Goal: Task Accomplishment & Management: Manage account settings

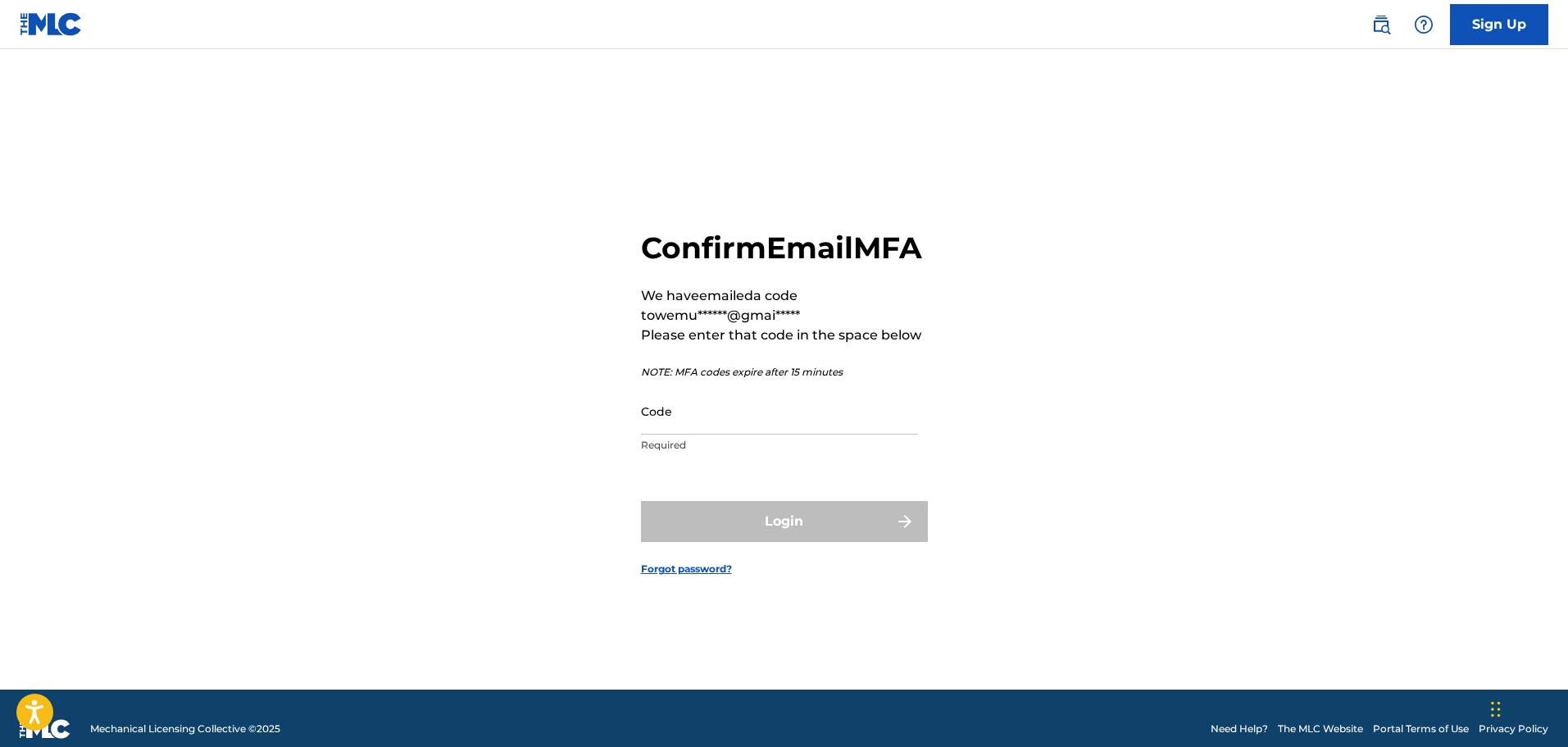
click at [860, 425] on input "Code" at bounding box center [779, 411] width 277 height 47
paste input "542659"
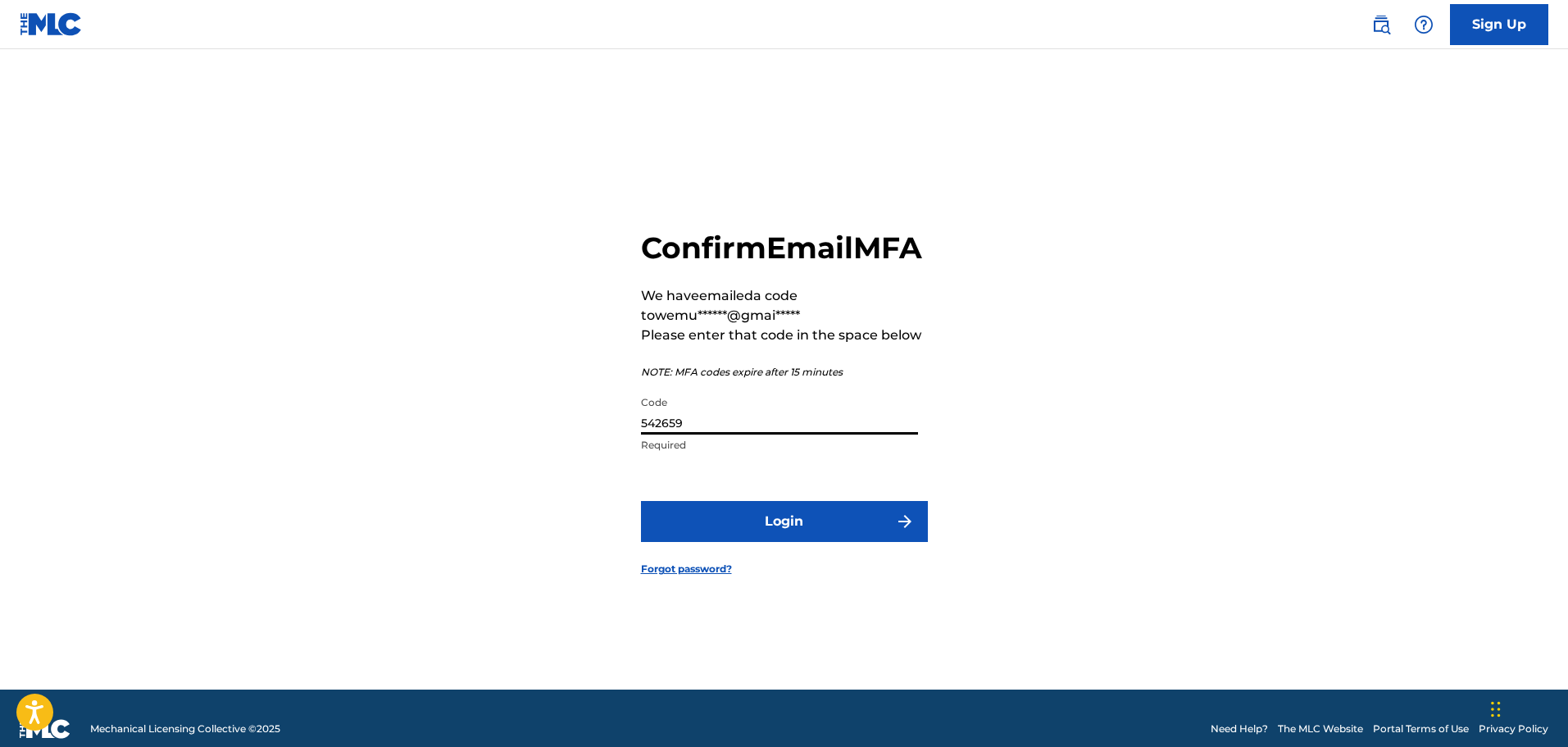
type input "542659"
click at [797, 531] on button "Login" at bounding box center [784, 522] width 287 height 41
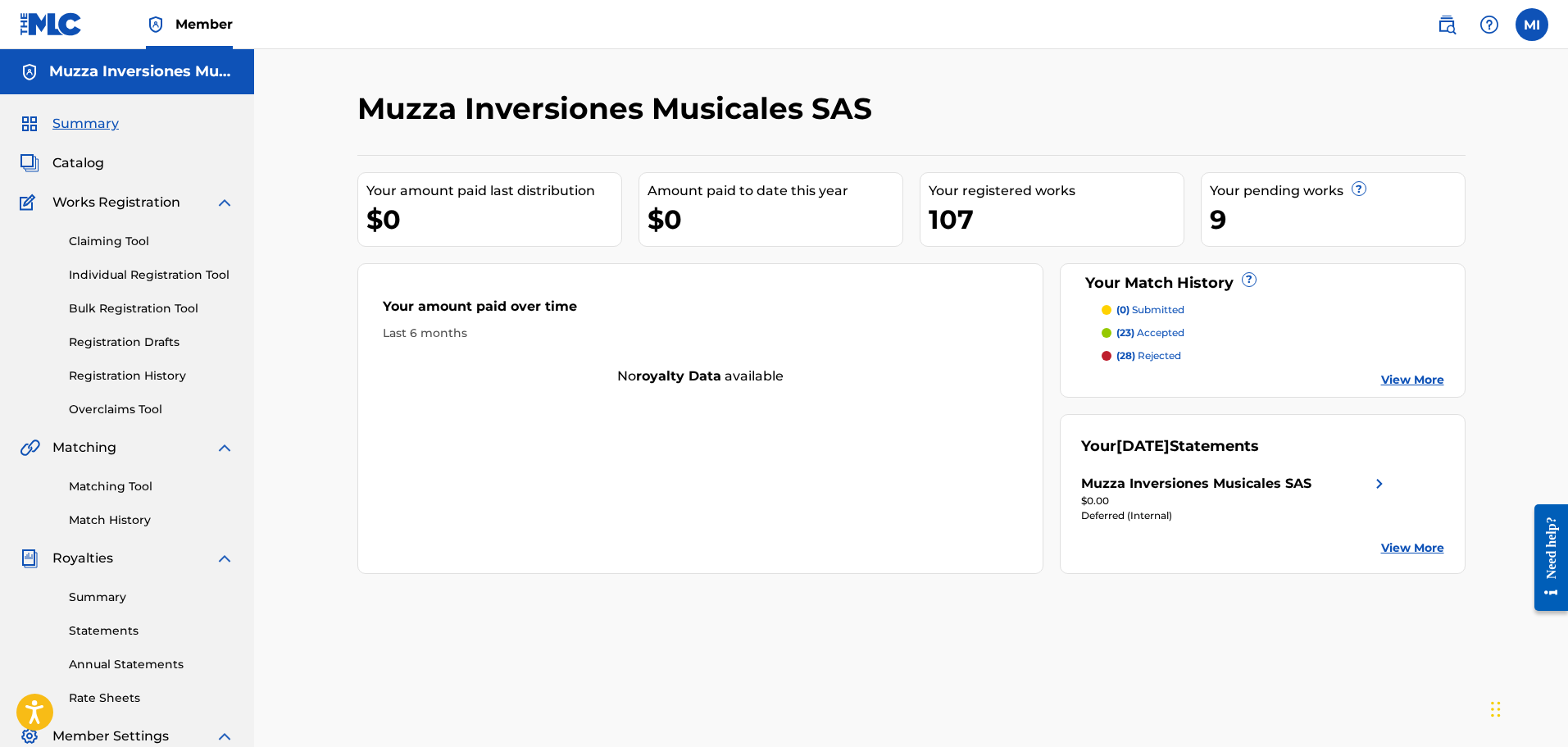
click at [77, 159] on span "Catalog" at bounding box center [78, 164] width 52 height 20
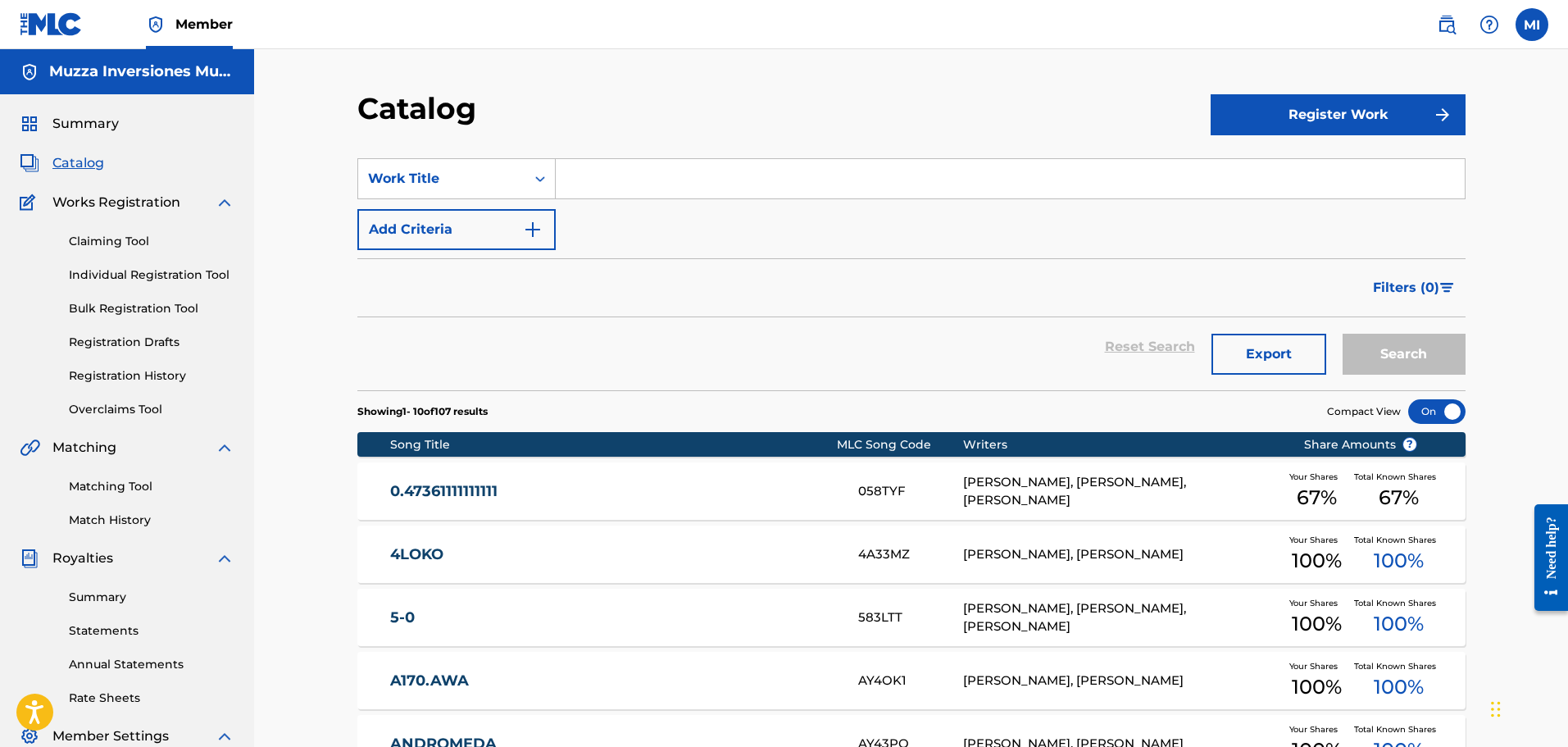
click at [137, 233] on link "Claiming Tool" at bounding box center [152, 241] width 166 height 17
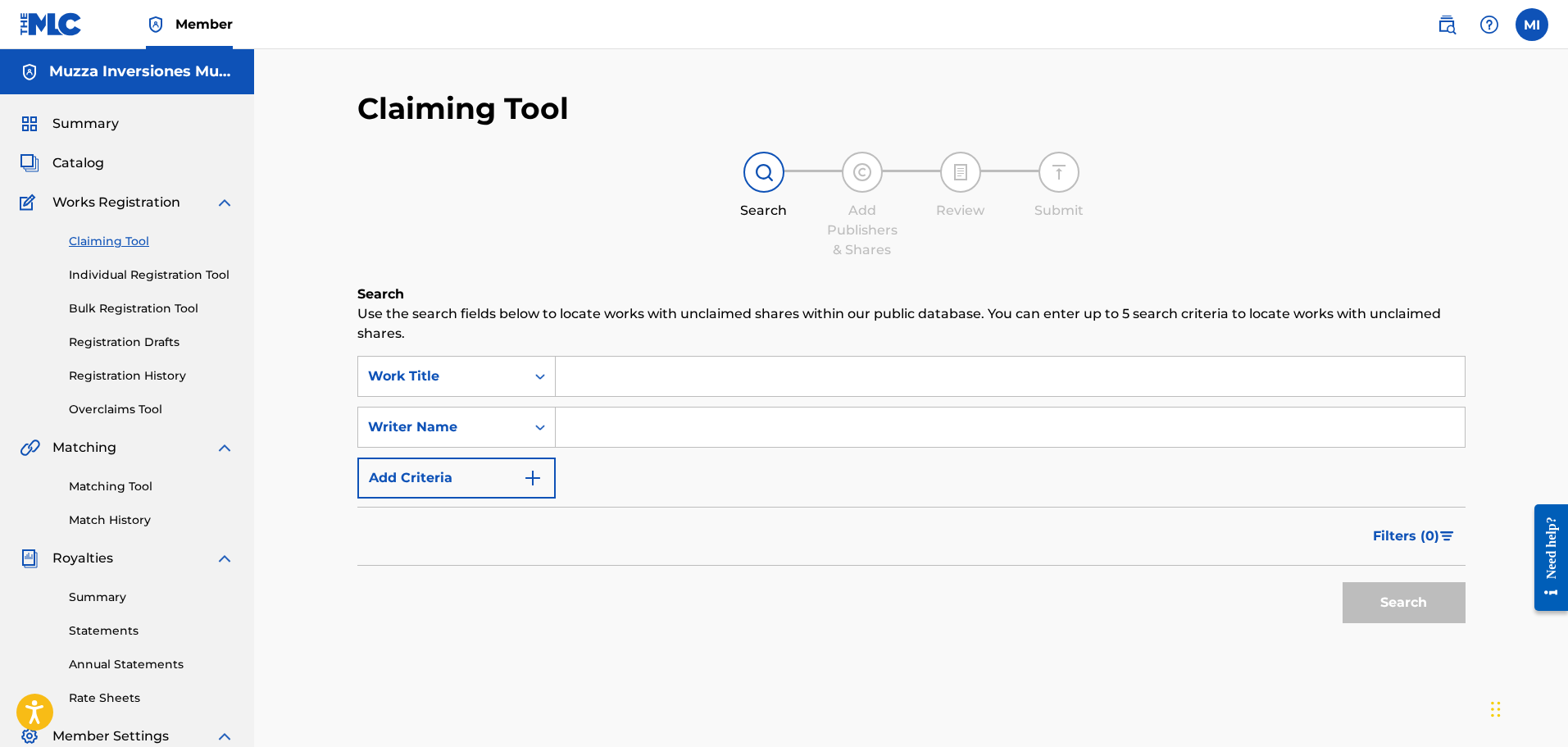
click at [493, 478] on button "Add Criteria" at bounding box center [456, 478] width 198 height 41
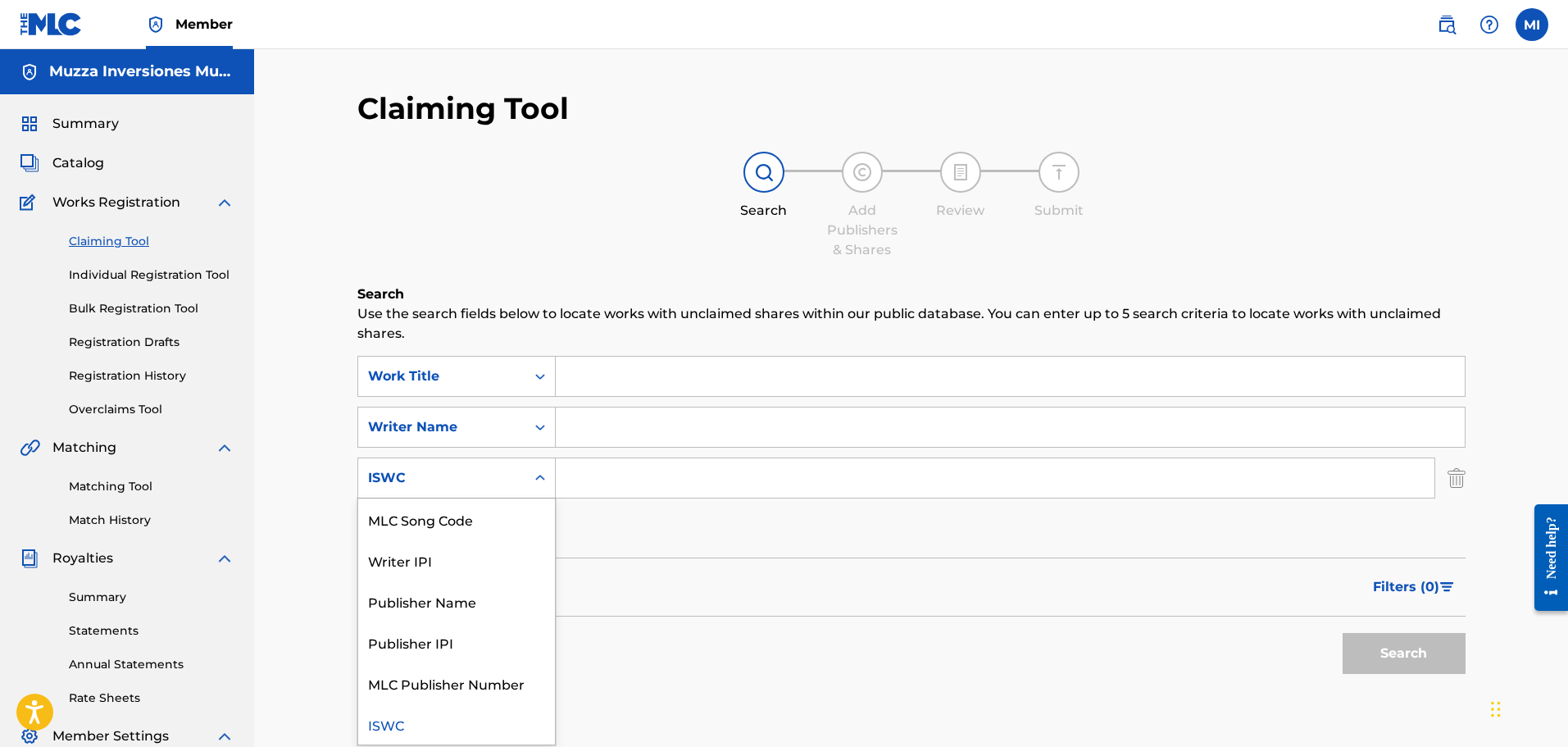
click at [492, 478] on div "ISWC" at bounding box center [442, 478] width 148 height 20
click at [482, 532] on div "MLC Song Code" at bounding box center [456, 519] width 196 height 41
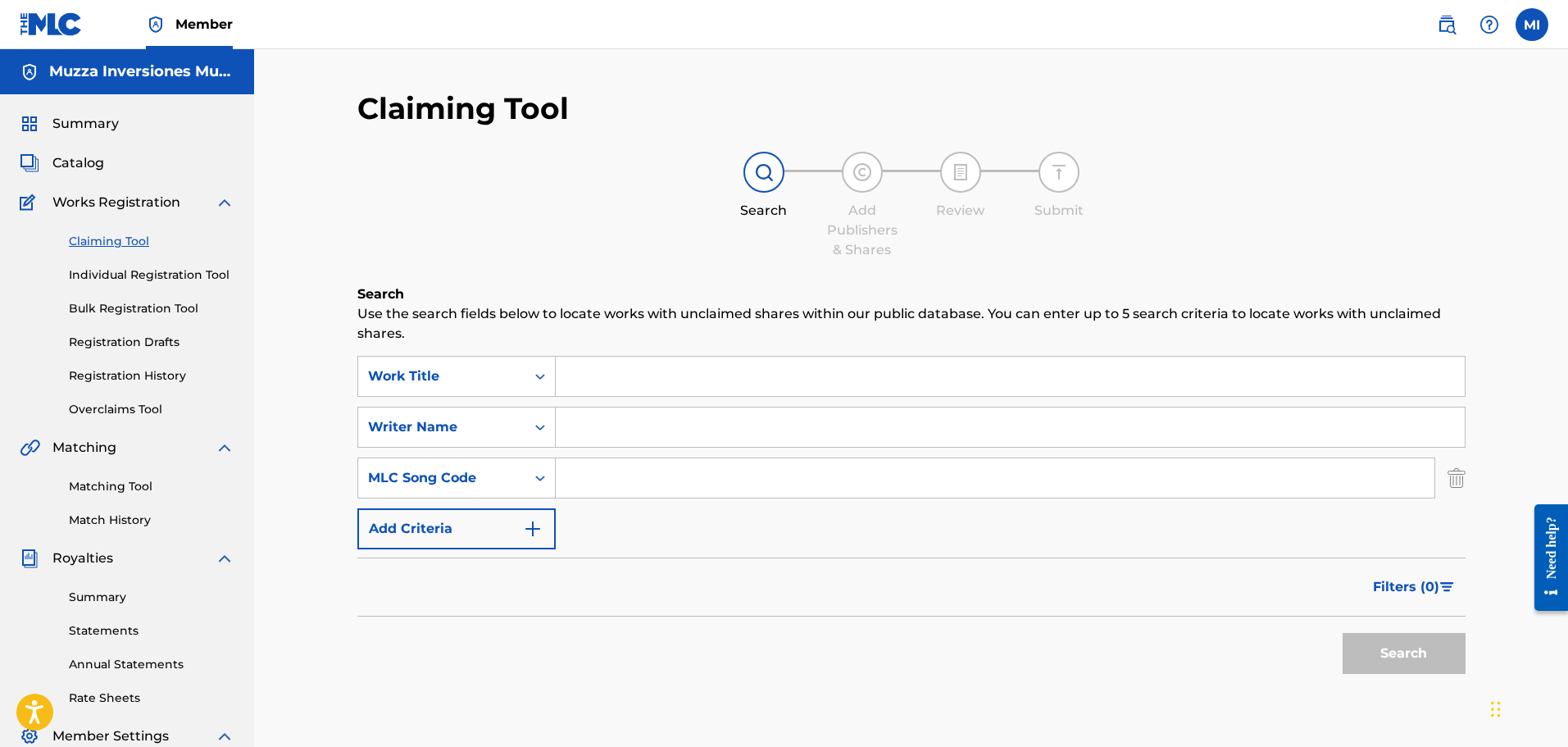
paste input "HB6BPO"
type input "HB6BPO"
click at [1370, 648] on button "Search" at bounding box center [1404, 653] width 123 height 41
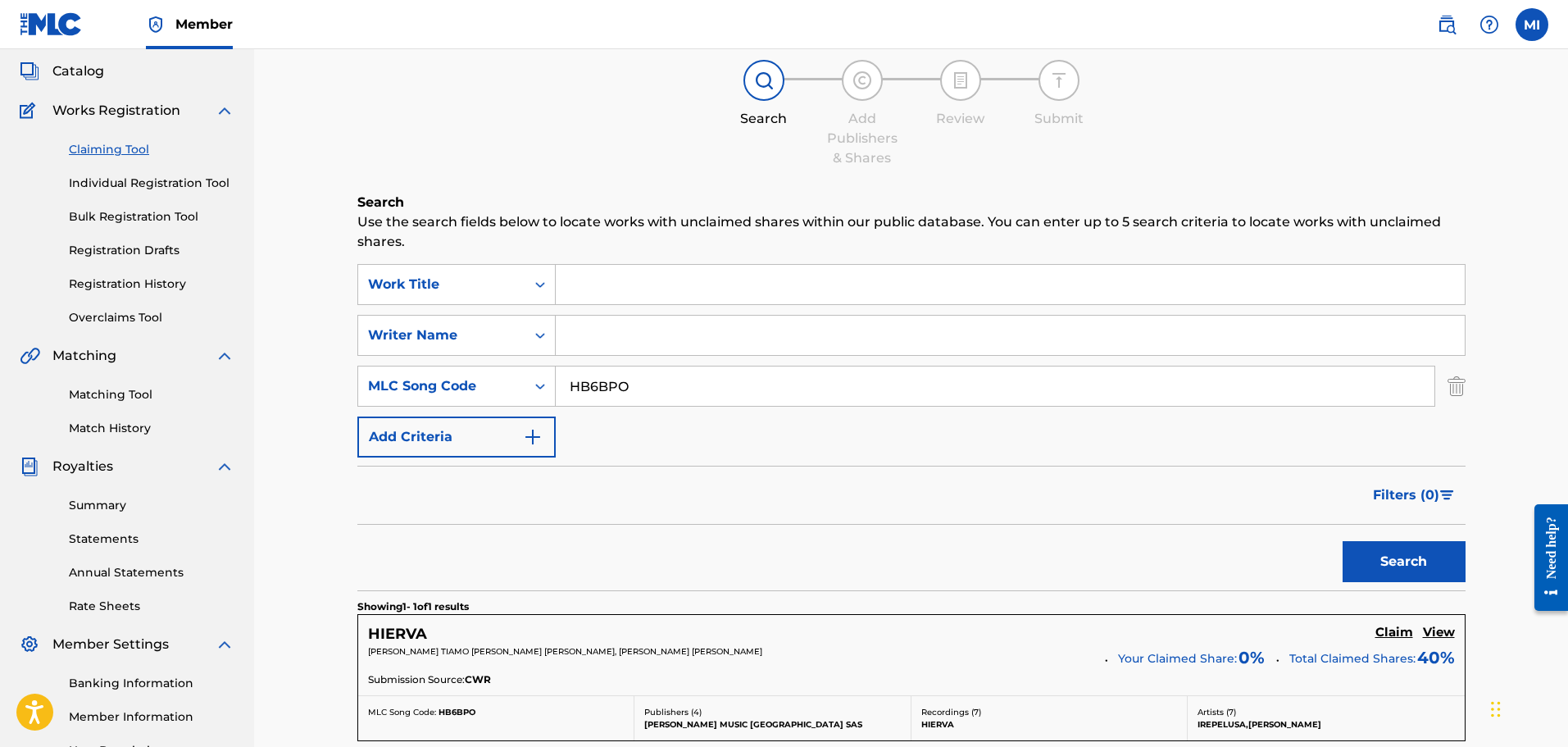
scroll to position [324, 0]
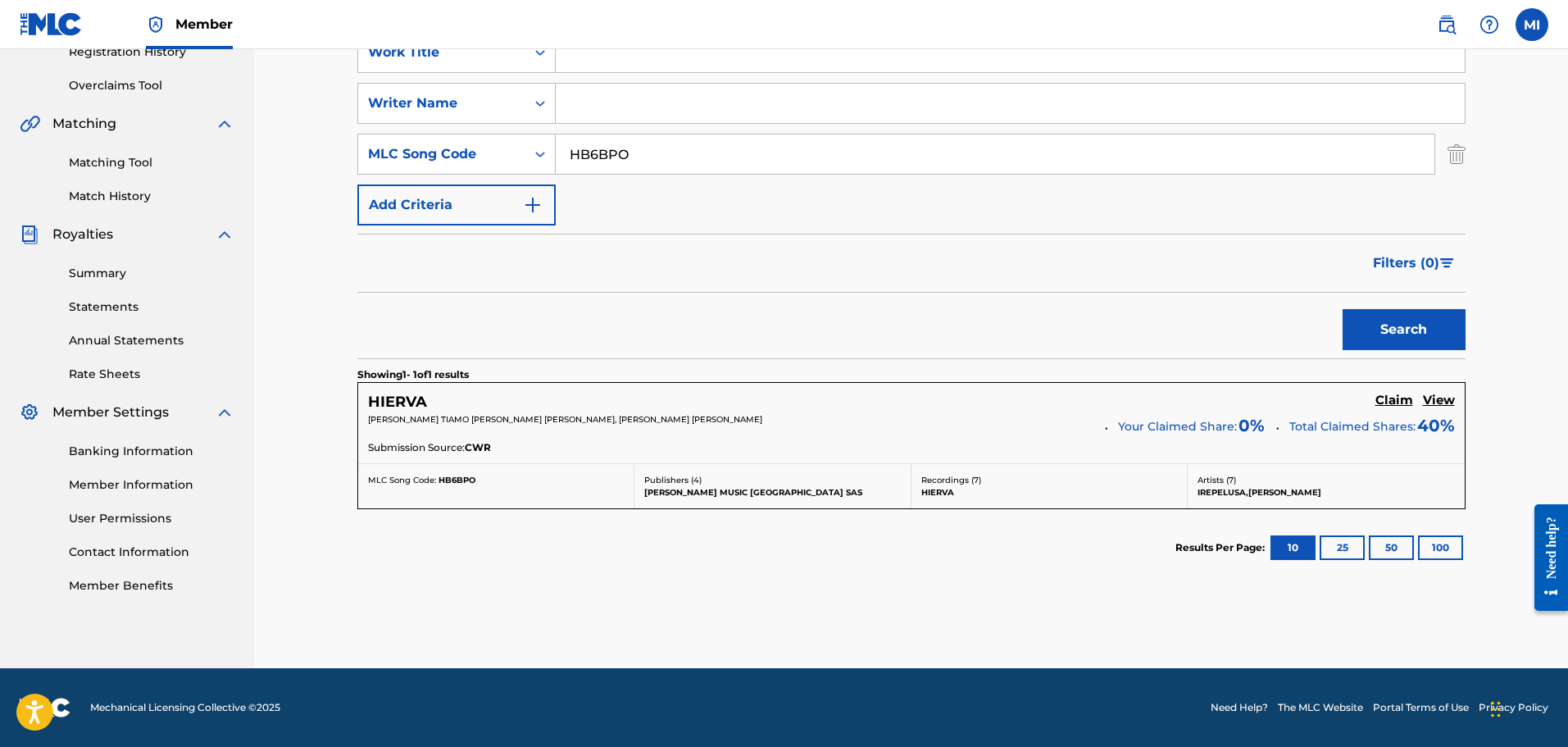
click at [385, 399] on h5 "HIERVA" at bounding box center [398, 402] width 59 height 19
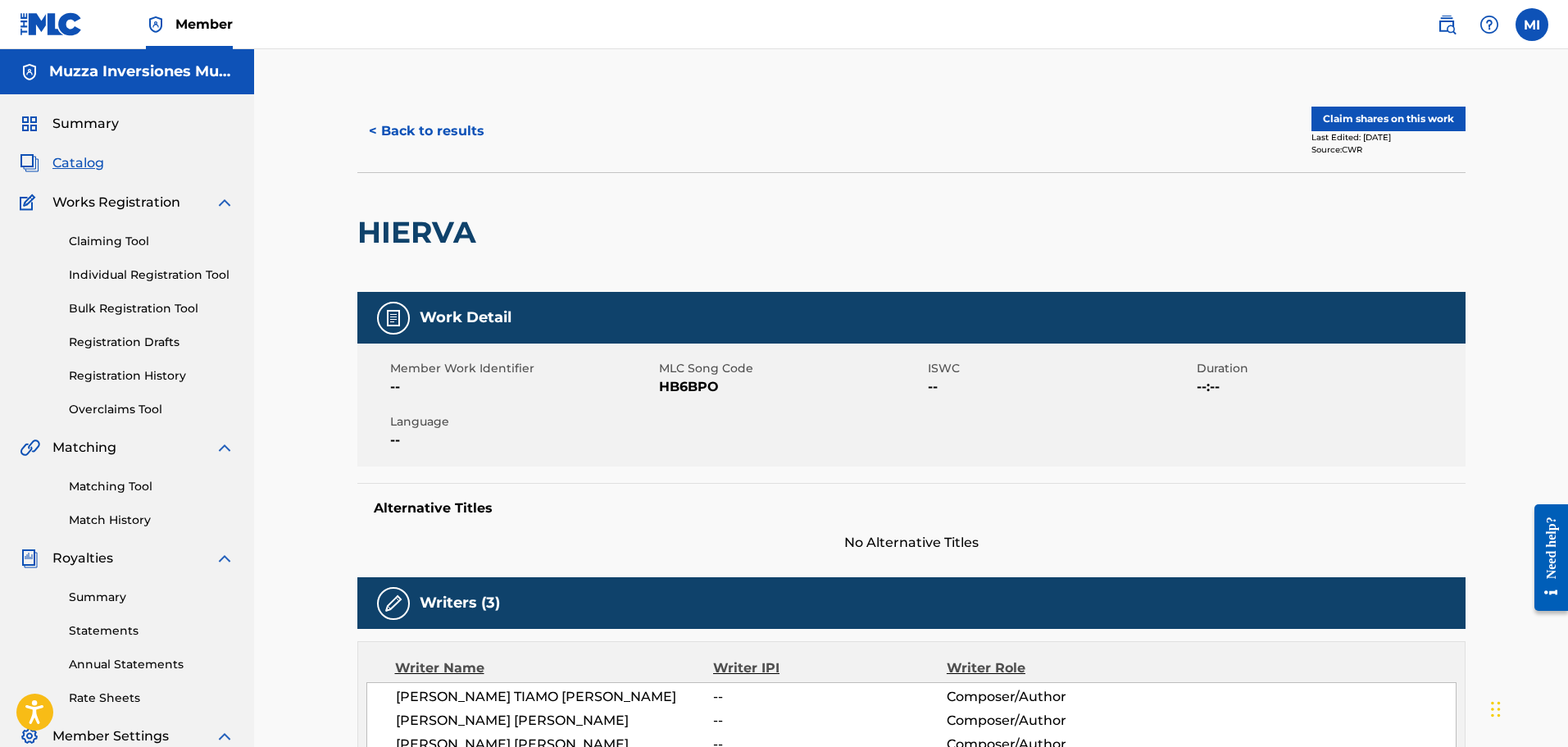
click at [1387, 122] on button "Claim shares on this work" at bounding box center [1389, 119] width 154 height 25
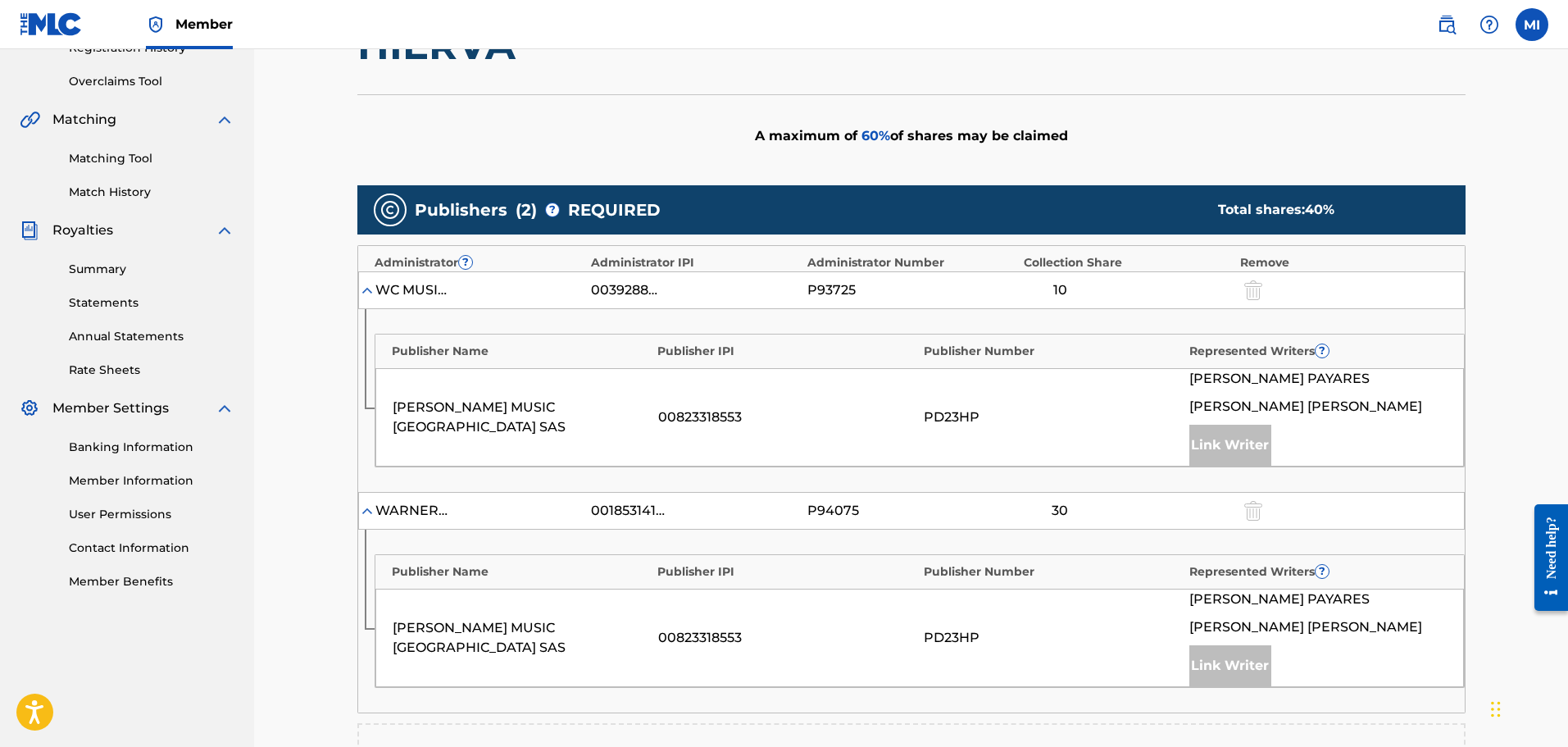
scroll to position [574, 0]
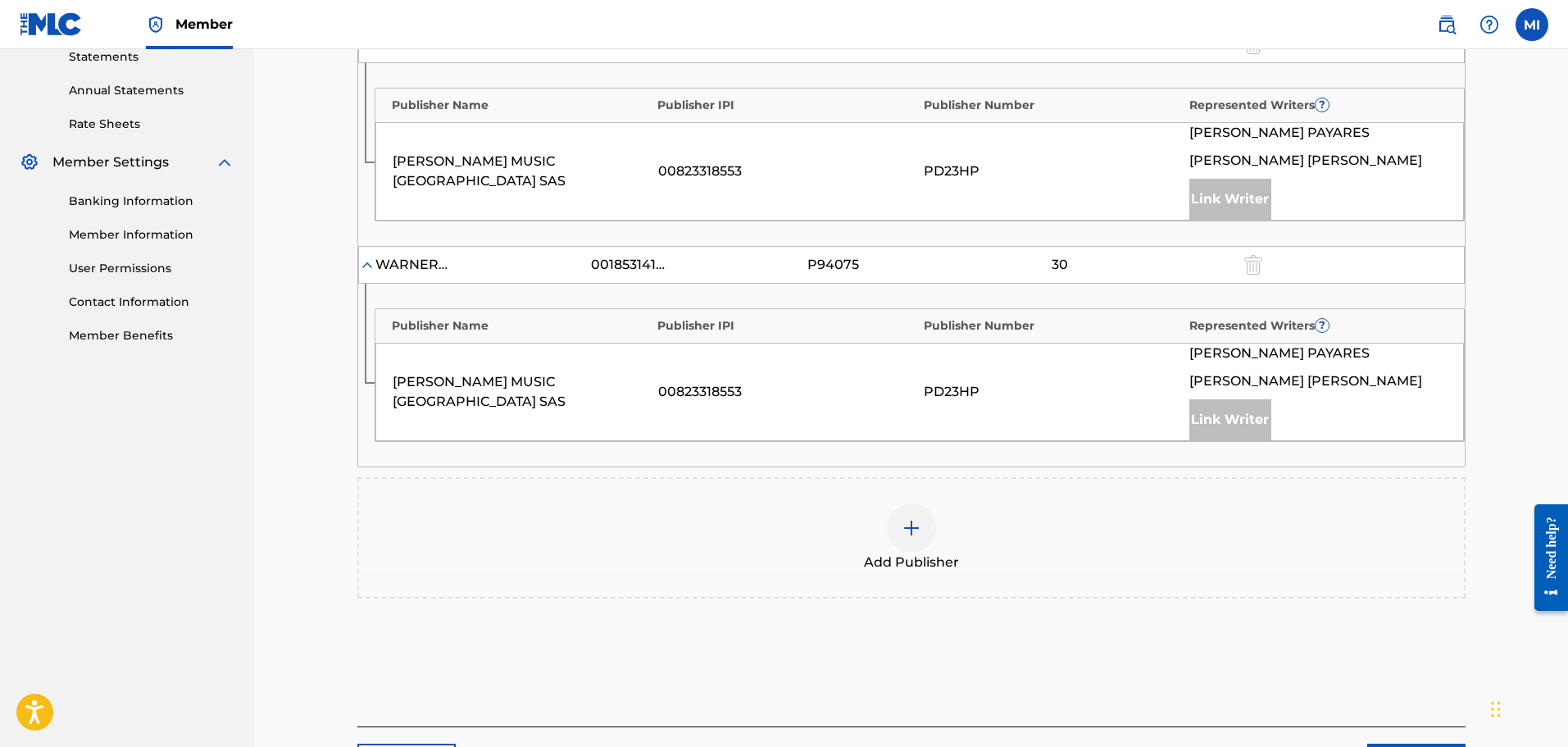
click at [931, 546] on div "Add Publisher" at bounding box center [911, 538] width 1105 height 69
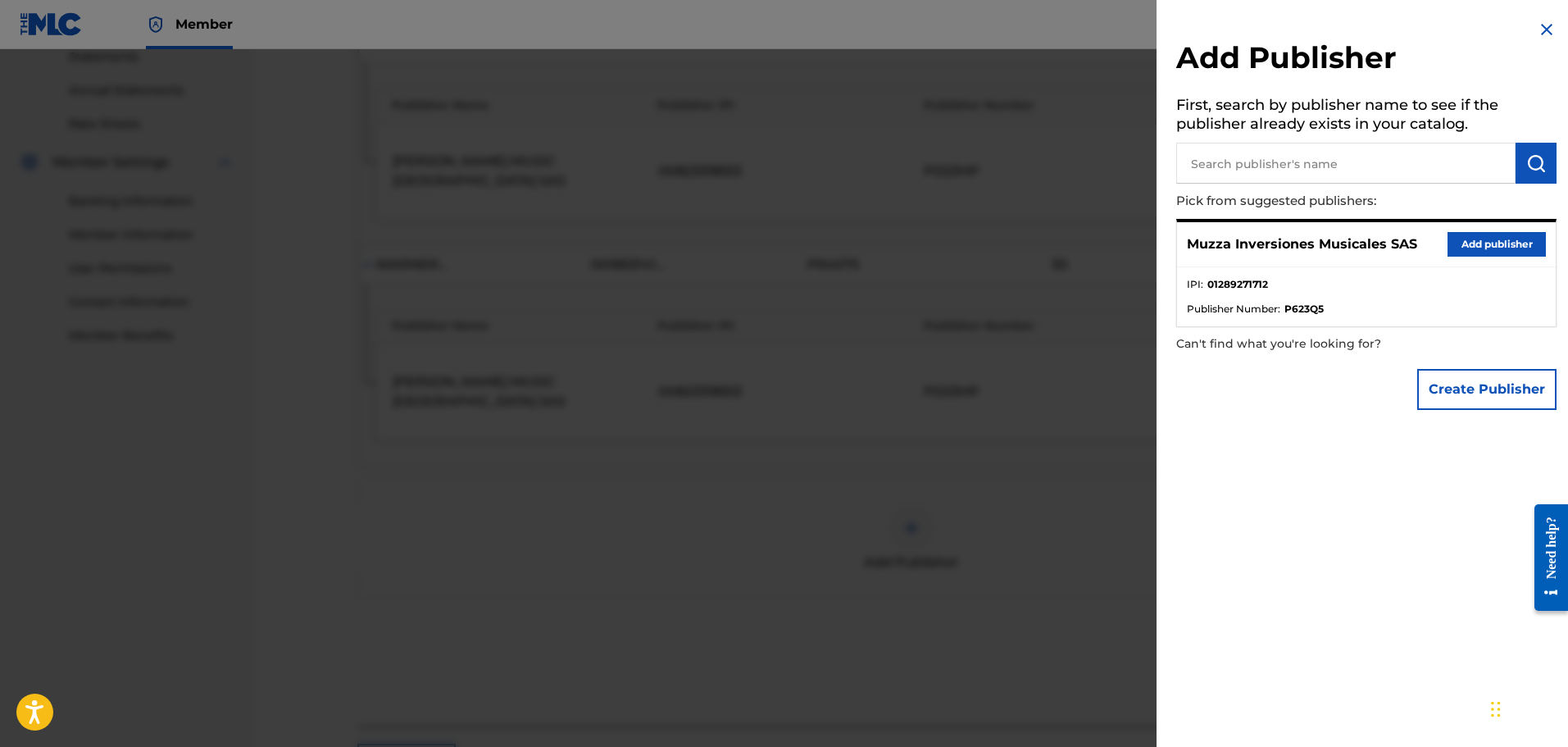
click at [1312, 153] on input "text" at bounding box center [1346, 164] width 339 height 41
click at [1494, 245] on button "Add publisher" at bounding box center [1497, 244] width 99 height 25
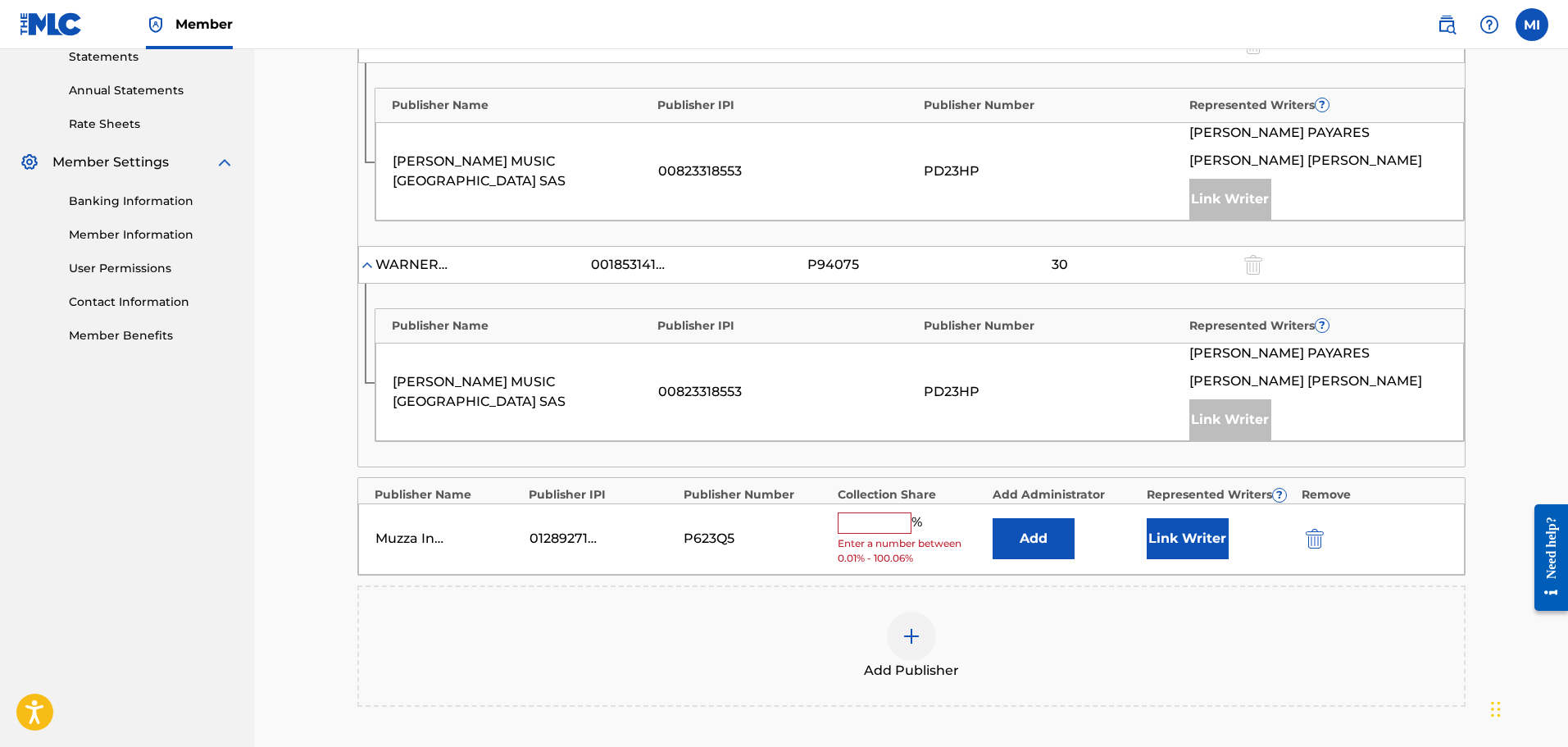
click at [899, 514] on input "text" at bounding box center [875, 523] width 74 height 21
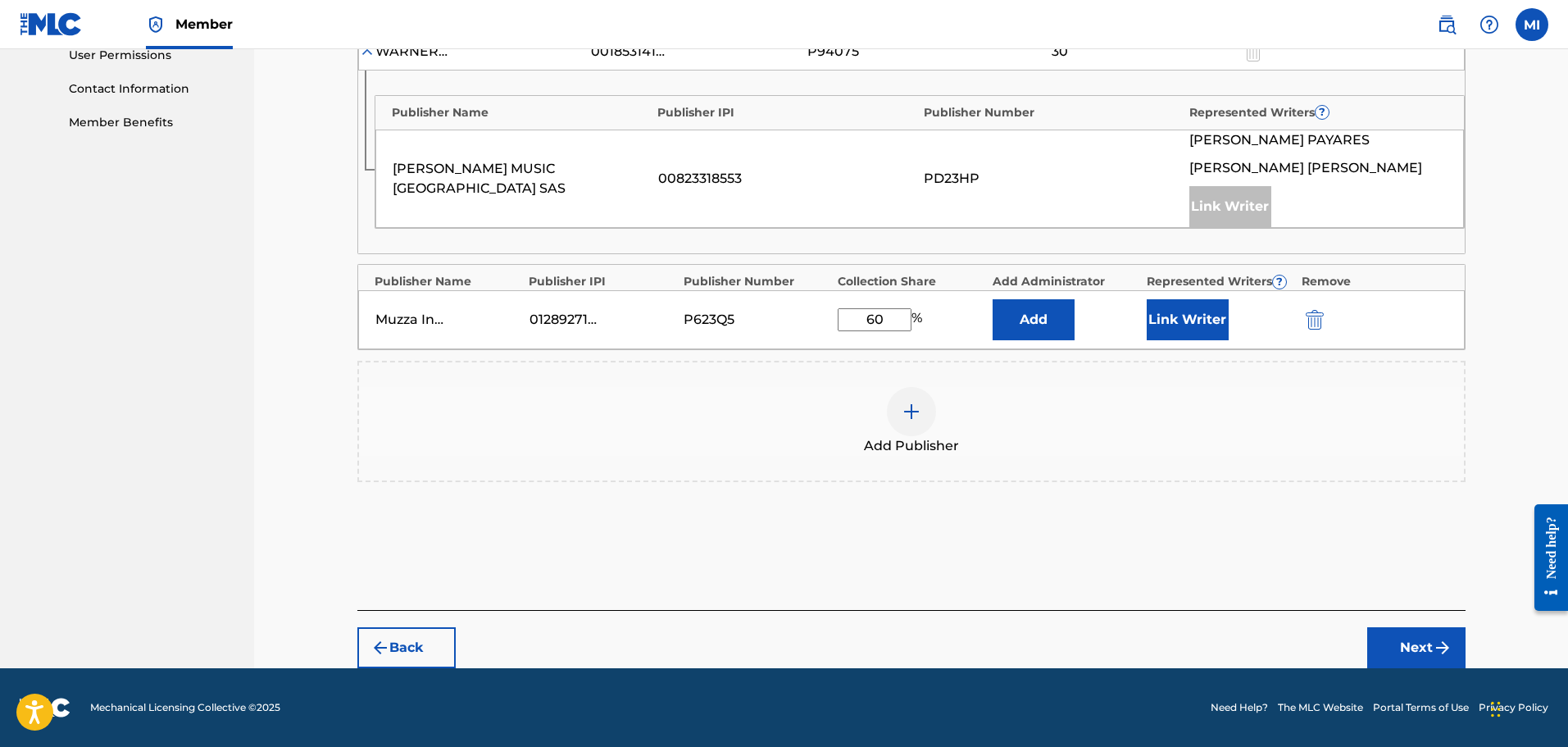
type input "60"
click at [1383, 648] on button "Next" at bounding box center [1417, 648] width 99 height 41
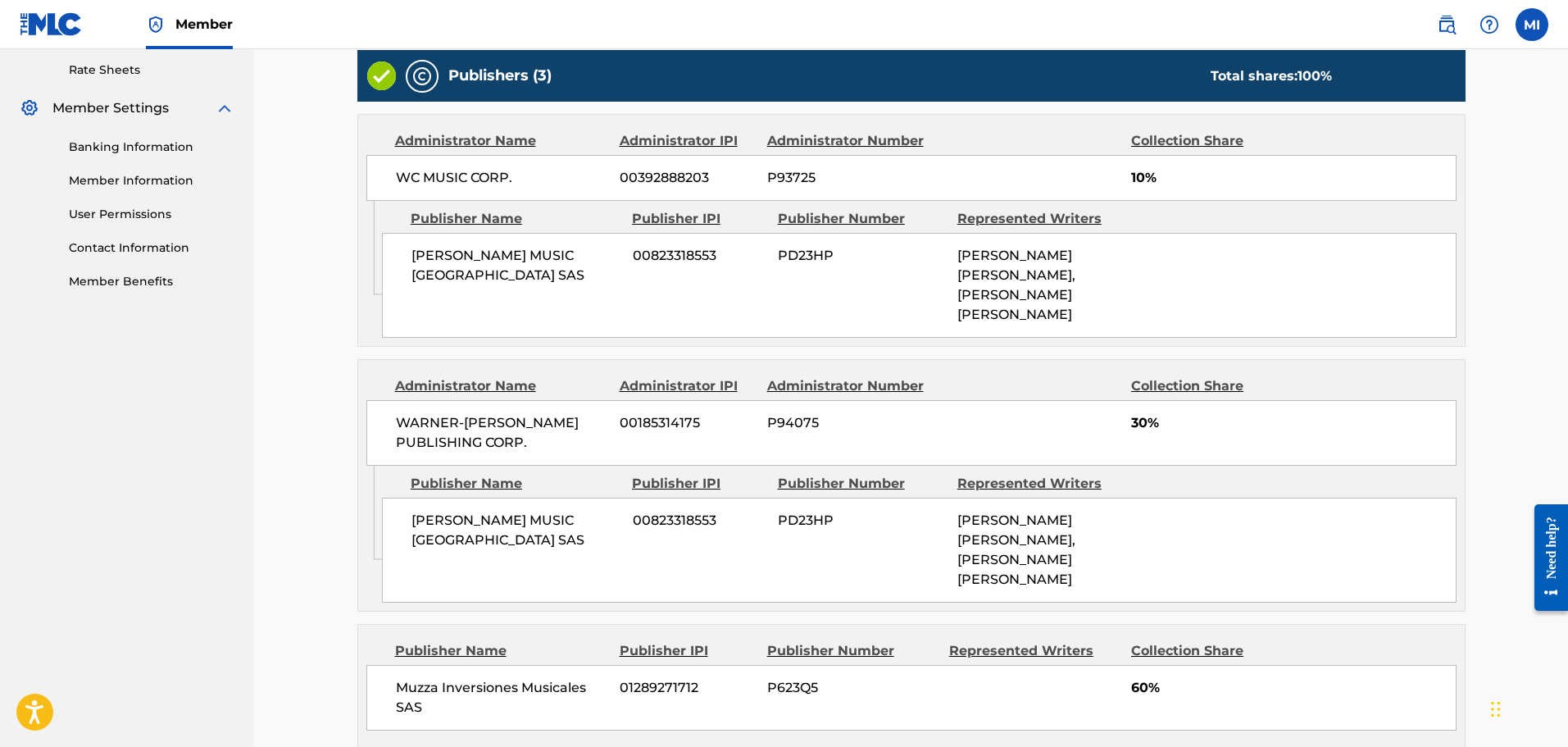
scroll to position [751, 0]
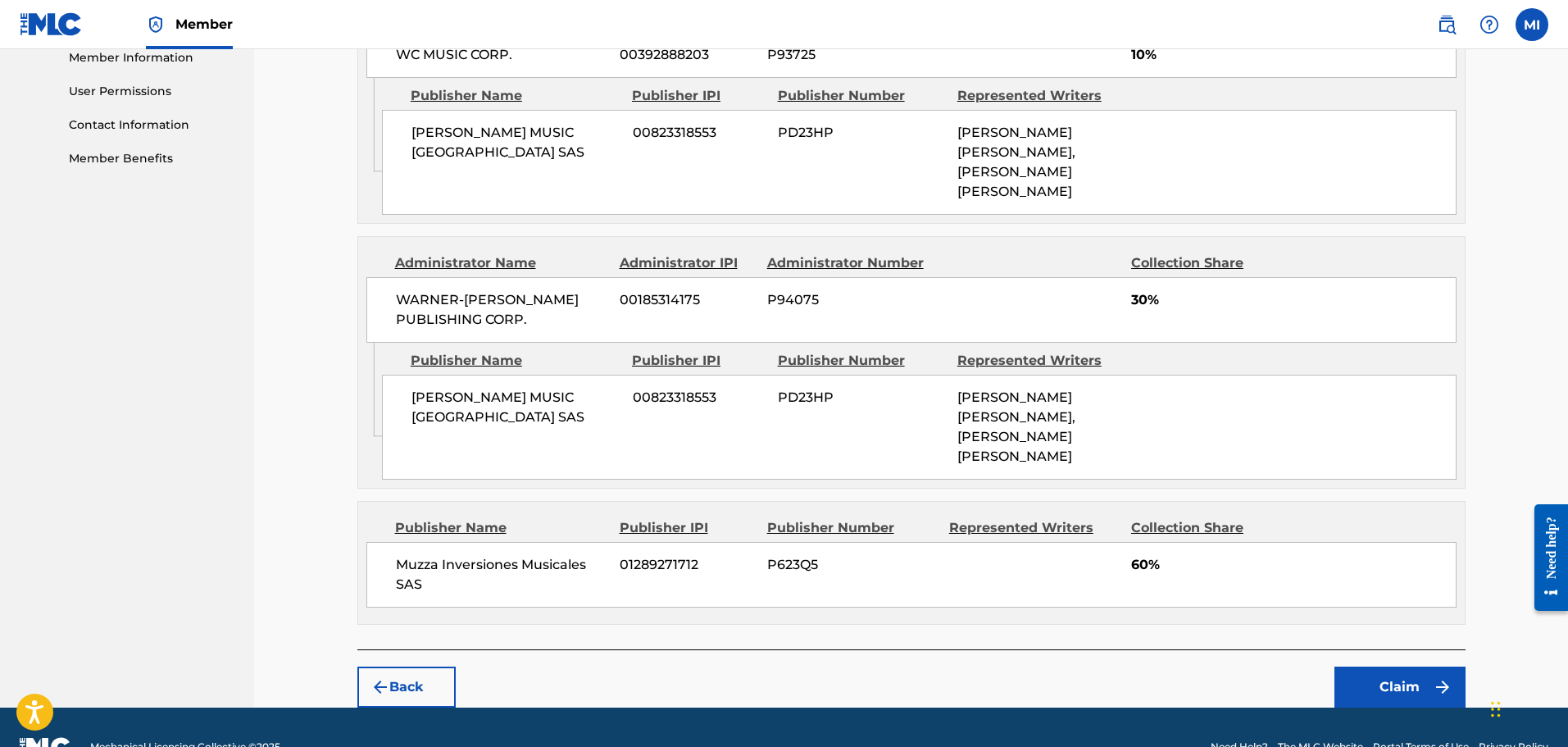
click at [434, 666] on button "Back" at bounding box center [407, 687] width 99 height 41
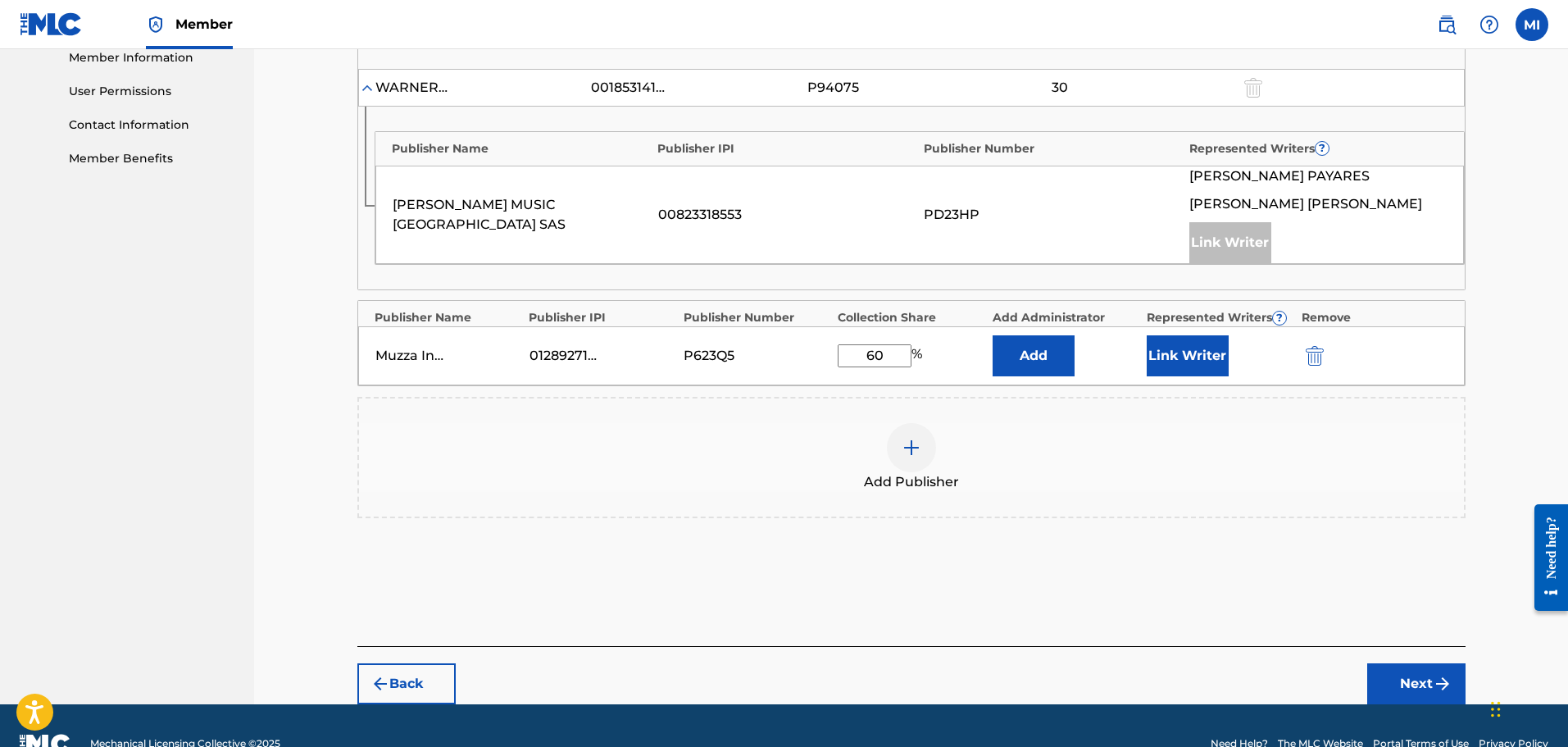
click at [1181, 342] on button "Link Writer" at bounding box center [1188, 356] width 82 height 41
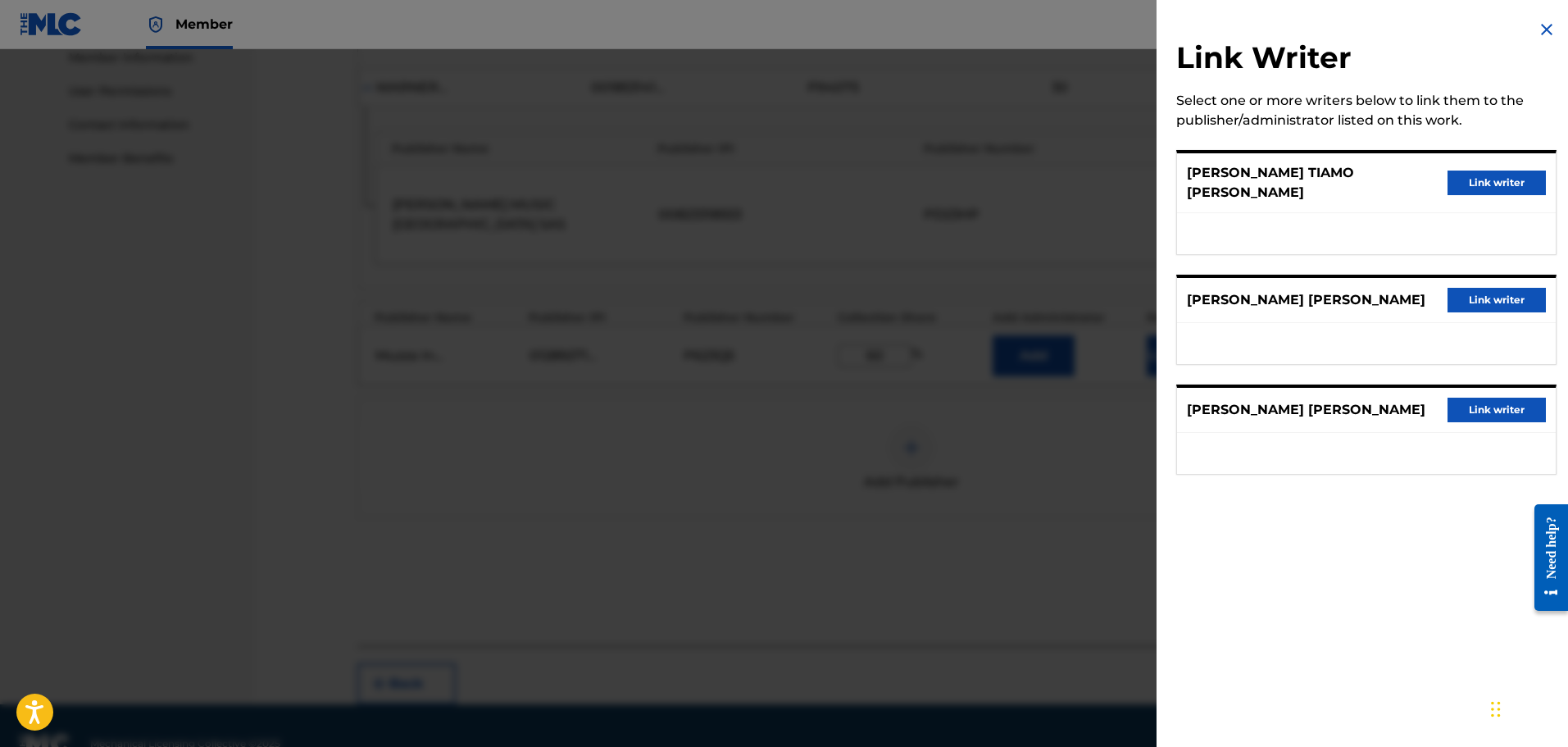
click at [1476, 174] on button "Link writer" at bounding box center [1497, 183] width 99 height 25
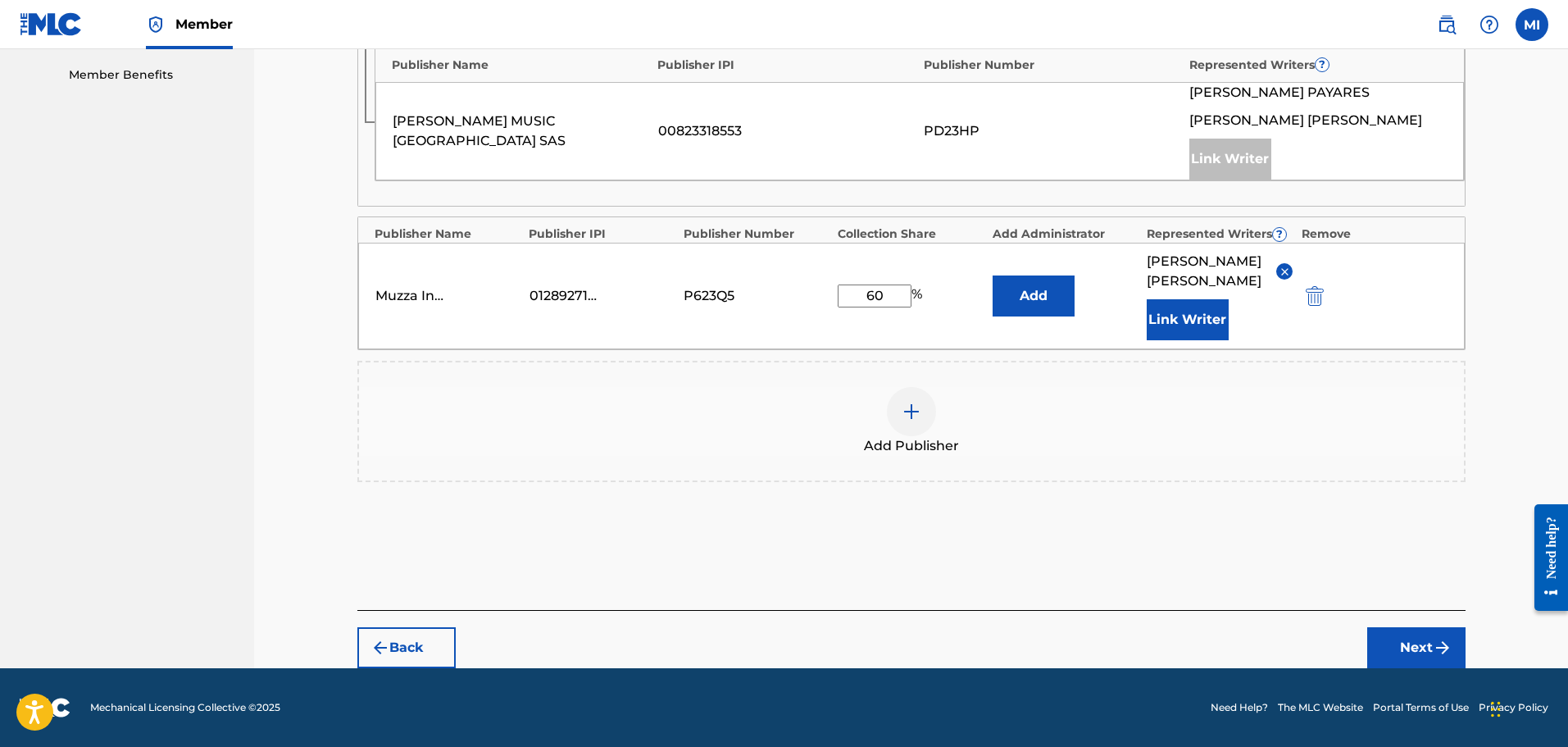
click at [1432, 648] on button "Next" at bounding box center [1417, 648] width 99 height 41
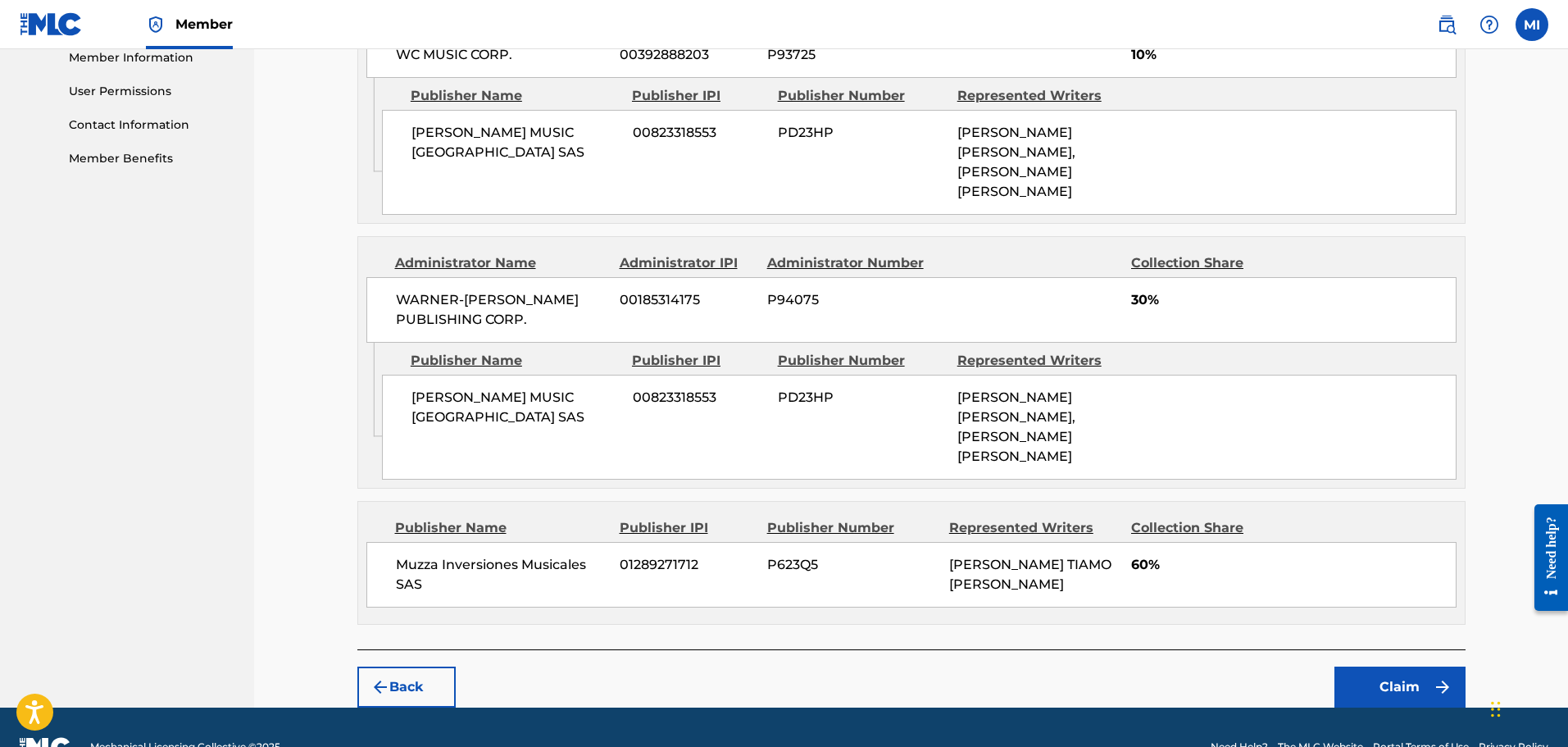
click at [1346, 666] on button "Claim" at bounding box center [1400, 687] width 131 height 41
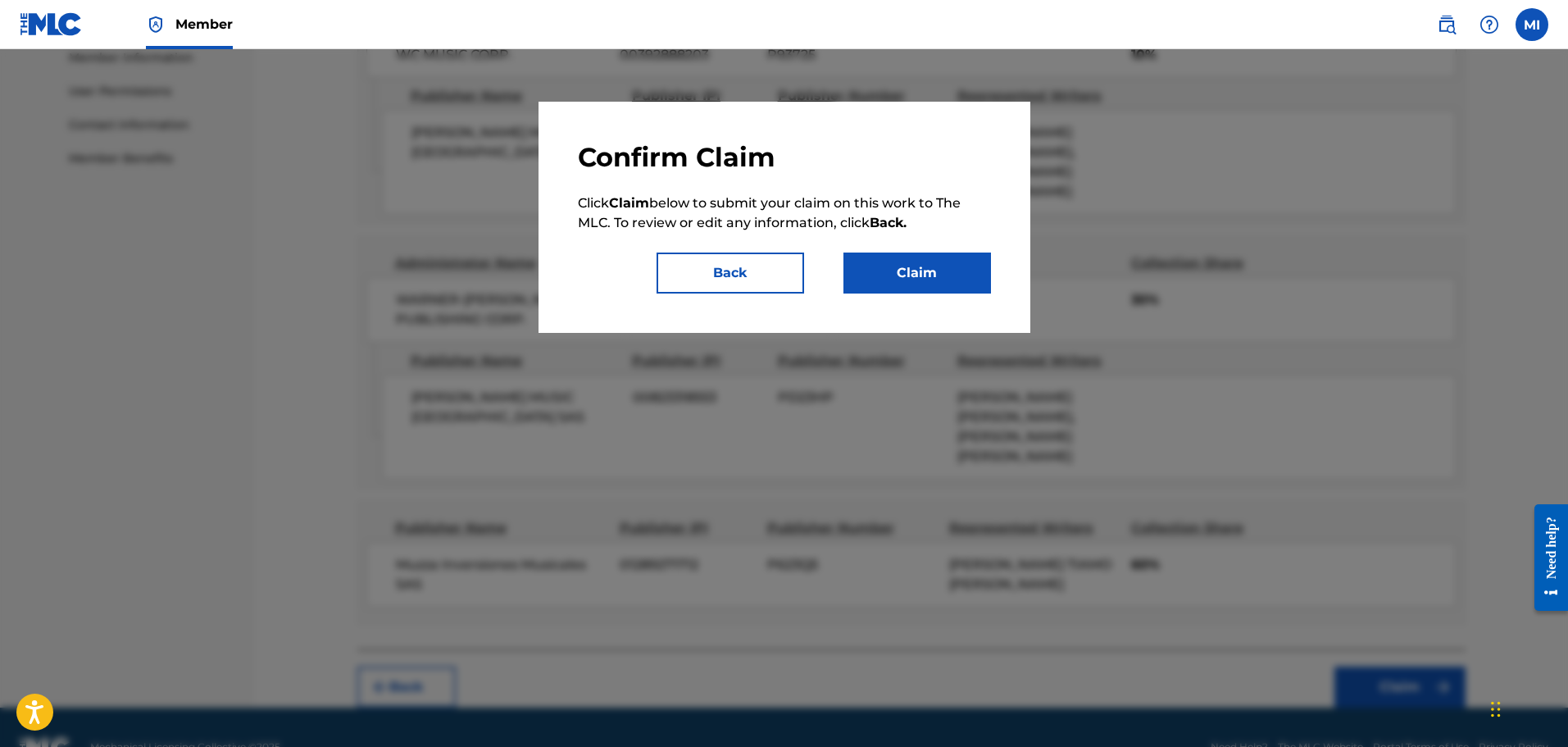
click at [959, 279] on button "Claim" at bounding box center [918, 273] width 148 height 41
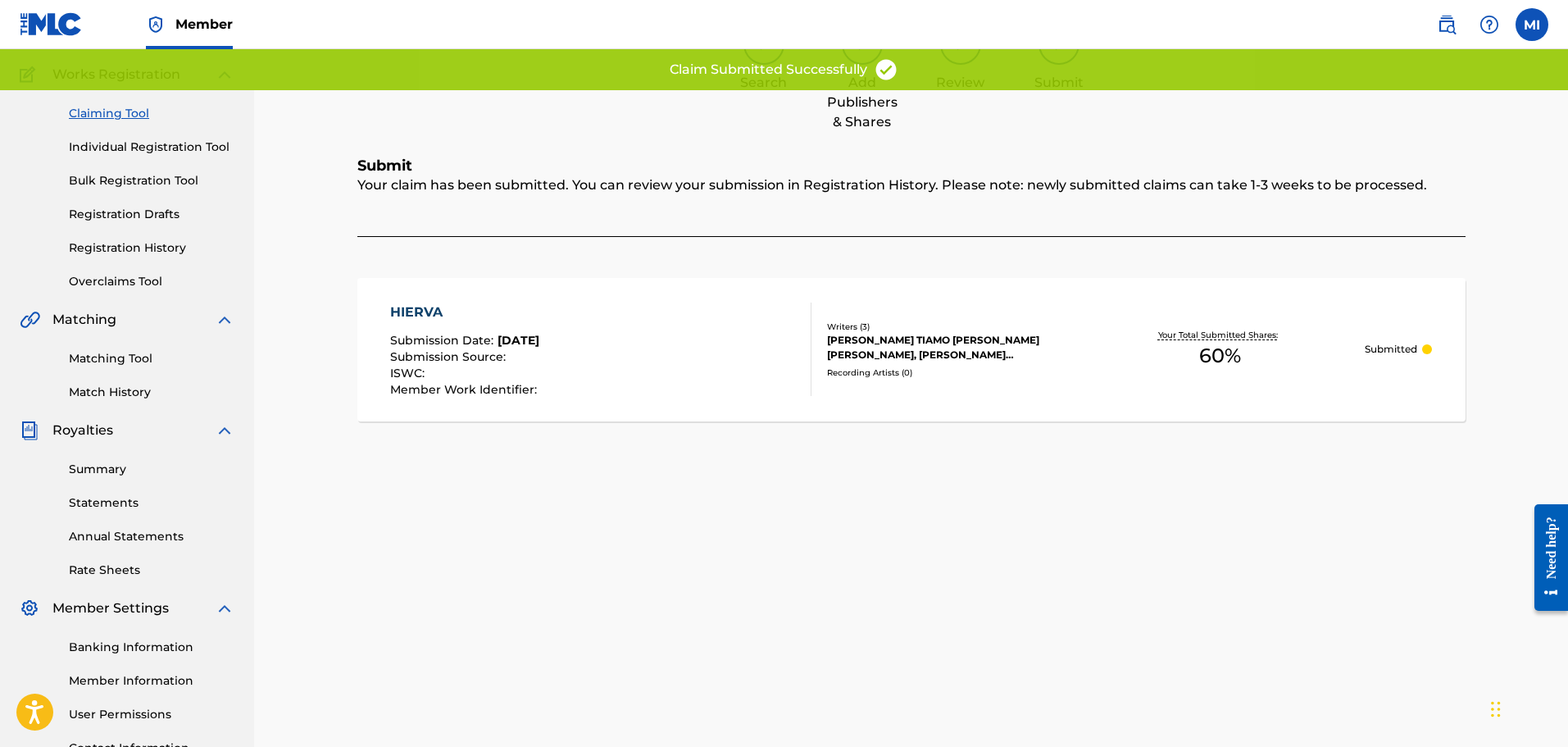
scroll to position [0, 0]
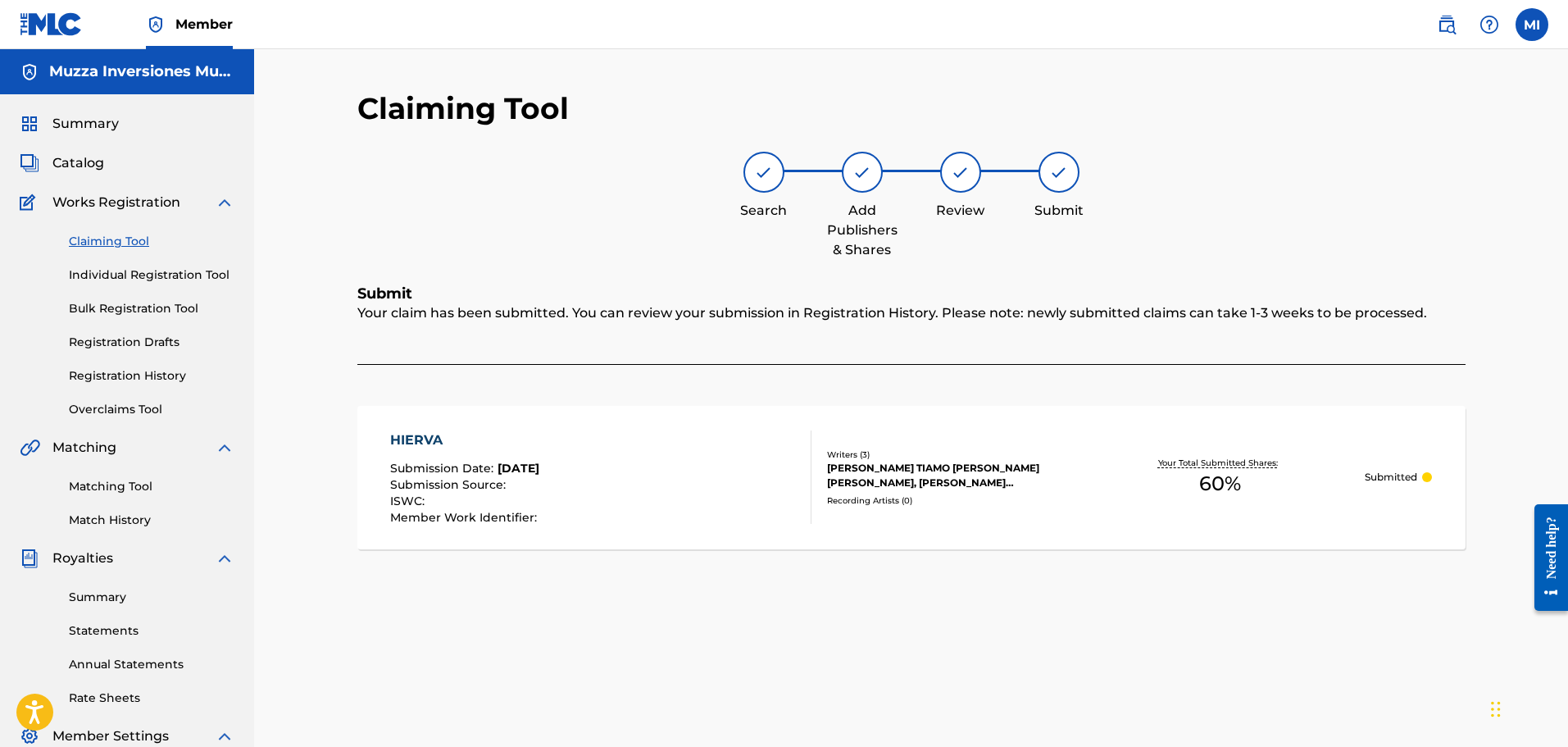
click at [883, 437] on div "HIERVA Submission Date : Sep 18, 2025 Submission Source : ISWC : Member Work Id…" at bounding box center [911, 477] width 1109 height 144
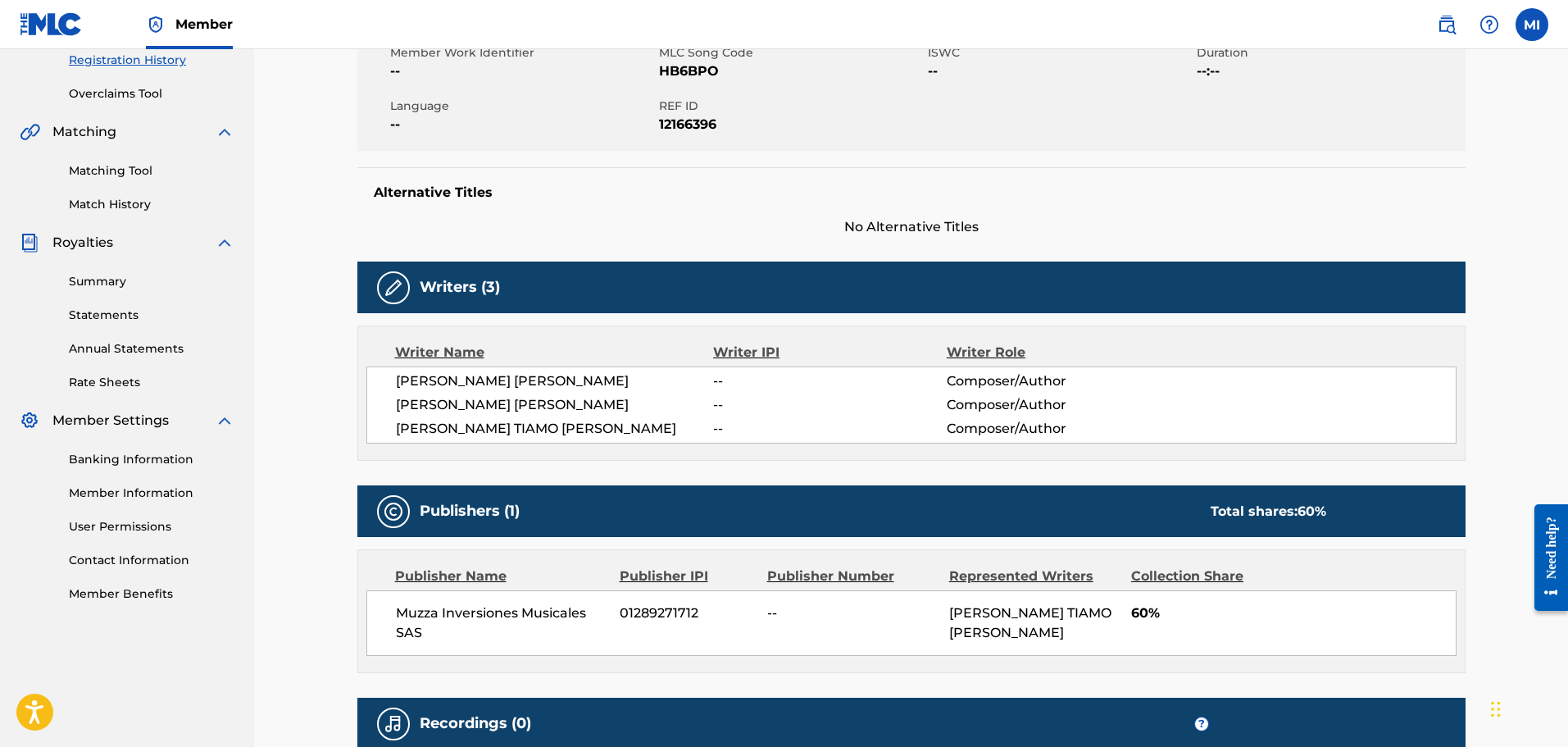
scroll to position [328, 0]
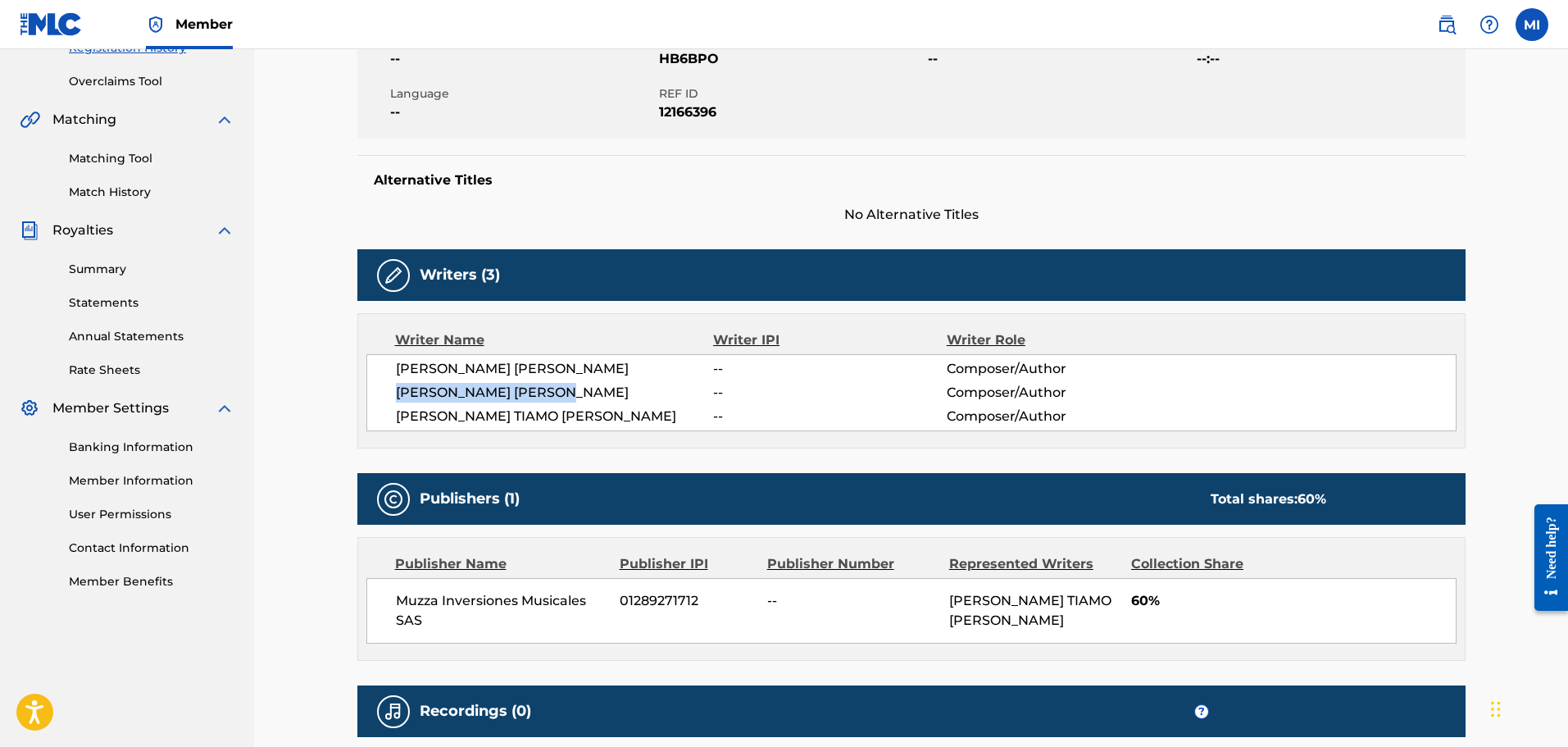
drag, startPoint x: 399, startPoint y: 396, endPoint x: 601, endPoint y: 397, distance: 202.0
click at [601, 397] on span "FREDDY MENDEZ PAYARES" at bounding box center [555, 393] width 318 height 20
copy span "FREDDY MENDEZ PAYARES"
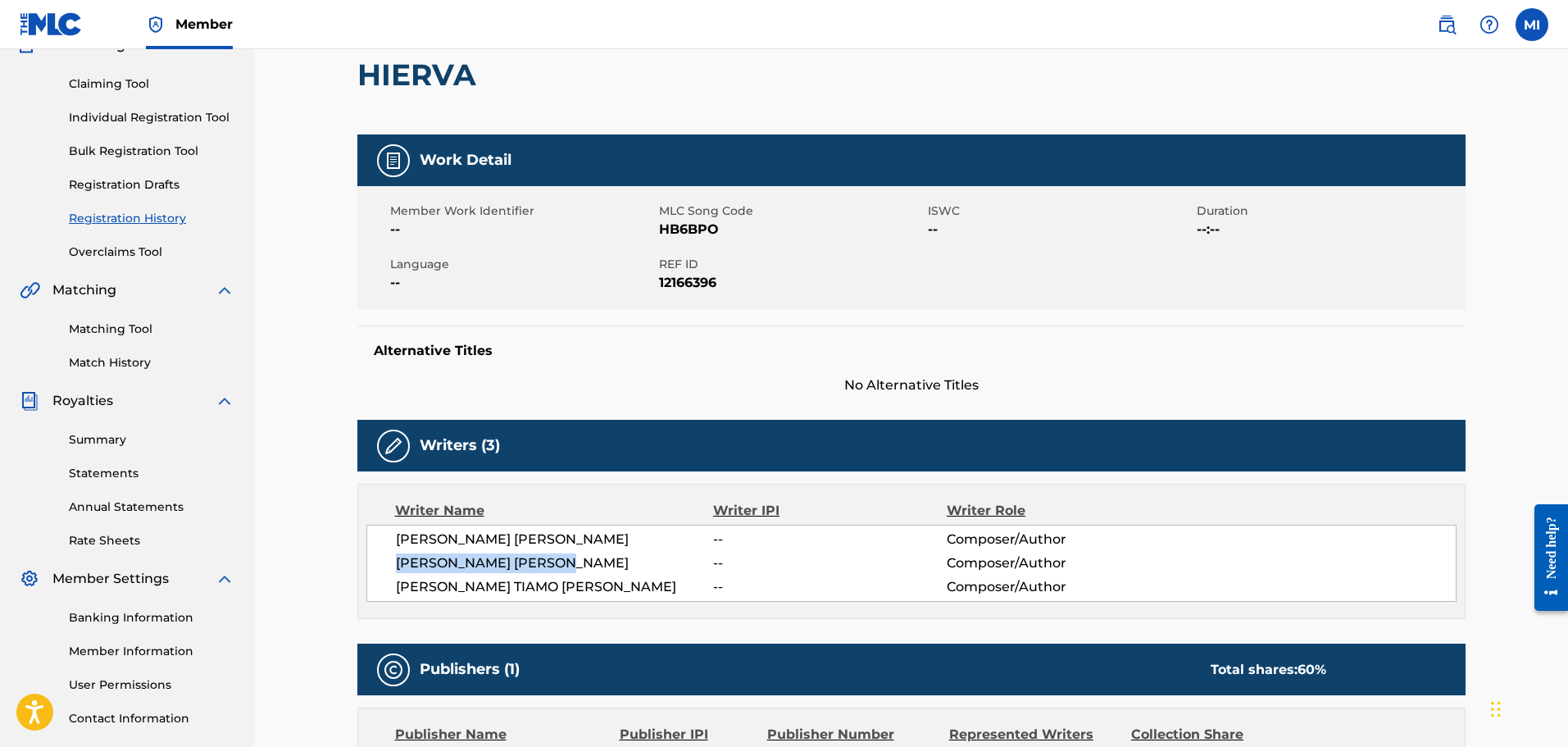
scroll to position [0, 0]
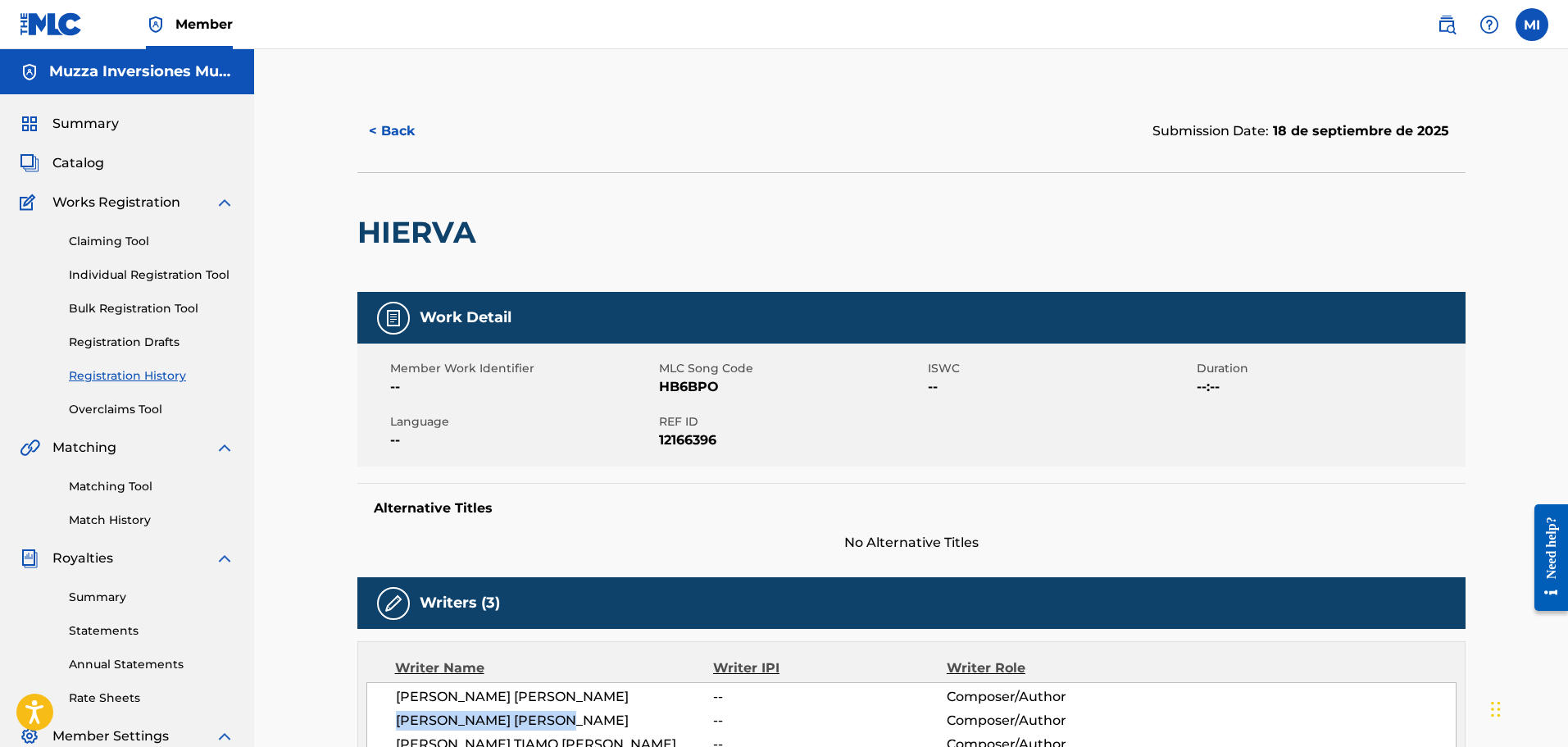
click at [122, 234] on link "Claiming Tool" at bounding box center [152, 241] width 166 height 17
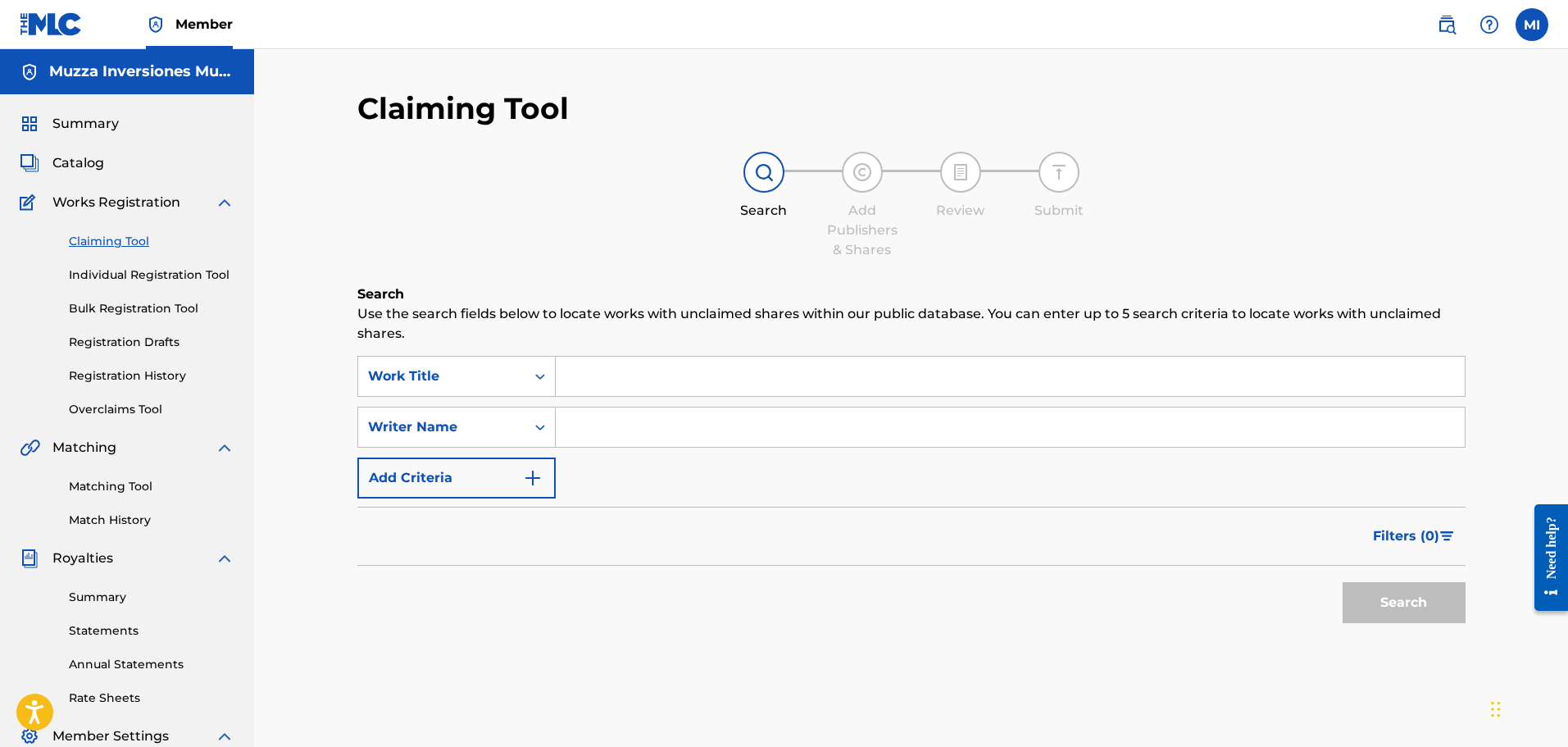
click at [145, 370] on link "Registration History" at bounding box center [152, 376] width 166 height 17
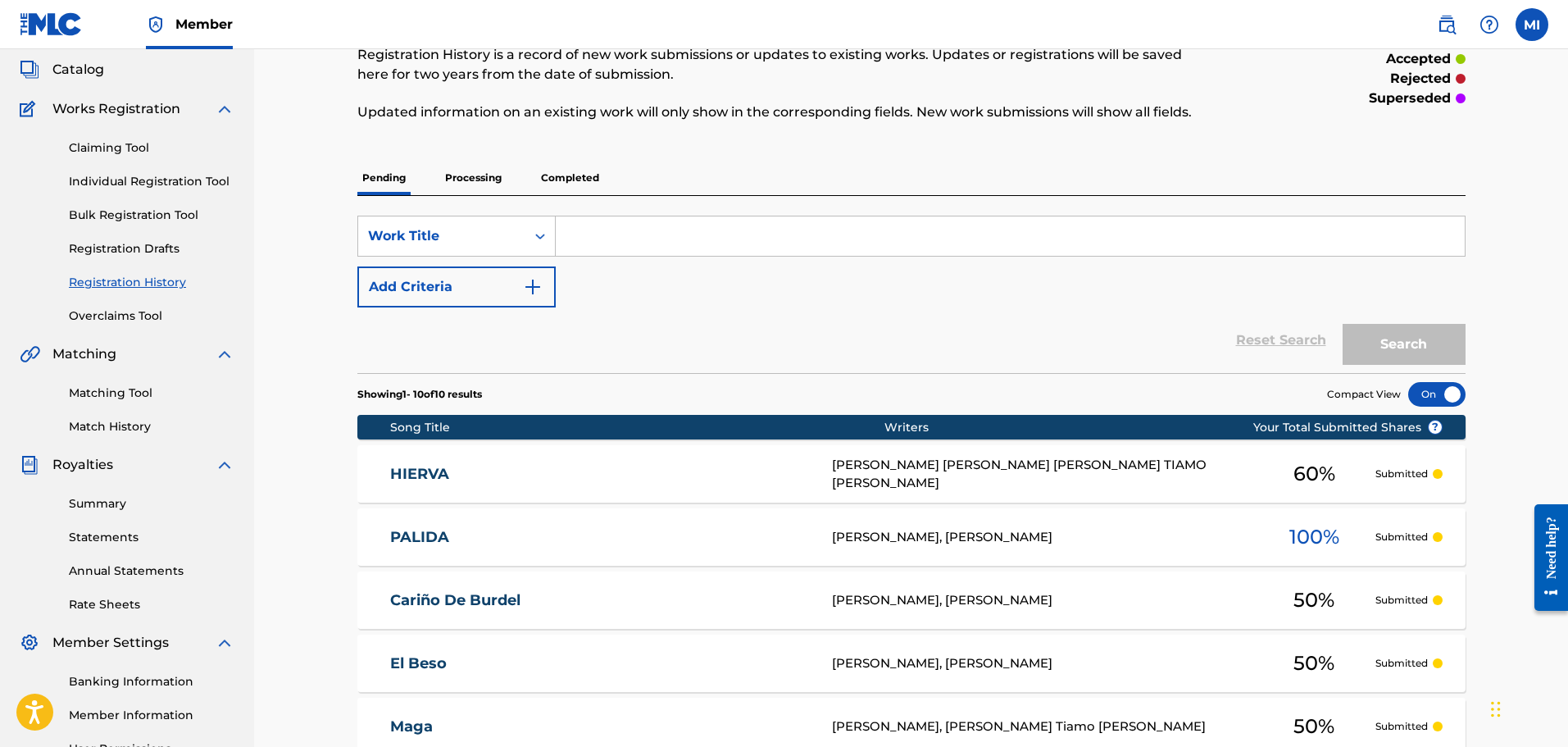
scroll to position [328, 0]
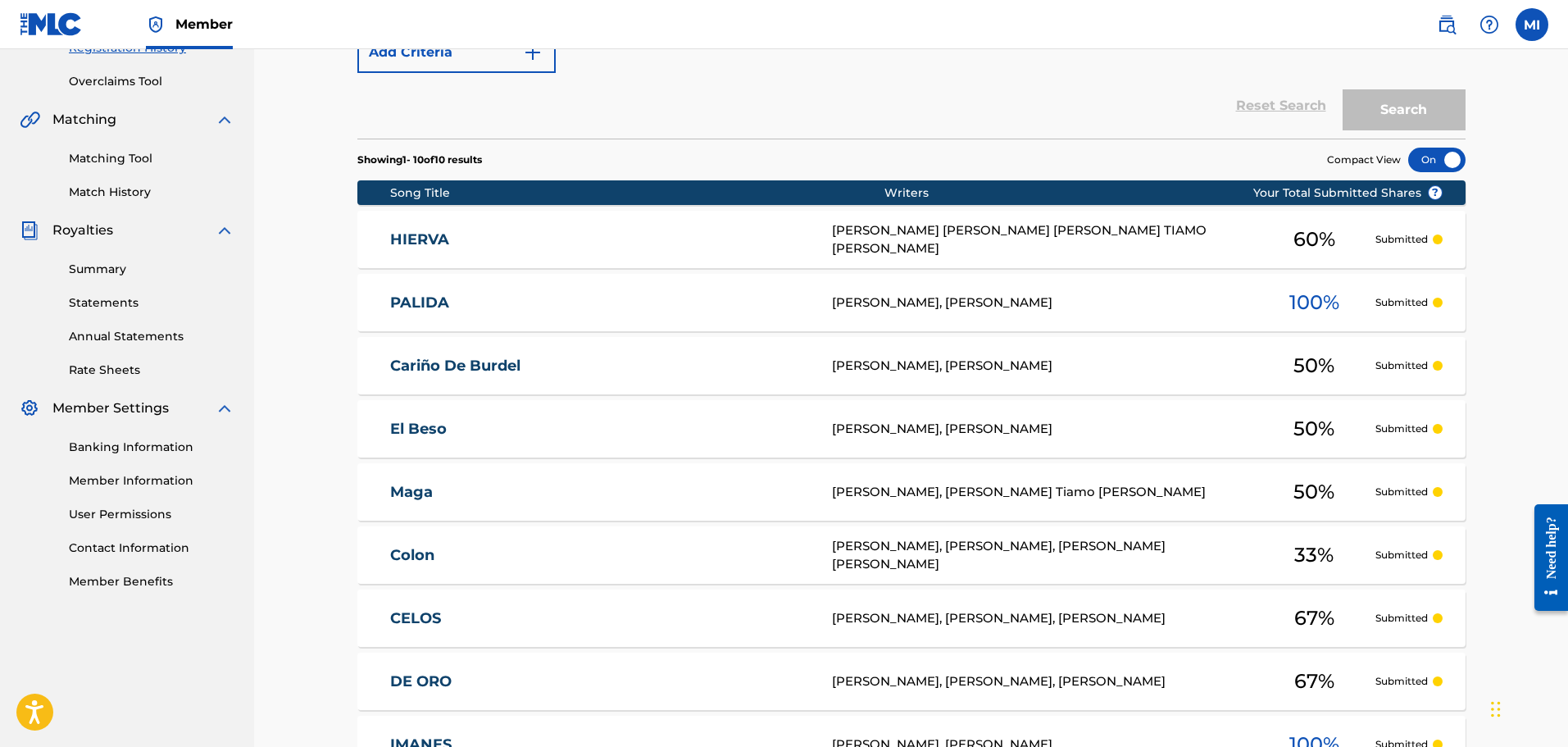
click at [582, 497] on link "Maga" at bounding box center [600, 492] width 420 height 19
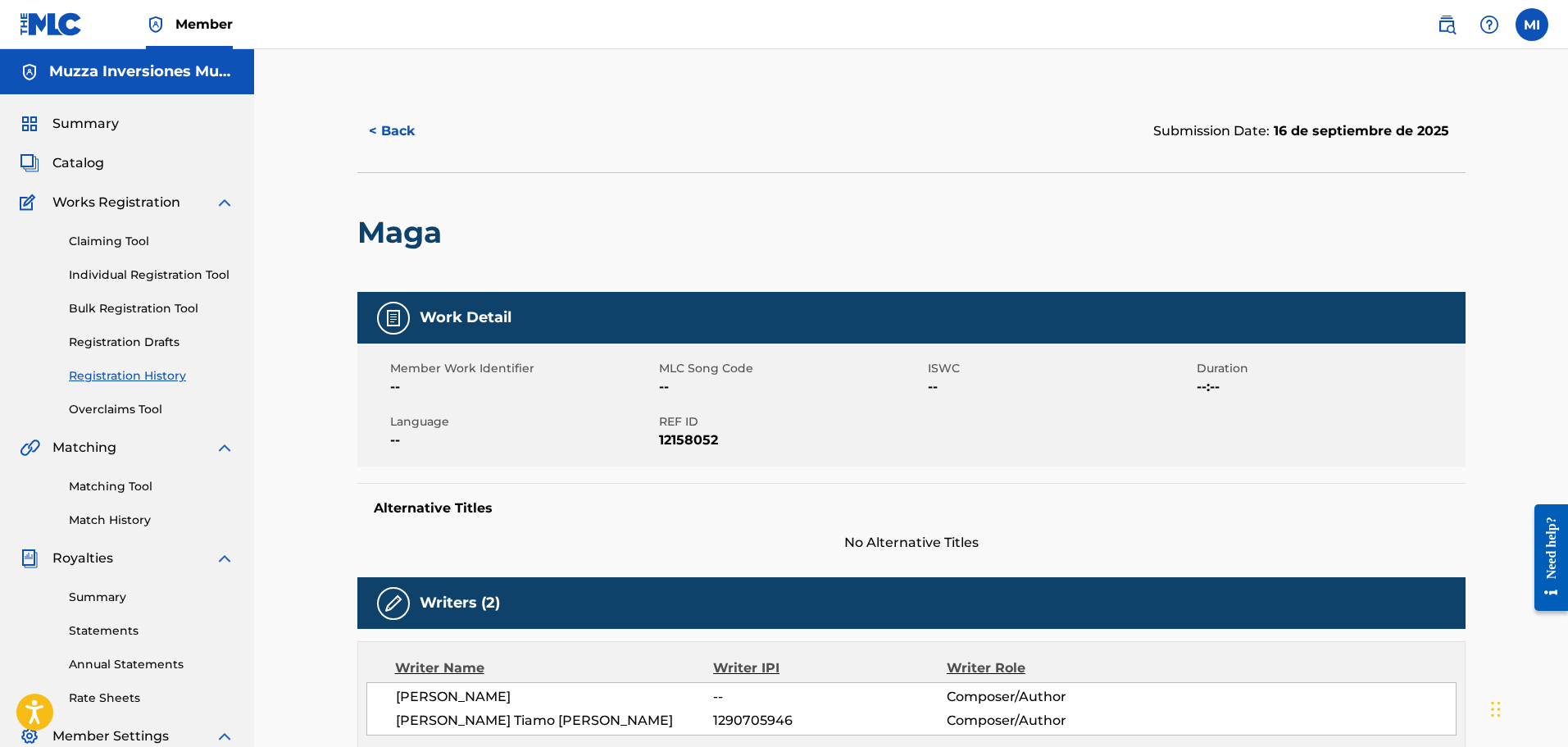
click at [403, 144] on button "< Back" at bounding box center [407, 131] width 99 height 41
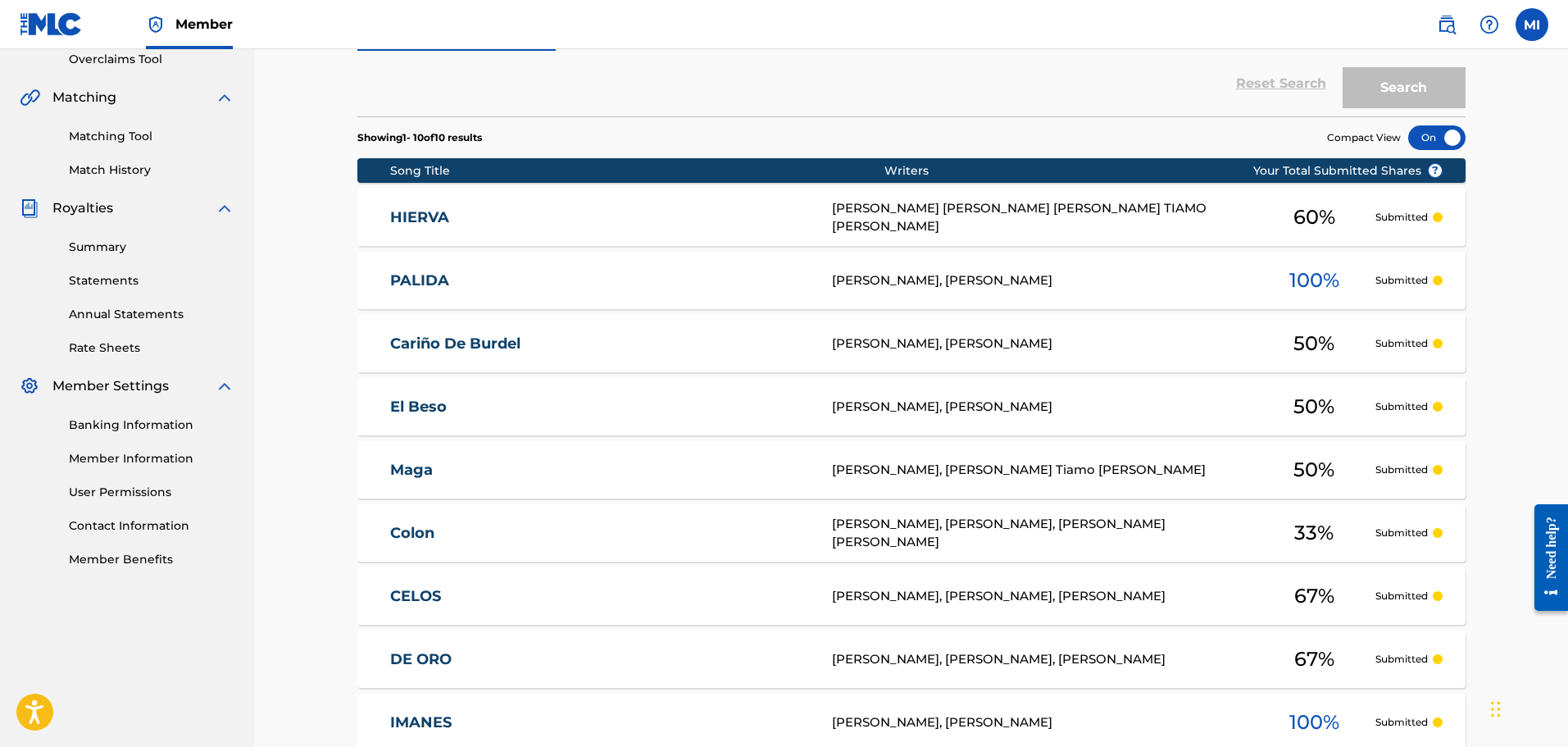
scroll to position [353, 0]
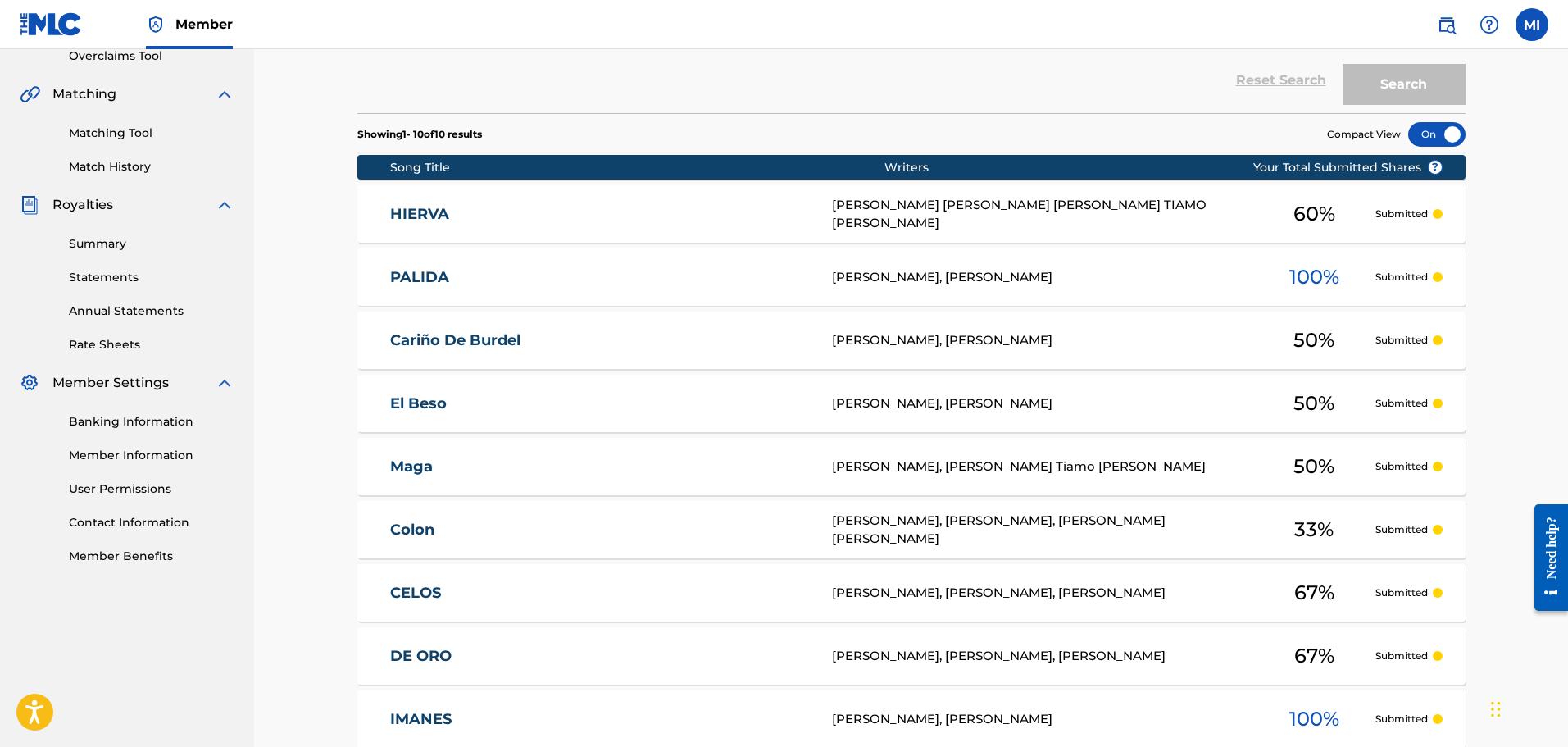
click at [857, 417] on div "El Beso Yerman Zayllen, Robert Tiamo 50 % Submitted" at bounding box center [911, 403] width 1109 height 58
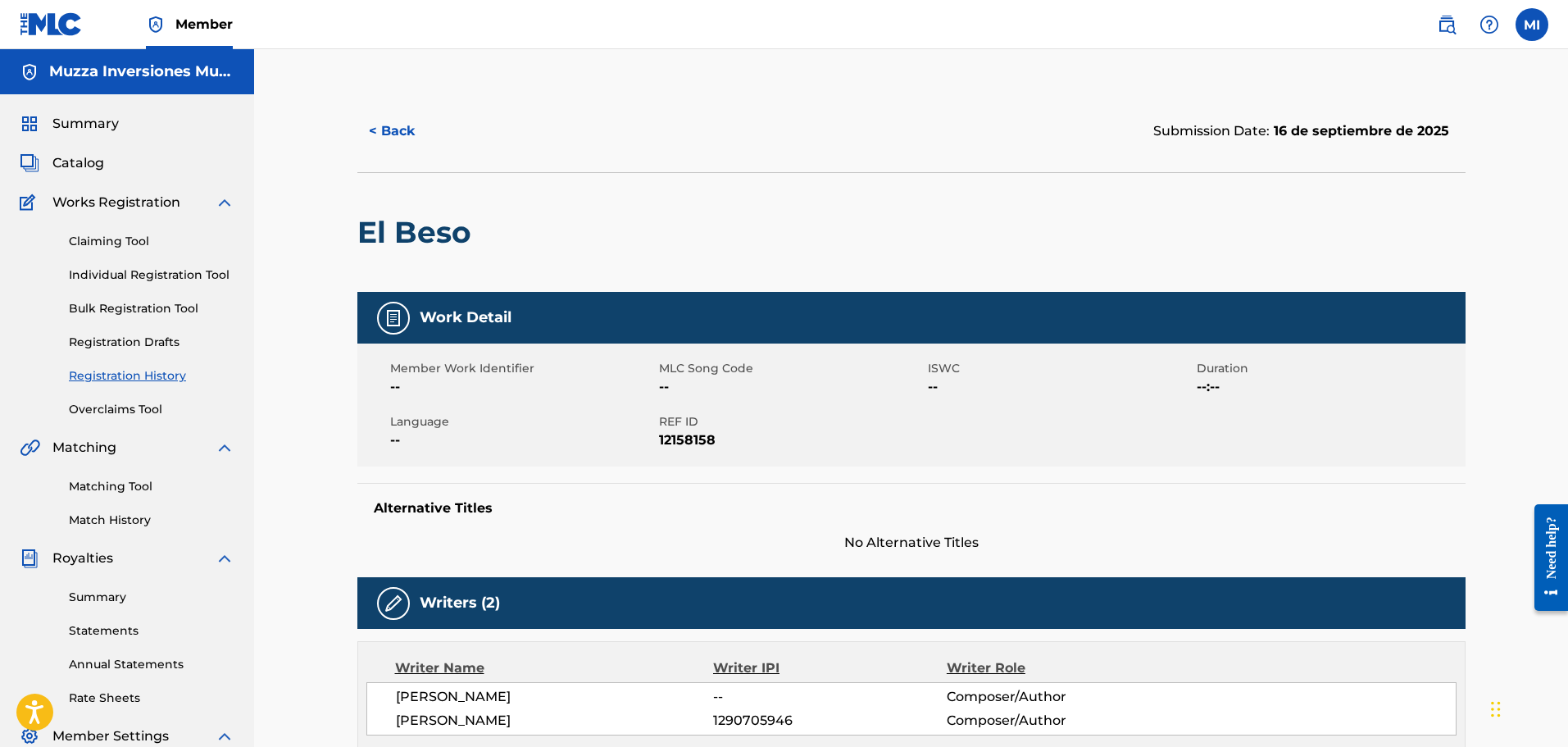
click at [1454, 16] on img at bounding box center [1447, 25] width 20 height 20
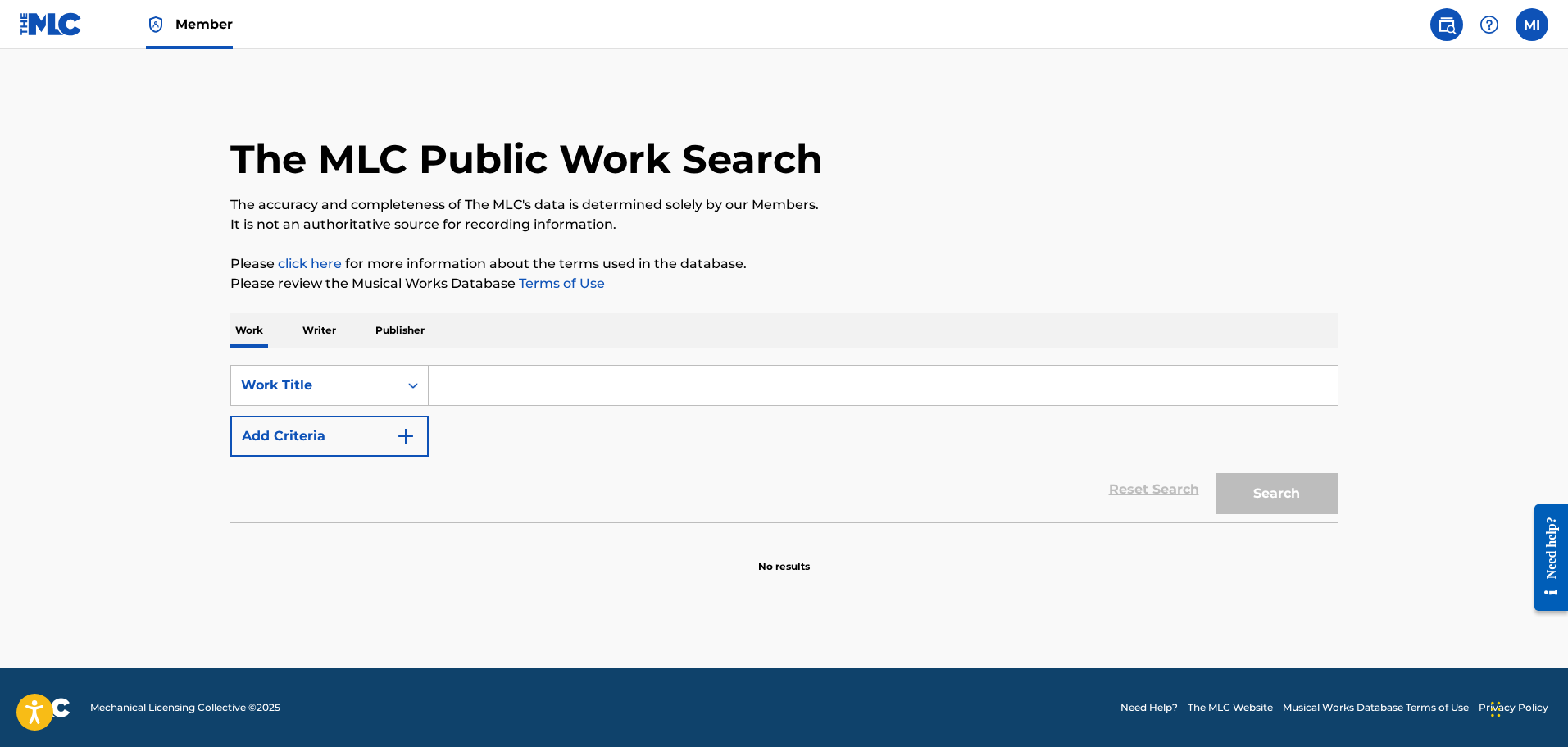
click at [700, 376] on input "Search Form" at bounding box center [883, 385] width 909 height 39
click at [53, 30] on img at bounding box center [51, 24] width 63 height 24
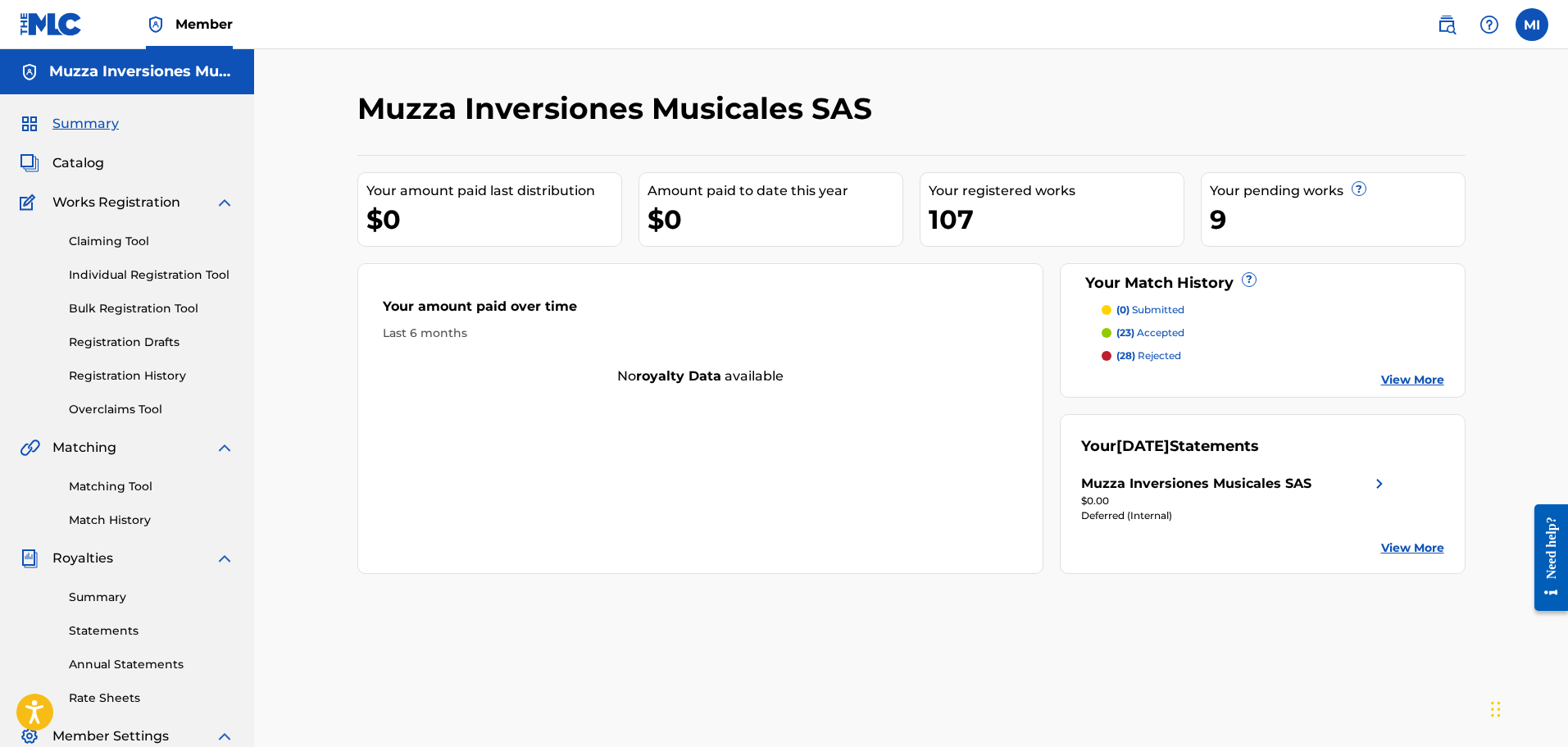
click at [168, 380] on link "Registration History" at bounding box center [152, 376] width 166 height 17
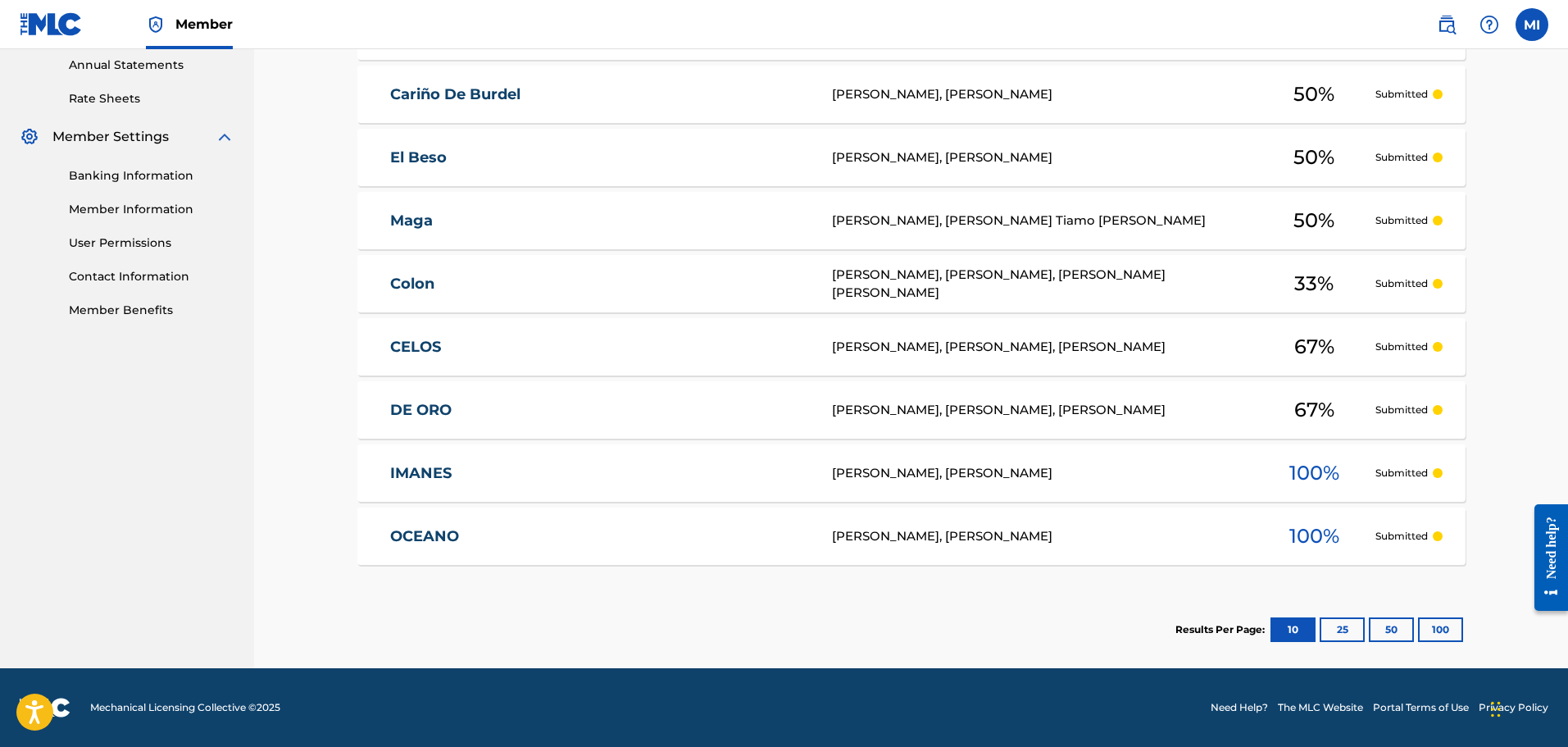
scroll to position [189, 0]
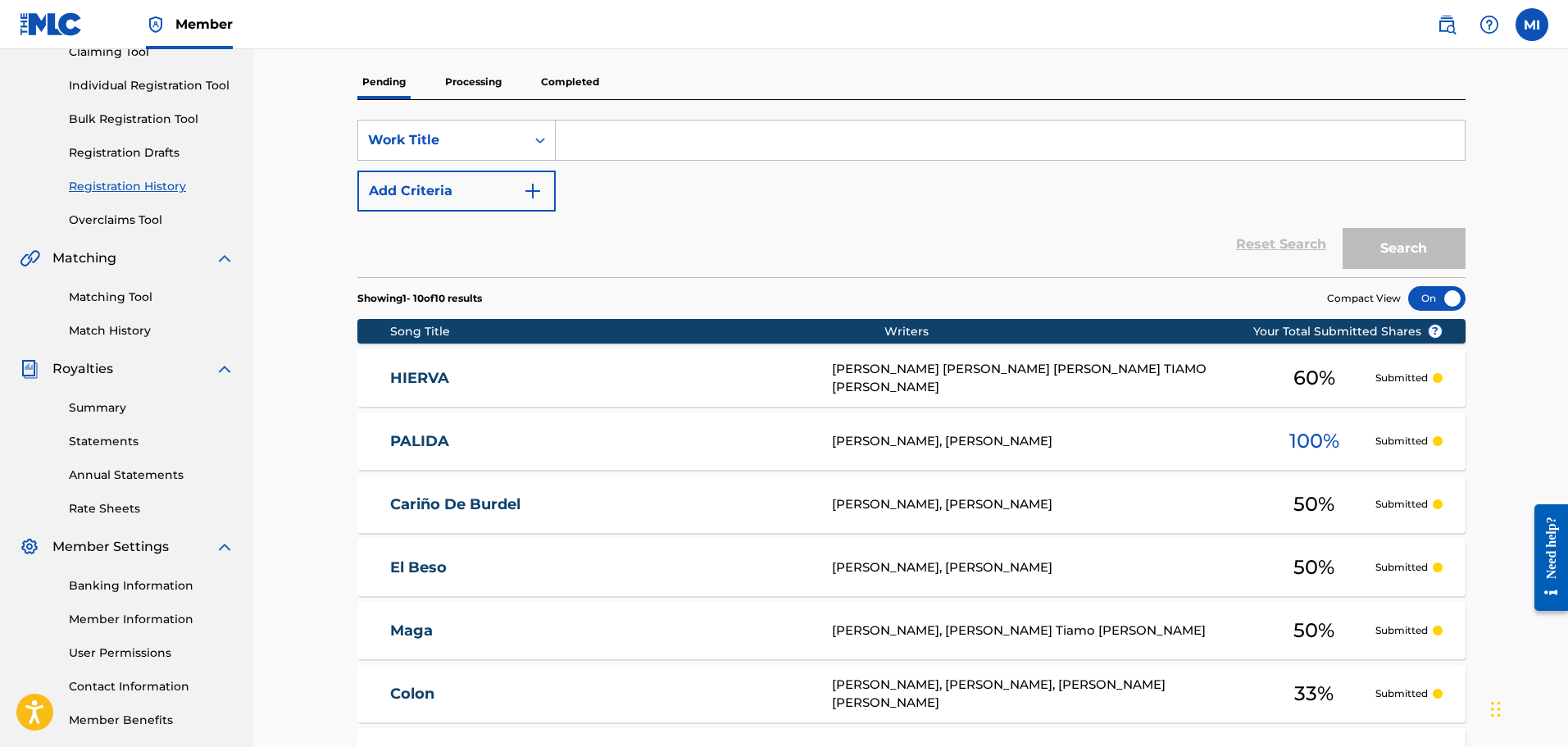
click at [505, 101] on div "SearchWithCriteriac705d377-dc4e-4116-b613-f3cb7f4778d2 Work Title Add Criteria …" at bounding box center [911, 188] width 1109 height 177
click at [498, 88] on p "Processing" at bounding box center [473, 82] width 67 height 35
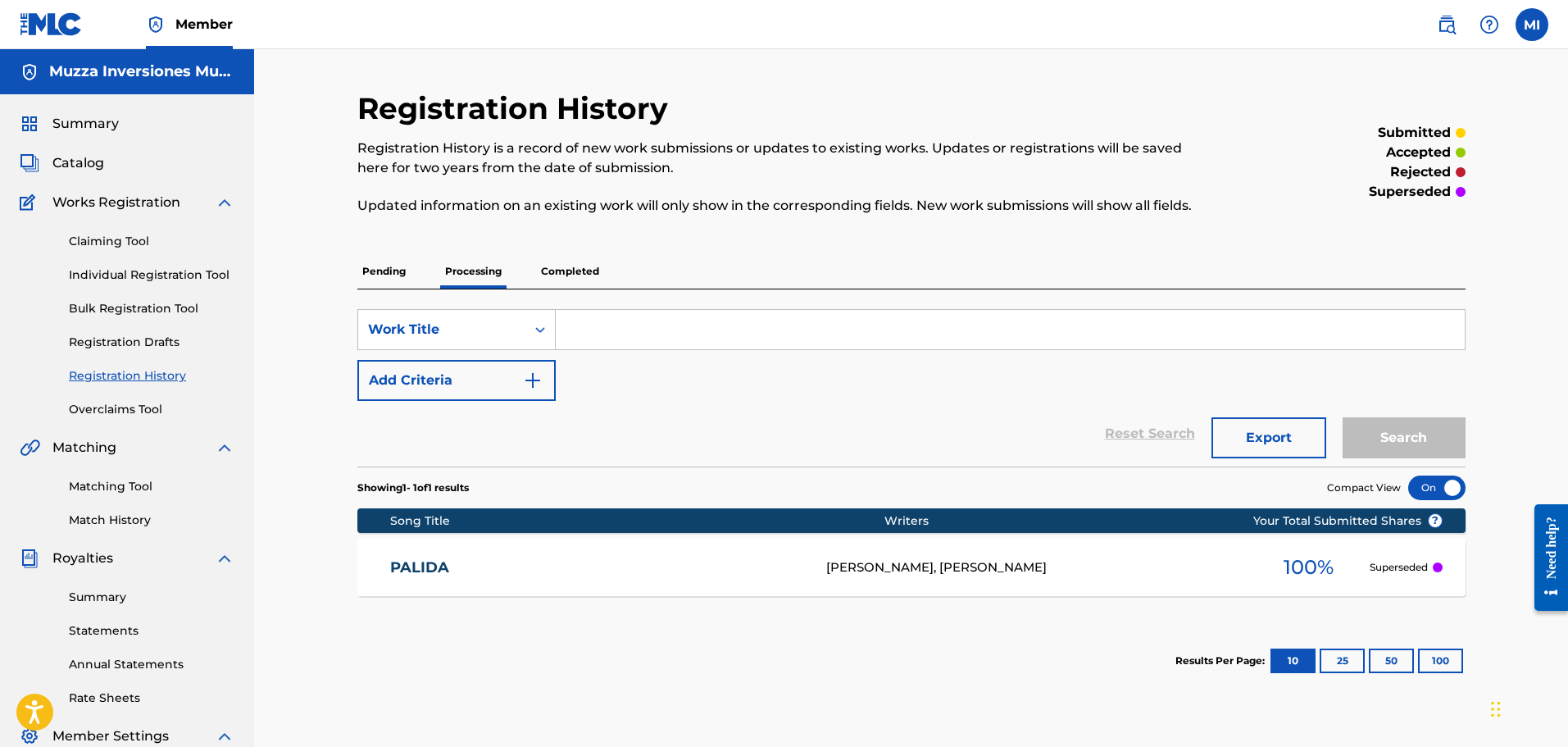
click at [563, 269] on p "Completed" at bounding box center [570, 271] width 68 height 35
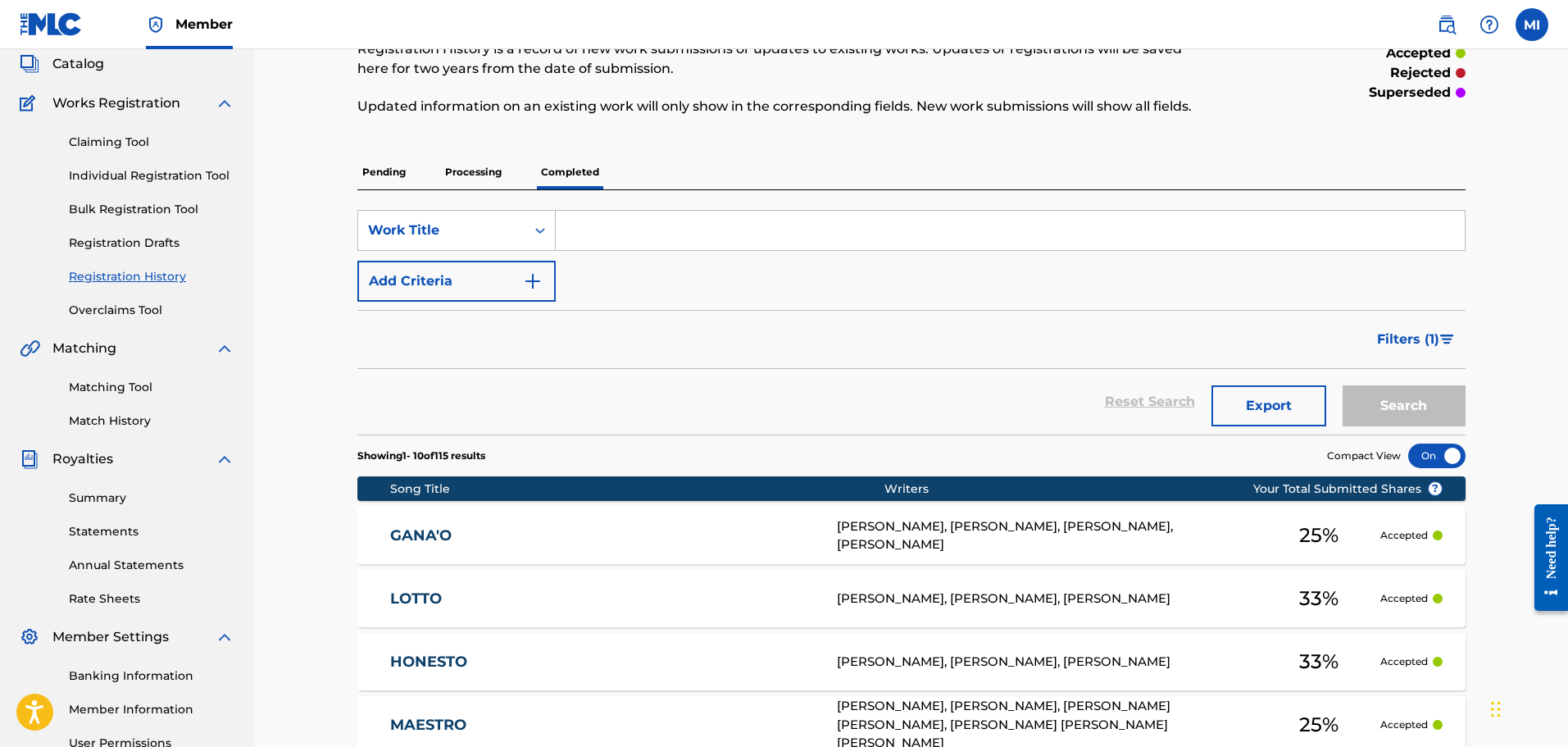
scroll to position [82, 0]
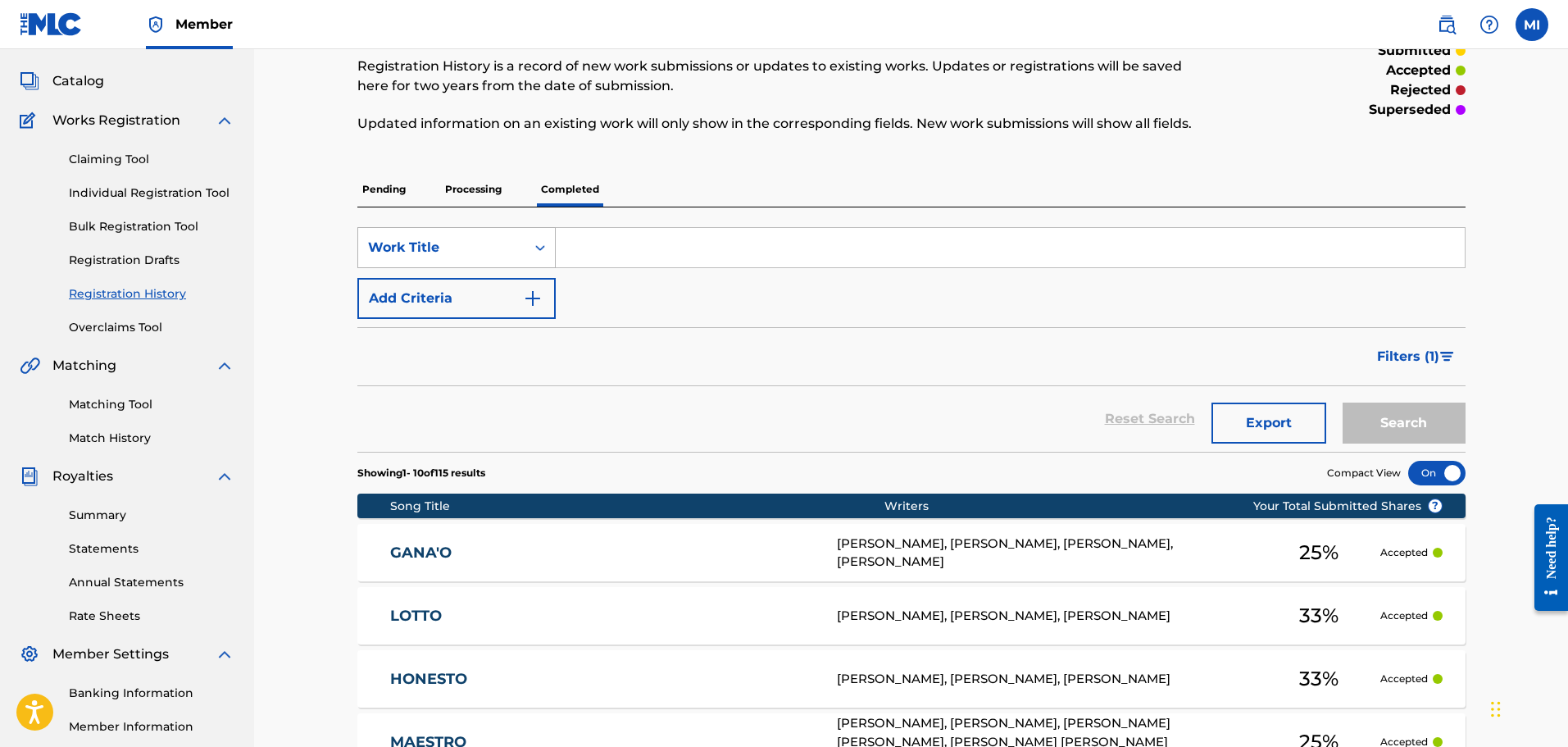
click at [505, 232] on div "Work Title" at bounding box center [442, 247] width 168 height 31
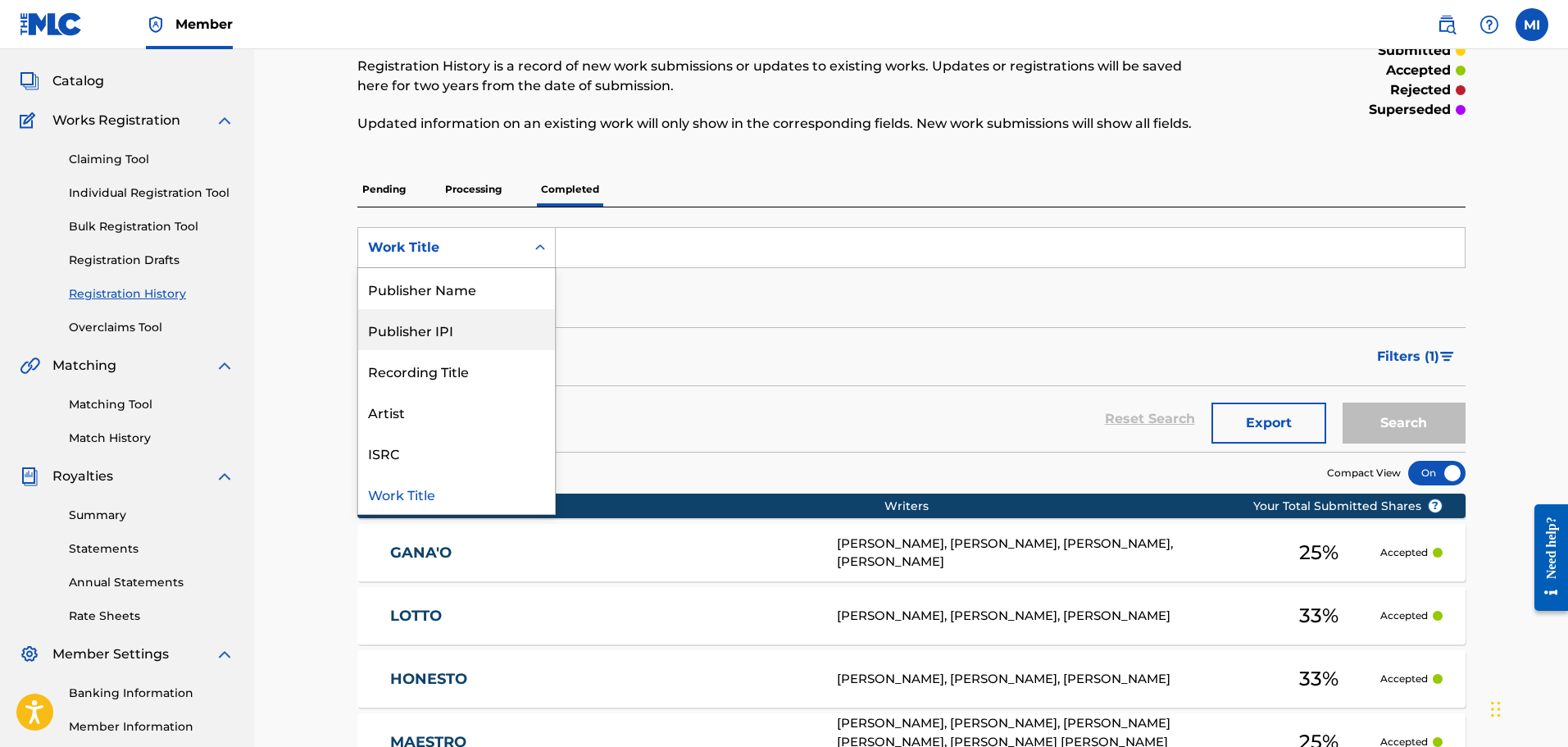
scroll to position [0, 0]
click at [481, 292] on div "Writer Name" at bounding box center [456, 288] width 196 height 41
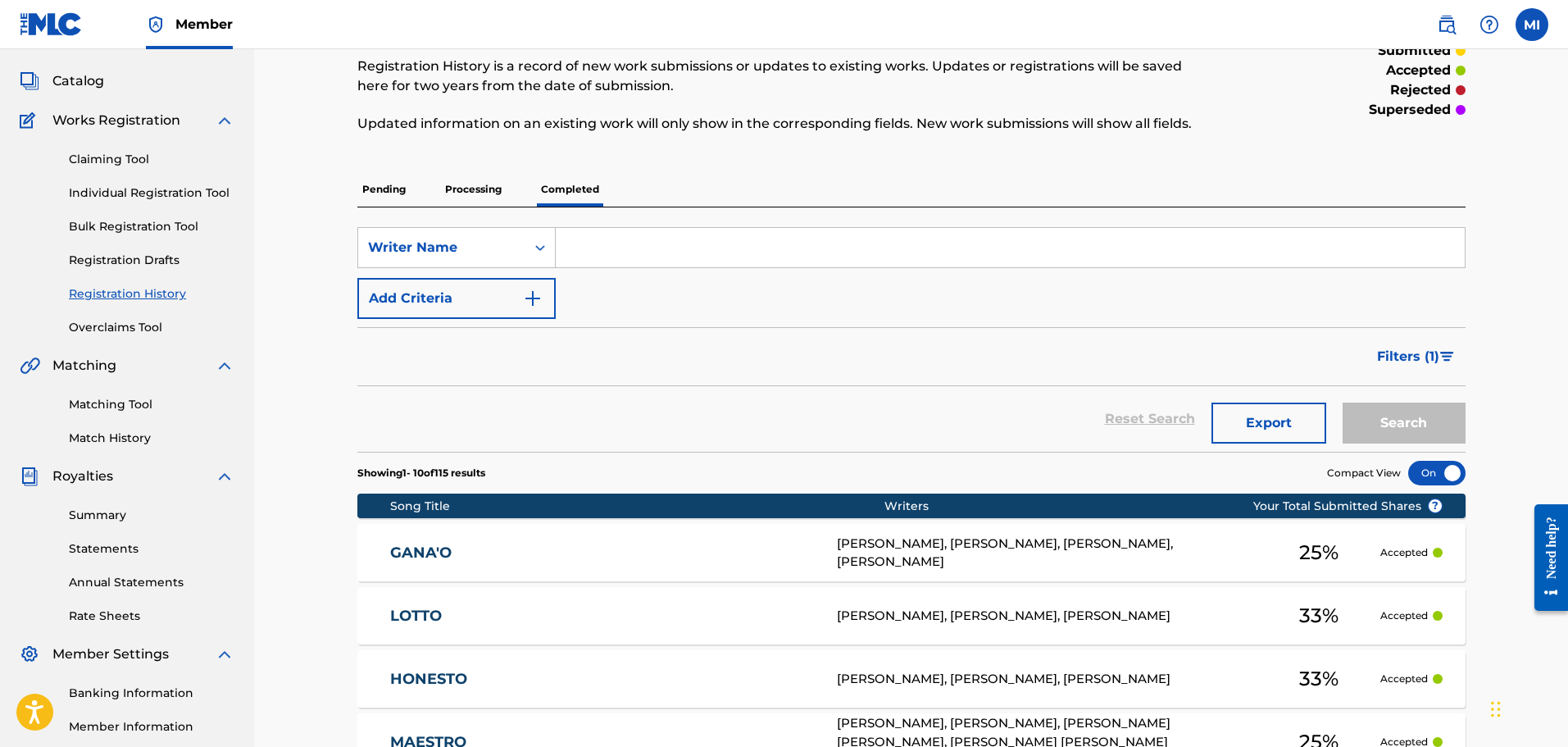
click at [585, 233] on input "Search Form" at bounding box center [1010, 247] width 909 height 39
type input "RObert Tiamo"
click at [1343, 403] on button "Search" at bounding box center [1404, 423] width 123 height 41
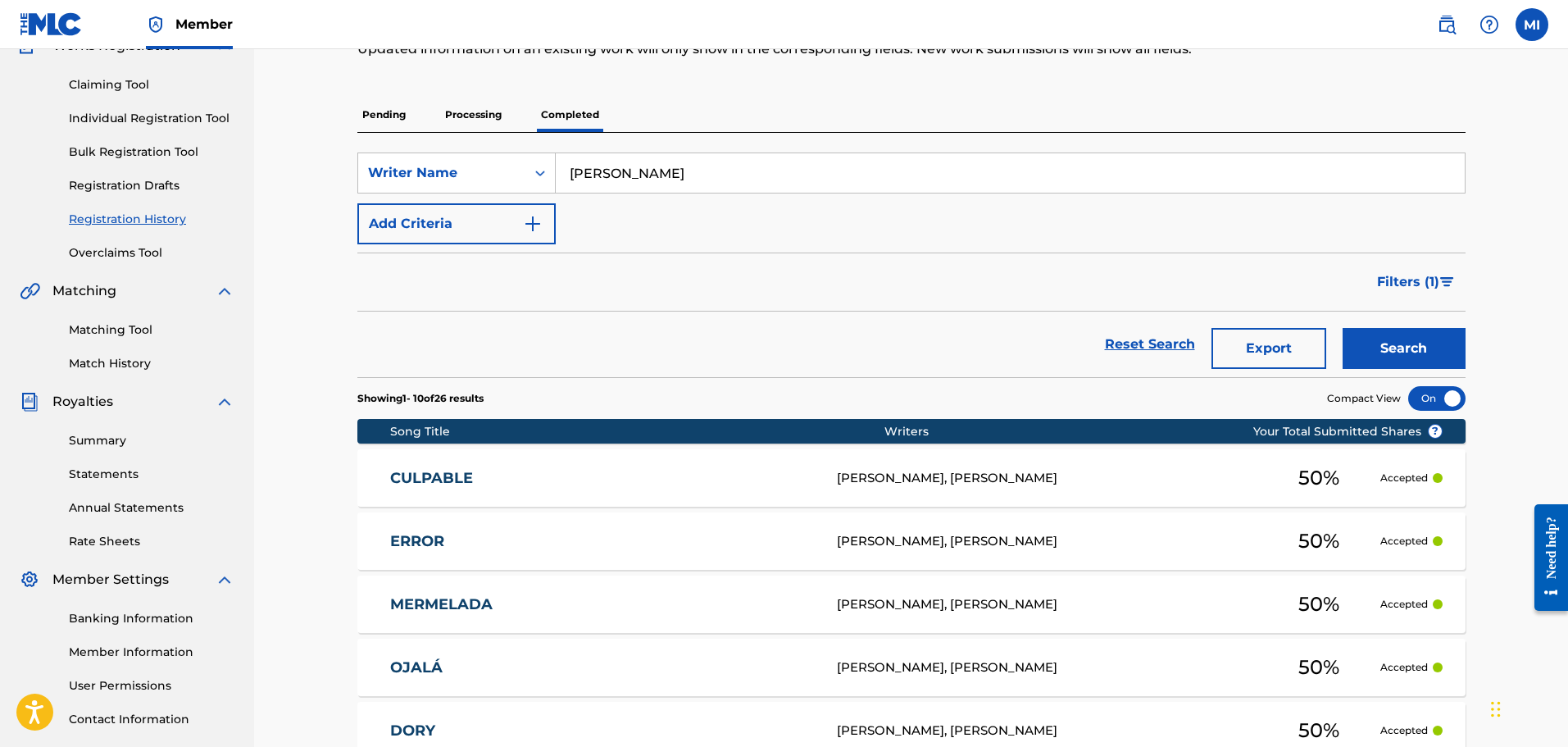
scroll to position [246, 0]
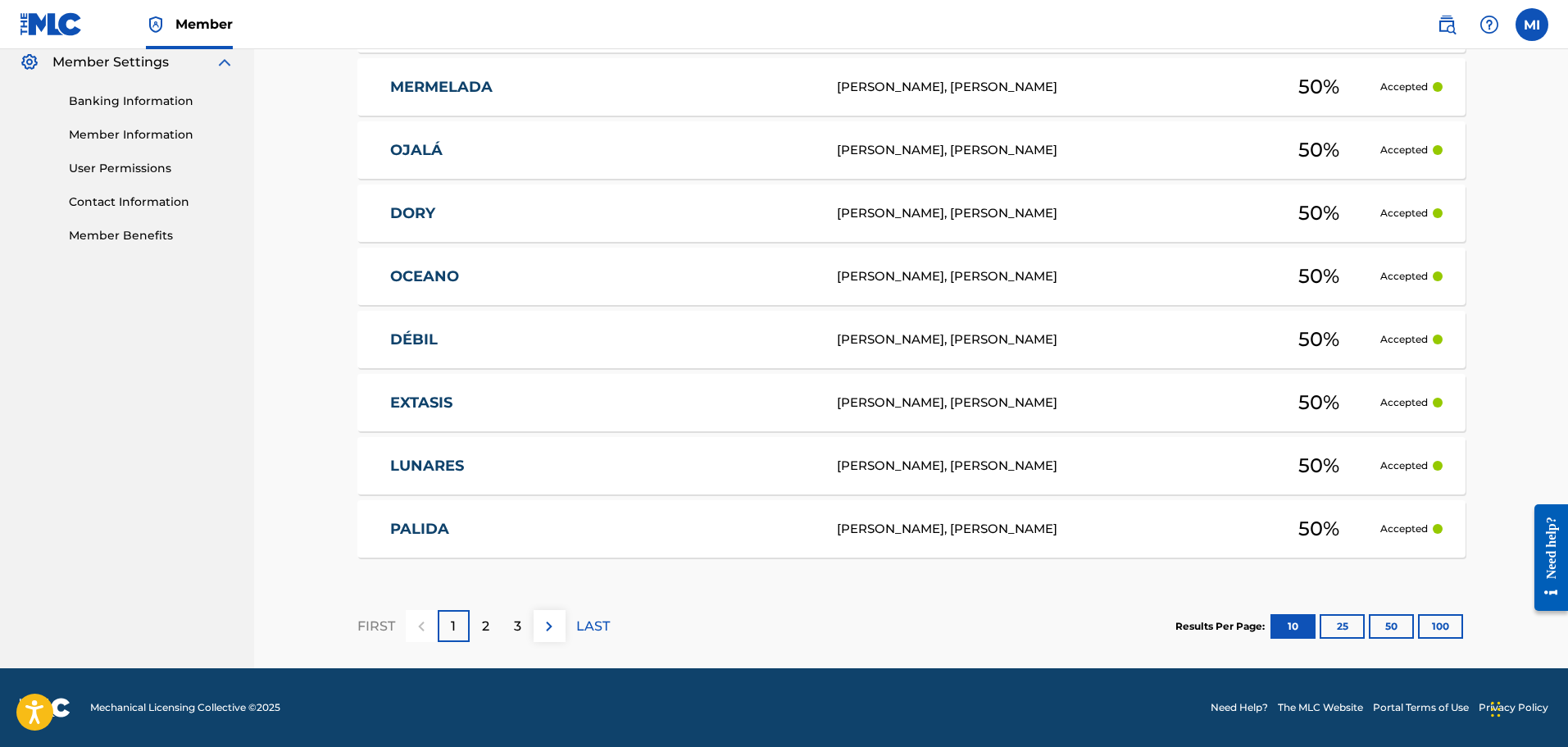
click at [481, 630] on div "2" at bounding box center [486, 625] width 32 height 32
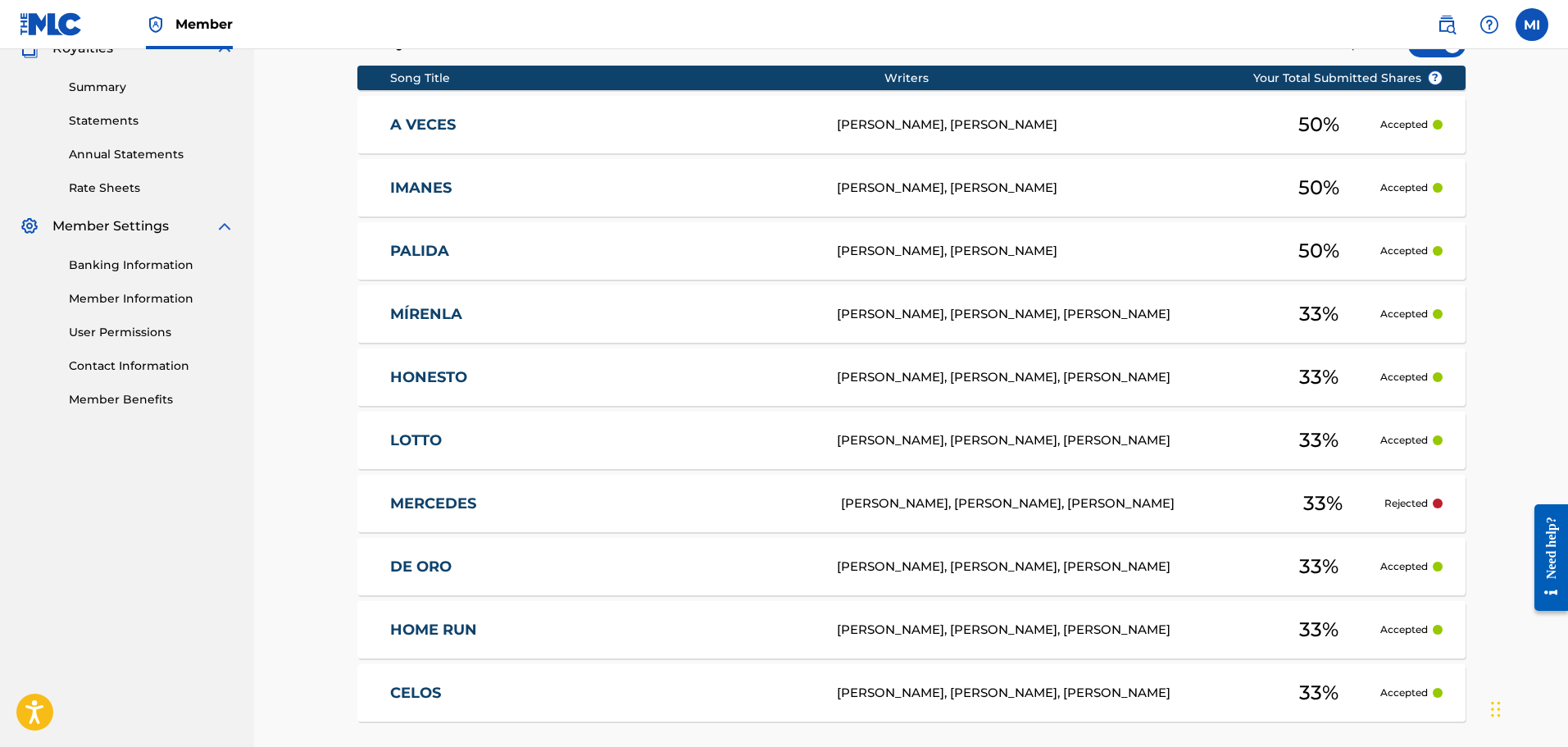
scroll to position [592, 0]
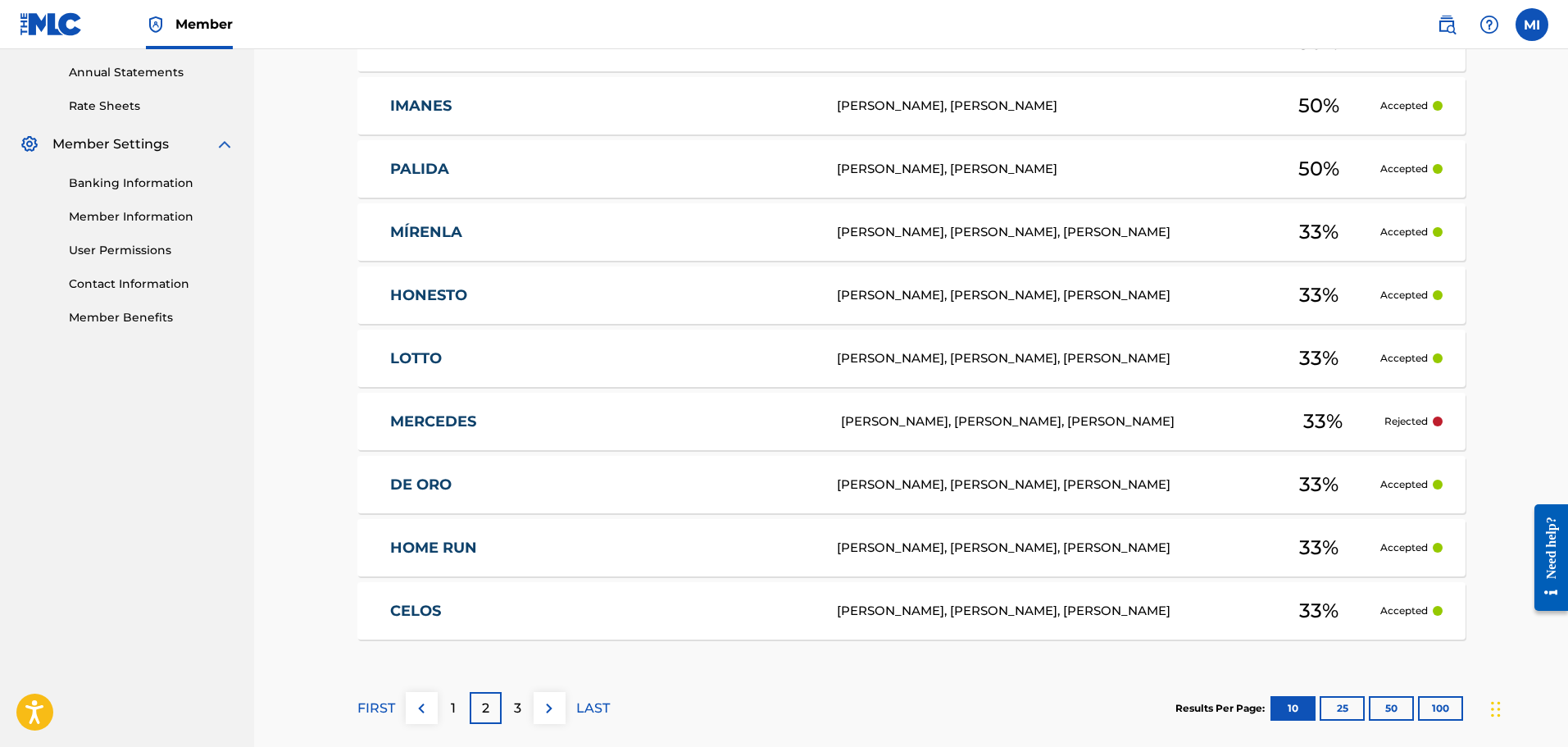
click at [514, 700] on p "3" at bounding box center [517, 708] width 7 height 20
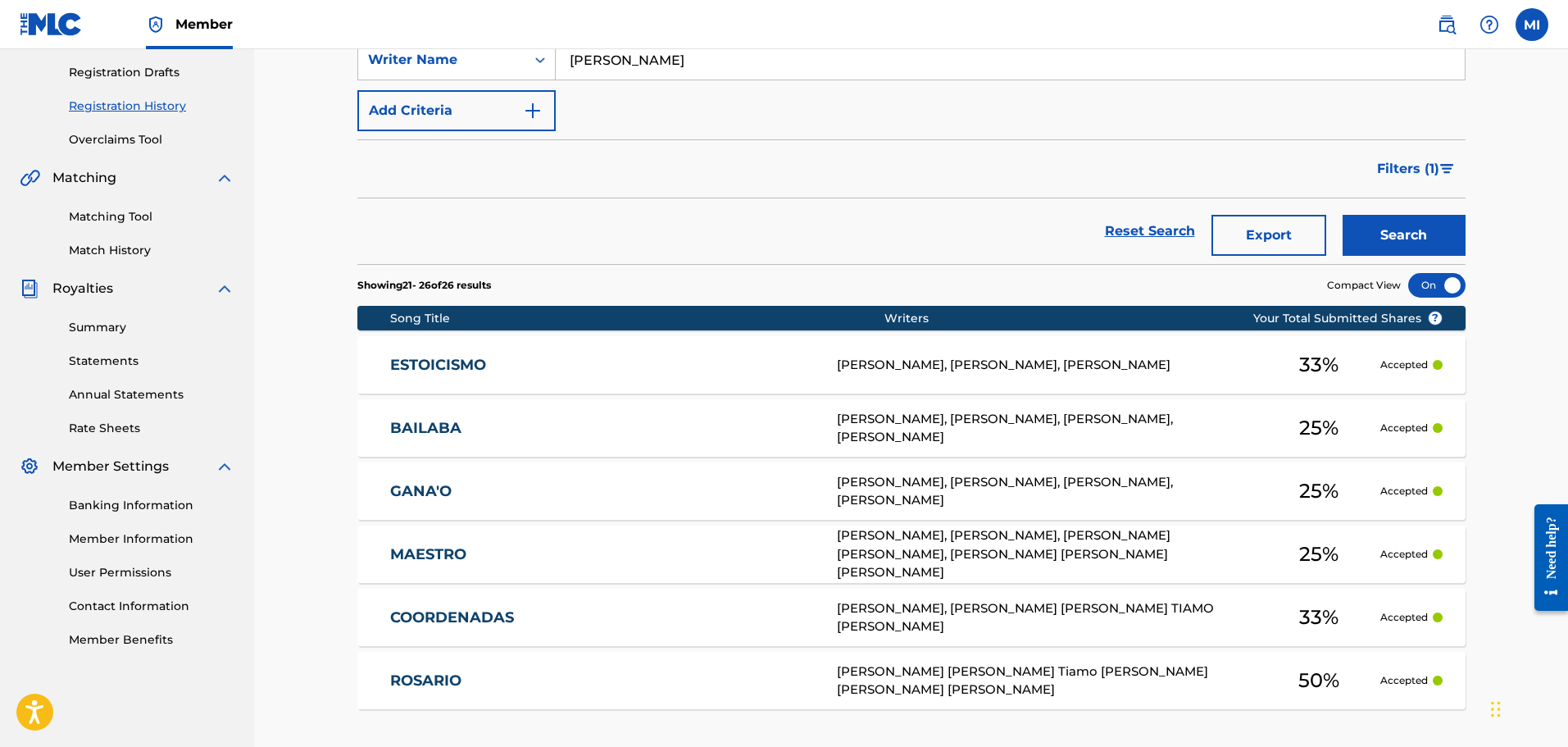
scroll to position [422, 0]
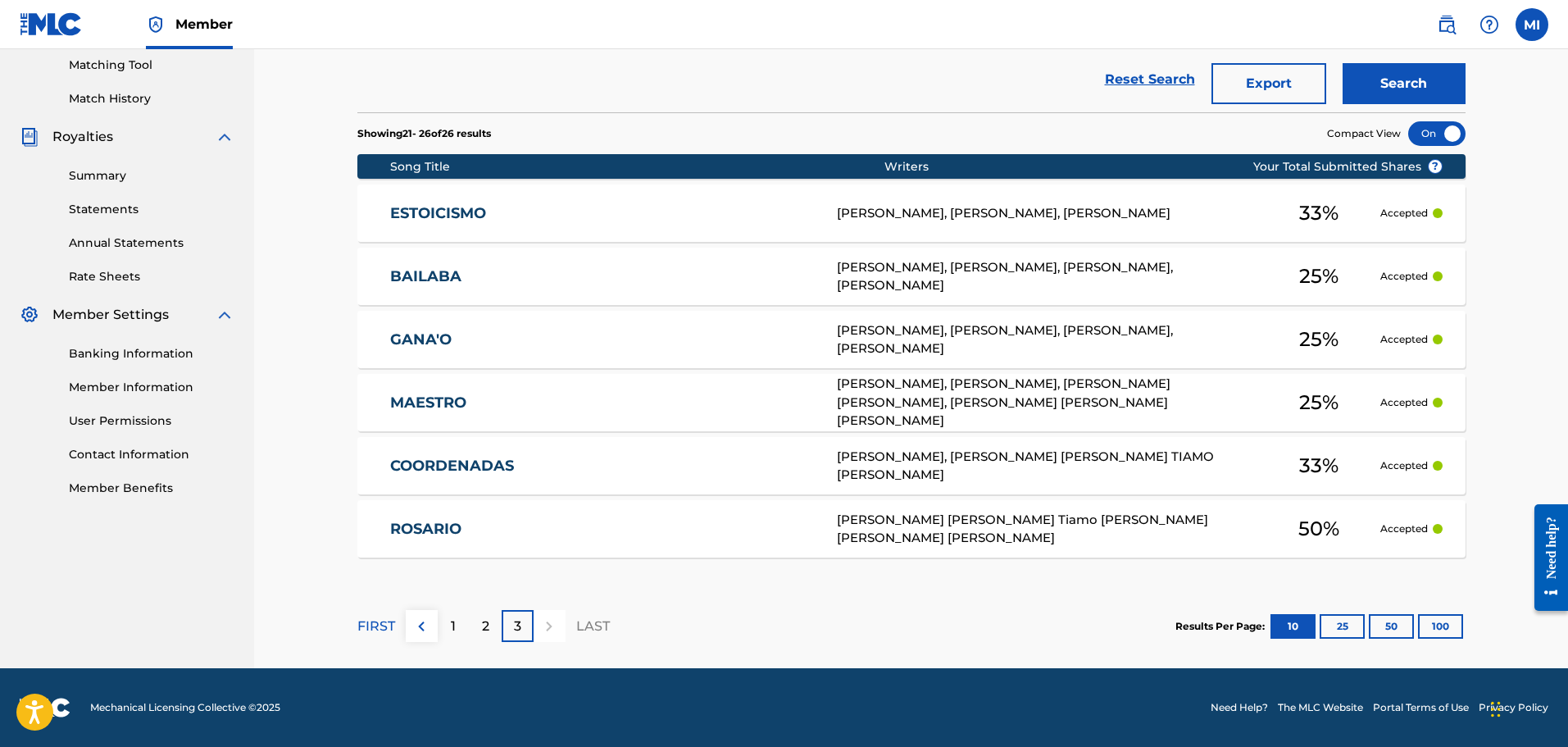
click at [201, 588] on nav "Muzza Inversiones Musicales SAS Summary Catalog Works Registration Claiming Too…" at bounding box center [127, 148] width 254 height 1040
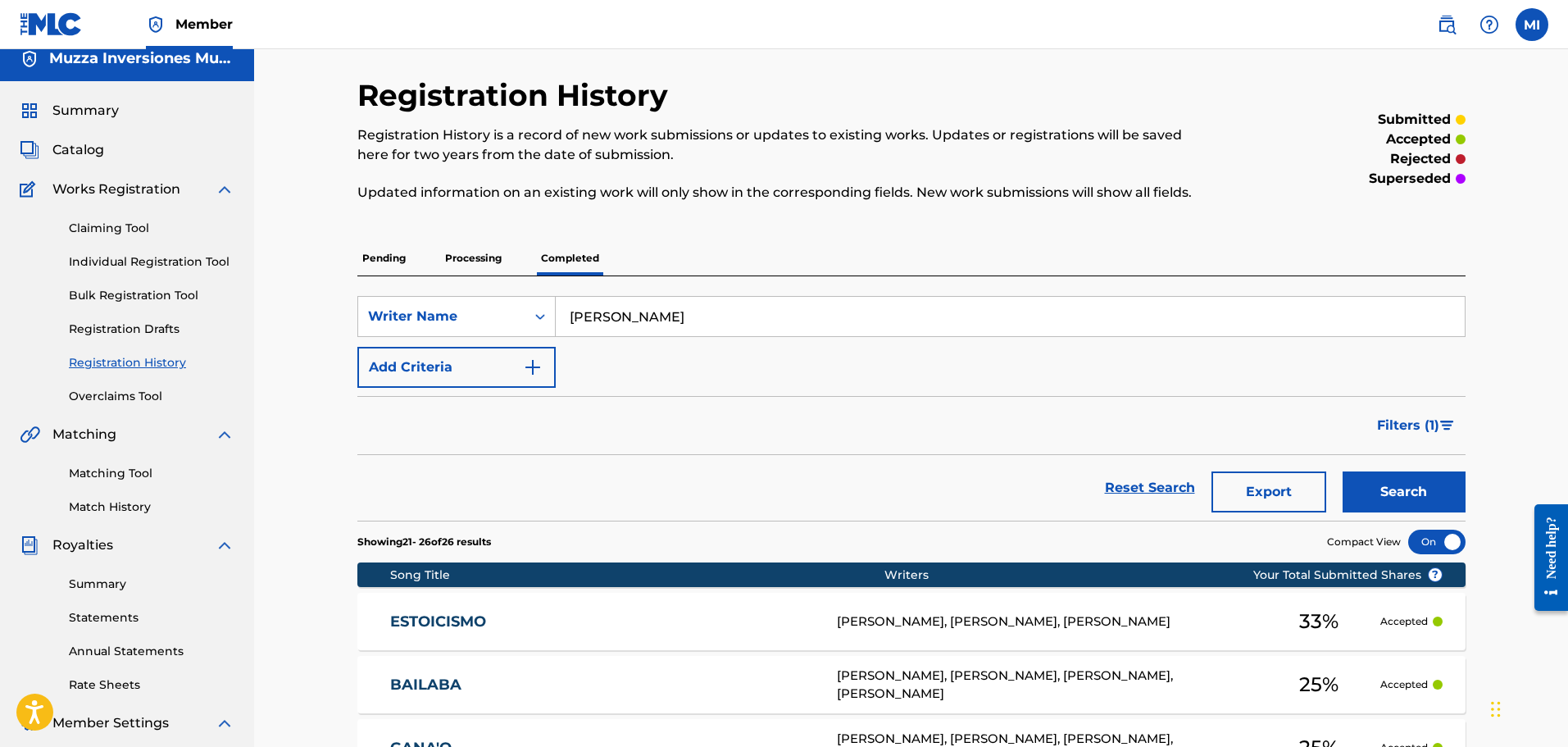
scroll to position [12, 0]
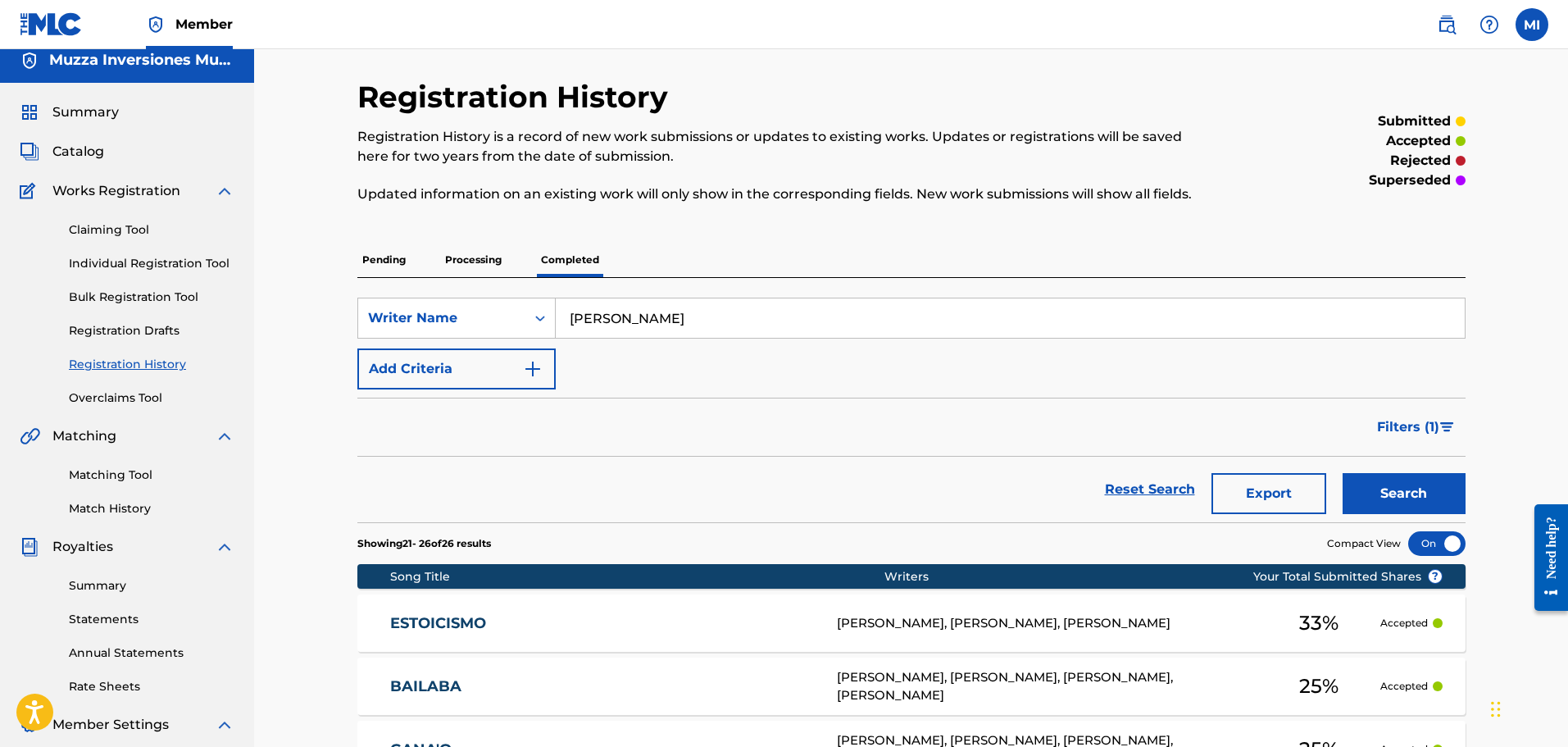
click at [373, 248] on p "Pending" at bounding box center [384, 260] width 53 height 35
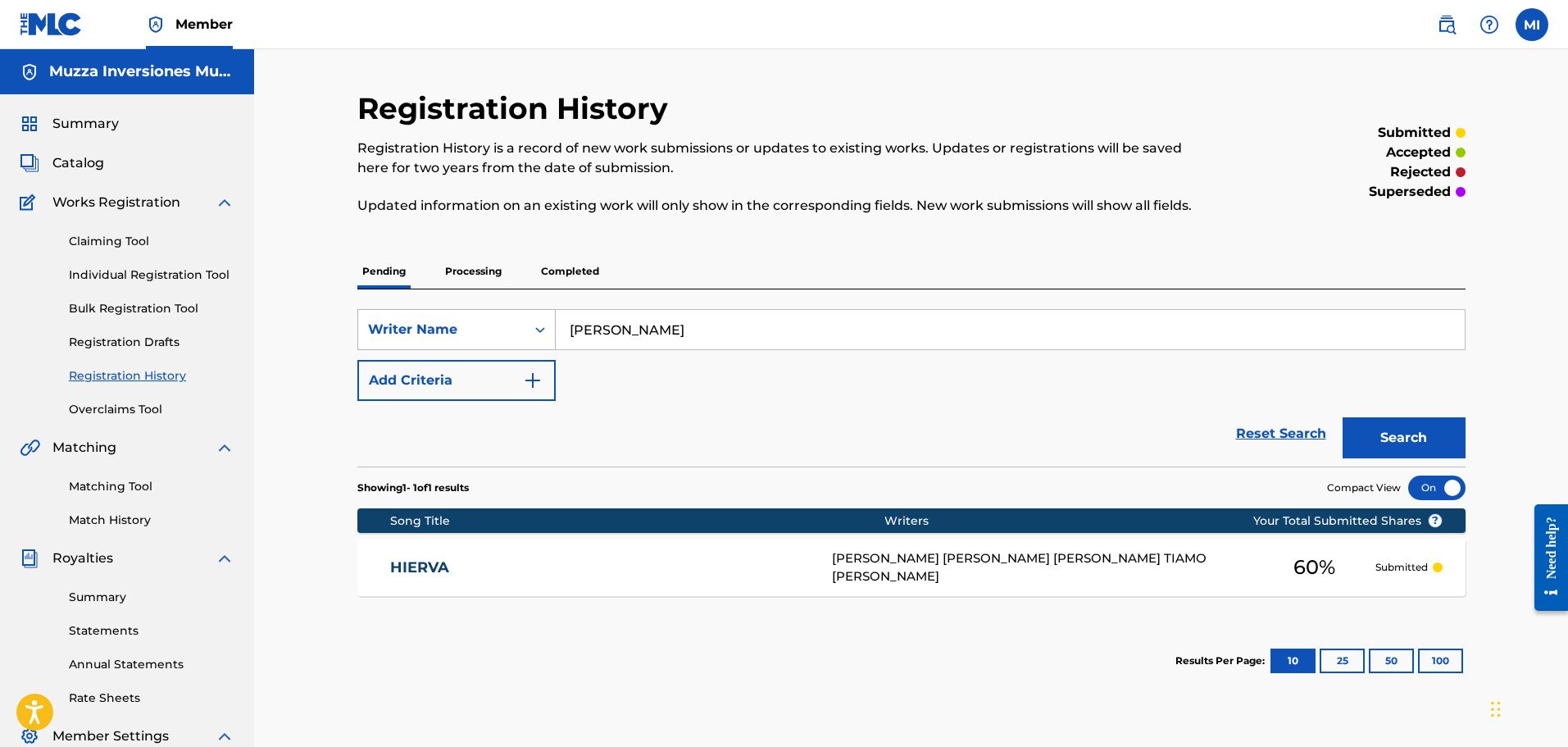
drag, startPoint x: 632, startPoint y: 336, endPoint x: 510, endPoint y: 334, distance: 122.0
click at [510, 334] on div "SearchWithCriteria1858565d-92ca-4fb9-ab8b-d2f7437d3f1d Writer Name RObert Tiamo" at bounding box center [911, 330] width 1109 height 41
click at [472, 276] on p "Processing" at bounding box center [473, 271] width 67 height 35
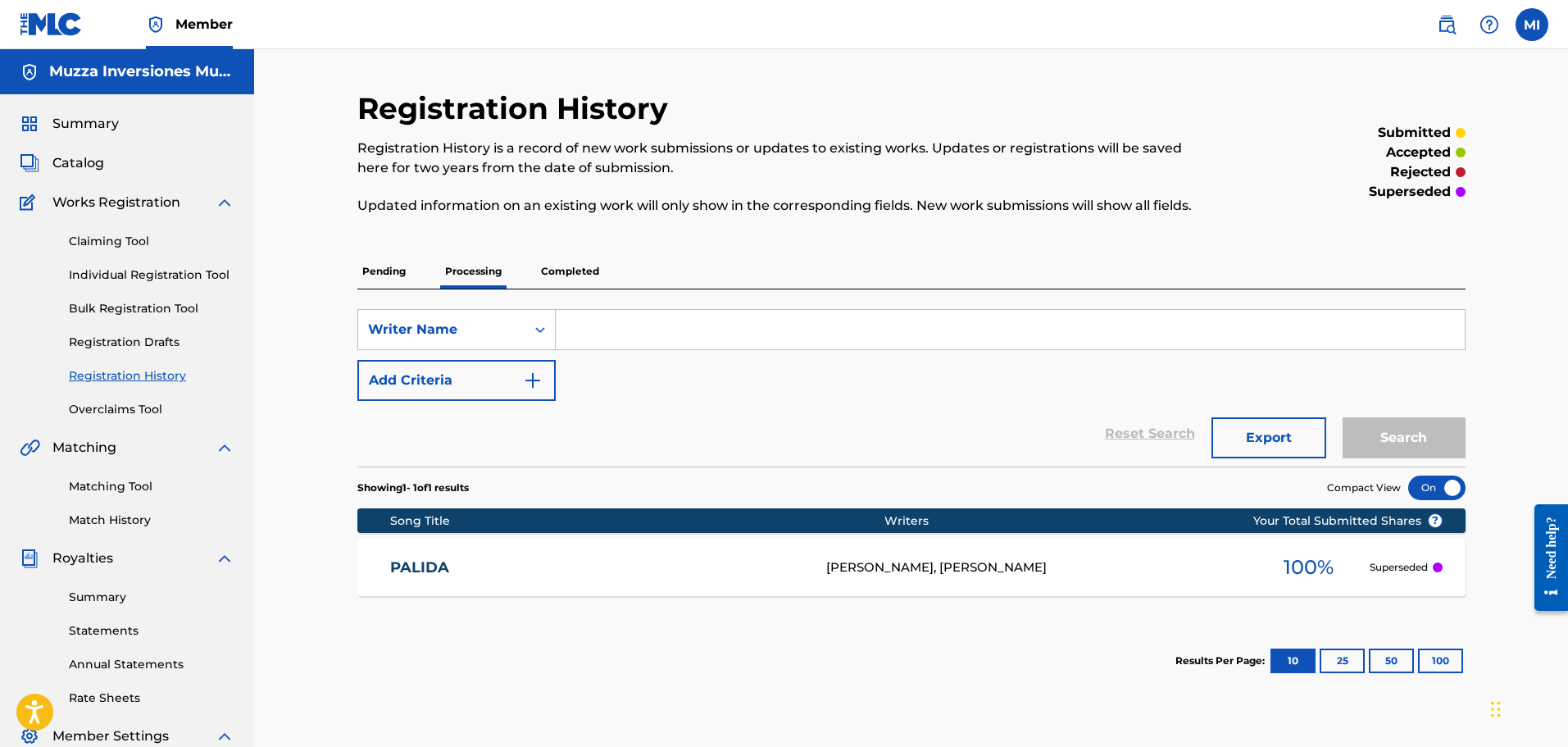
click at [370, 274] on p "Pending" at bounding box center [384, 271] width 53 height 35
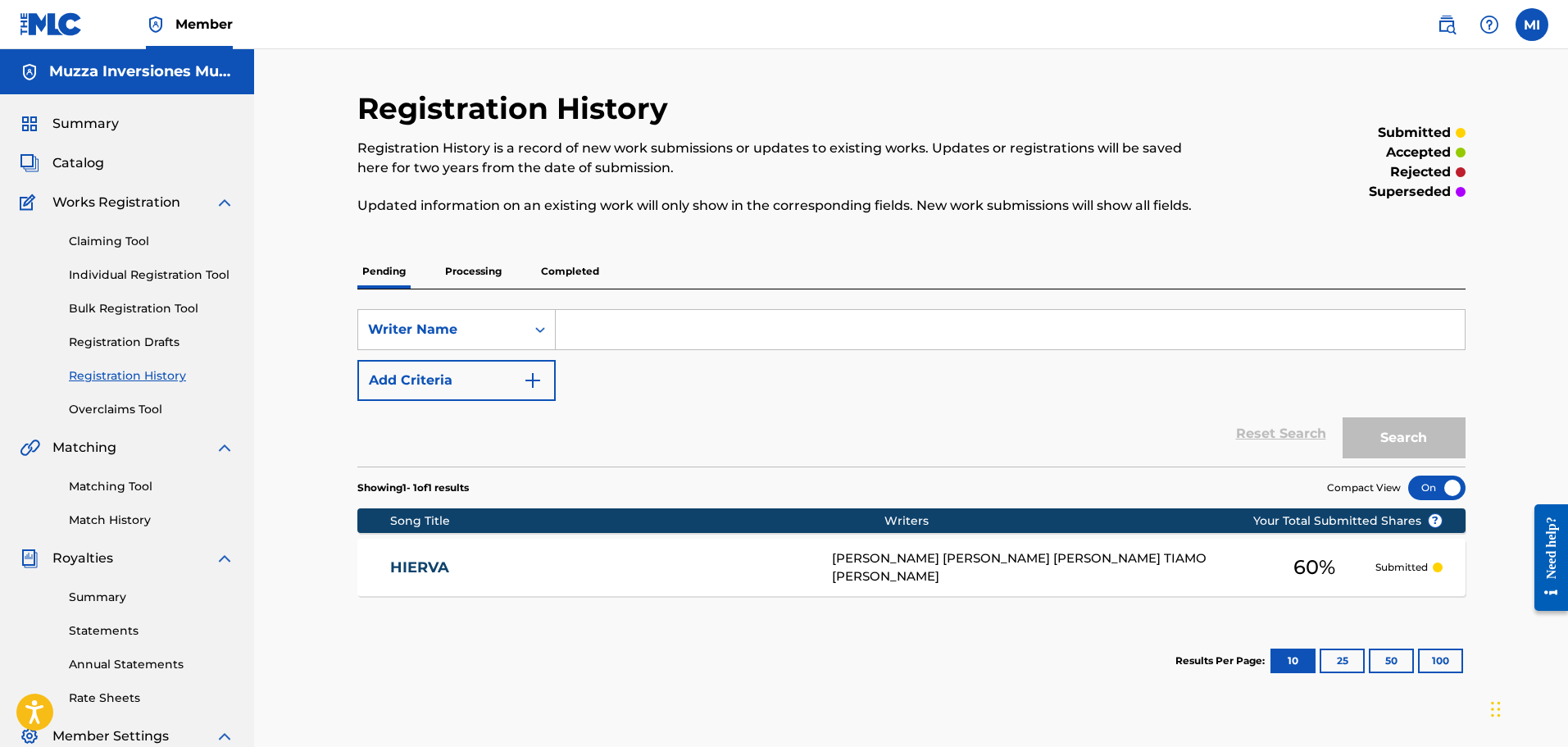
click at [98, 239] on link "Claiming Tool" at bounding box center [152, 241] width 166 height 17
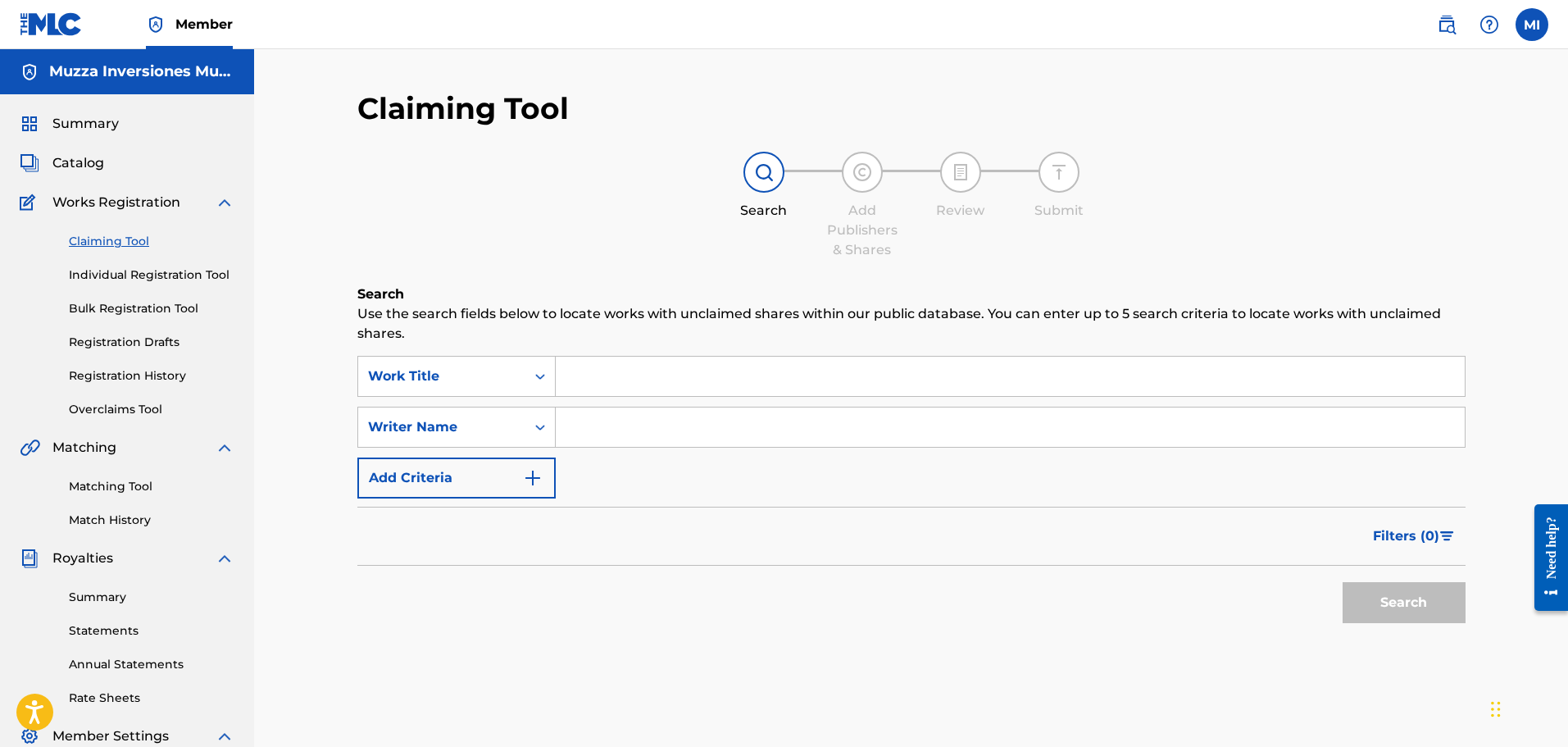
click at [156, 371] on link "Registration History" at bounding box center [152, 376] width 166 height 17
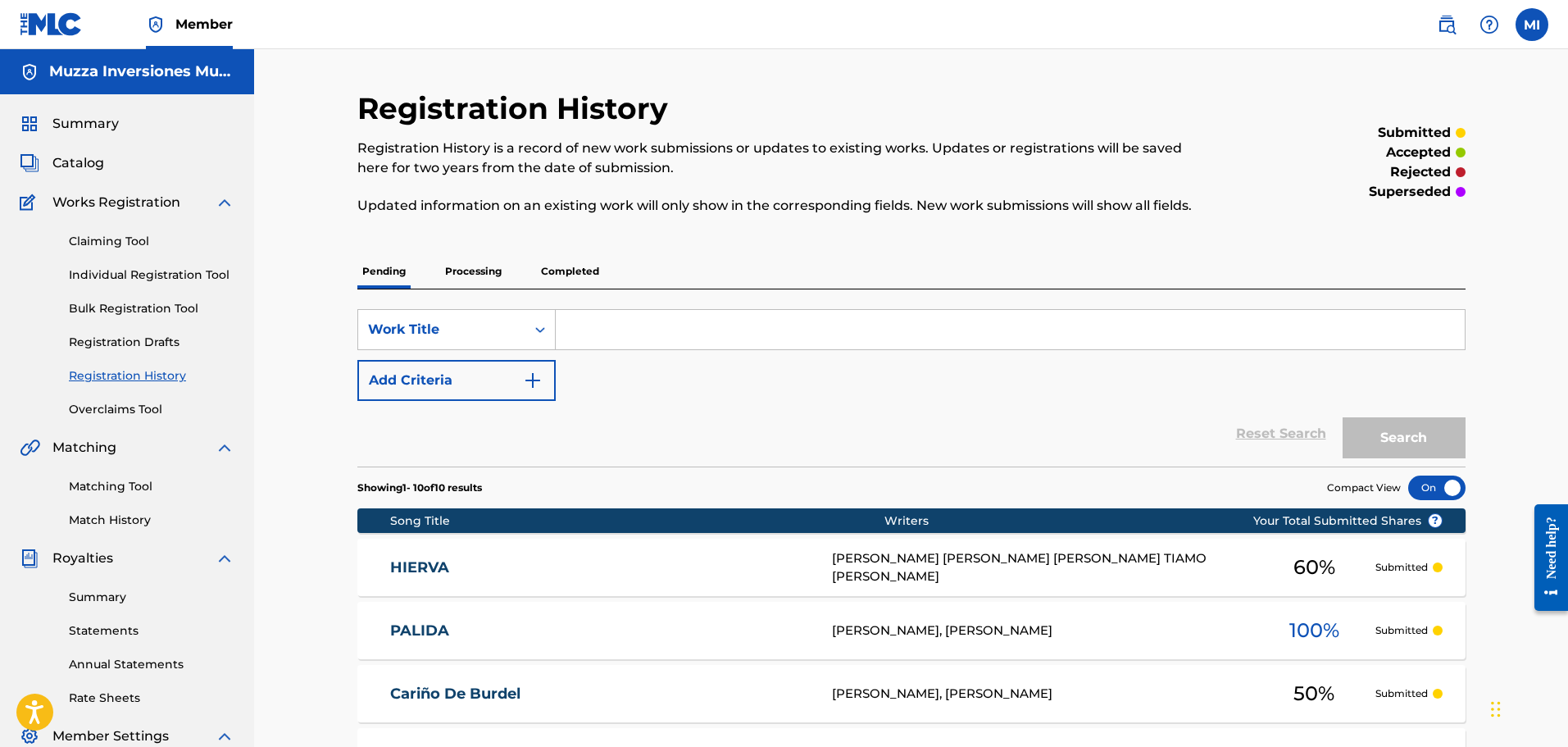
click at [146, 245] on link "Claiming Tool" at bounding box center [152, 241] width 166 height 17
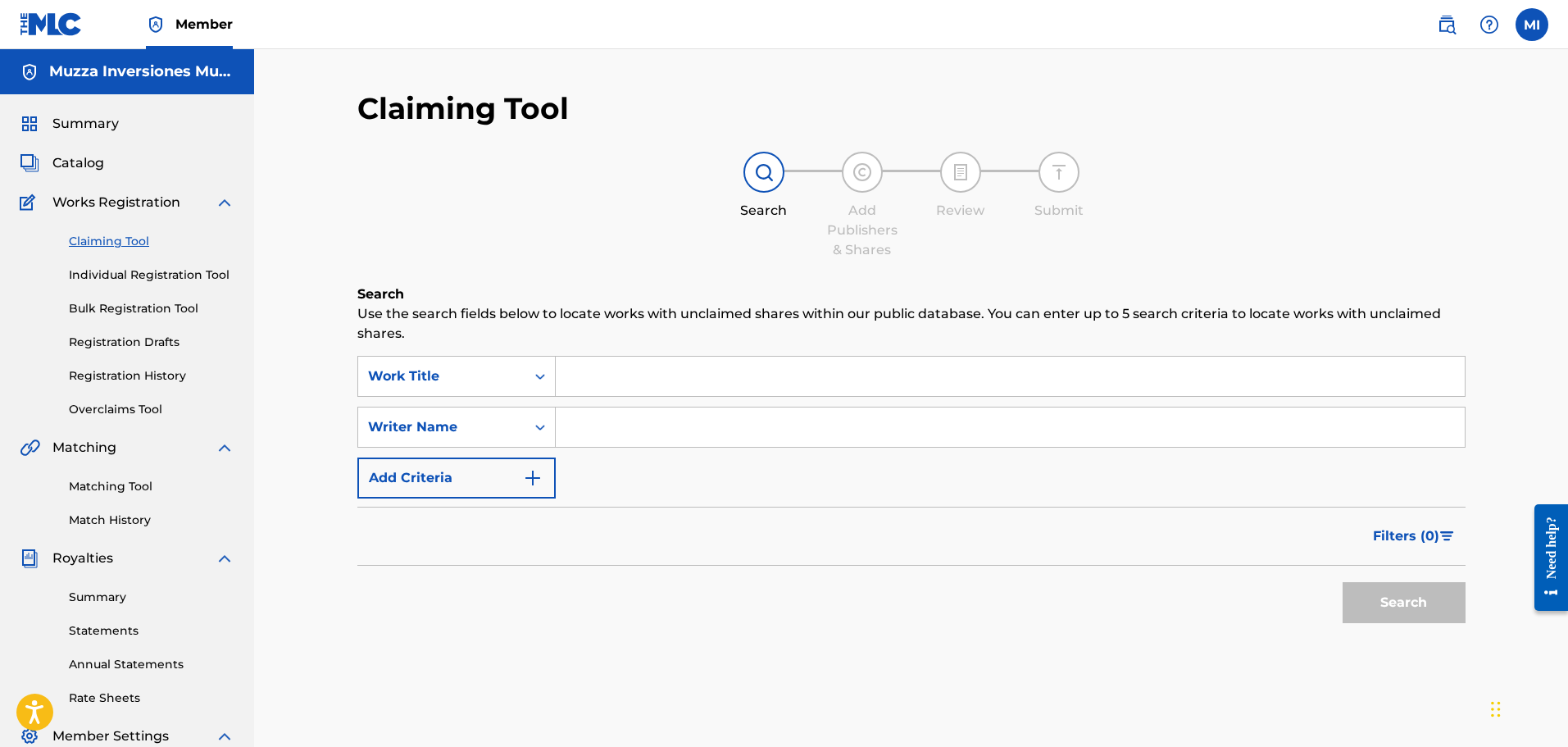
click at [701, 359] on input "Search Form" at bounding box center [1010, 376] width 909 height 39
type input "gramos"
type input "robert tiamo"
click at [1343, 582] on button "Search" at bounding box center [1404, 602] width 123 height 41
click at [1348, 594] on button "Search" at bounding box center [1404, 602] width 123 height 41
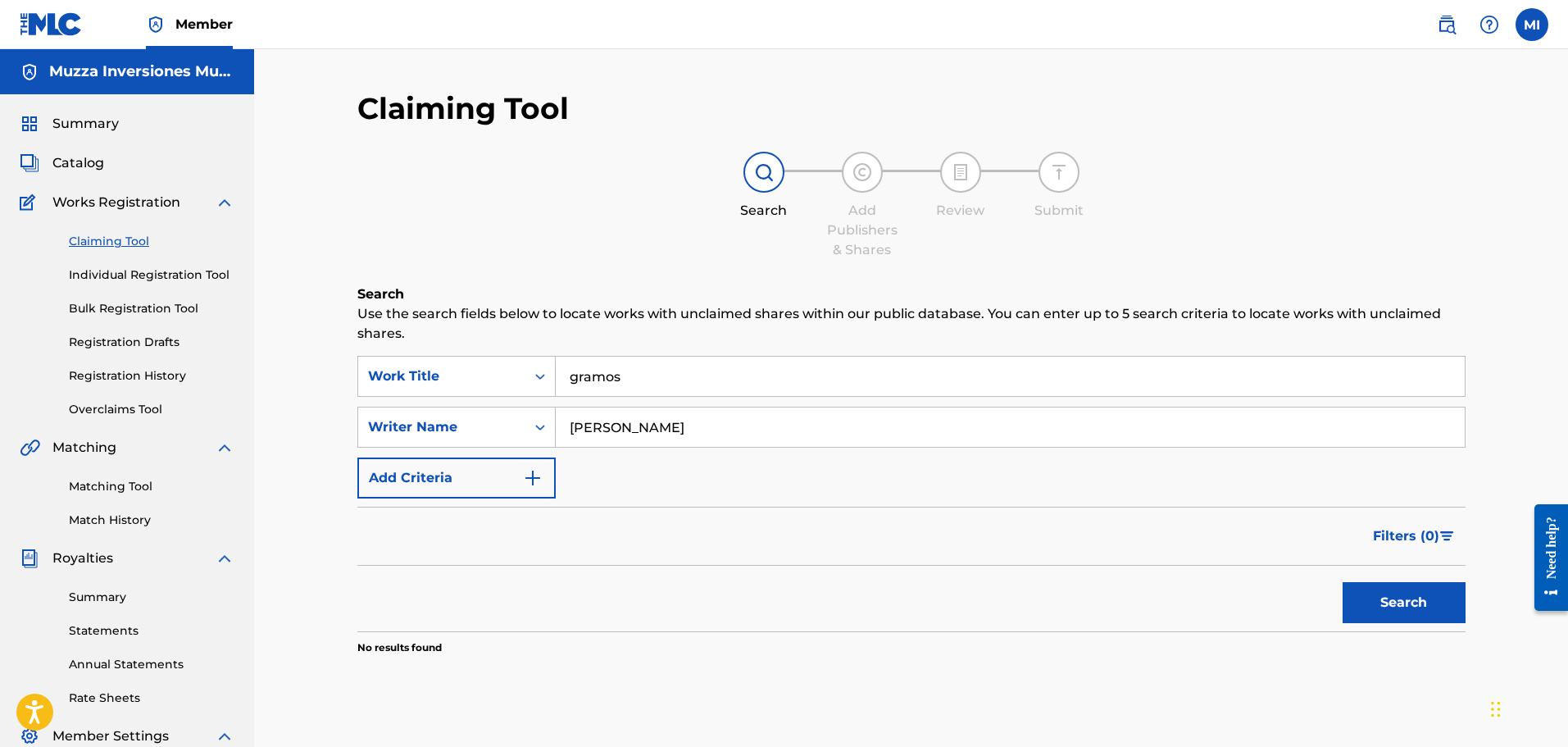
click at [116, 119] on span "Summary" at bounding box center [85, 124] width 67 height 20
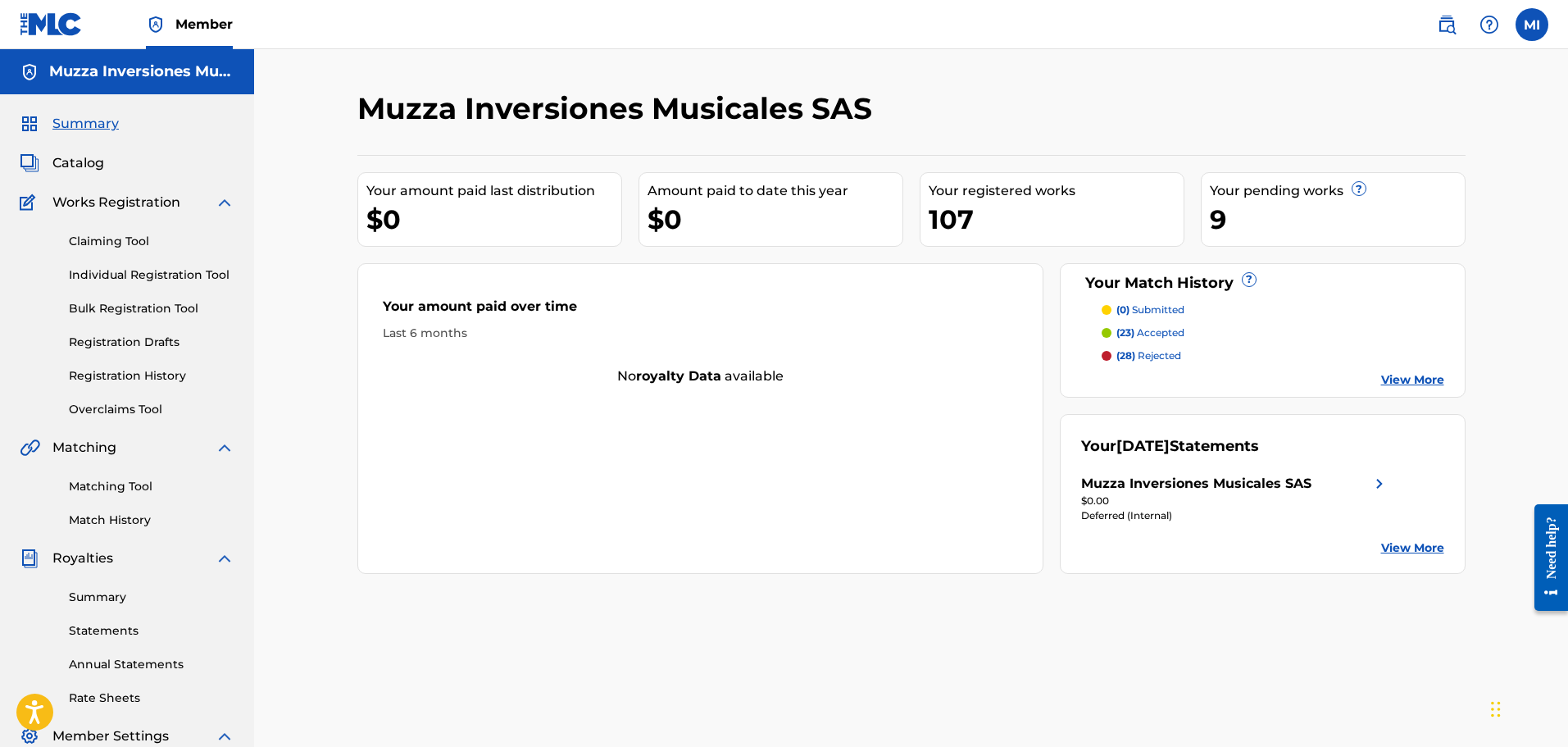
click at [145, 292] on div "Claiming Tool Individual Registration Tool Bulk Registration Tool Registration …" at bounding box center [127, 315] width 214 height 205
click at [152, 273] on link "Individual Registration Tool" at bounding box center [152, 274] width 166 height 17
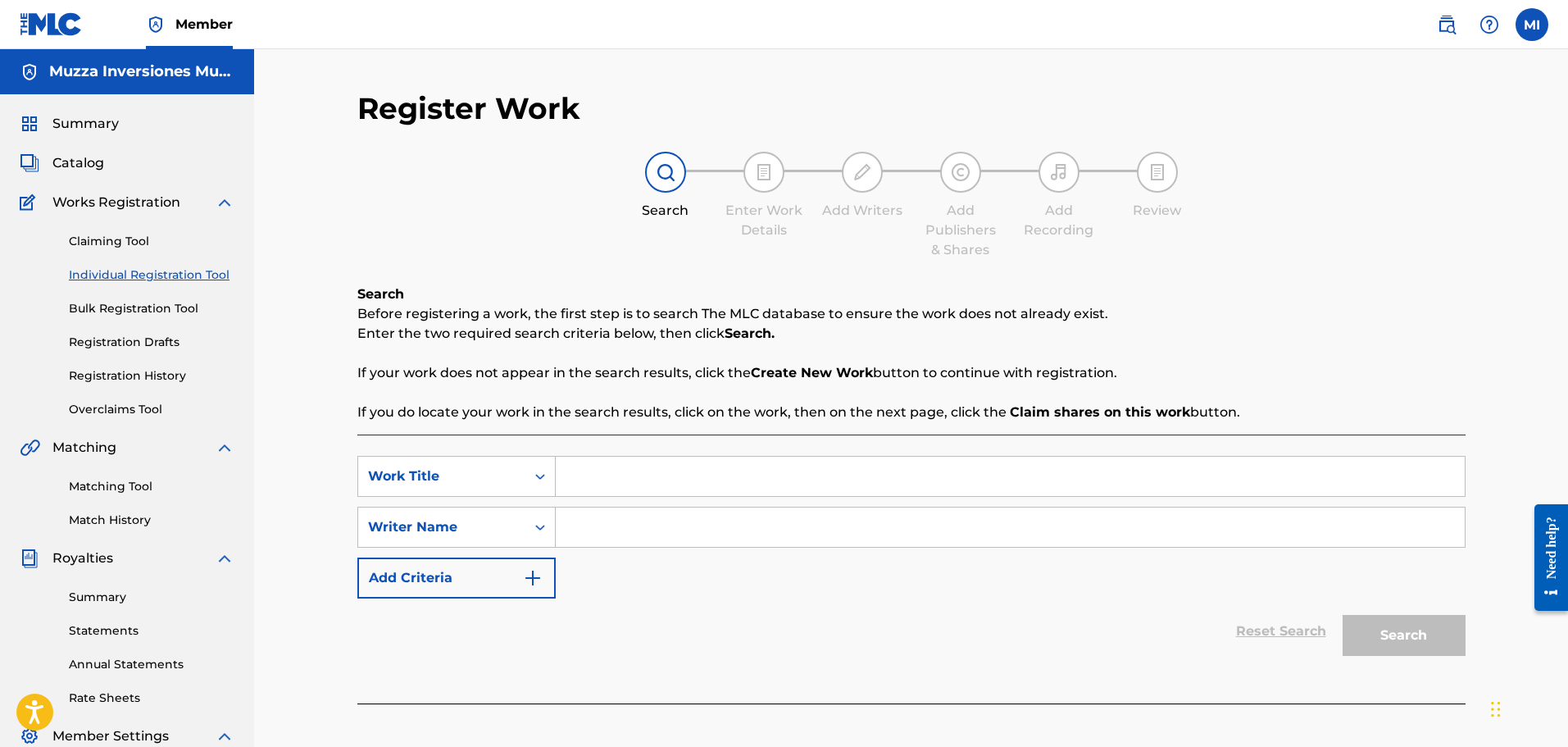
click at [675, 469] on input "Search Form" at bounding box center [1010, 477] width 909 height 39
type input "Gramos"
type input "Robert Tiamo"
click at [1343, 615] on button "Search" at bounding box center [1404, 635] width 123 height 41
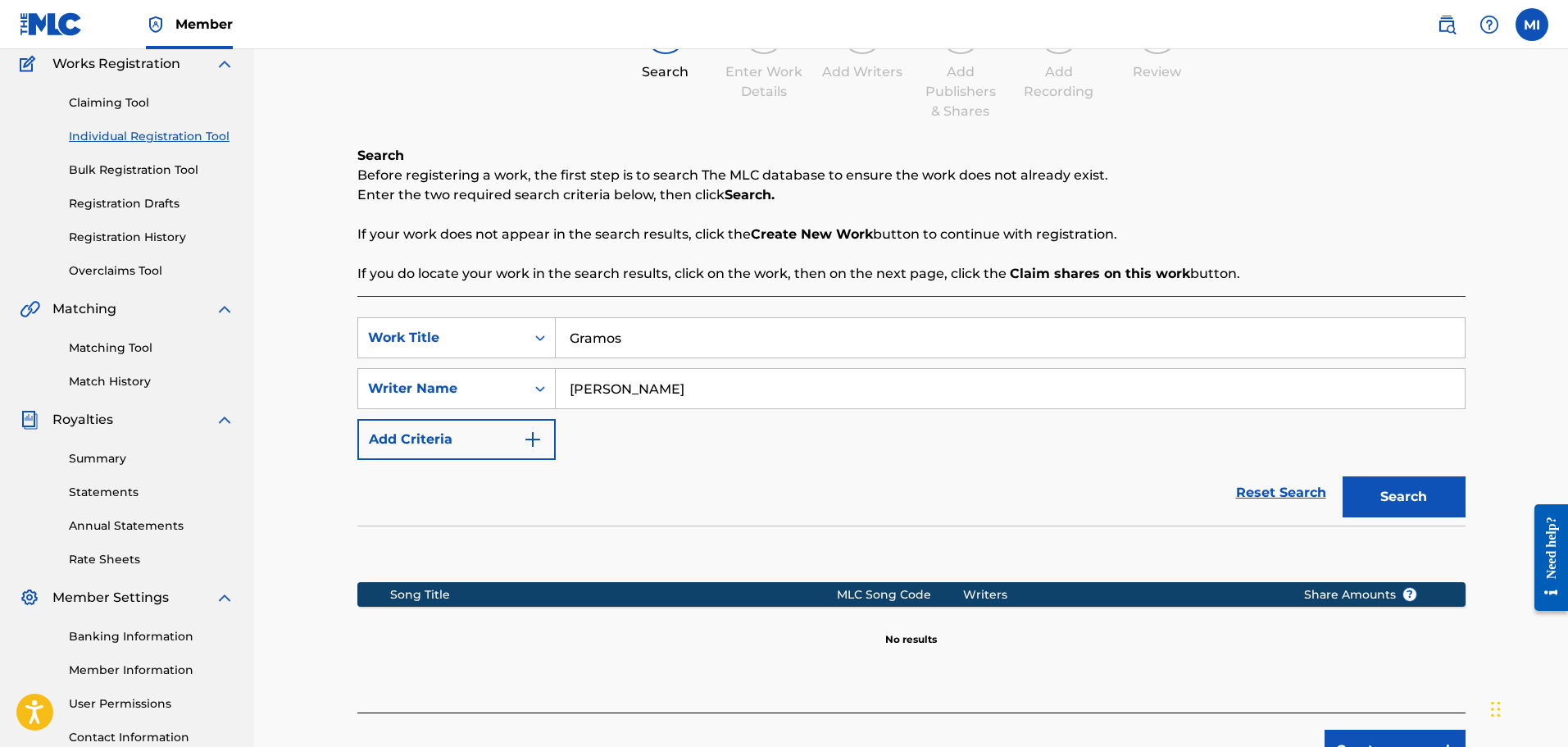
scroll to position [270, 0]
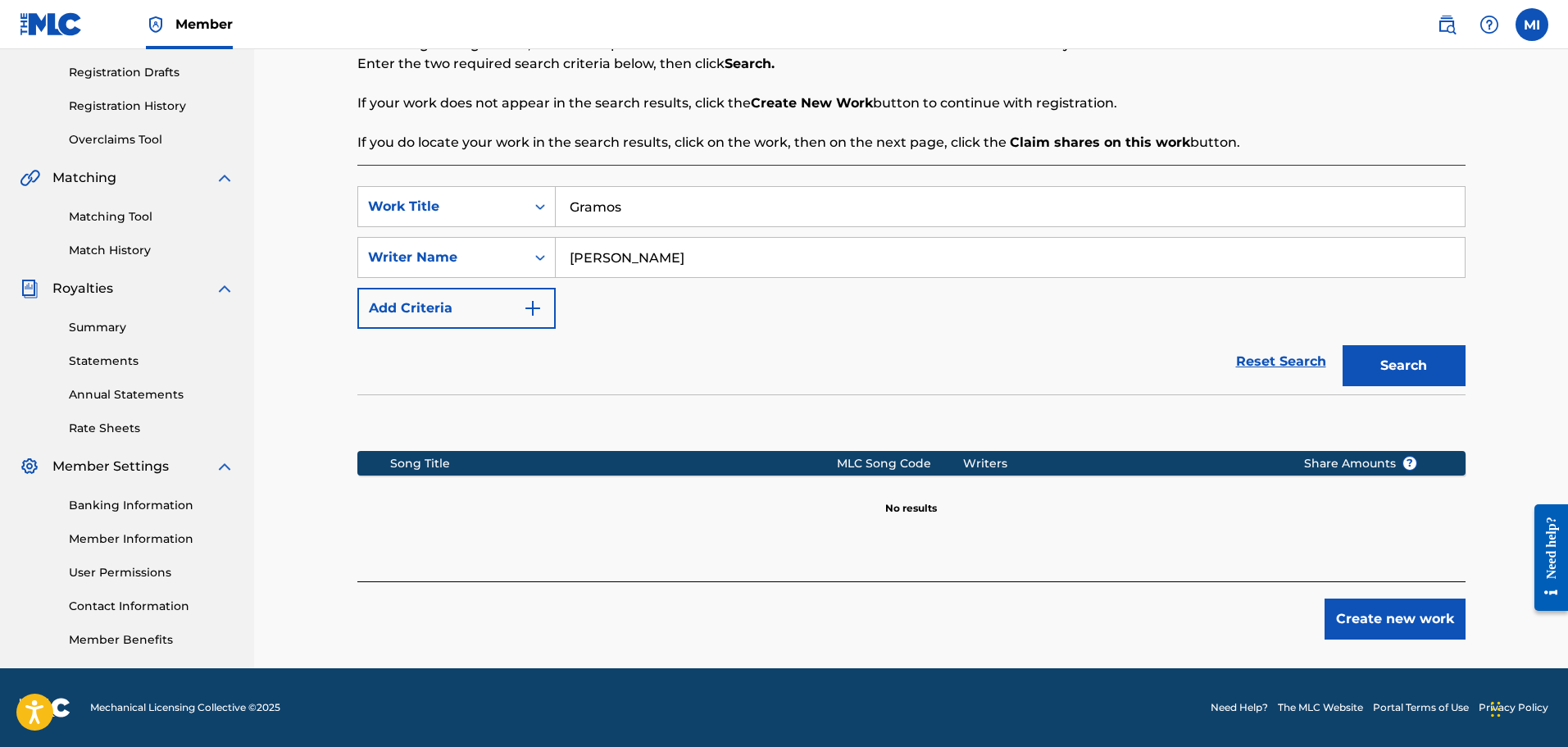
click at [1384, 634] on button "Create new work" at bounding box center [1395, 619] width 141 height 41
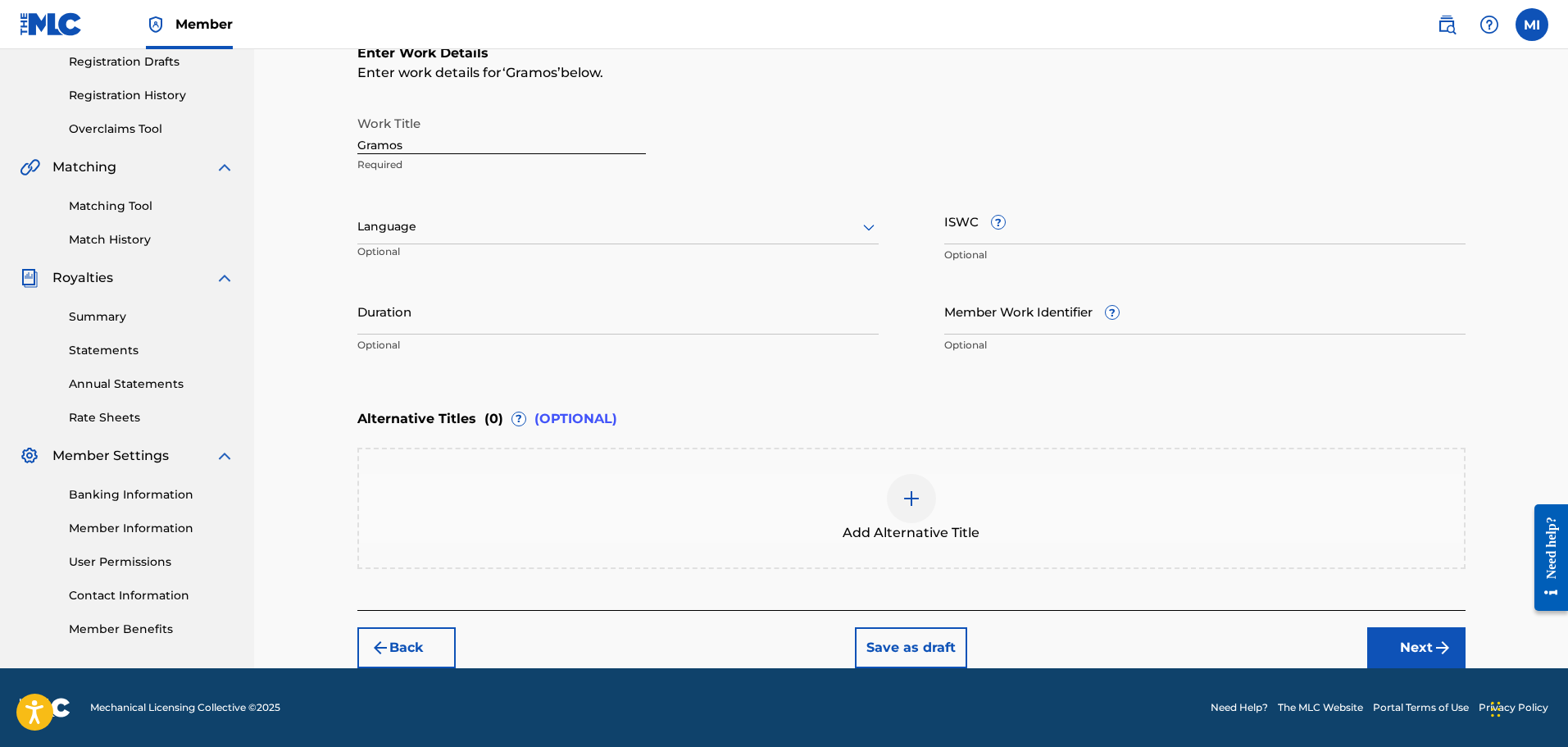
click at [1427, 660] on button "Next" at bounding box center [1417, 648] width 99 height 41
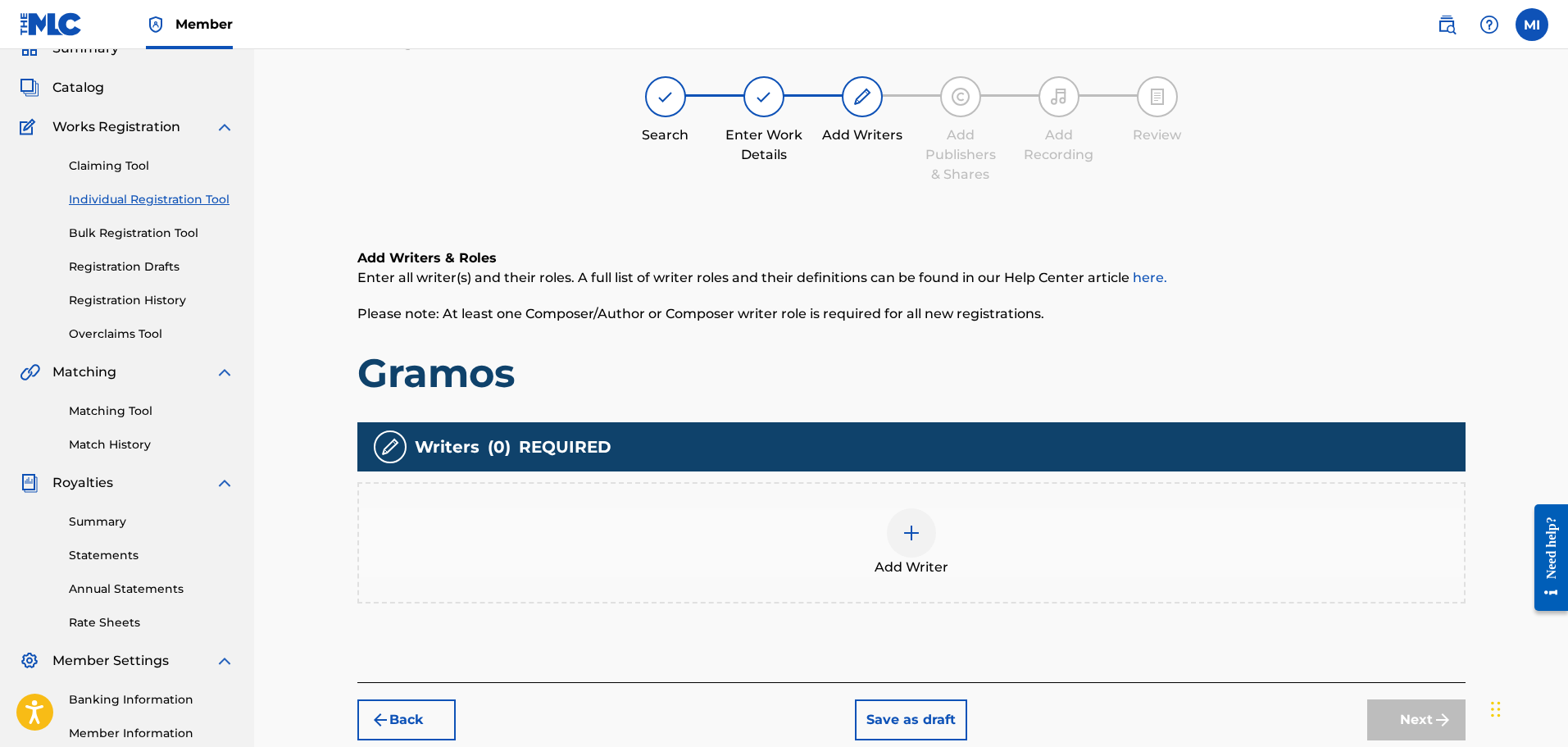
scroll to position [74, 0]
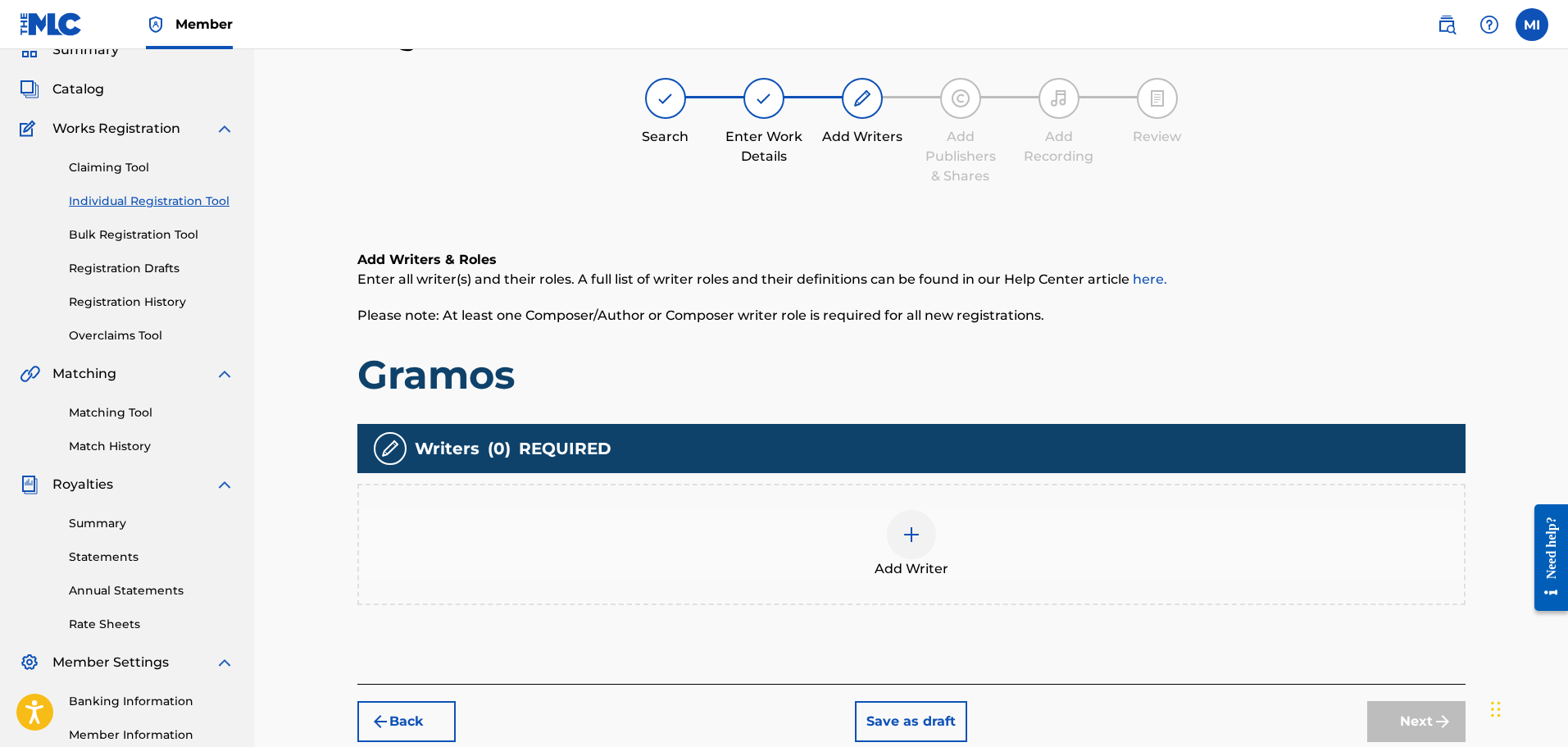
click at [893, 544] on div at bounding box center [911, 535] width 49 height 49
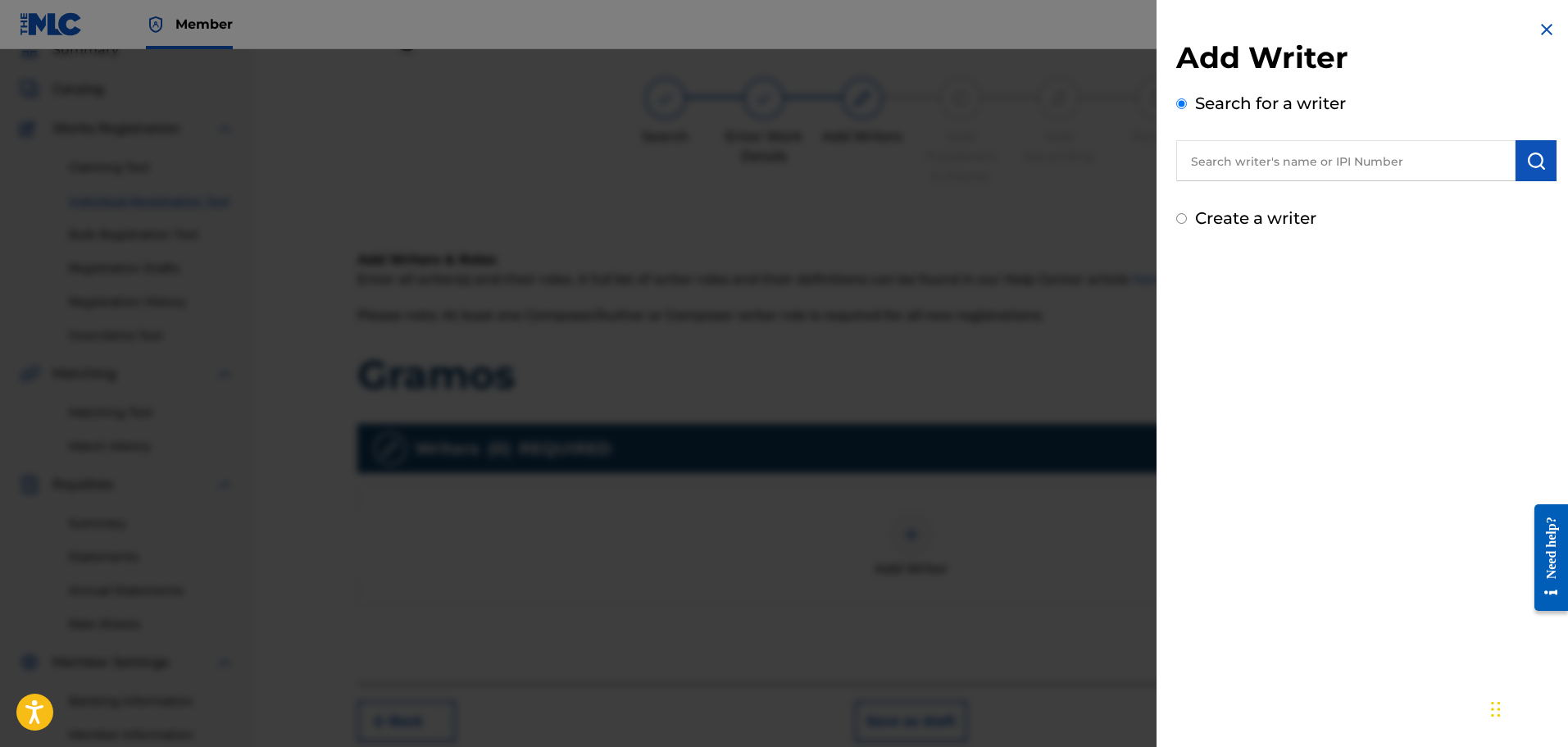
click at [1284, 163] on input "text" at bounding box center [1346, 161] width 339 height 41
click at [1286, 151] on input "text" at bounding box center [1346, 161] width 339 height 41
paste input "1290705946"
type input "1290705946"
click at [1527, 162] on img "submit" at bounding box center [1537, 161] width 20 height 20
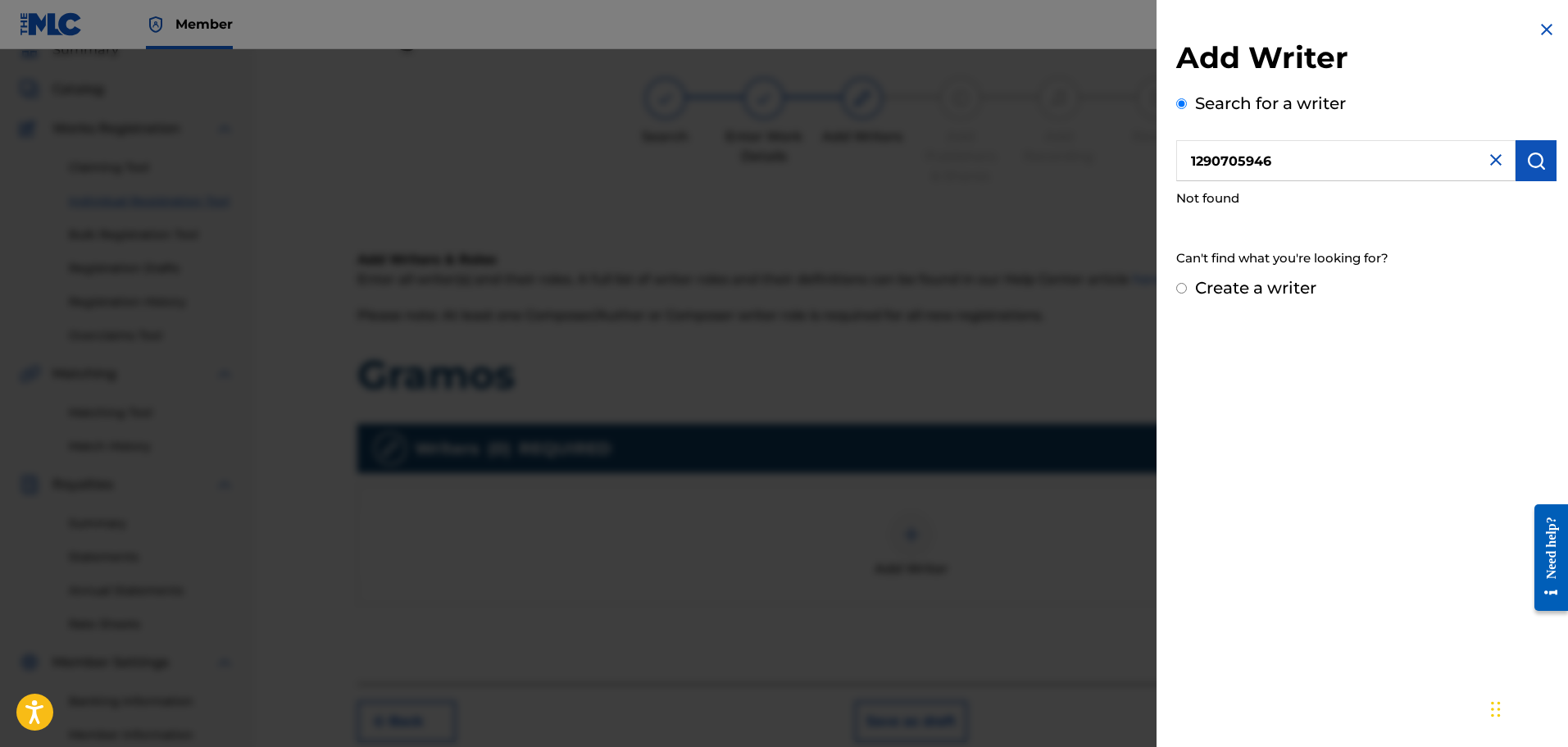
click at [1304, 294] on label "Create a writer" at bounding box center [1257, 288] width 122 height 20
radio input "true"
click at [1188, 293] on input "Create a writer" at bounding box center [1182, 288] width 11 height 11
radio input "false"
radio input "true"
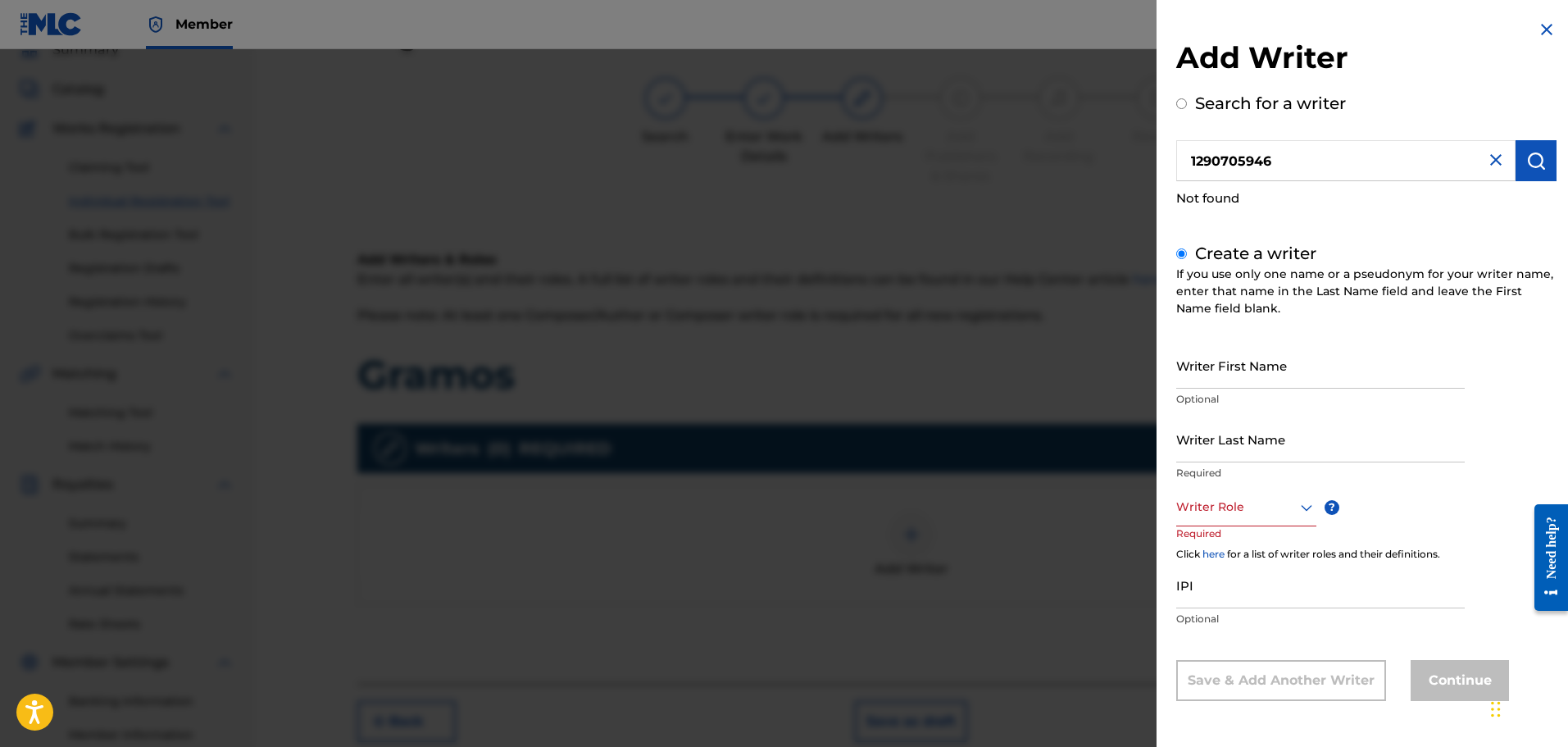
click at [1216, 581] on input "IPI" at bounding box center [1321, 584] width 288 height 47
paste input "1290705946"
type input "1290705946"
click at [1249, 518] on div "Writer Role" at bounding box center [1247, 507] width 141 height 37
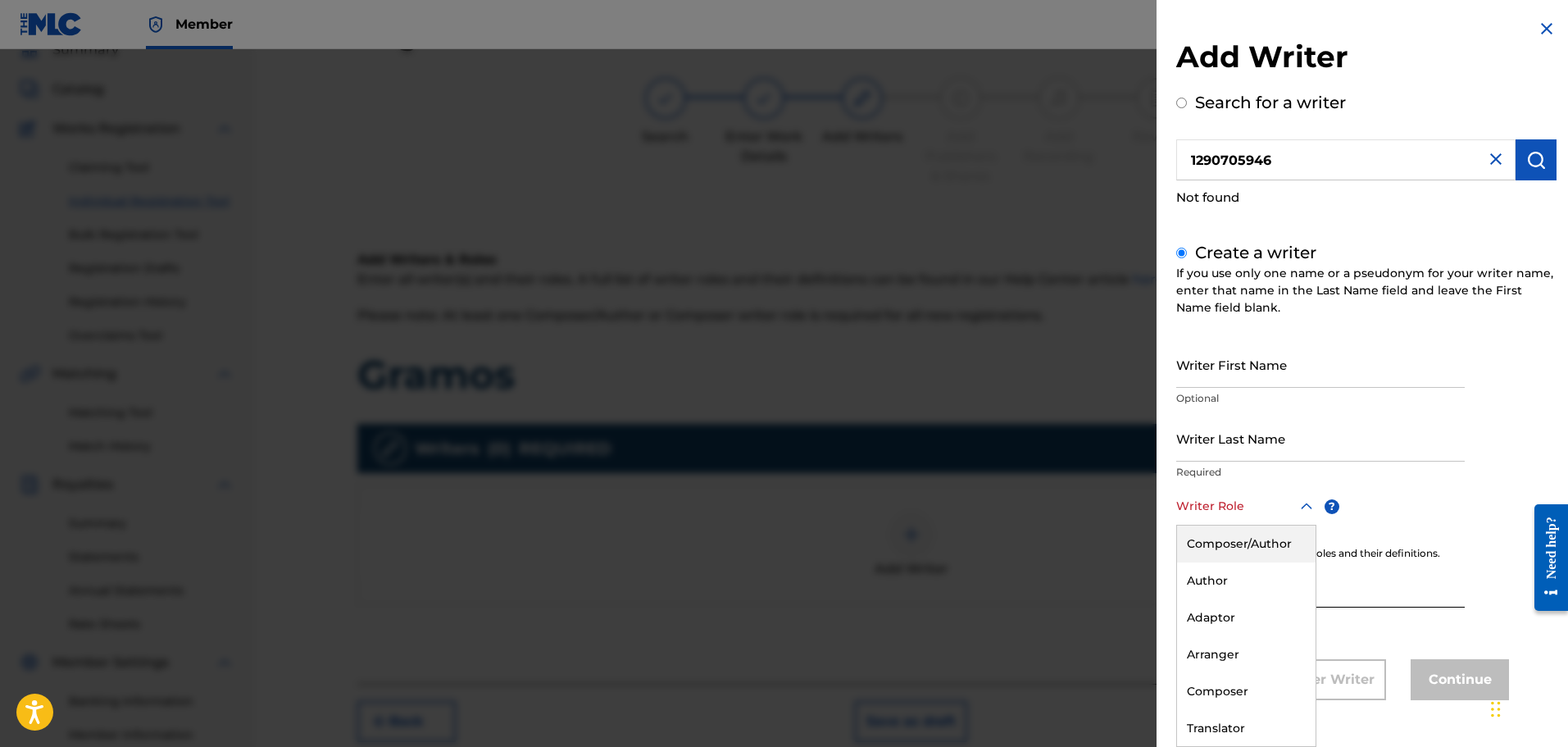
click at [1229, 542] on div "Composer/Author" at bounding box center [1247, 543] width 139 height 37
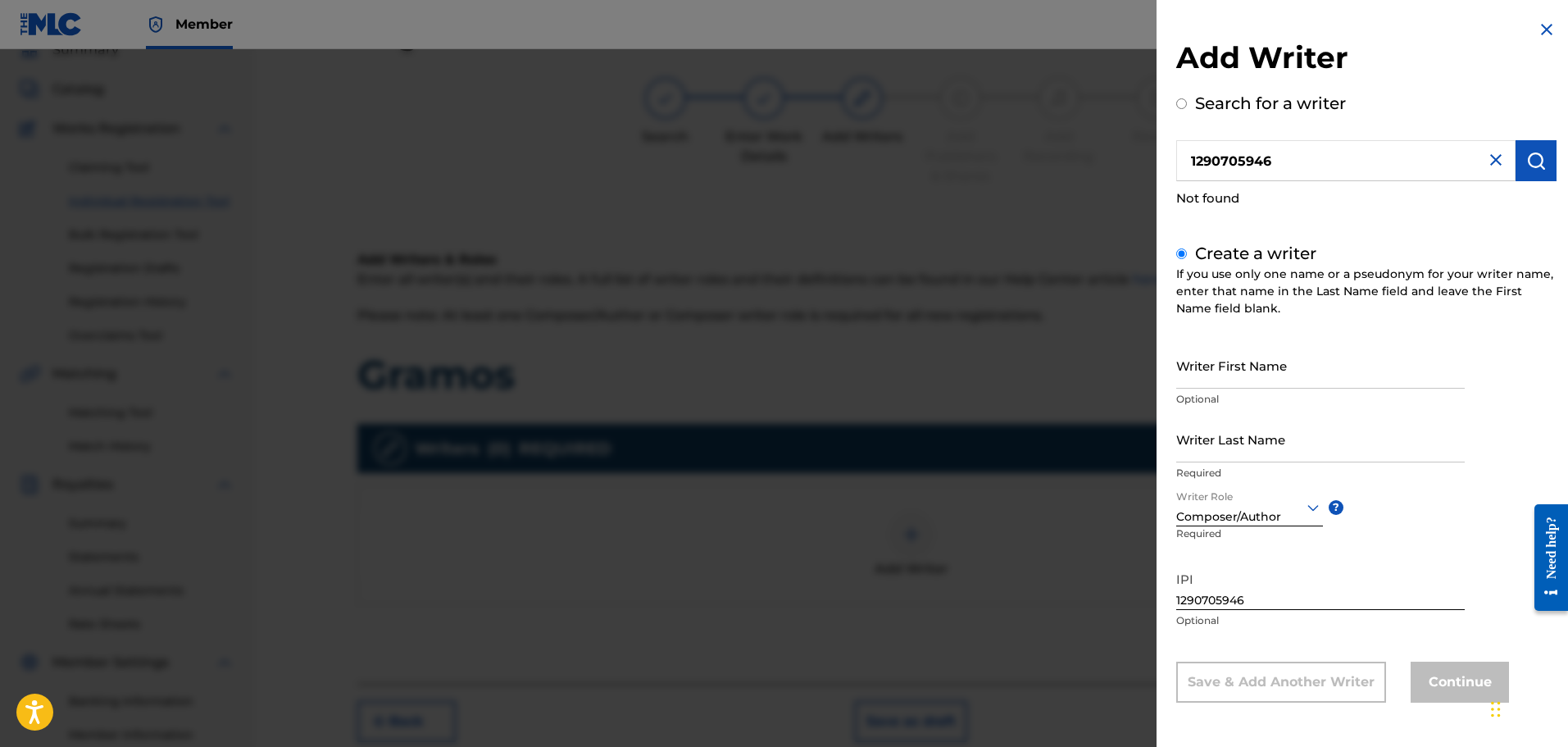
click at [1487, 159] on img at bounding box center [1497, 160] width 20 height 20
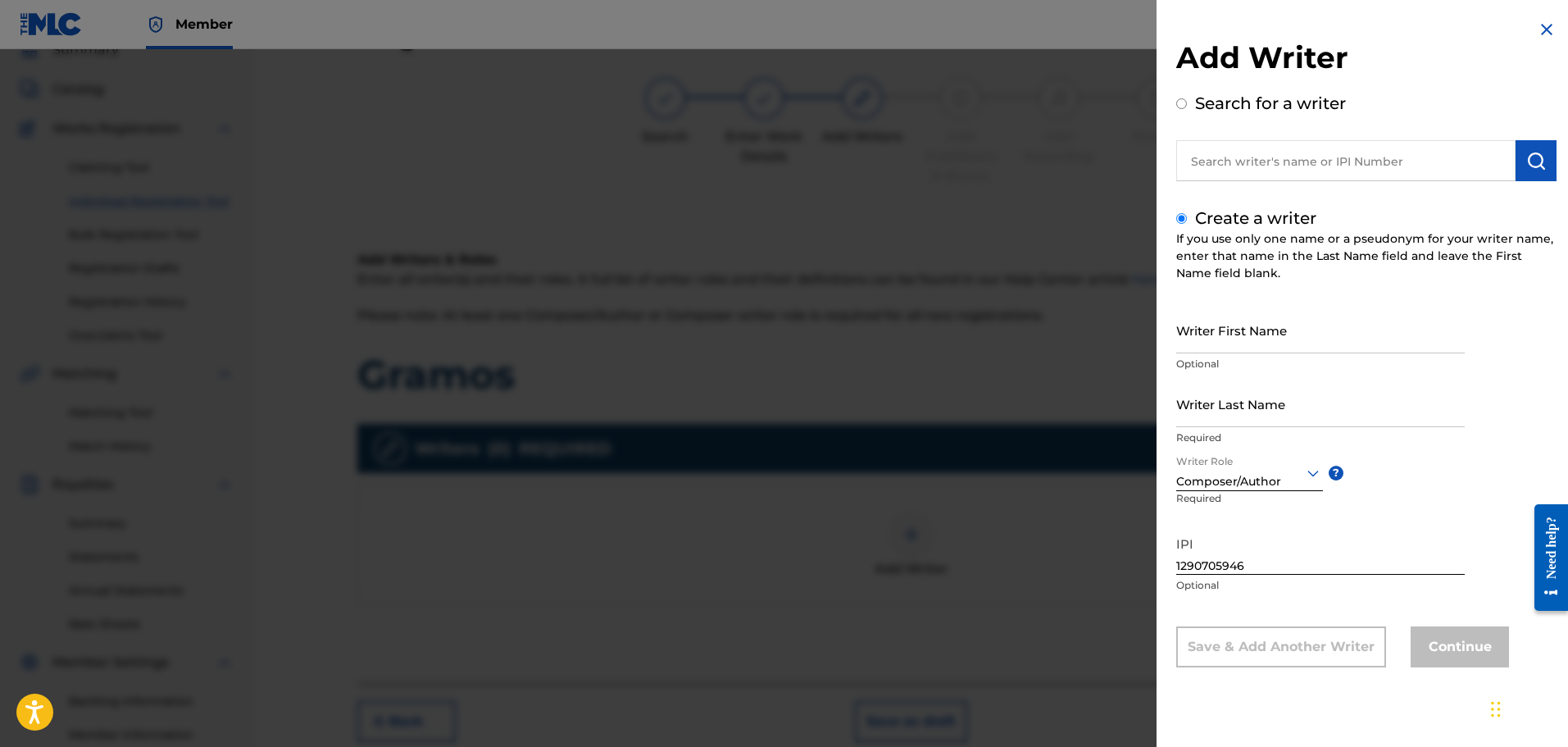
click at [1389, 168] on input "text" at bounding box center [1346, 161] width 339 height 41
radio input "true"
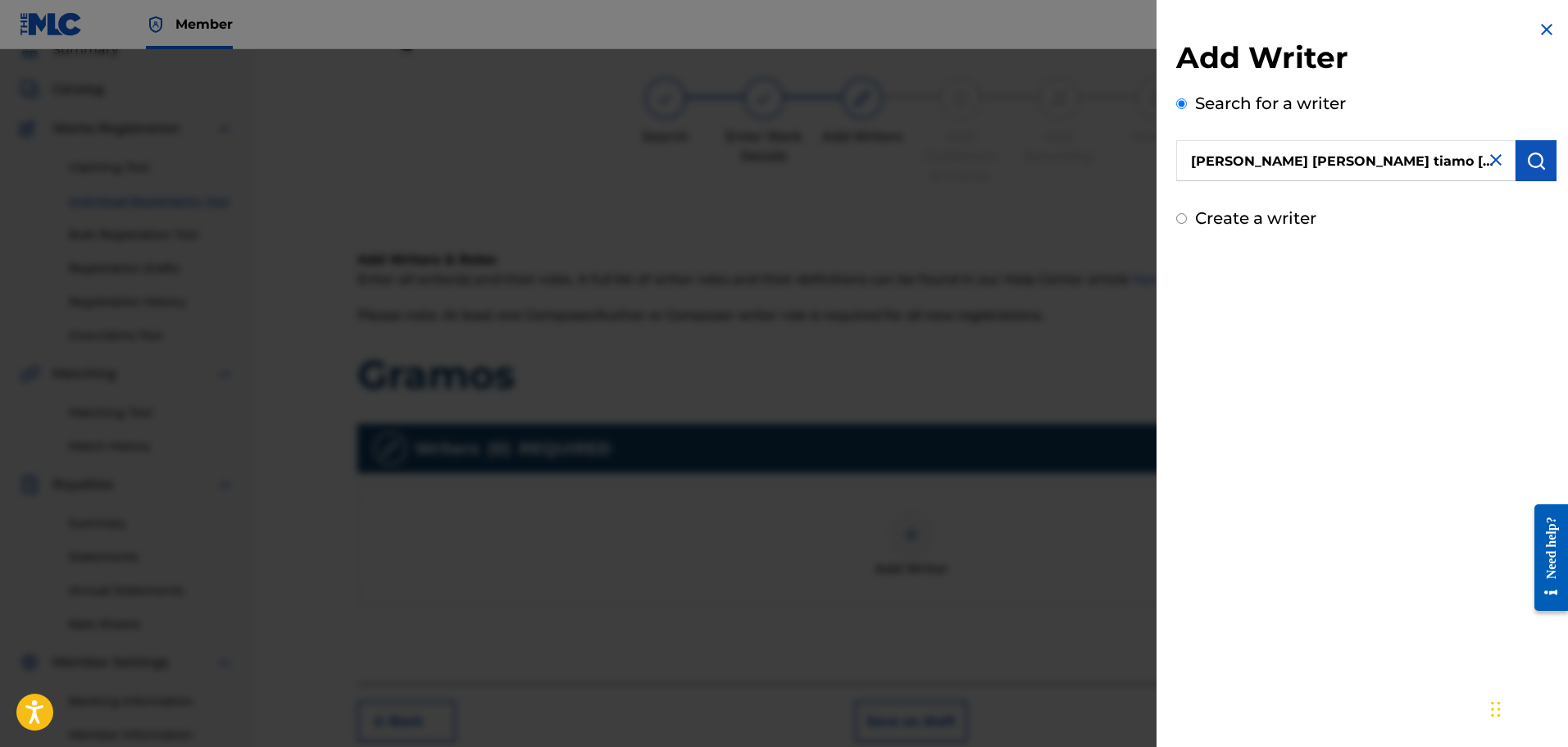
type input "robert jesus tiamo salazar"
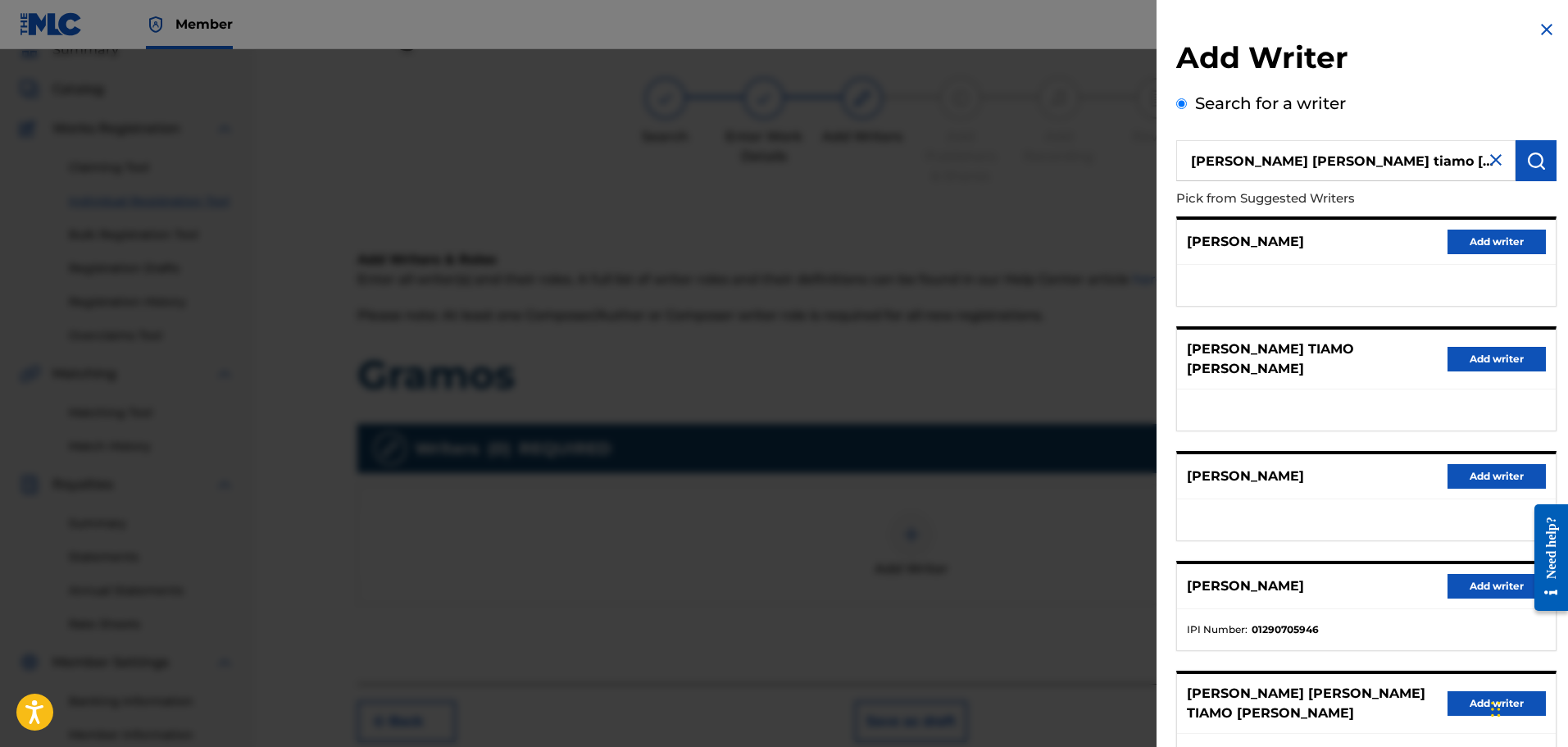
click at [1501, 347] on button "Add writer" at bounding box center [1497, 359] width 99 height 25
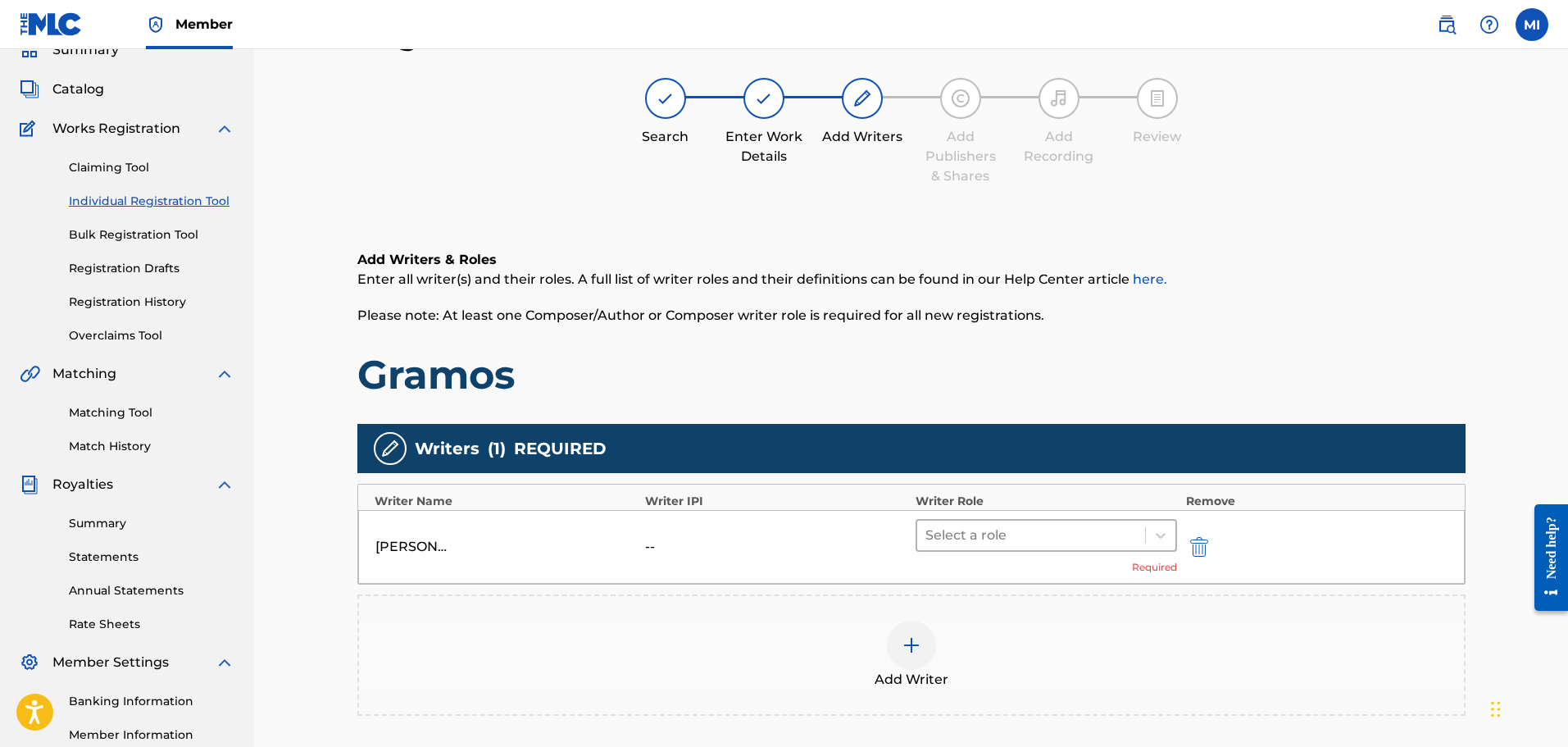
click at [1102, 549] on div "Select a role" at bounding box center [1031, 535] width 228 height 30
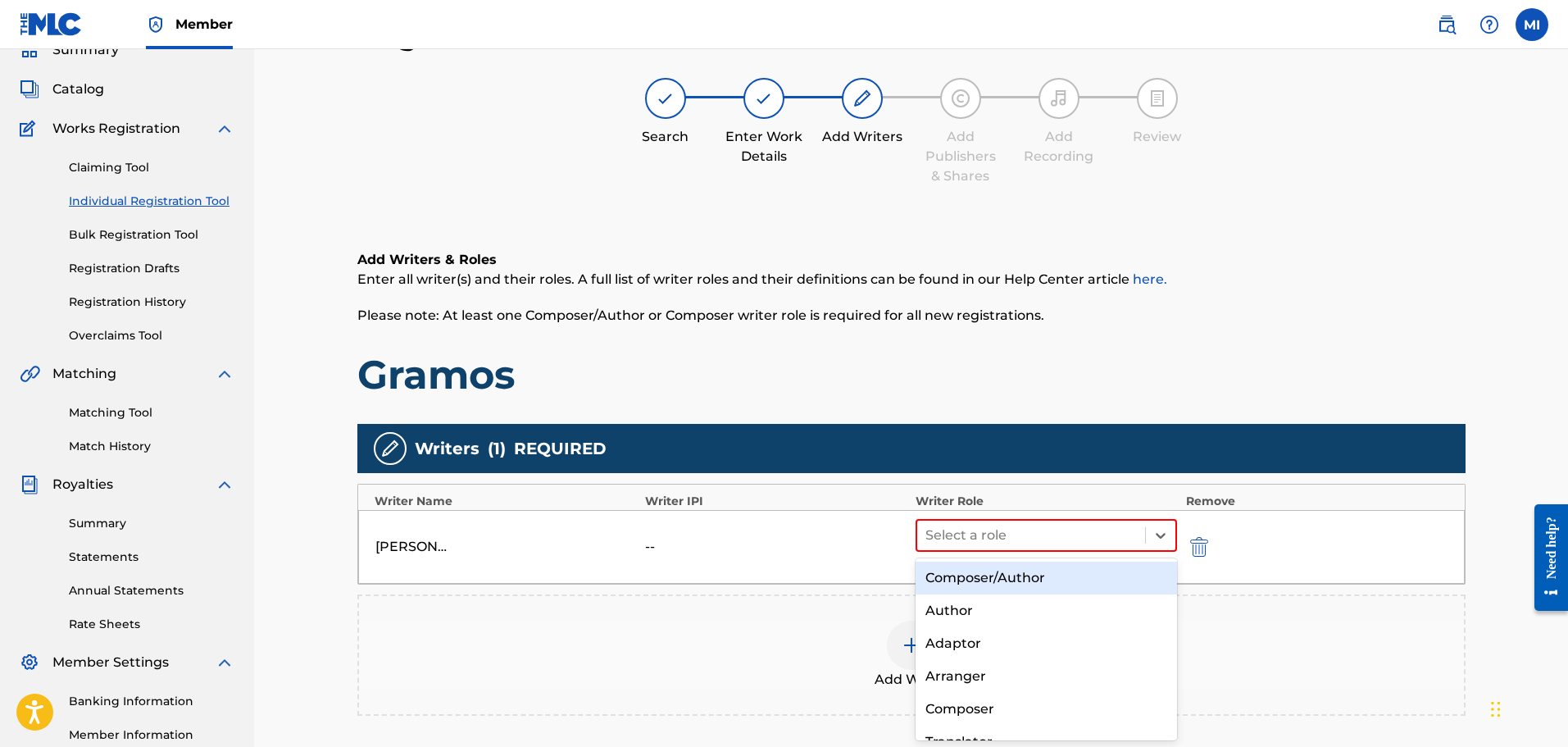
click at [1079, 575] on div "Composer/Author" at bounding box center [1046, 578] width 262 height 33
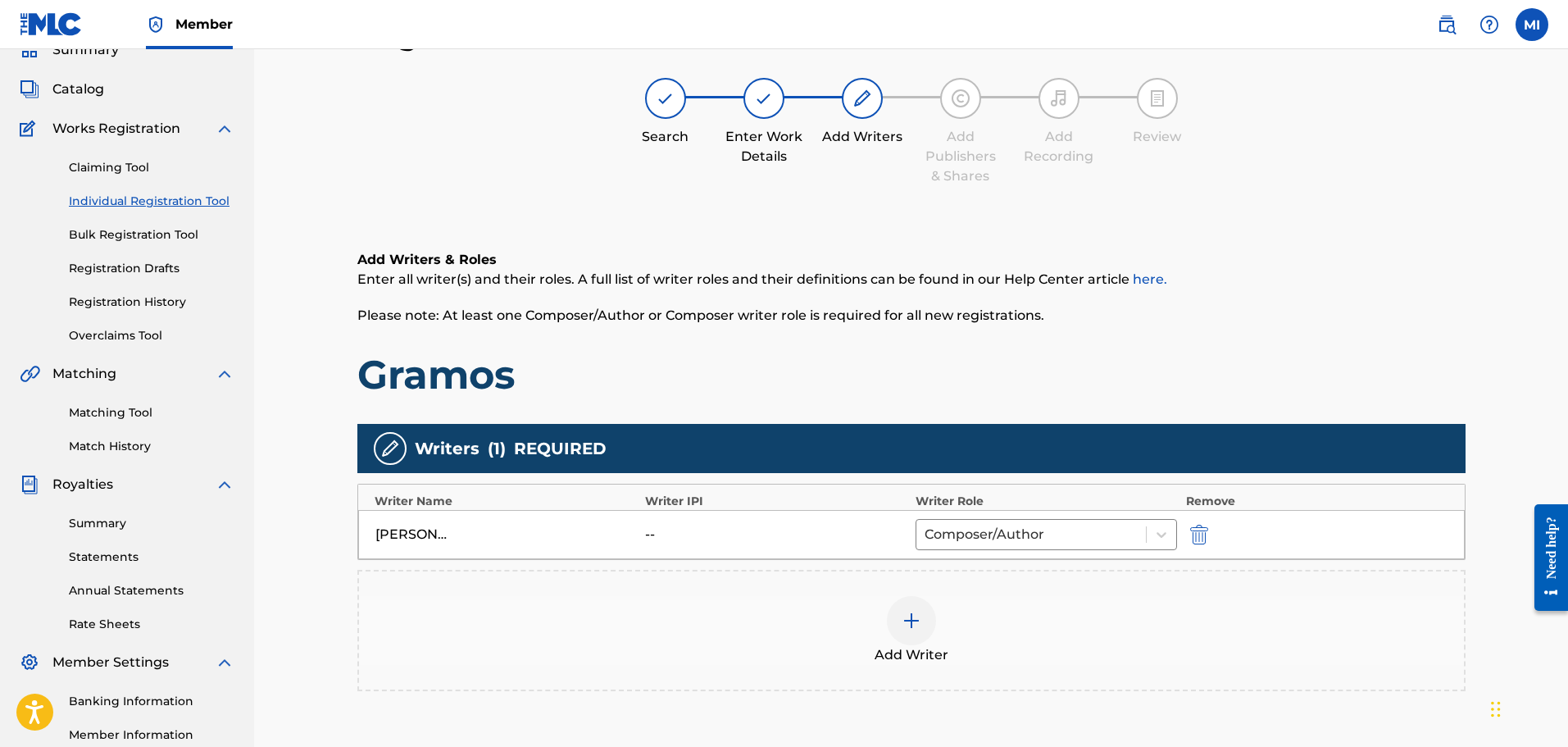
click at [915, 622] on img at bounding box center [911, 620] width 20 height 20
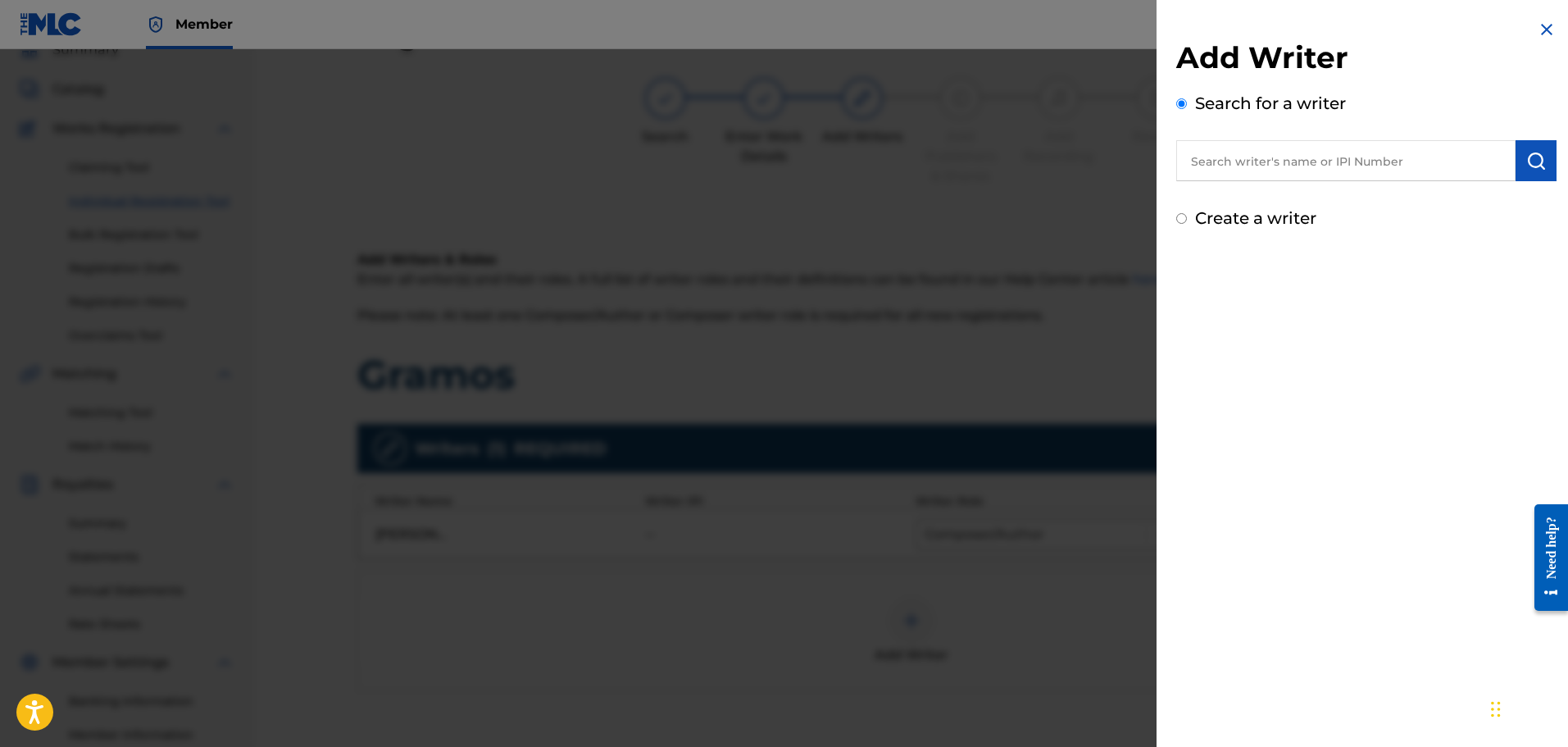
click at [1269, 169] on input "text" at bounding box center [1346, 161] width 339 height 41
paste input "Pedro Rolando Torres Leyton"
type input "Pedro Rolando Torres Leyton"
click at [1516, 154] on button "submit" at bounding box center [1537, 161] width 41 height 41
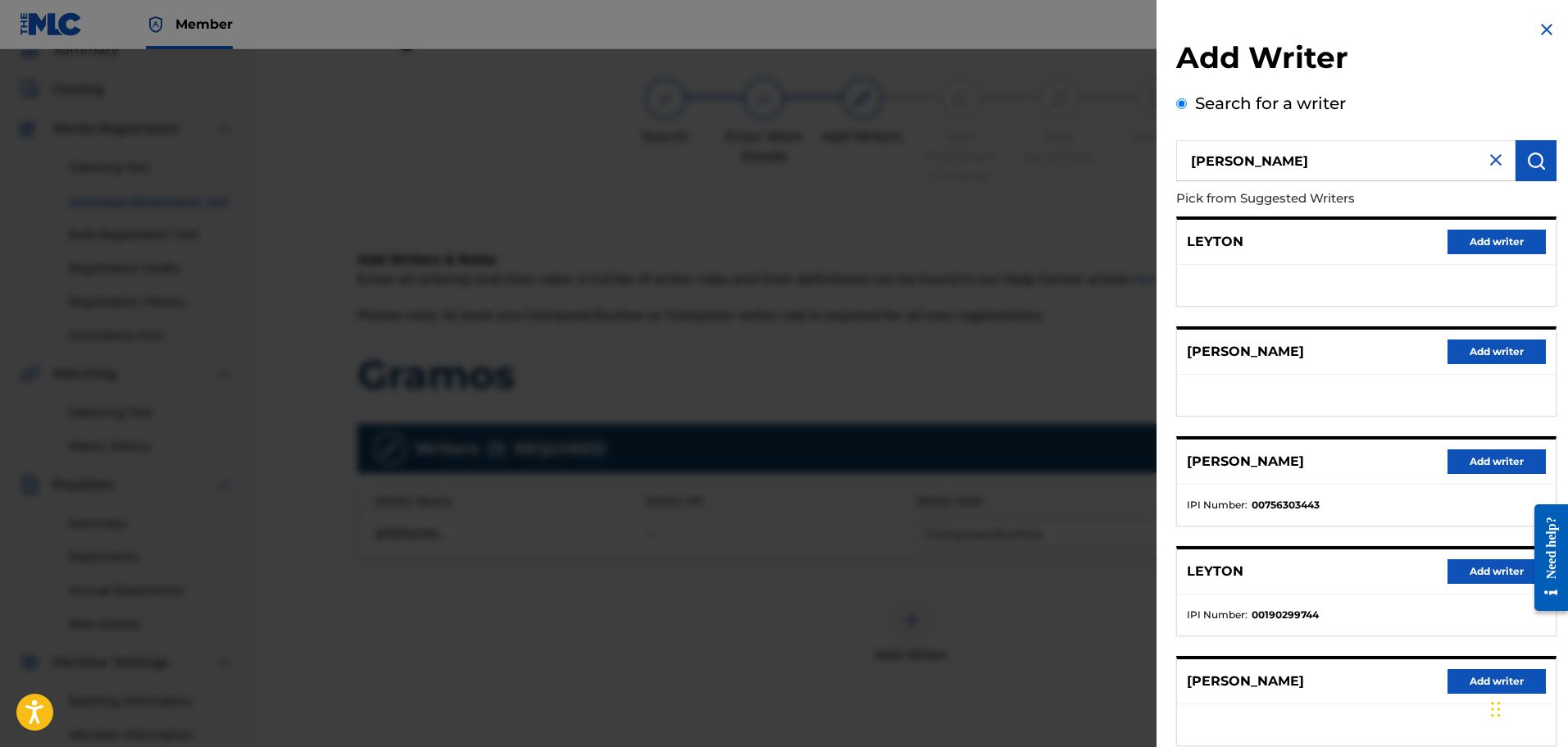
click at [1491, 158] on img at bounding box center [1497, 160] width 20 height 20
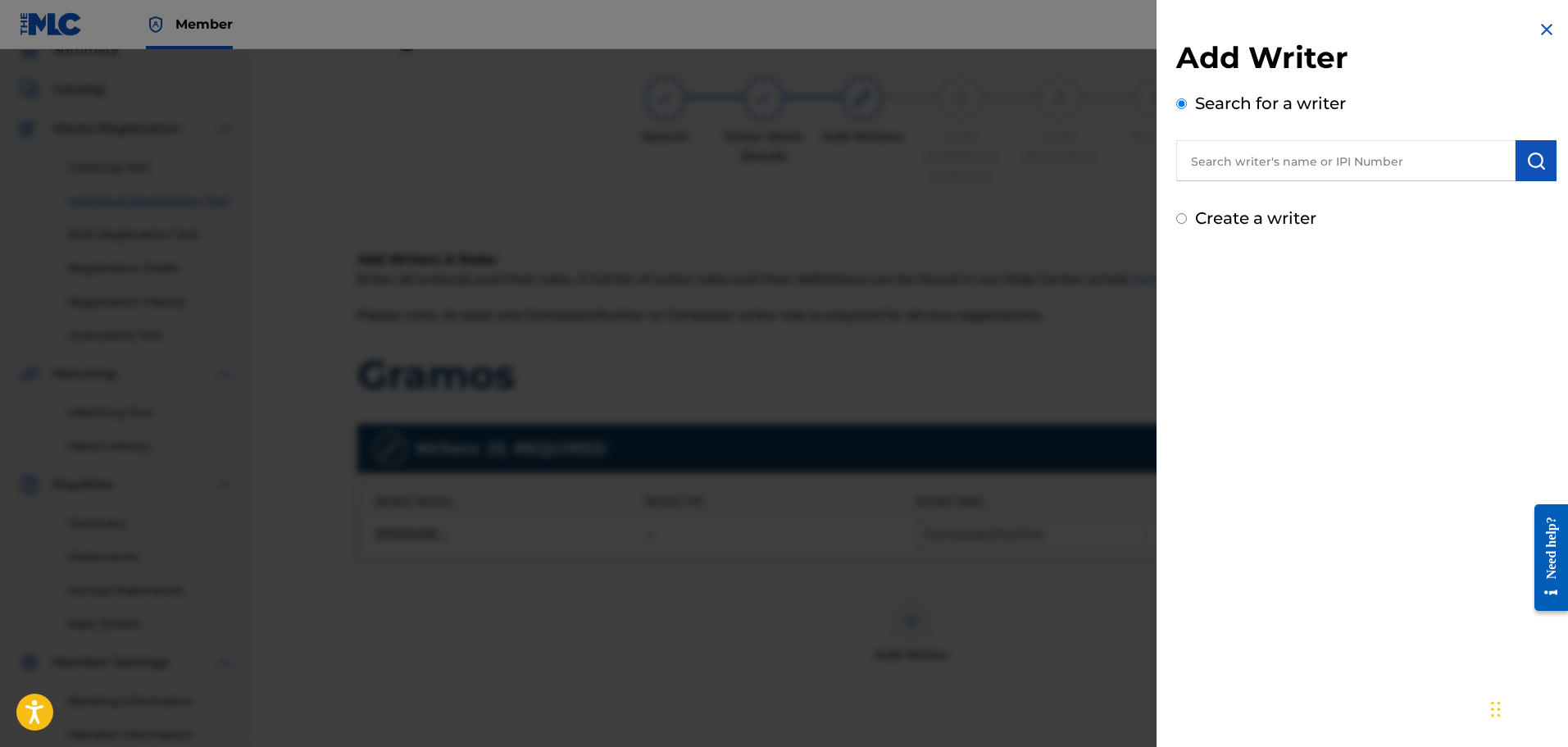
click at [1254, 224] on label "Create a writer" at bounding box center [1257, 218] width 122 height 20
radio input "true"
click at [1188, 224] on input "Create a writer" at bounding box center [1182, 218] width 11 height 11
radio input "false"
radio input "true"
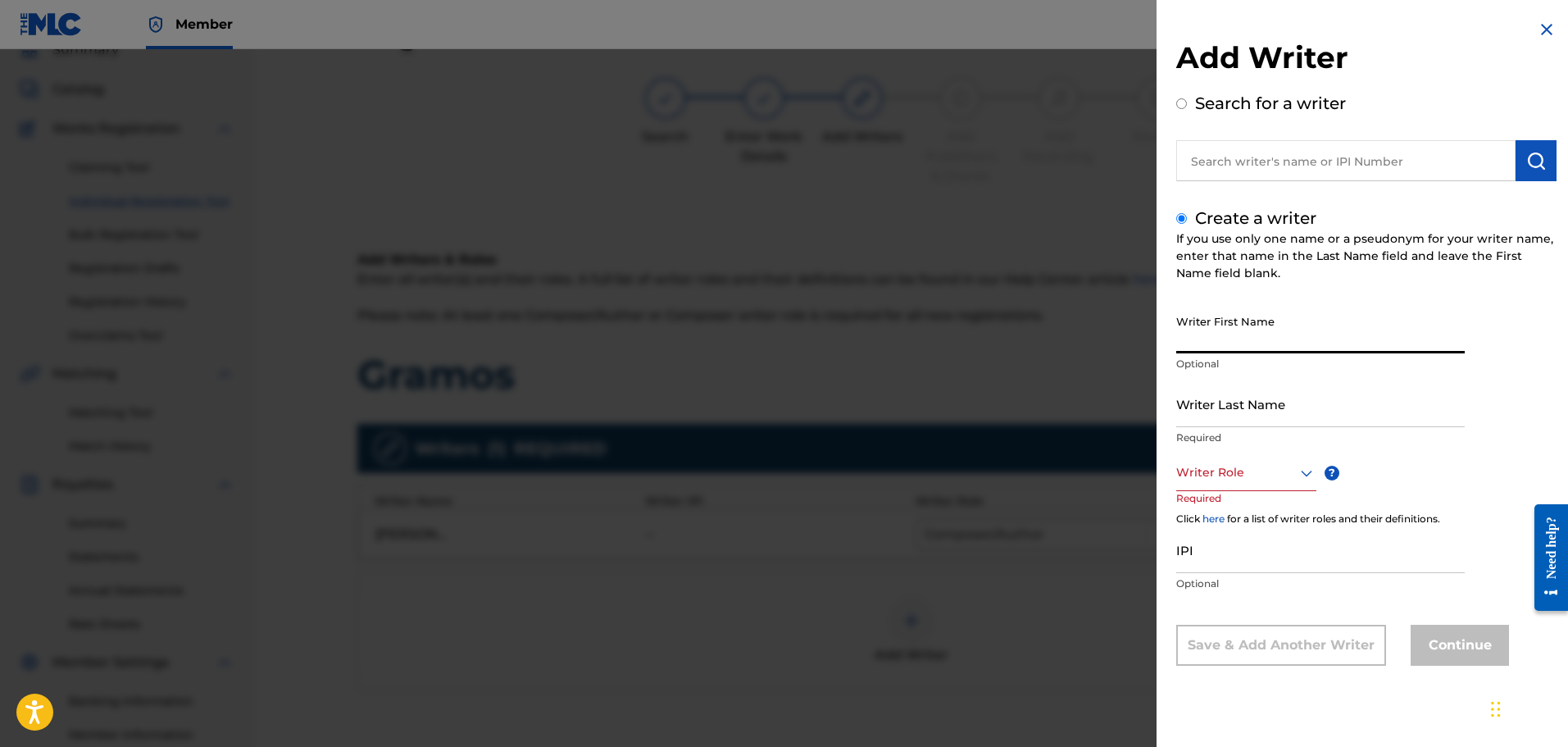
click at [1271, 340] on input "Writer First Name" at bounding box center [1321, 330] width 288 height 47
paste input "Pedro Rolando Torres Leyton"
type input "Pedro Rolando Torres Leyton"
click at [1248, 408] on input "Writer Last Name" at bounding box center [1321, 403] width 288 height 47
paste input "Pedro Rolando Torres Leyton"
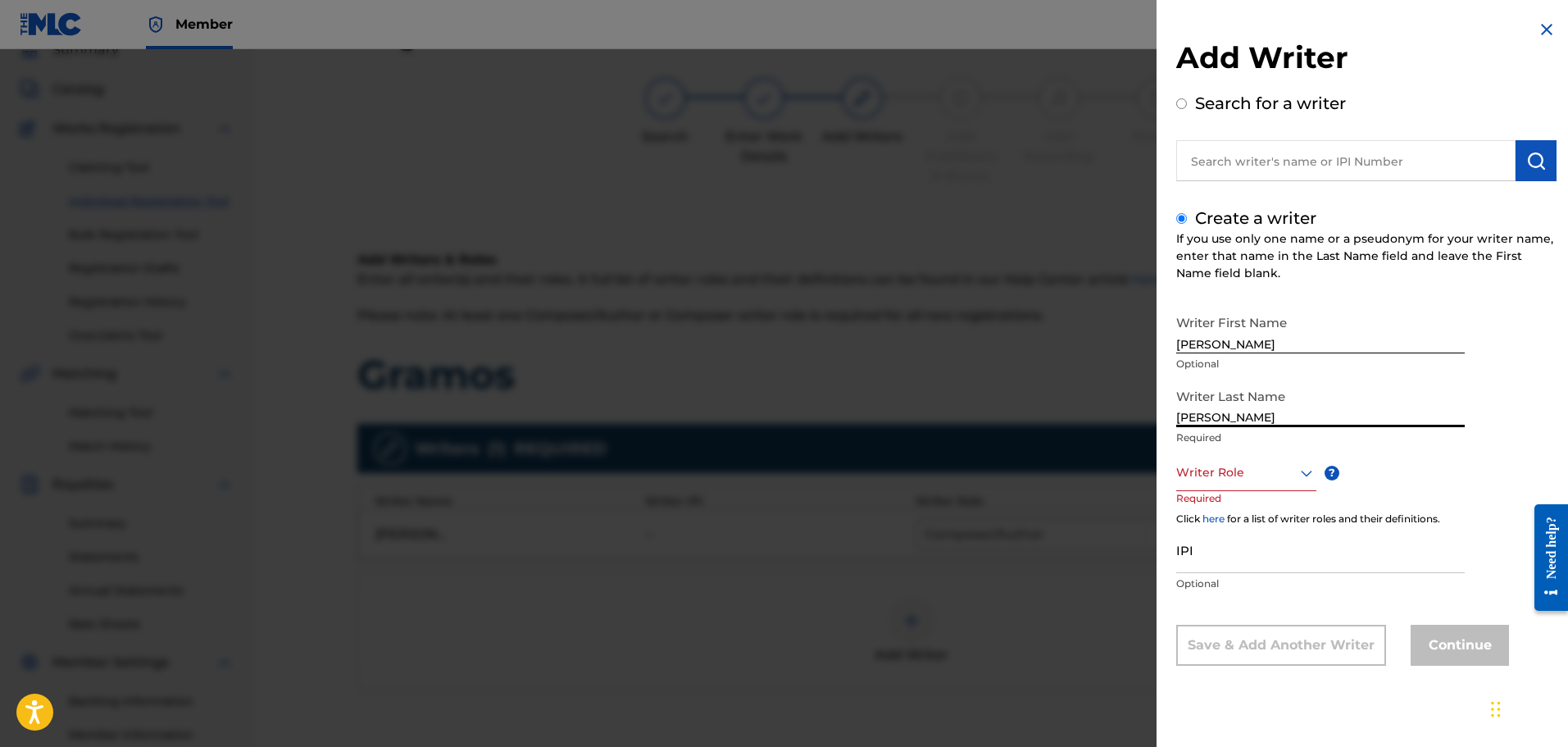
type input "Pedro Rolando Torres Leyton"
drag, startPoint x: 1269, startPoint y: 345, endPoint x: 1358, endPoint y: 343, distance: 89.0
click at [1358, 343] on input "Pedro Rolando Torres Leyton" at bounding box center [1321, 330] width 288 height 47
type input "Pedro Rolando"
drag, startPoint x: 1264, startPoint y: 413, endPoint x: 1118, endPoint y: 395, distance: 147.1
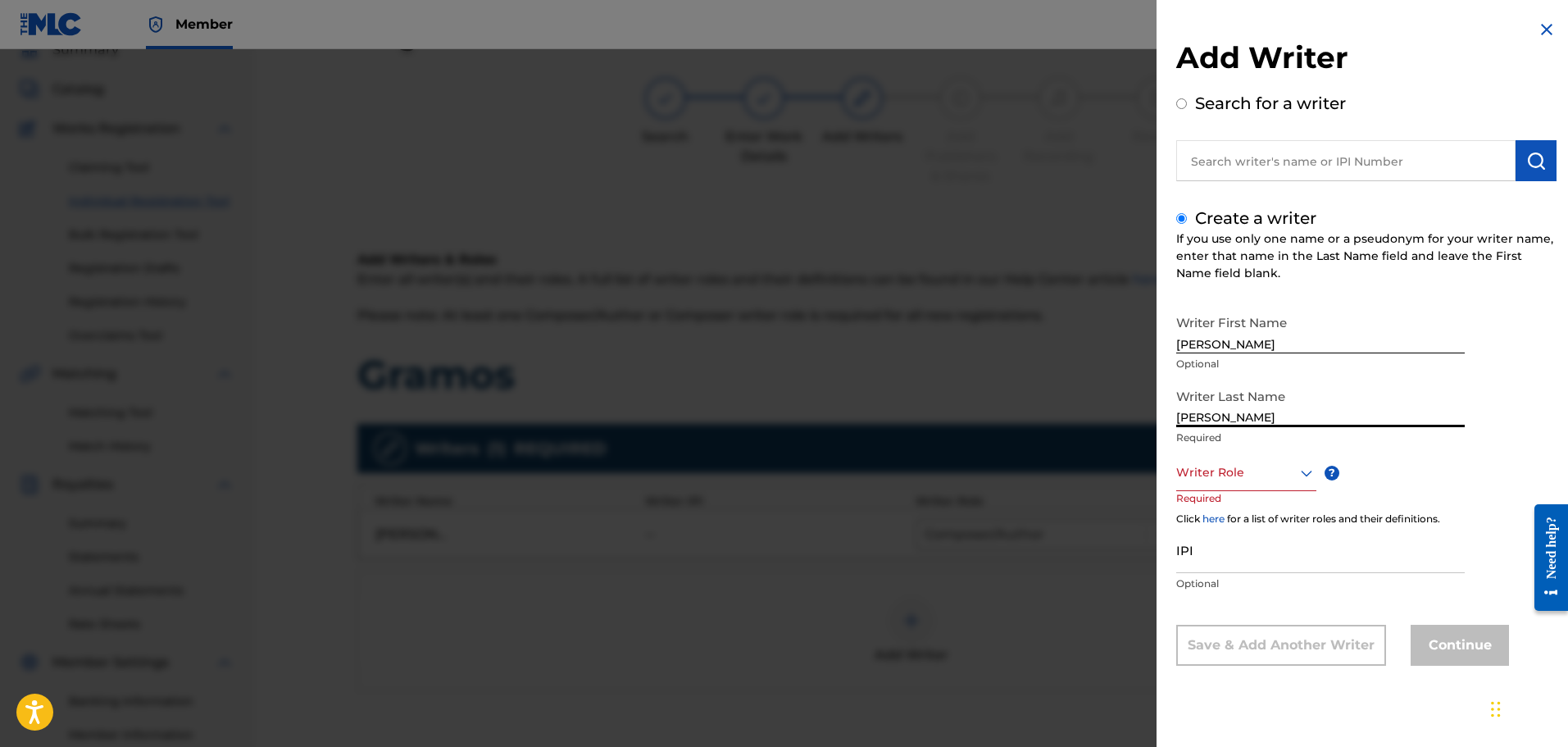
click at [1118, 395] on div "Add Writer Search for a writer Create a writer If you use only one name or a ps…" at bounding box center [784, 398] width 1568 height 698
type input "Torres Leyton"
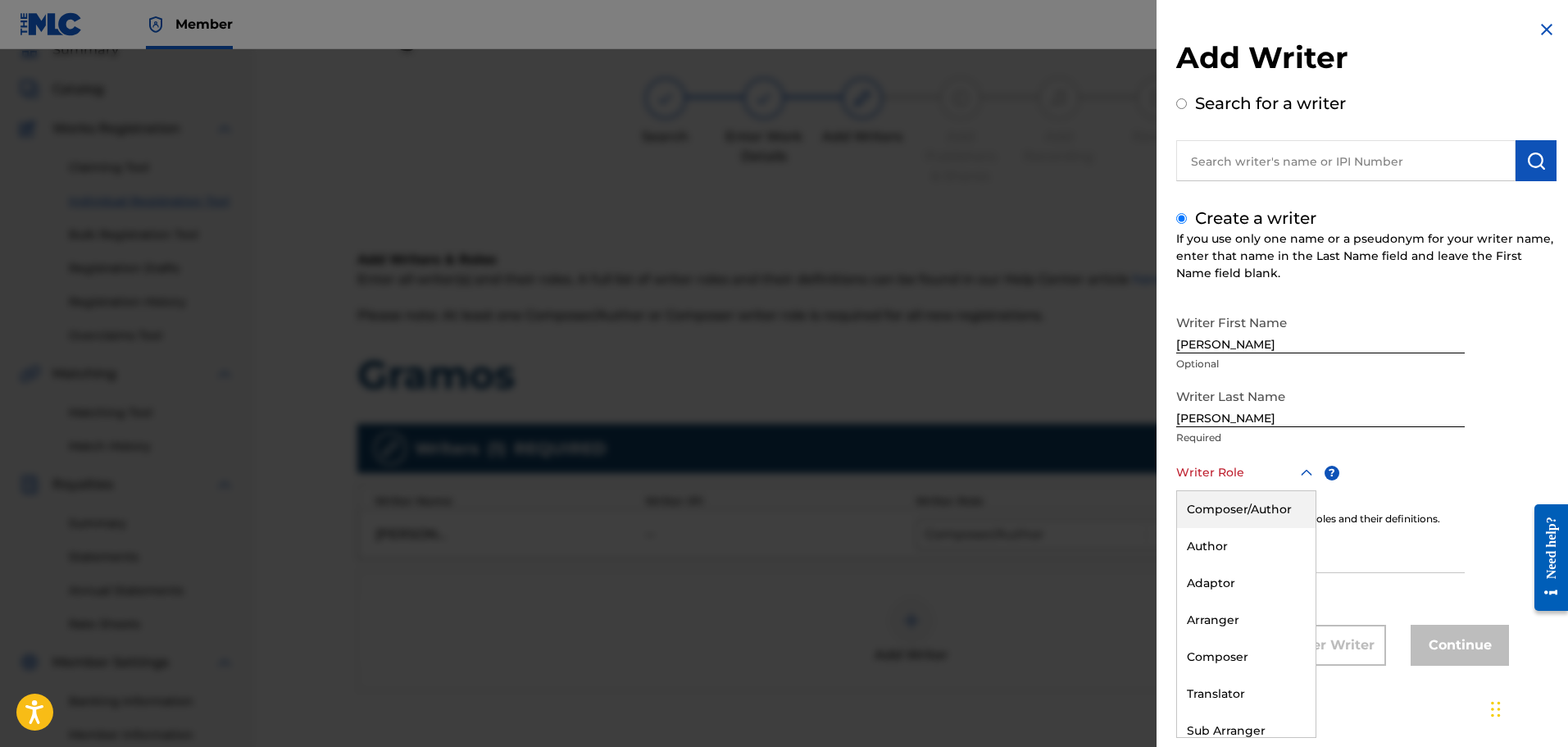
click at [1181, 471] on div at bounding box center [1247, 473] width 141 height 21
click at [1203, 515] on div "Composer/Author" at bounding box center [1247, 510] width 139 height 37
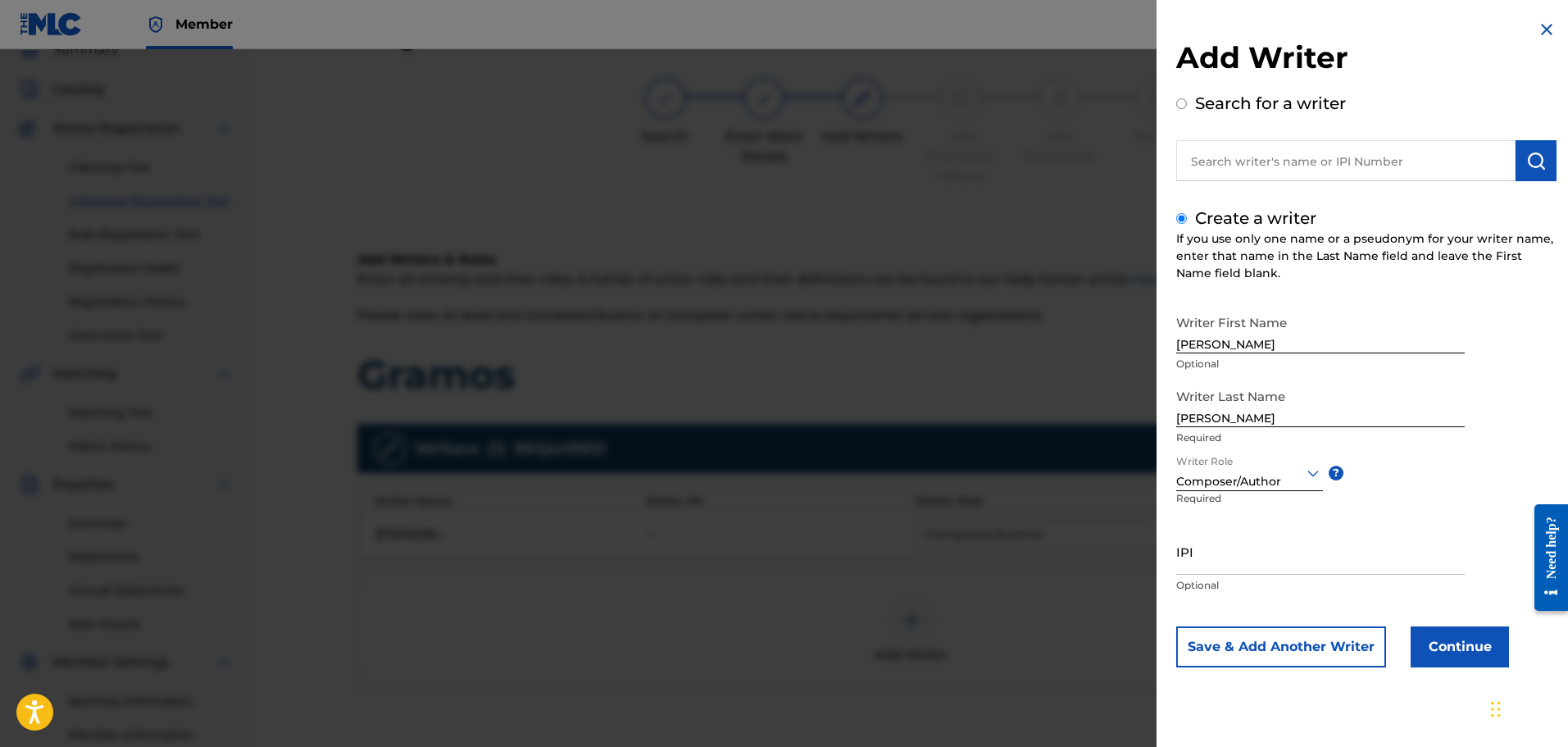
click at [1432, 639] on button "Continue" at bounding box center [1460, 647] width 99 height 41
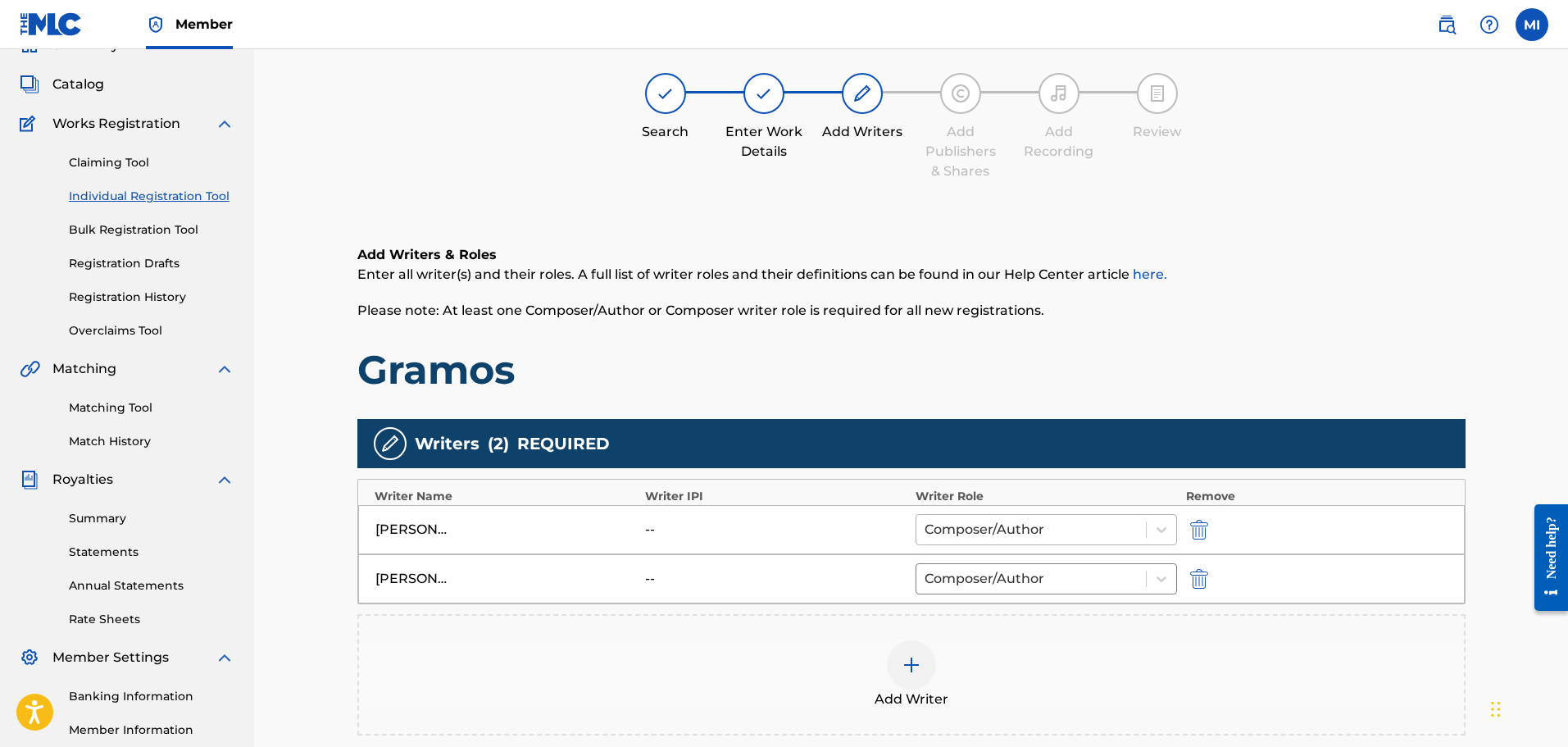
scroll to position [283, 0]
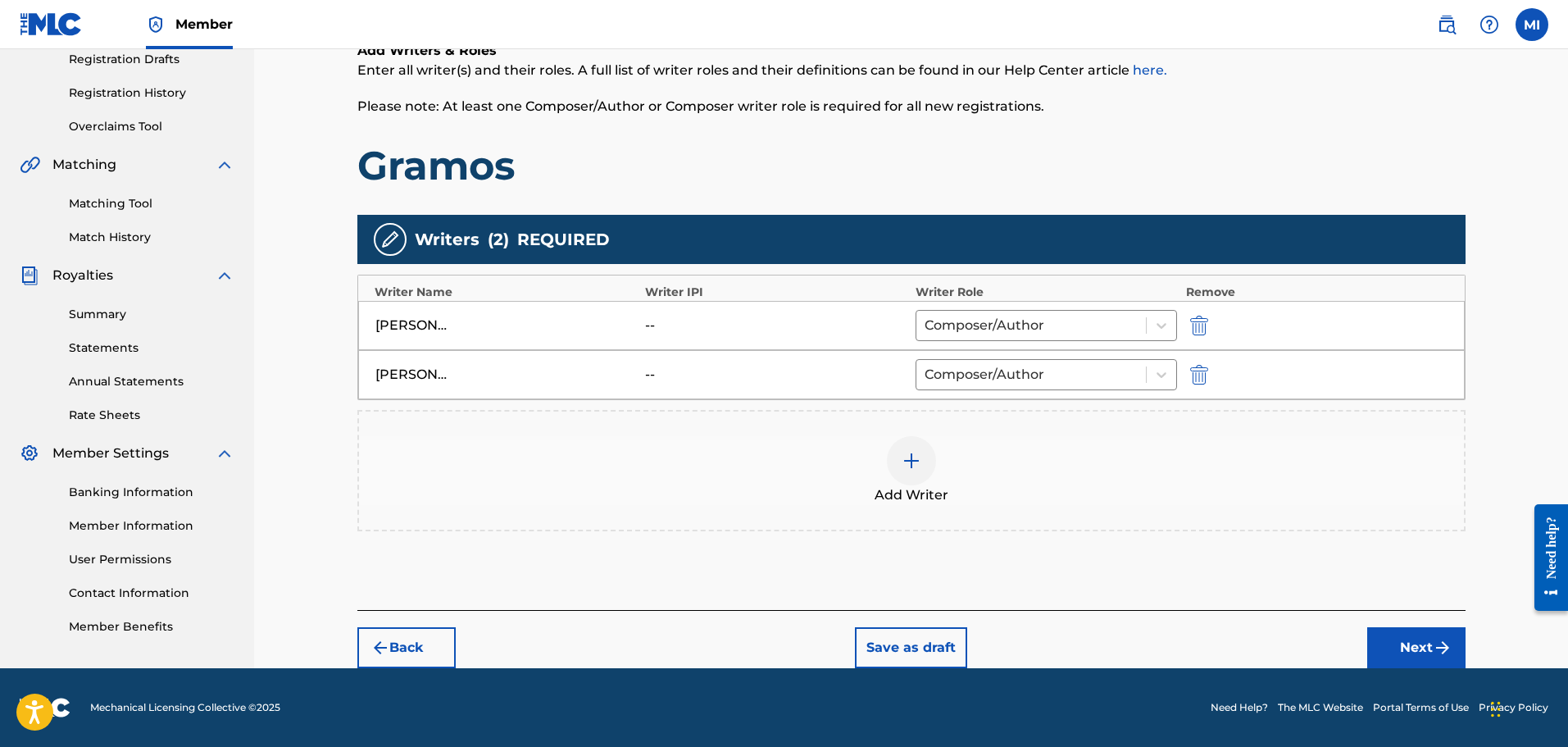
click at [652, 371] on div "--" at bounding box center [682, 375] width 74 height 20
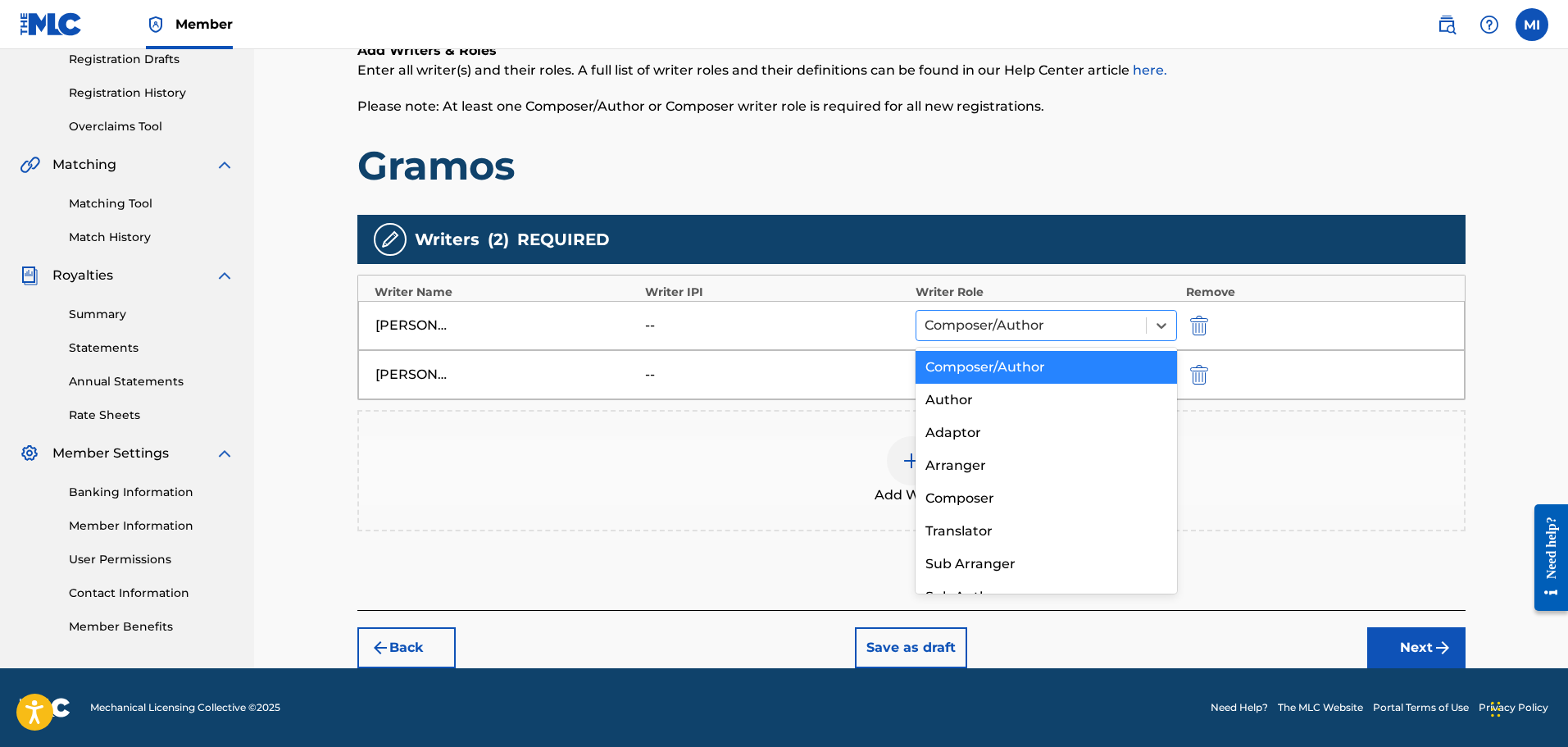
click at [1071, 320] on div at bounding box center [1031, 325] width 214 height 23
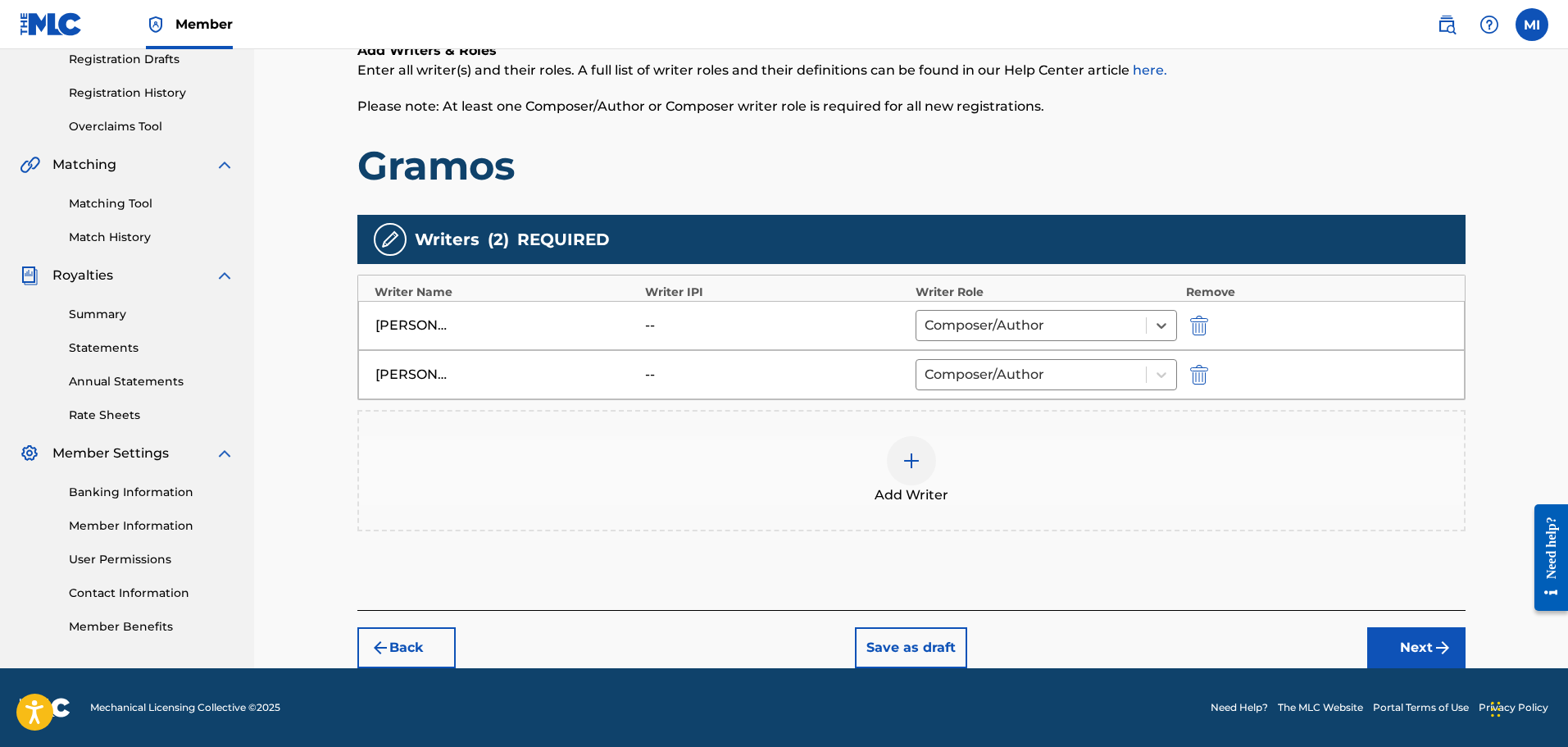
click at [625, 320] on div "ROBERT TIAMO SALAZAR" at bounding box center [506, 325] width 262 height 20
click at [1203, 326] on img "submit" at bounding box center [1200, 325] width 18 height 20
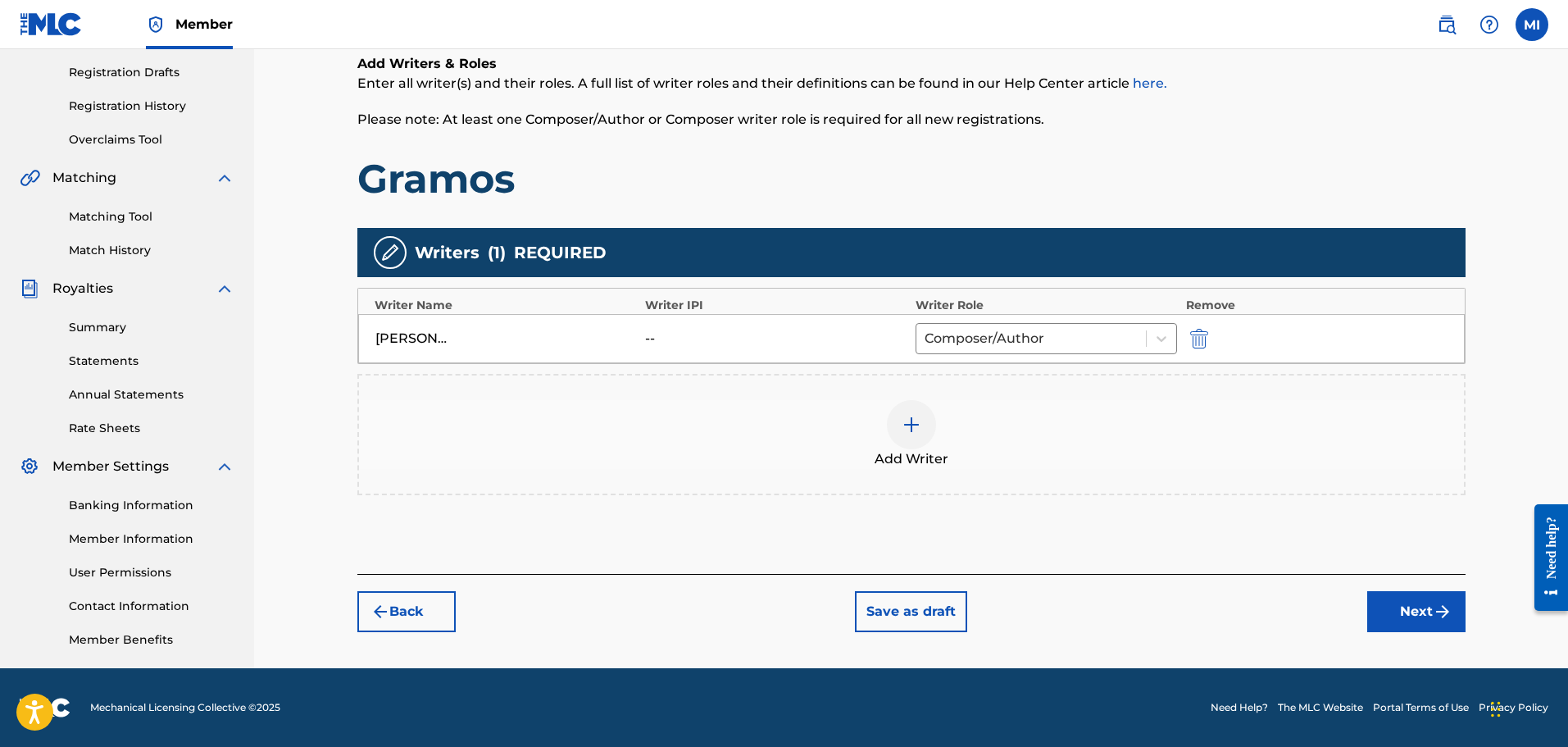
scroll to position [270, 0]
click at [924, 415] on div at bounding box center [911, 425] width 49 height 49
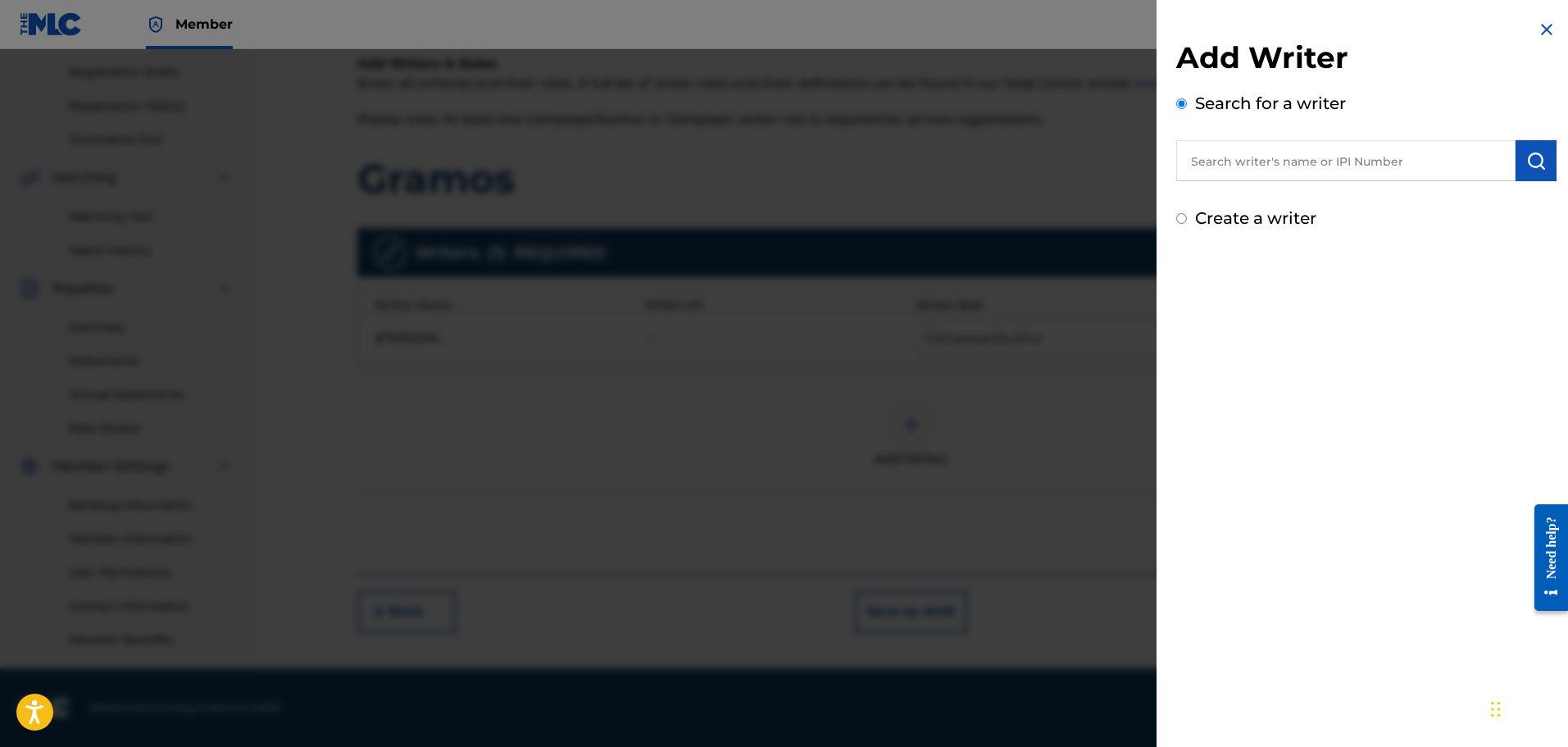
click at [1280, 219] on label "Create a writer" at bounding box center [1257, 218] width 122 height 20
radio input "true"
click at [1188, 219] on input "Create a writer" at bounding box center [1182, 218] width 11 height 11
radio input "false"
radio input "true"
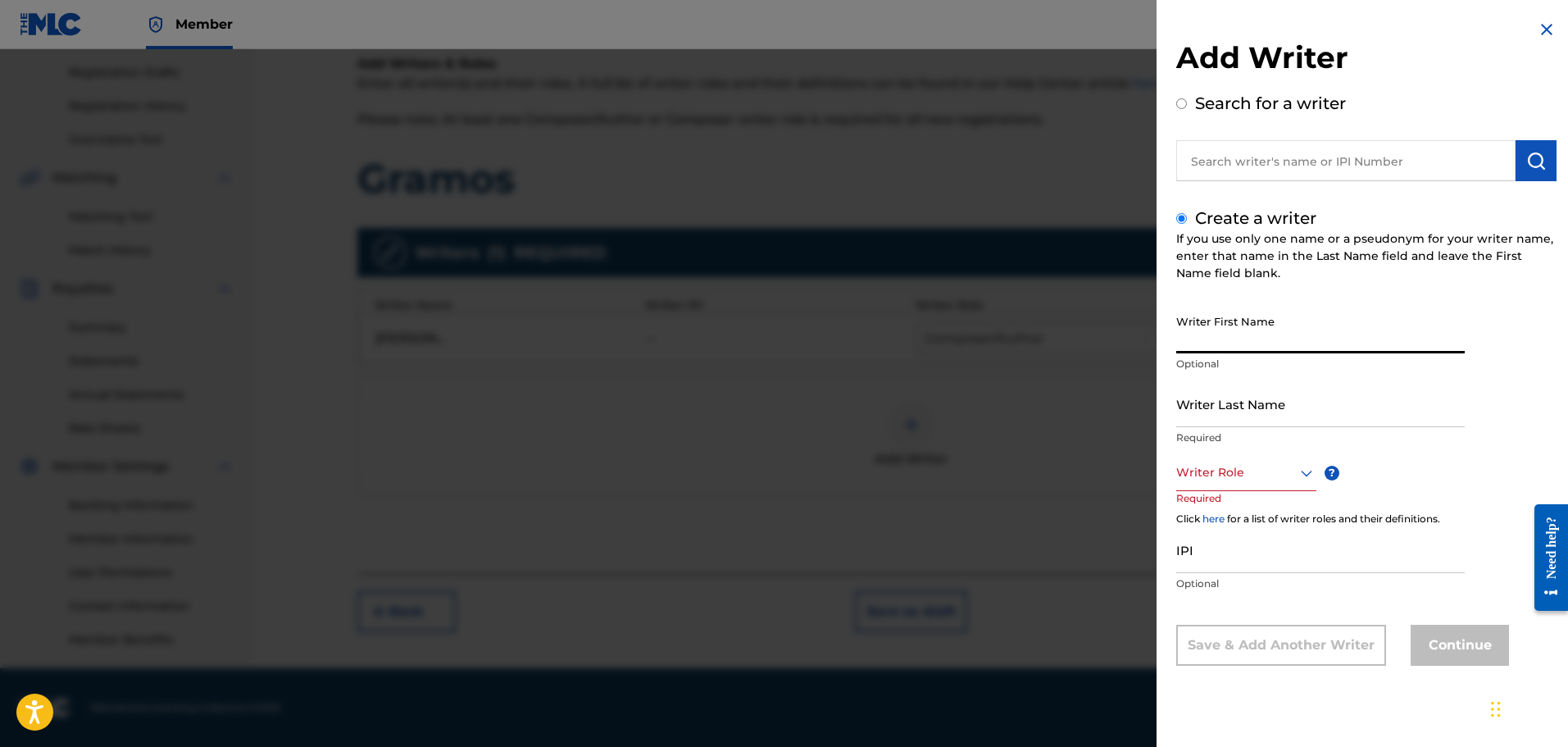
click at [1229, 329] on input "Writer First Name" at bounding box center [1321, 330] width 288 height 47
type input "Robert"
type input "Tiamo"
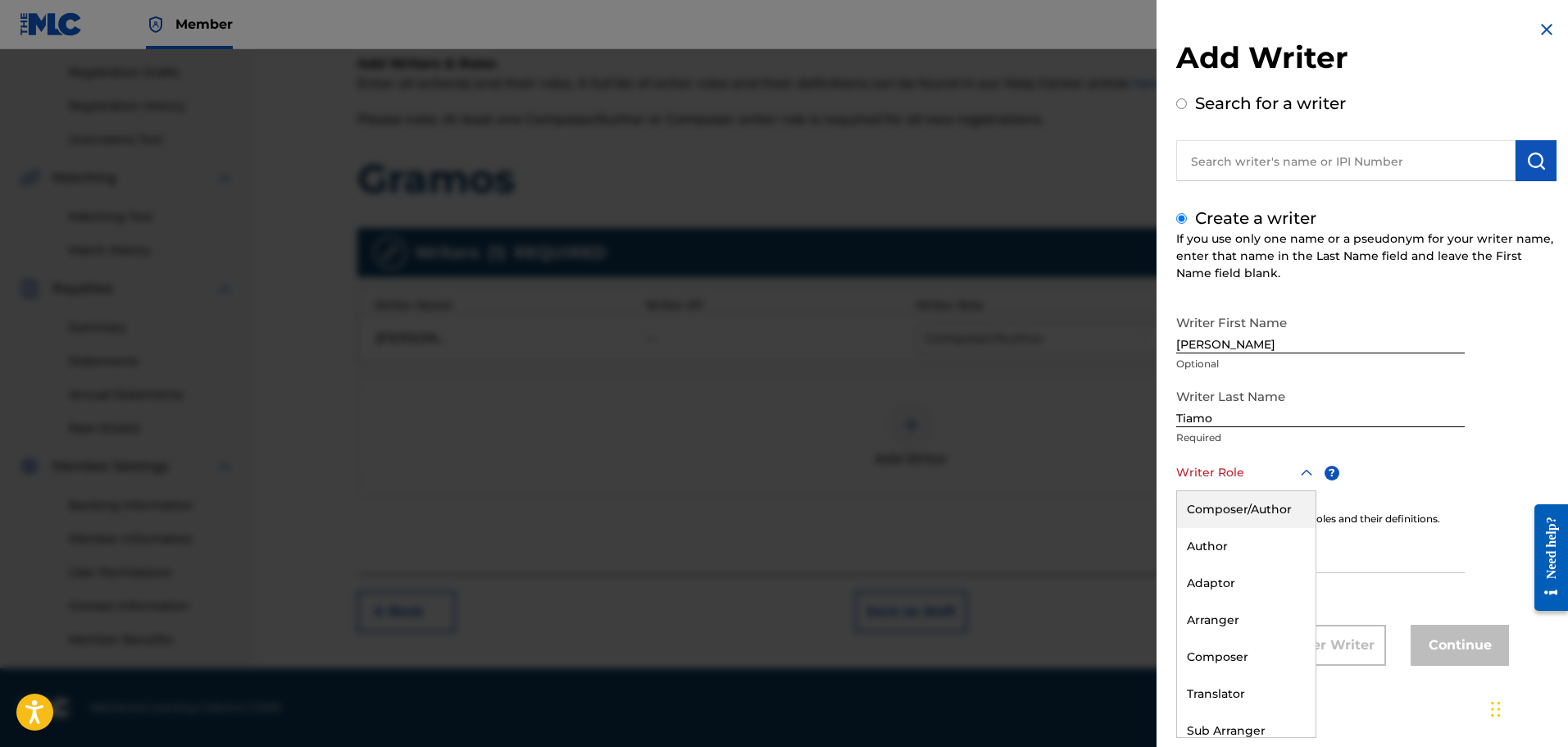
click at [1224, 470] on div at bounding box center [1247, 473] width 141 height 21
click at [1232, 494] on div "Composer/Author" at bounding box center [1247, 510] width 139 height 37
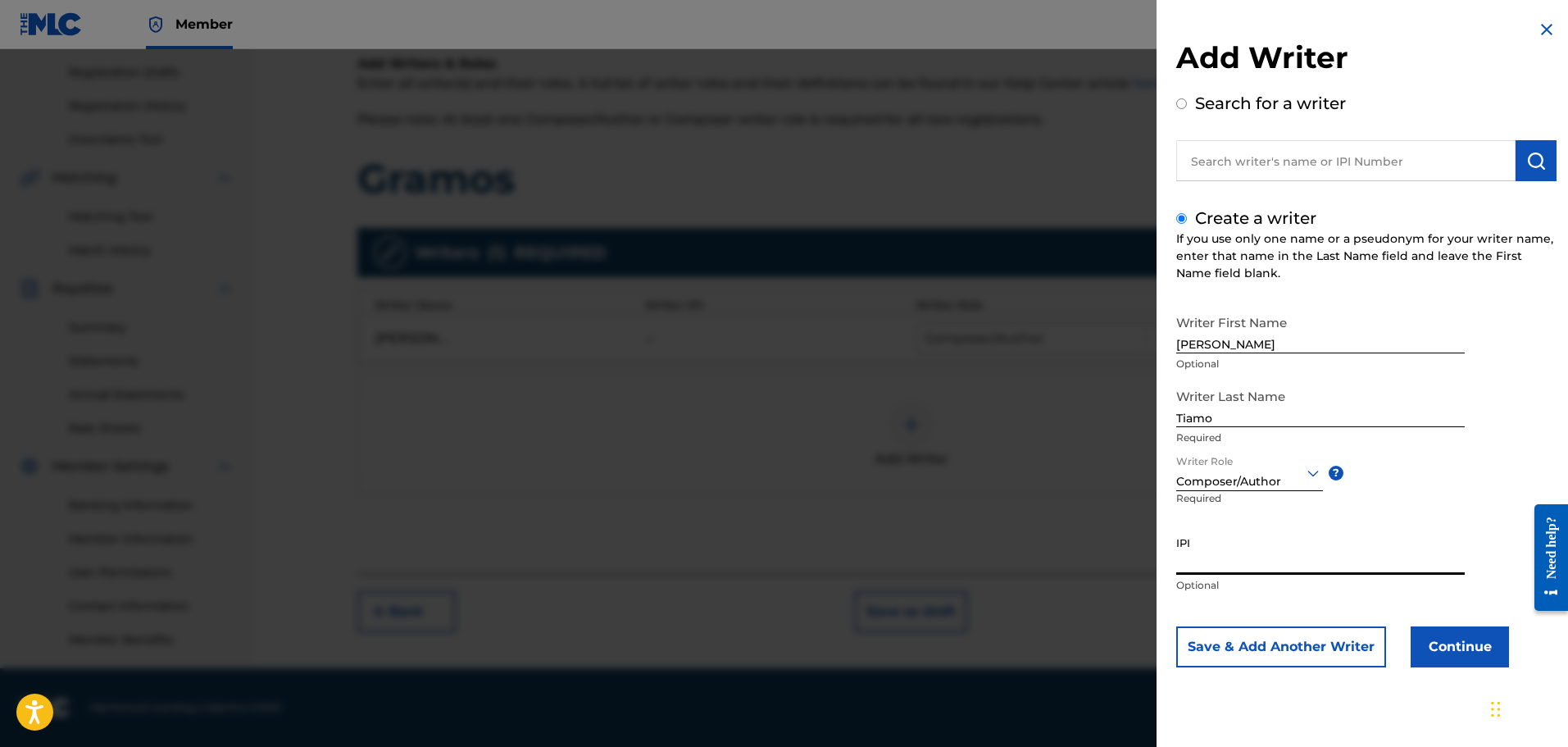
click at [1313, 547] on input "IPI" at bounding box center [1321, 551] width 288 height 47
paste input "1290705946"
type input "1290705946"
click at [1438, 634] on button "Continue" at bounding box center [1460, 647] width 99 height 41
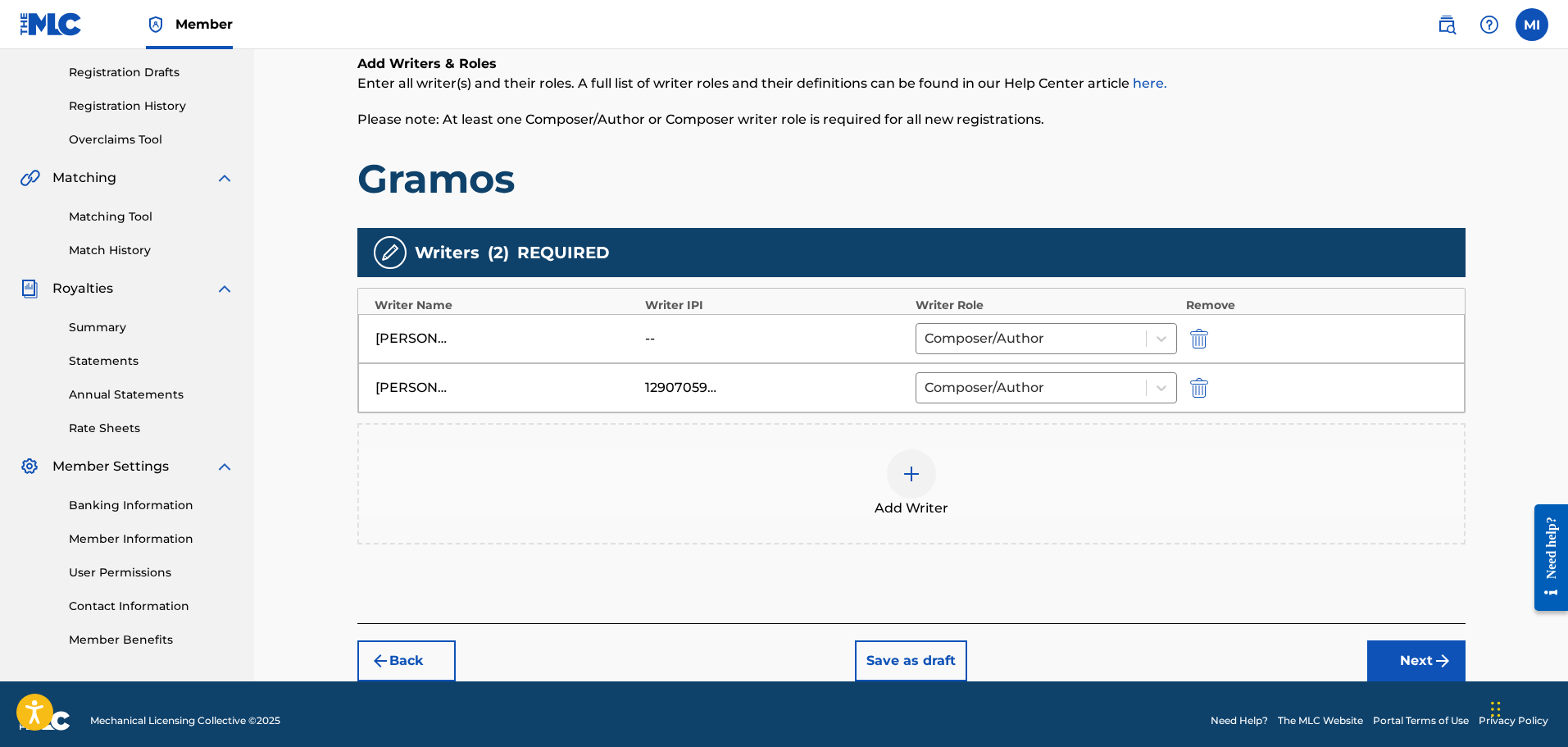
click at [1386, 653] on button "Next" at bounding box center [1417, 661] width 99 height 41
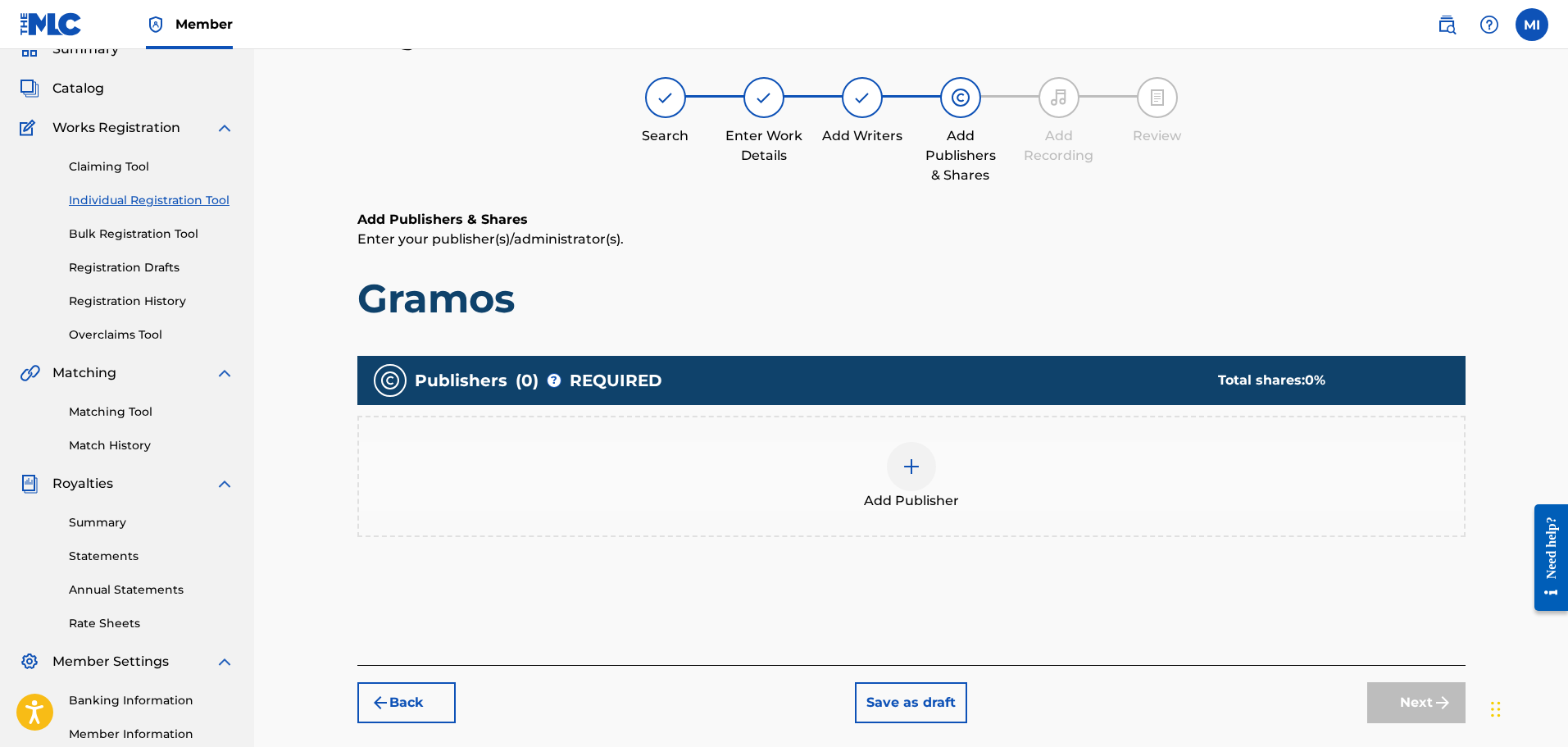
scroll to position [74, 0]
click at [915, 471] on img at bounding box center [911, 468] width 20 height 20
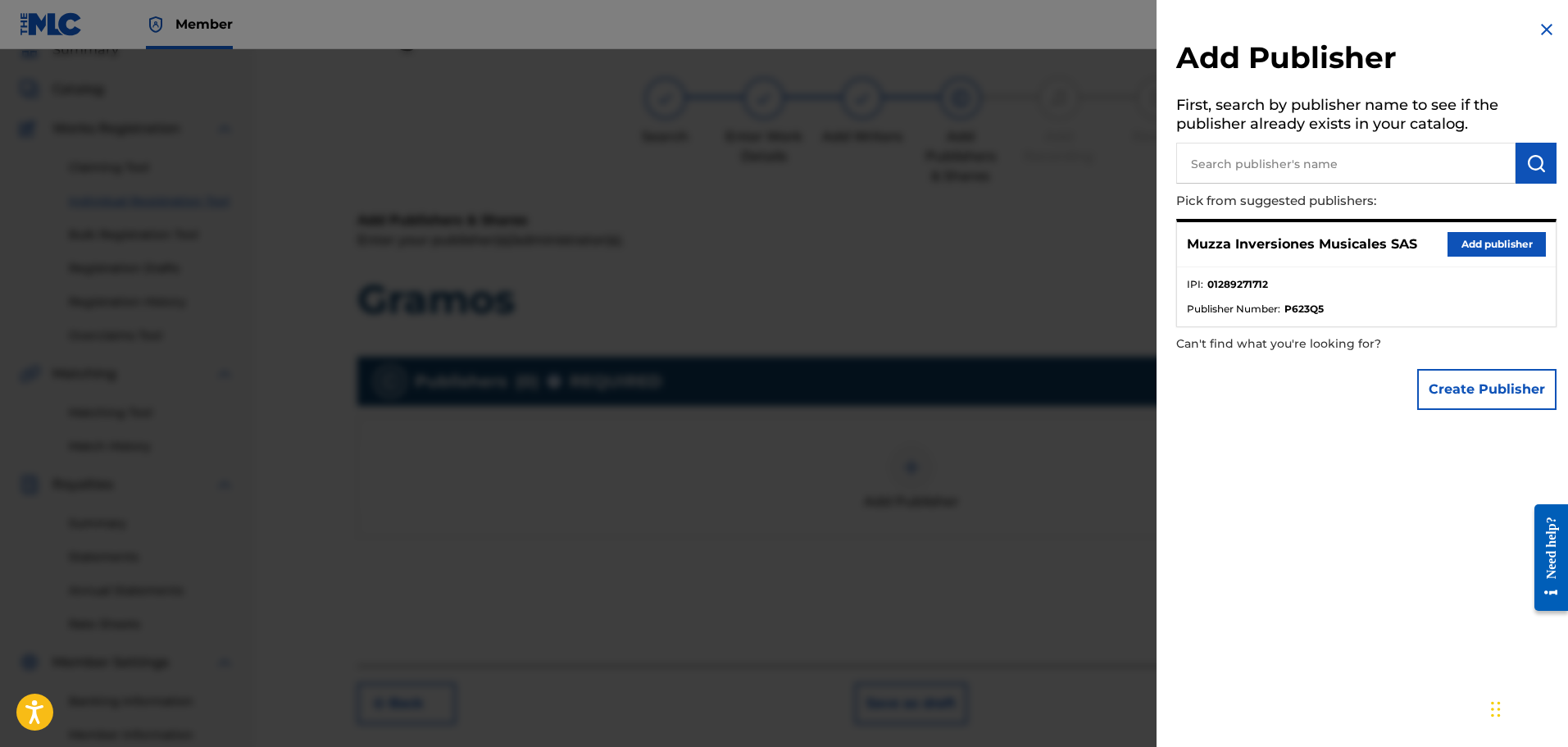
click at [1493, 247] on button "Add publisher" at bounding box center [1497, 244] width 99 height 25
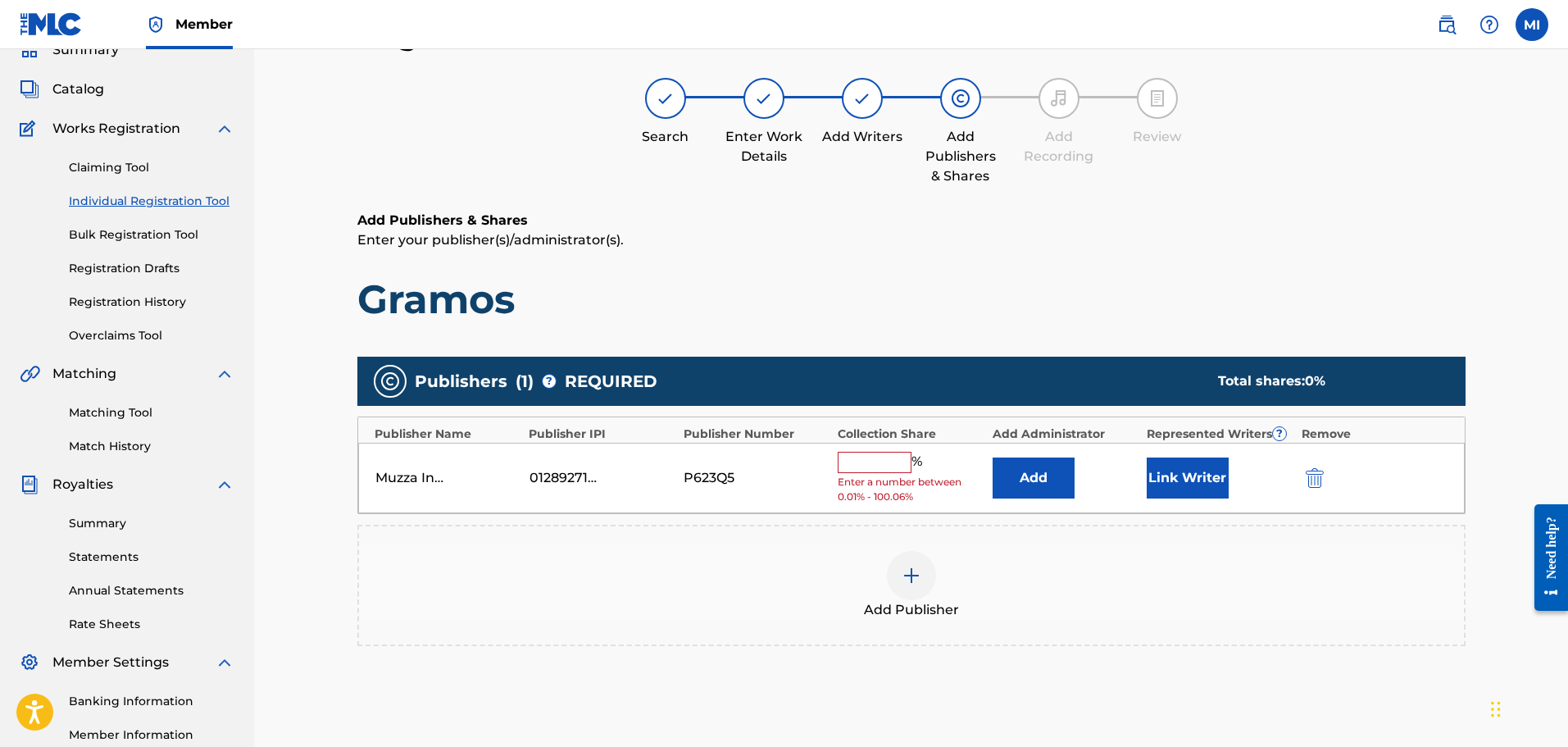
click at [873, 461] on input "text" at bounding box center [875, 463] width 74 height 21
type input "50"
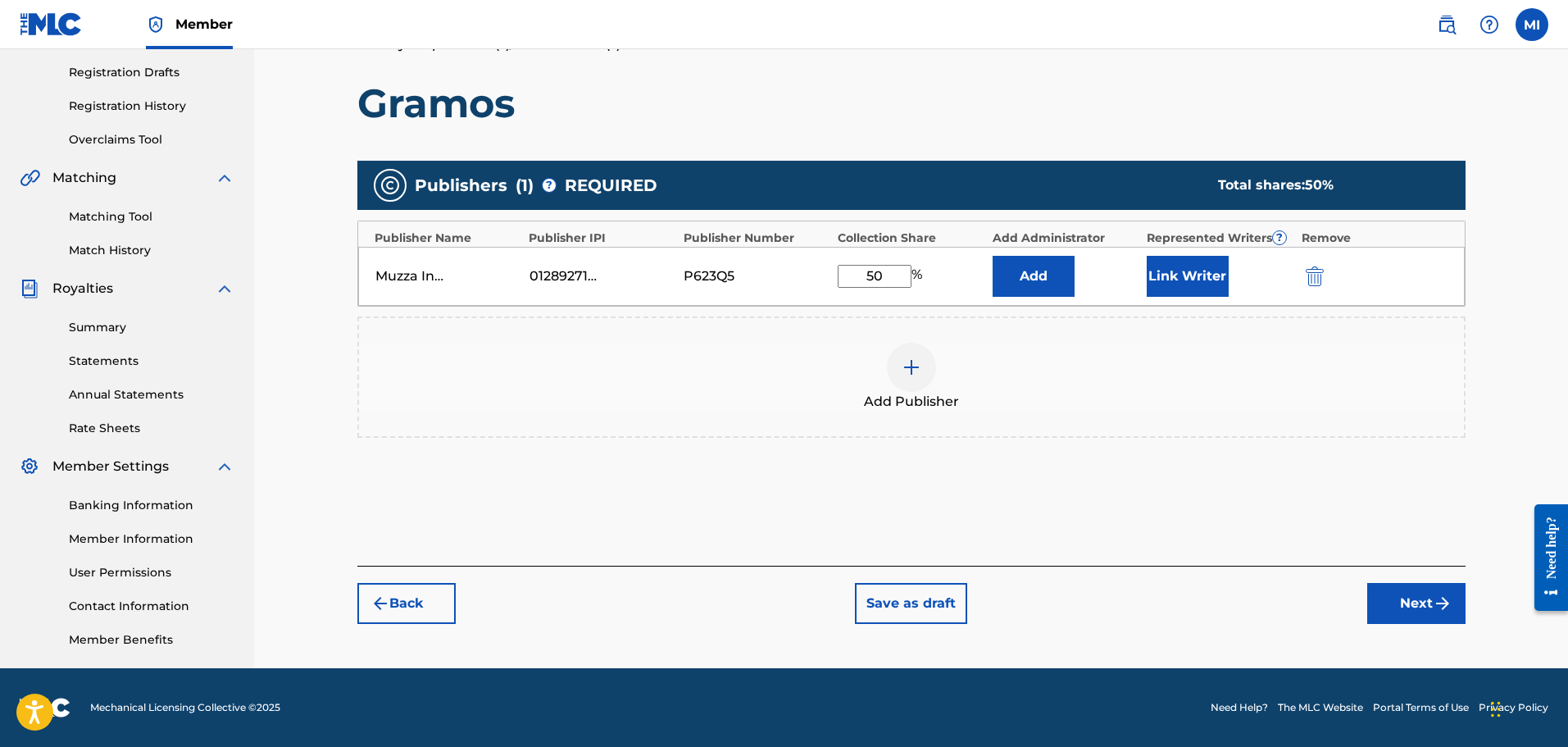
click at [1374, 584] on button "Next" at bounding box center [1417, 603] width 99 height 41
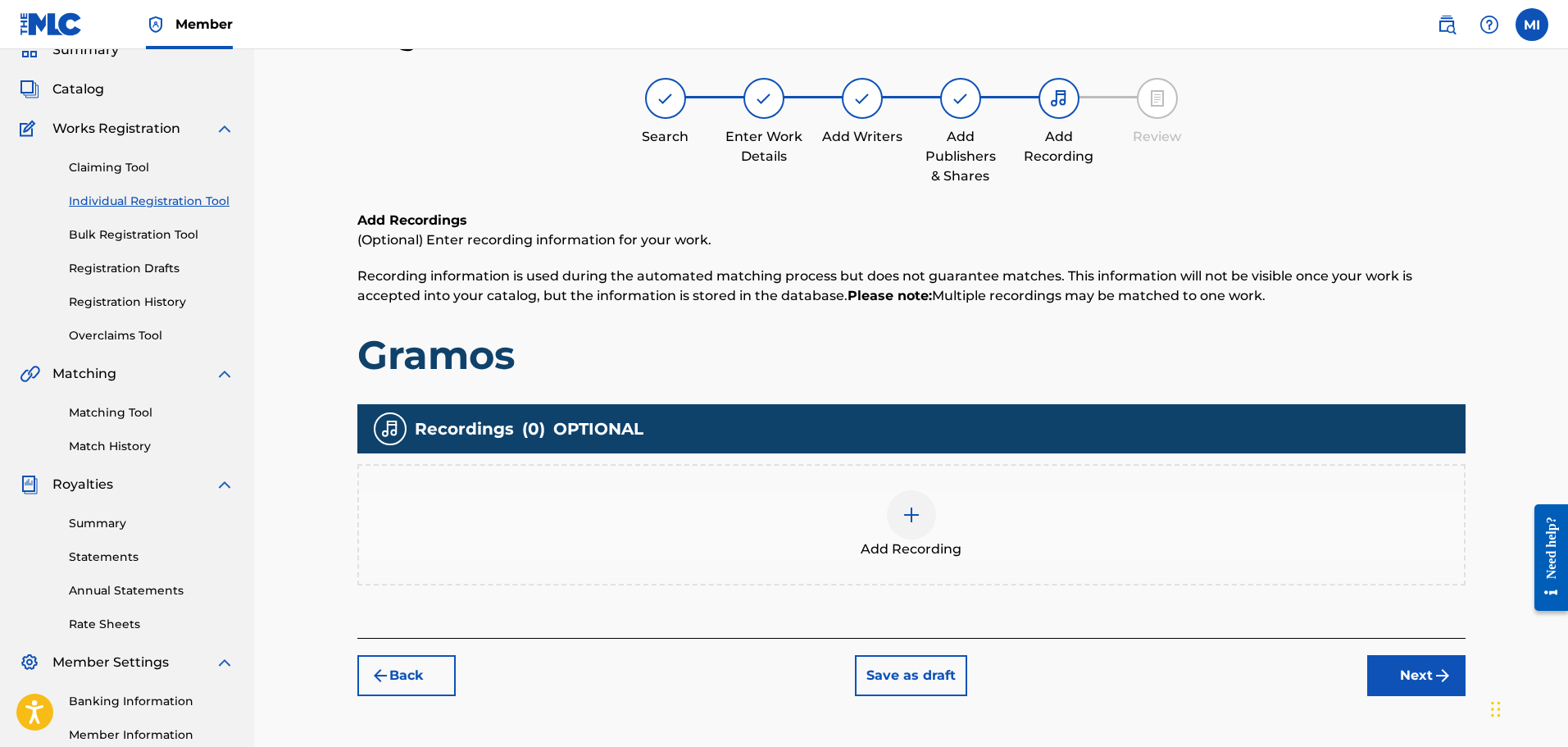
click at [931, 523] on div at bounding box center [911, 515] width 49 height 49
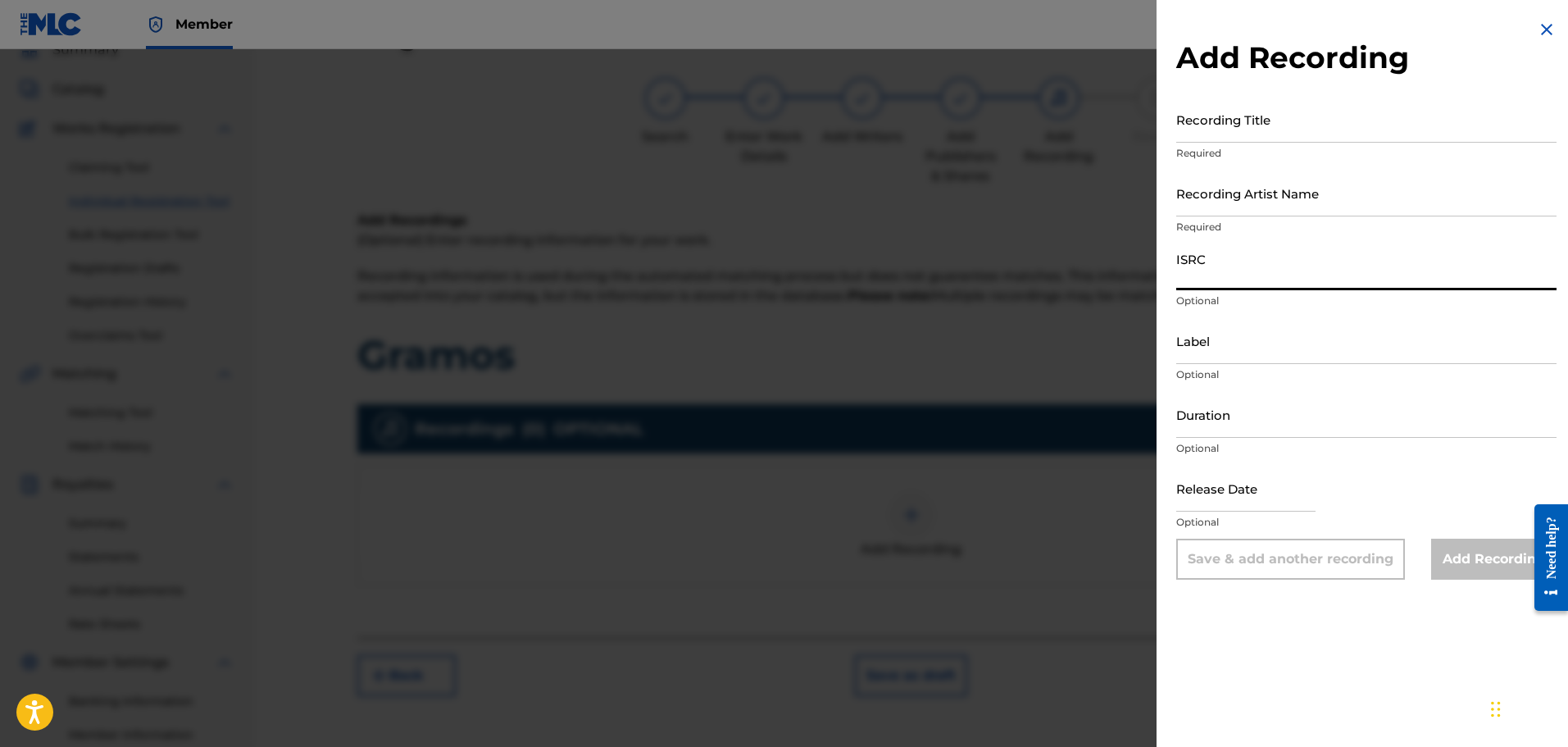
click at [1243, 274] on input "ISRC" at bounding box center [1367, 266] width 380 height 47
paste input "RUA1H1766701"
click at [1309, 244] on input "RUA1H1766701" at bounding box center [1367, 266] width 380 height 47
type input "RUA1H1766701"
click at [1288, 153] on p "Required" at bounding box center [1367, 154] width 380 height 15
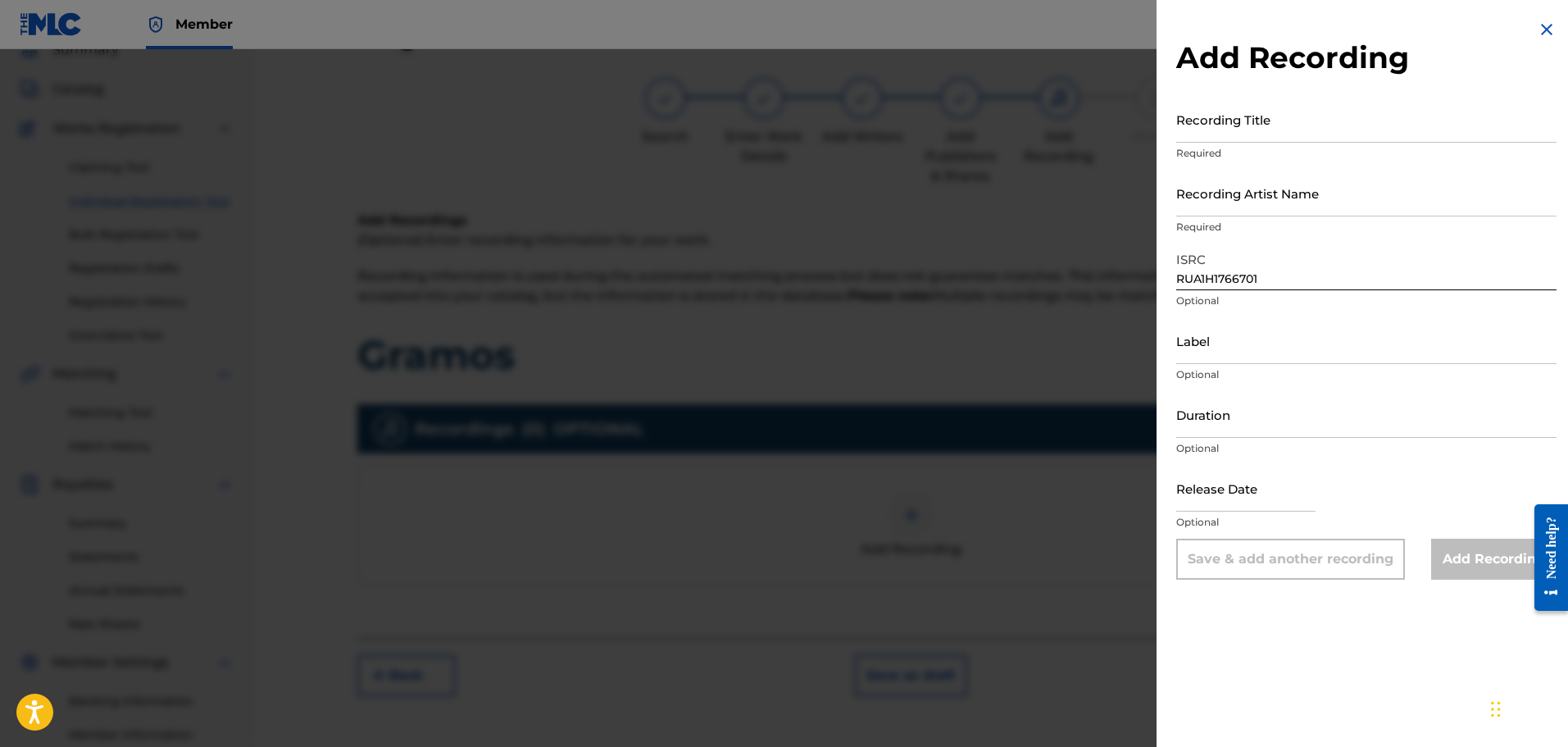
click at [1292, 136] on input "Recording Title" at bounding box center [1367, 119] width 380 height 47
type input "Gramos"
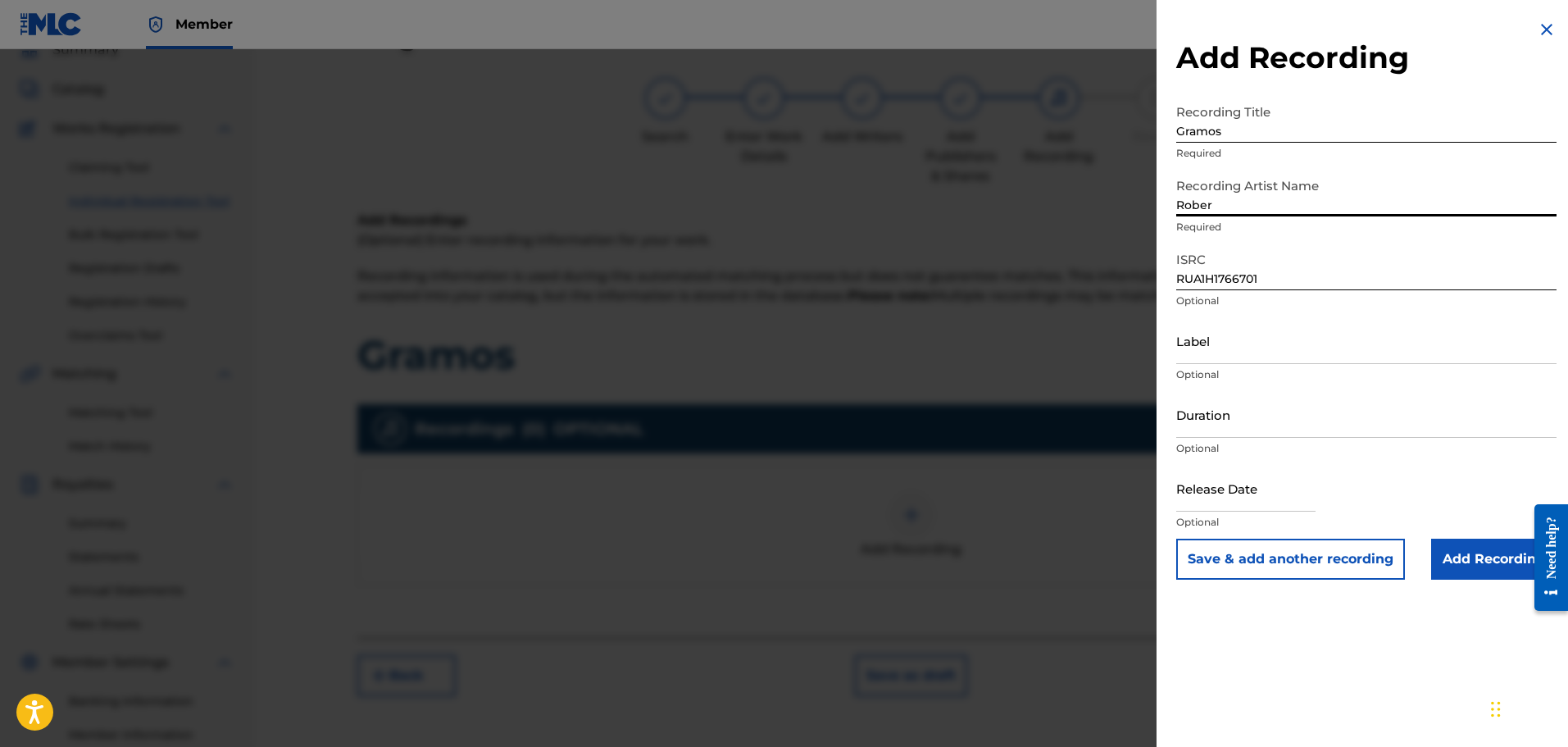
type input "Robert Tiamo"
click at [1509, 554] on input "Add Recording" at bounding box center [1494, 559] width 126 height 41
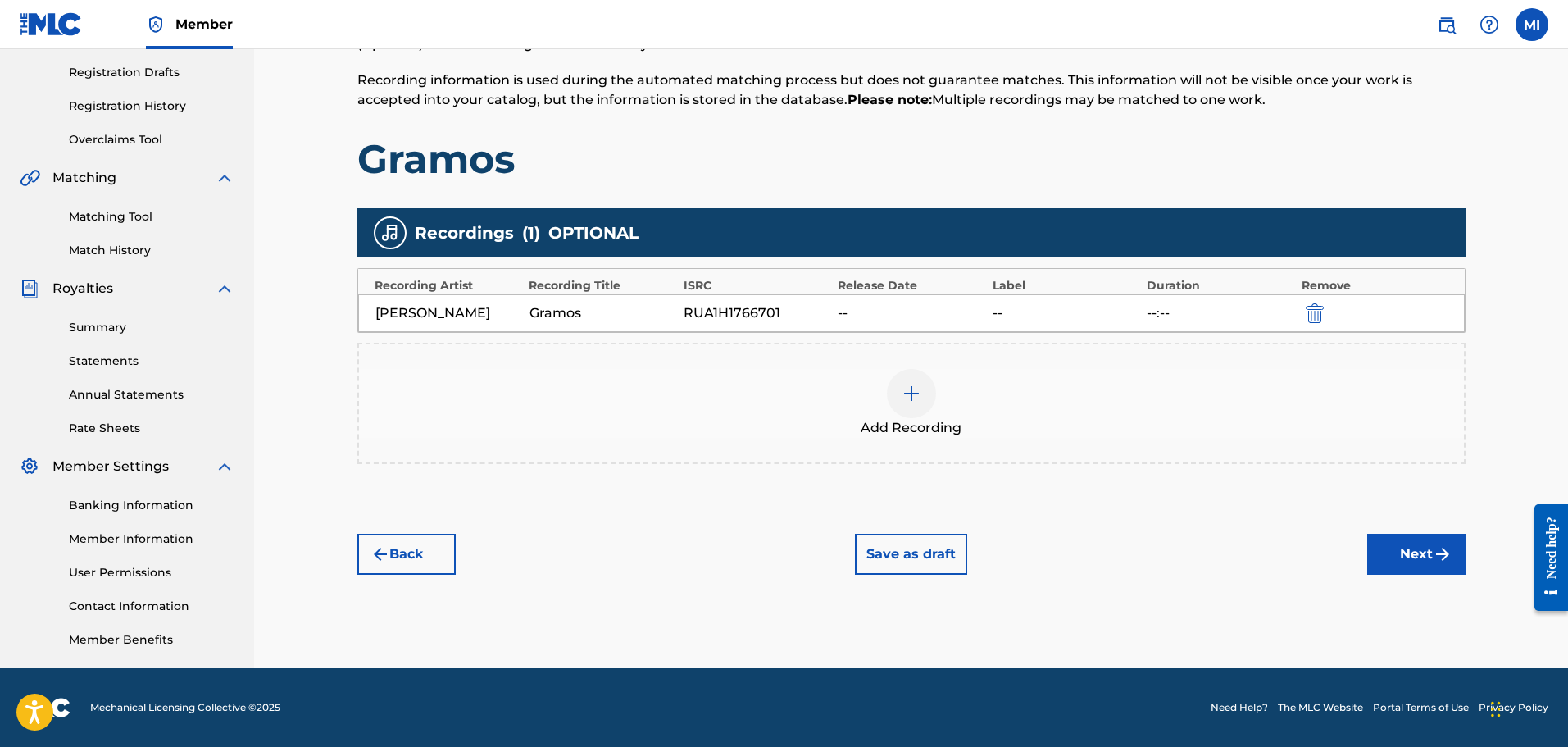
click at [1379, 560] on button "Next" at bounding box center [1417, 554] width 99 height 41
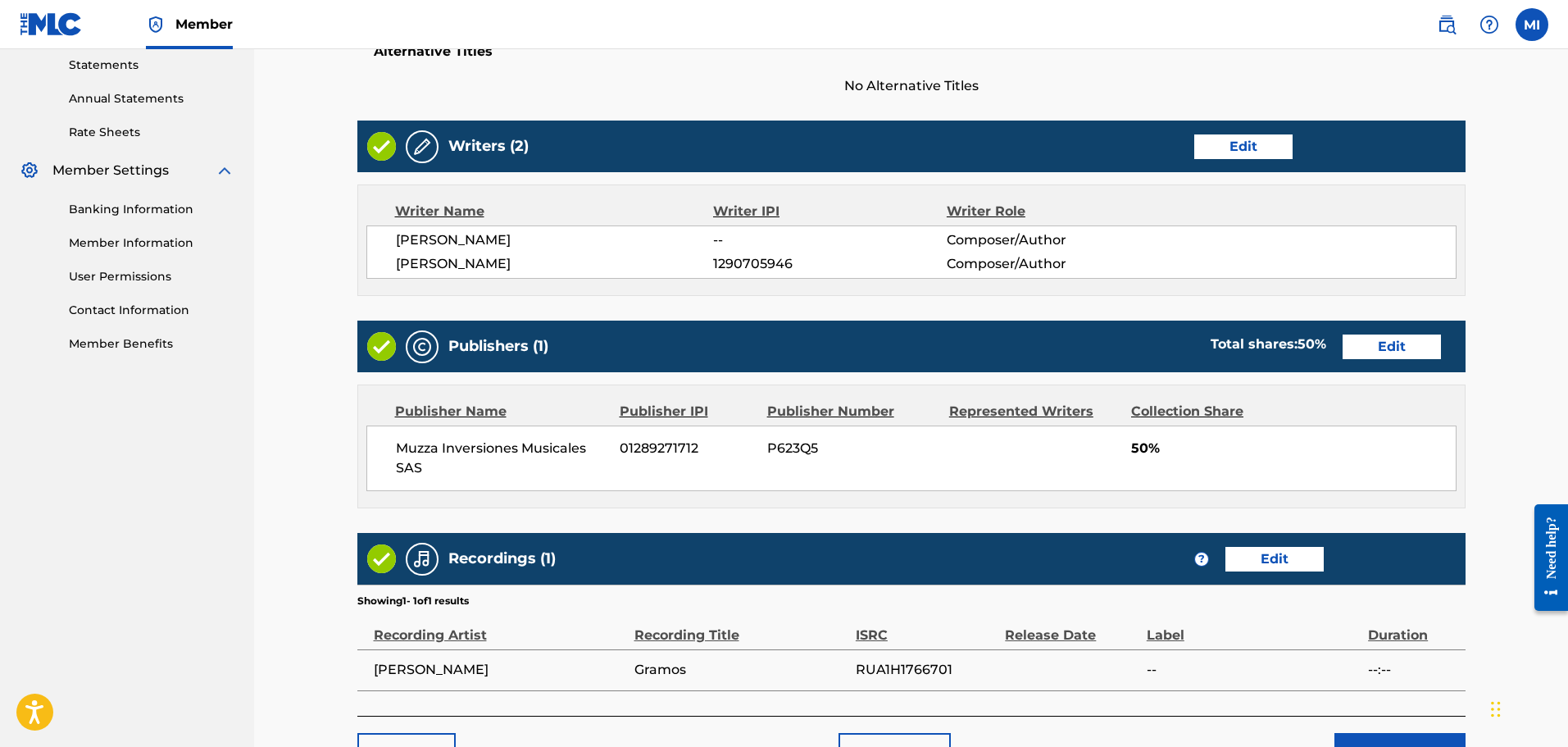
scroll to position [671, 0]
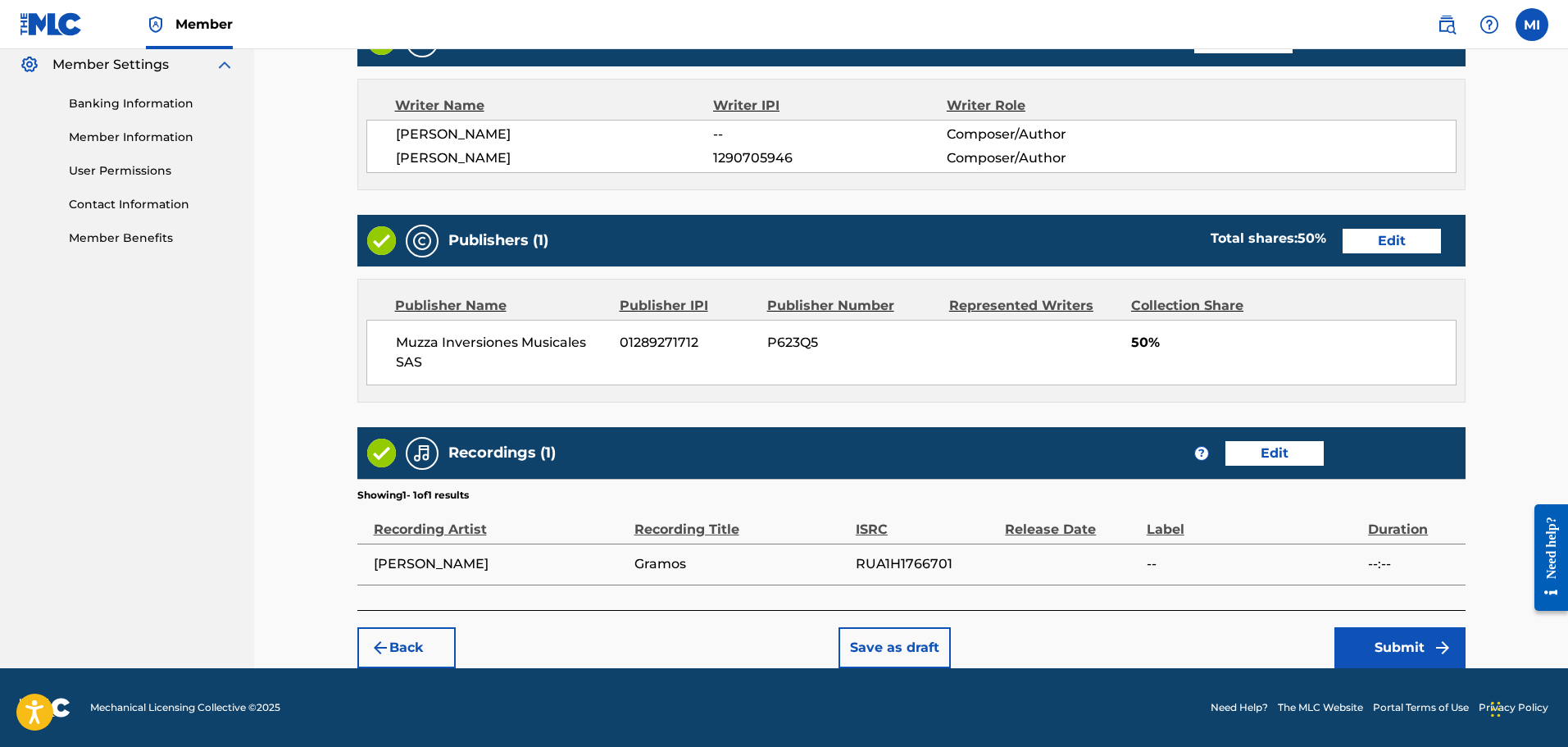
click at [1408, 666] on button "Submit" at bounding box center [1400, 648] width 131 height 41
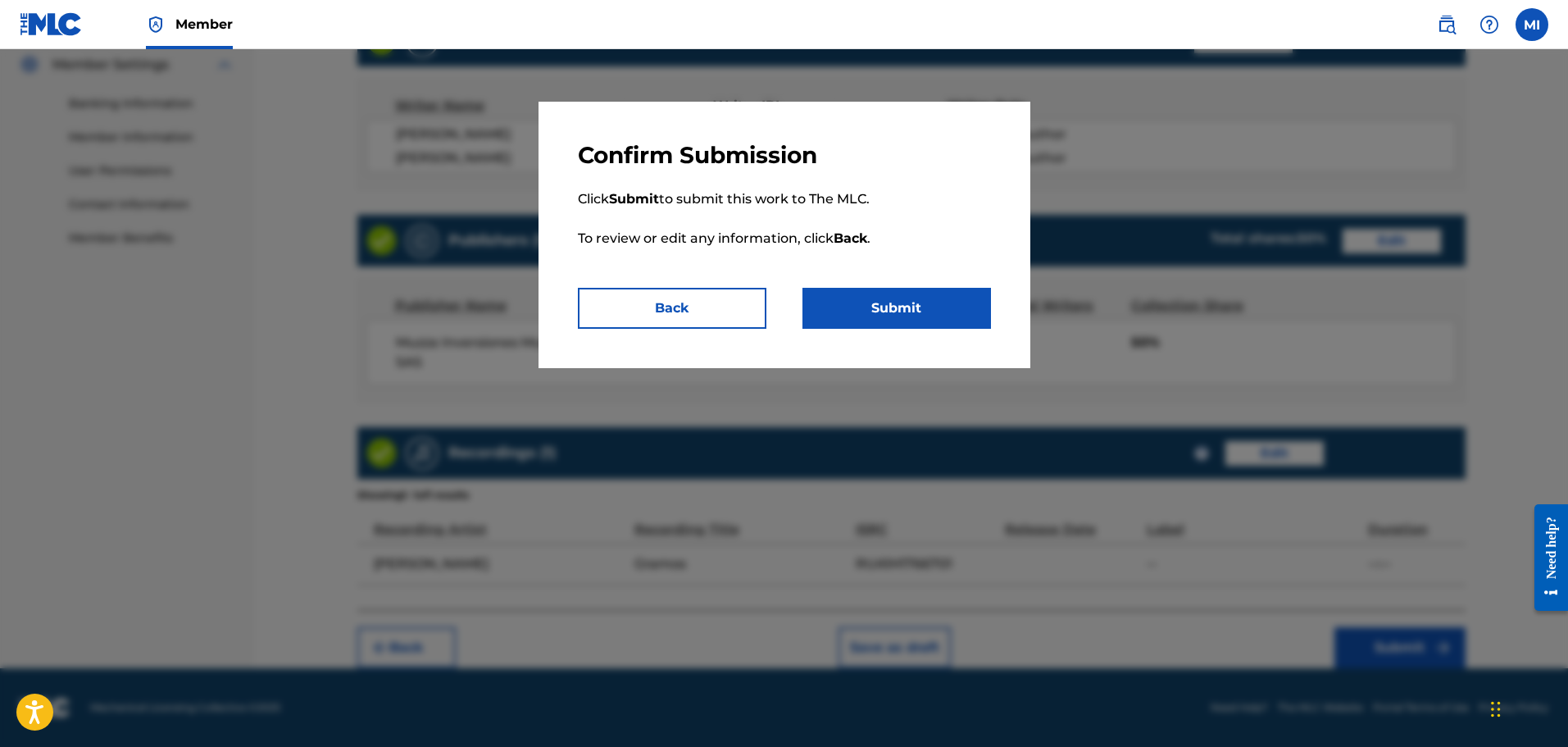
click at [948, 294] on button "Submit" at bounding box center [897, 308] width 188 height 41
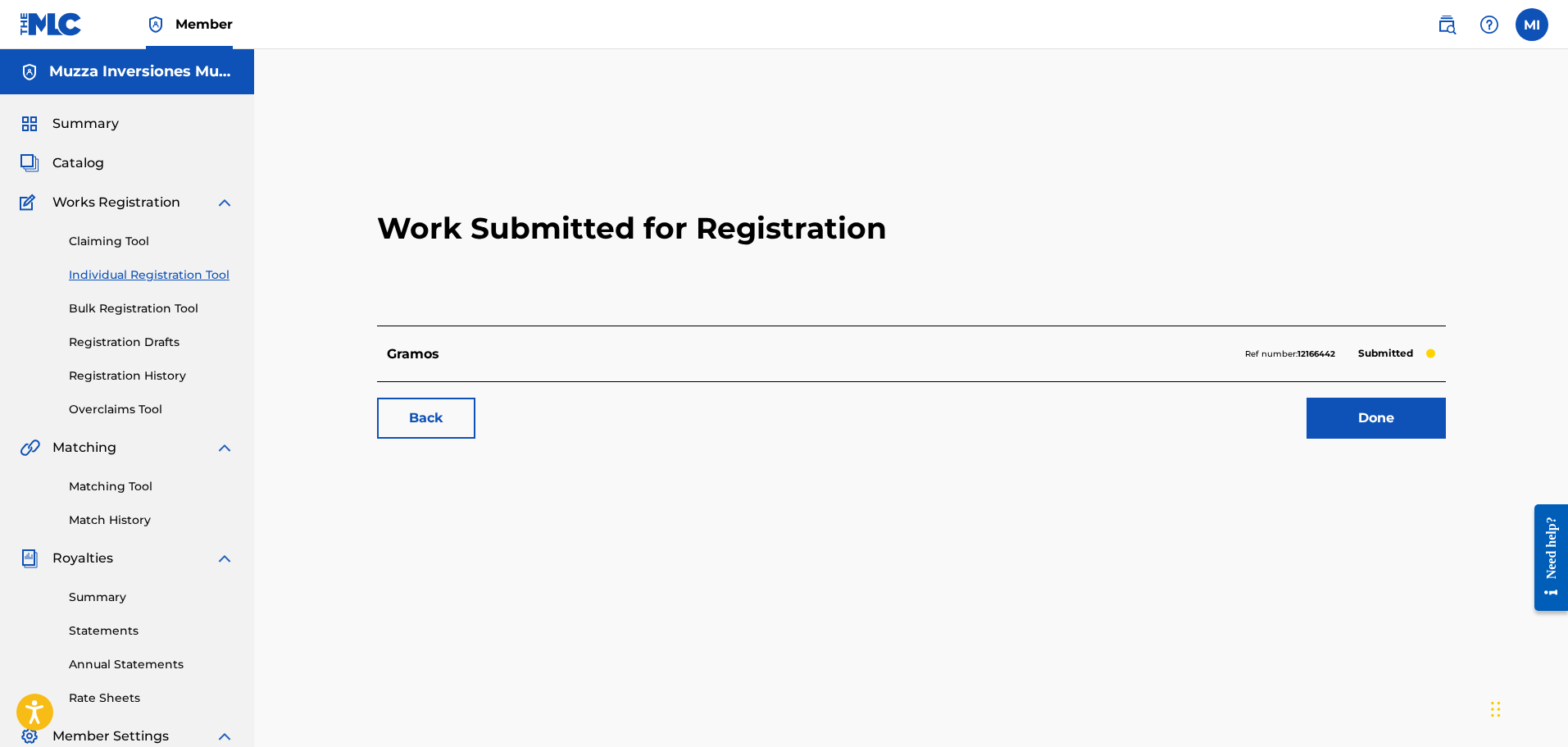
click at [173, 131] on div "Summary" at bounding box center [127, 124] width 214 height 20
click at [89, 125] on span "Summary" at bounding box center [85, 124] width 67 height 20
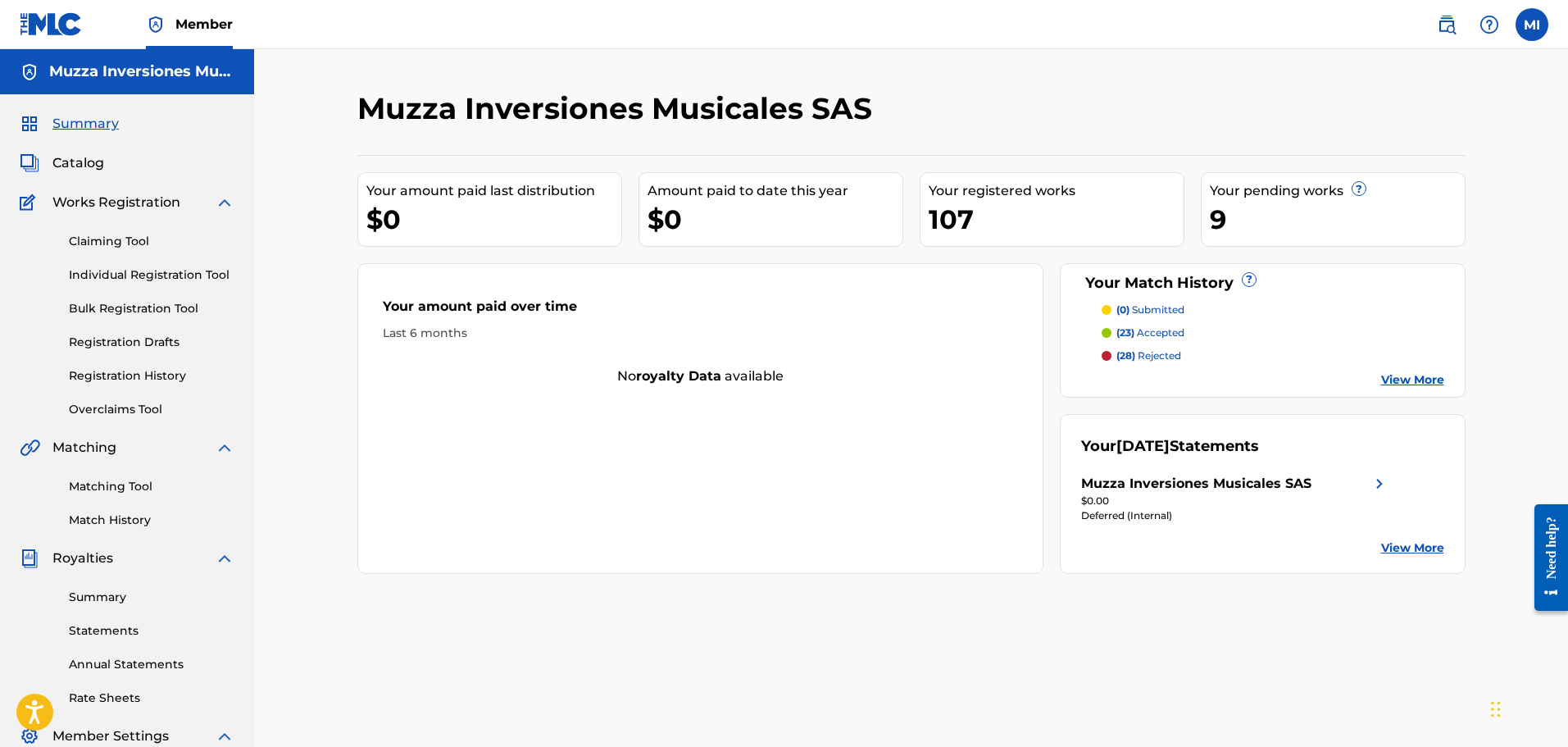
click at [1443, 15] on img at bounding box center [1447, 25] width 20 height 20
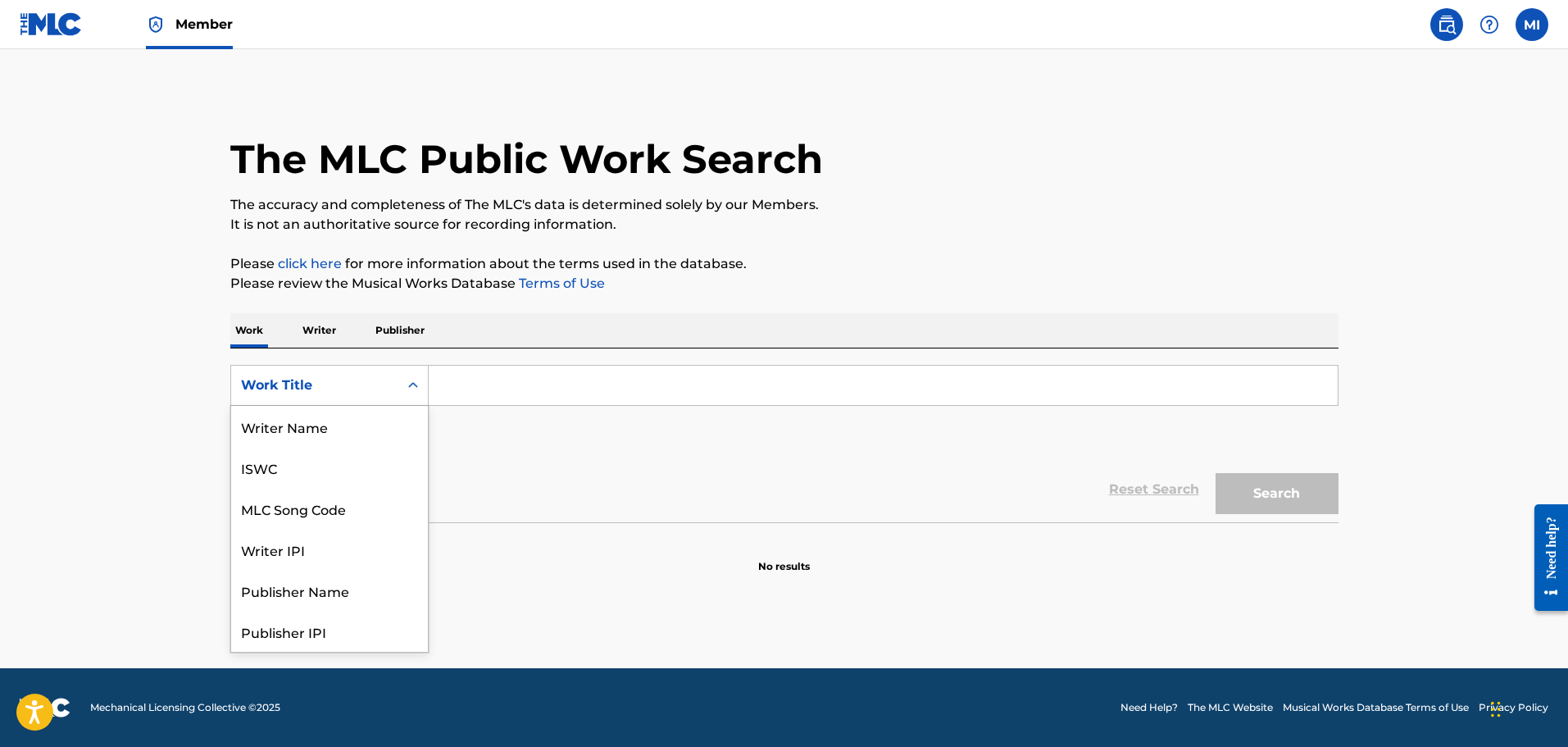
click at [300, 394] on div "Work Title" at bounding box center [315, 385] width 148 height 20
drag, startPoint x: 313, startPoint y: 437, endPoint x: 334, endPoint y: 433, distance: 21.4
click at [324, 435] on div "MLC Song Code" at bounding box center [329, 427] width 196 height 41
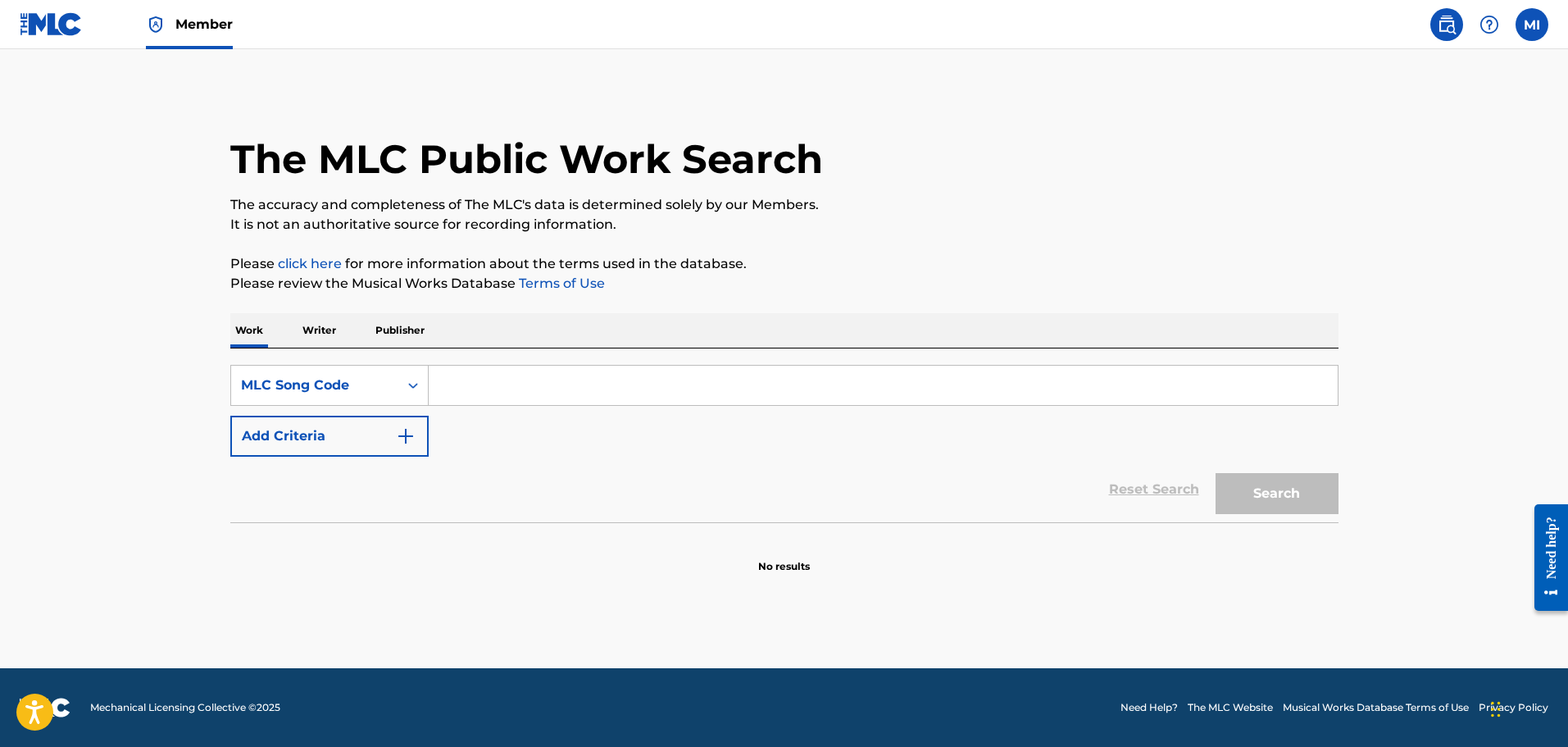
click at [507, 370] on input "Search Form" at bounding box center [883, 385] width 909 height 39
paste input "AD4ANQ"
type input "AD4ANQ"
click at [1251, 501] on button "Search" at bounding box center [1277, 494] width 123 height 41
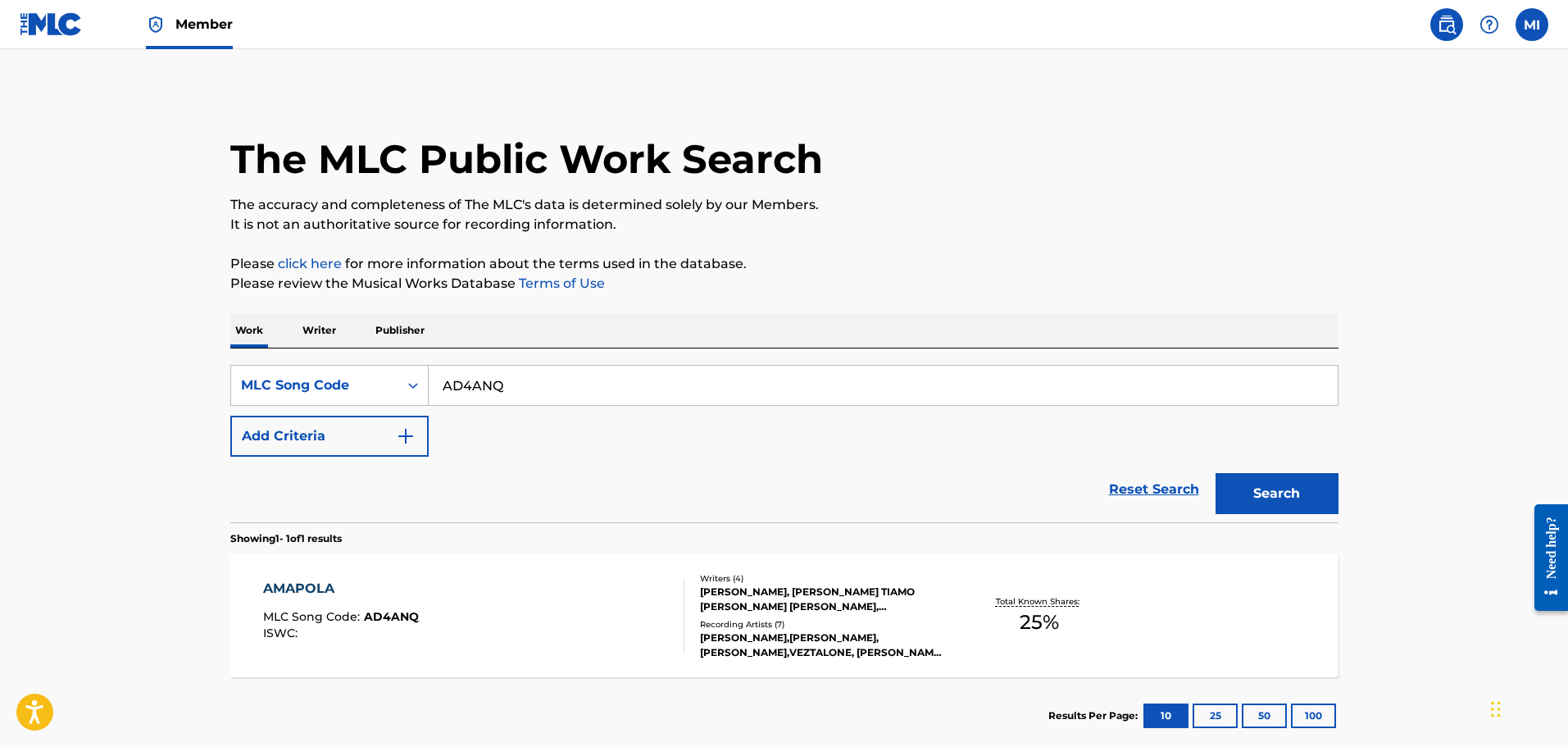
click at [669, 647] on div "AMAPOLA MLC Song Code : AD4ANQ ISWC :" at bounding box center [473, 616] width 422 height 74
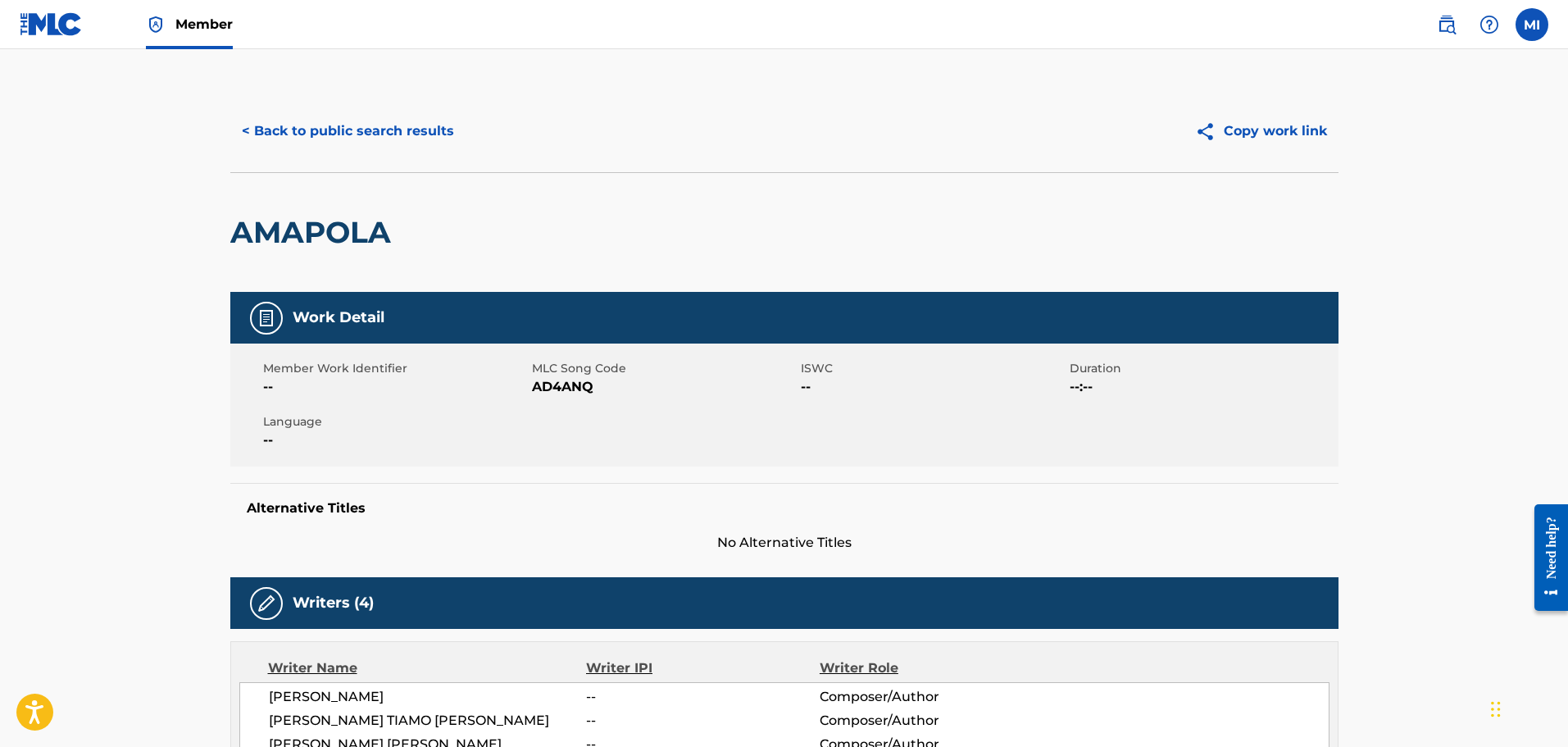
click at [375, 139] on button "< Back to public search results" at bounding box center [348, 131] width 235 height 41
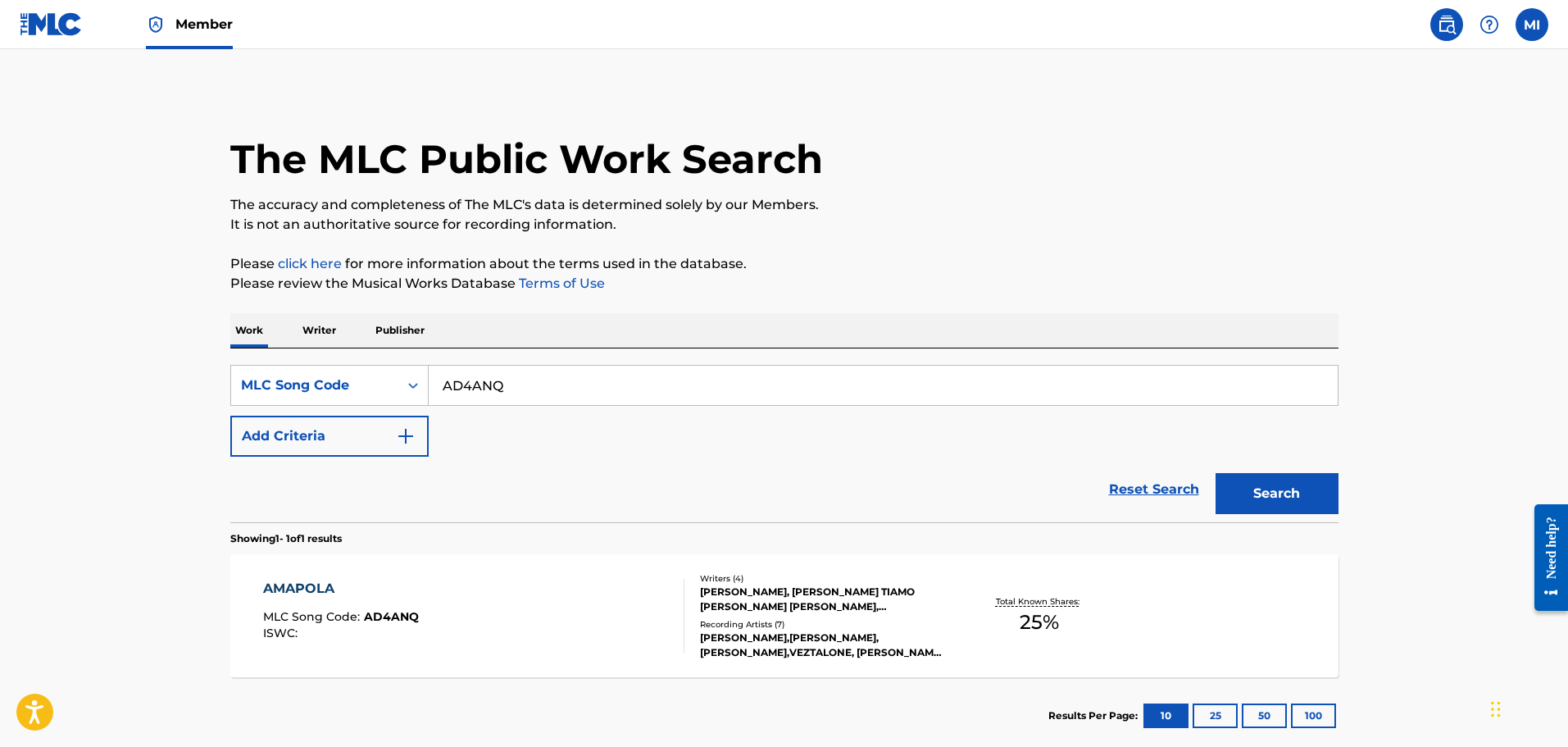
click at [58, 21] on img at bounding box center [51, 24] width 63 height 24
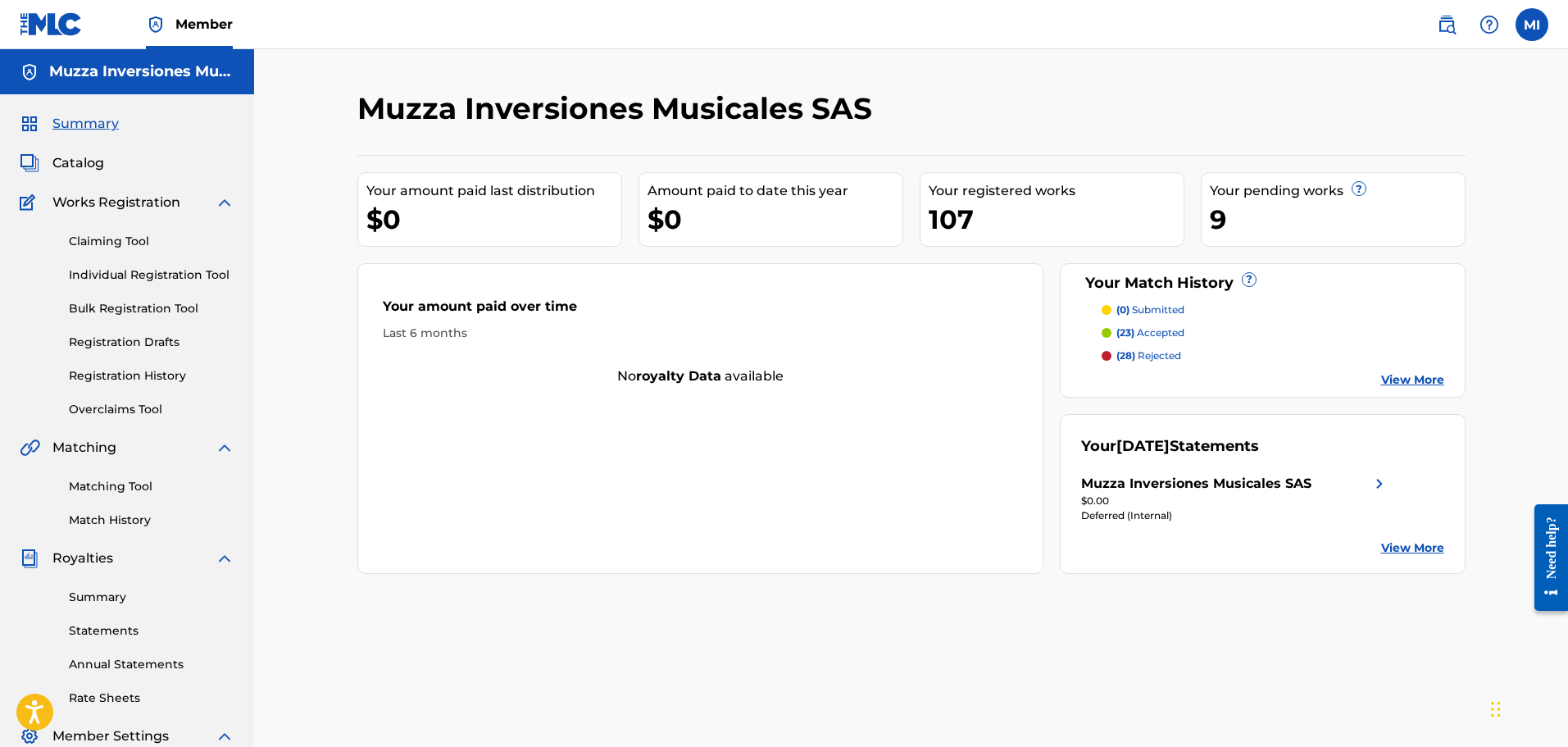
click at [136, 237] on link "Claiming Tool" at bounding box center [152, 241] width 166 height 17
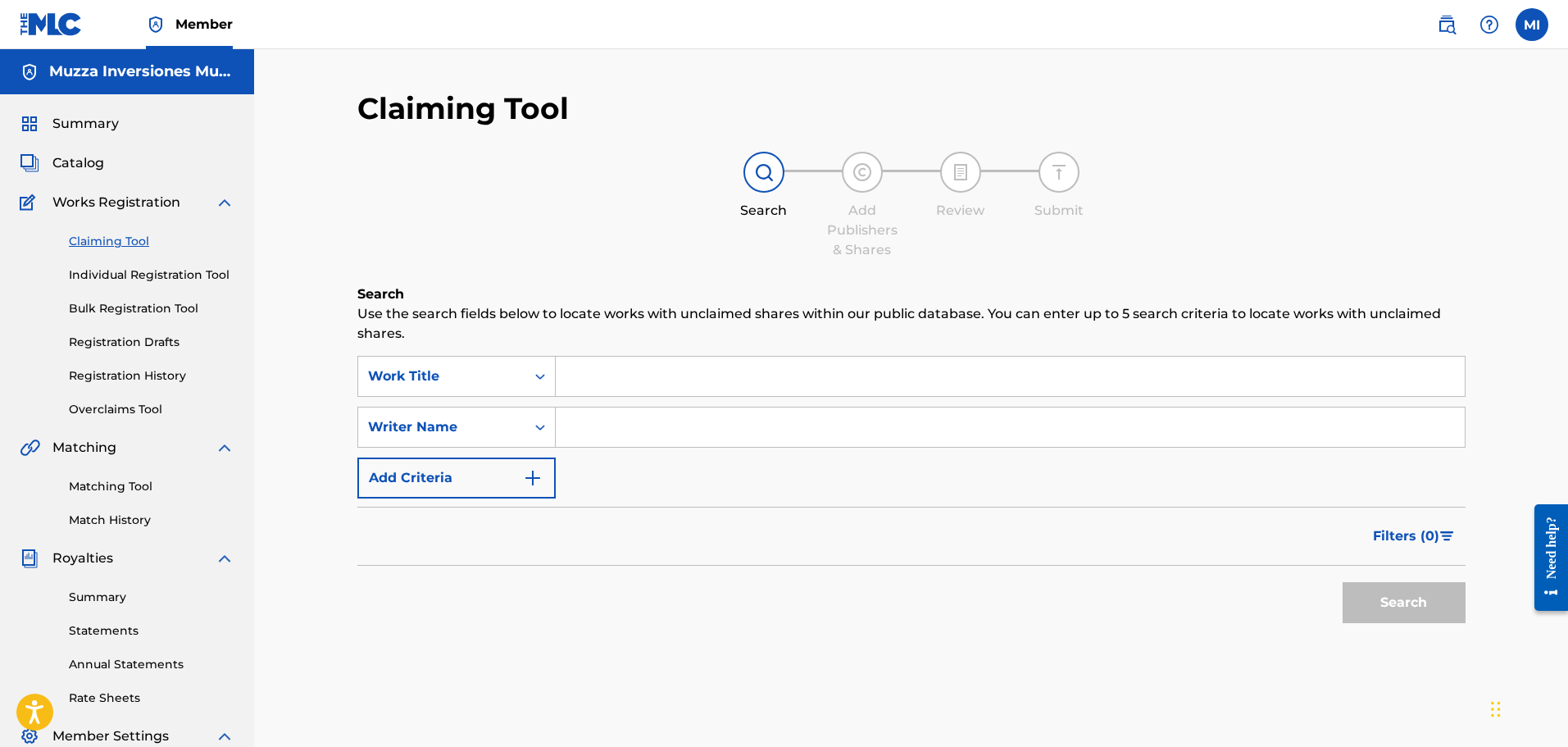
click at [590, 376] on input "Search Form" at bounding box center [1010, 376] width 909 height 39
click at [473, 365] on div "Work Title" at bounding box center [442, 376] width 168 height 31
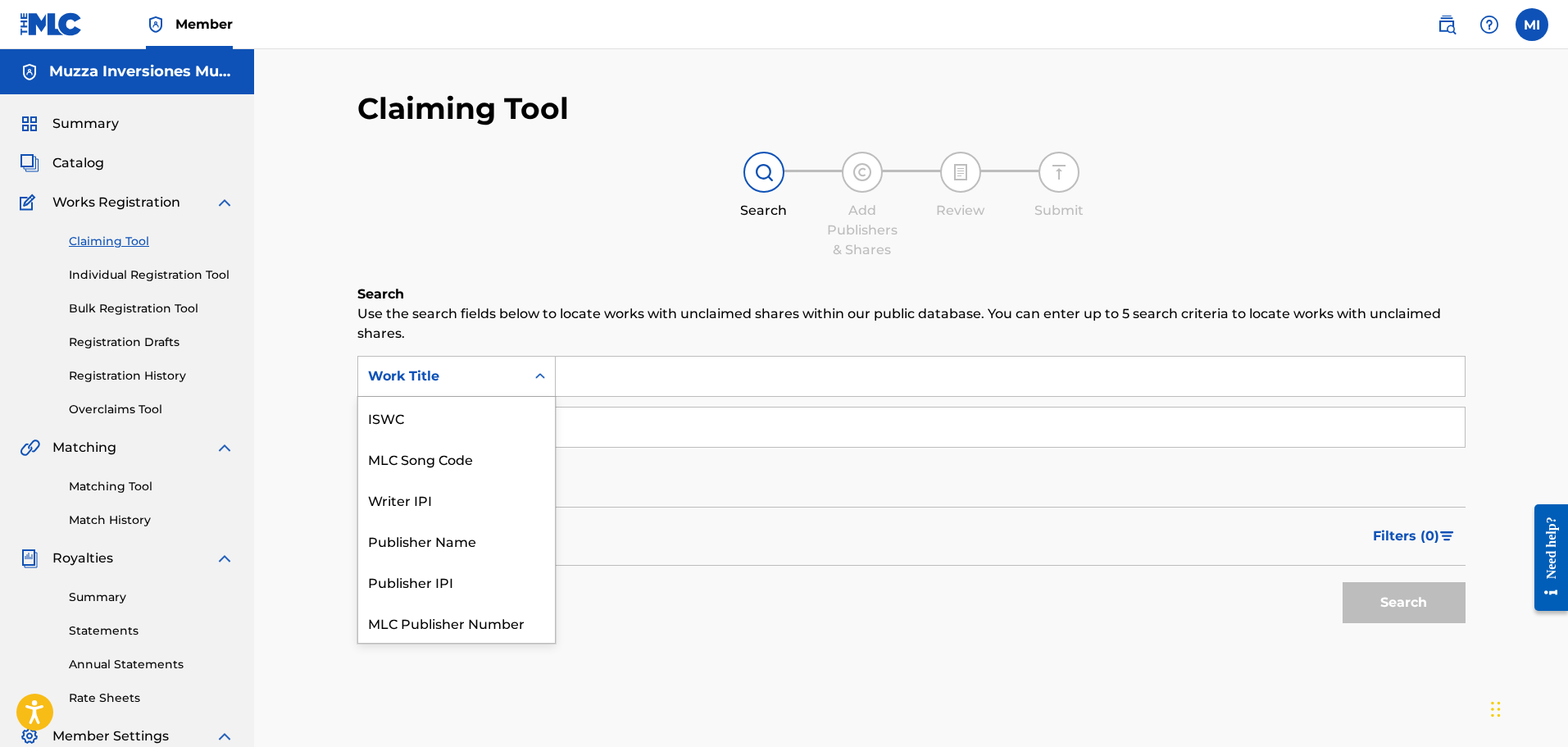
scroll to position [41, 0]
click at [473, 431] on div "MLC Song Code" at bounding box center [456, 417] width 196 height 41
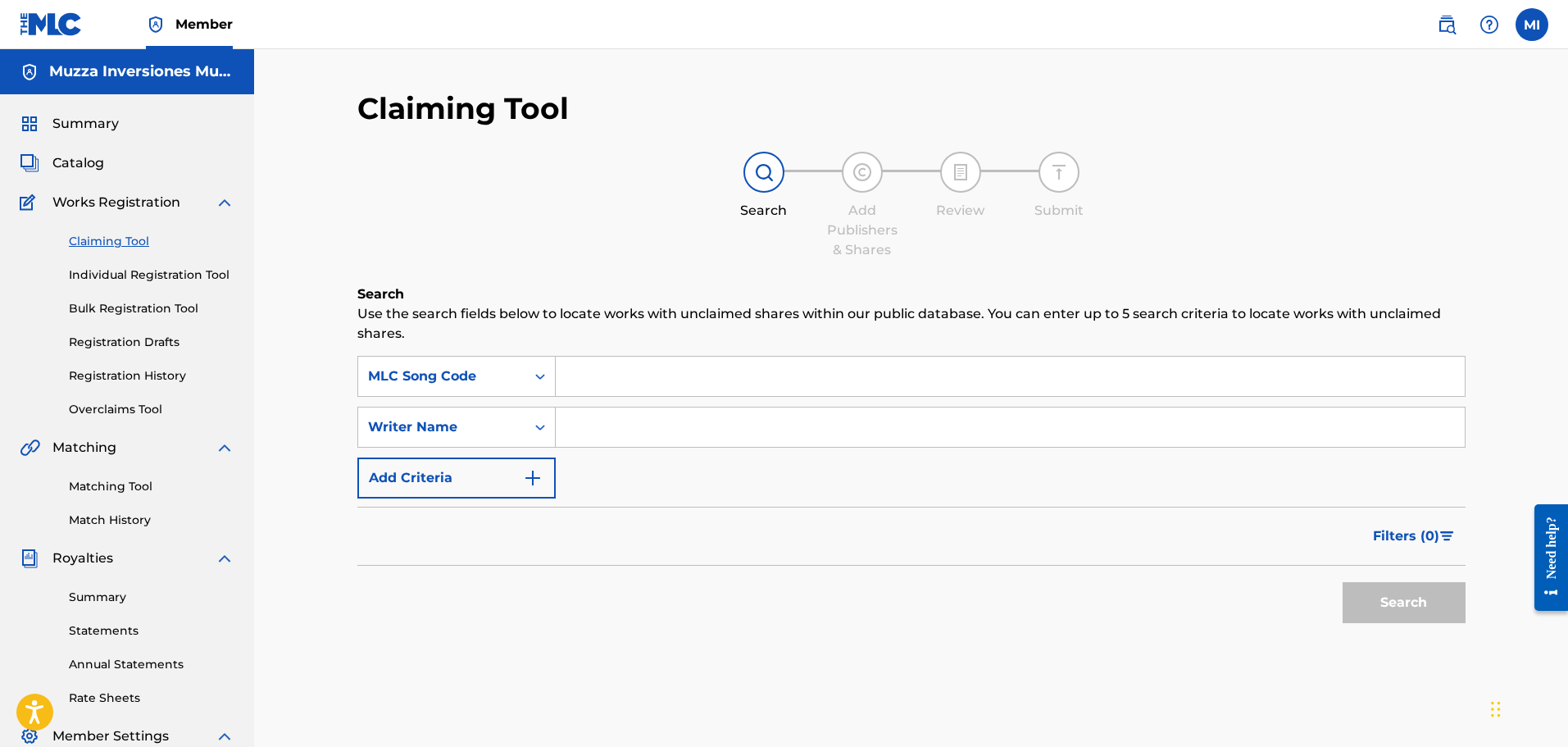
click at [609, 381] on input "Search Form" at bounding box center [1010, 376] width 909 height 39
paste input "AD4ANQ"
type input "AD4ANQ"
click at [1396, 597] on button "Search" at bounding box center [1404, 602] width 123 height 41
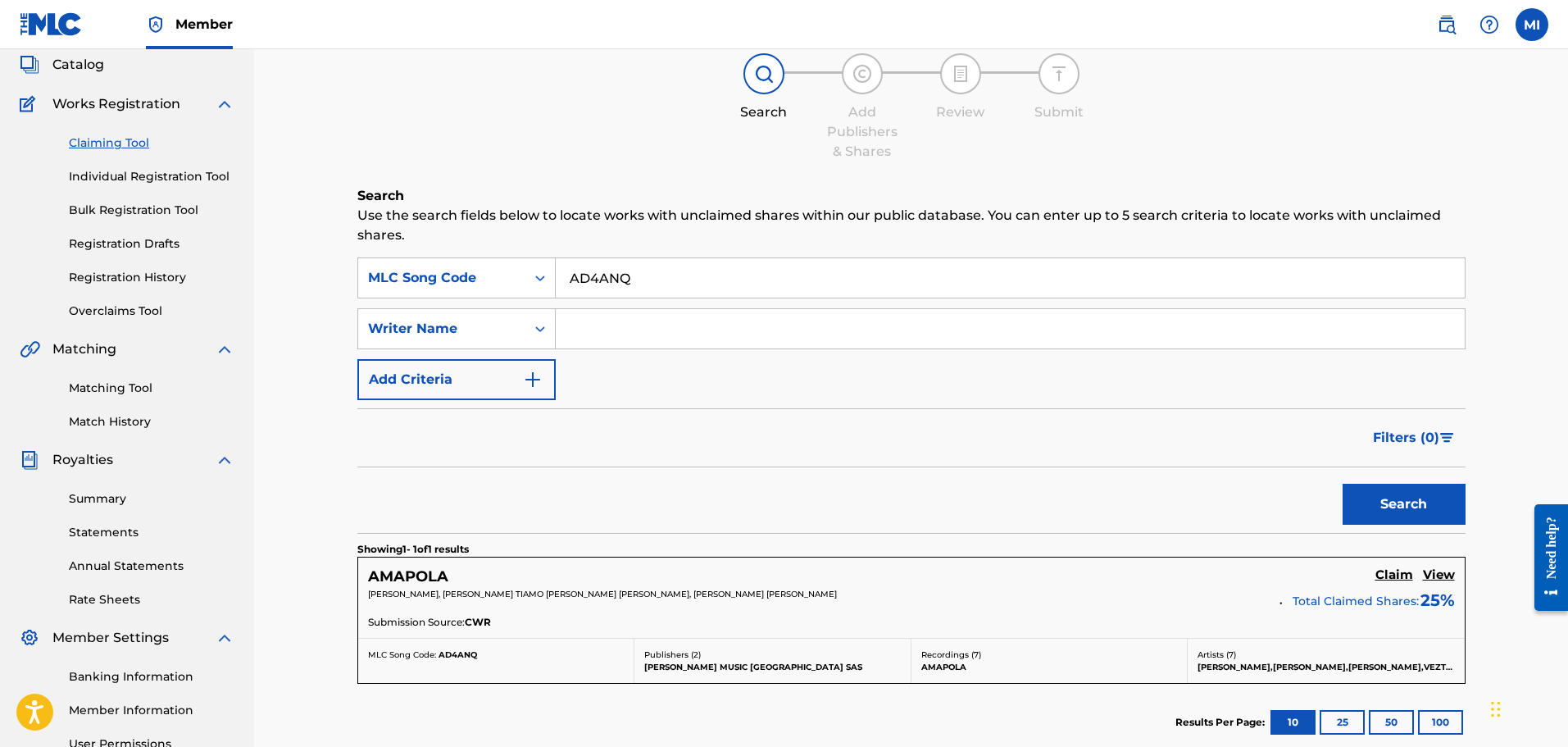
scroll to position [273, 0]
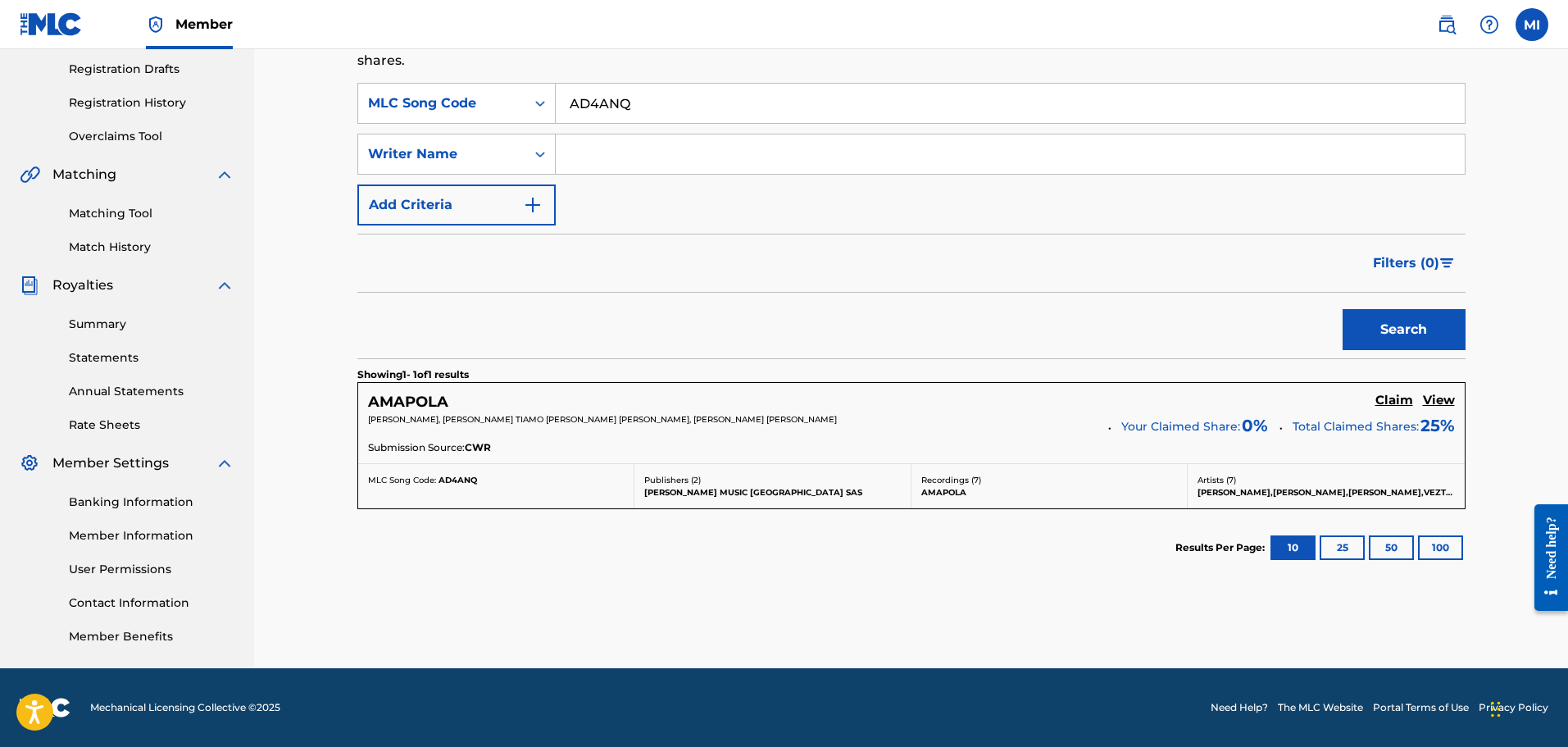
click at [1063, 440] on div "AMAPOLA Claim View ELIO SIFONTES, ROBERT TIAMO SALAZAR, GABRIEL NOBREGA GUIPE, …" at bounding box center [911, 423] width 1107 height 81
click at [1390, 398] on h5 "Claim" at bounding box center [1395, 400] width 38 height 16
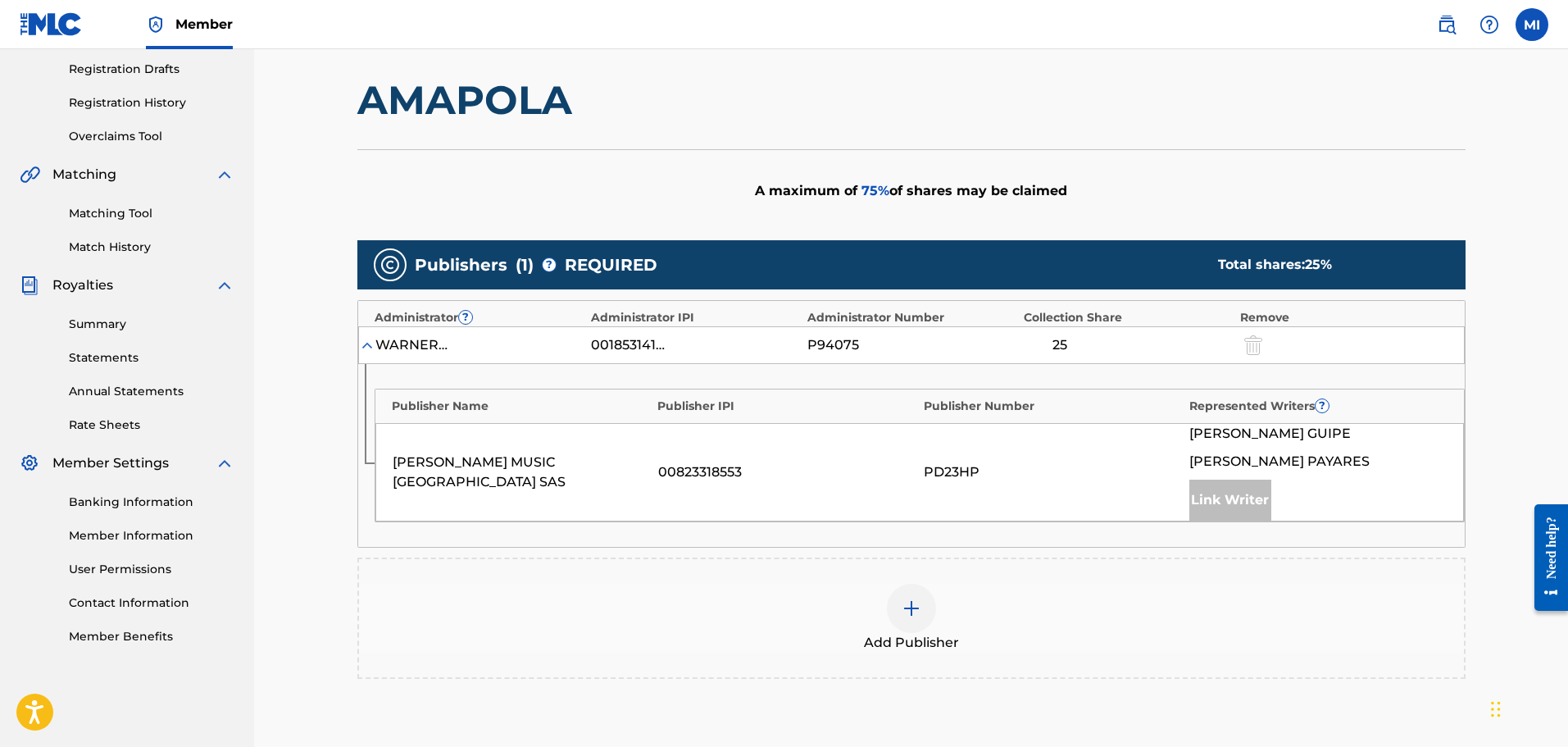
click at [903, 592] on div at bounding box center [911, 608] width 49 height 49
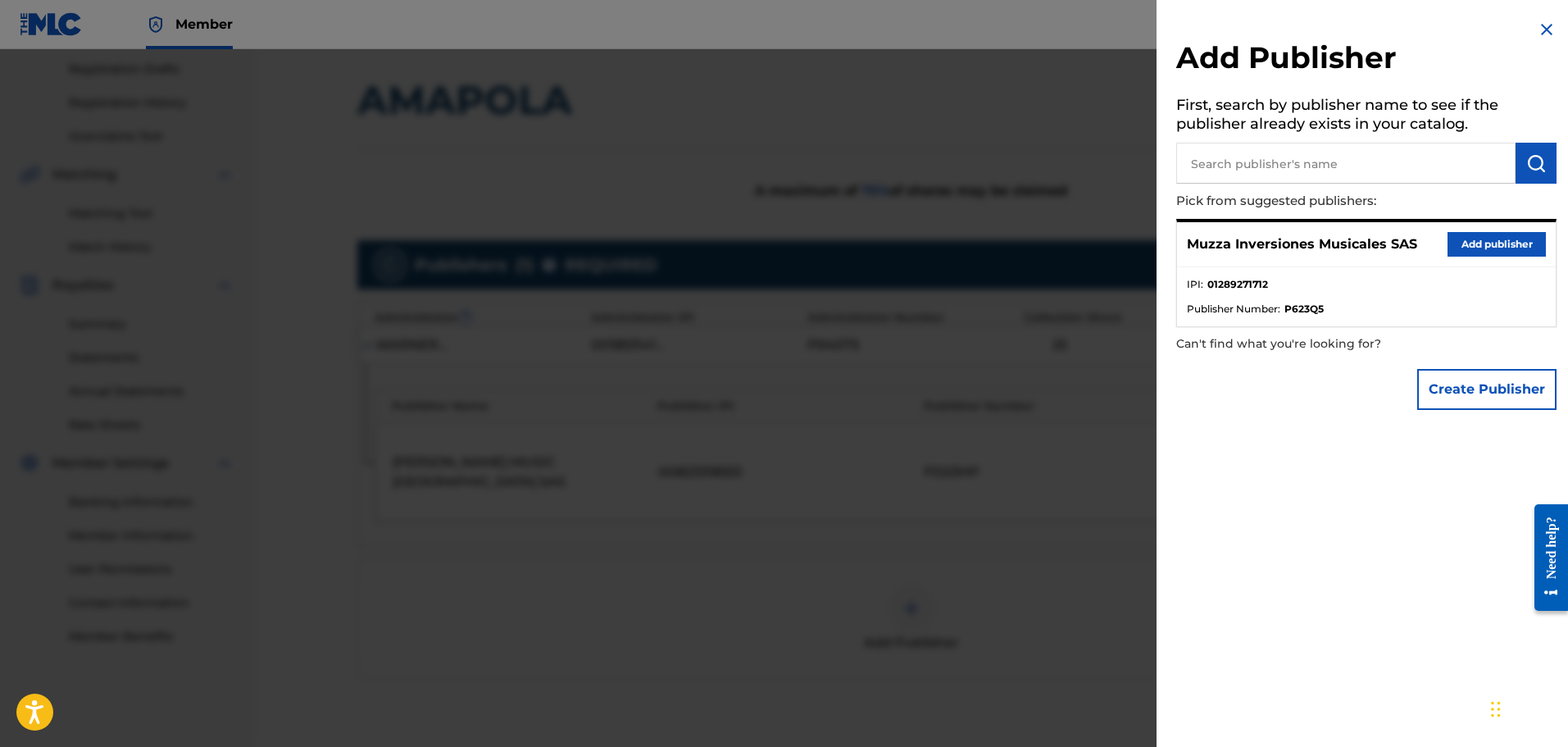
click at [1472, 237] on button "Add publisher" at bounding box center [1497, 244] width 99 height 25
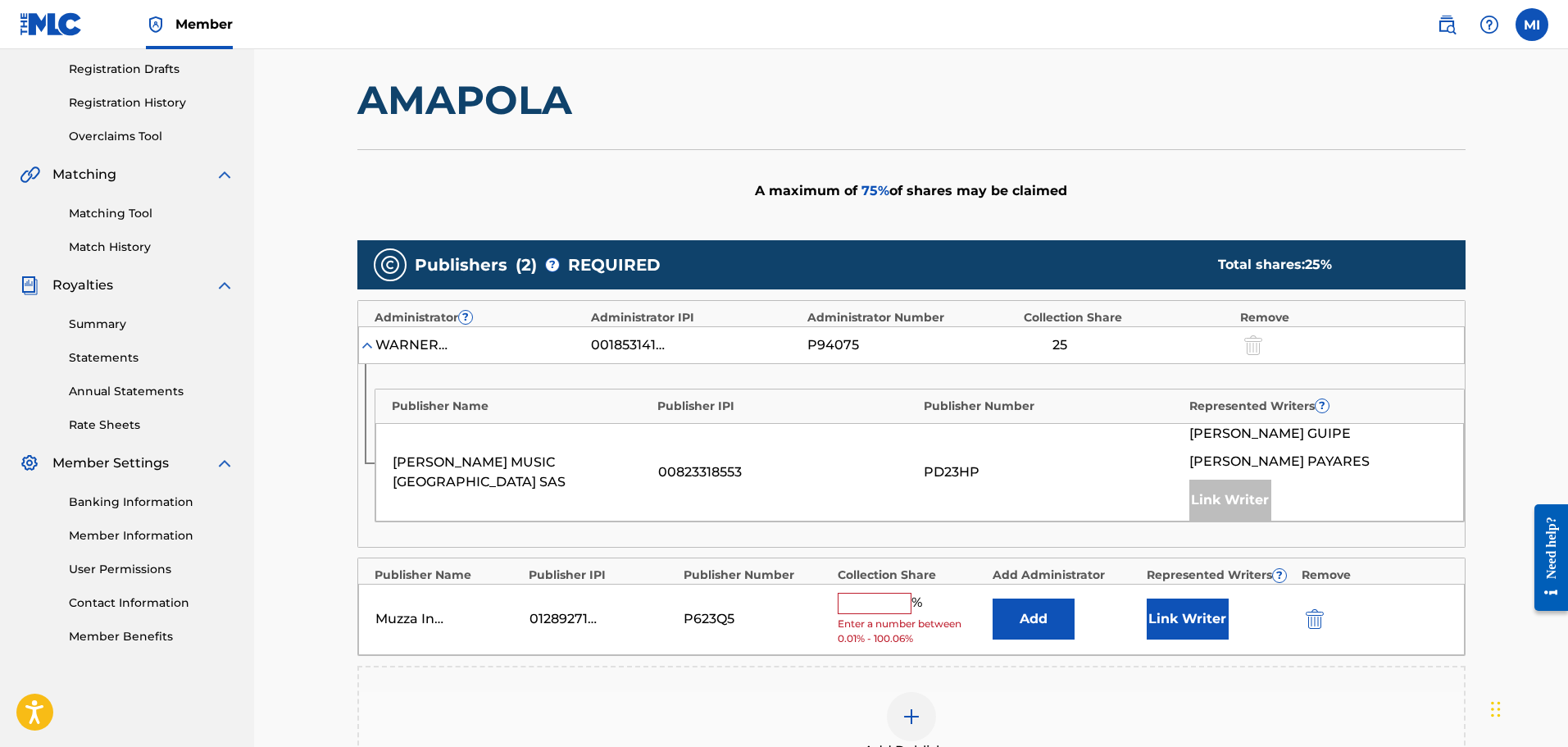
click at [880, 614] on div "% Enter a number between 0.01% - 100.06%" at bounding box center [911, 619] width 146 height 53
click at [883, 609] on input "text" at bounding box center [875, 603] width 74 height 21
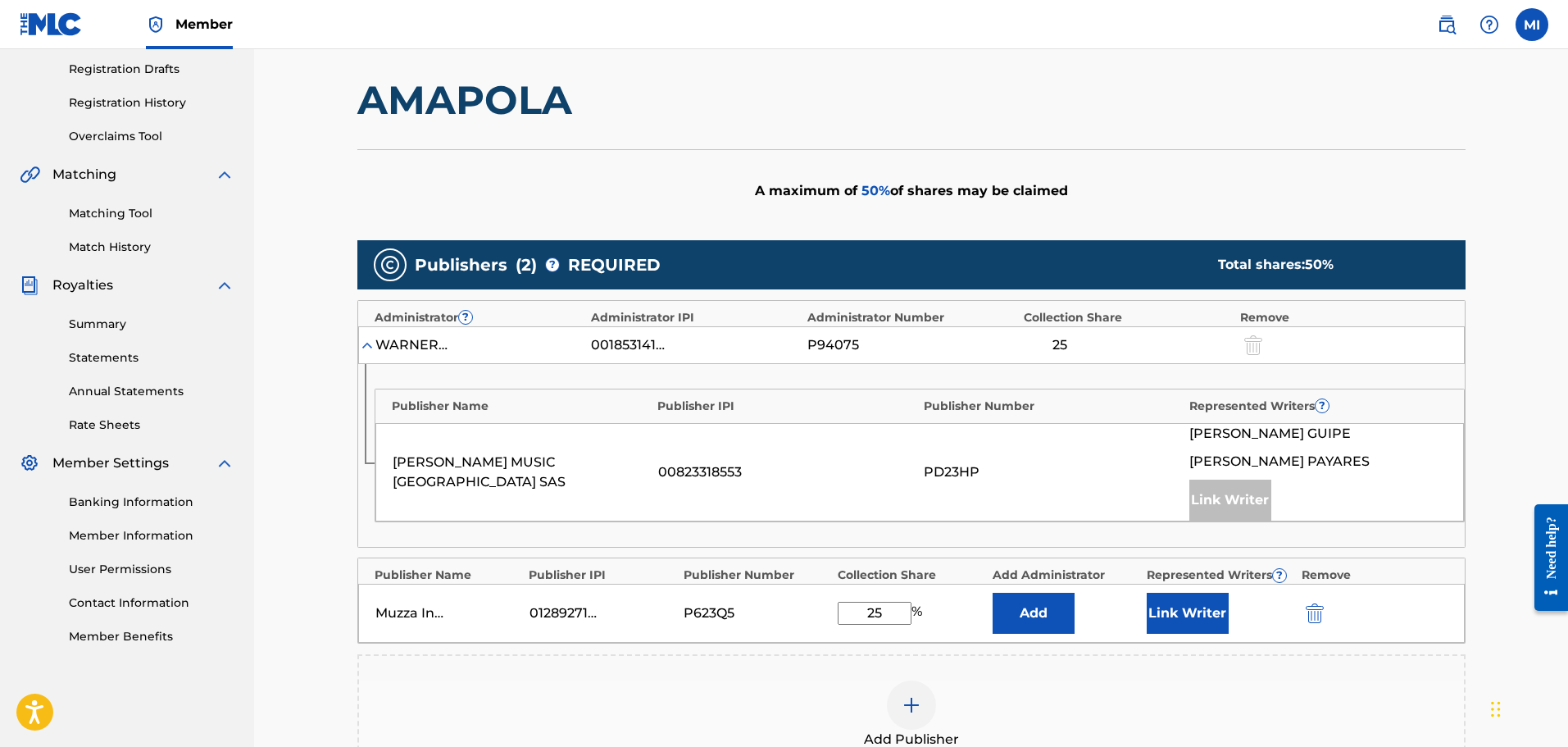
type input "25"
click at [1183, 603] on button "Link Writer" at bounding box center [1188, 613] width 82 height 41
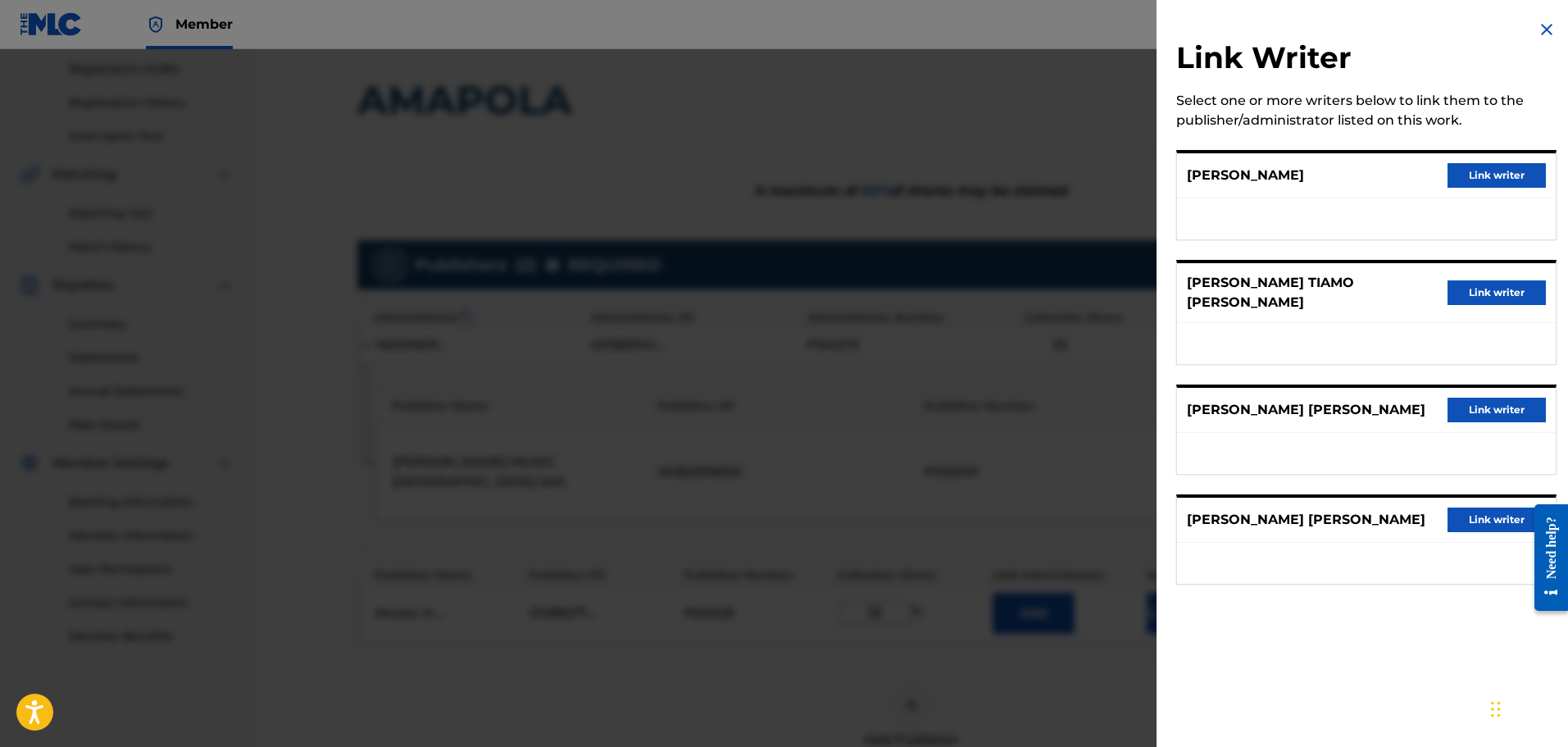
click at [1476, 286] on button "Link writer" at bounding box center [1497, 293] width 99 height 25
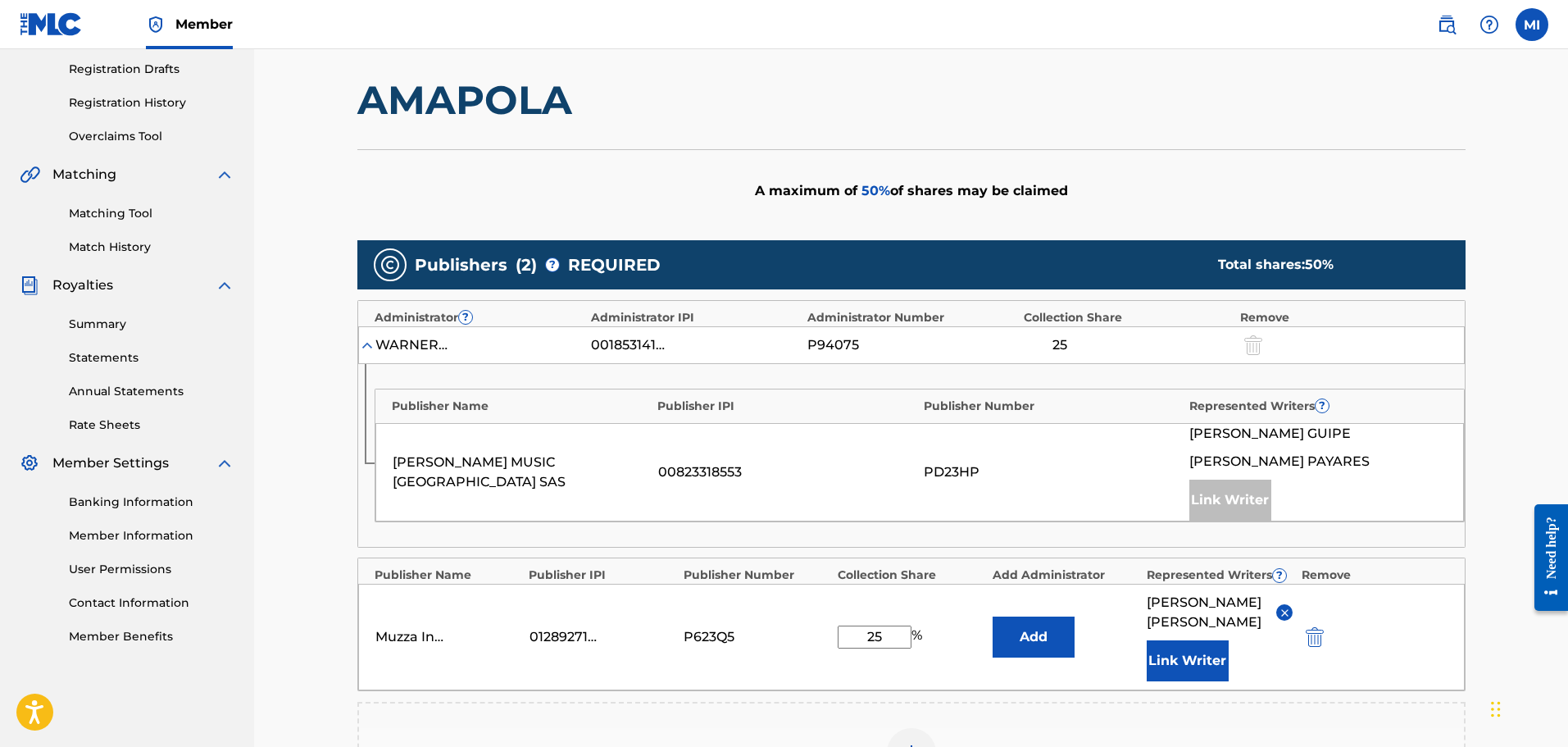
click at [1513, 311] on div "Claiming Tool Search Add Publishers & Shares Review Submit Add Publishers & Sha…" at bounding box center [911, 393] width 1314 height 1233
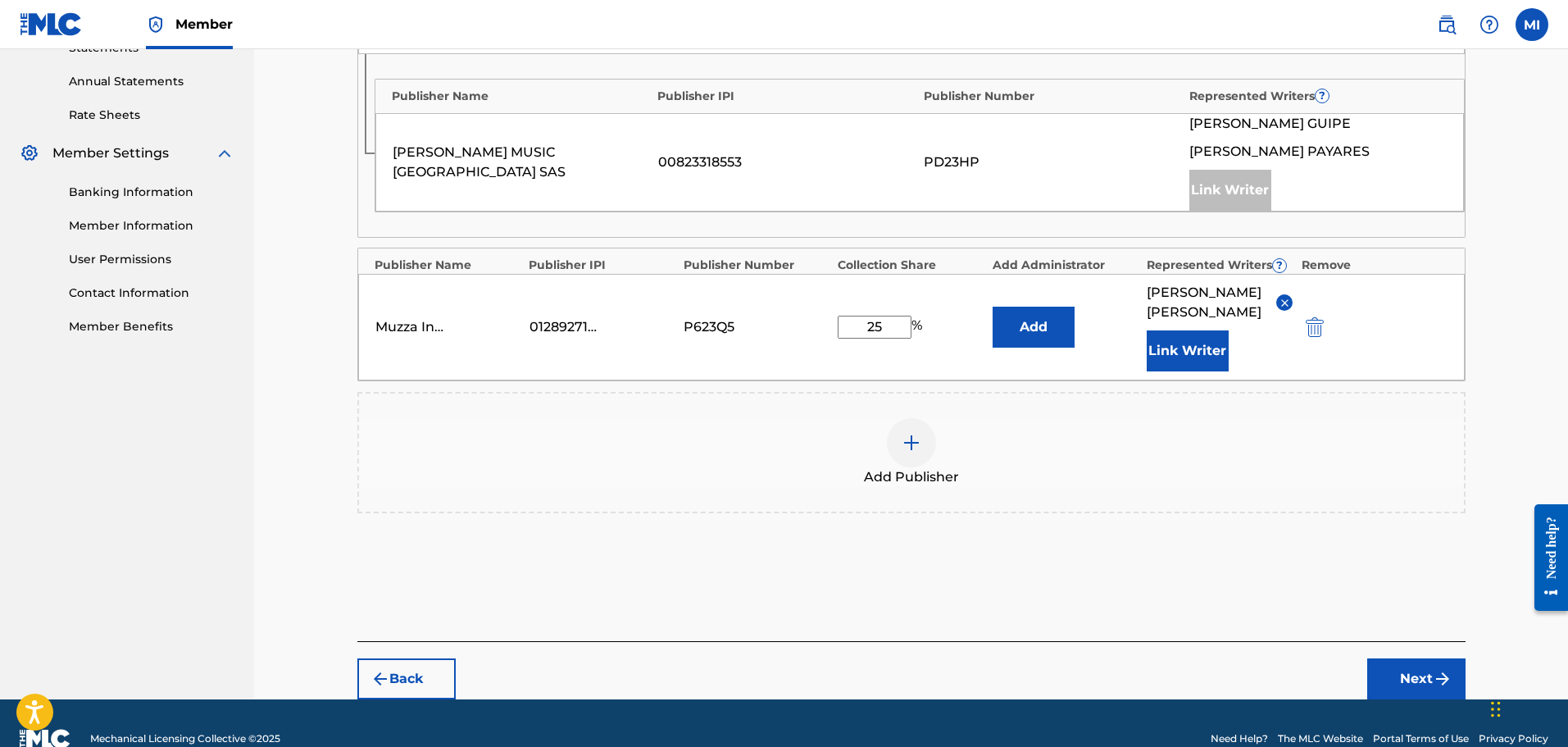
scroll to position [601, 0]
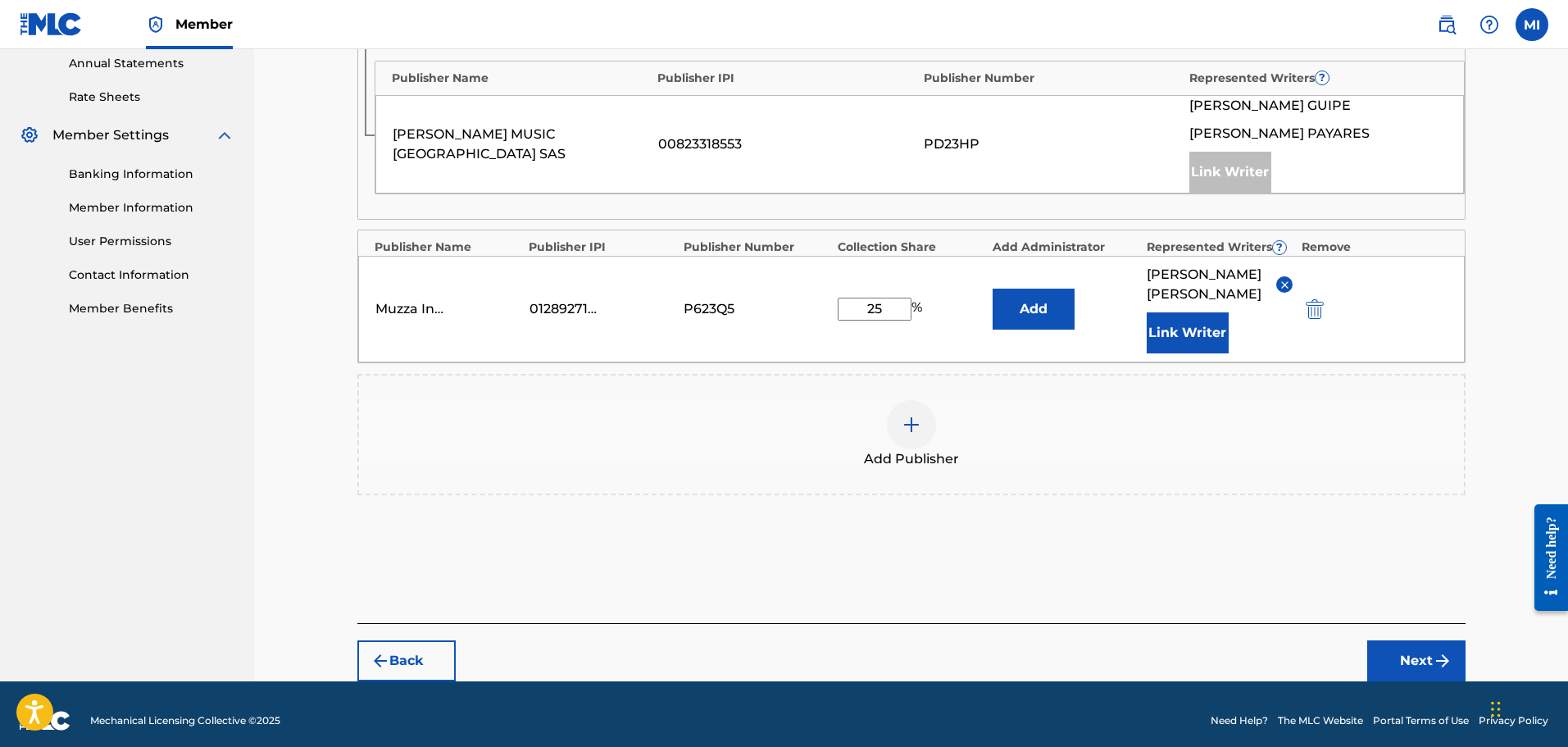
click at [1421, 659] on button "Next" at bounding box center [1417, 661] width 99 height 41
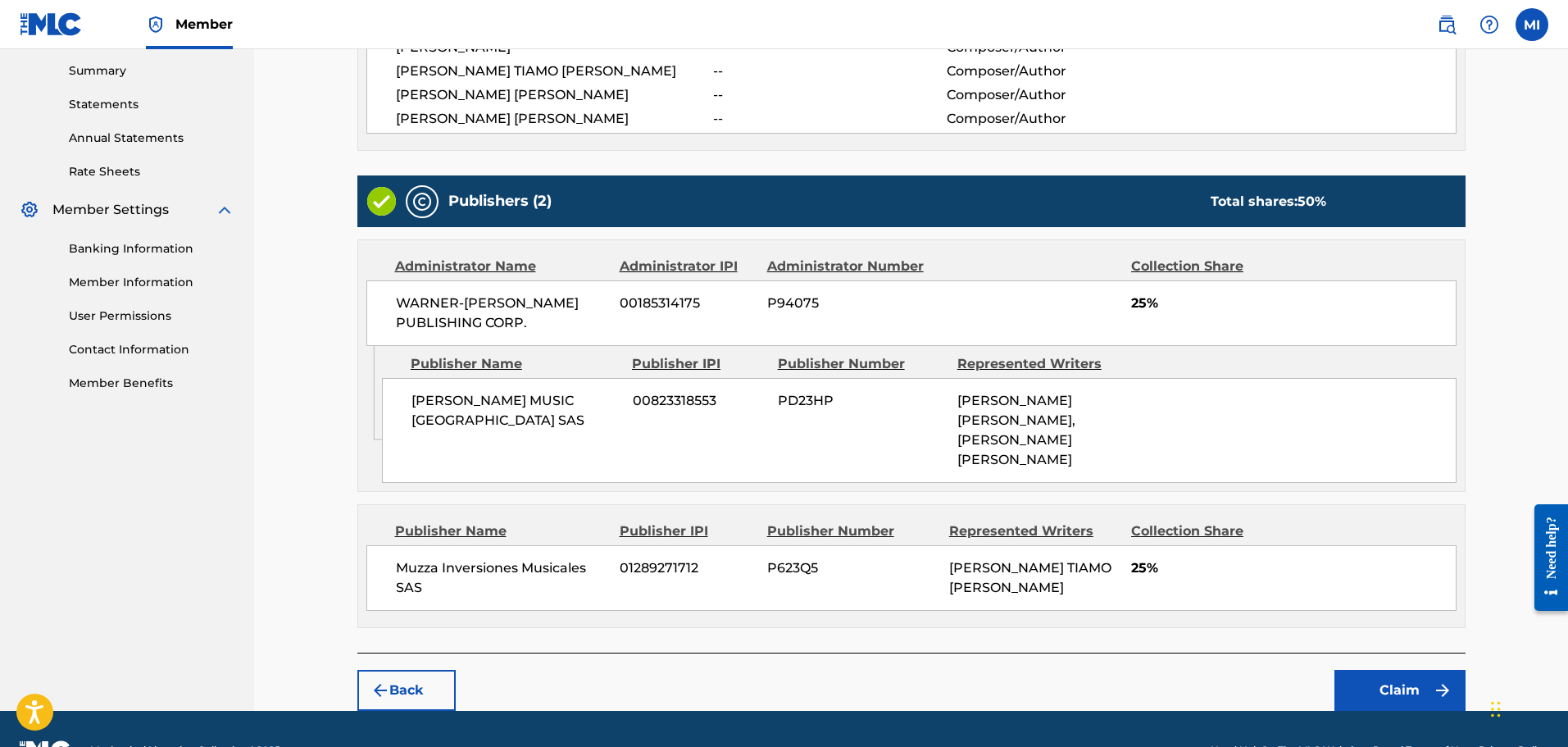
scroll to position [549, 0]
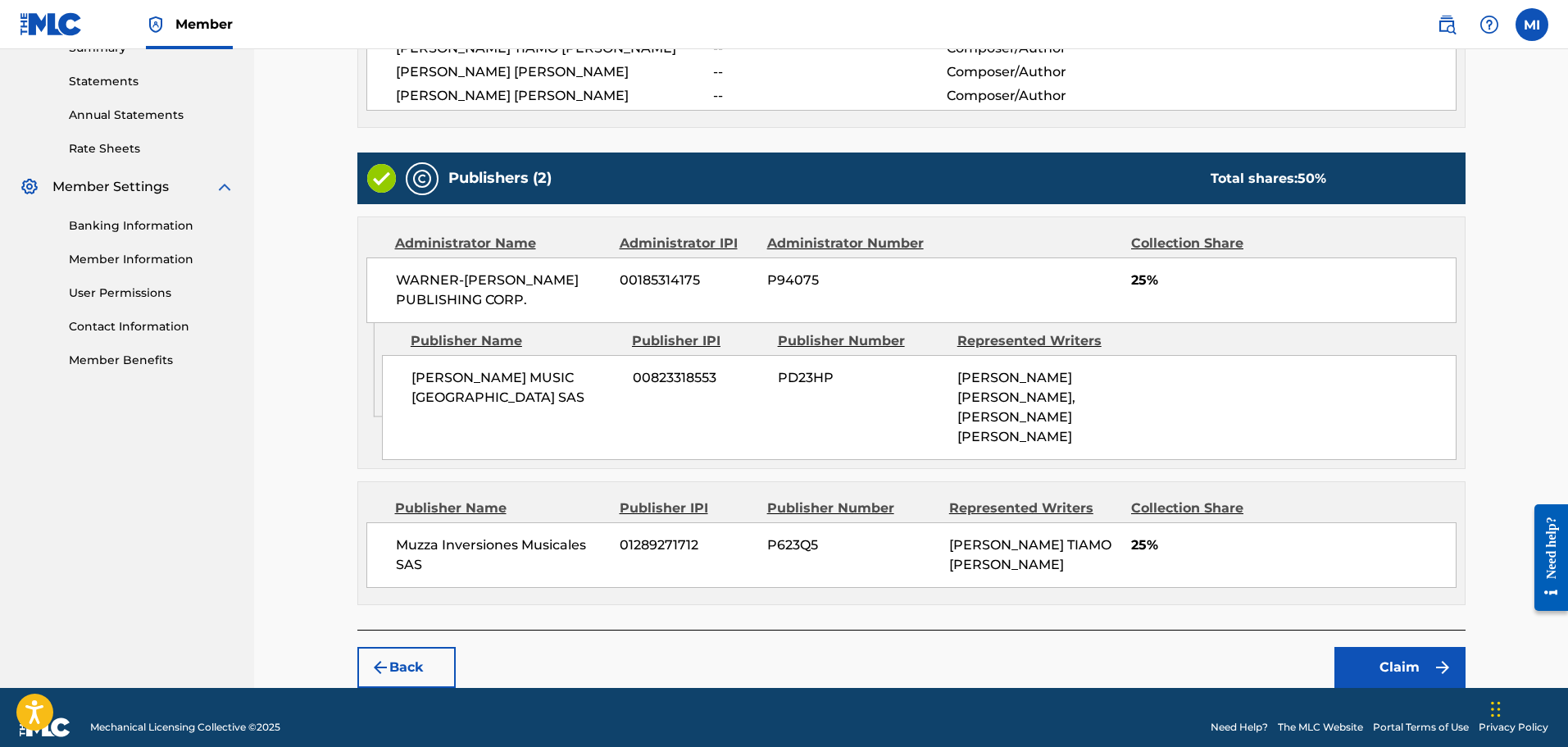
click at [1381, 653] on button "Claim" at bounding box center [1400, 667] width 131 height 41
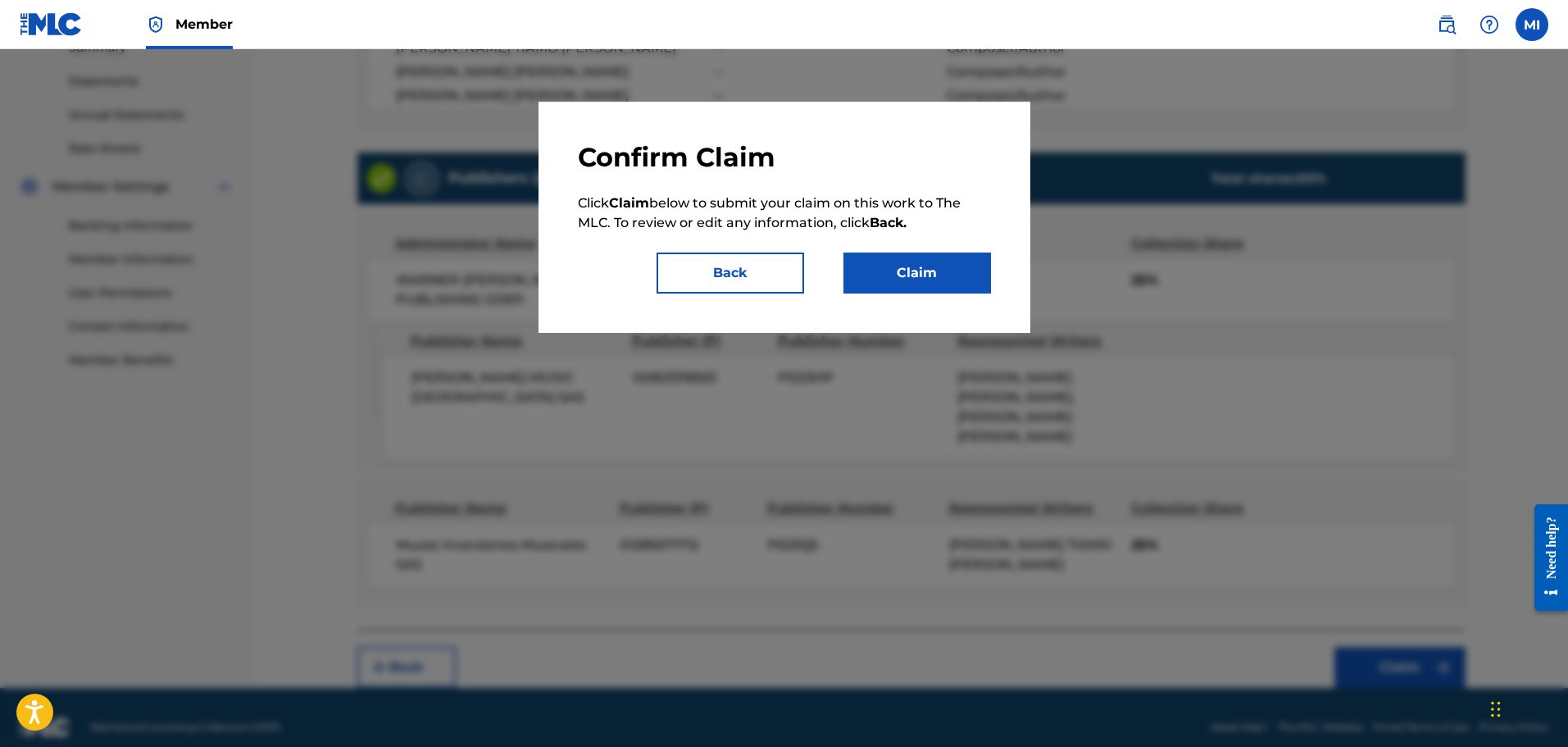
click at [892, 274] on button "Claim" at bounding box center [918, 273] width 148 height 41
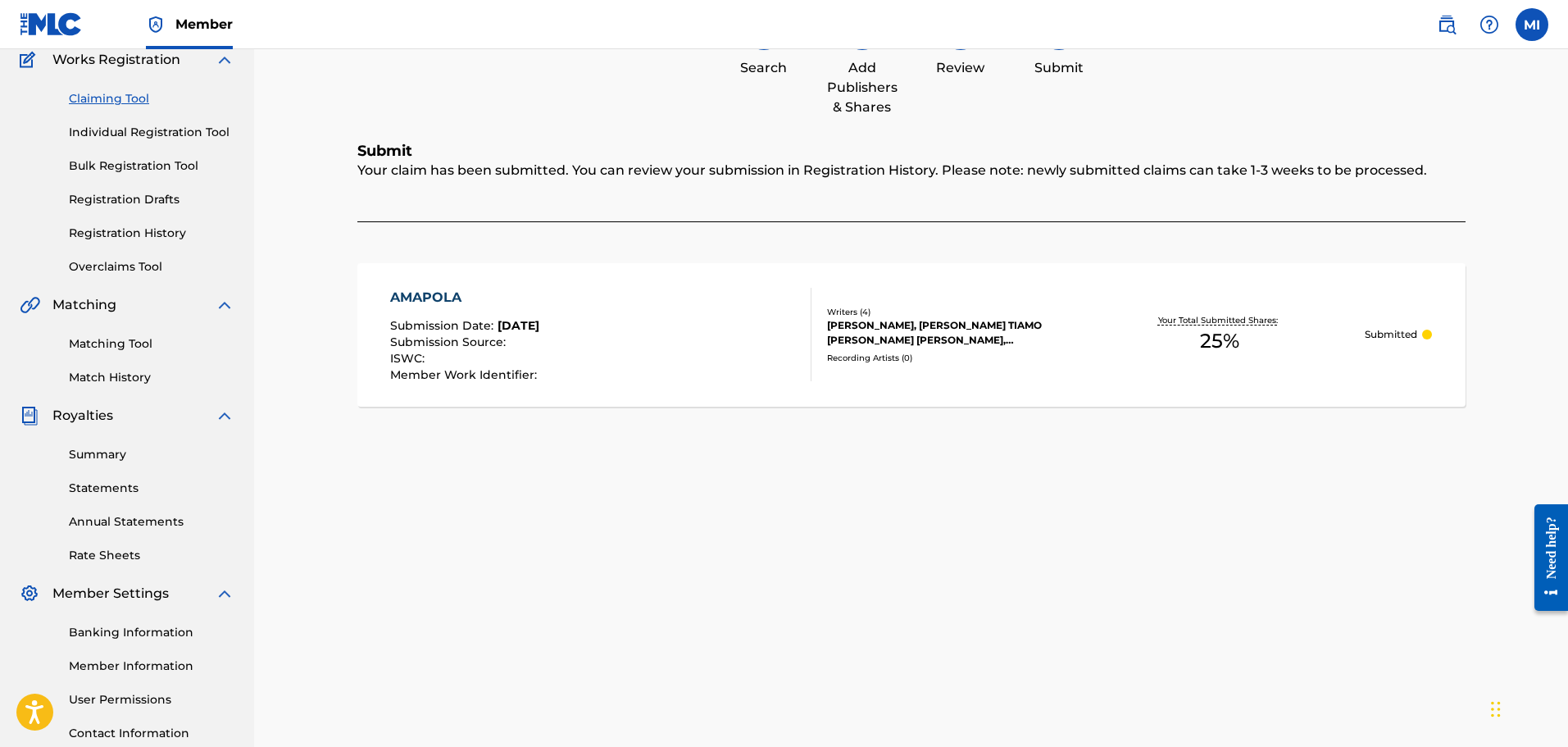
scroll to position [0, 0]
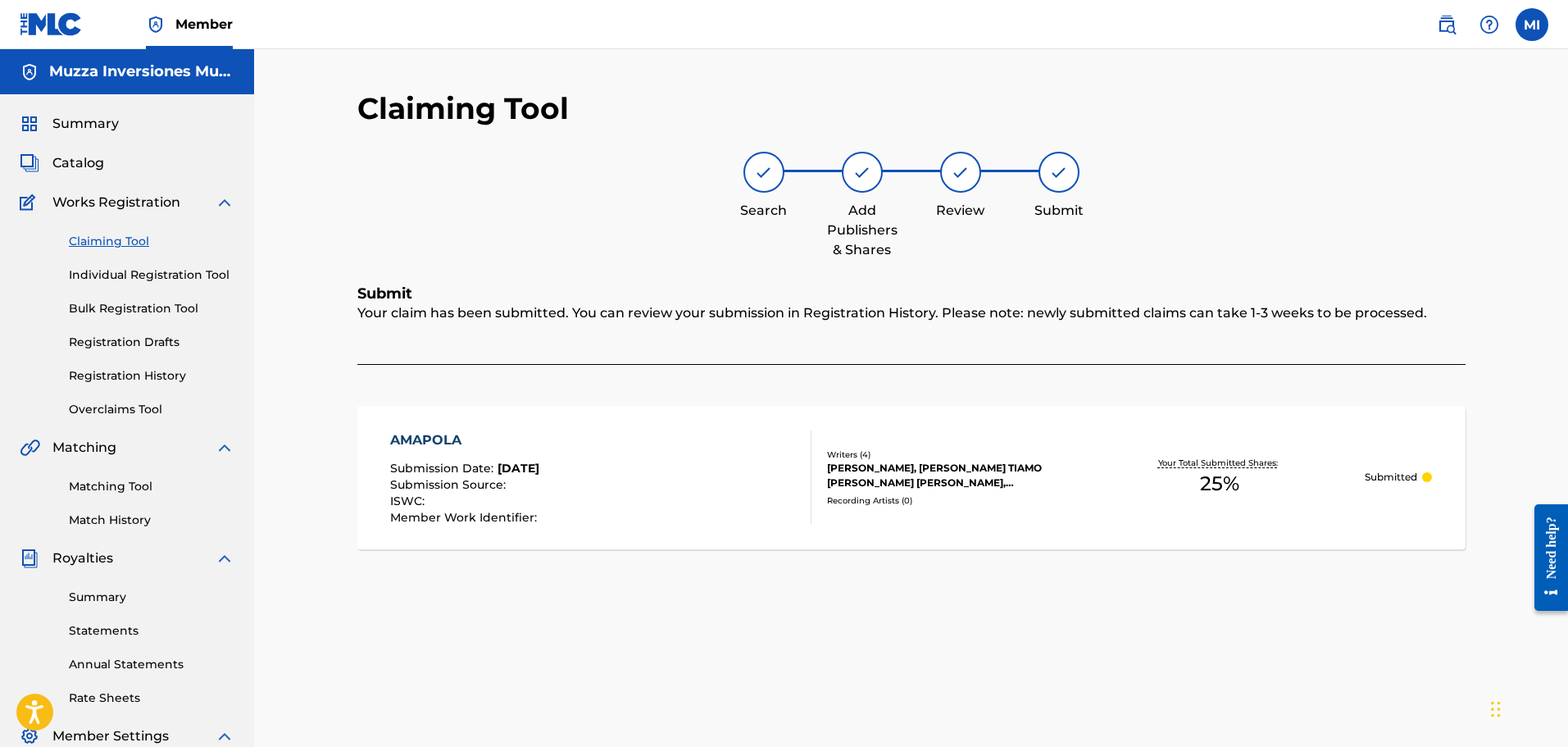
click at [121, 238] on link "Claiming Tool" at bounding box center [152, 241] width 166 height 17
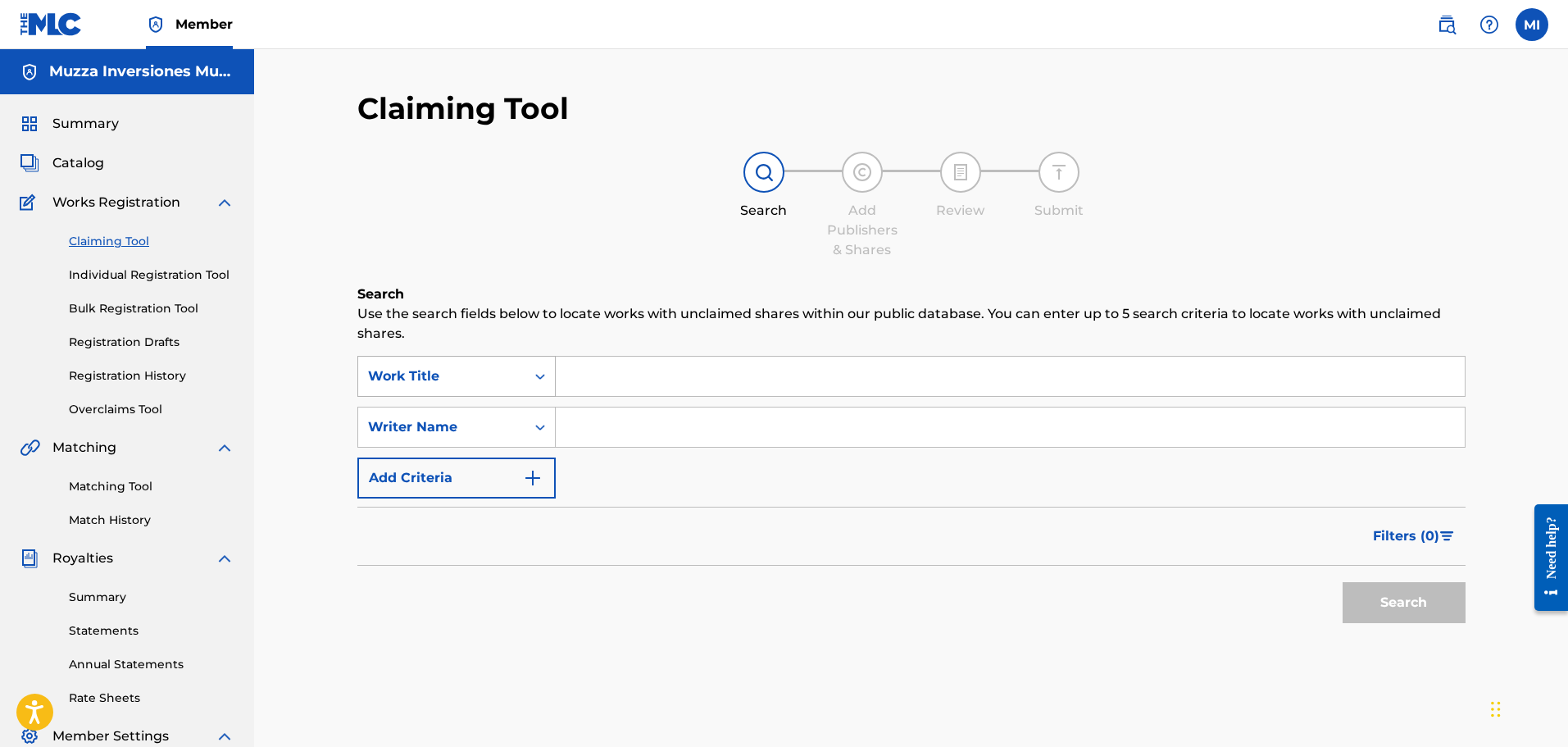
click at [538, 371] on icon "Search Form" at bounding box center [540, 376] width 16 height 16
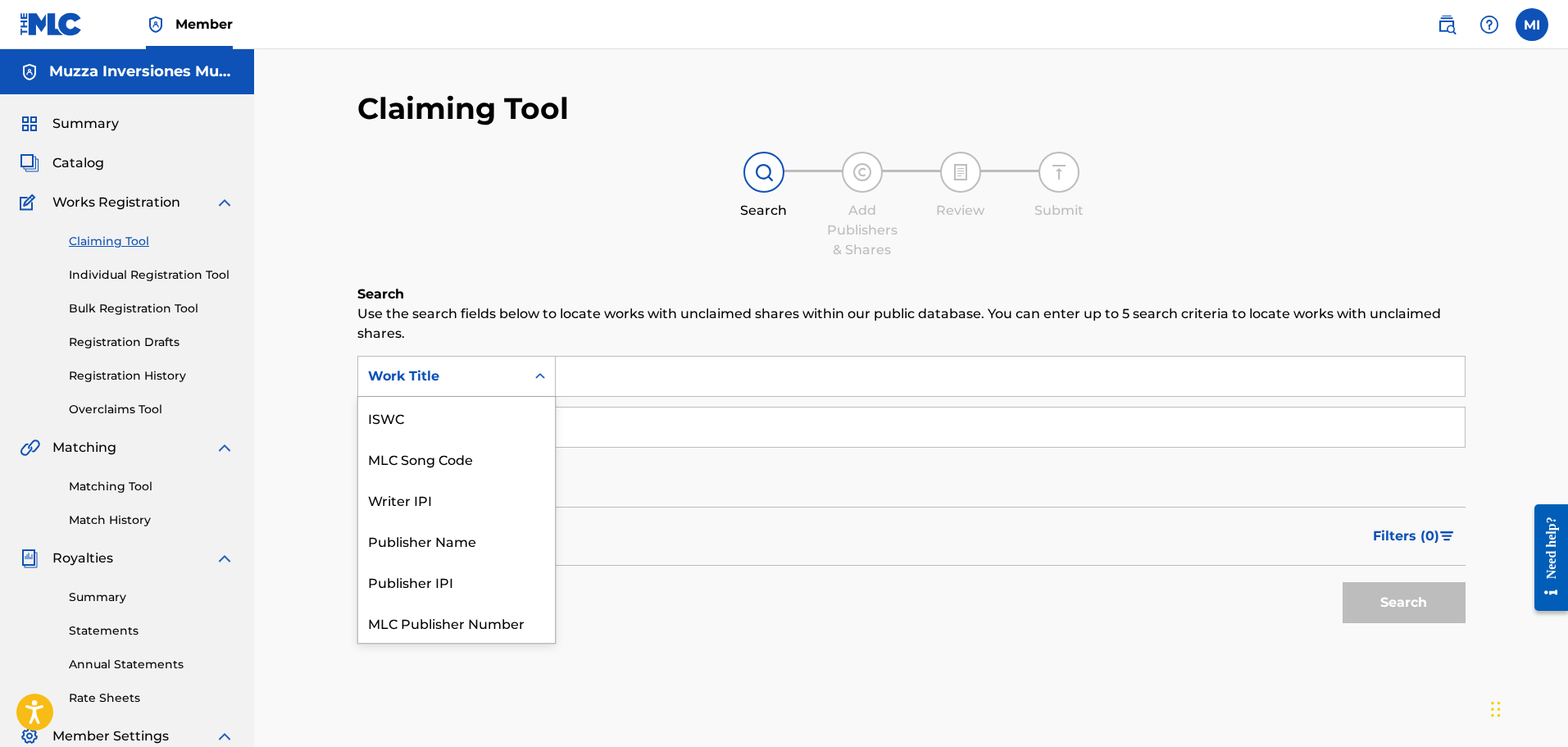
scroll to position [41, 0]
click at [453, 431] on div "MLC Song Code" at bounding box center [456, 417] width 196 height 41
click at [542, 391] on div "Search Form" at bounding box center [540, 376] width 30 height 39
click at [580, 375] on input "Search Form" at bounding box center [1010, 376] width 909 height 39
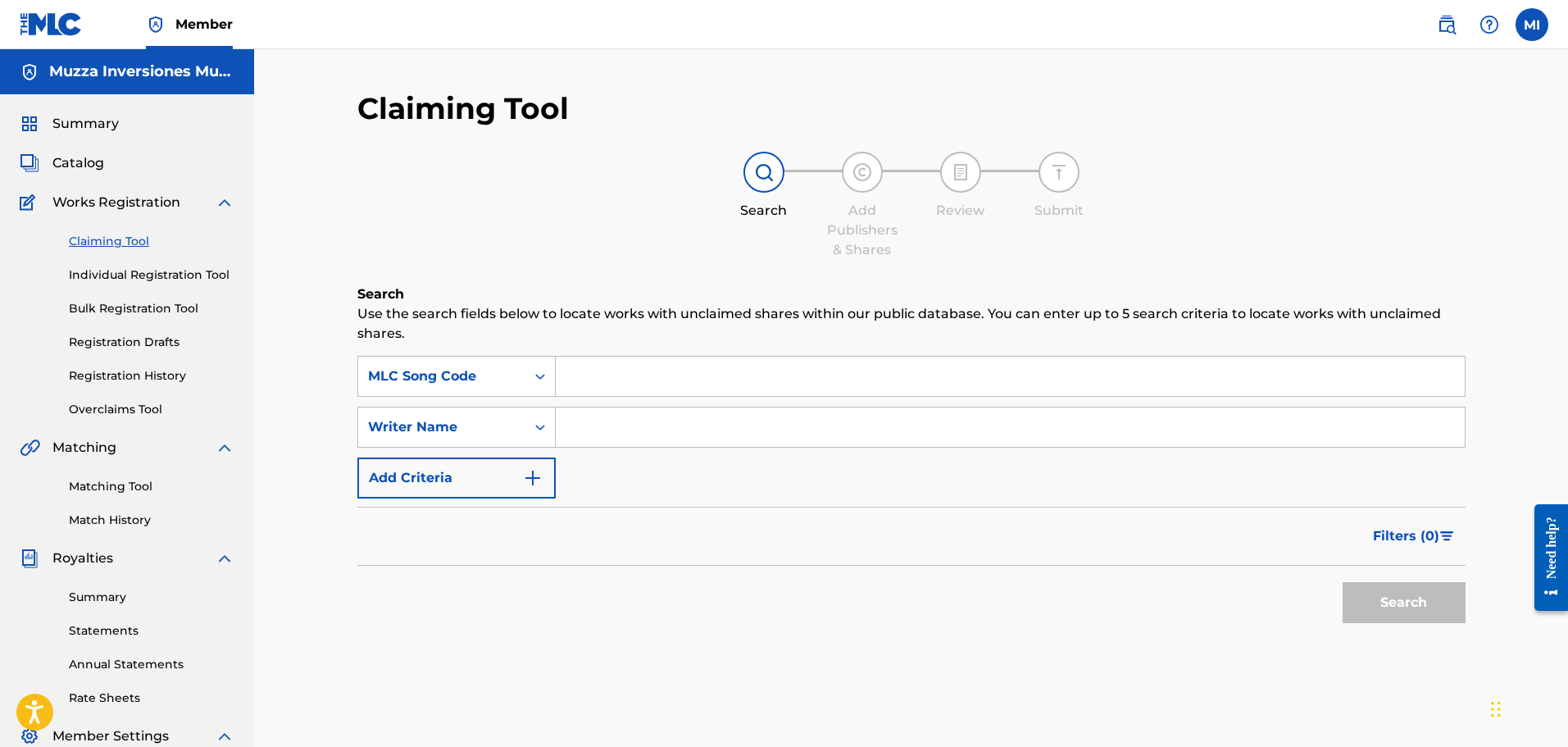
paste input "PJ65MV"
type input "PJ65MV"
click at [1411, 611] on button "Search" at bounding box center [1404, 602] width 123 height 41
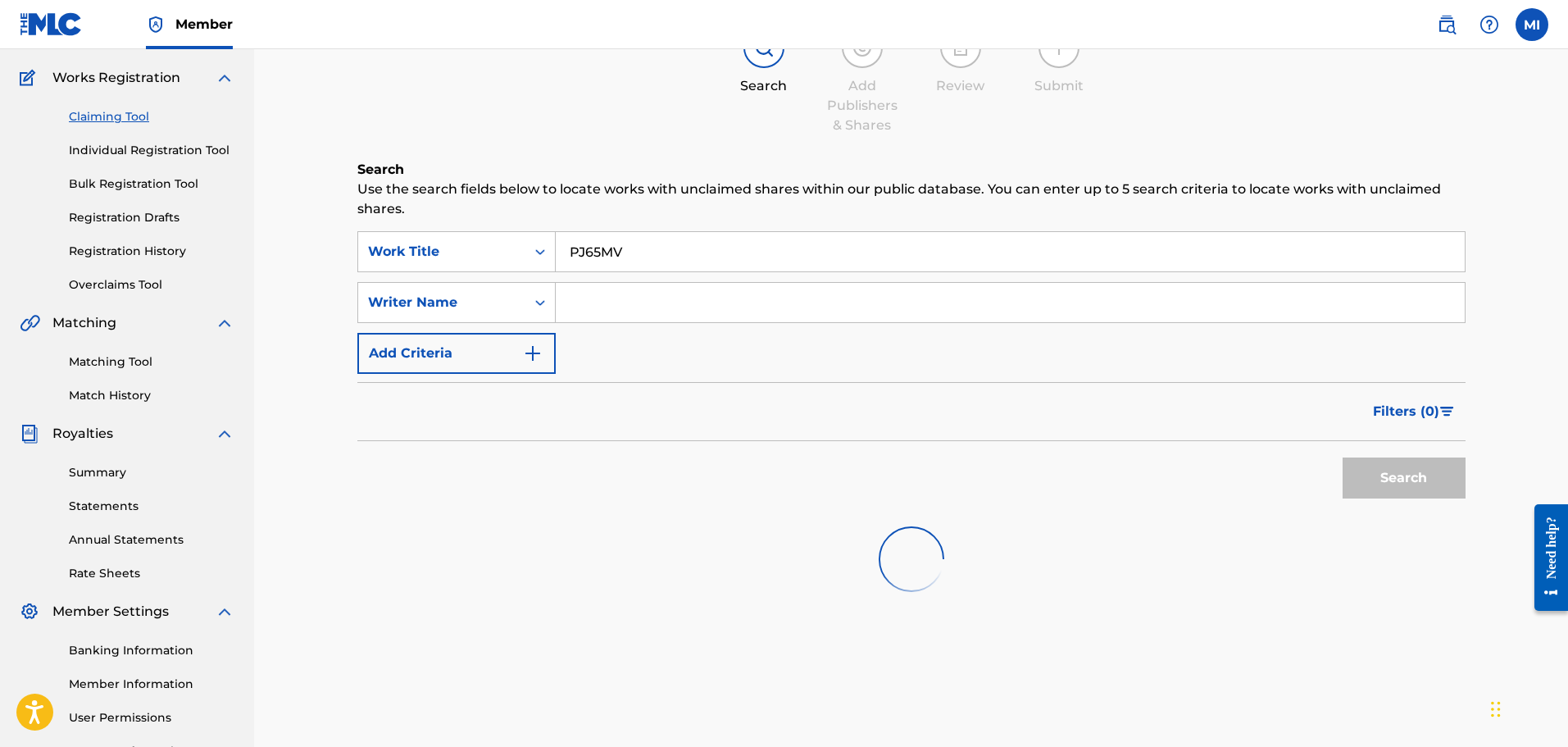
scroll to position [270, 0]
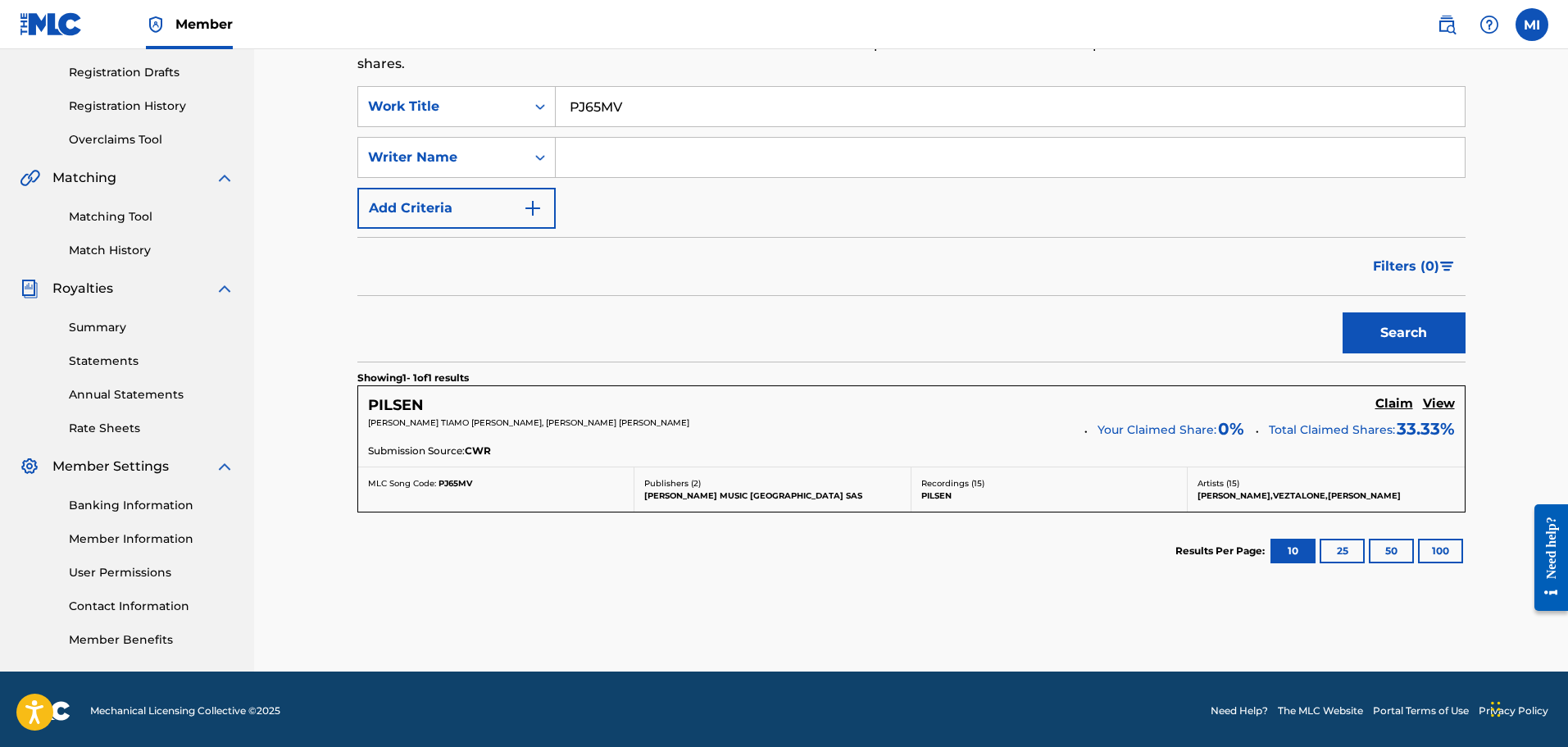
click at [405, 403] on h5 "PILSEN" at bounding box center [396, 405] width 56 height 19
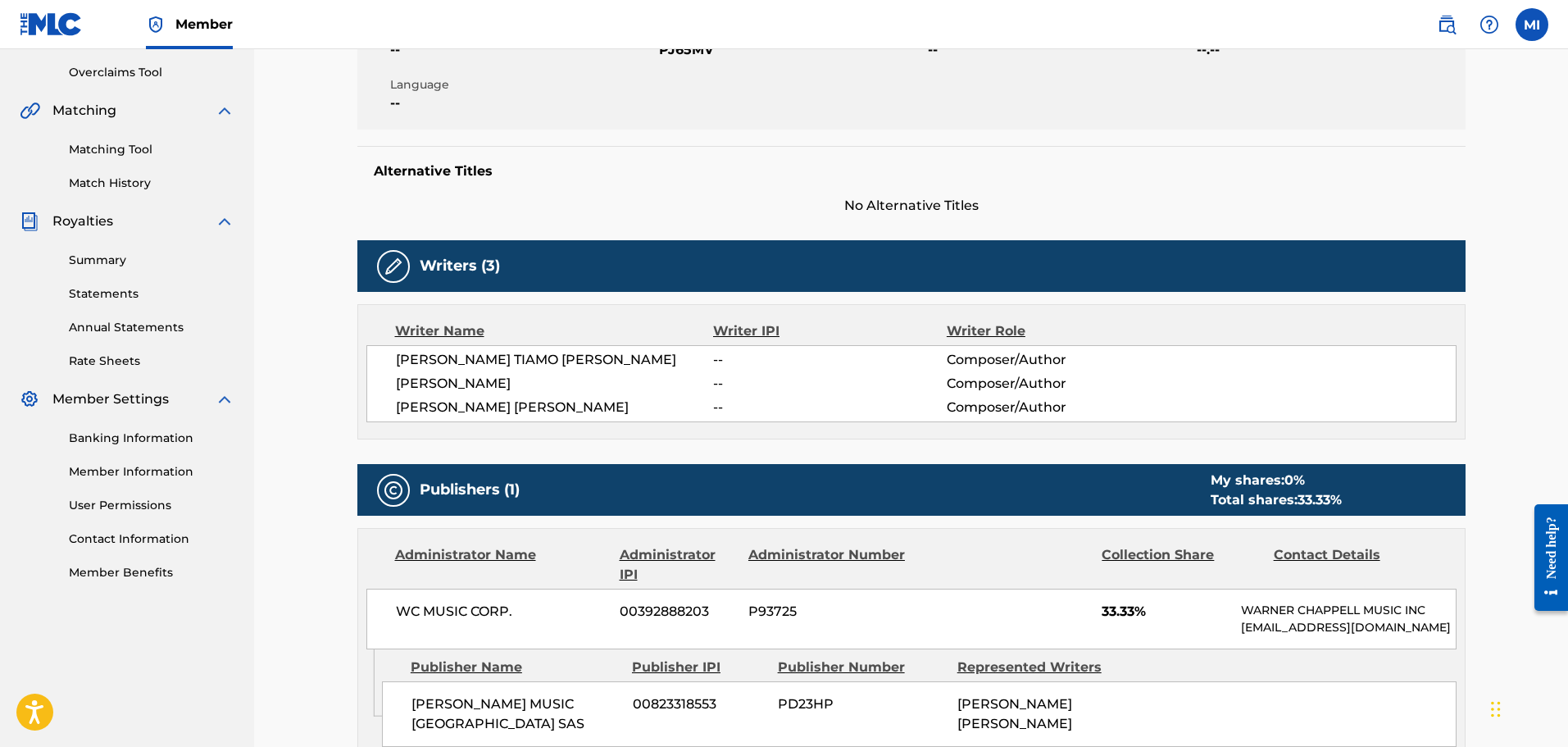
scroll to position [9, 0]
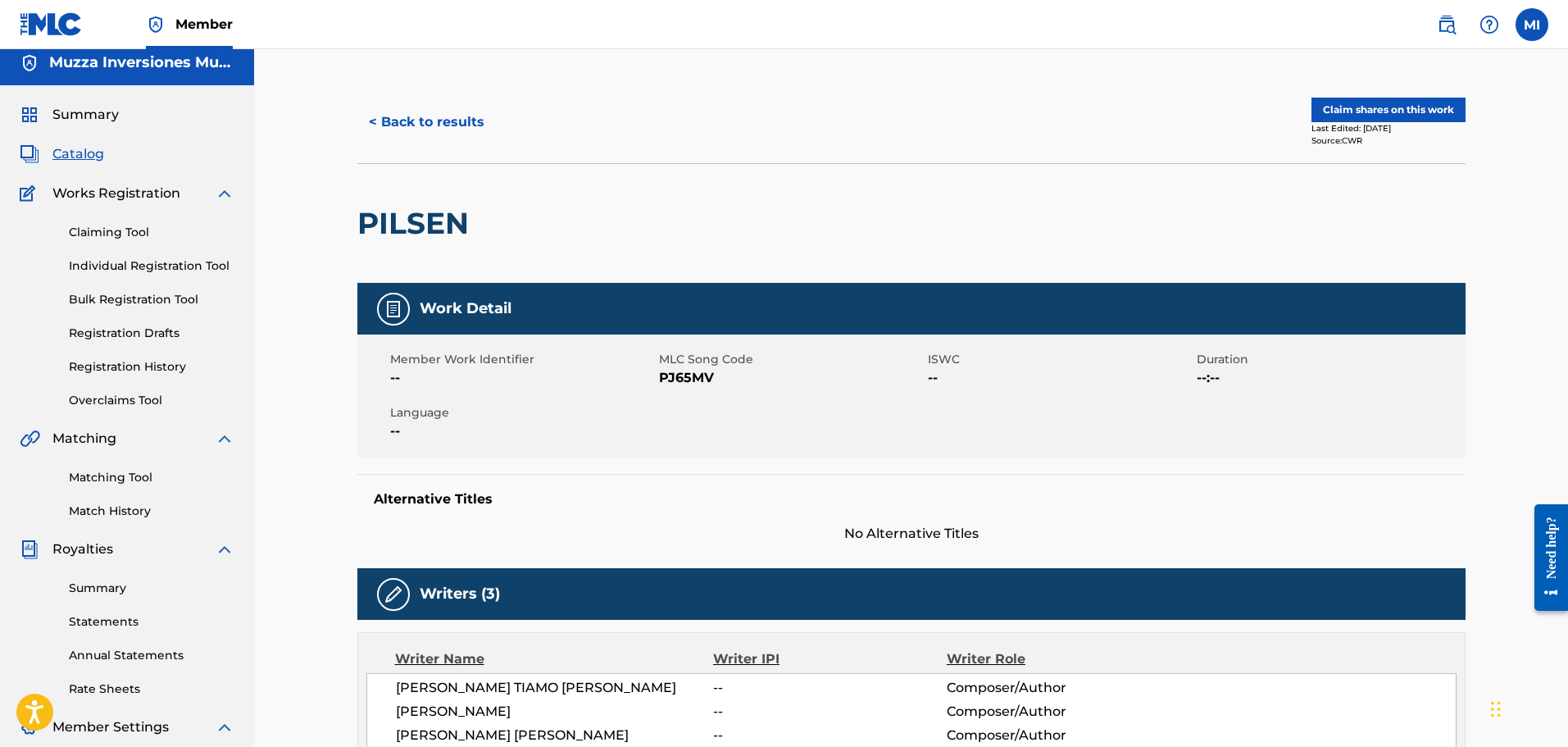
click at [1367, 116] on button "Claim shares on this work" at bounding box center [1389, 110] width 154 height 25
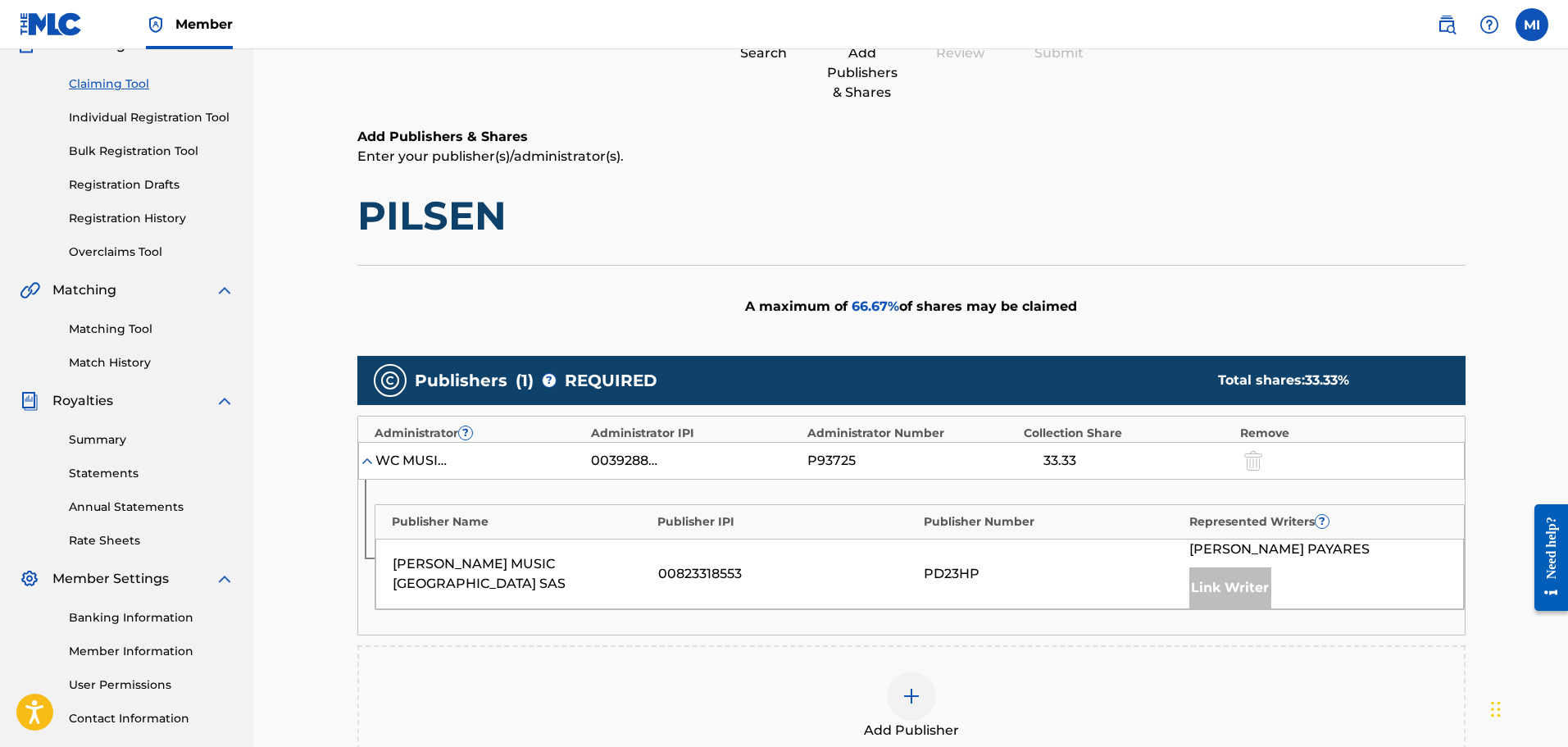
scroll to position [328, 0]
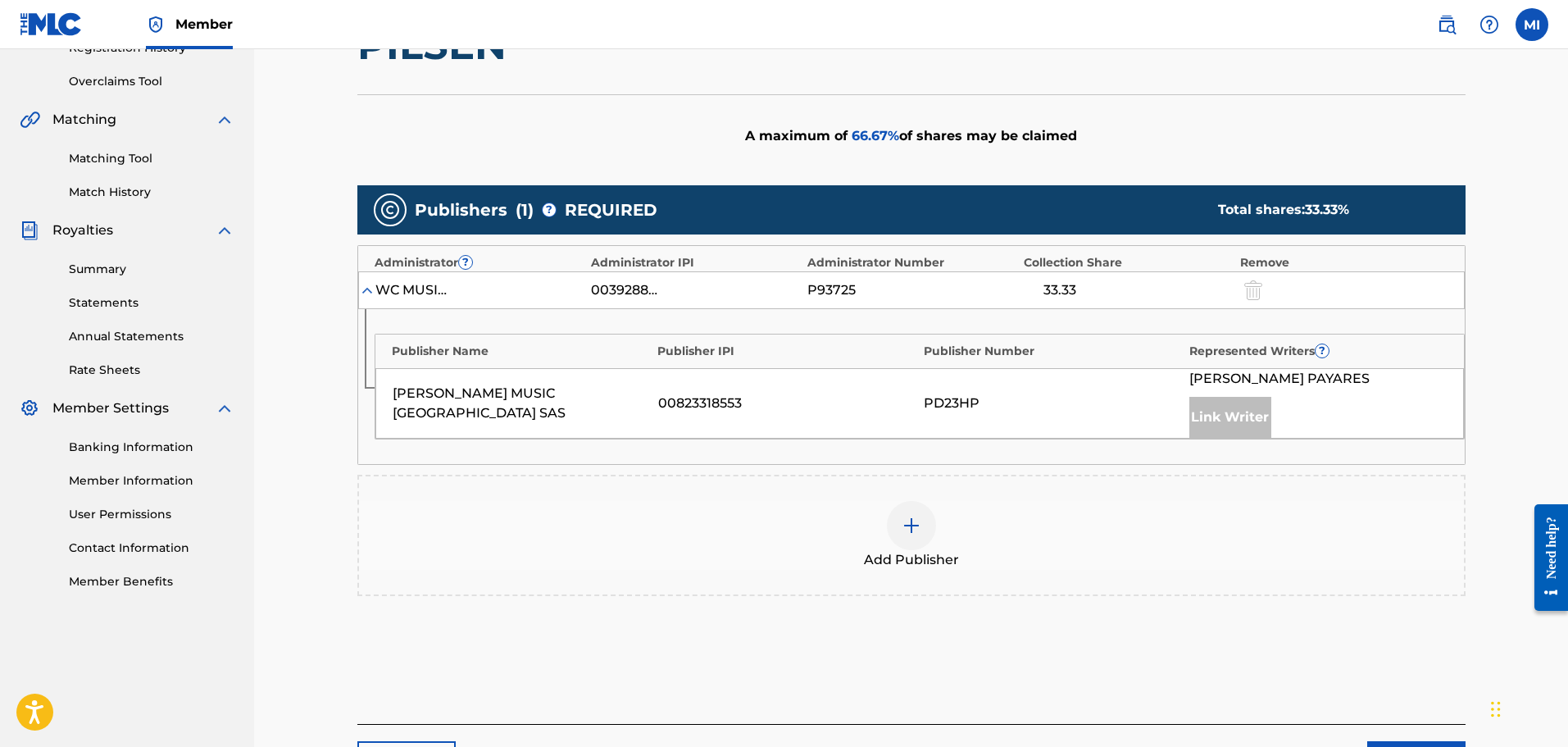
click at [915, 523] on img at bounding box center [911, 525] width 20 height 20
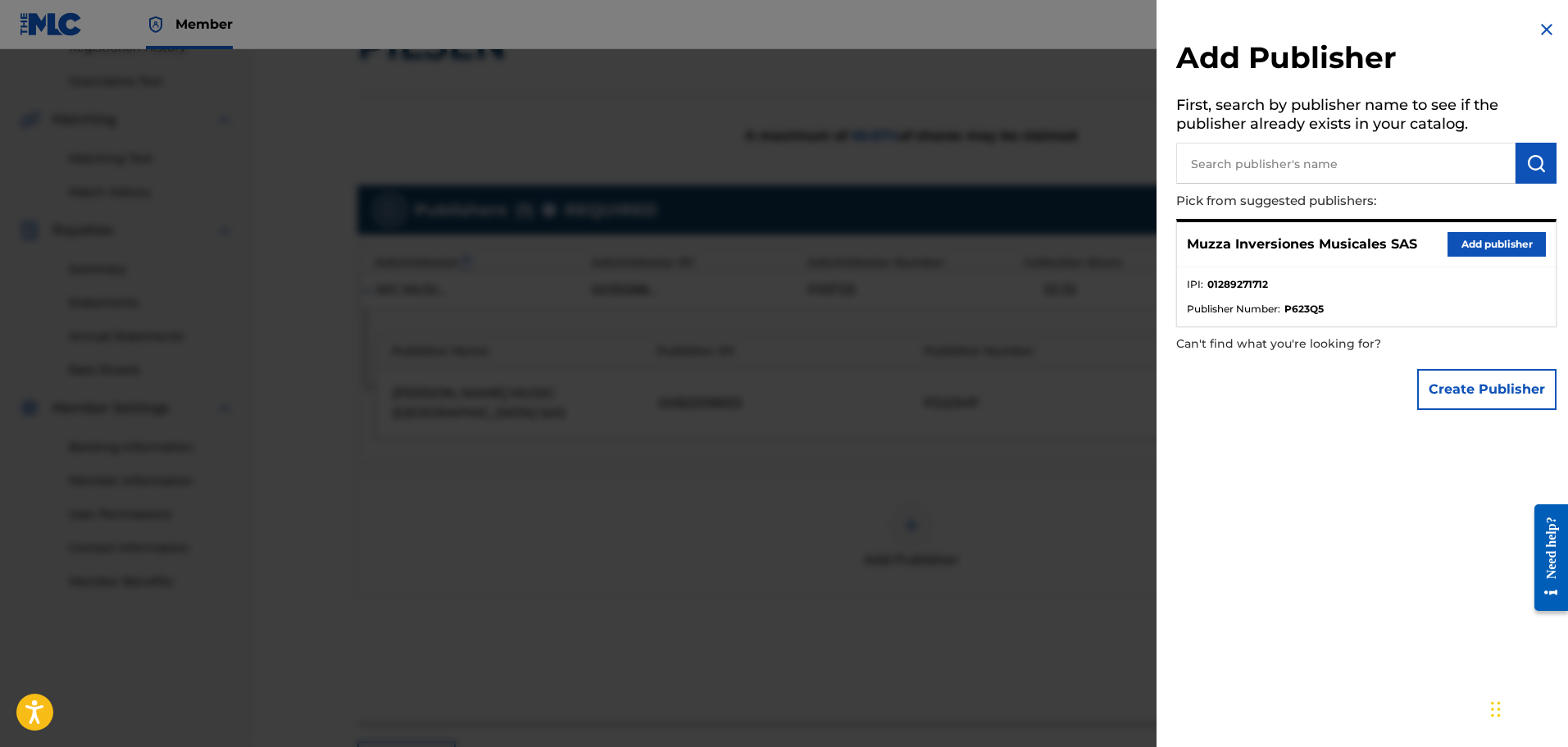
click at [1467, 247] on button "Add publisher" at bounding box center [1497, 244] width 99 height 25
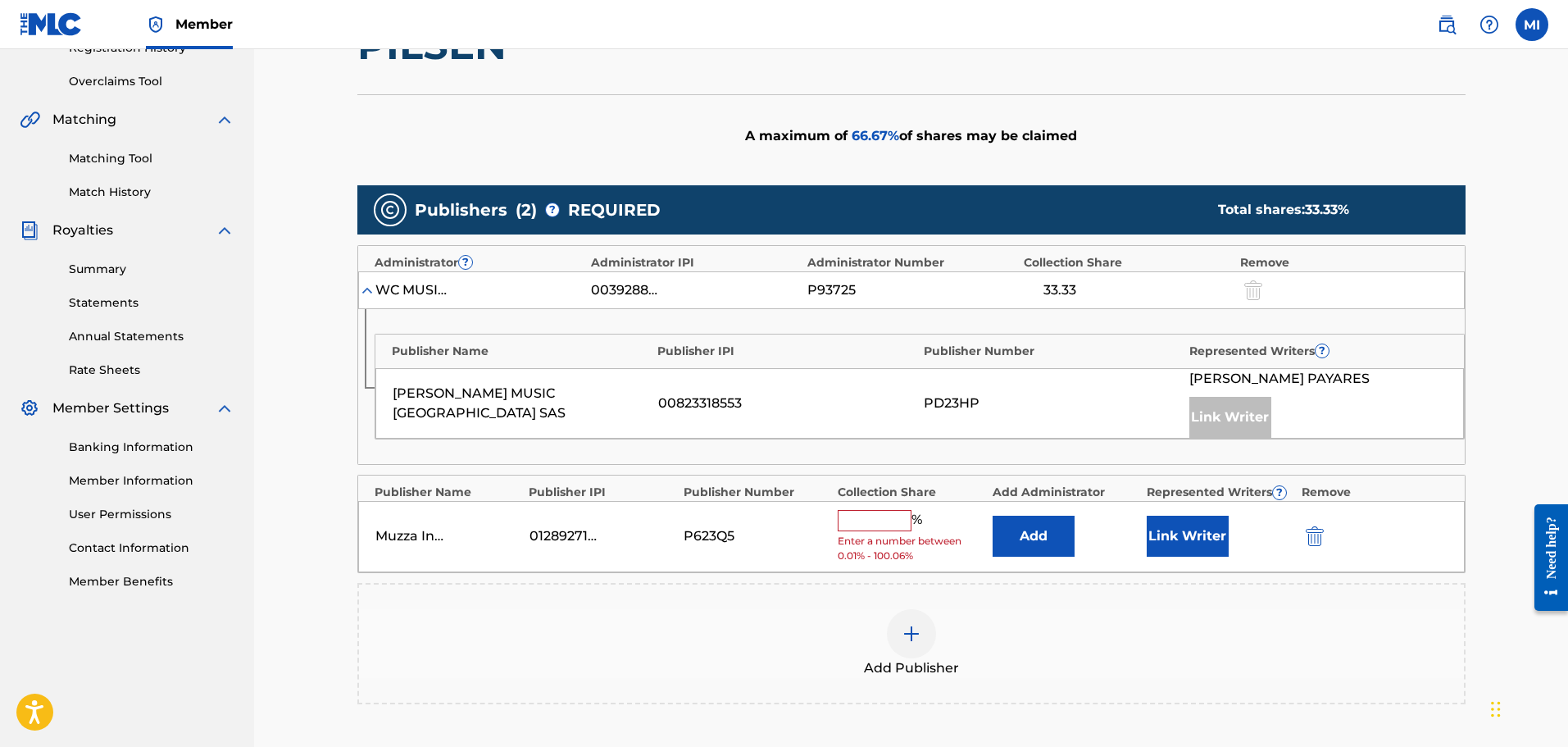
drag, startPoint x: 1234, startPoint y: 551, endPoint x: 1211, endPoint y: 538, distance: 26.4
click at [1228, 546] on div "Link Writer" at bounding box center [1220, 536] width 146 height 41
click at [1211, 538] on button "Link Writer" at bounding box center [1188, 536] width 82 height 41
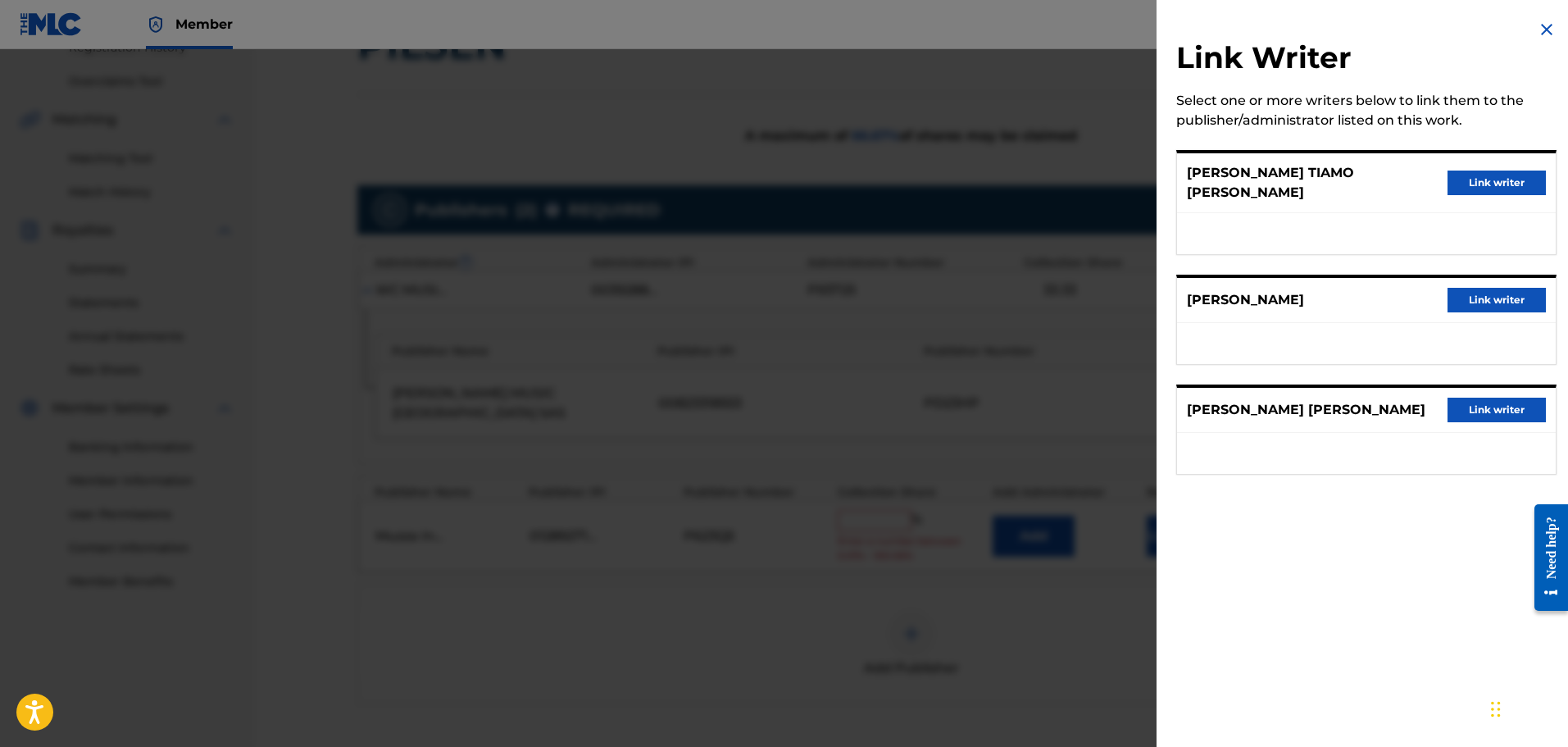
click at [1480, 171] on button "Link writer" at bounding box center [1497, 183] width 99 height 25
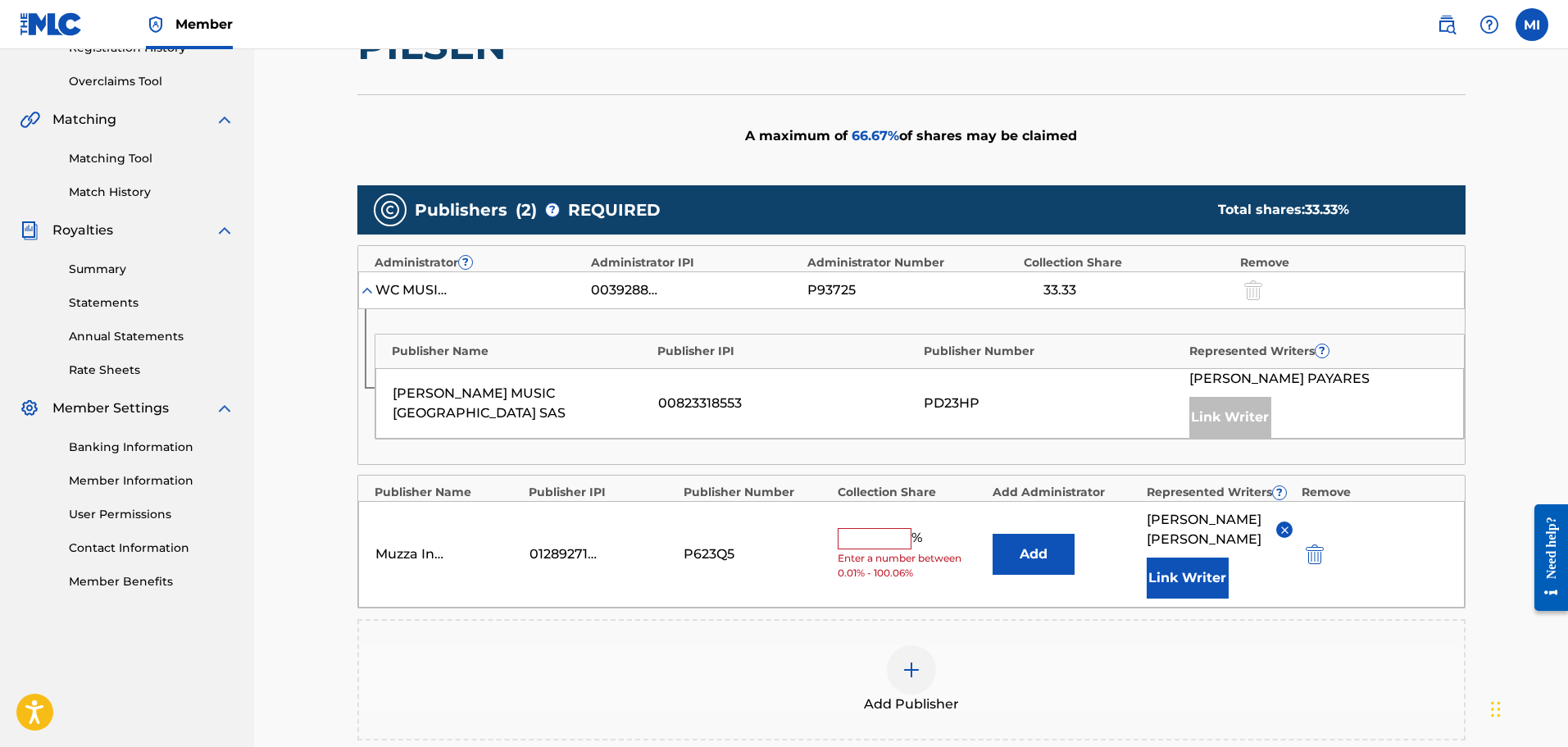
click at [876, 532] on input "text" at bounding box center [875, 538] width 74 height 21
type input "33.4"
click at [890, 519] on div "Muzza Inversiones Musicales SAS 01289271712 P623Q5 33.4 % Add ROBERT TIAMO SALA…" at bounding box center [911, 555] width 1107 height 107
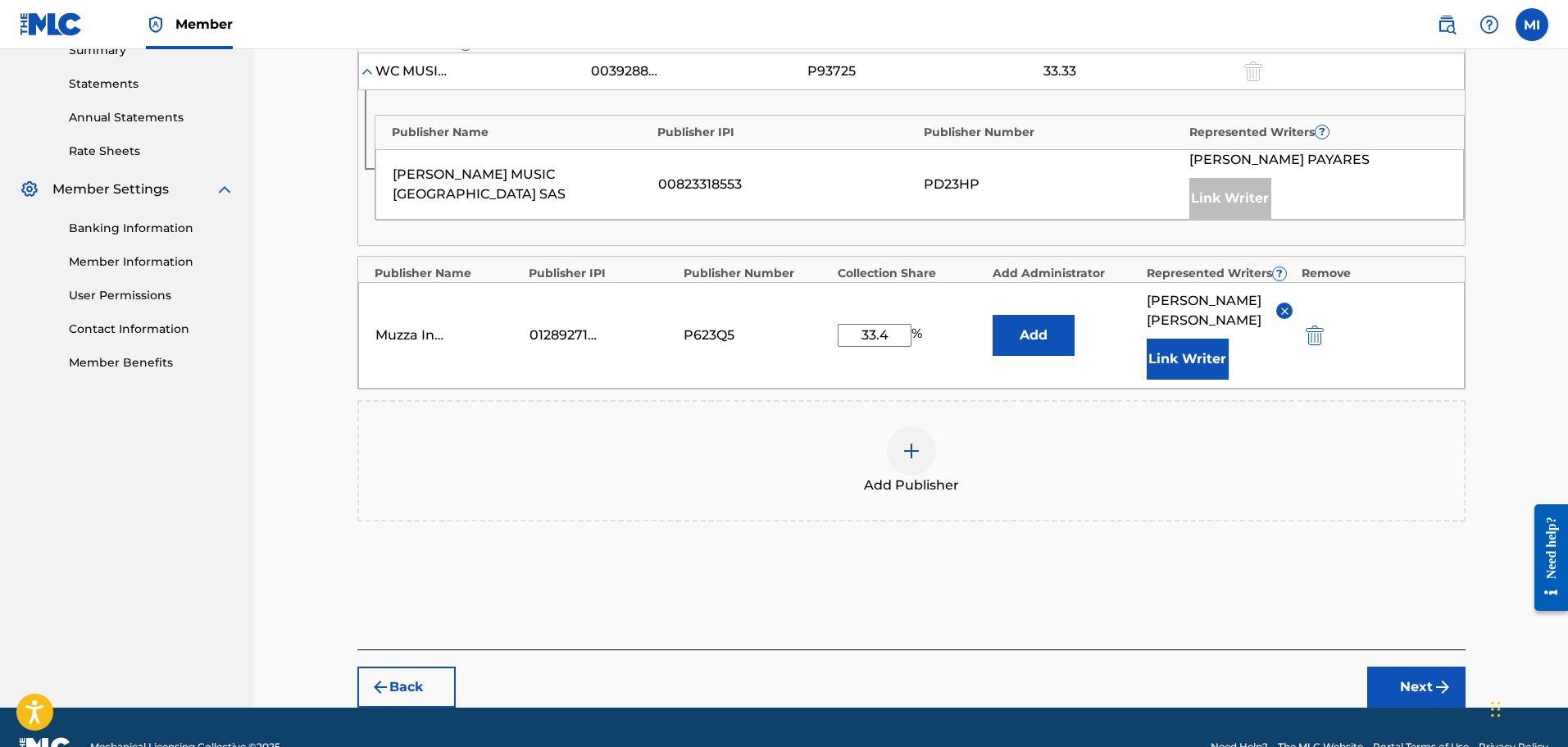
scroll to position [586, 0]
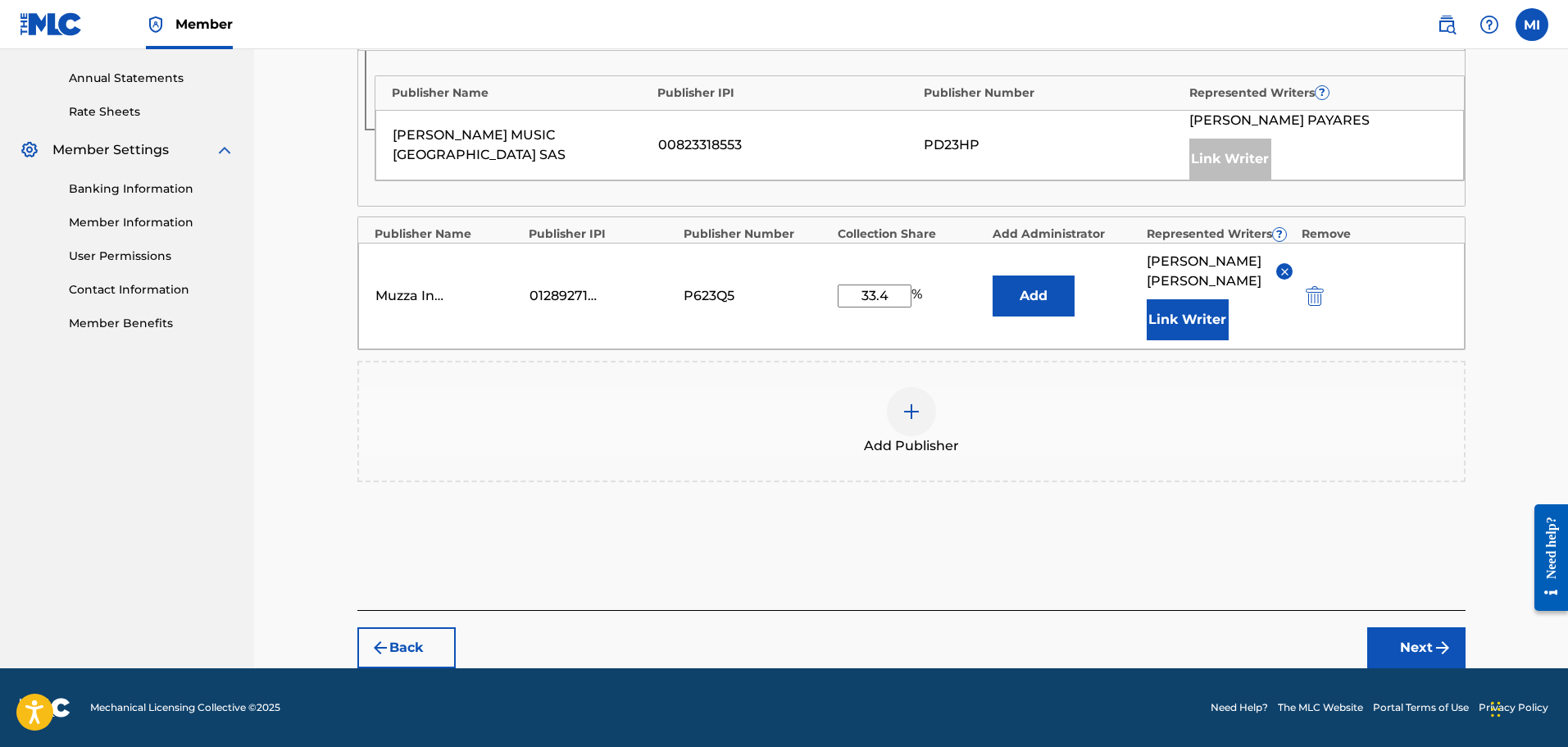
click at [1394, 648] on button "Next" at bounding box center [1417, 648] width 99 height 41
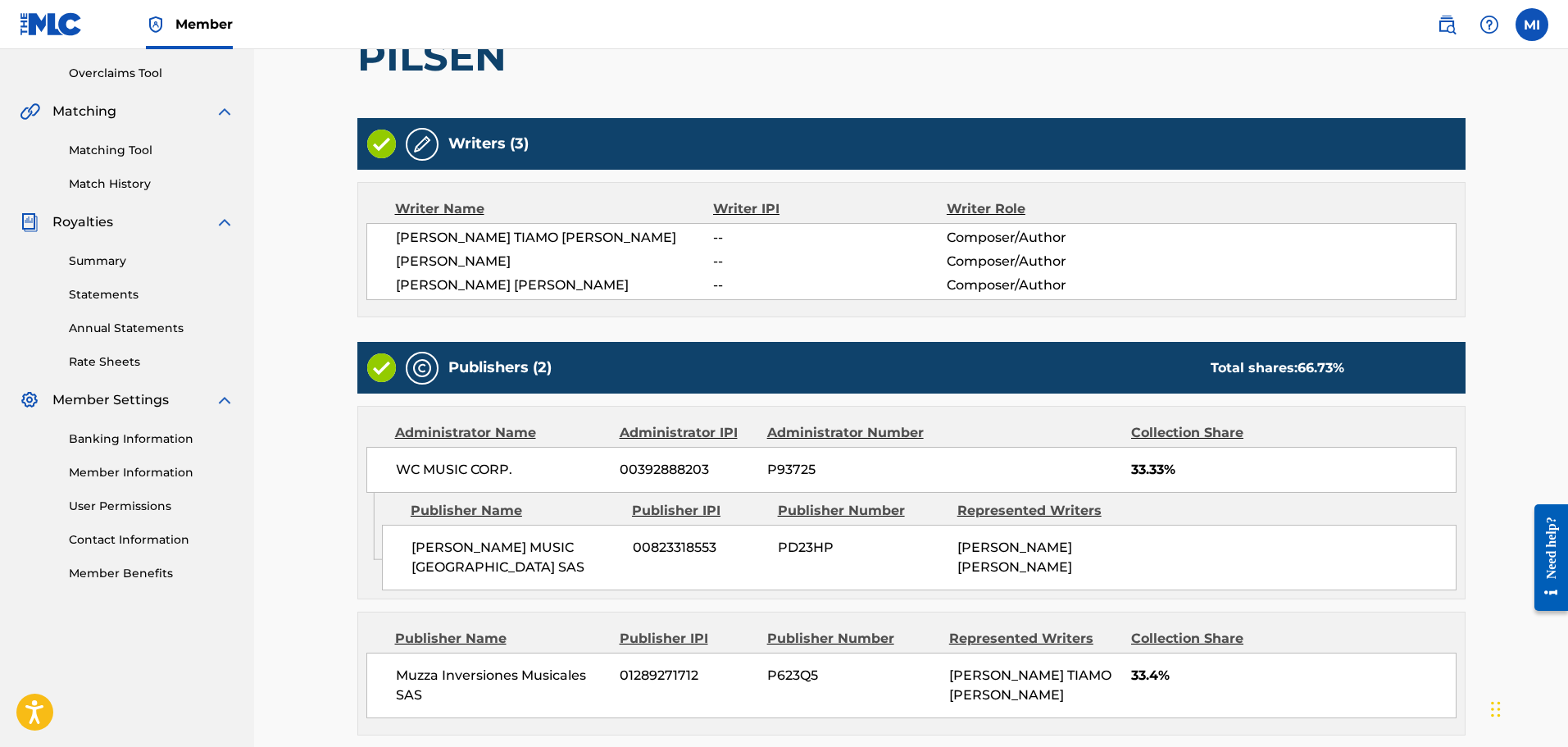
scroll to position [486, 0]
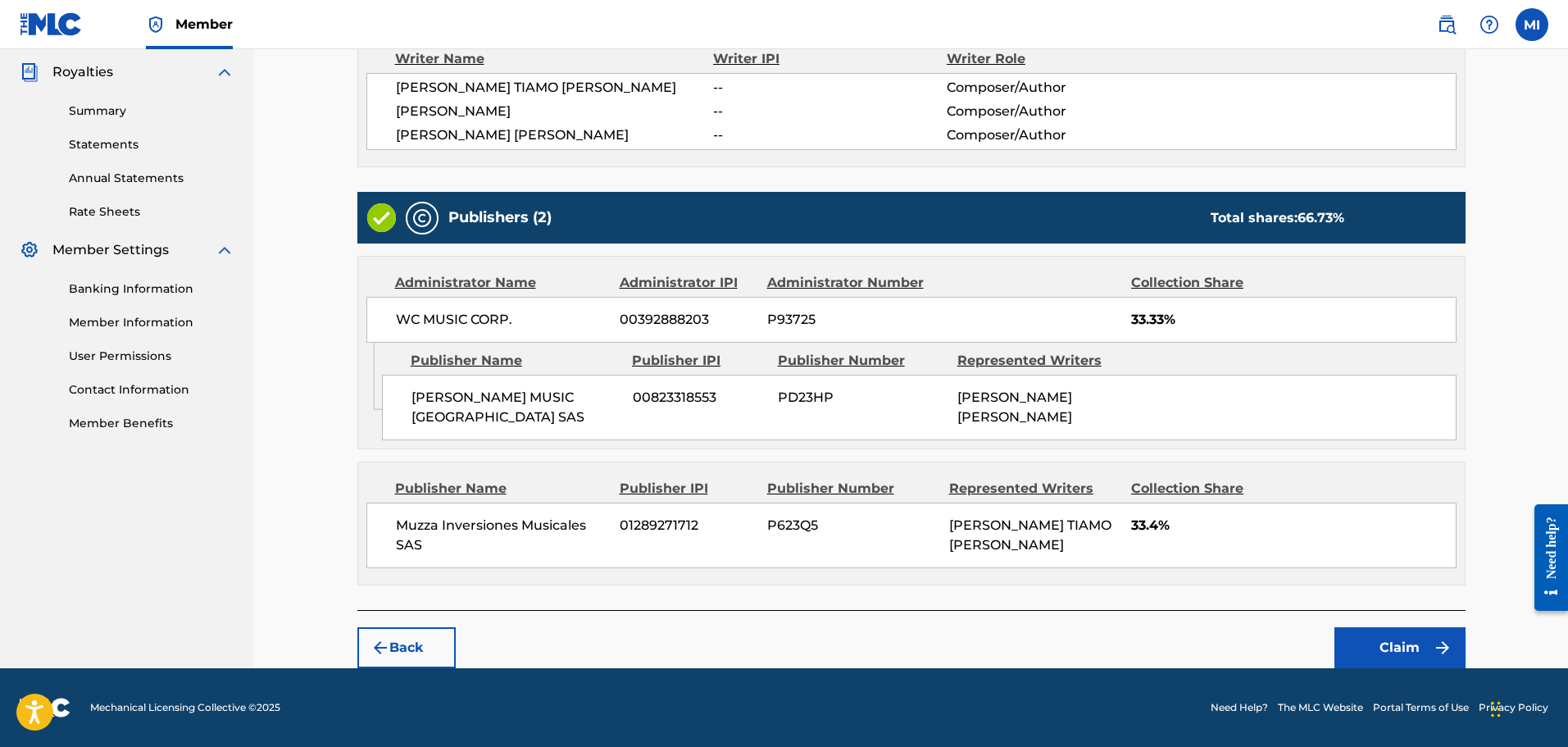
click at [1363, 642] on button "Claim" at bounding box center [1400, 648] width 131 height 41
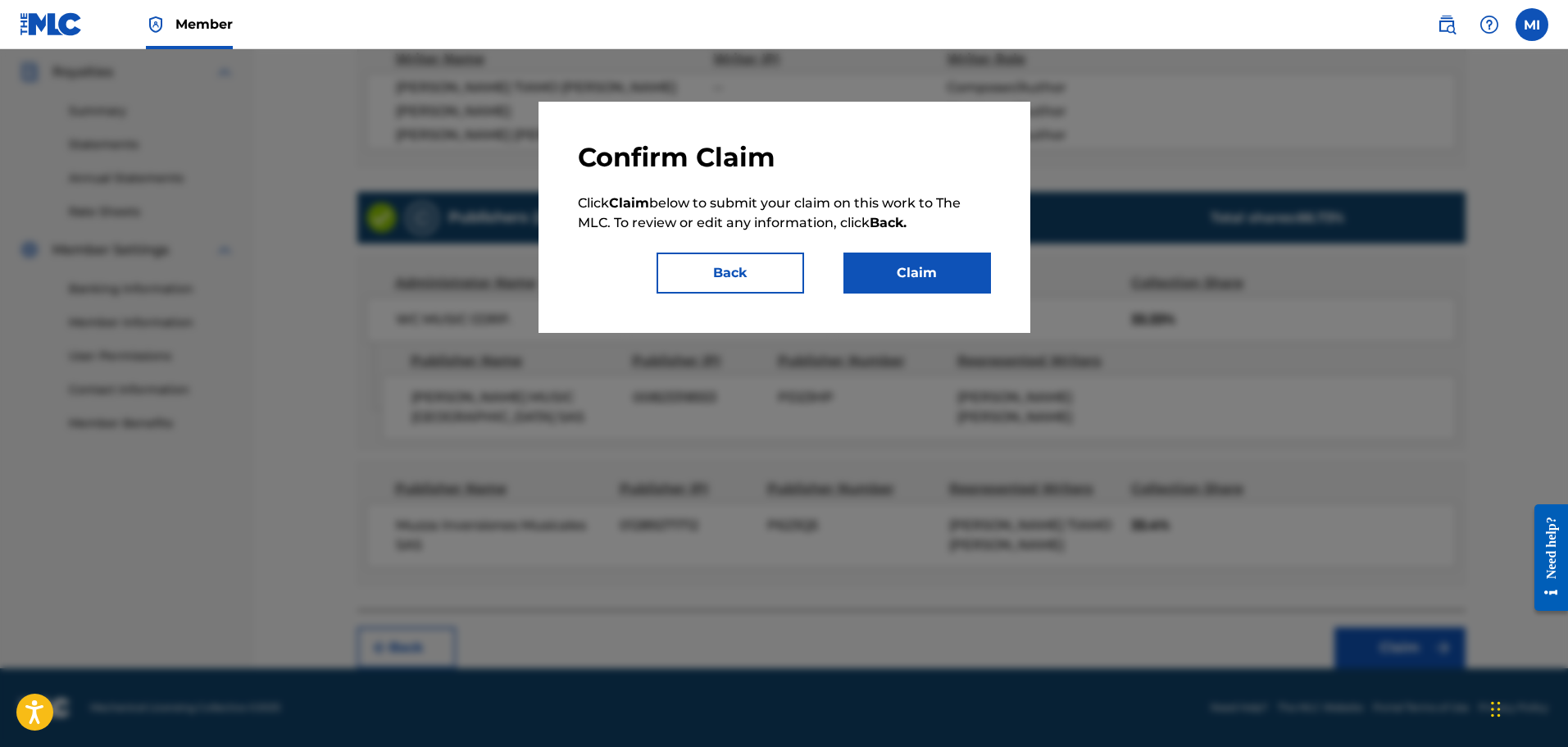
click at [958, 284] on button "Claim" at bounding box center [918, 273] width 148 height 41
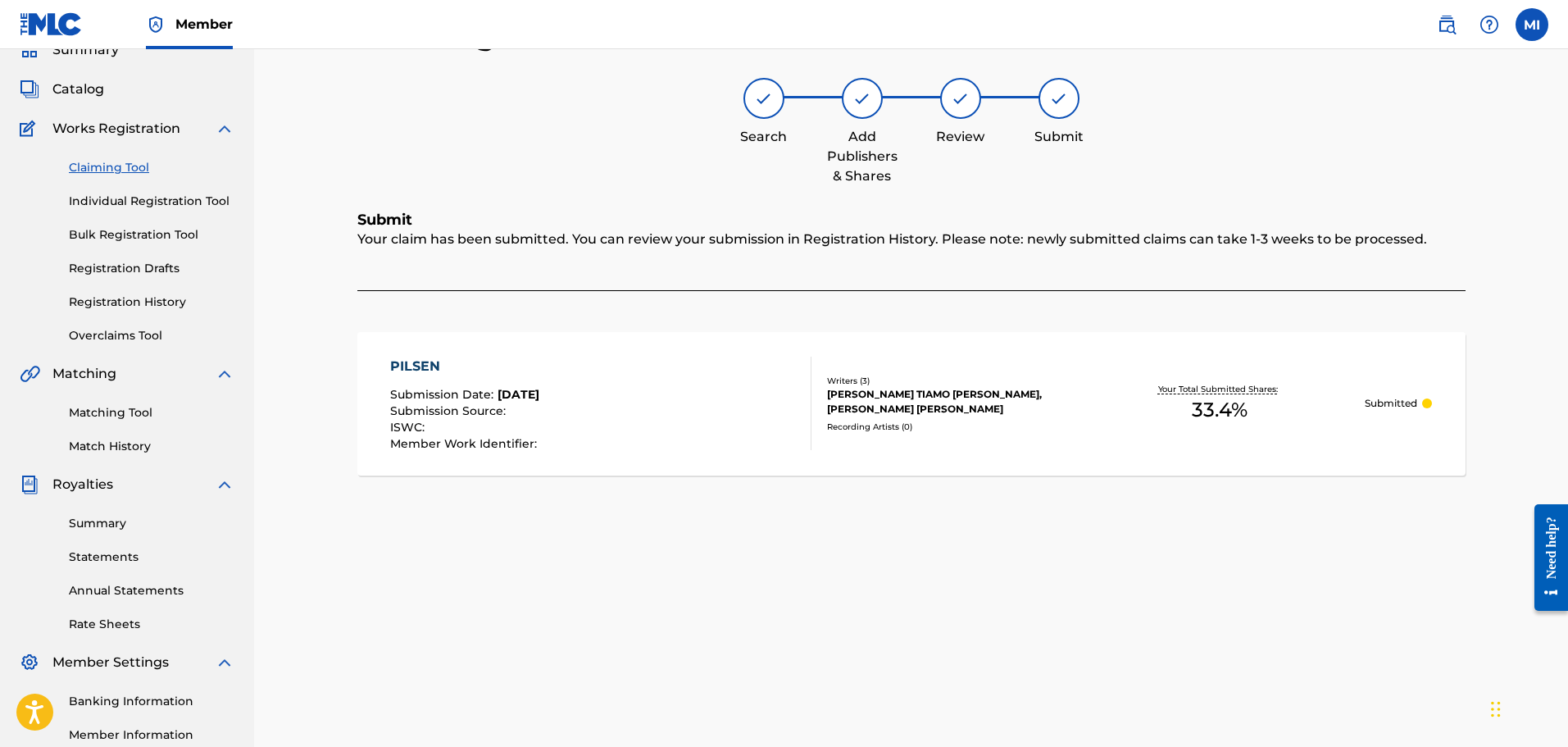
scroll to position [24, 0]
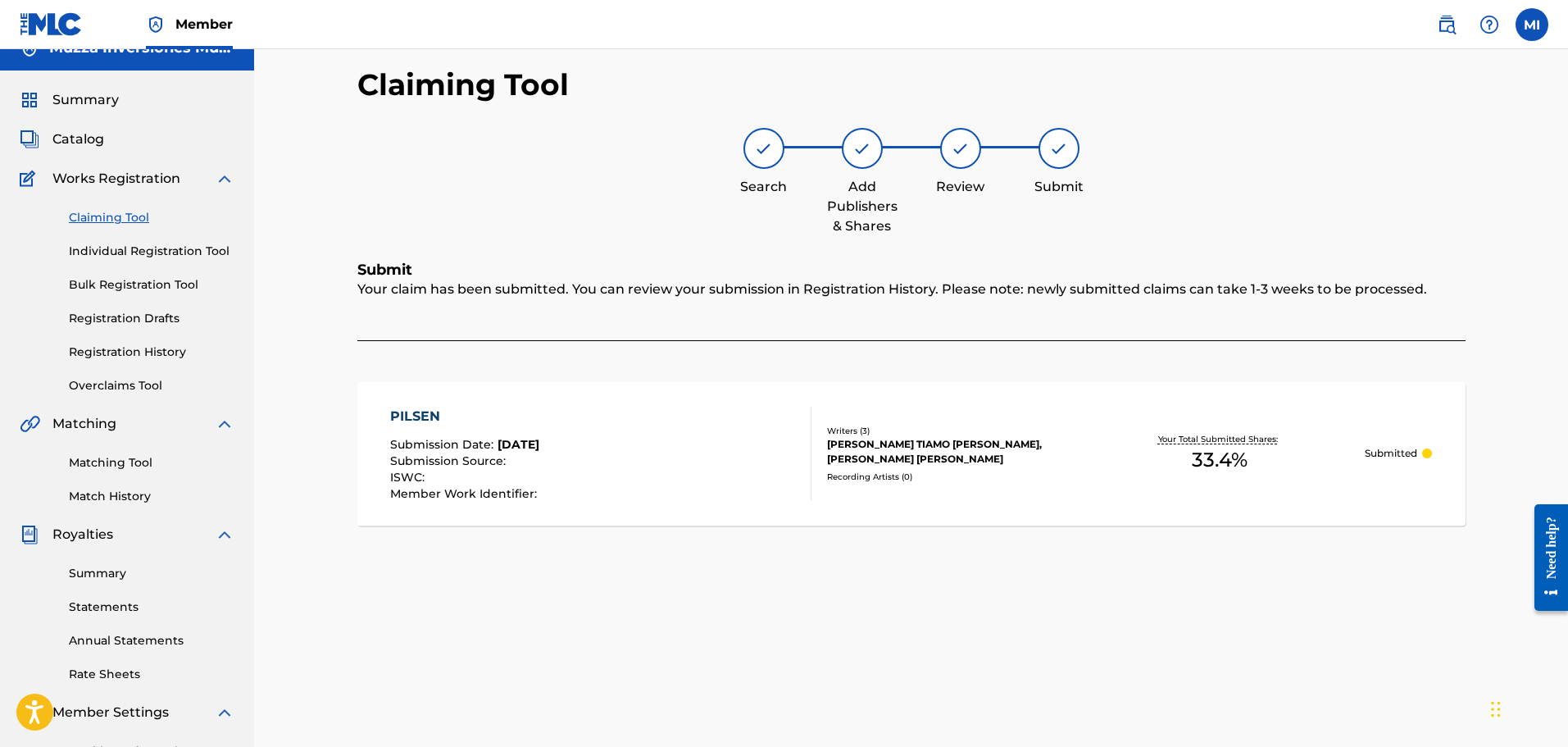
click at [94, 148] on span "Catalog" at bounding box center [78, 140] width 52 height 20
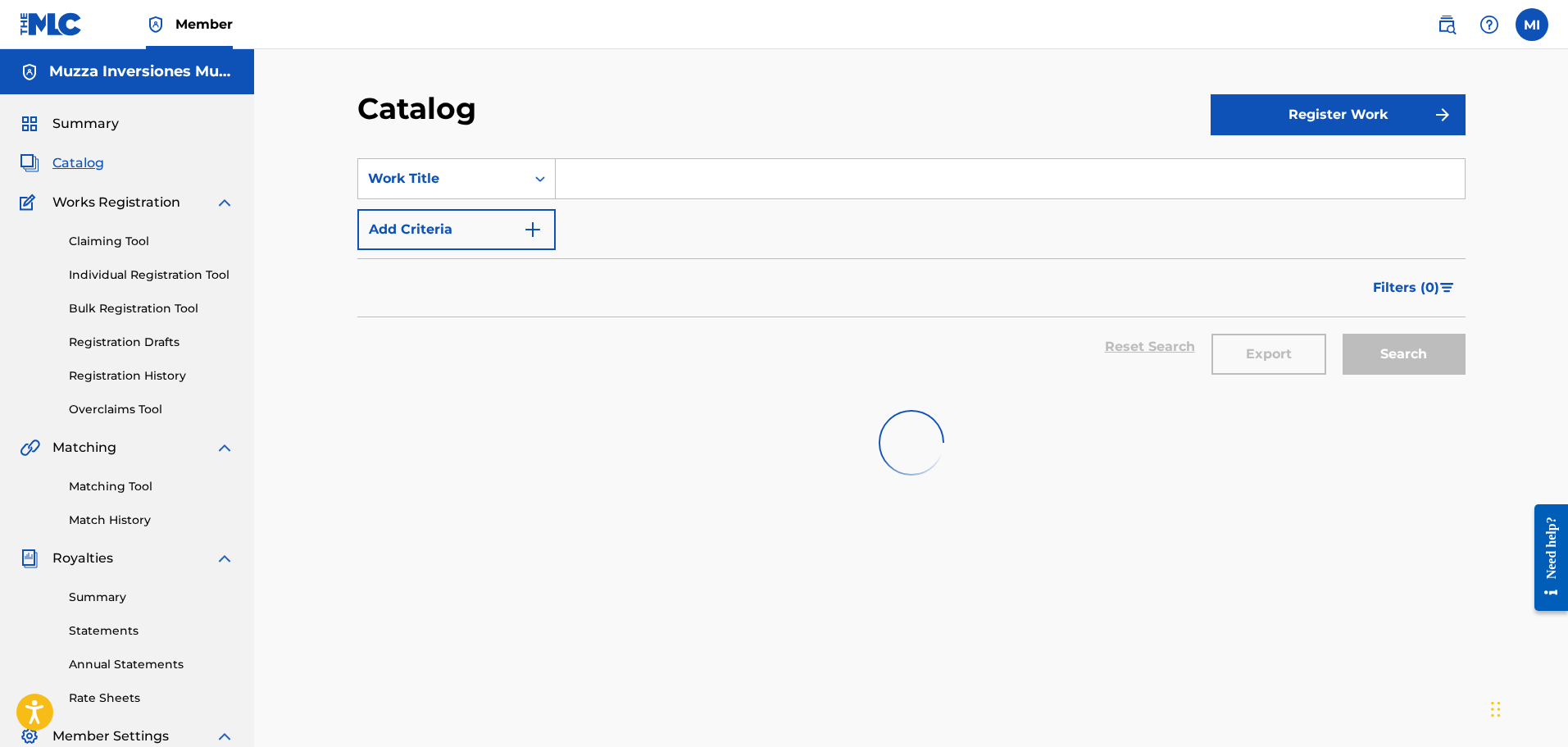
click at [589, 186] on input "Search Form" at bounding box center [1010, 179] width 909 height 39
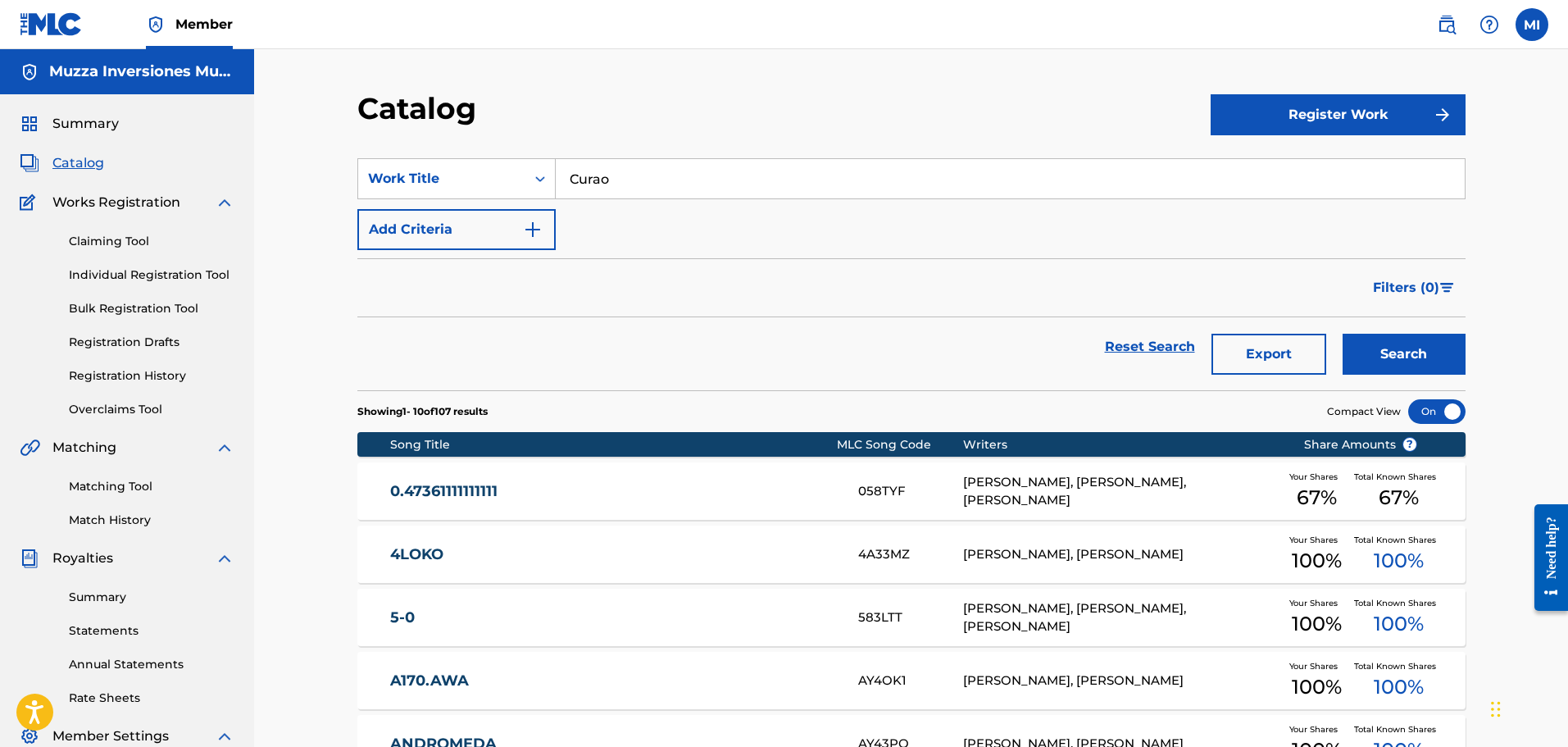
type input "Curao"
click at [473, 240] on button "Add Criteria" at bounding box center [456, 229] width 198 height 41
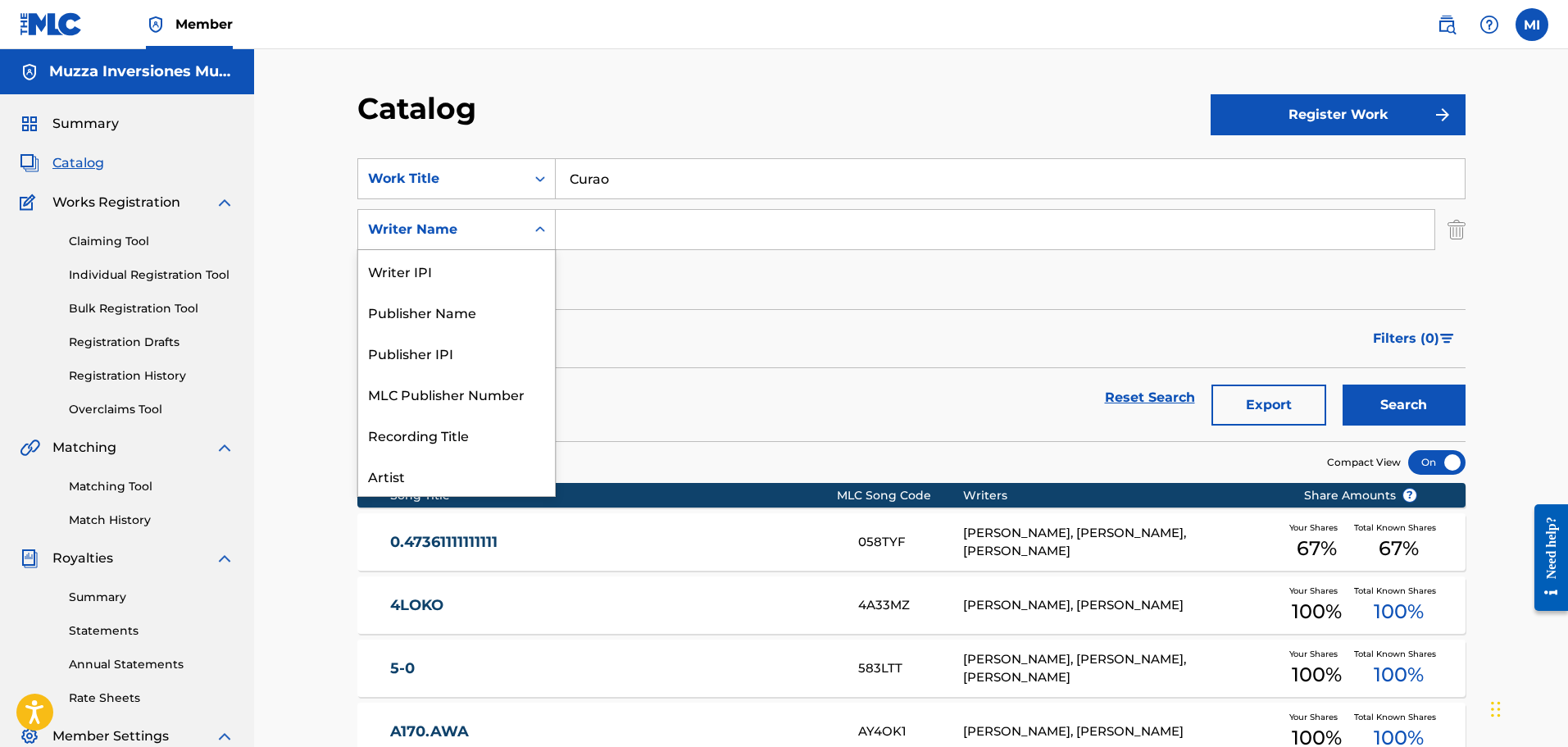
click at [473, 240] on div "Writer Name" at bounding box center [442, 229] width 168 height 31
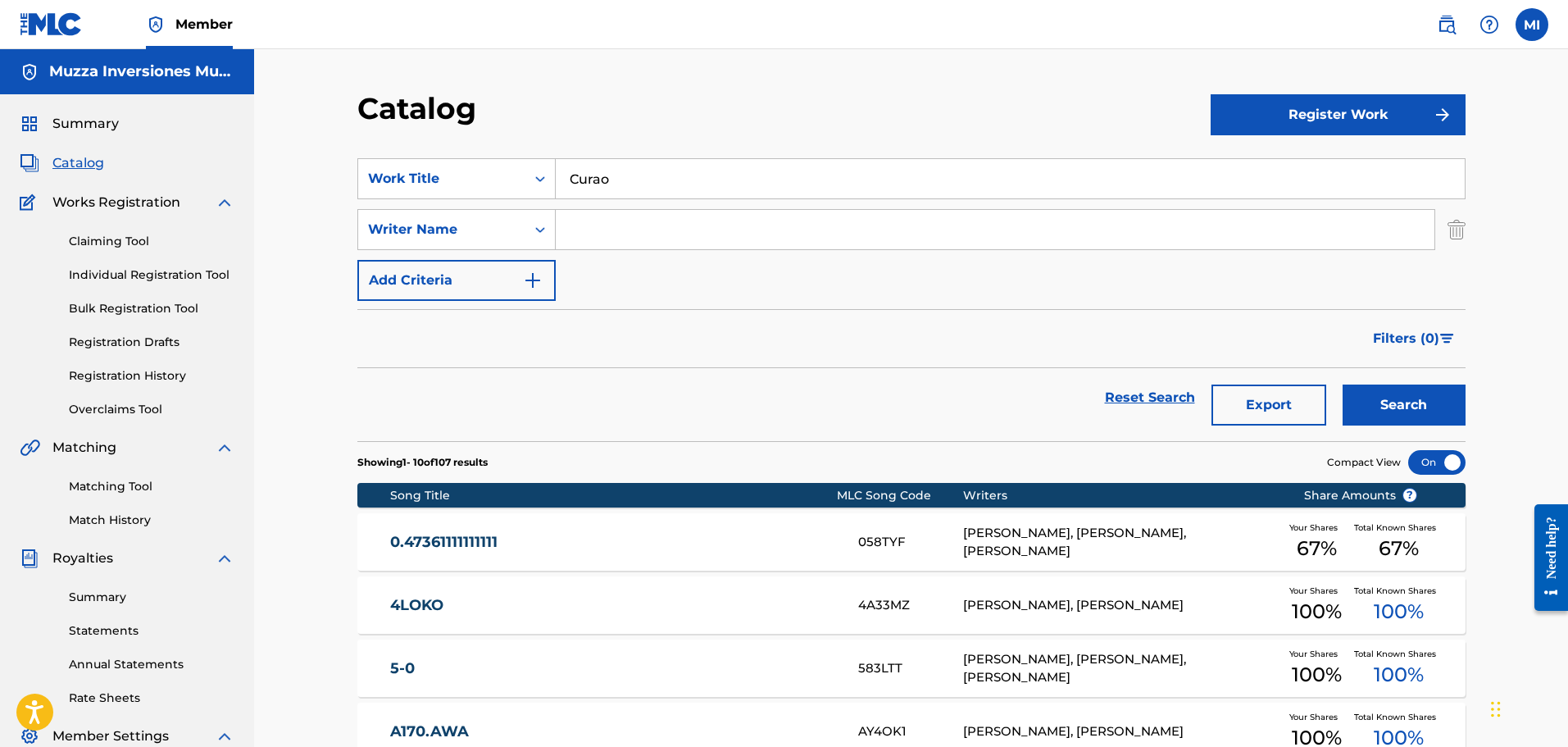
click at [473, 240] on div "Writer Name" at bounding box center [442, 229] width 168 height 31
click at [637, 219] on input "Search Form" at bounding box center [994, 229] width 879 height 39
type input "Robert Tiamo"
click at [1446, 403] on button "Search" at bounding box center [1404, 405] width 123 height 41
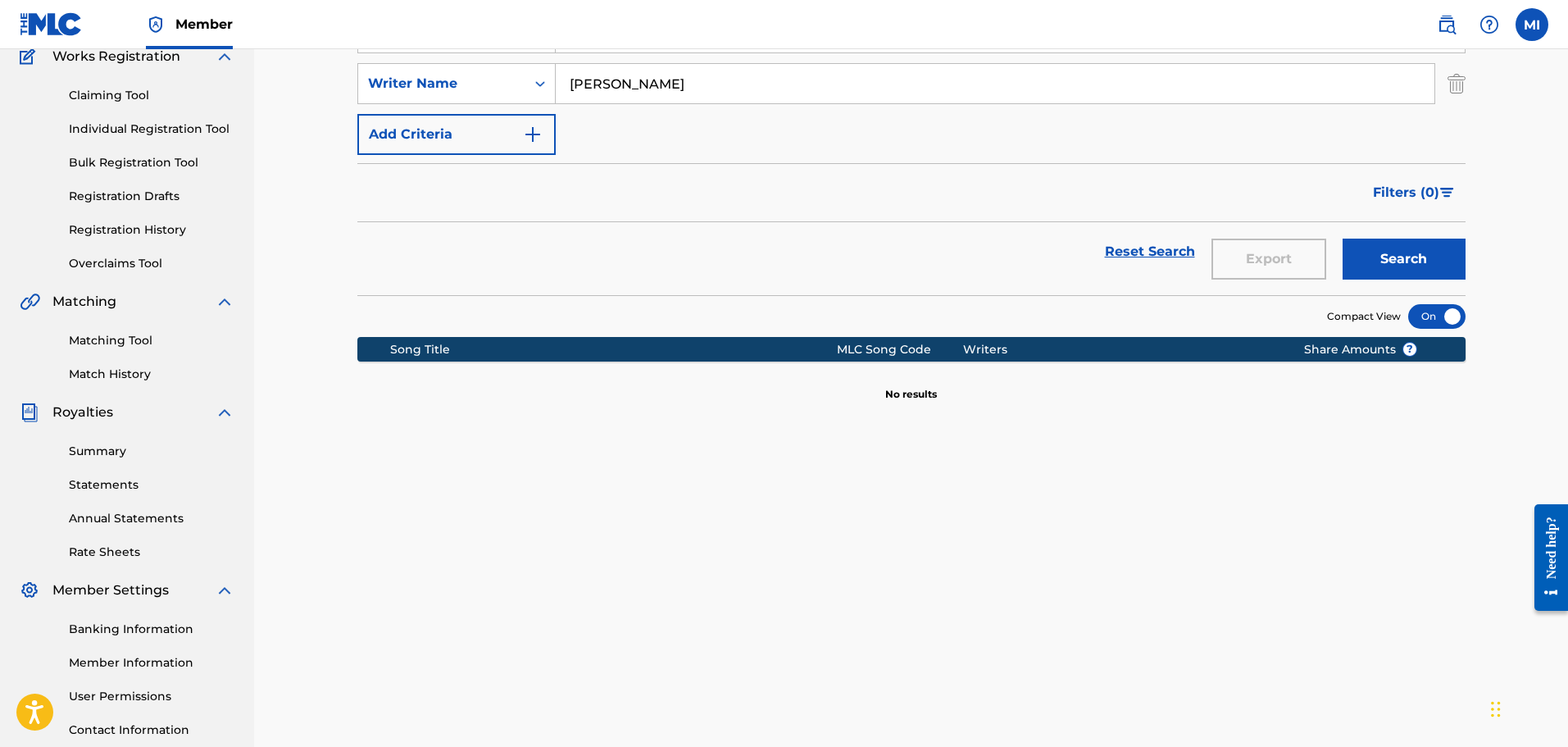
scroll to position [0, 0]
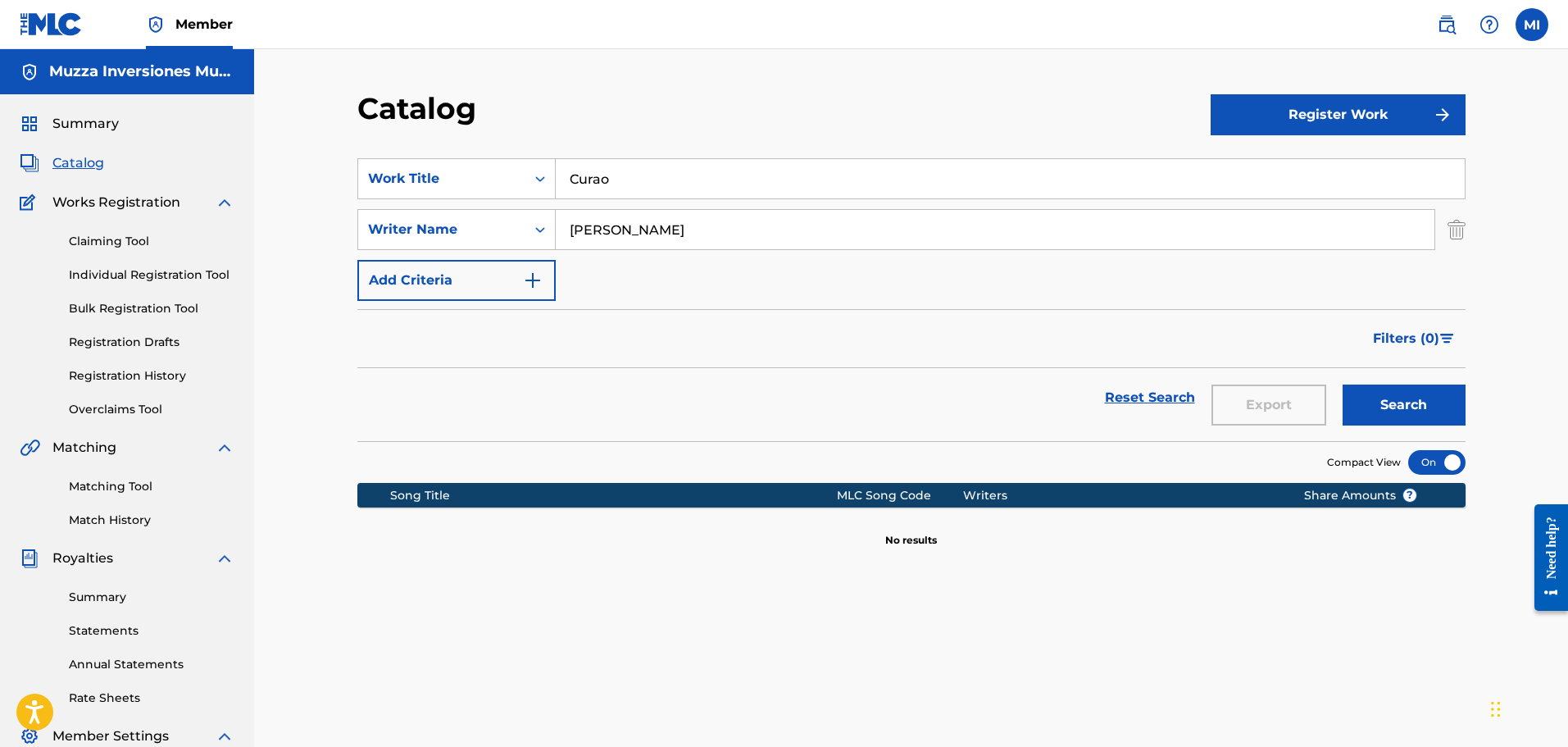
click at [1404, 130] on button "Register Work" at bounding box center [1338, 115] width 255 height 41
click at [1365, 166] on link "Individual" at bounding box center [1338, 168] width 255 height 39
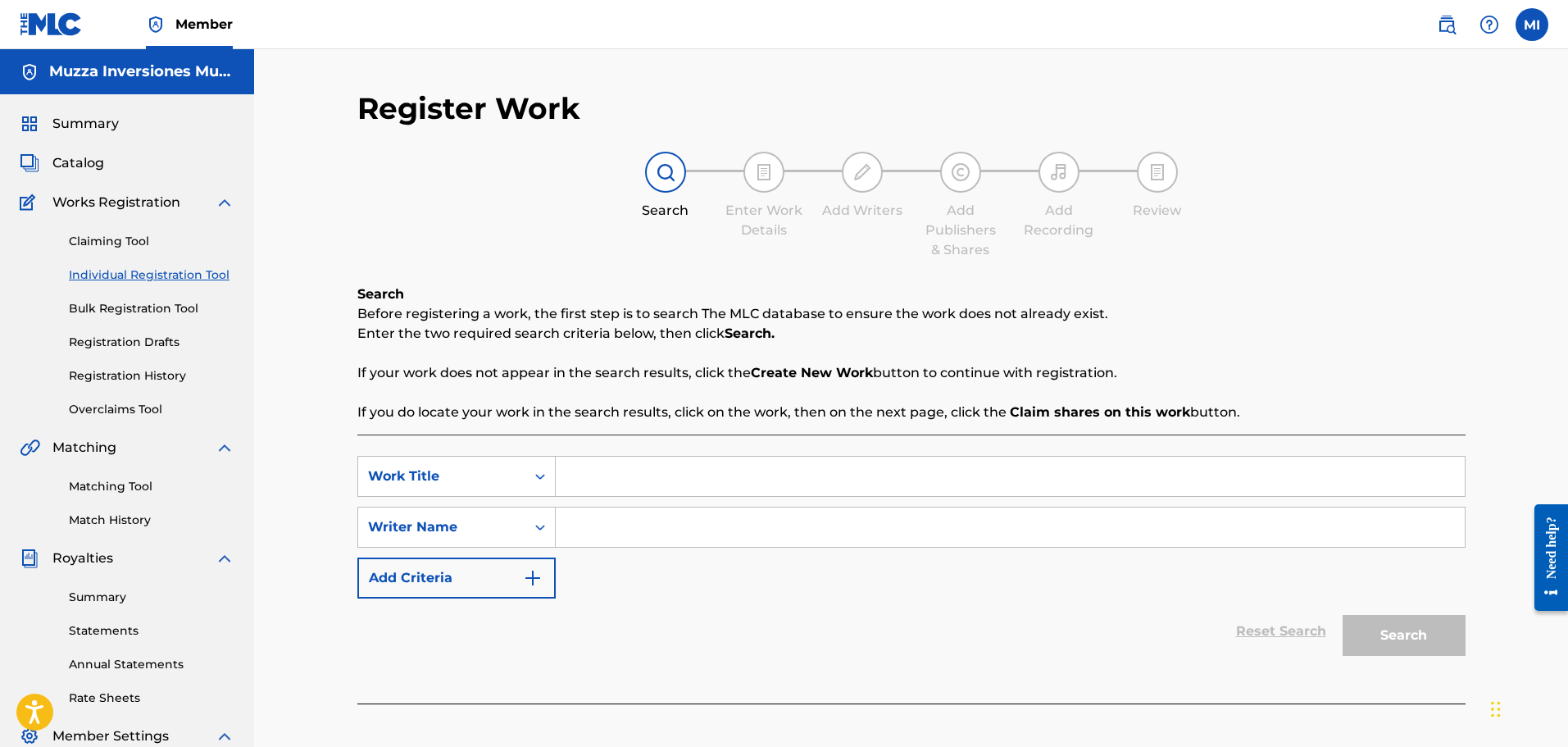
click at [796, 473] on input "Search Form" at bounding box center [1010, 477] width 909 height 39
type input "Curao"
type input "Robert Tiamo"
click at [1439, 649] on button "Search" at bounding box center [1404, 635] width 123 height 41
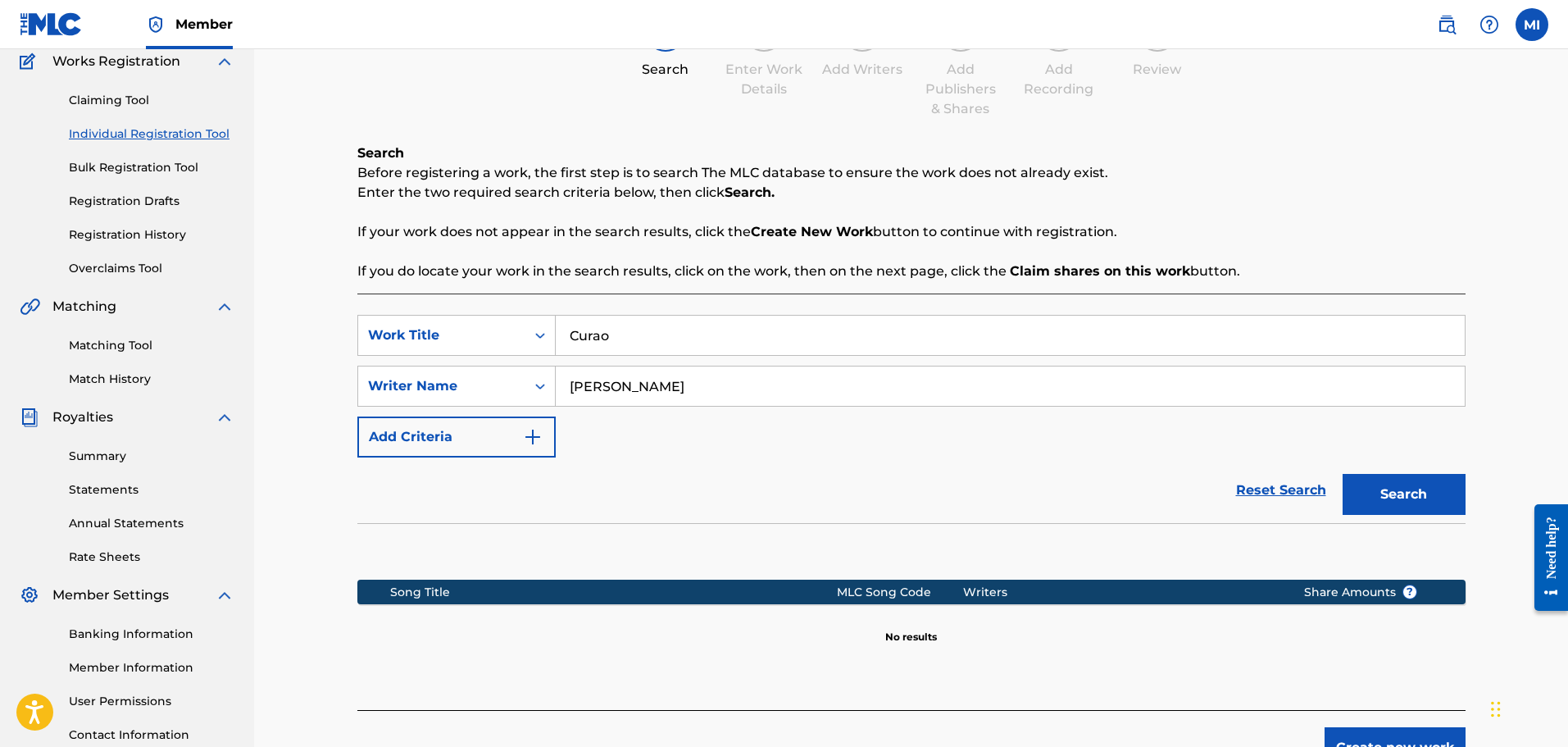
scroll to position [270, 0]
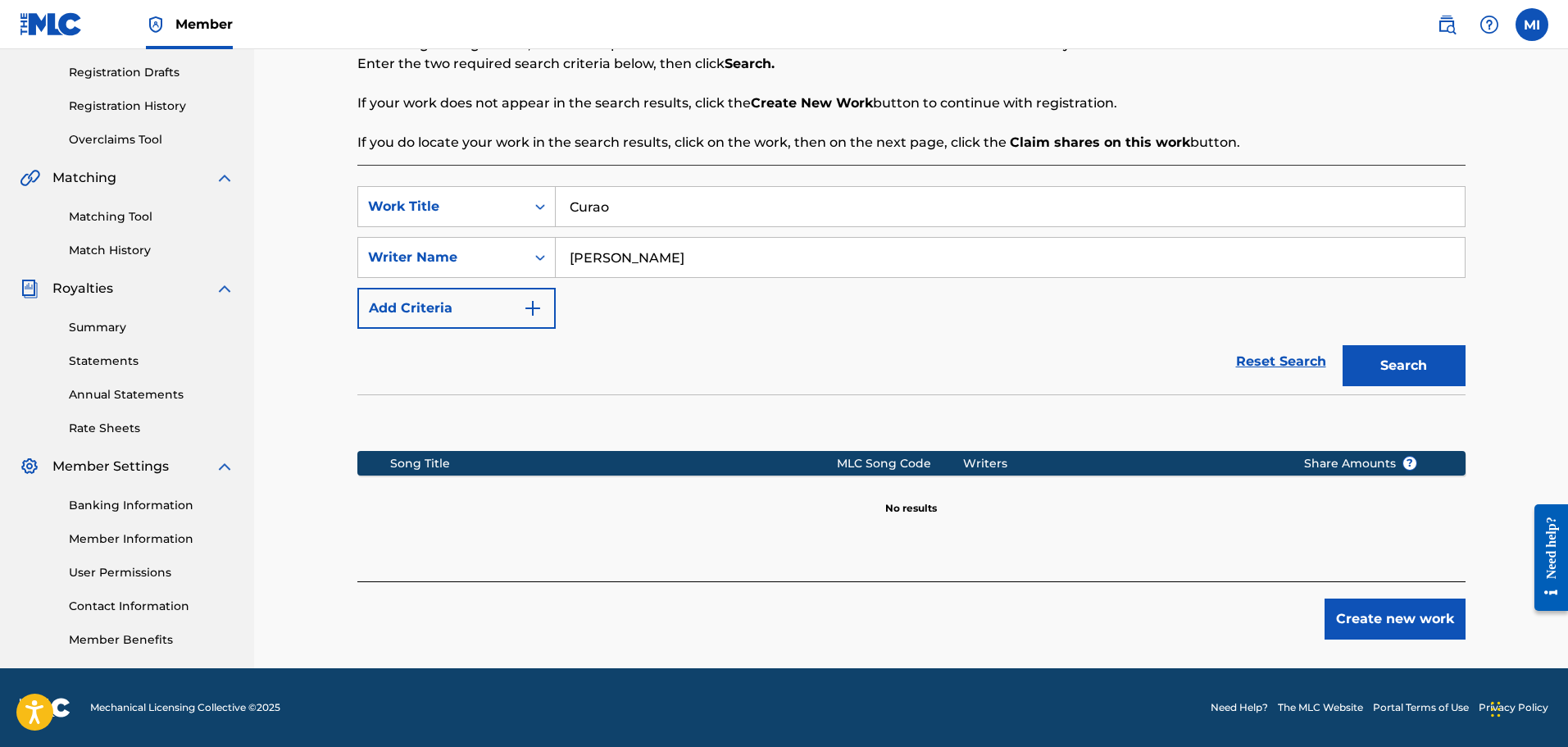
click at [1454, 620] on button "Create new work" at bounding box center [1395, 619] width 141 height 41
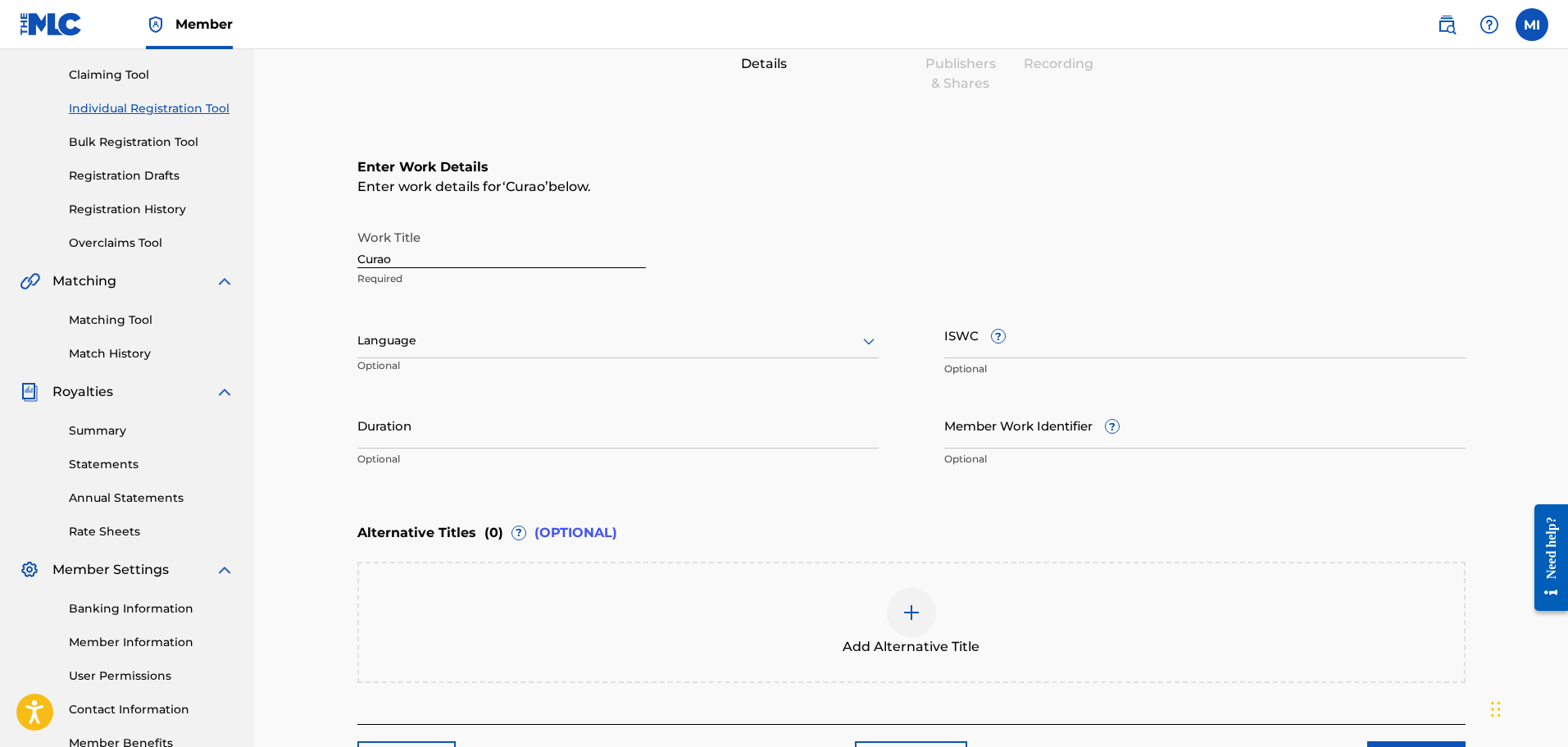
scroll to position [280, 0]
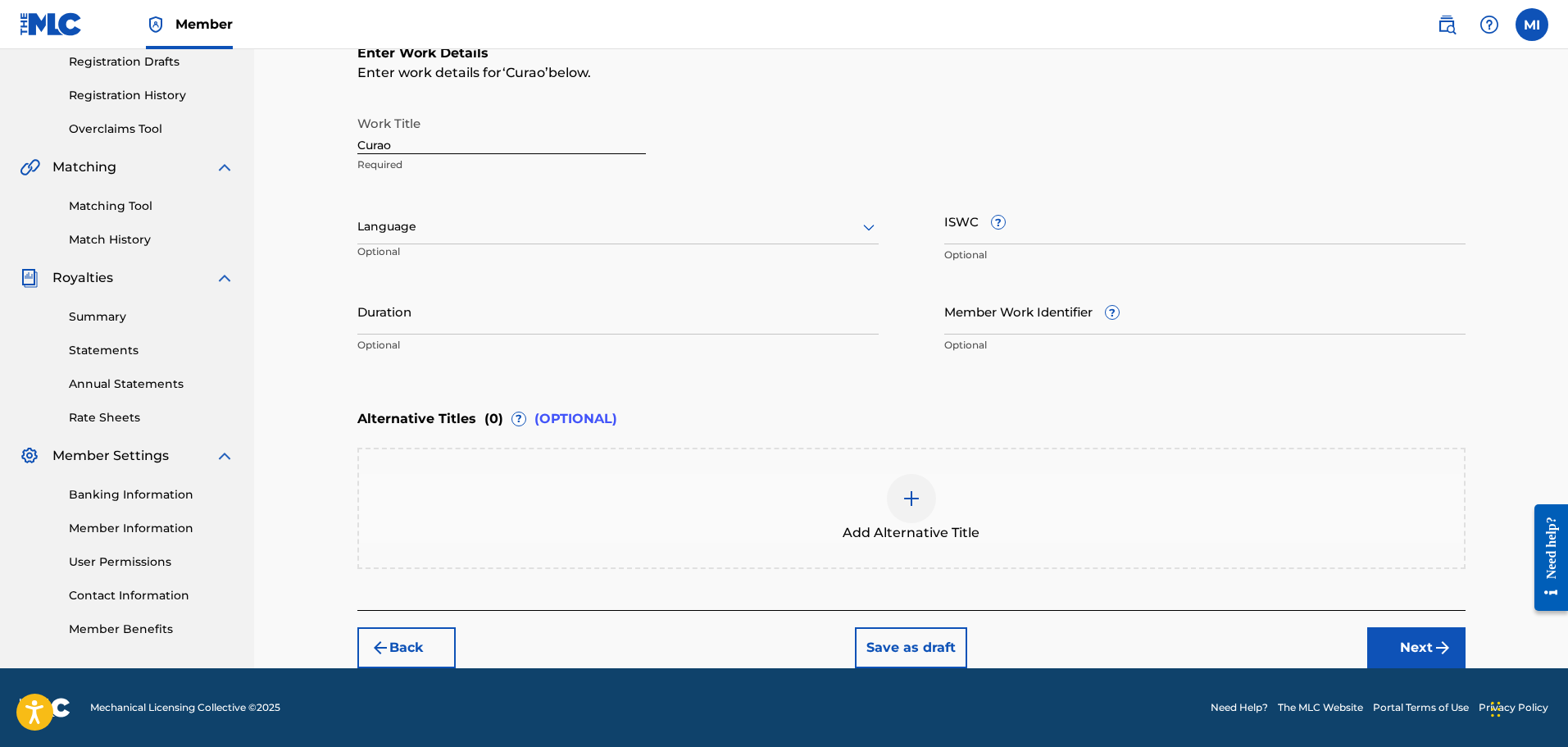
click at [1372, 657] on button "Next" at bounding box center [1417, 648] width 99 height 41
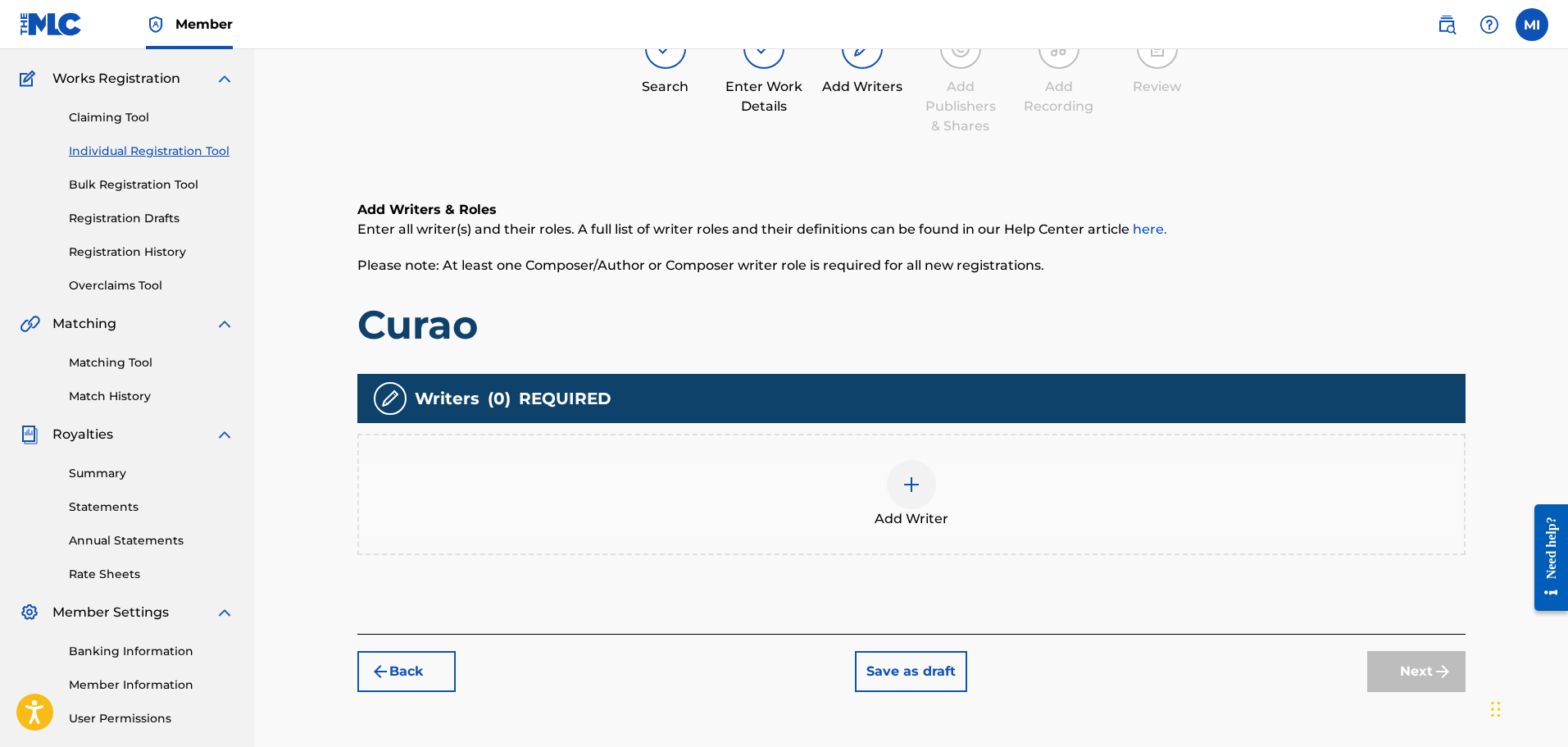
scroll to position [74, 0]
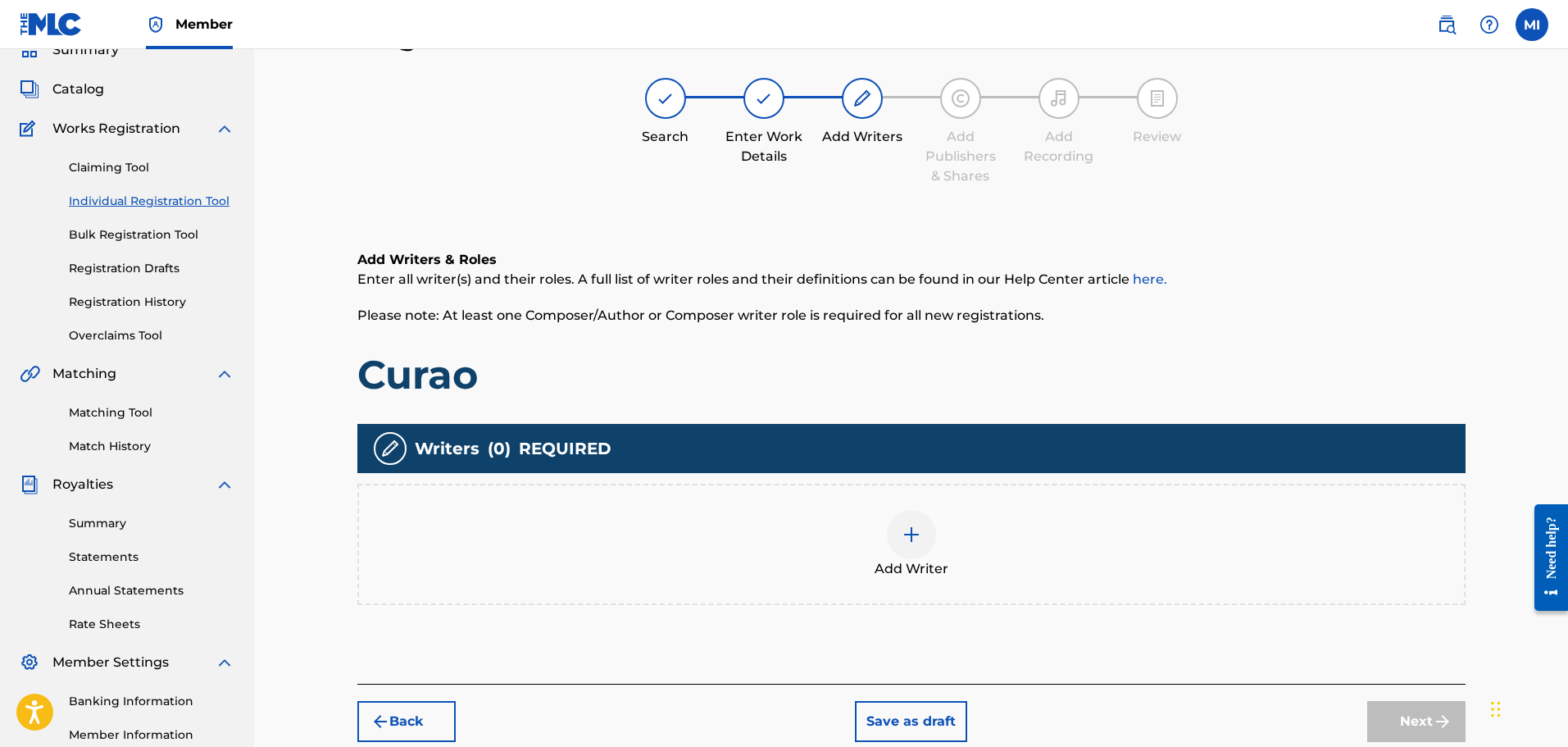
click at [924, 535] on div at bounding box center [911, 535] width 49 height 49
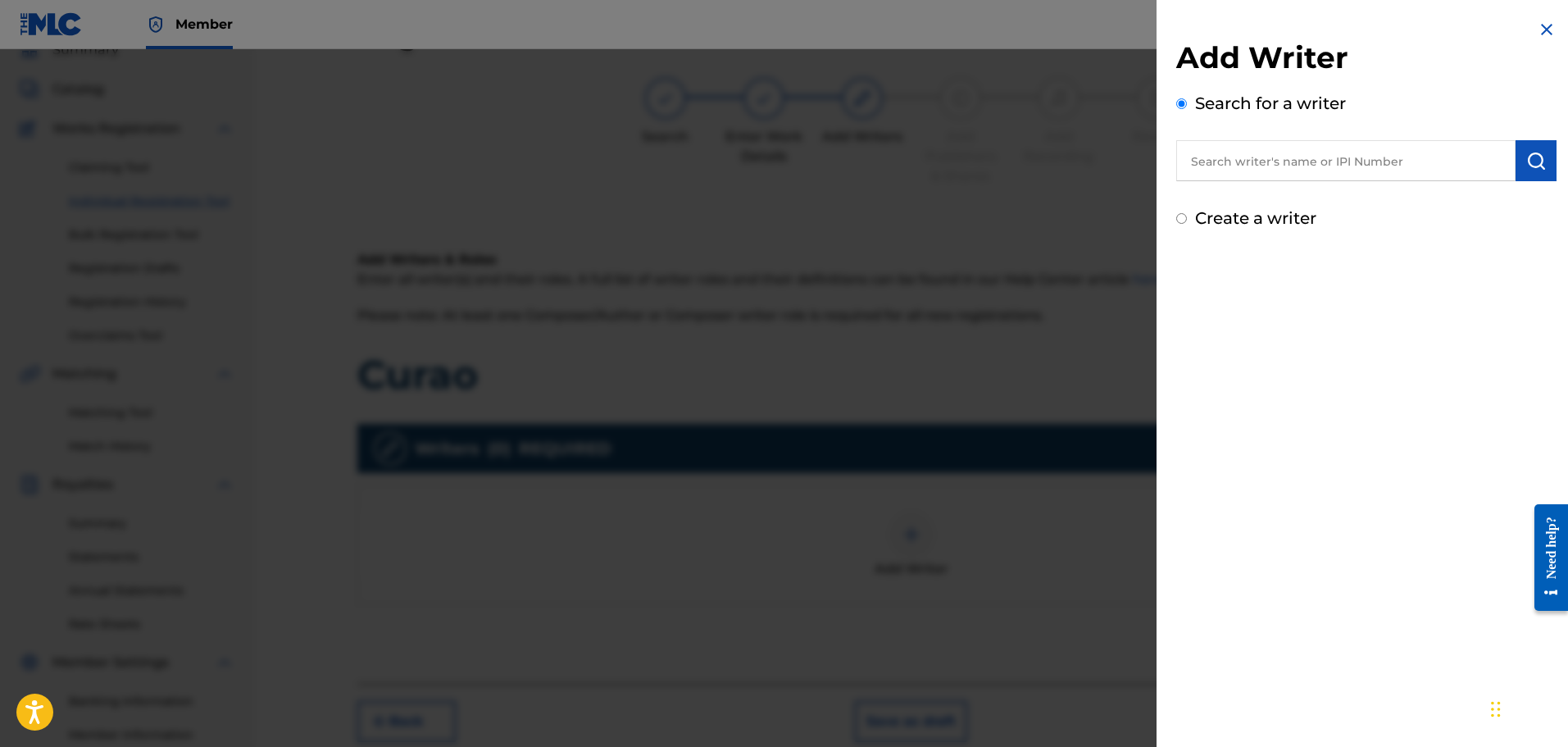
click at [1321, 175] on input "text" at bounding box center [1346, 161] width 339 height 41
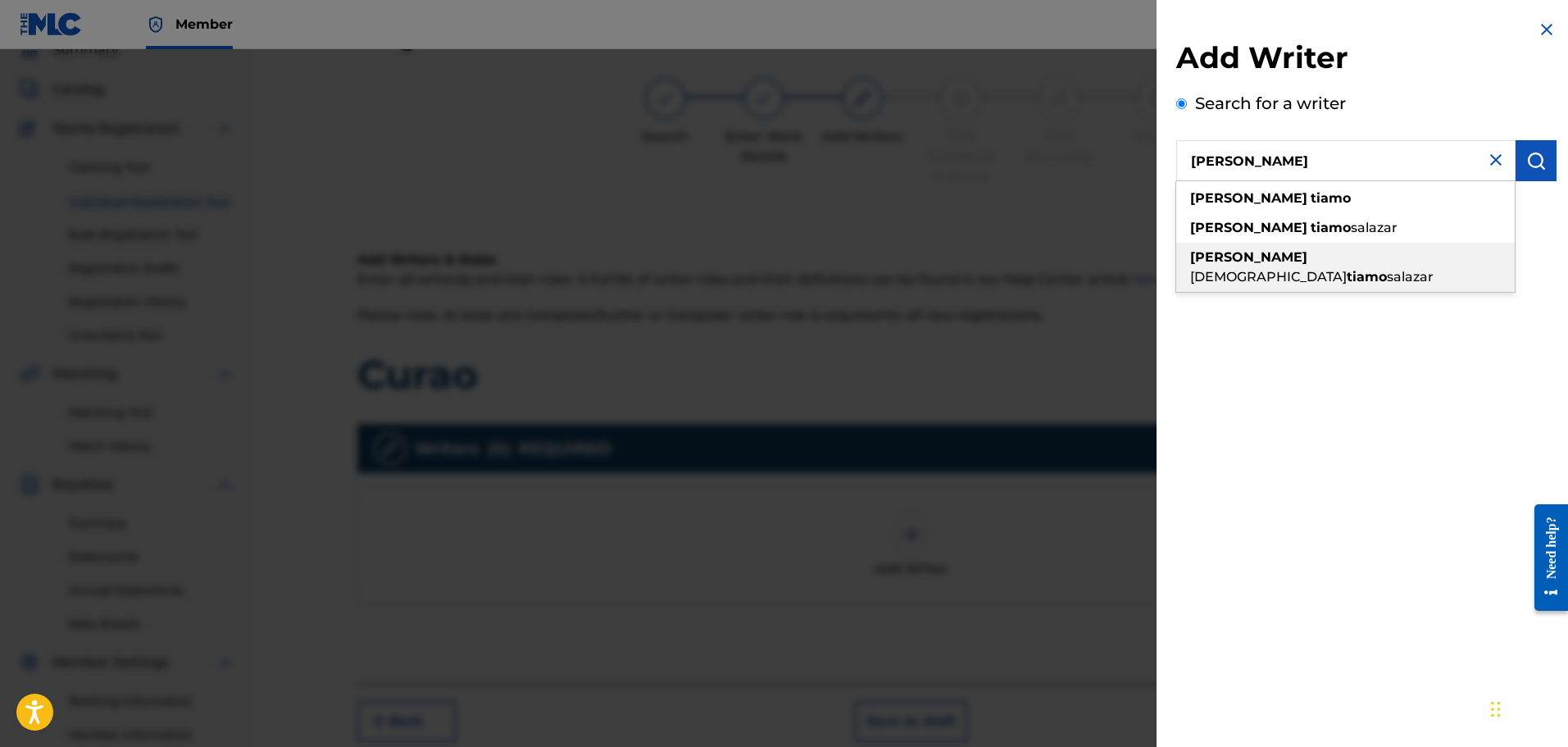
click at [1347, 269] on strong "tiamo" at bounding box center [1367, 276] width 40 height 16
type input "robert jesus tiamo salazar"
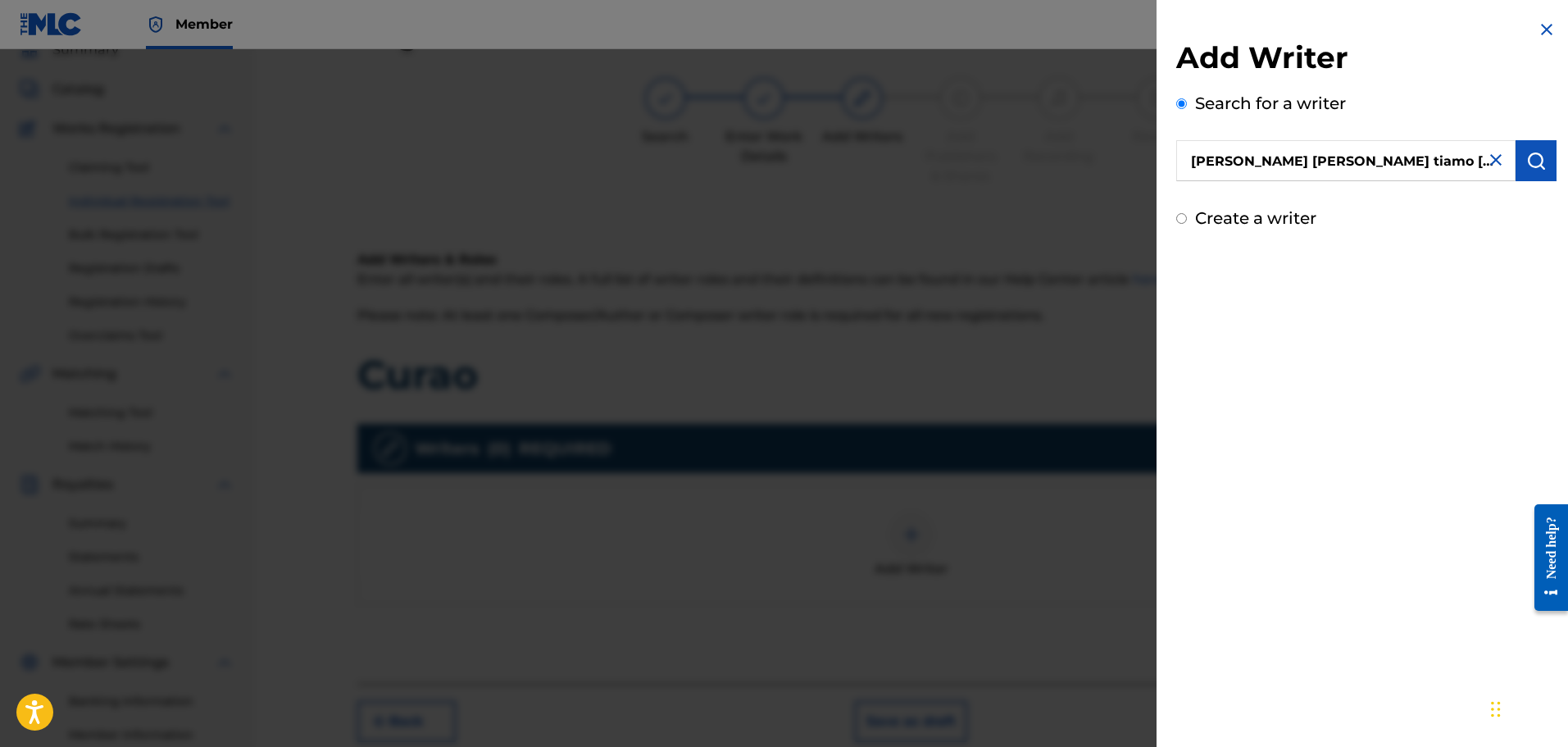
click at [1538, 178] on button "submit" at bounding box center [1537, 161] width 41 height 41
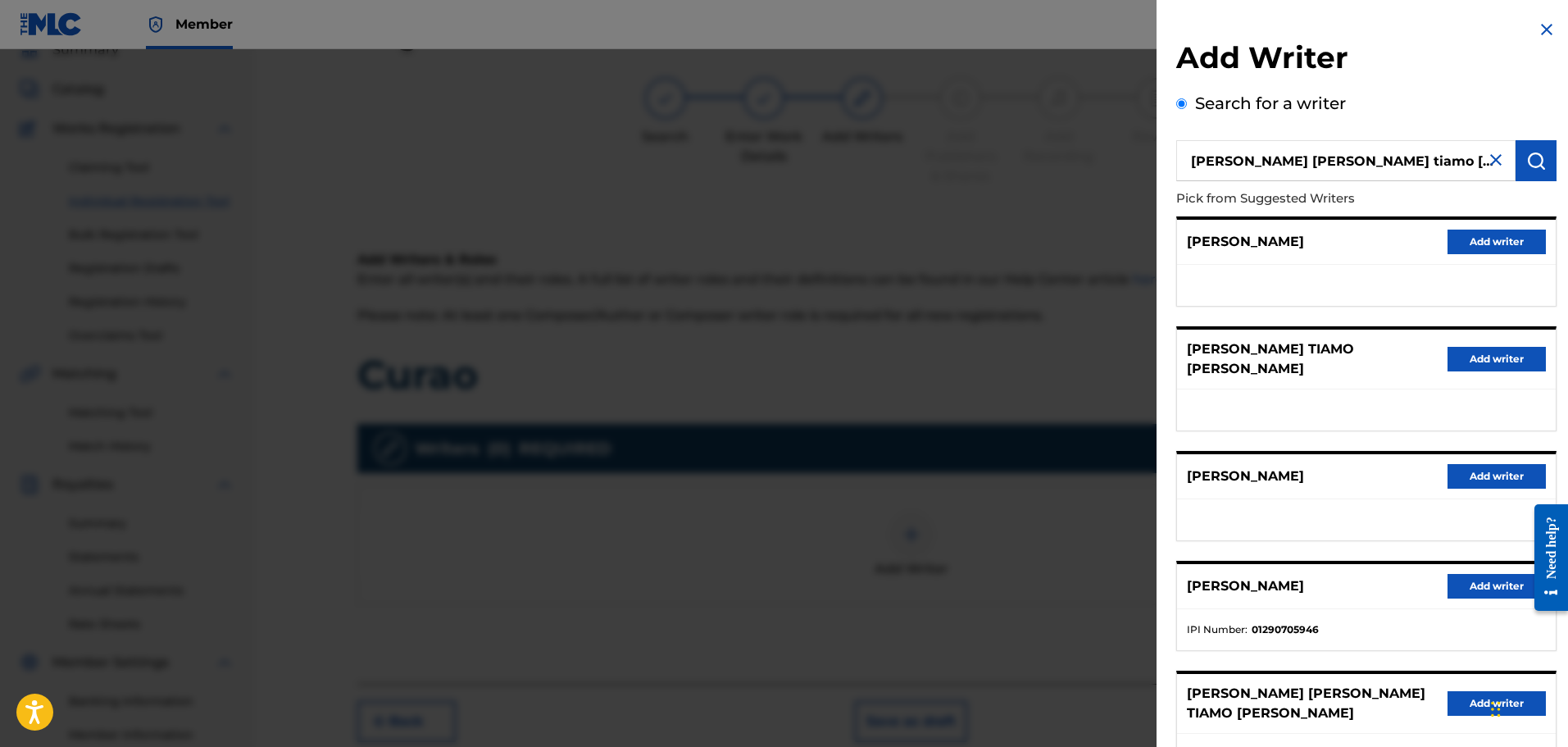
scroll to position [82, 0]
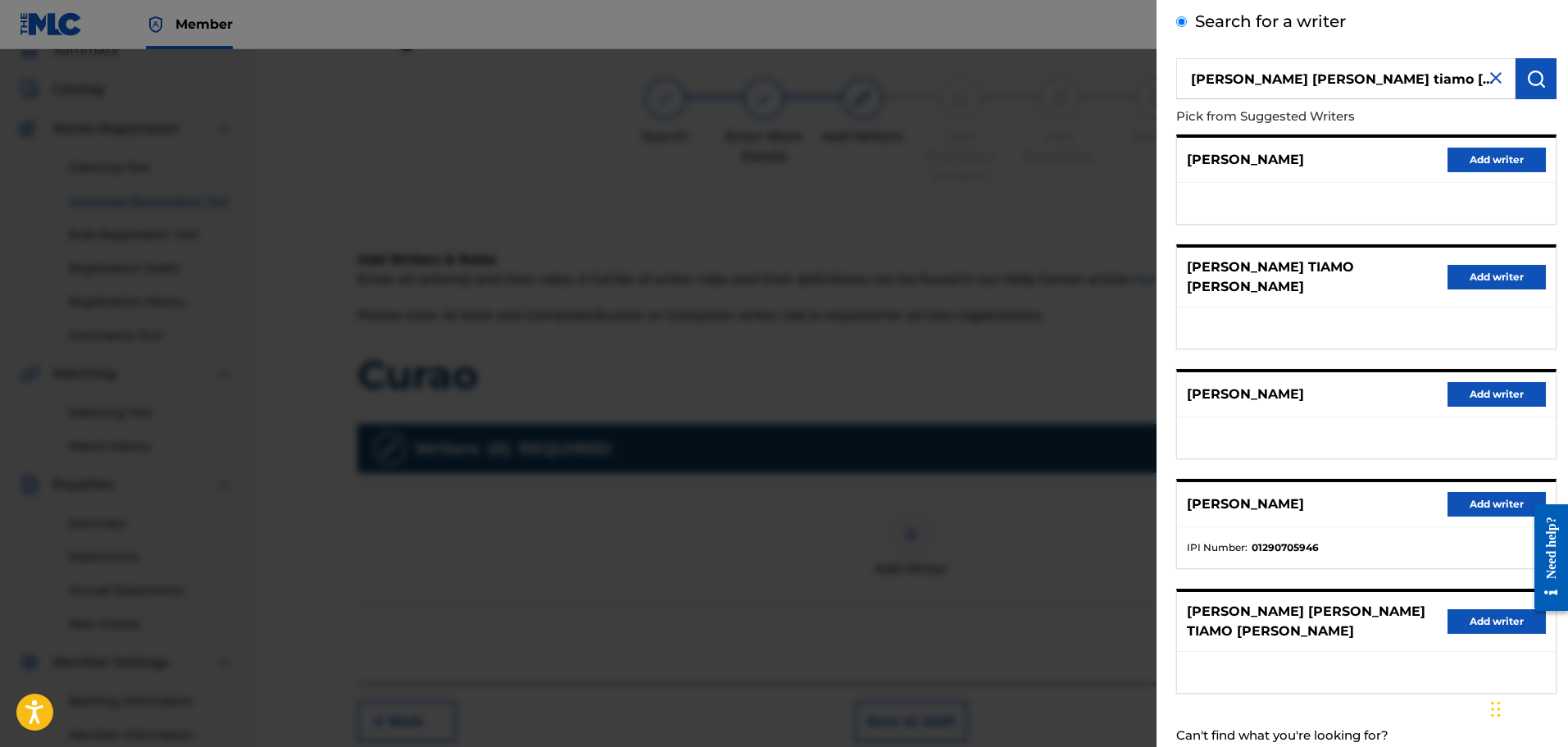
click at [1463, 492] on button "Add writer" at bounding box center [1497, 505] width 99 height 25
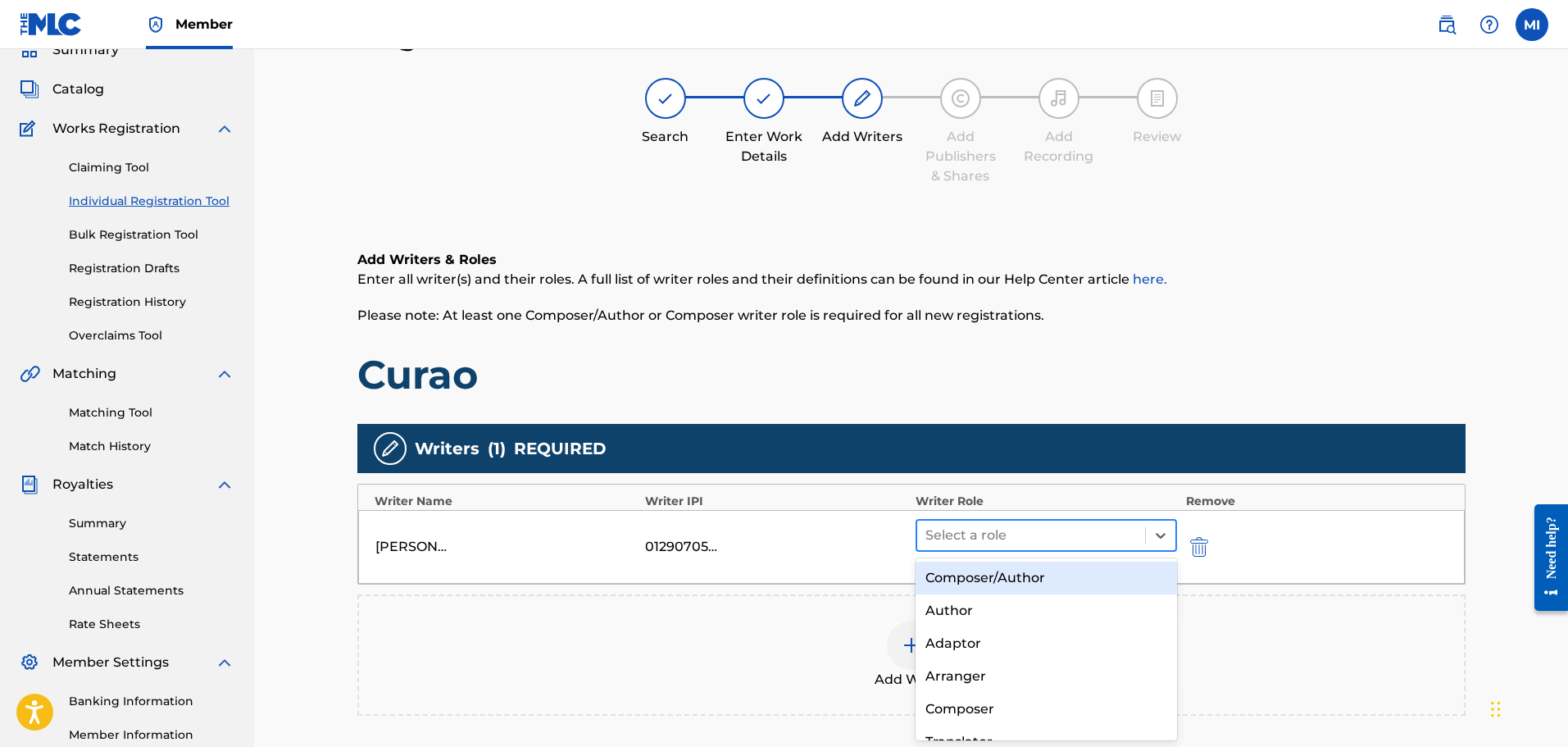
click at [1102, 542] on div at bounding box center [1031, 535] width 212 height 23
click at [1086, 579] on div "Composer/Author" at bounding box center [1046, 578] width 262 height 33
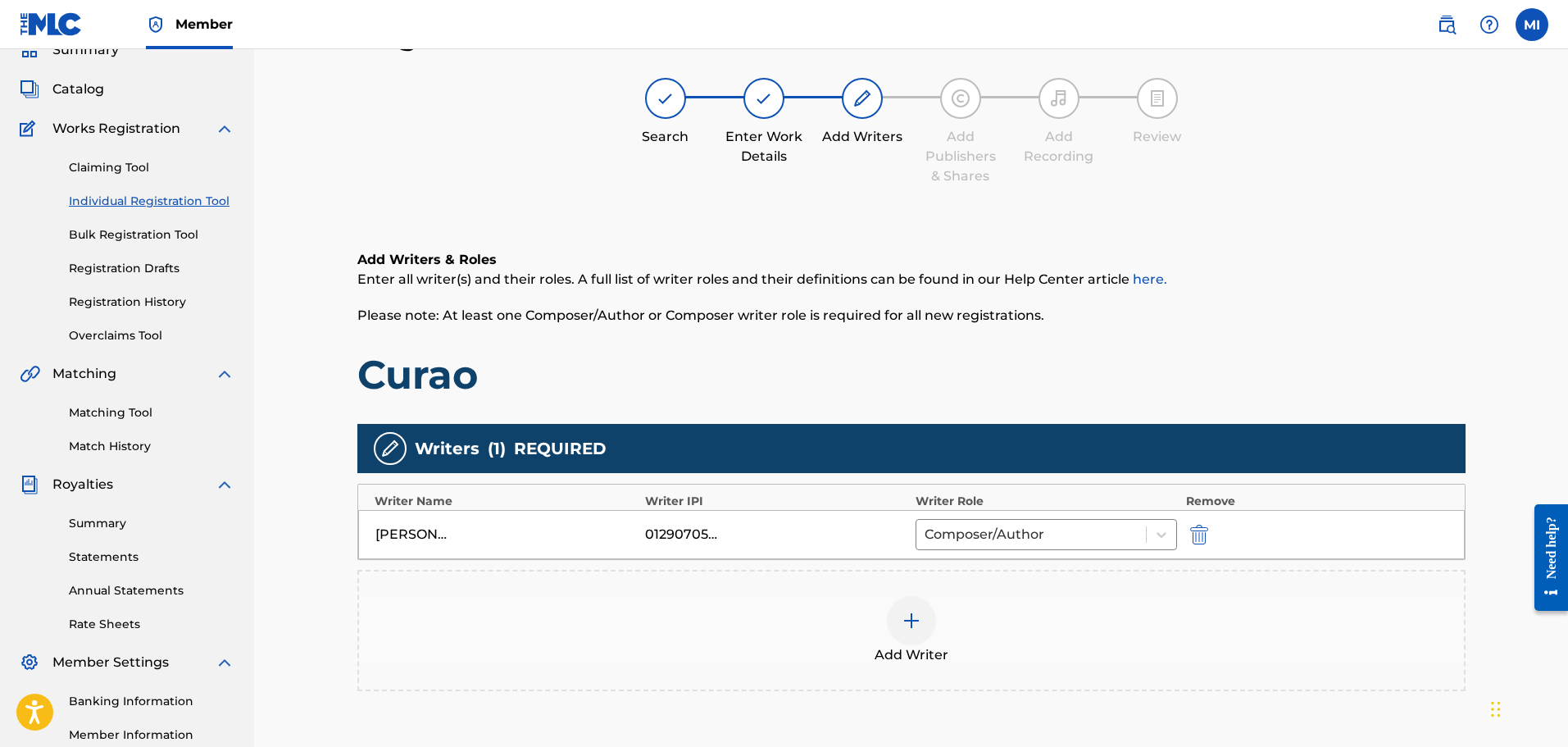
click at [907, 616] on img at bounding box center [911, 620] width 20 height 20
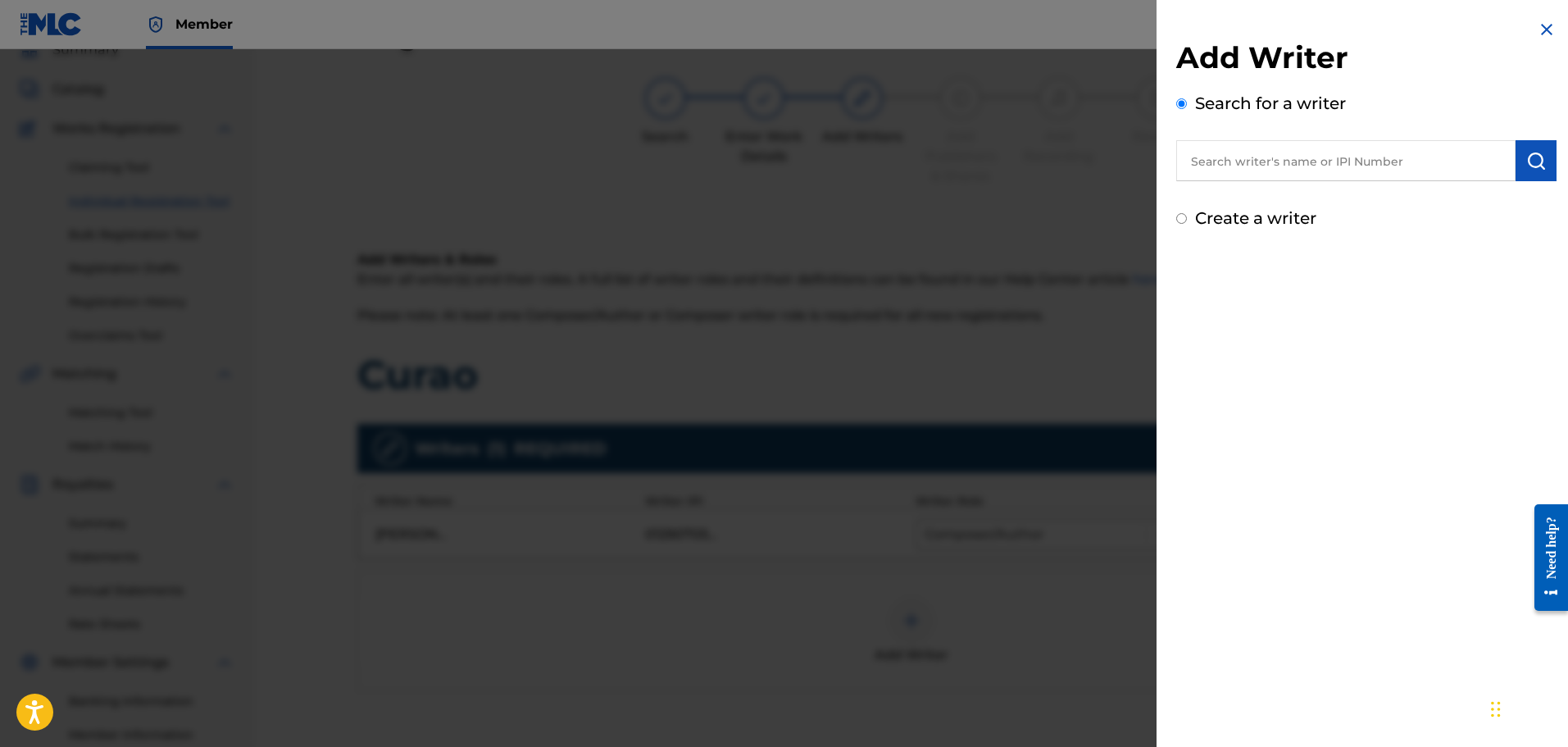
click at [1213, 210] on label "Create a writer" at bounding box center [1257, 218] width 122 height 20
radio input "true"
click at [1188, 213] on input "Create a writer" at bounding box center [1182, 218] width 11 height 11
radio input "false"
radio input "true"
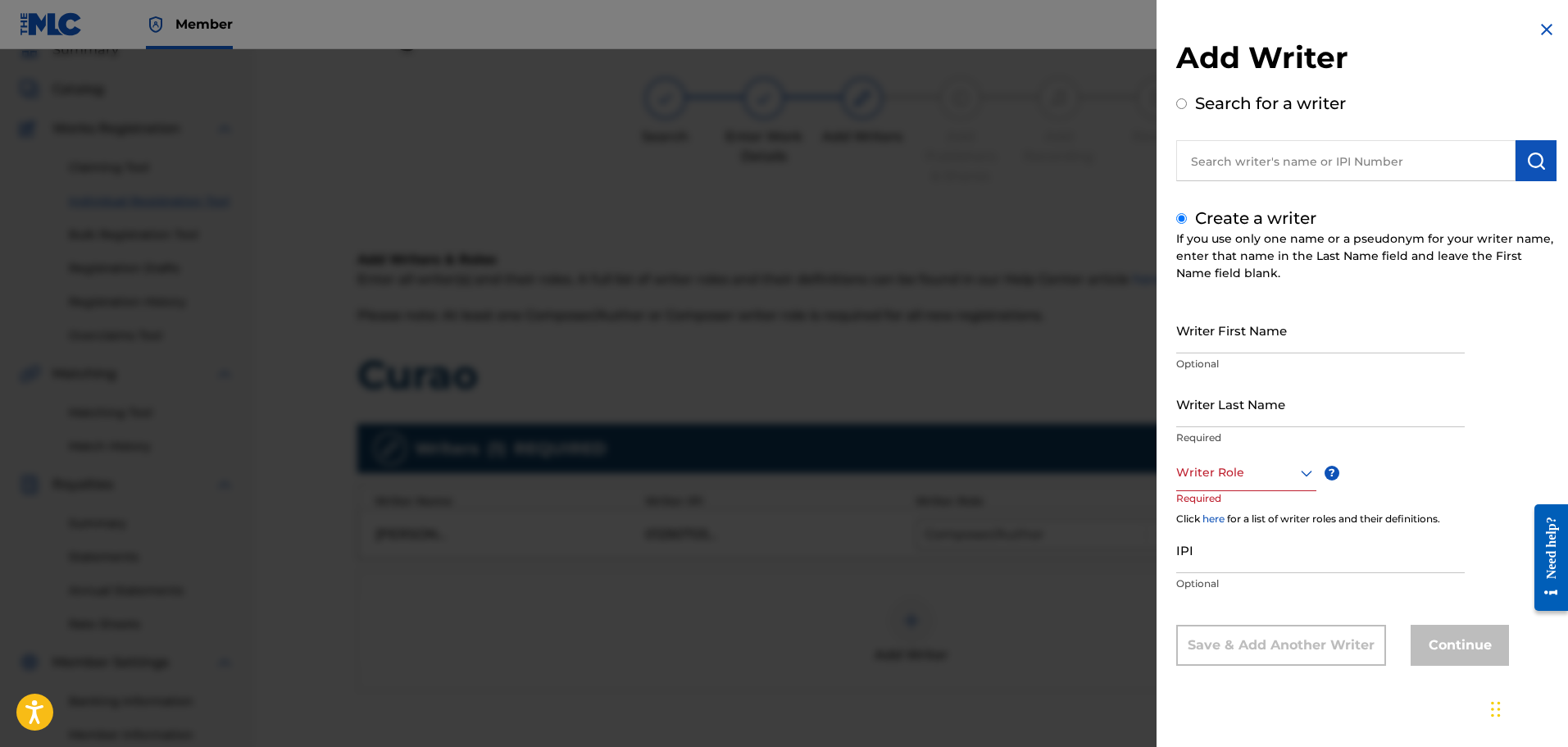
click at [1238, 329] on input "Writer First Name" at bounding box center [1321, 330] width 288 height 47
click at [1201, 342] on input "JOrge Romero" at bounding box center [1321, 330] width 288 height 47
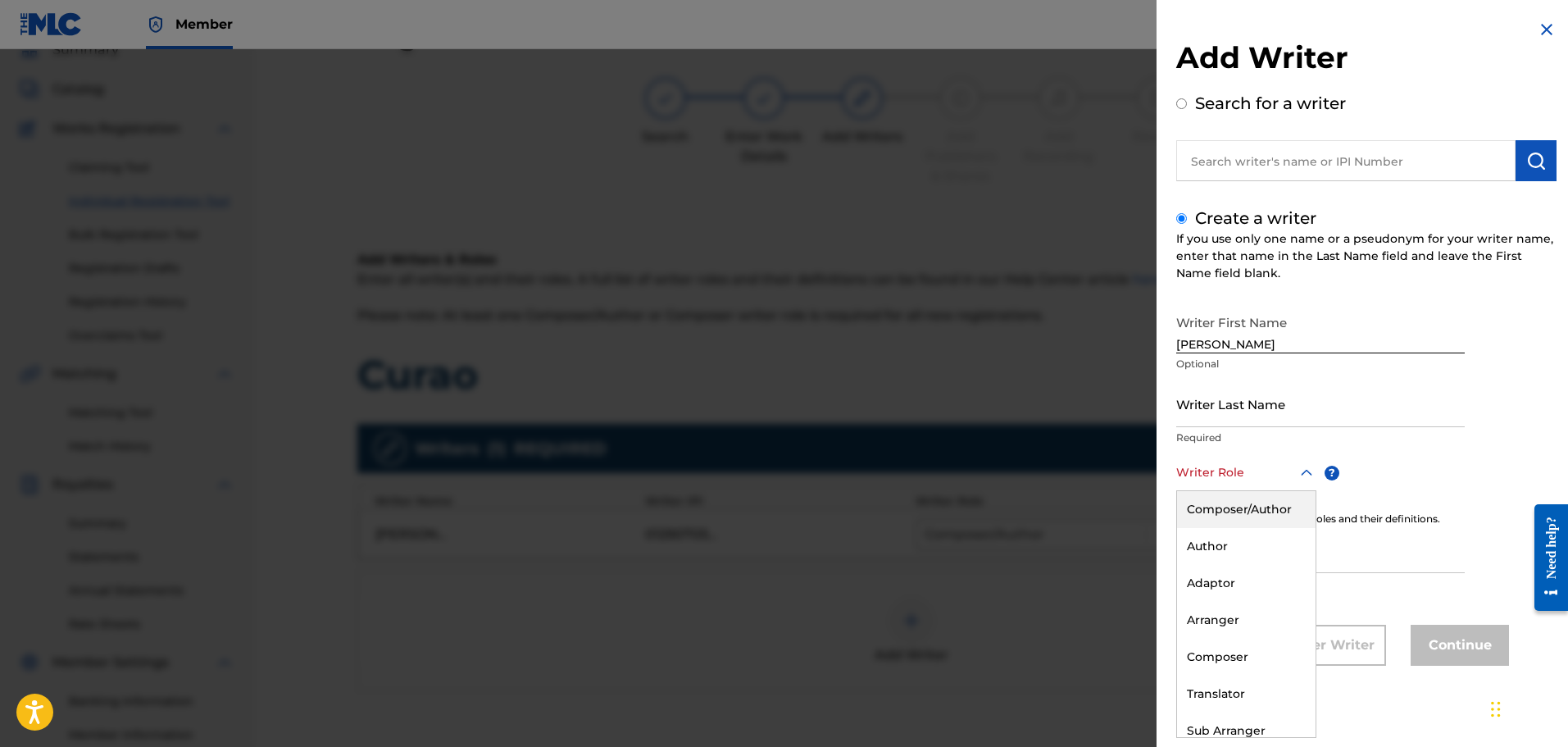
click at [1276, 468] on div at bounding box center [1247, 473] width 141 height 21
click at [1245, 509] on div "Composer/Author" at bounding box center [1247, 510] width 139 height 37
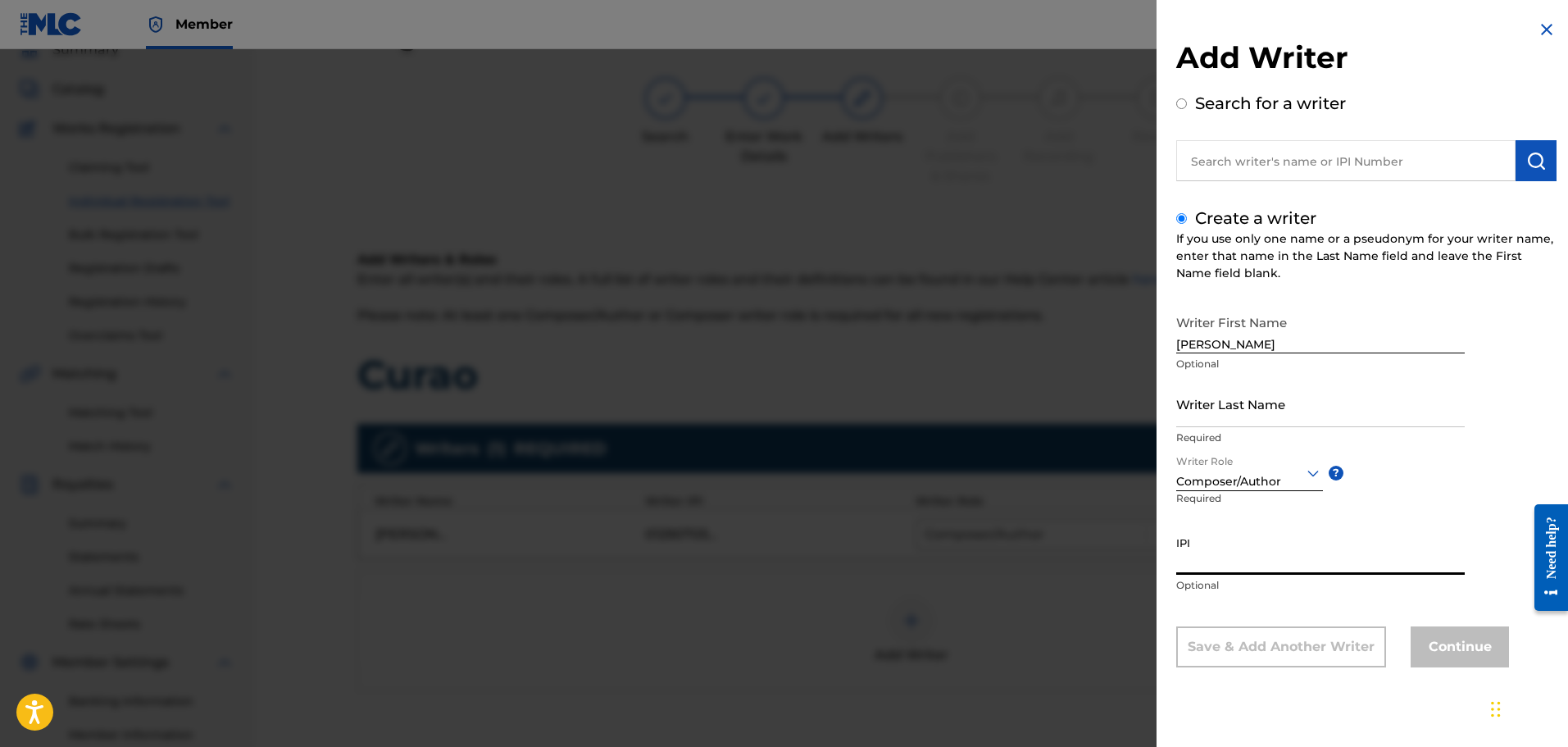
click at [1363, 560] on input "IPI" at bounding box center [1321, 551] width 288 height 47
drag, startPoint x: 1214, startPoint y: 344, endPoint x: 1273, endPoint y: 341, distance: 59.1
click at [1273, 341] on input "Jorge Romero" at bounding box center [1321, 330] width 288 height 47
type input "Jorg"
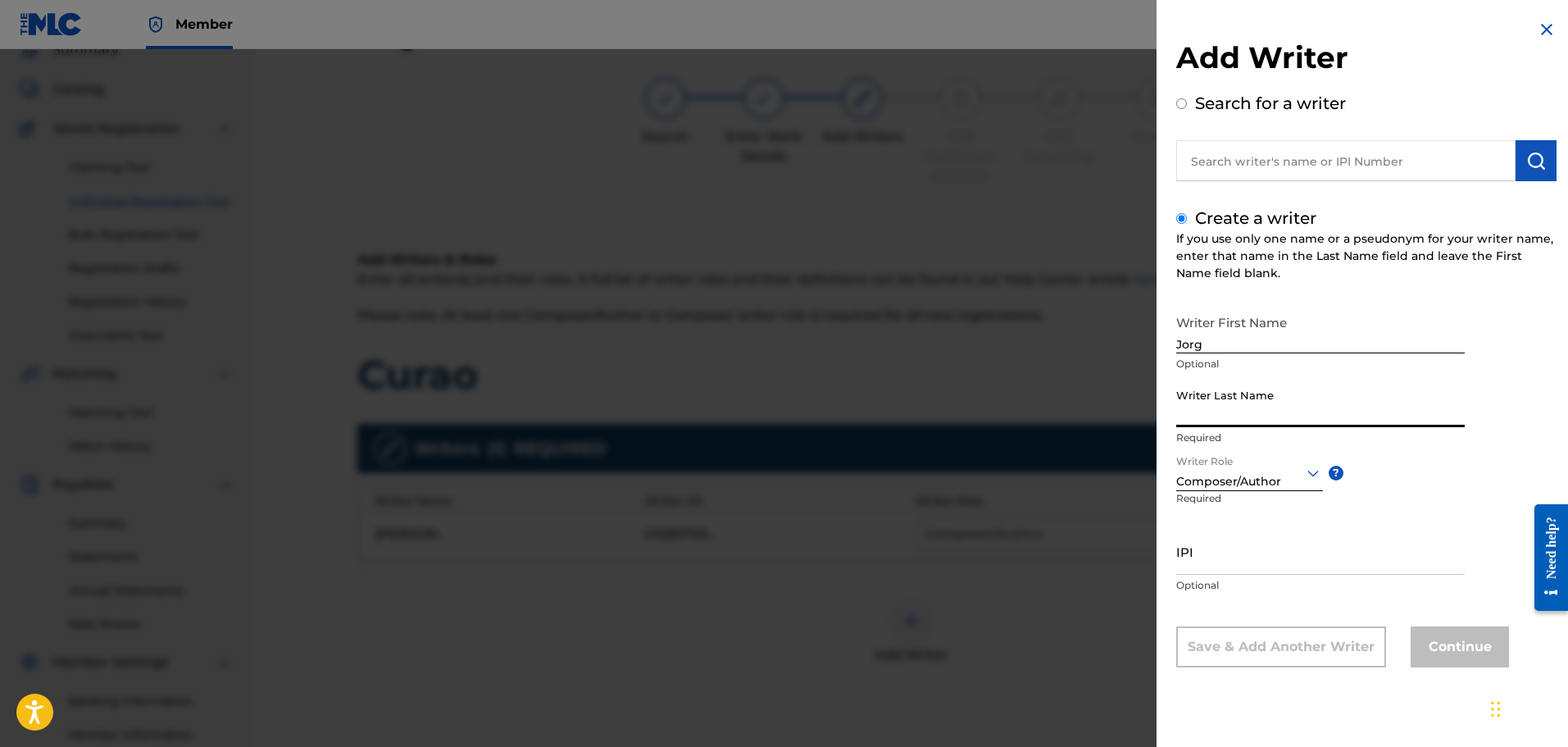
paste input "Romero"
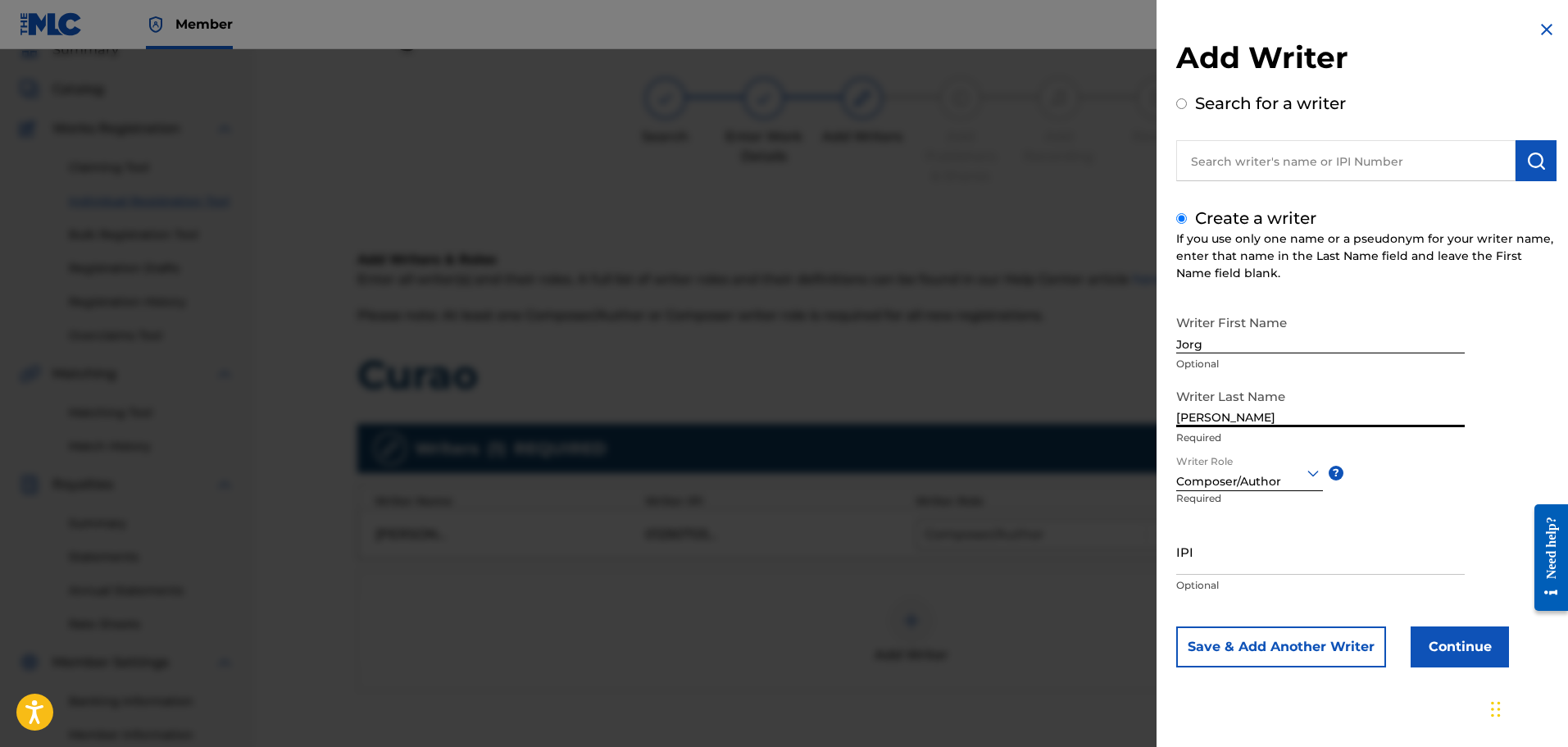
type input "Romero"
click at [1273, 341] on input "Jorg" at bounding box center [1321, 330] width 288 height 47
type input "Jorge"
click at [1456, 639] on button "Continue" at bounding box center [1460, 647] width 99 height 41
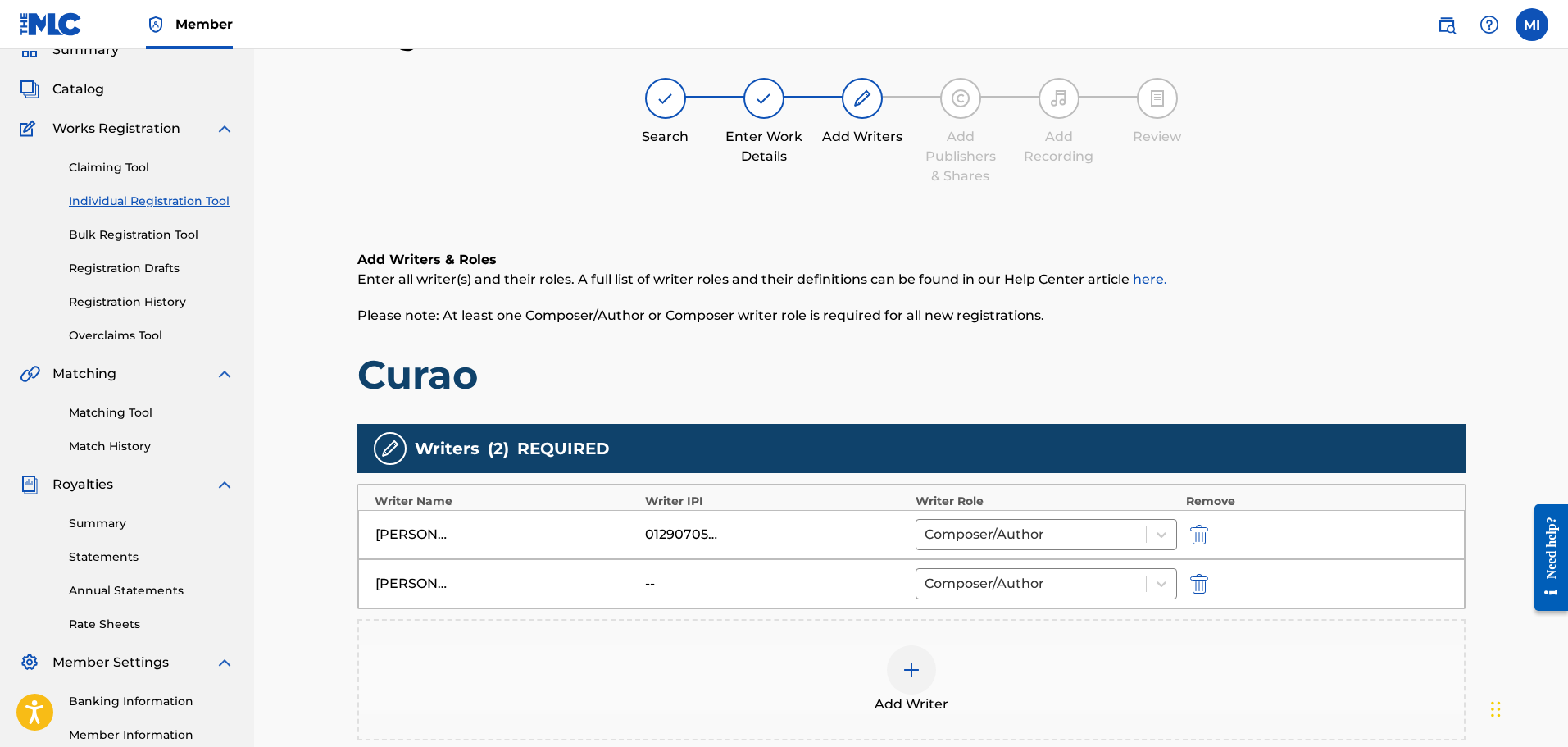
click at [926, 664] on div at bounding box center [911, 670] width 49 height 49
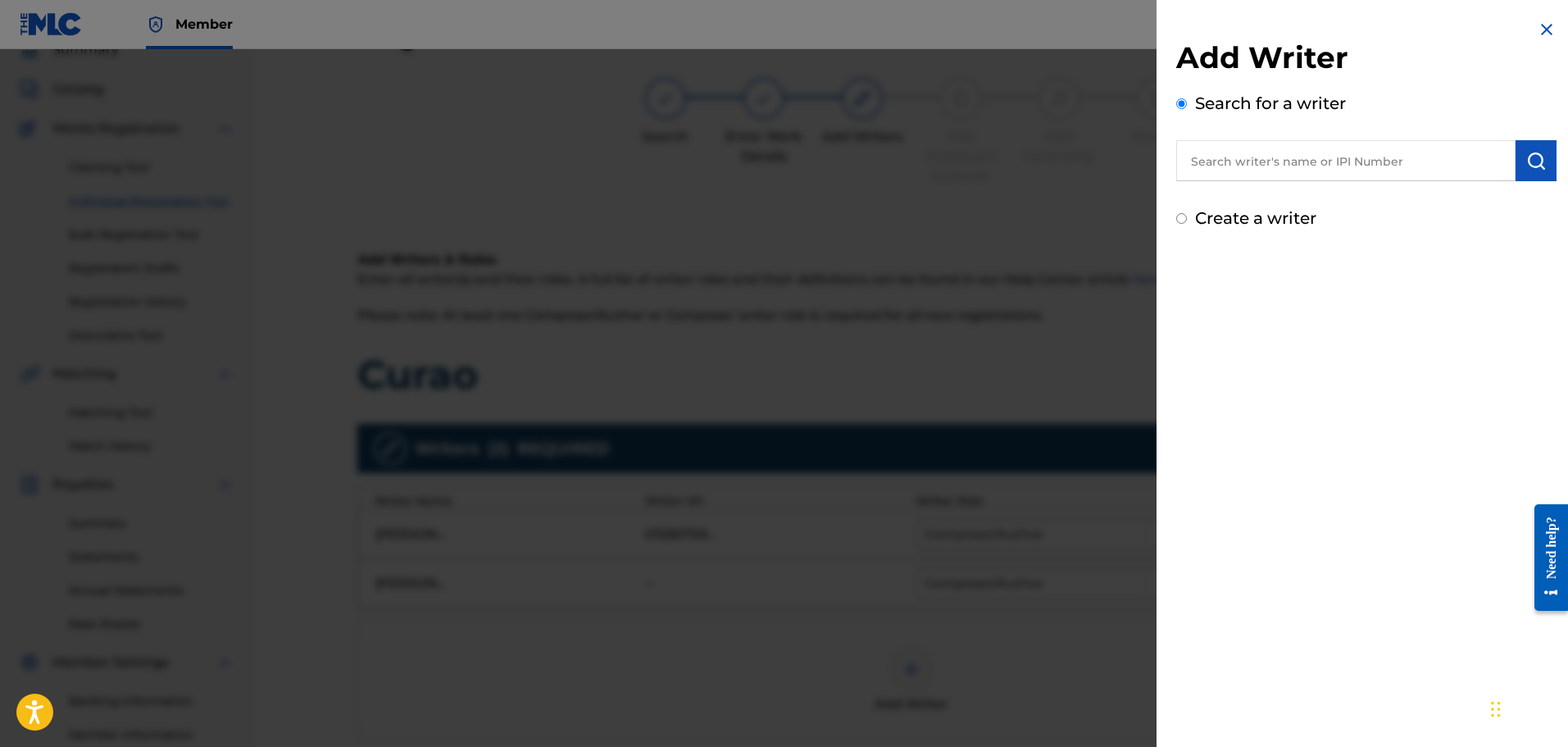
click at [1338, 171] on input "text" at bounding box center [1346, 161] width 339 height 41
paste input "Freddy Miguel Mendez Payares"
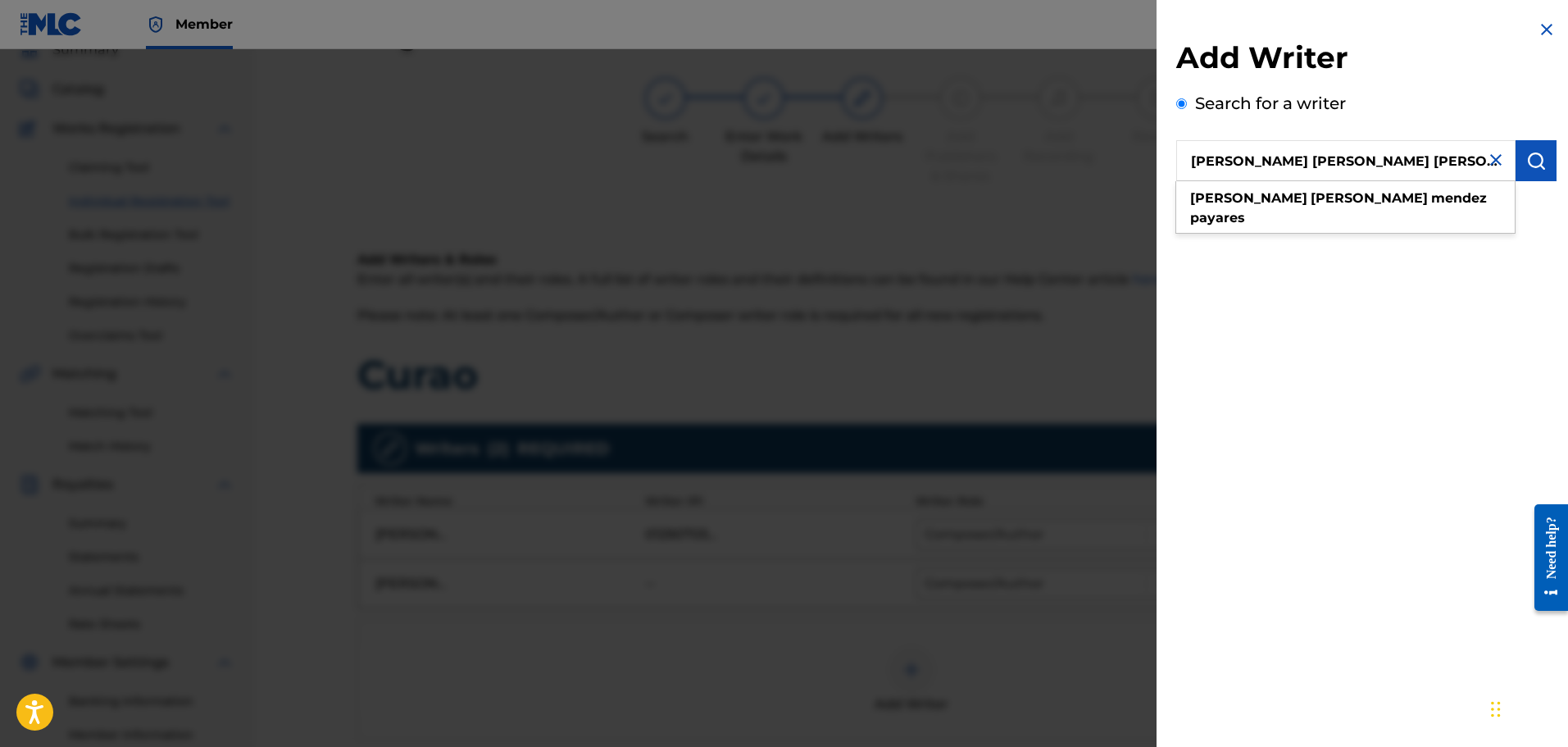
type input "Freddy Miguel Mendez Payares"
drag, startPoint x: 1536, startPoint y: 173, endPoint x: 1511, endPoint y: 181, distance: 26.2
click at [1535, 173] on button "submit" at bounding box center [1537, 161] width 41 height 41
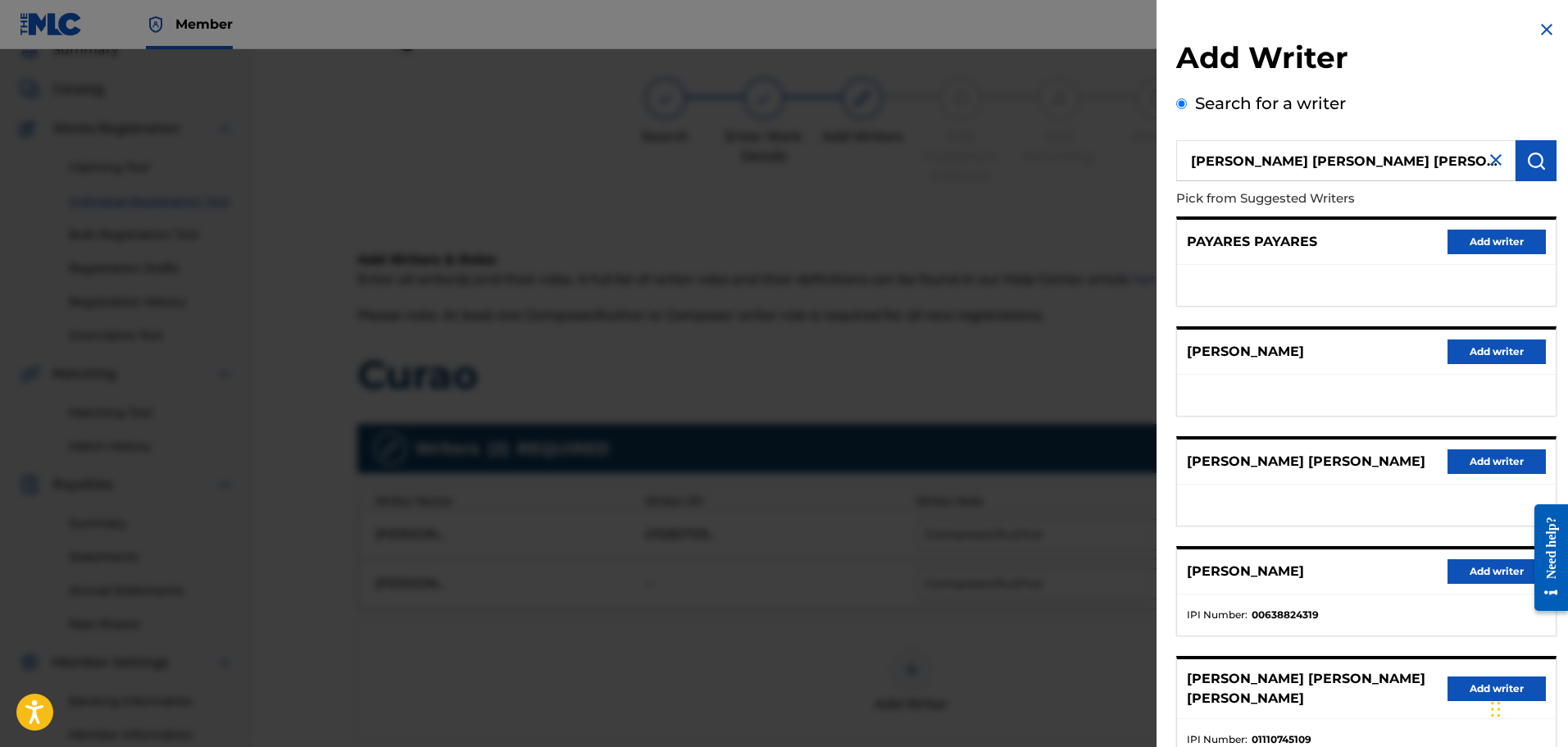
click at [1481, 454] on button "Add writer" at bounding box center [1497, 462] width 99 height 25
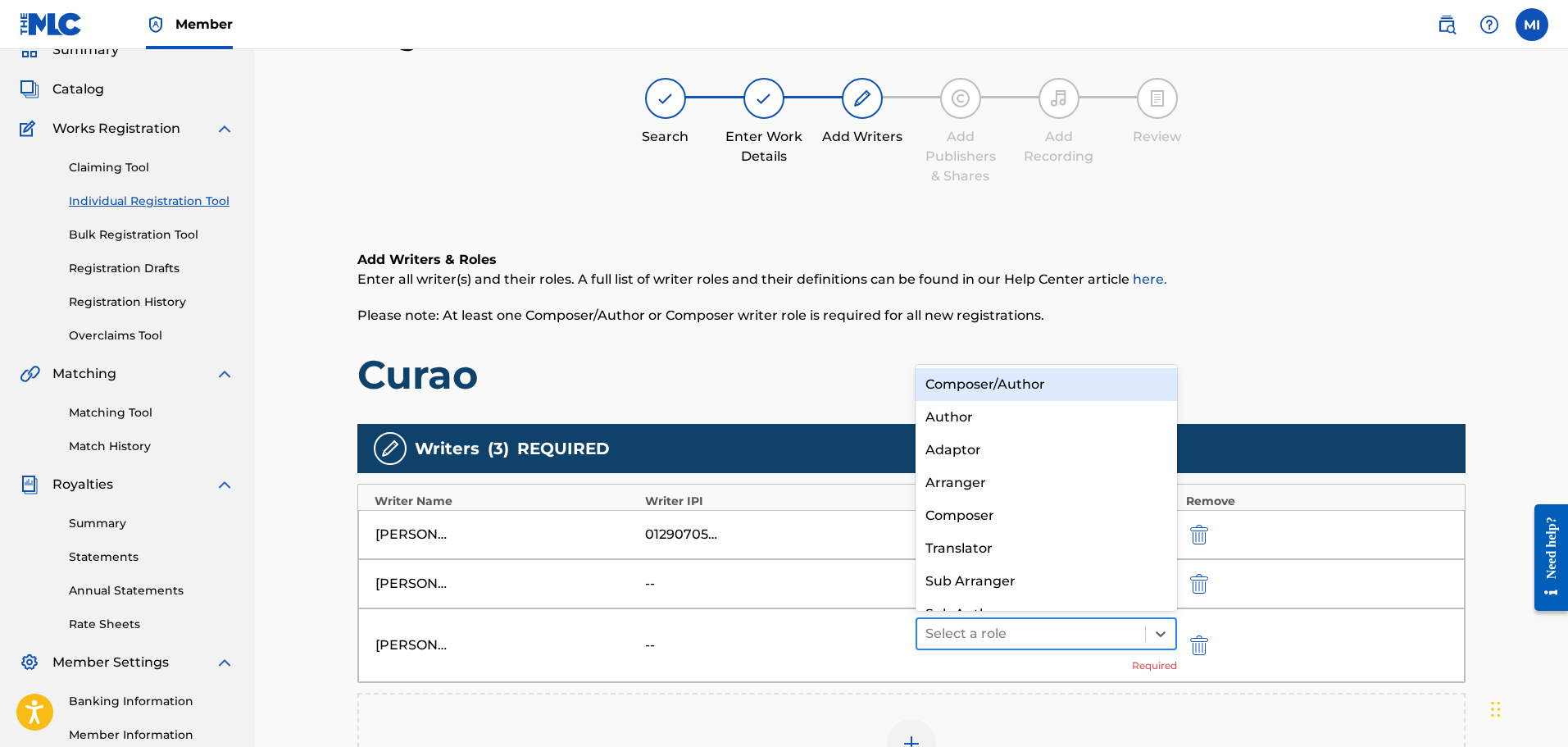
click at [1095, 634] on div at bounding box center [1031, 634] width 212 height 23
click at [1027, 394] on div "Composer/Author" at bounding box center [1046, 385] width 262 height 33
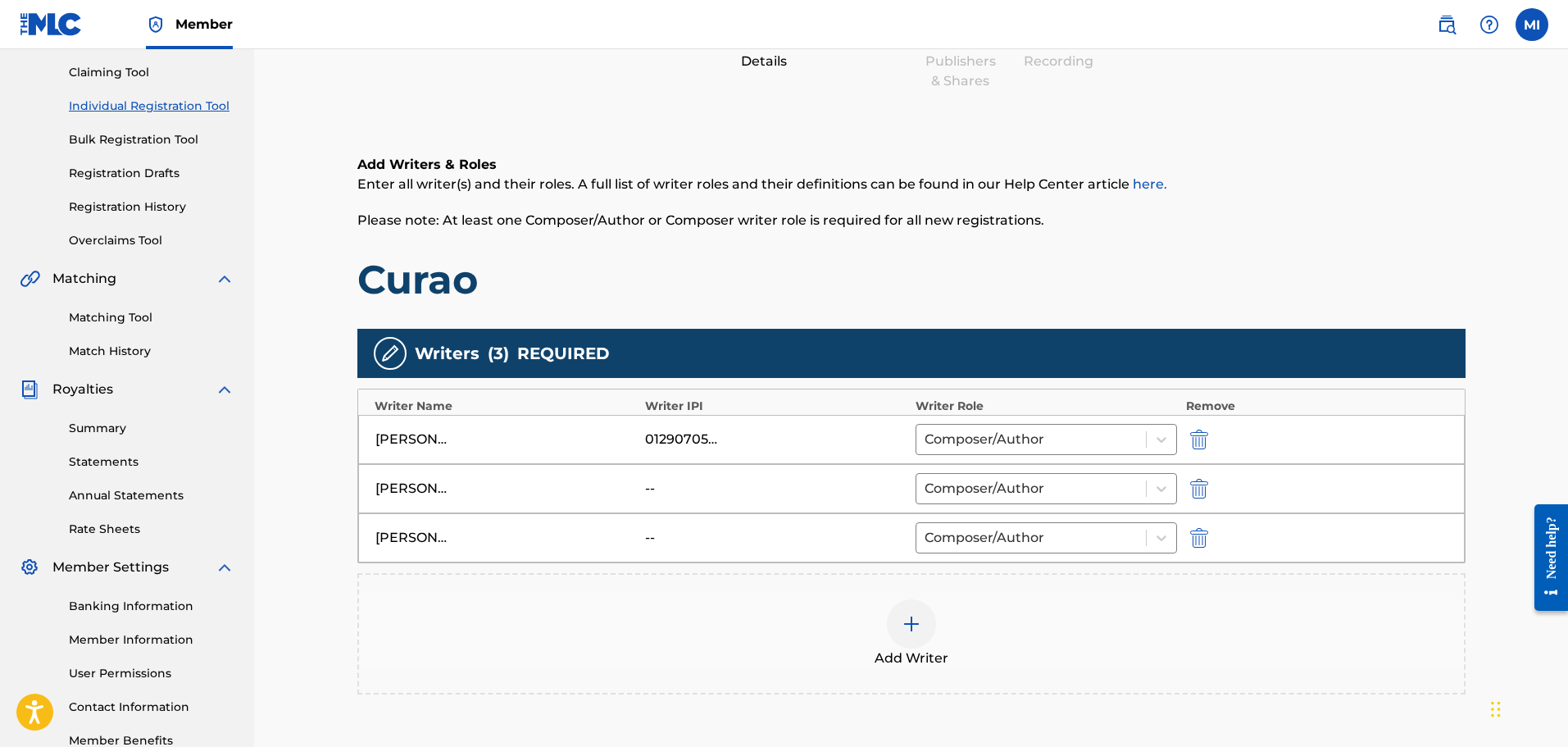
scroll to position [332, 0]
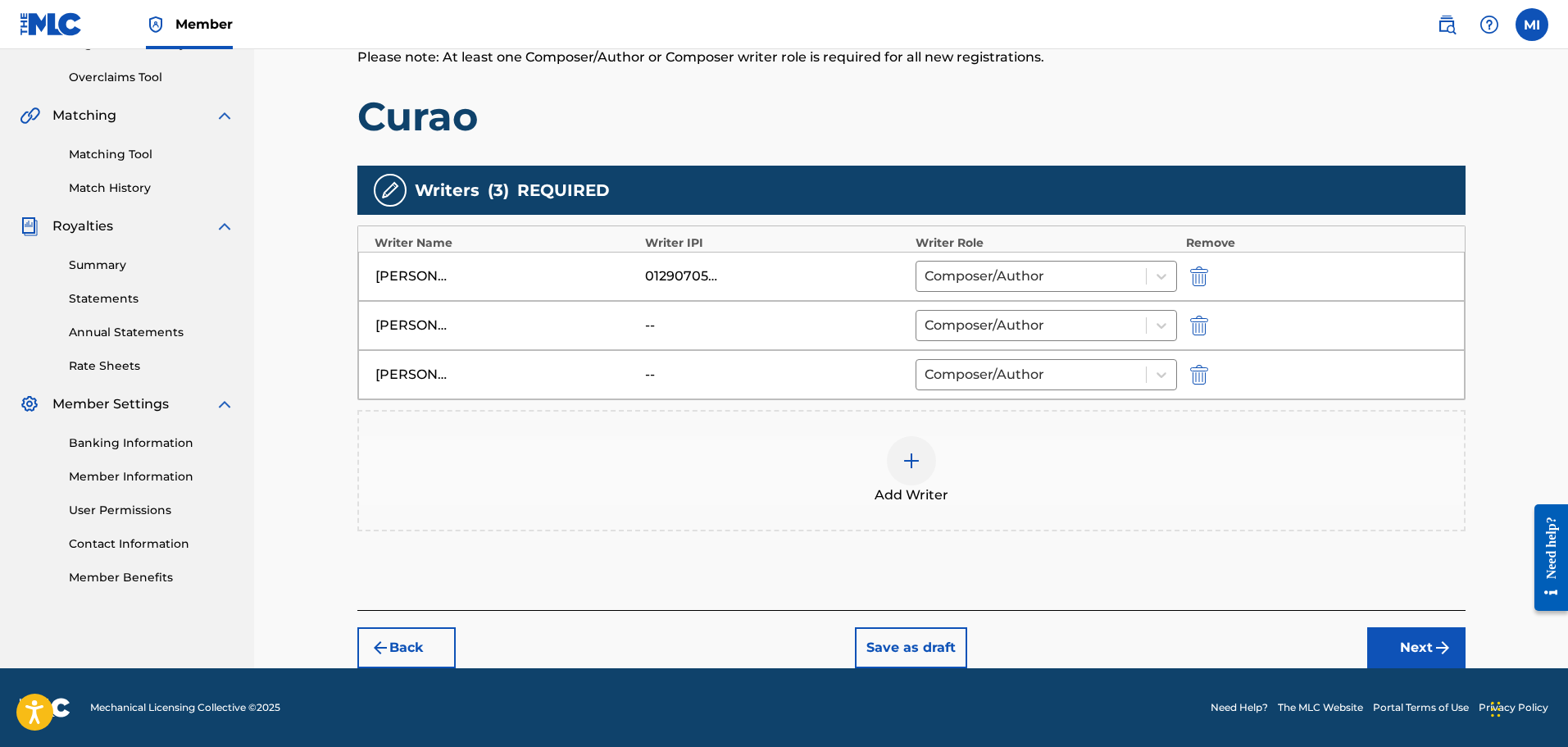
click at [887, 459] on div at bounding box center [911, 461] width 49 height 49
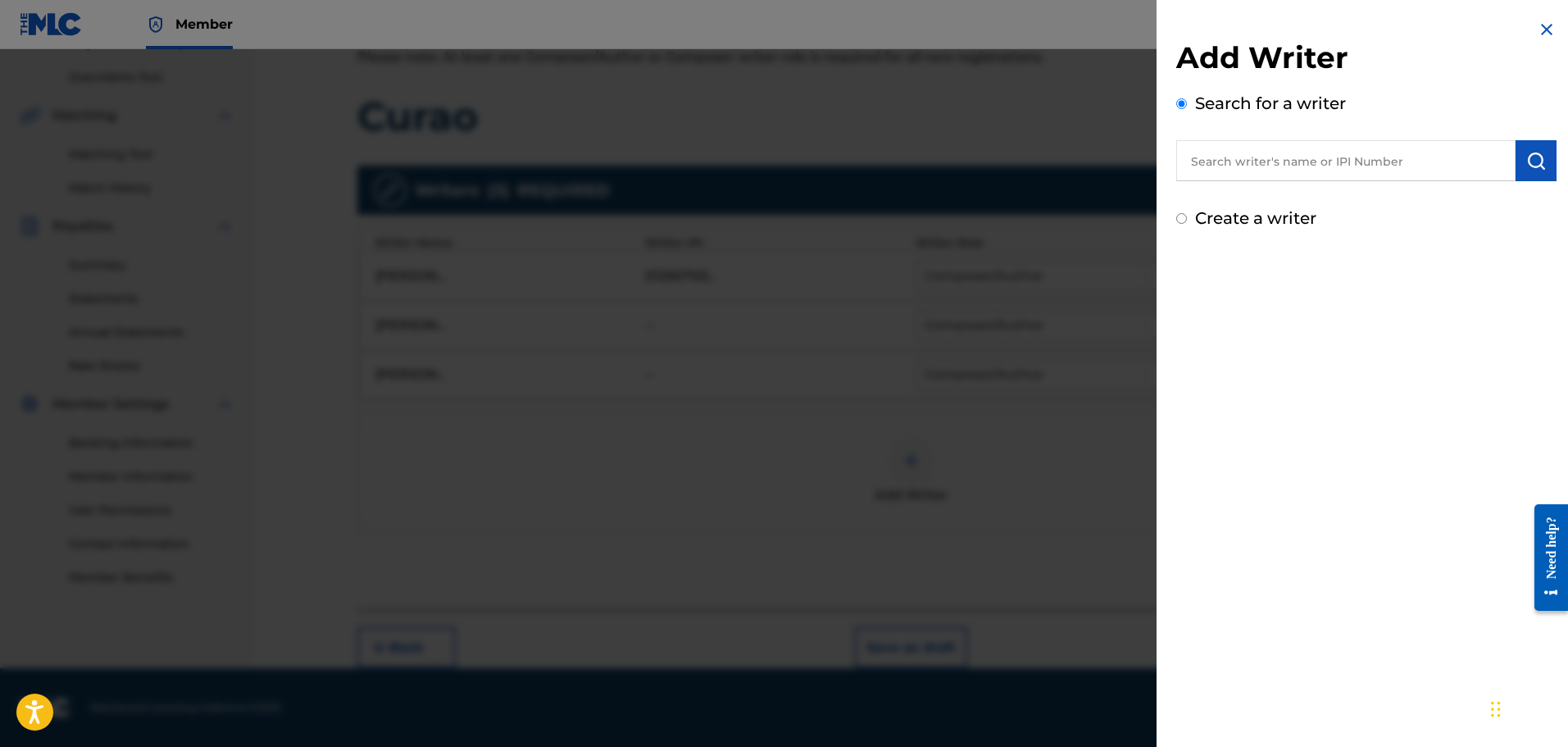
click at [1452, 178] on input "text" at bounding box center [1346, 161] width 339 height 41
paste input "Elio Sifontes"
type input "Elio Sifontes"
click at [1519, 160] on button "submit" at bounding box center [1537, 161] width 41 height 41
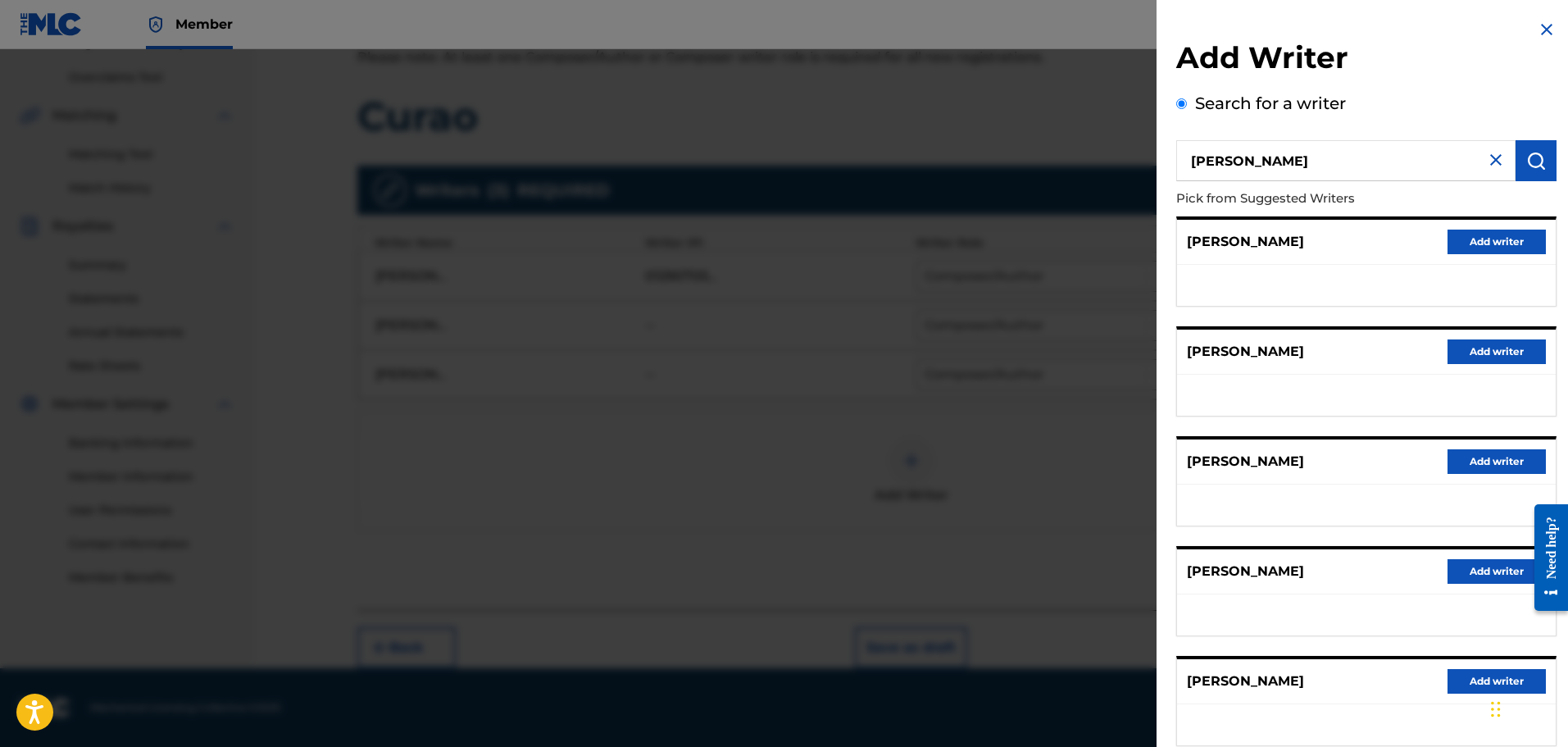
click at [1503, 452] on button "Add writer" at bounding box center [1497, 462] width 99 height 25
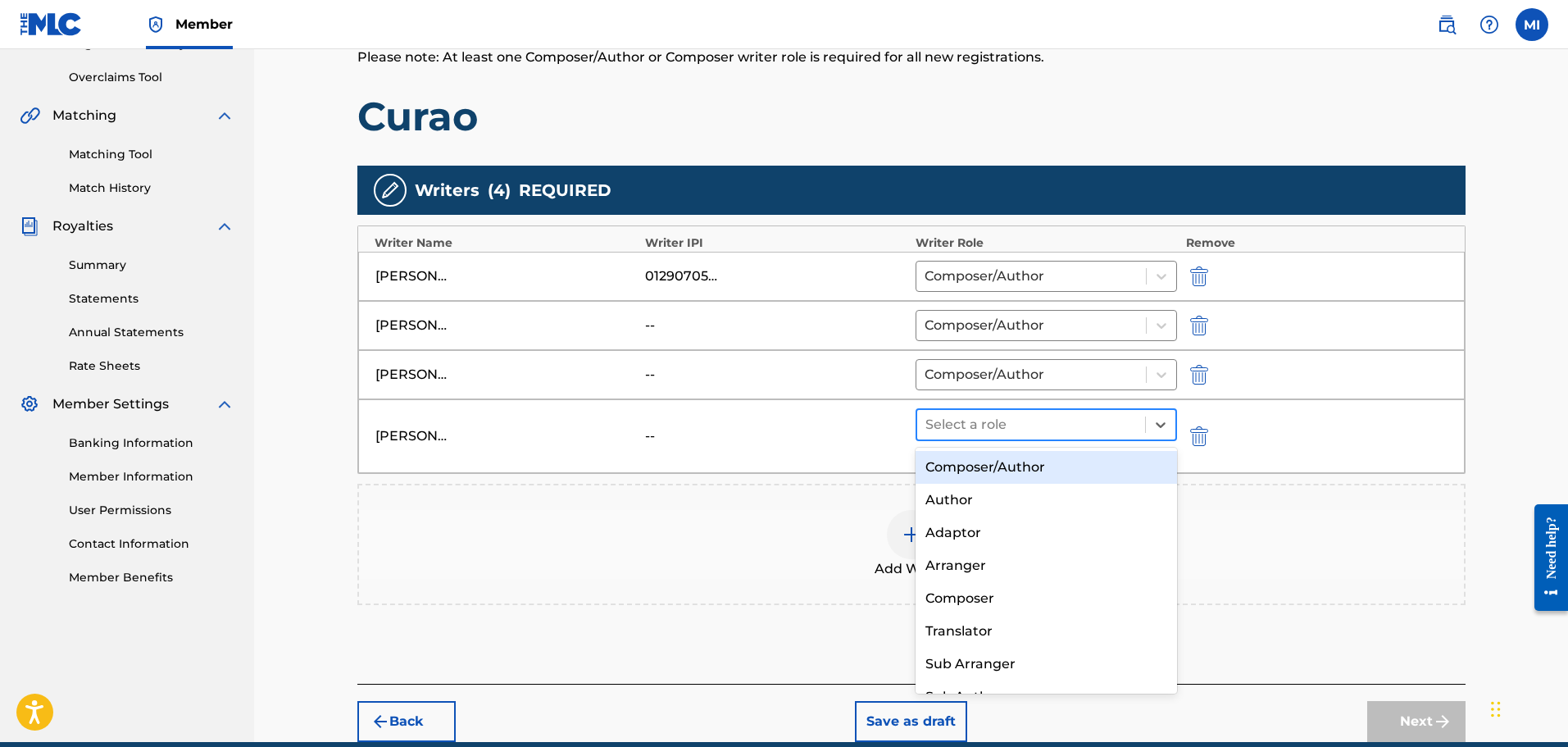
click at [1081, 423] on div at bounding box center [1031, 425] width 212 height 23
click at [1047, 461] on div "Composer/Author" at bounding box center [1046, 468] width 262 height 33
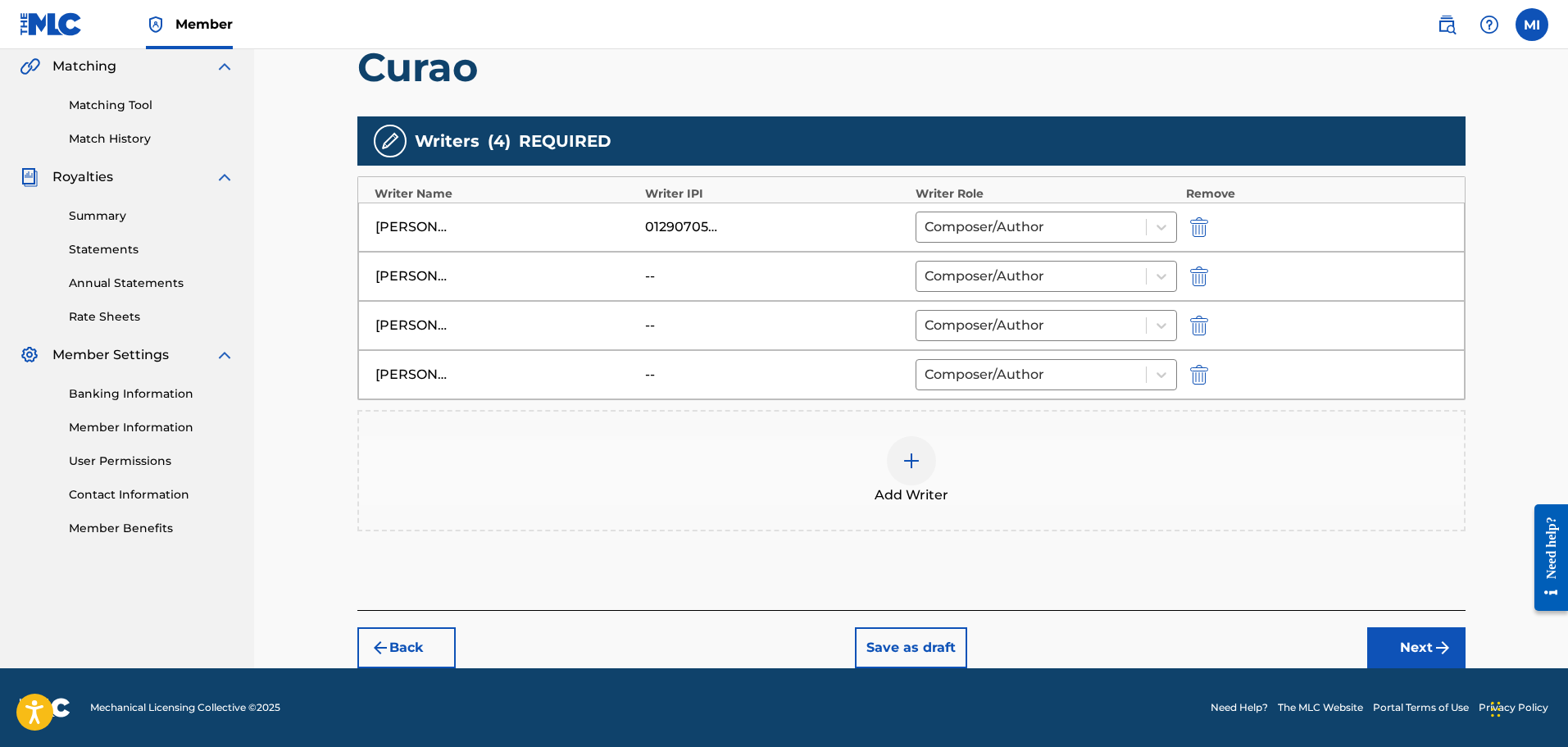
click at [1406, 643] on button "Next" at bounding box center [1417, 648] width 99 height 41
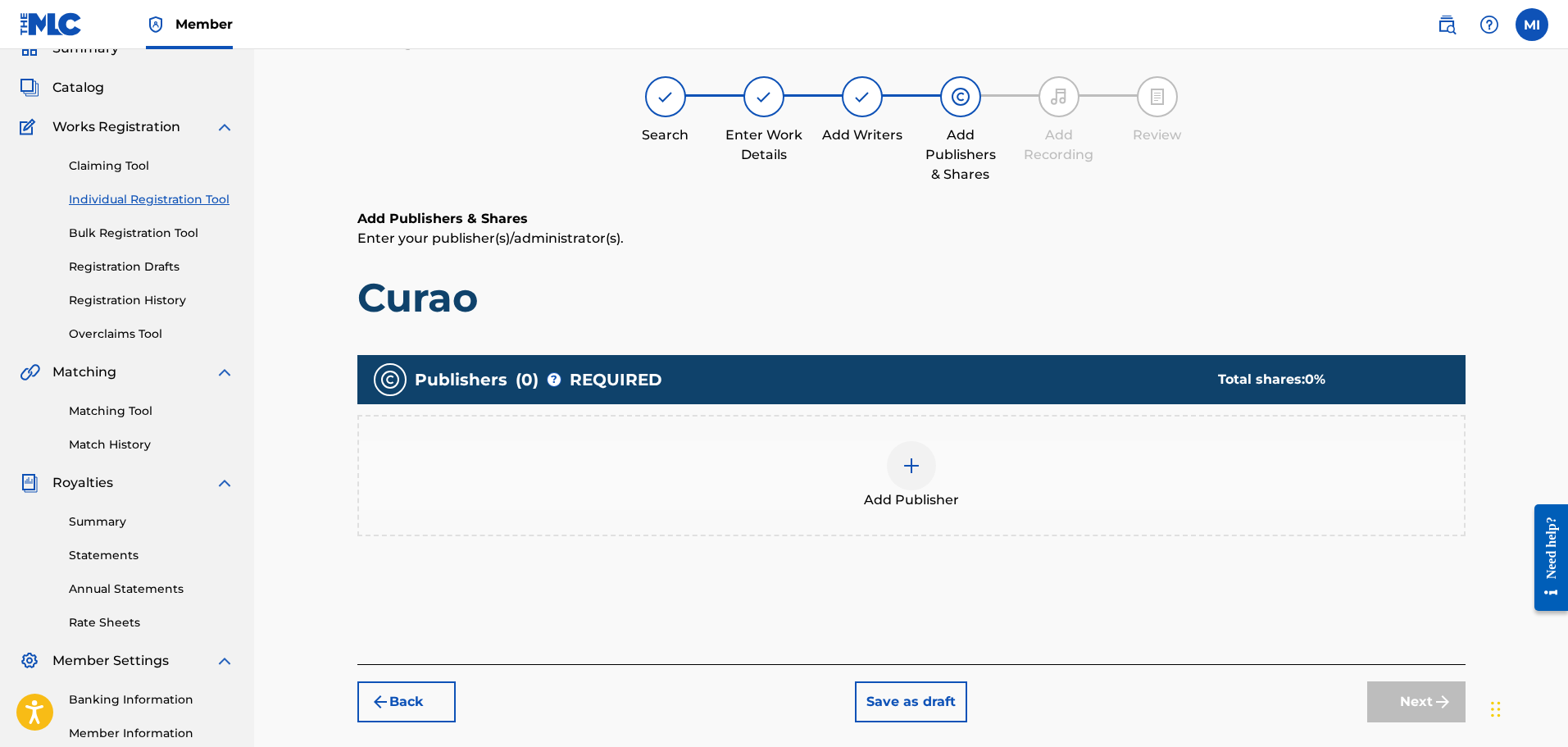
scroll to position [74, 0]
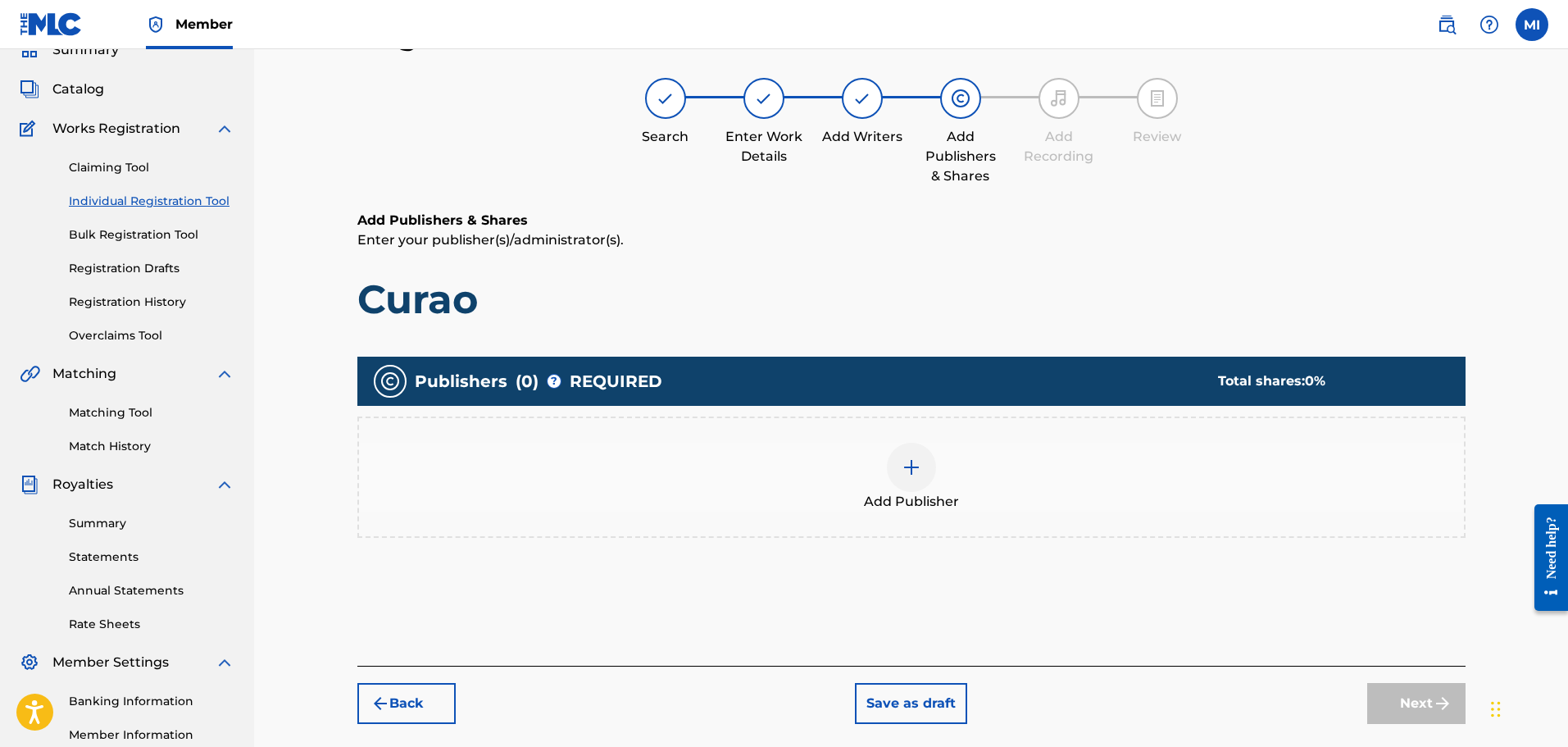
click at [904, 461] on img at bounding box center [911, 468] width 20 height 20
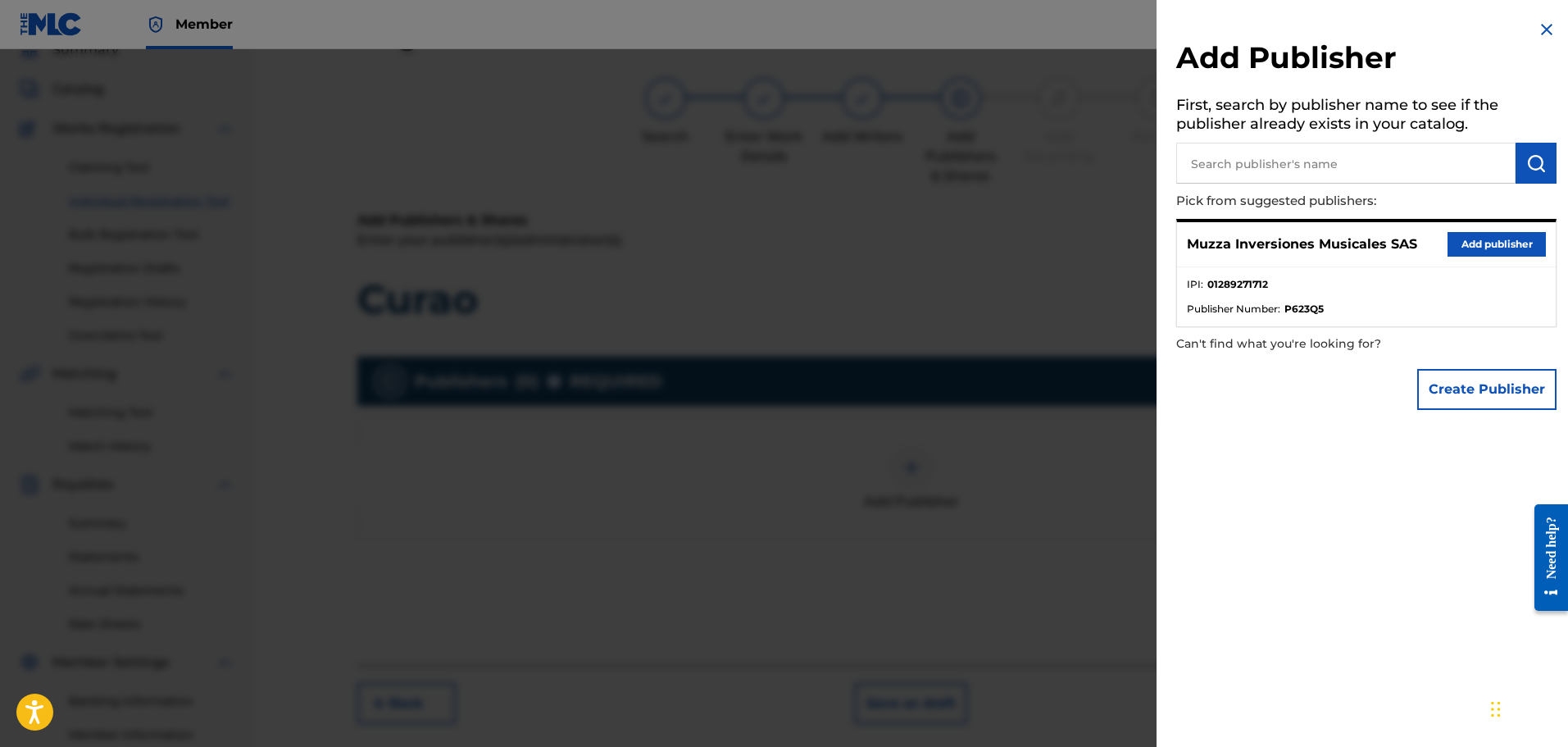
click at [1461, 238] on button "Add publisher" at bounding box center [1497, 244] width 99 height 25
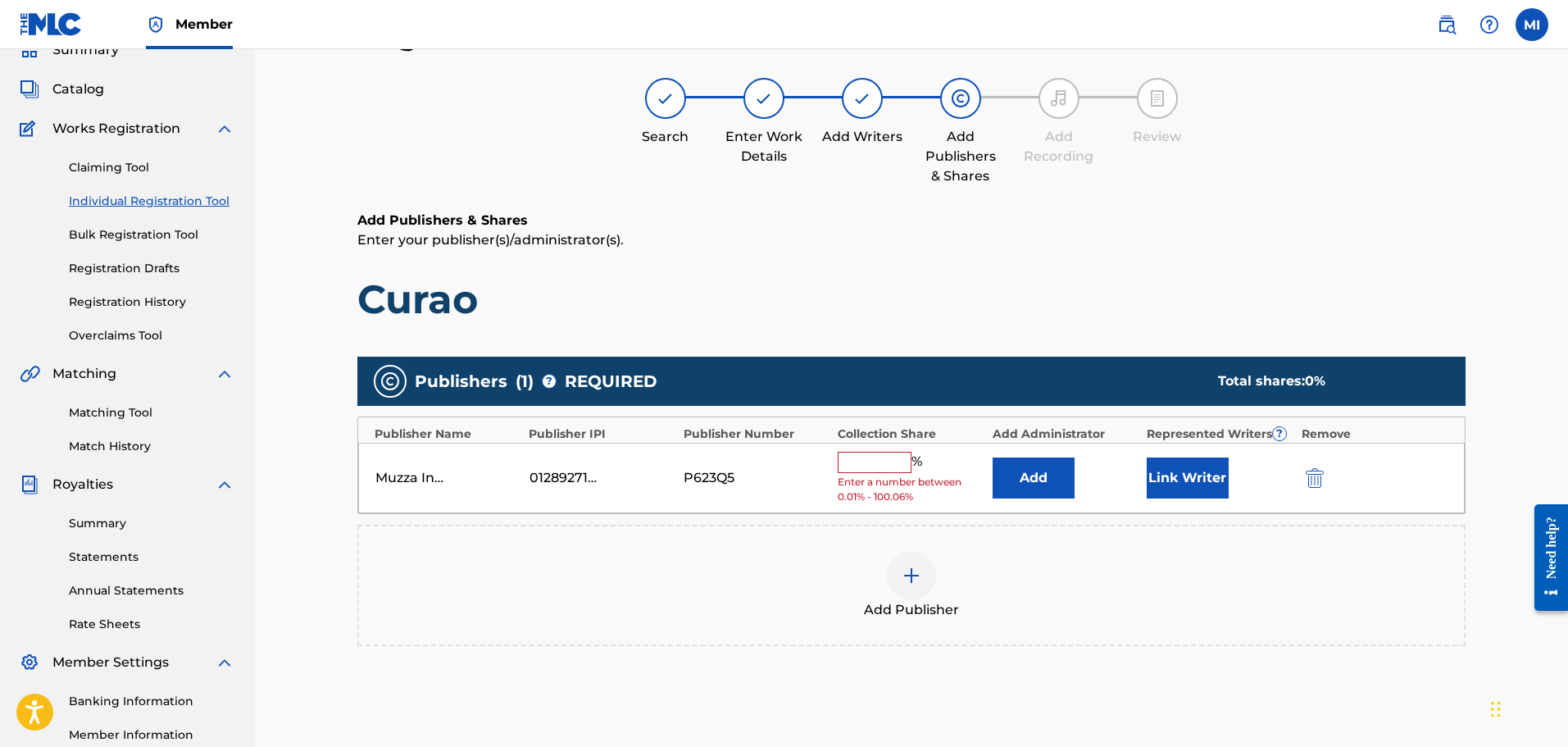
click at [878, 466] on input "text" at bounding box center [875, 463] width 74 height 21
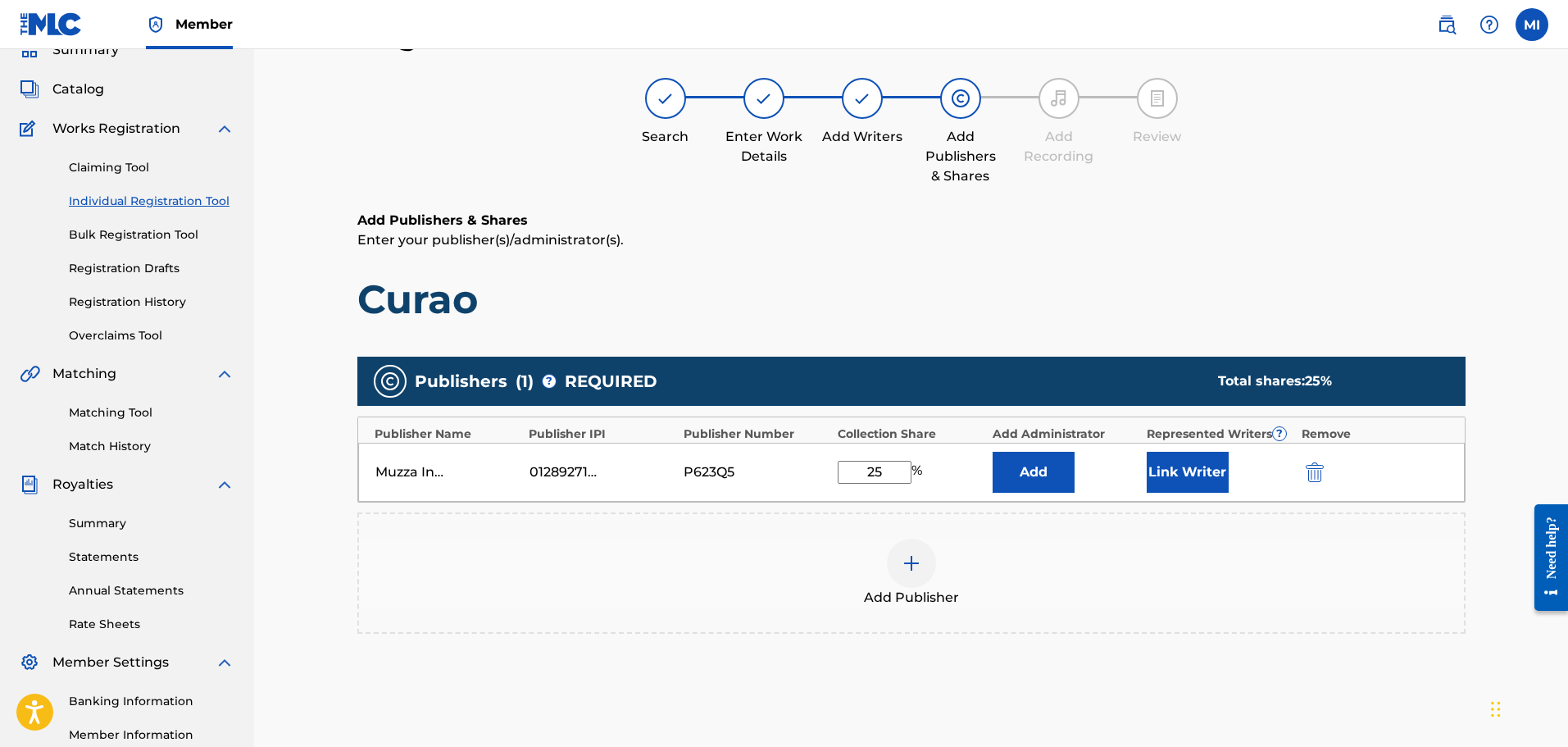
type input "25"
click at [1209, 467] on button "Link Writer" at bounding box center [1188, 473] width 82 height 41
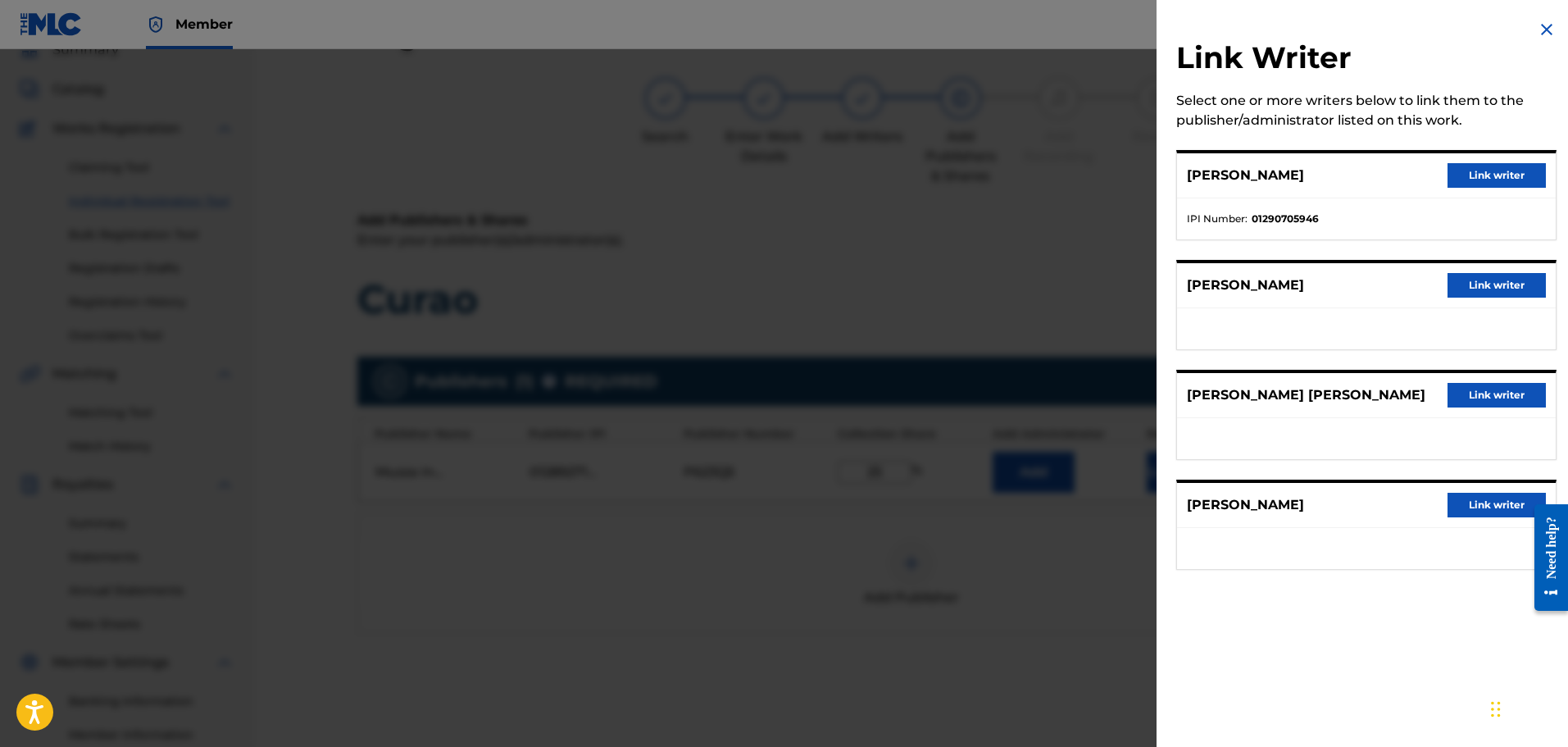
click at [1496, 181] on button "Link writer" at bounding box center [1497, 176] width 99 height 25
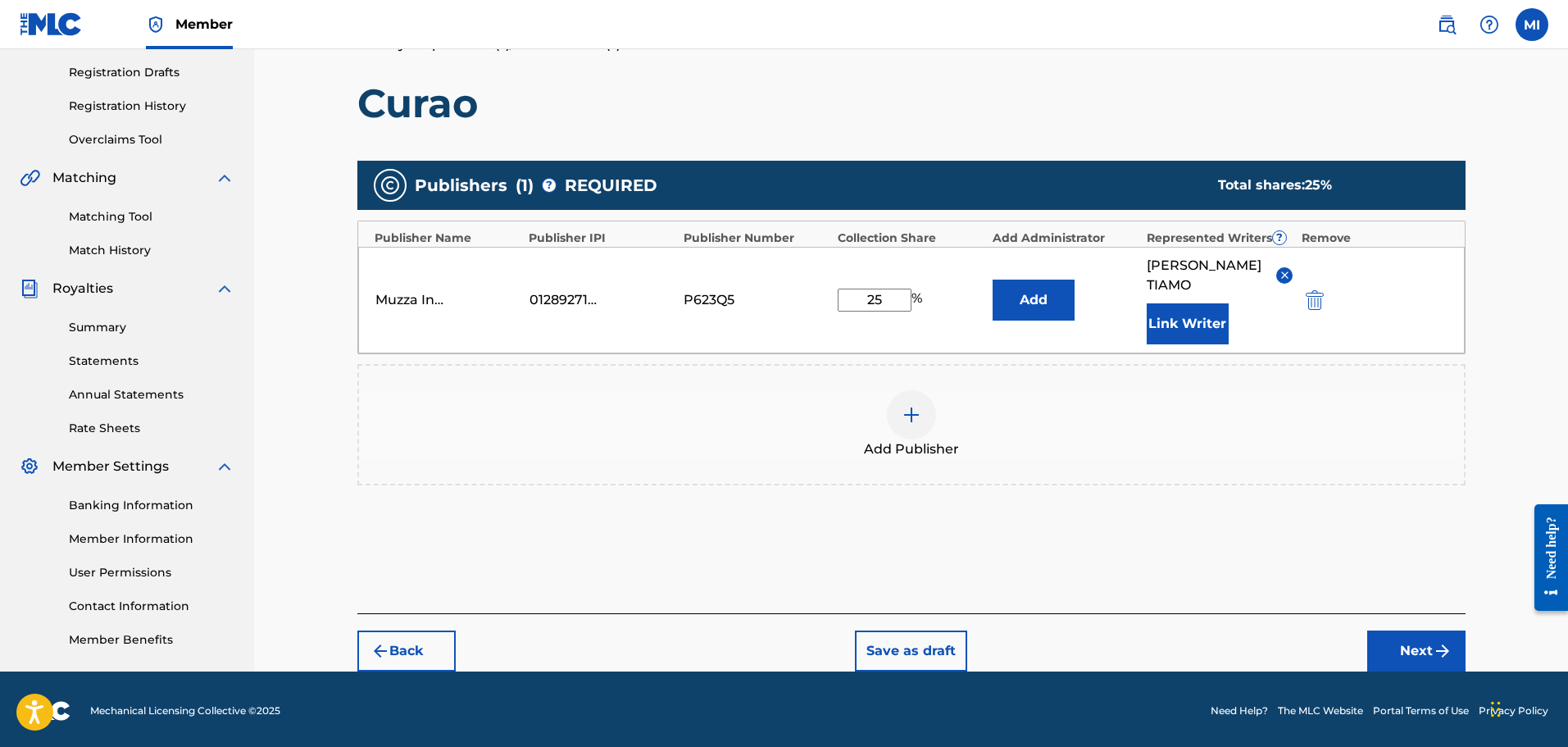
click at [1404, 630] on button "Next" at bounding box center [1417, 651] width 99 height 41
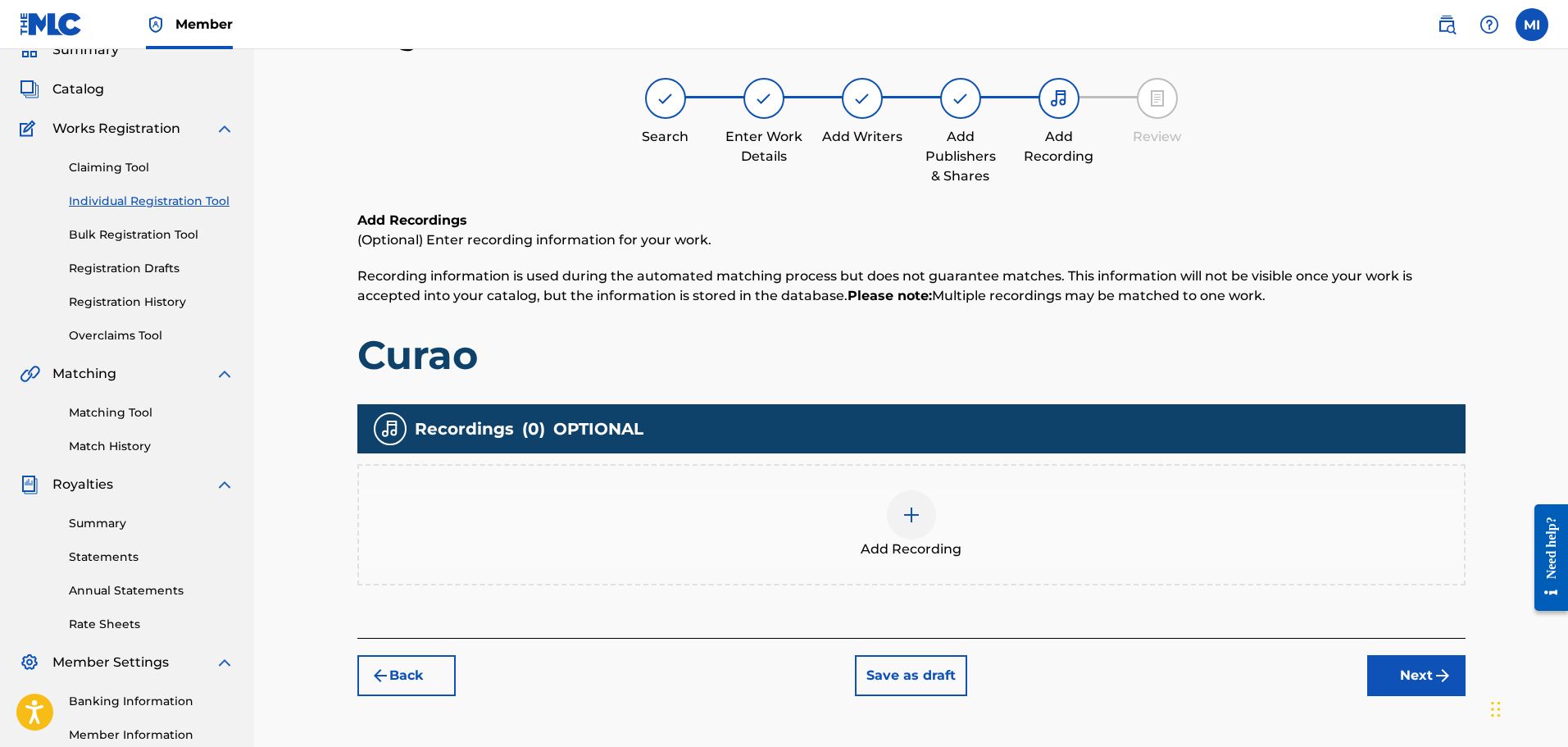
click at [915, 501] on div at bounding box center [911, 515] width 49 height 49
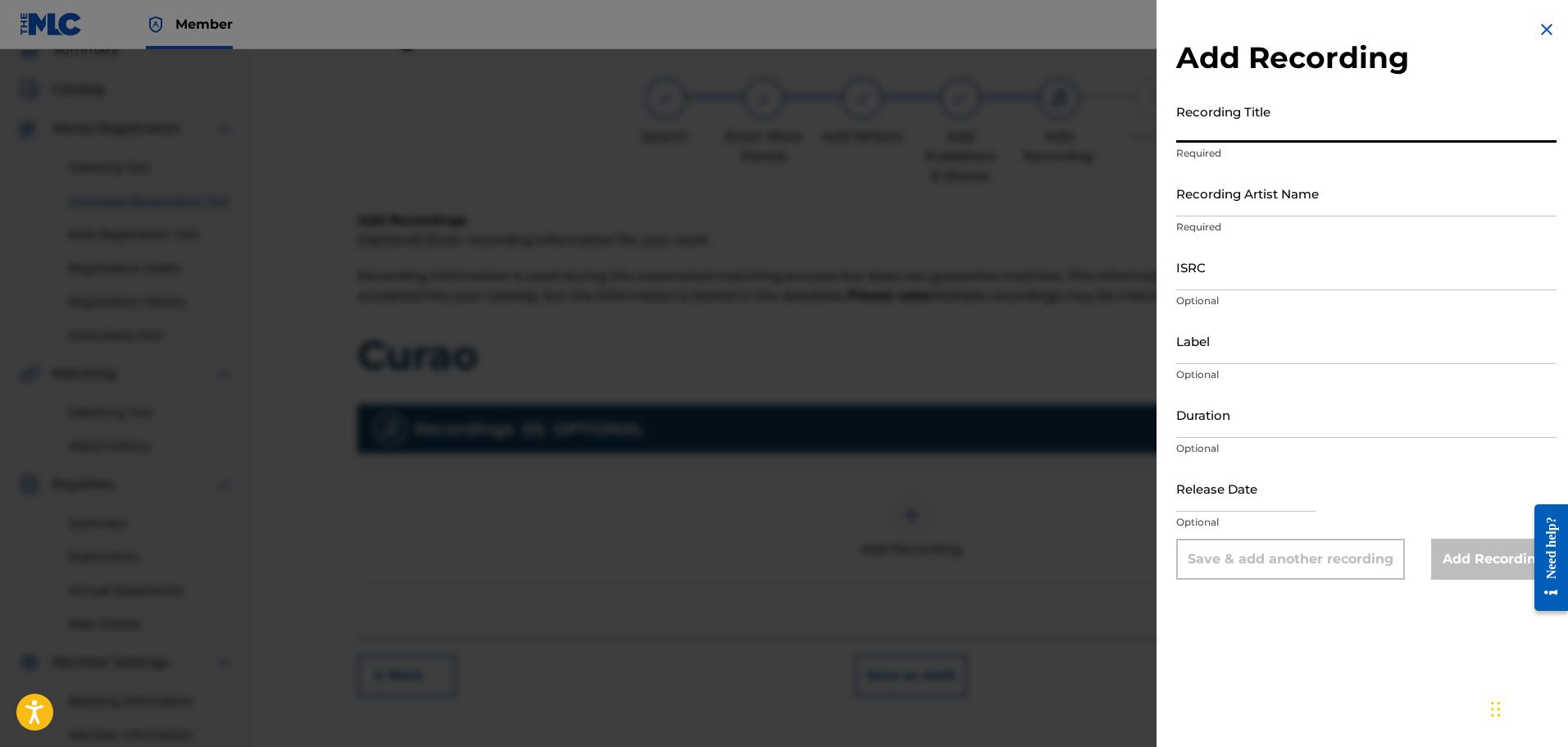
click at [1267, 121] on input "Recording Title" at bounding box center [1367, 119] width 380 height 47
type input "Curao"
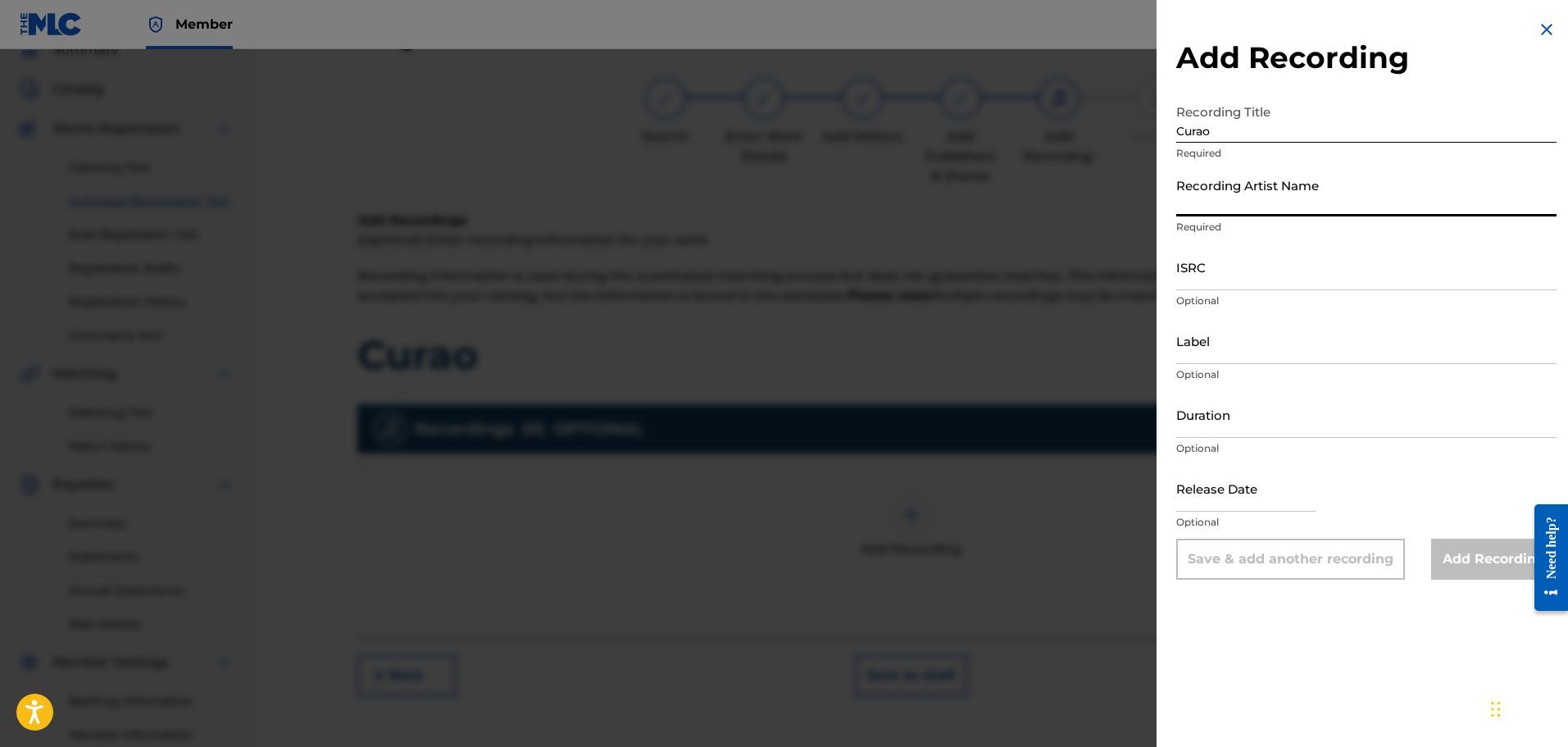
click at [1269, 201] on input "Recording Artist Name" at bounding box center [1367, 193] width 380 height 47
click at [1450, 19] on div "Add Recording Recording Title Curao Required Recording Artist Name Required ISR…" at bounding box center [1367, 299] width 420 height 599
click at [1323, 194] on input "Recording Artist Name" at bounding box center [1367, 193] width 380 height 47
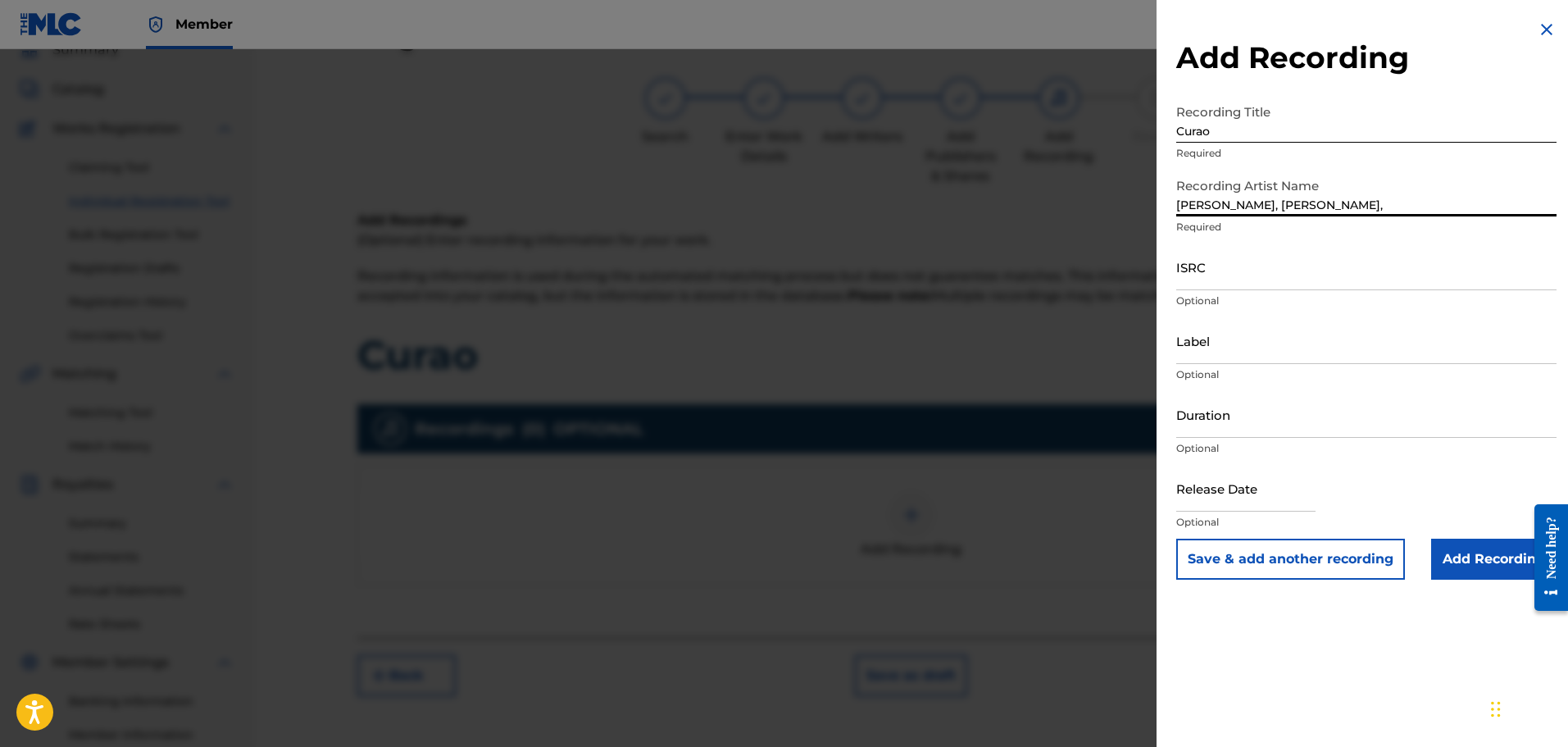
click at [1493, 208] on input "Robert Tiamo, Willie deville," at bounding box center [1367, 193] width 380 height 47
click at [1453, 285] on input "ISRC" at bounding box center [1367, 266] width 380 height 47
drag, startPoint x: 1424, startPoint y: 204, endPoint x: 1054, endPoint y: 179, distance: 370.8
click at [1054, 179] on div "Add Recording Recording Title Curao Required Recording Artist Name Robert Tiamo…" at bounding box center [784, 398] width 1568 height 698
paste input "DeVille, V"
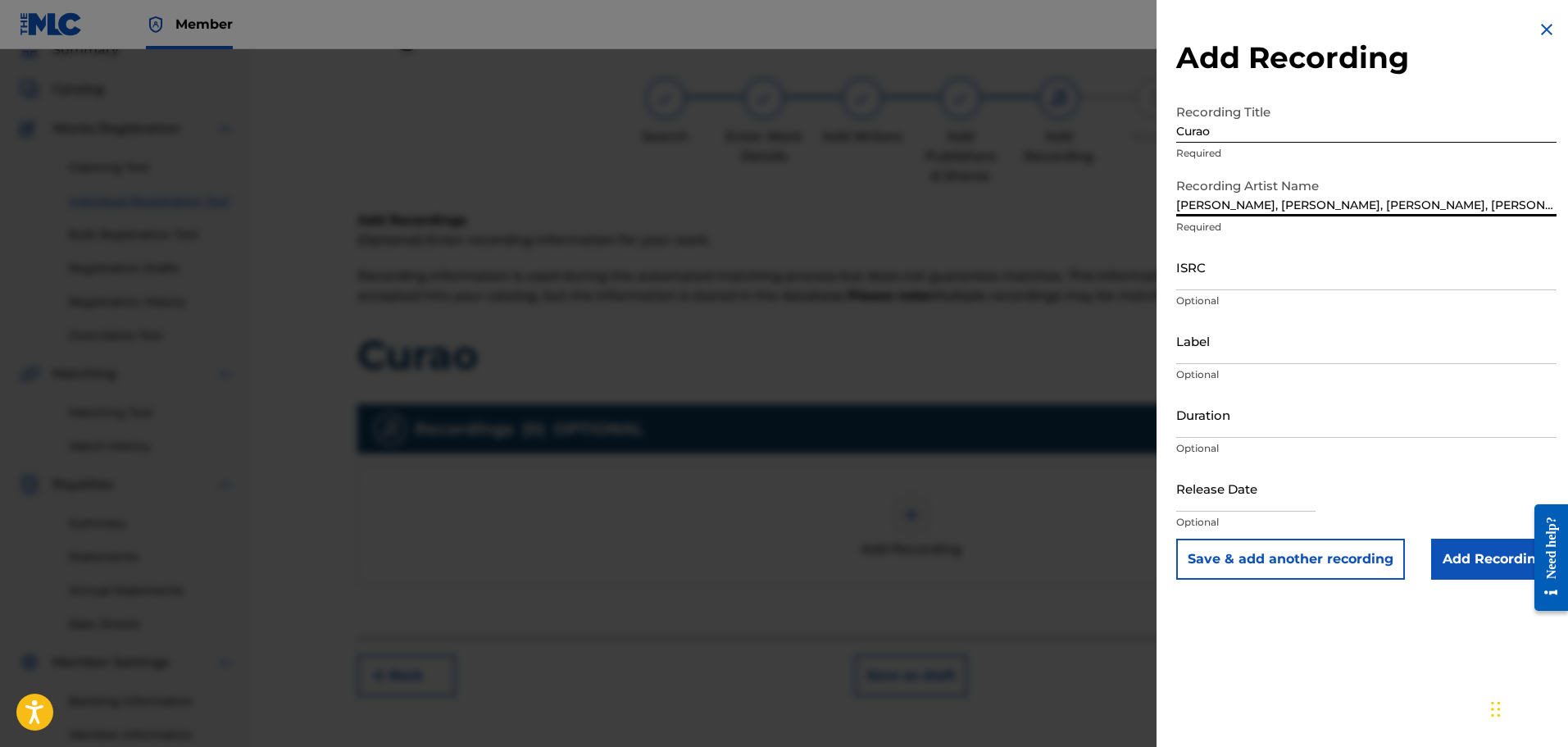
type input "Robert Tiamo, Willie DeVille, Veztalone, Tayko"
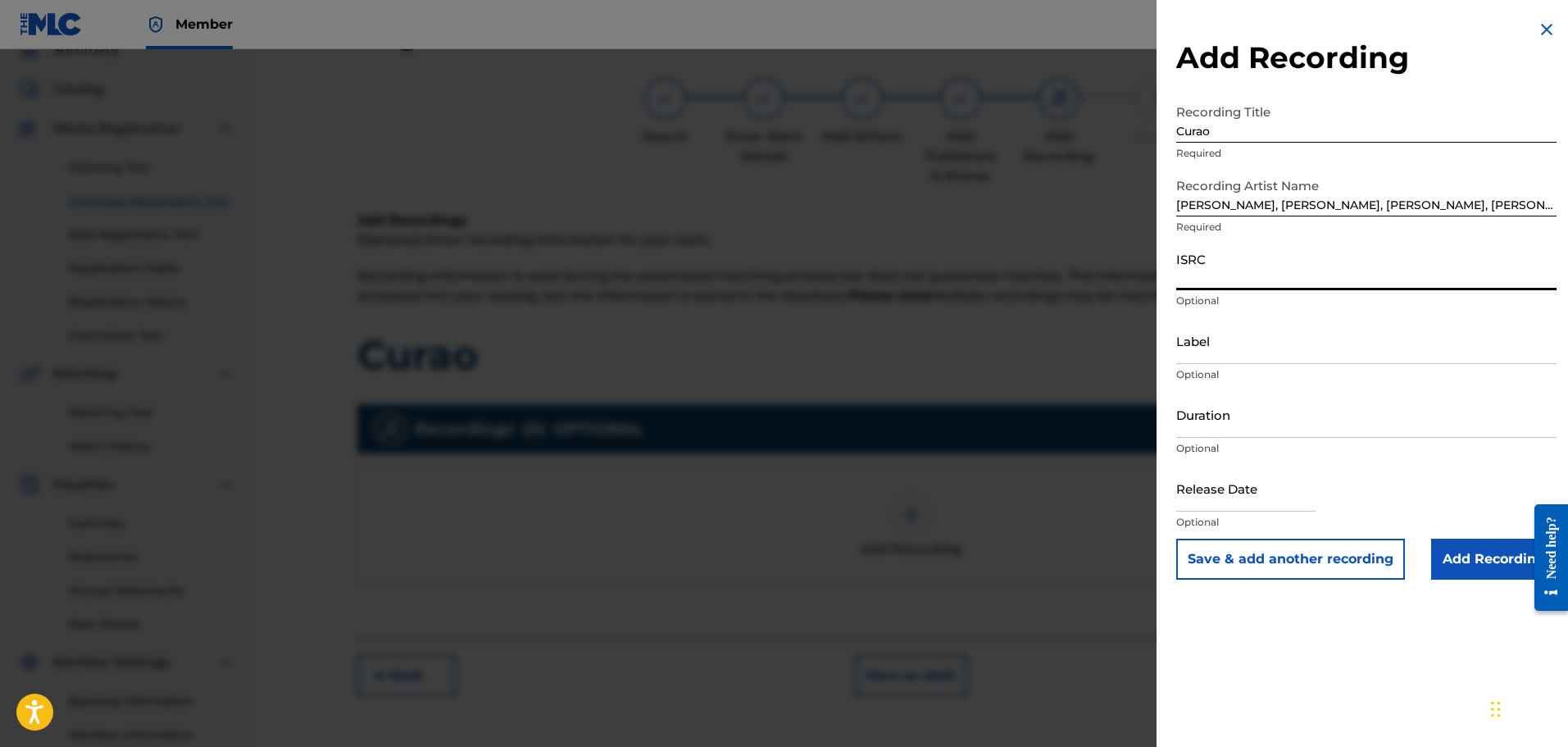
click at [1273, 275] on input "ISRC" at bounding box center [1367, 266] width 380 height 47
paste input "AEA0Q1953805"
type input "AEA0Q1953805"
click at [1467, 558] on input "Add Recording" at bounding box center [1494, 559] width 126 height 41
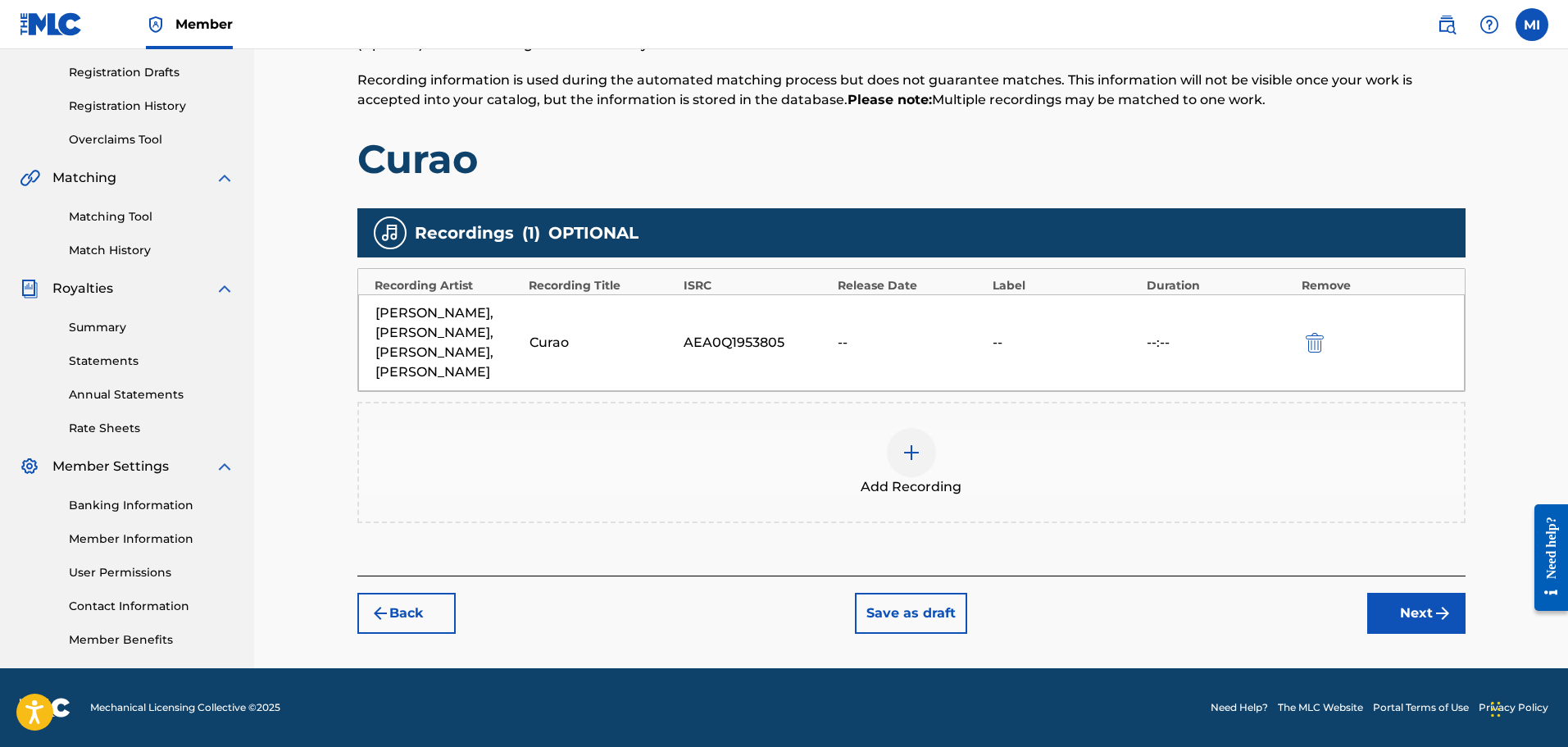
click at [1429, 610] on button "Next" at bounding box center [1417, 613] width 99 height 41
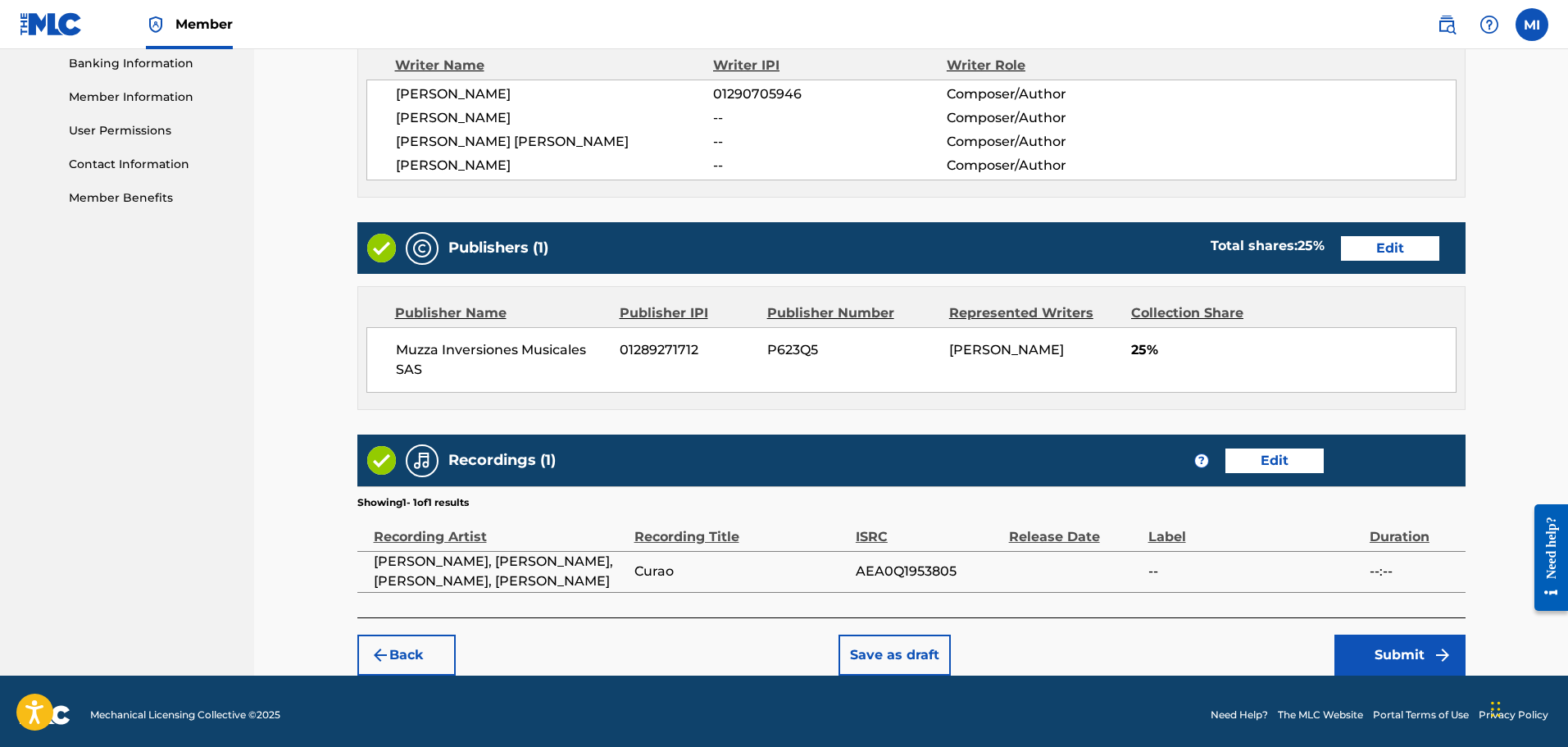
scroll to position [719, 0]
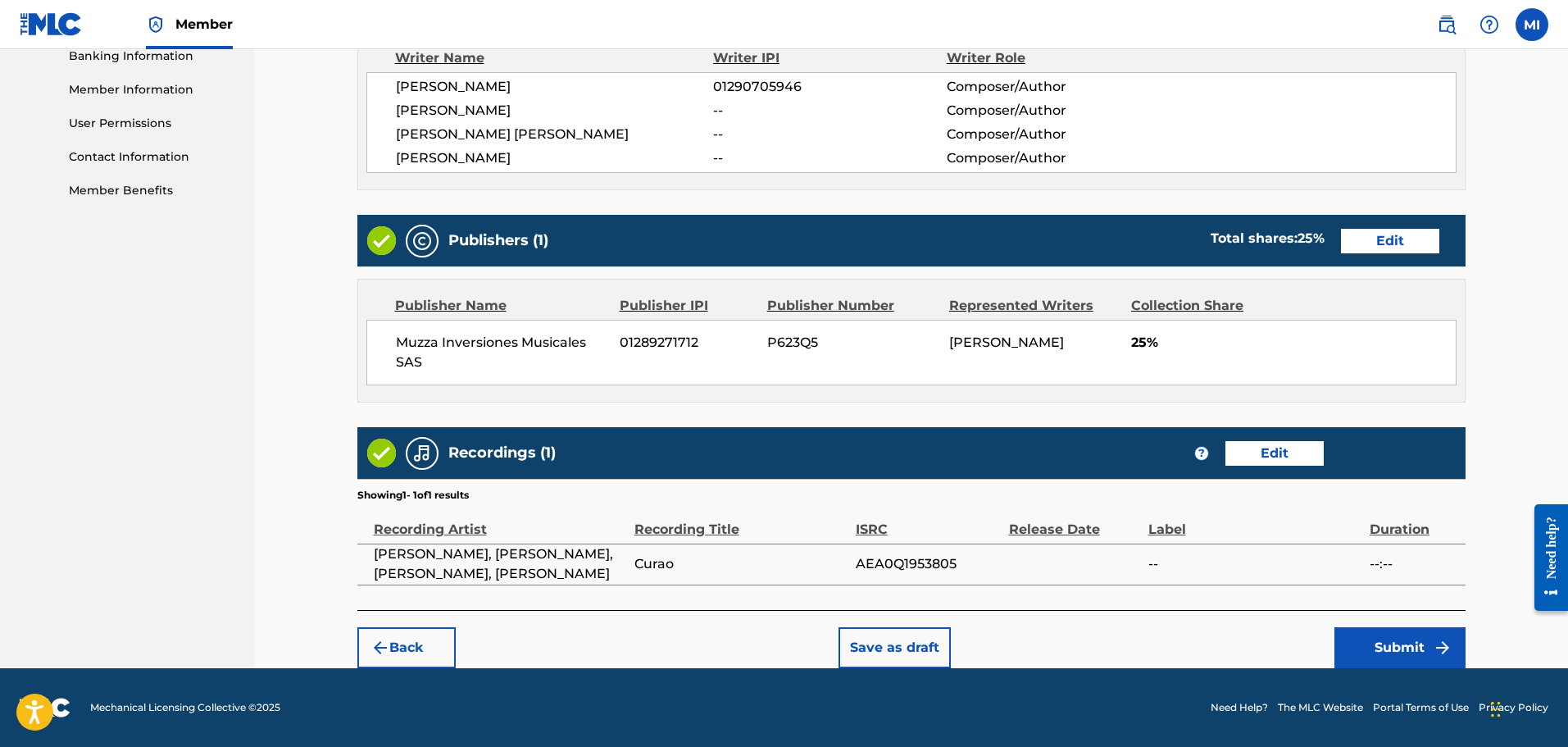
click at [1425, 652] on button "Submit" at bounding box center [1400, 648] width 131 height 41
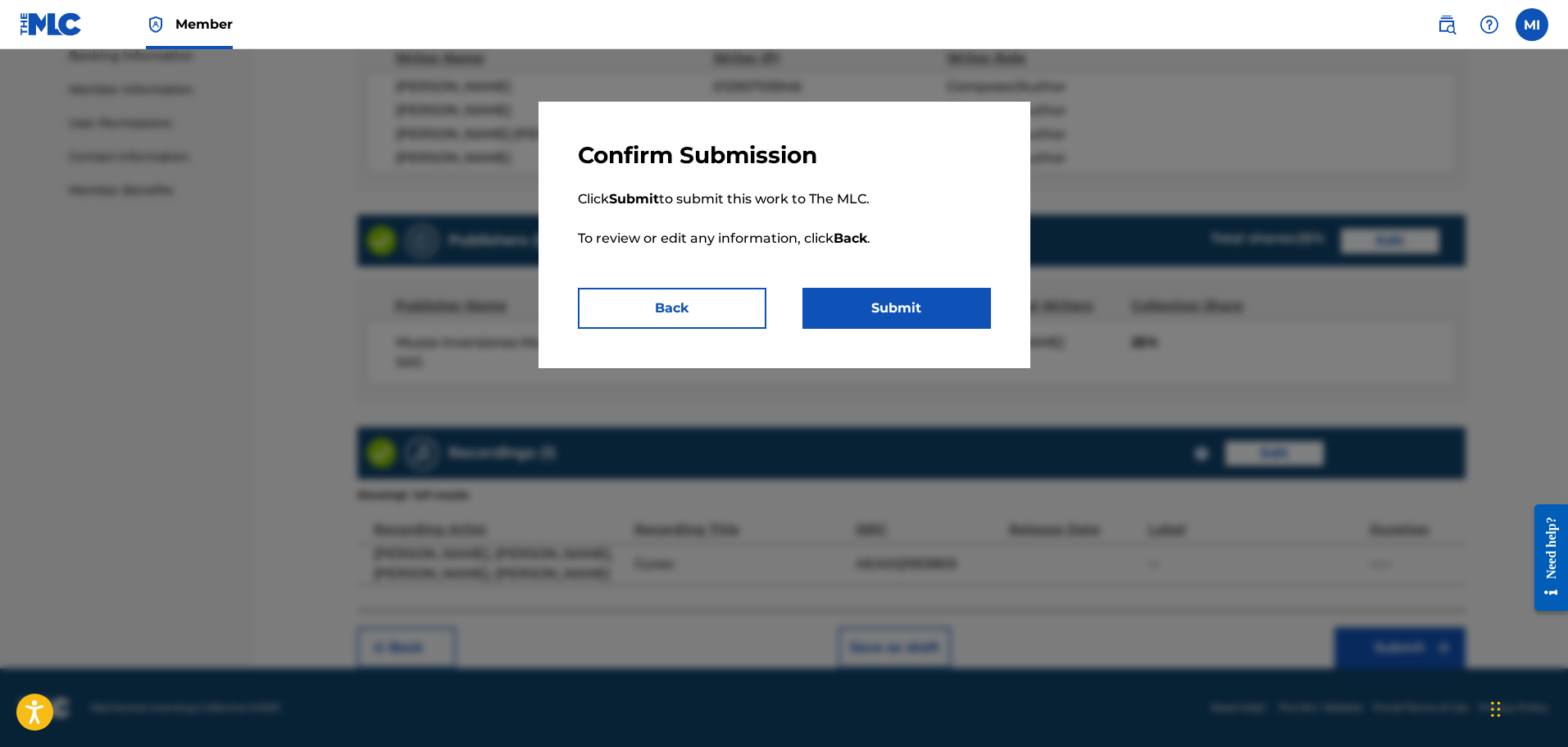
click at [943, 300] on button "Submit" at bounding box center [897, 308] width 188 height 41
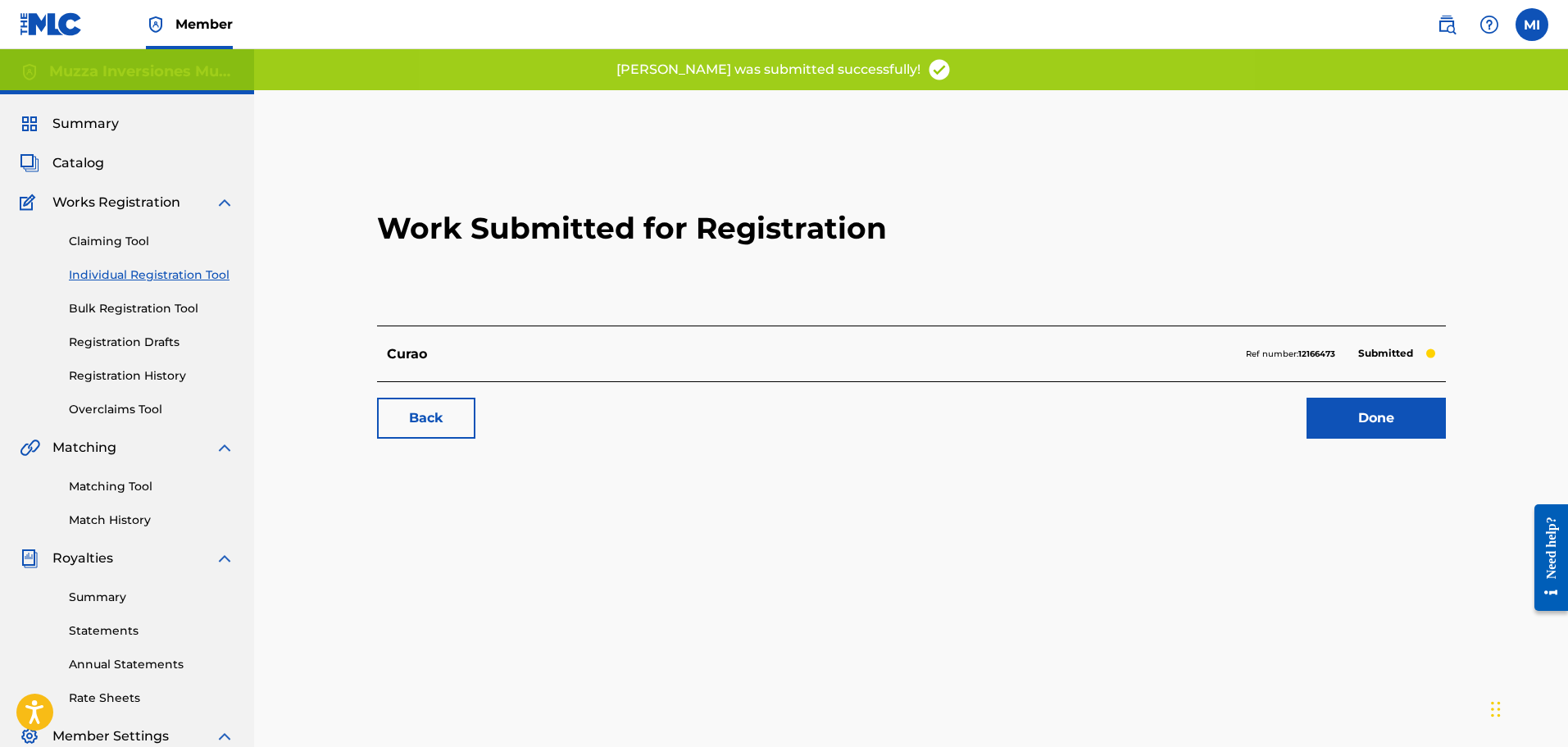
click at [1344, 436] on link "Done" at bounding box center [1377, 418] width 140 height 41
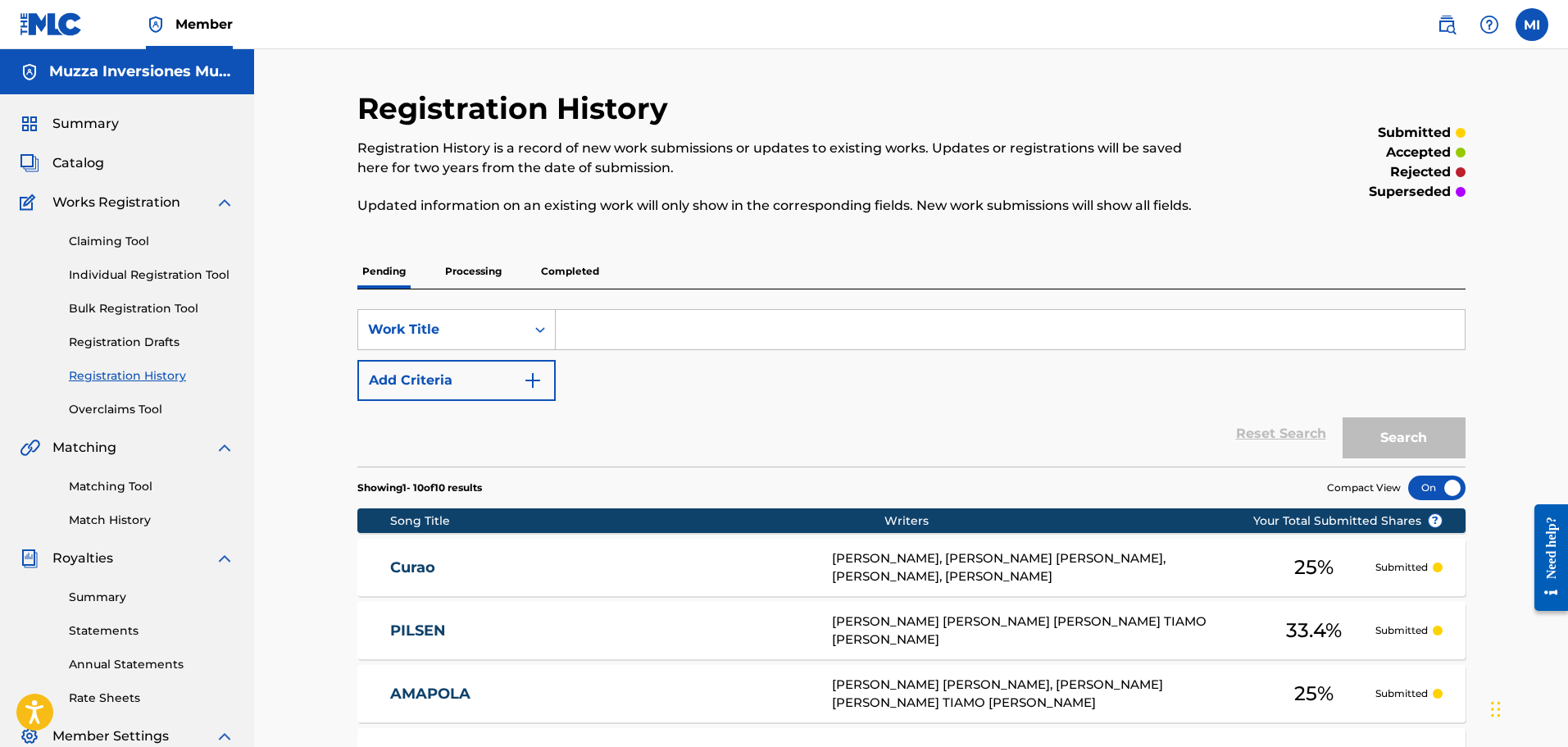
click at [108, 173] on div "Summary Catalog Works Registration Claiming Tool Individual Registration Tool B…" at bounding box center [127, 516] width 254 height 844
click at [90, 166] on span "Catalog" at bounding box center [78, 164] width 52 height 20
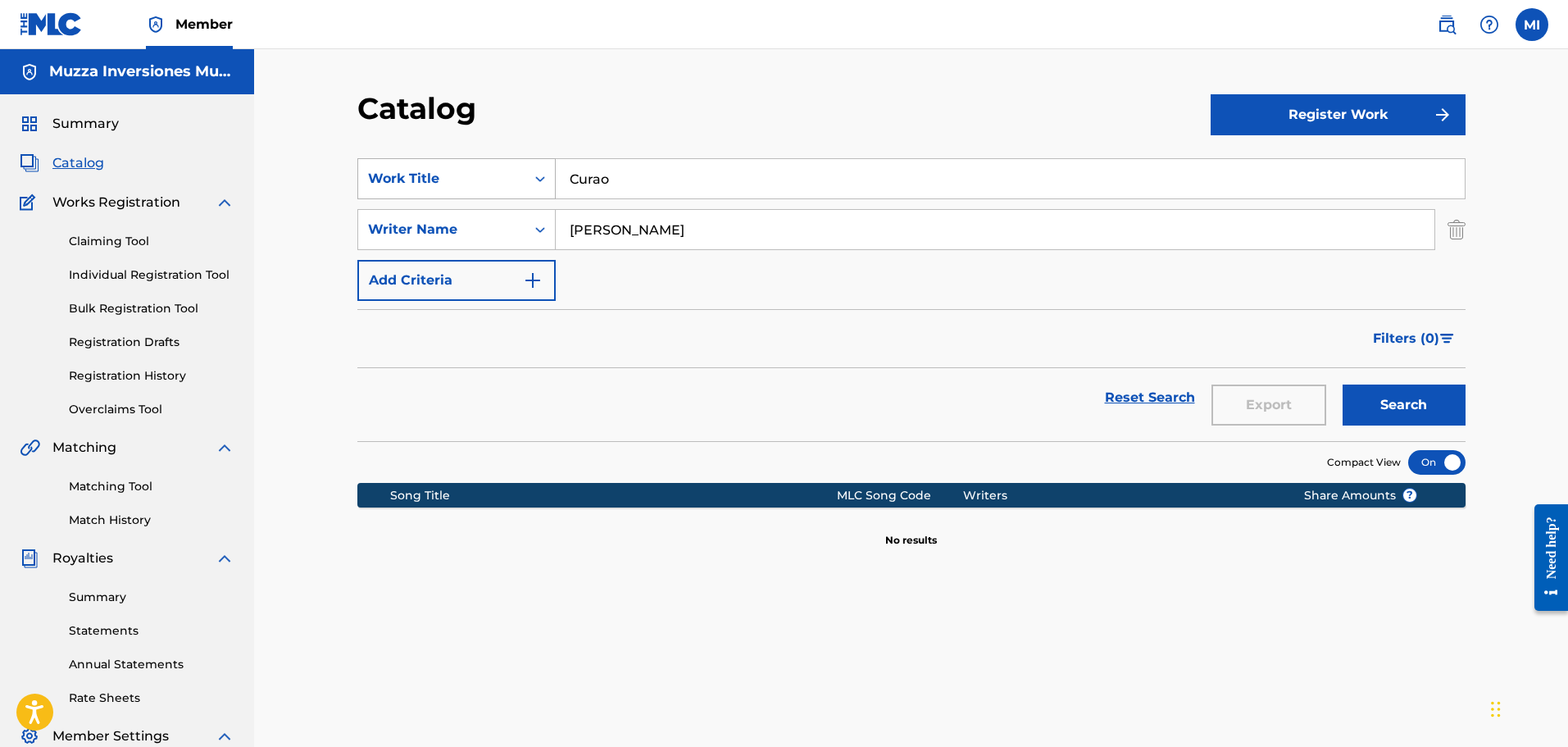
drag, startPoint x: 656, startPoint y: 187, endPoint x: 493, endPoint y: 169, distance: 164.0
click at [493, 169] on div "SearchWithCriteria79c1a413-2b60-4585-8b6b-858356f05c59 Work Title Curao" at bounding box center [911, 179] width 1109 height 41
type input "portales"
click at [1343, 385] on button "Search" at bounding box center [1404, 405] width 123 height 41
click at [1404, 408] on button "Search" at bounding box center [1404, 405] width 123 height 41
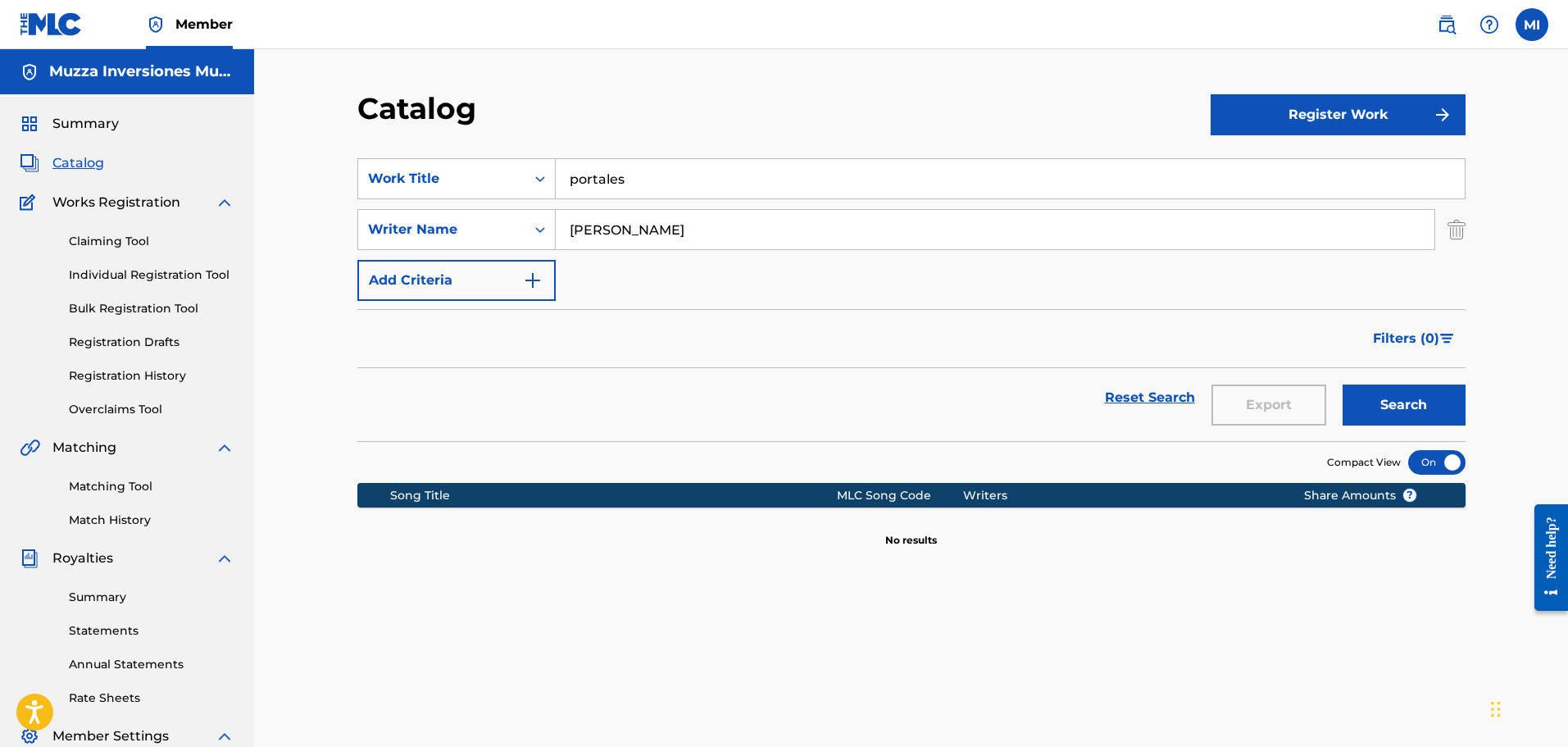
click at [1458, 13] on link at bounding box center [1447, 25] width 33 height 33
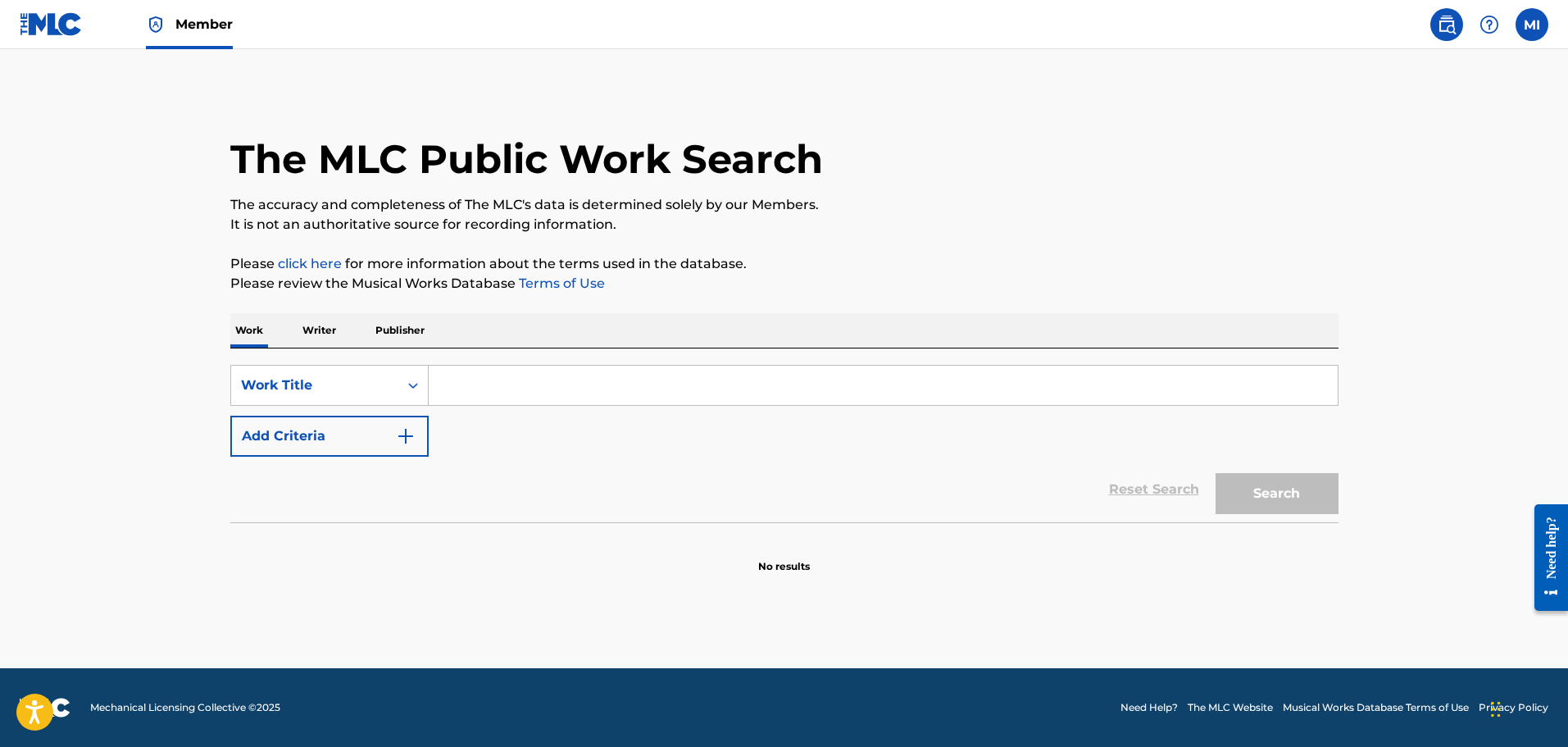
click at [517, 362] on div "SearchWithCriteriabe540295-4699-4b0f-bd1a-dec364d14830 Work Title Add Criteria …" at bounding box center [784, 435] width 1109 height 173
drag, startPoint x: 510, startPoint y: 378, endPoint x: 519, endPoint y: 375, distance: 9.5
click at [514, 378] on input "Search Form" at bounding box center [883, 385] width 909 height 39
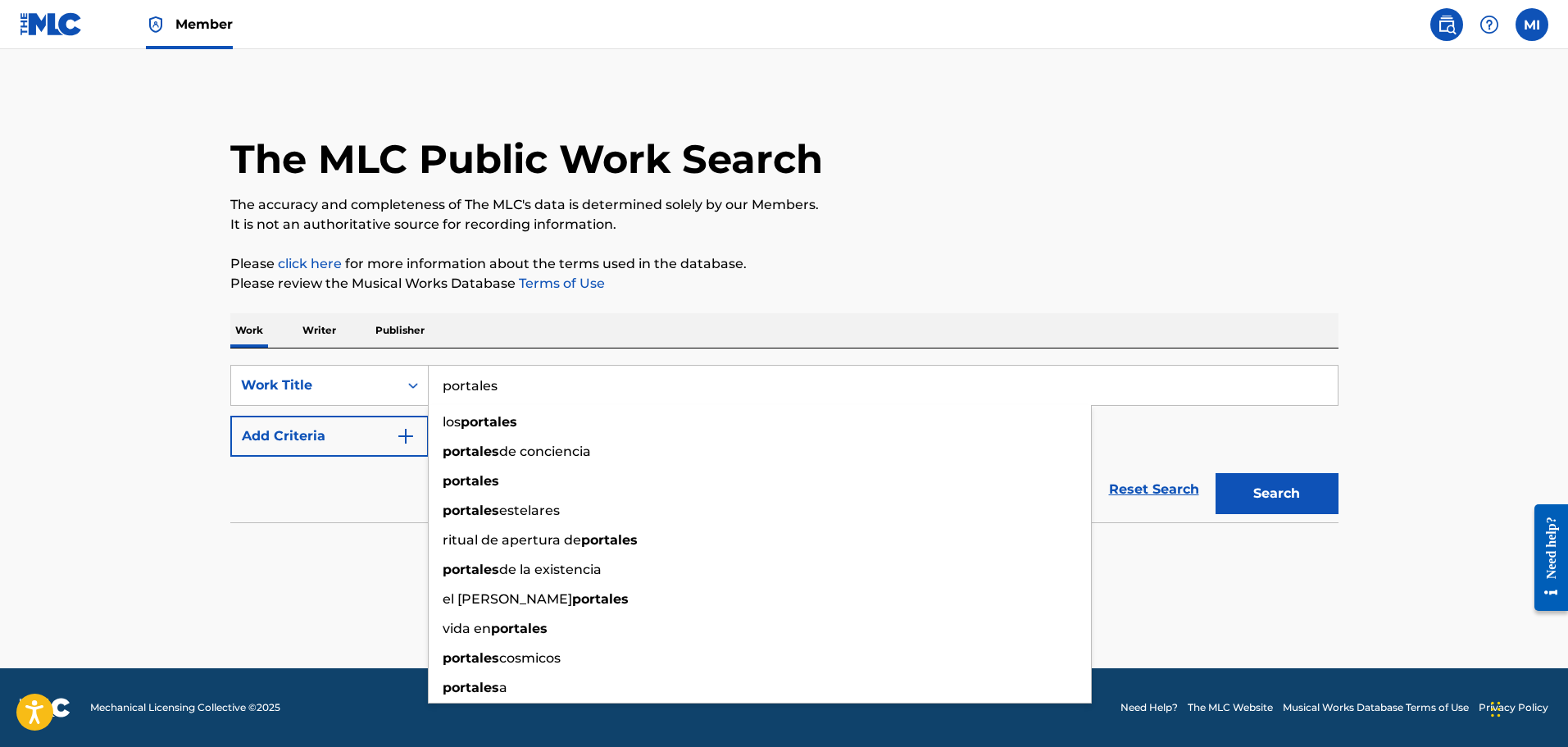
type input "portales"
click at [306, 447] on button "Add Criteria" at bounding box center [329, 436] width 198 height 41
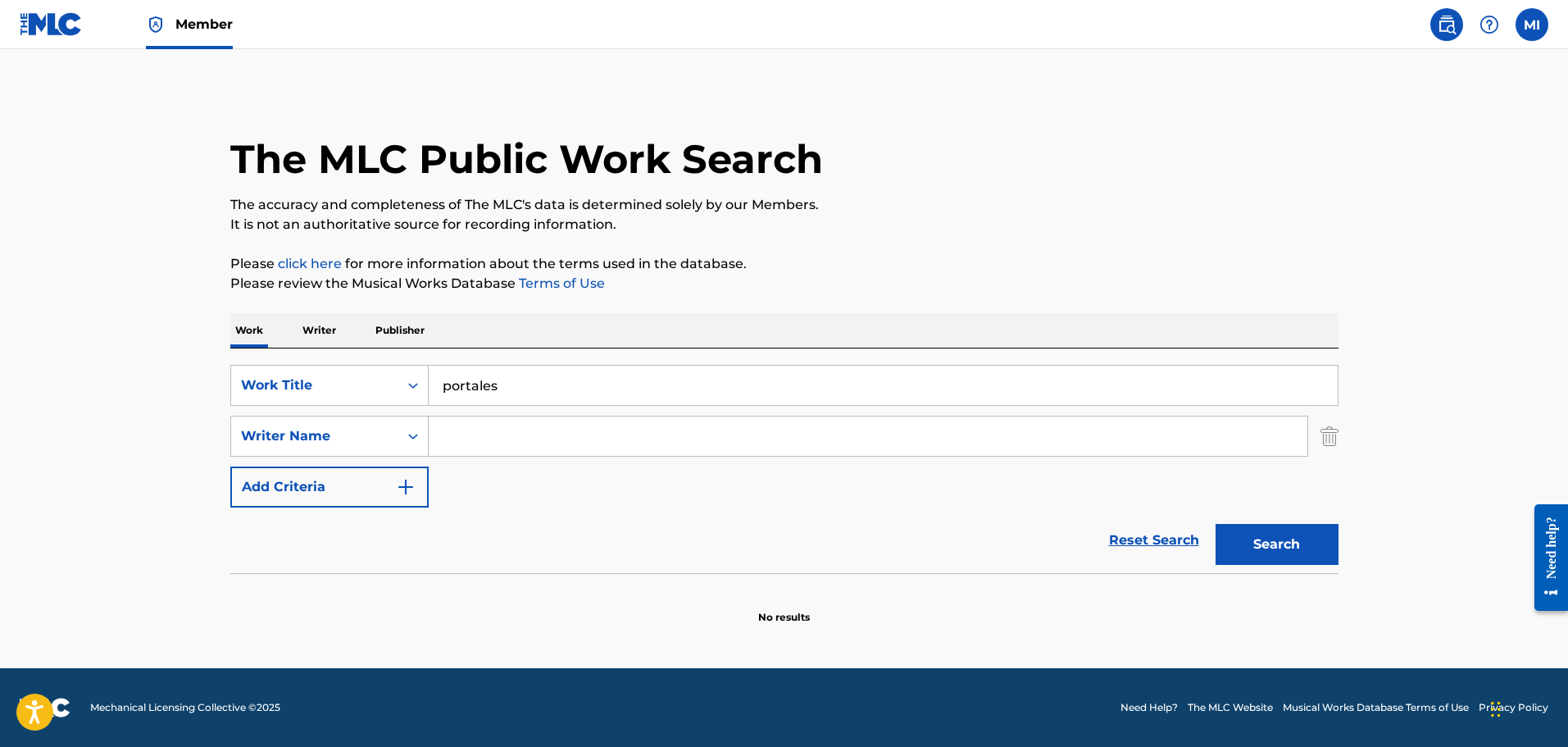
click at [306, 447] on div "Writer Name" at bounding box center [315, 436] width 168 height 31
click at [307, 446] on div "Writer Name" at bounding box center [315, 436] width 168 height 31
click at [557, 441] on input "Search Form" at bounding box center [868, 436] width 879 height 39
type input "robert tiamo"
click at [1215, 523] on button "Search" at bounding box center [1277, 544] width 123 height 41
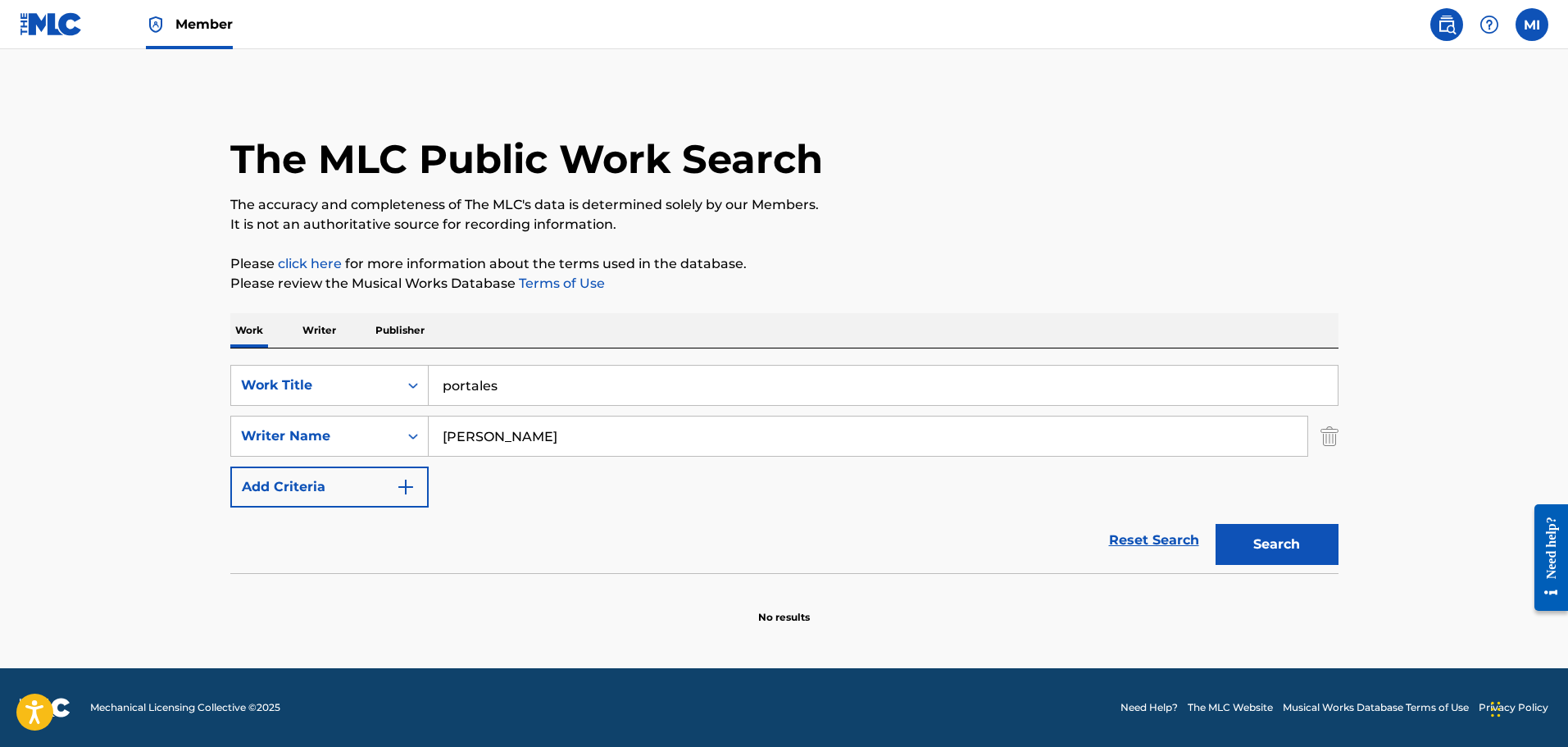
click at [36, 23] on img at bounding box center [51, 24] width 63 height 24
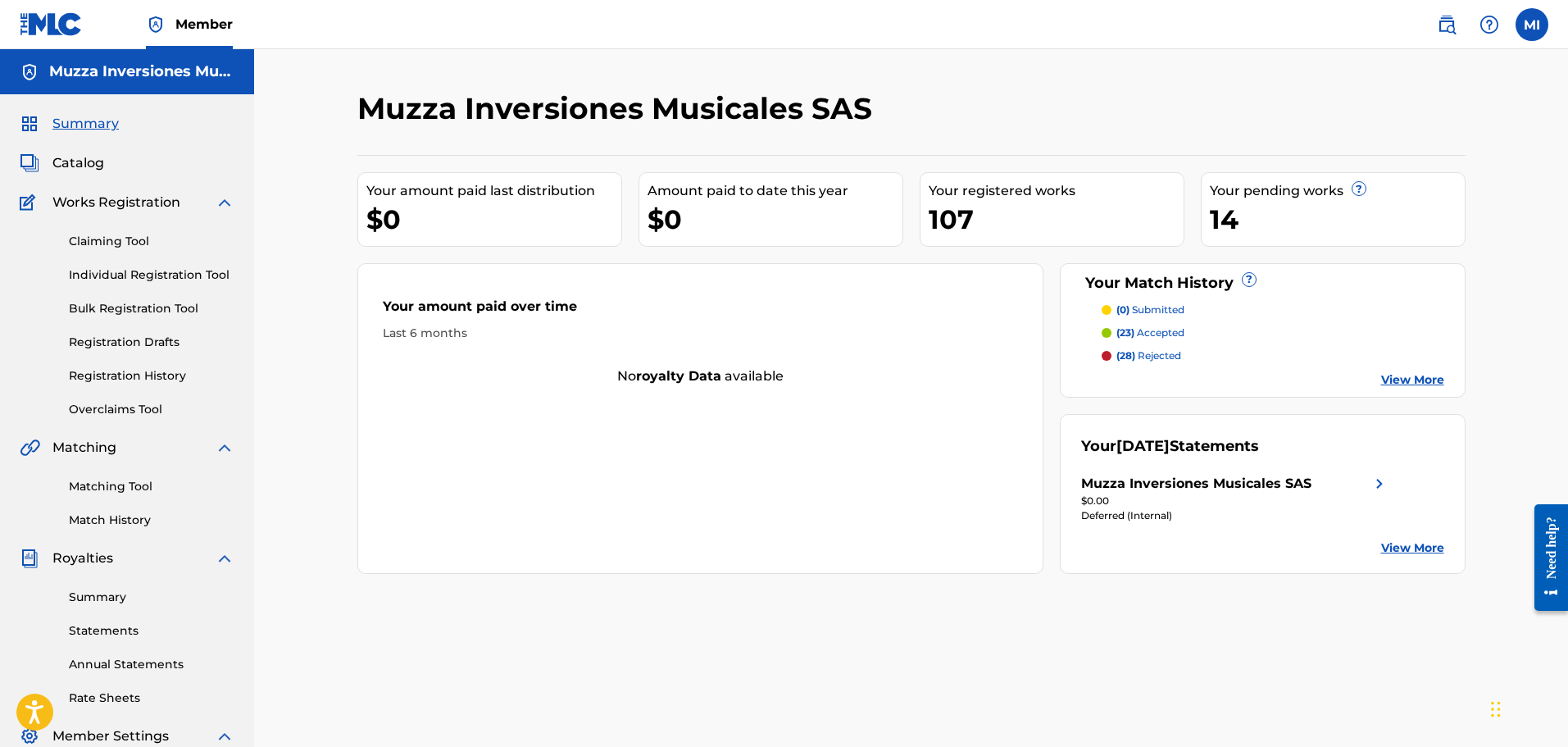
click at [104, 251] on div "Claiming Tool Individual Registration Tool Bulk Registration Tool Registration …" at bounding box center [127, 315] width 214 height 205
click at [111, 221] on div "Claiming Tool Individual Registration Tool Bulk Registration Tool Registration …" at bounding box center [127, 315] width 214 height 205
click at [124, 252] on div "Claiming Tool Individual Registration Tool Bulk Registration Tool Registration …" at bounding box center [127, 315] width 214 height 205
click at [127, 247] on link "Claiming Tool" at bounding box center [152, 241] width 166 height 17
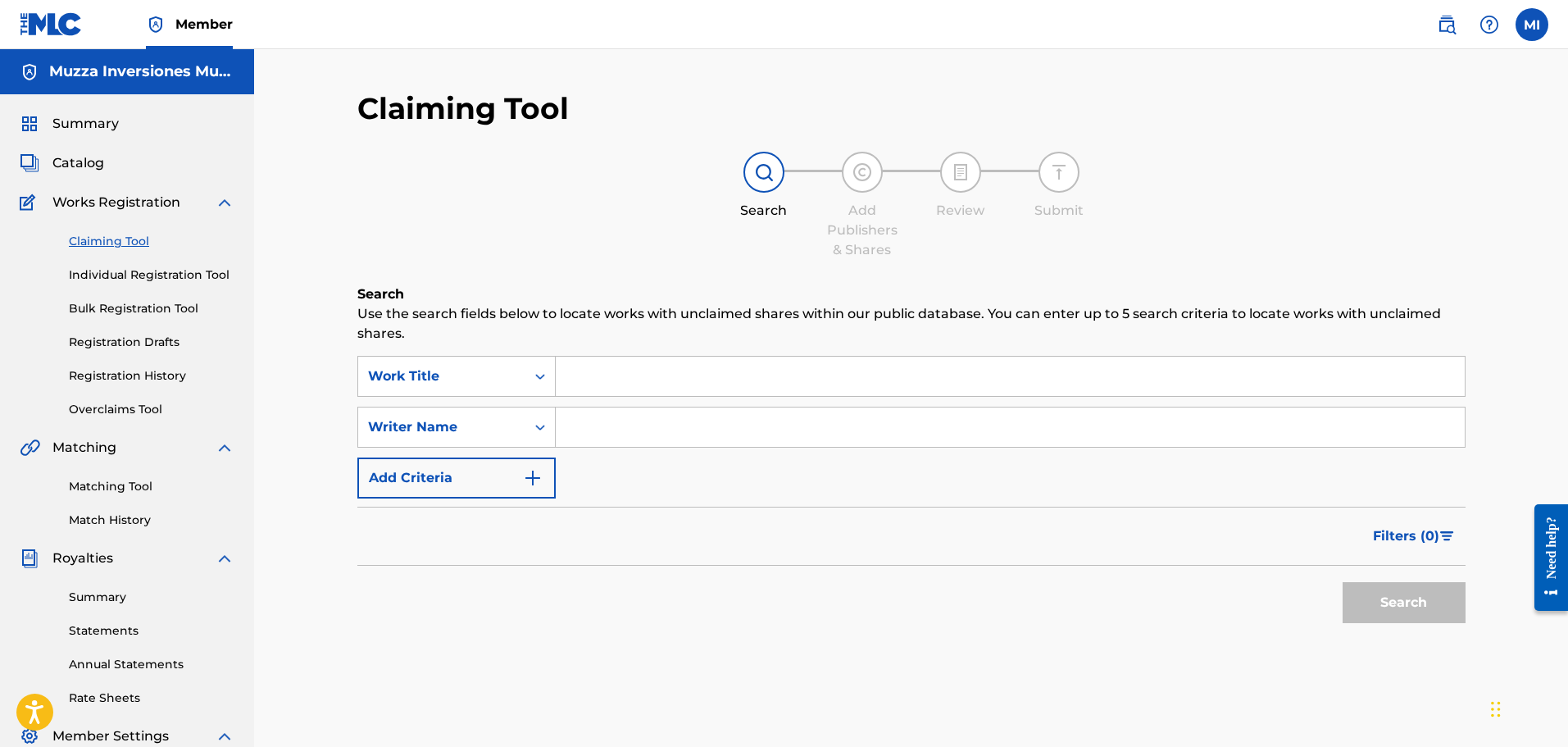
click at [580, 369] on input "Search Form" at bounding box center [1010, 376] width 909 height 39
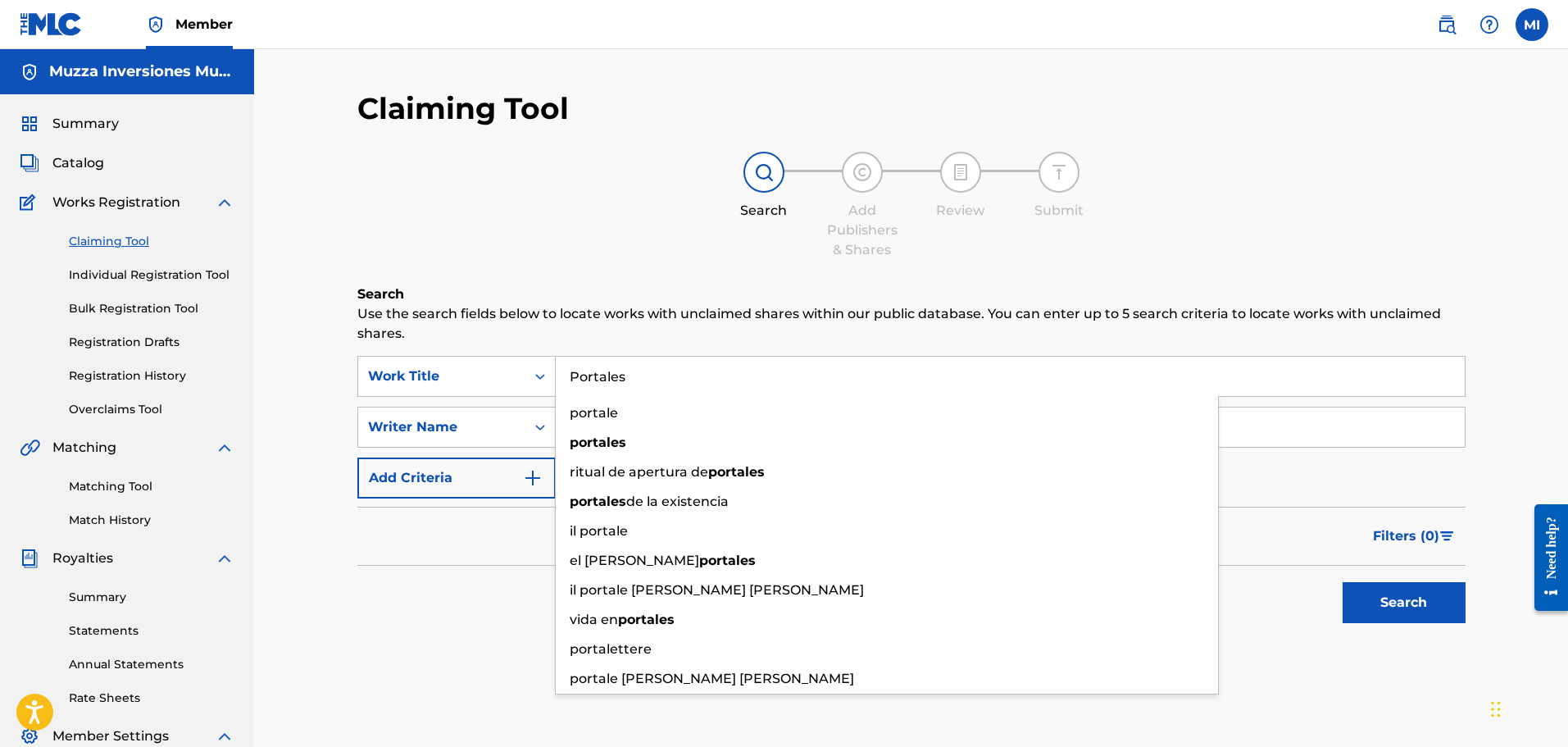
type input "Portales"
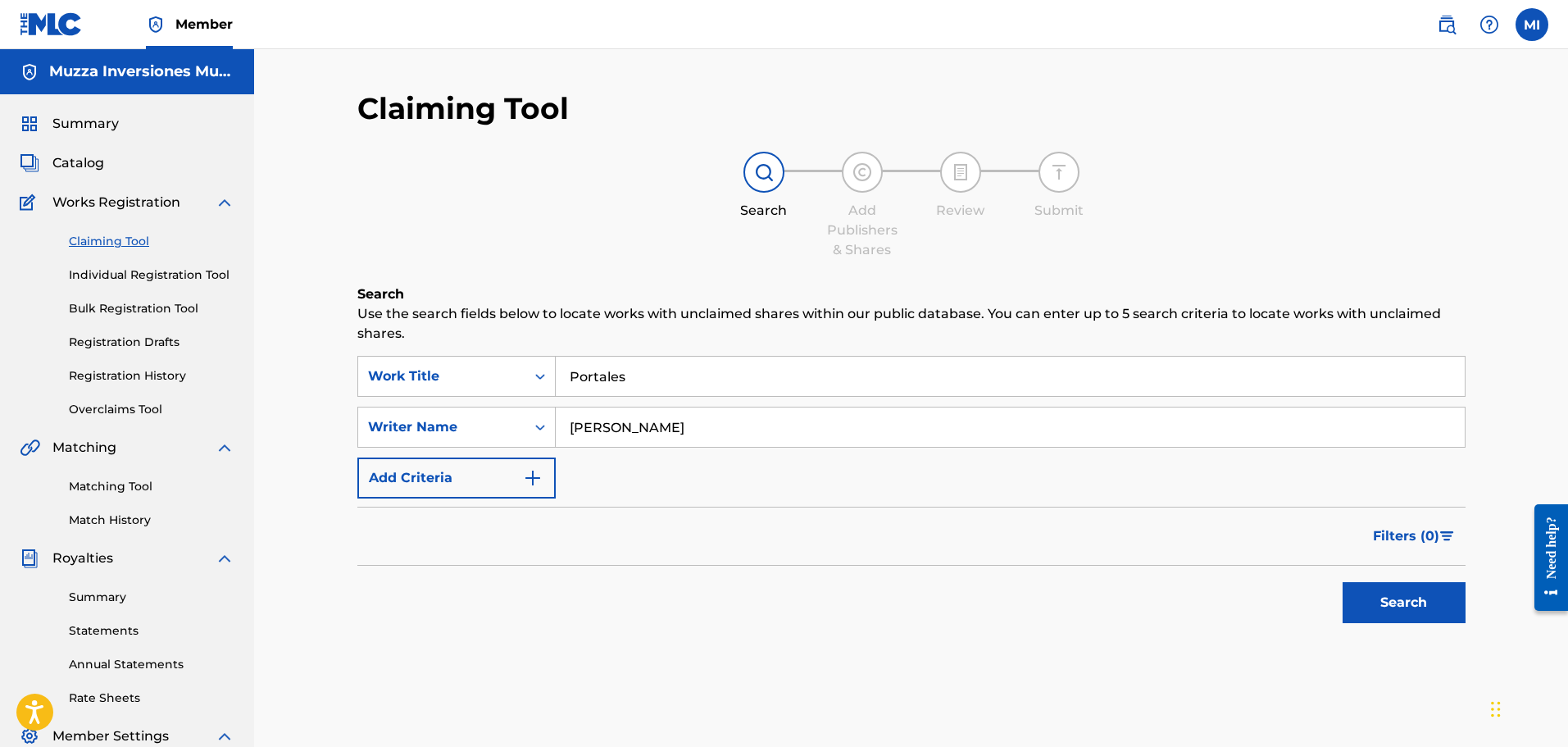
type input "Robert Tiamo"
click at [1446, 605] on button "Search" at bounding box center [1404, 602] width 123 height 41
click at [160, 281] on link "Individual Registration Tool" at bounding box center [152, 274] width 166 height 17
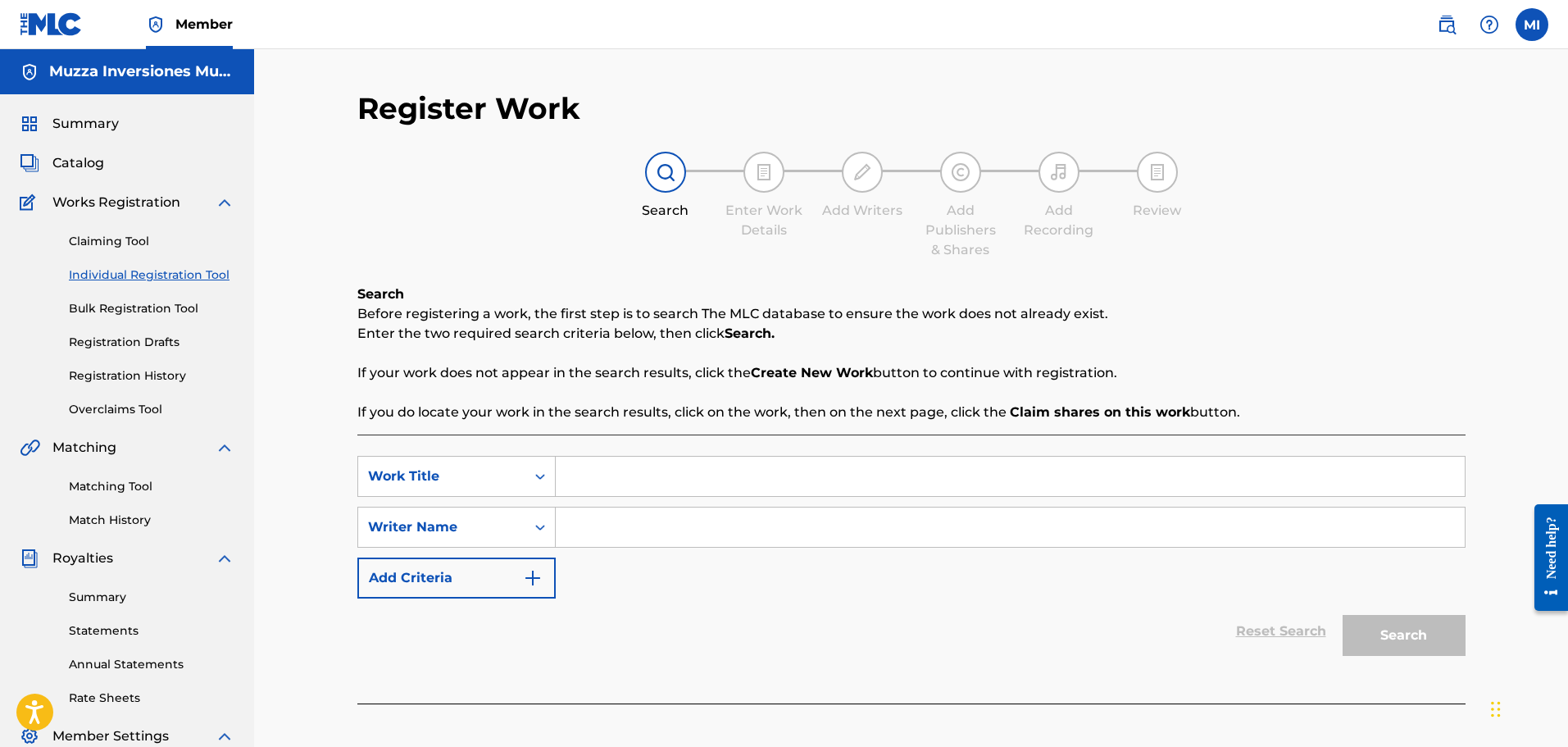
click at [646, 479] on input "Search Form" at bounding box center [1010, 477] width 909 height 39
click at [695, 472] on input "Search Form" at bounding box center [1010, 477] width 909 height 39
type input "Portales"
click at [689, 508] on input "Search Form" at bounding box center [1010, 528] width 909 height 39
type input "Robert Tiamo"
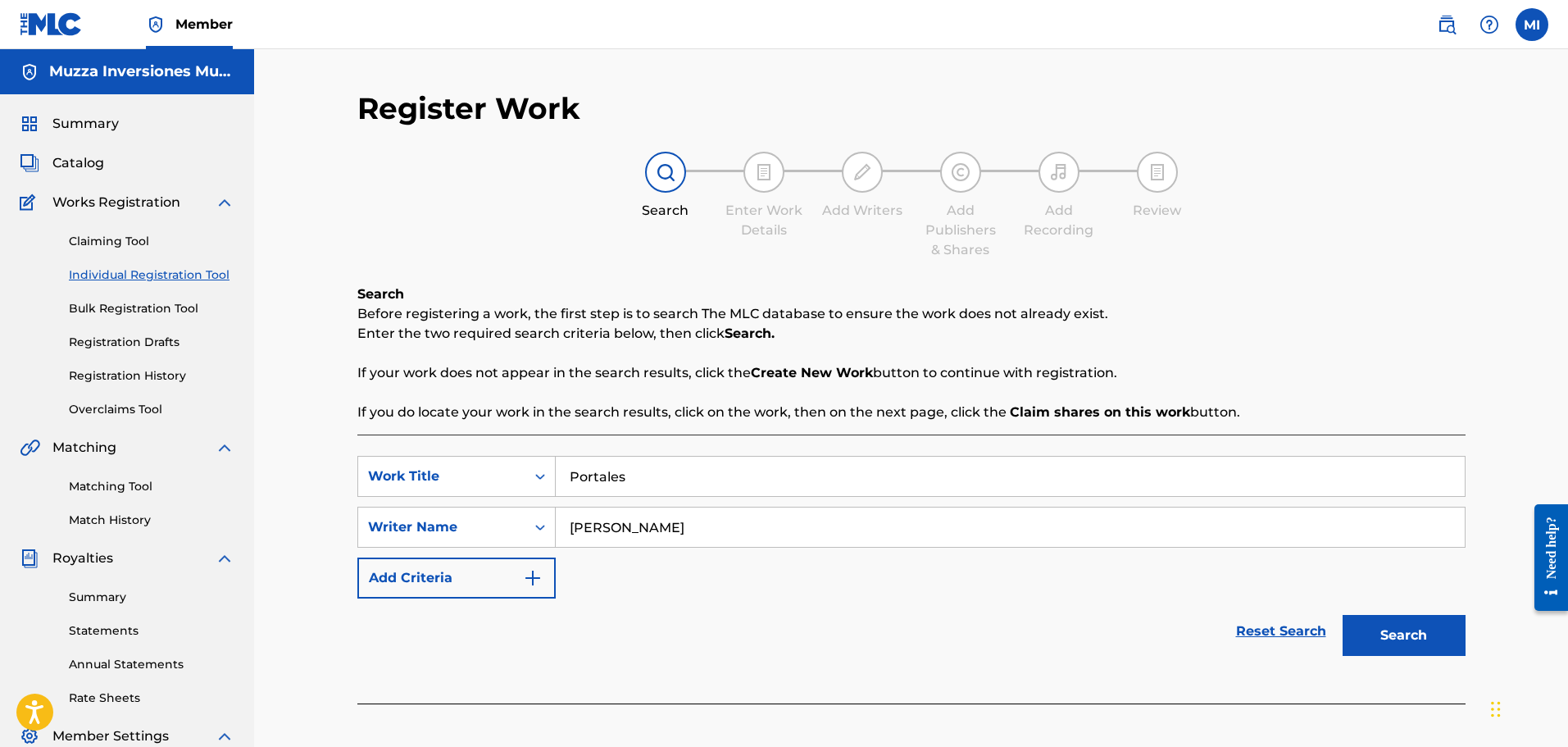
click at [1432, 632] on button "Search" at bounding box center [1404, 635] width 123 height 41
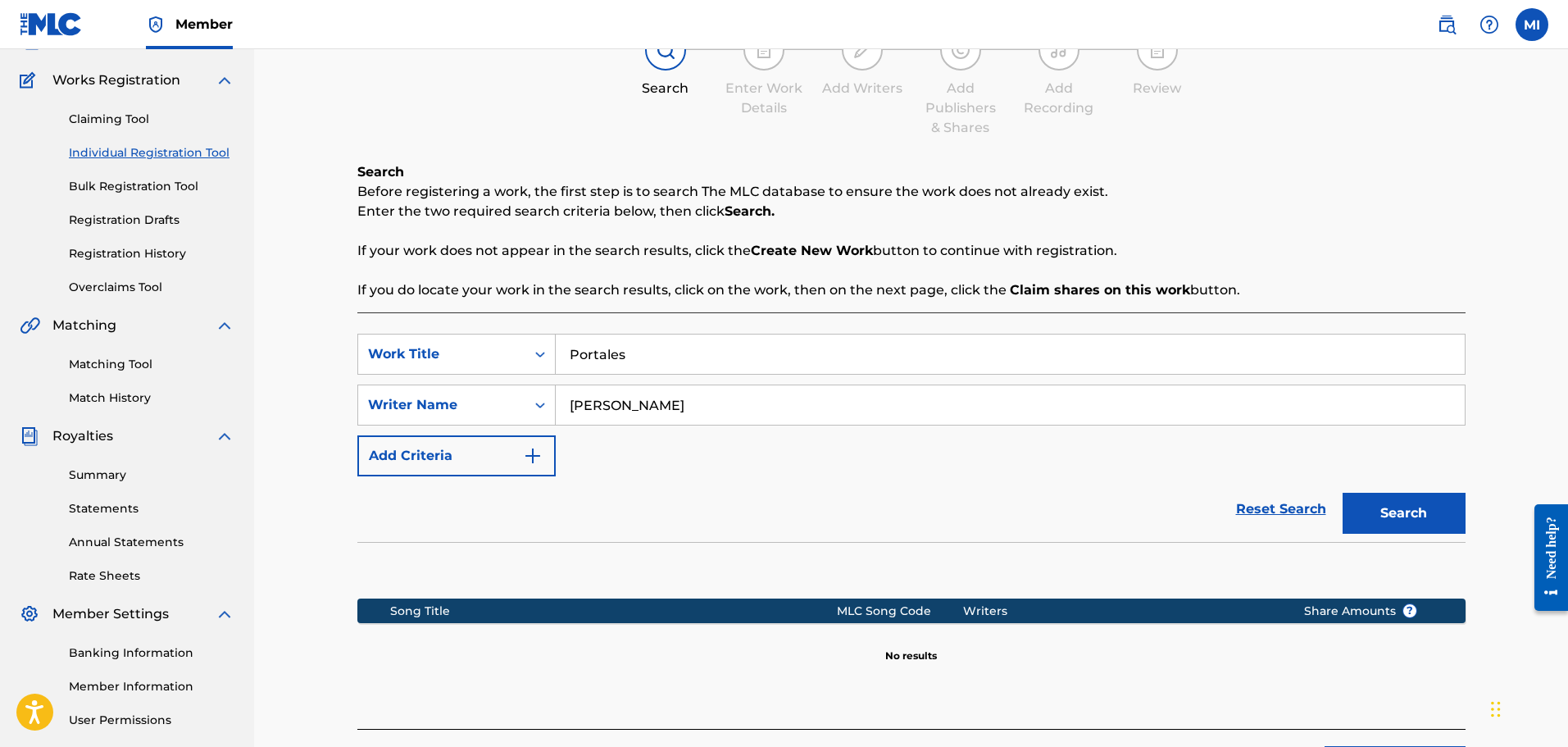
scroll to position [270, 0]
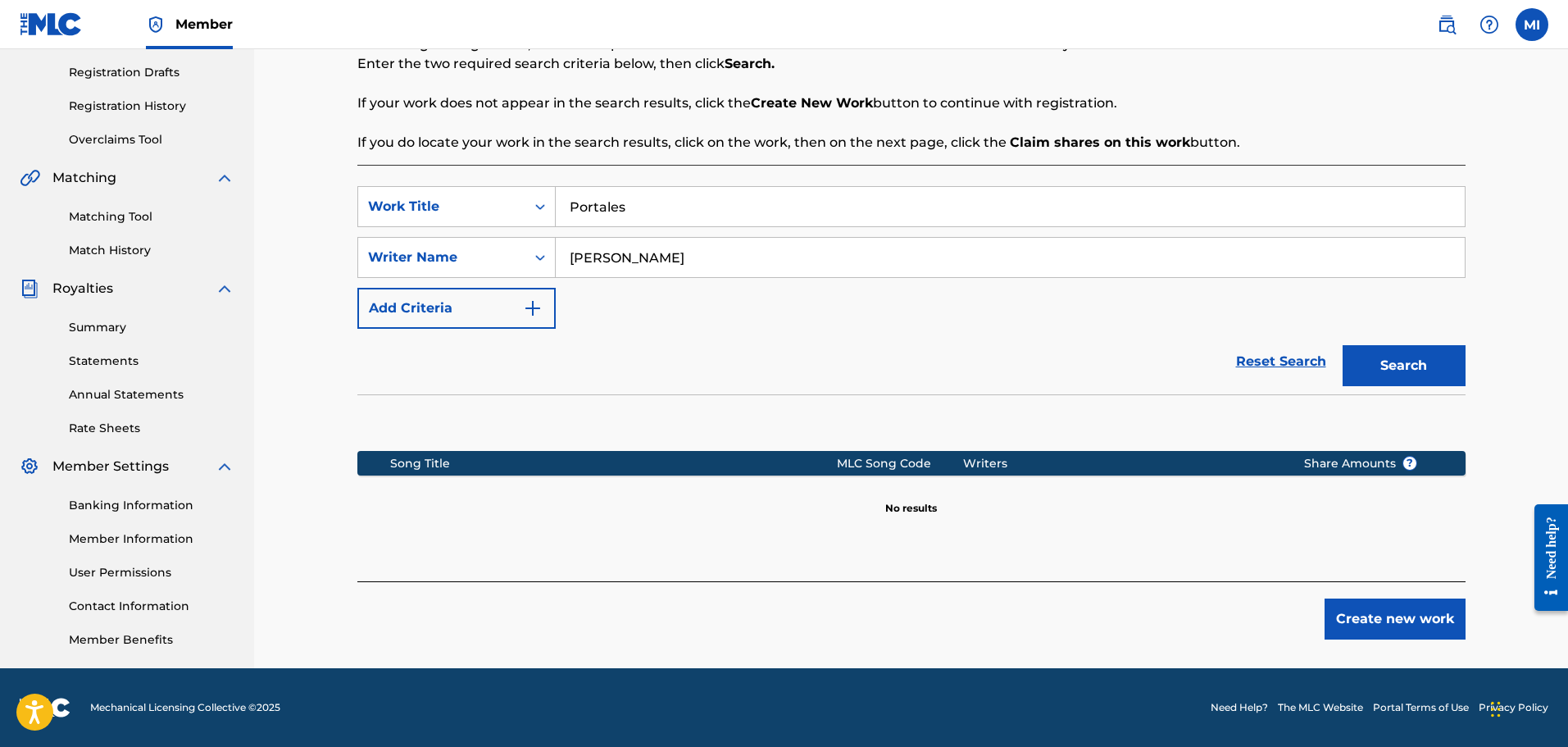
click at [1445, 623] on button "Create new work" at bounding box center [1395, 619] width 141 height 41
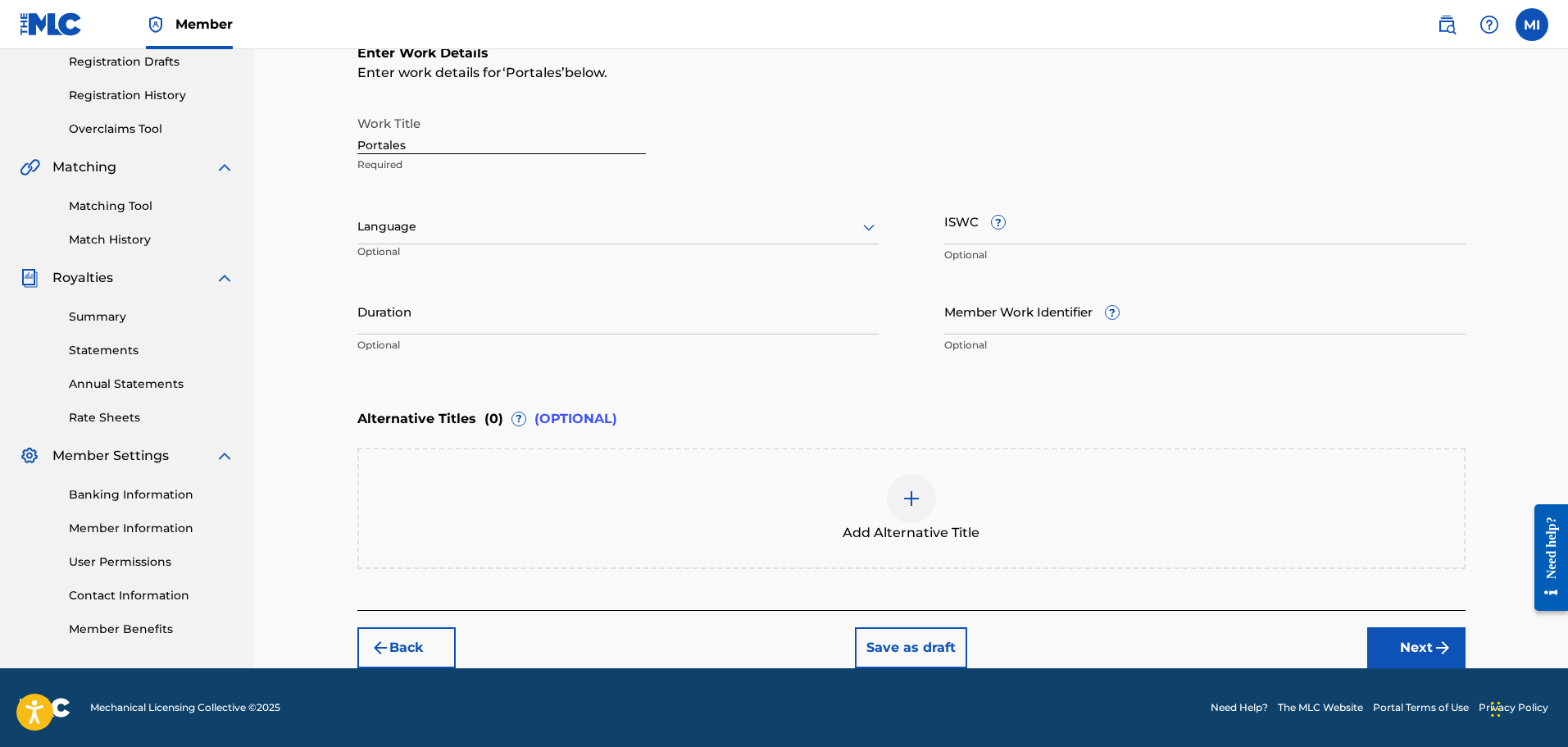
click at [1397, 634] on button "Next" at bounding box center [1417, 648] width 99 height 41
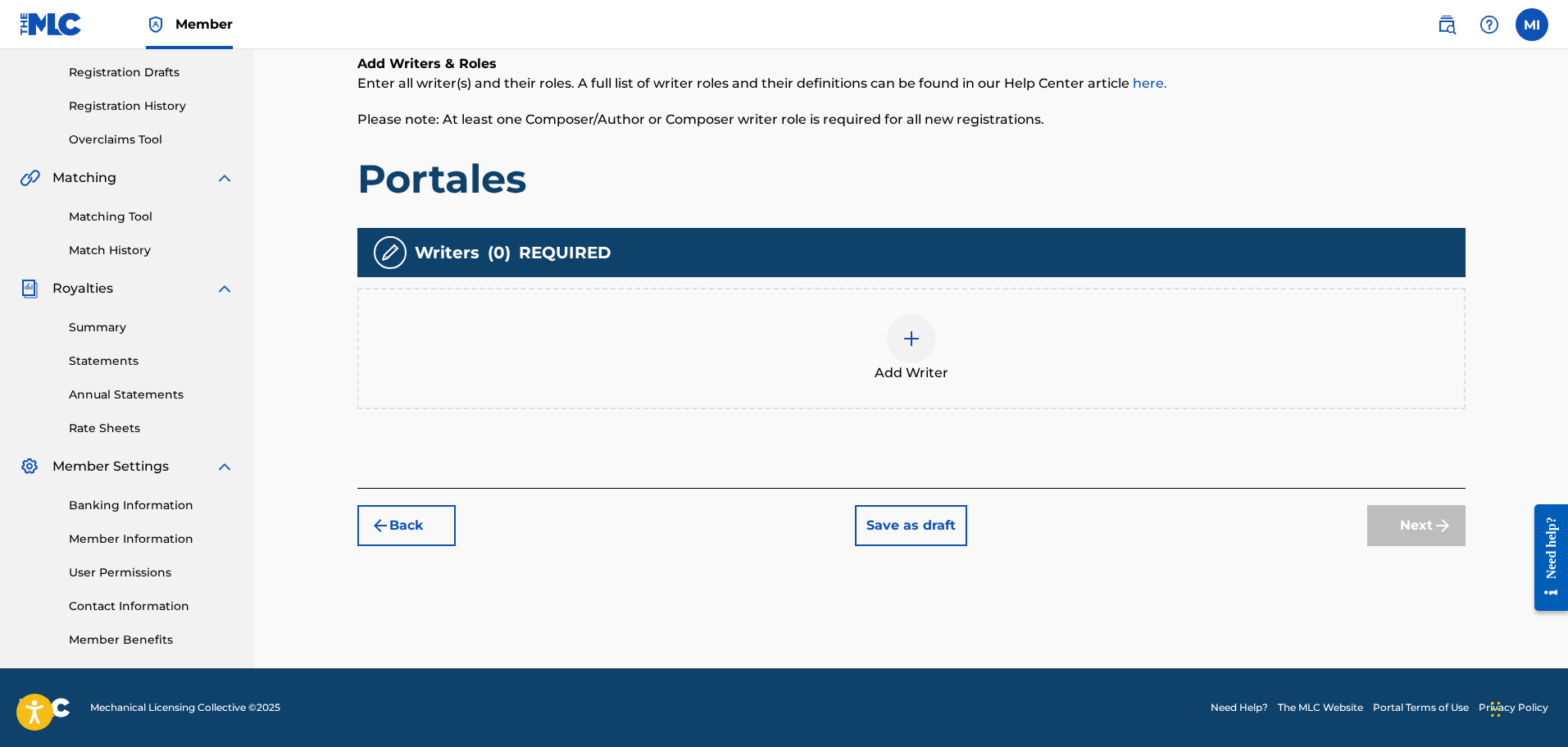
click at [920, 374] on span "Add Writer" at bounding box center [911, 373] width 74 height 20
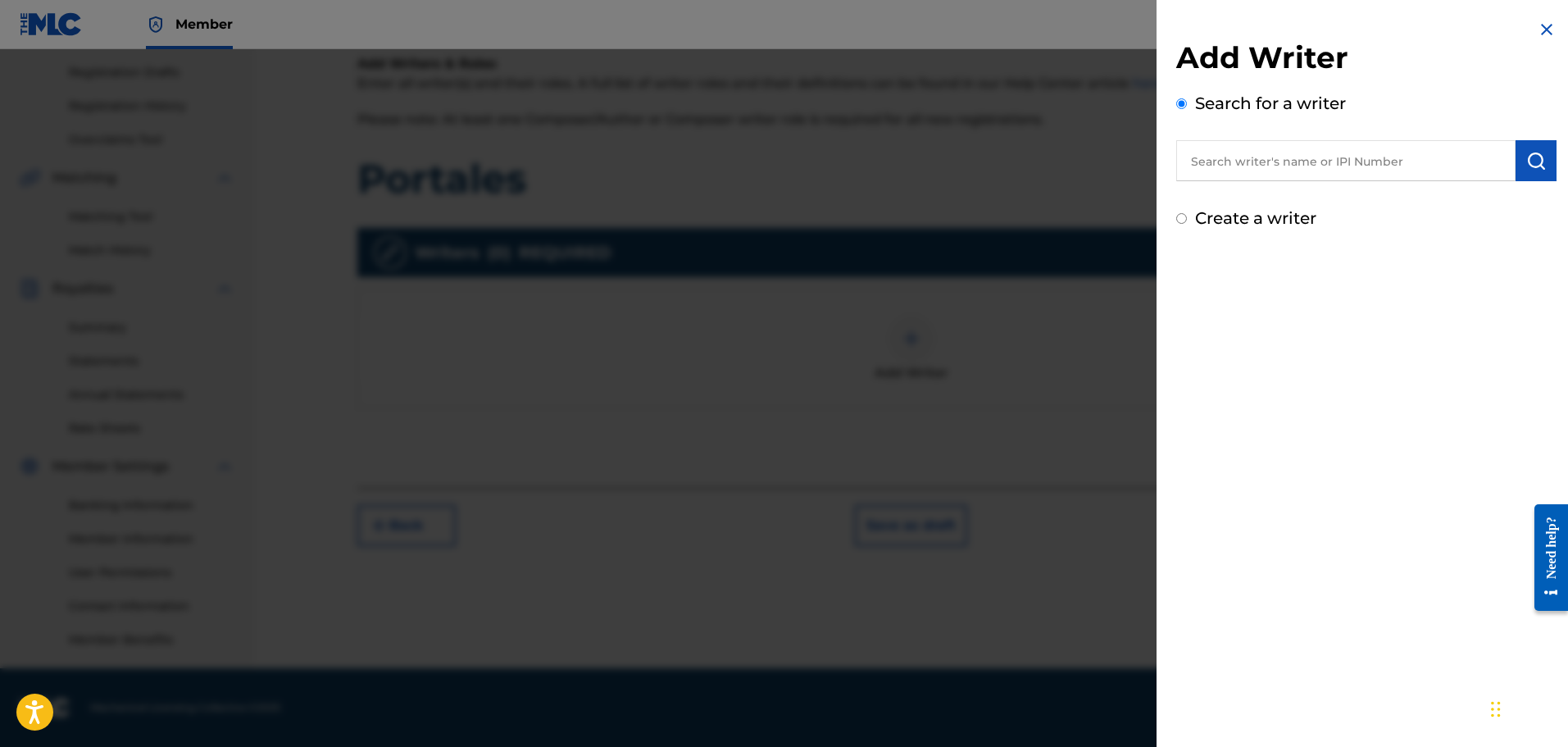
click at [1321, 147] on input "text" at bounding box center [1346, 161] width 339 height 41
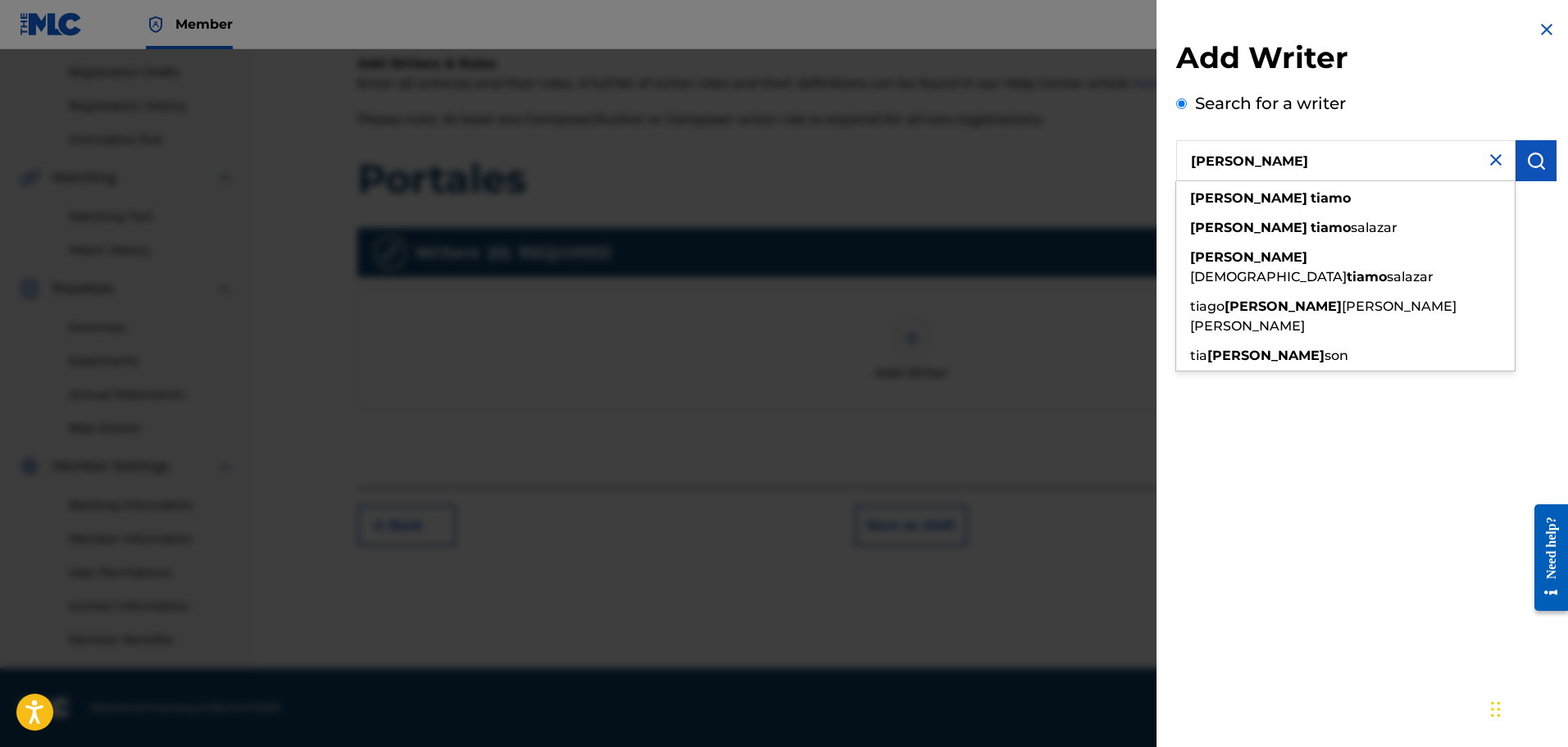
type input "robert tiamo"
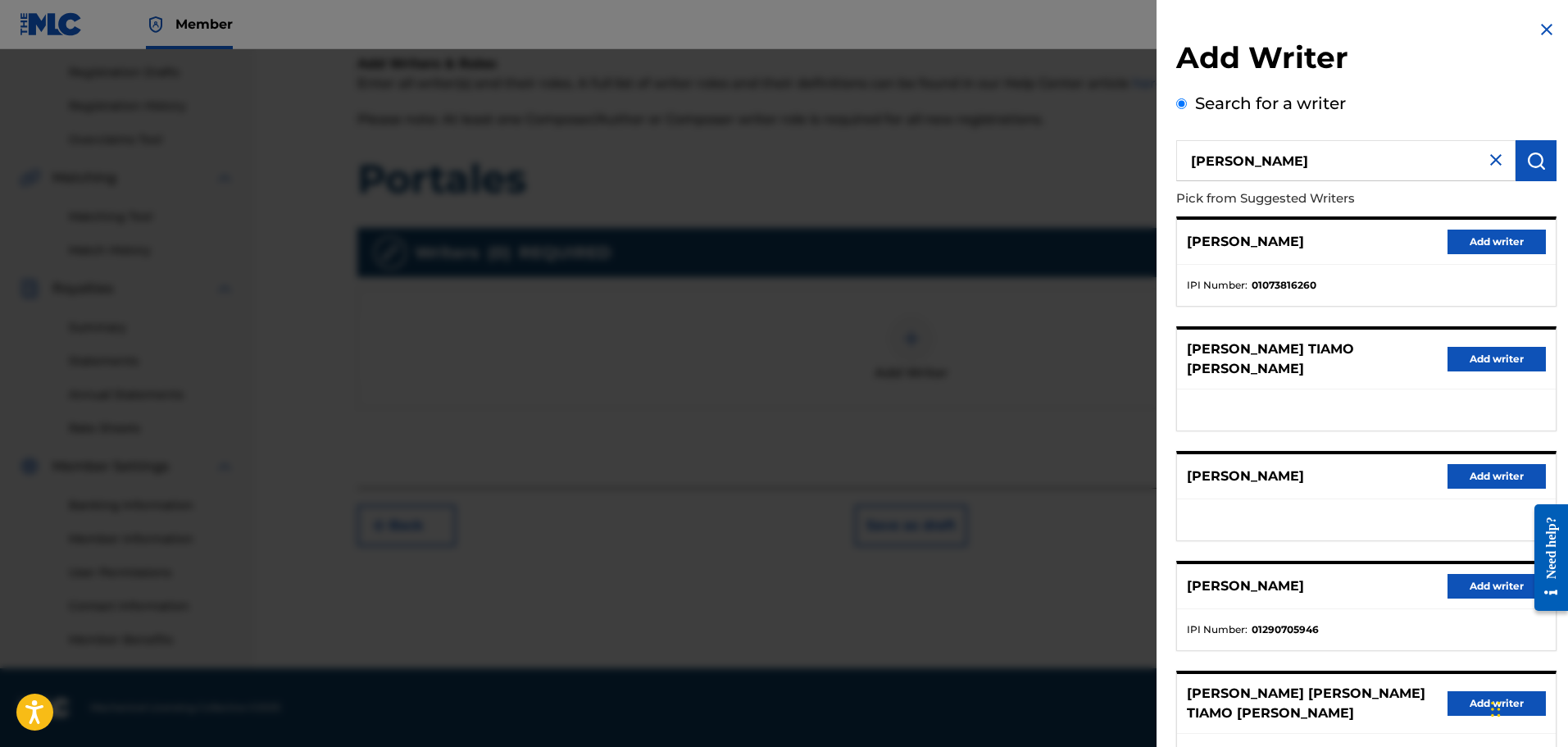
click at [1483, 584] on div "ROBERT TIAMO Add writer" at bounding box center [1367, 586] width 379 height 45
click at [1480, 574] on button "Add writer" at bounding box center [1497, 586] width 99 height 25
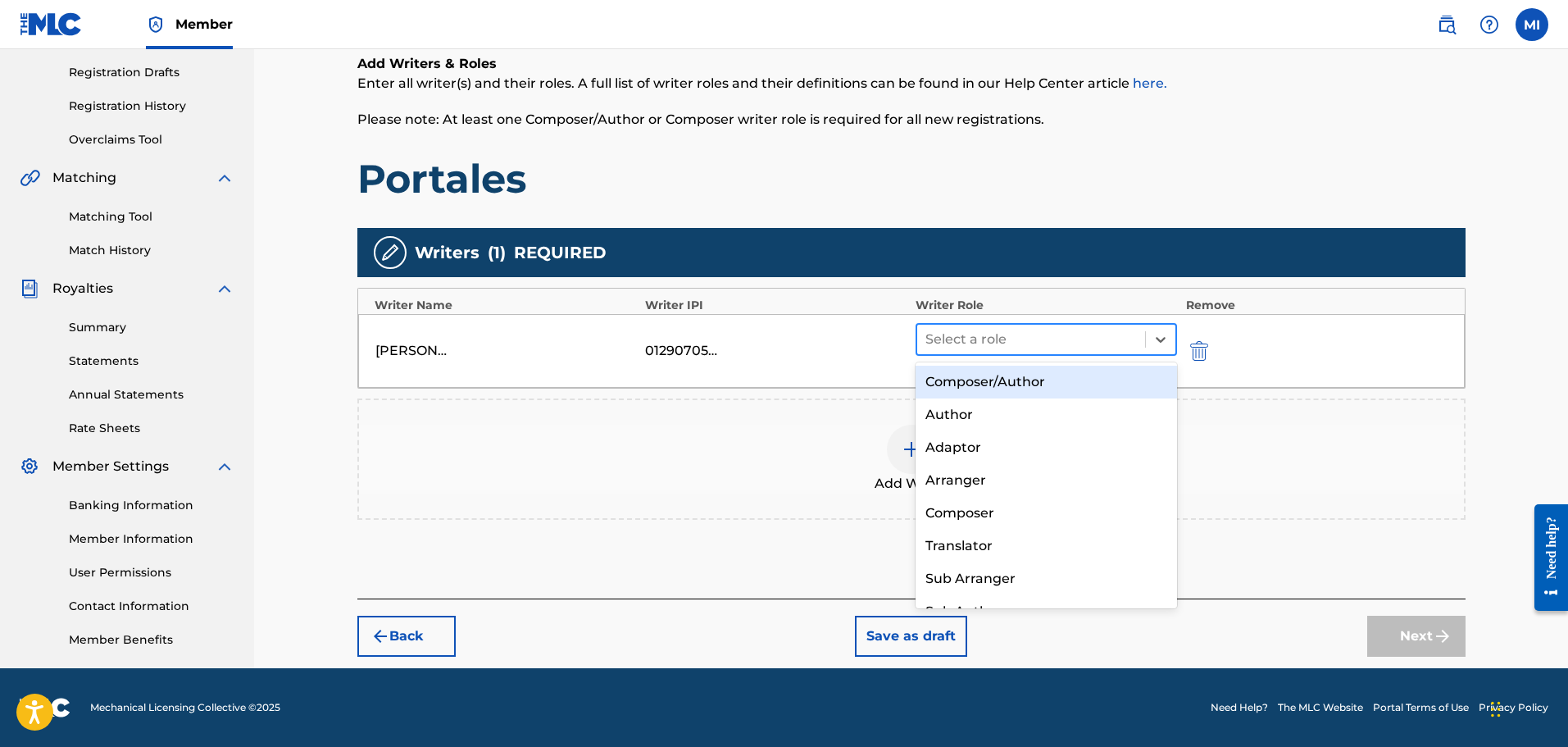
click at [1094, 348] on div at bounding box center [1031, 339] width 212 height 23
click at [1075, 377] on div "Composer/Author" at bounding box center [1046, 382] width 262 height 33
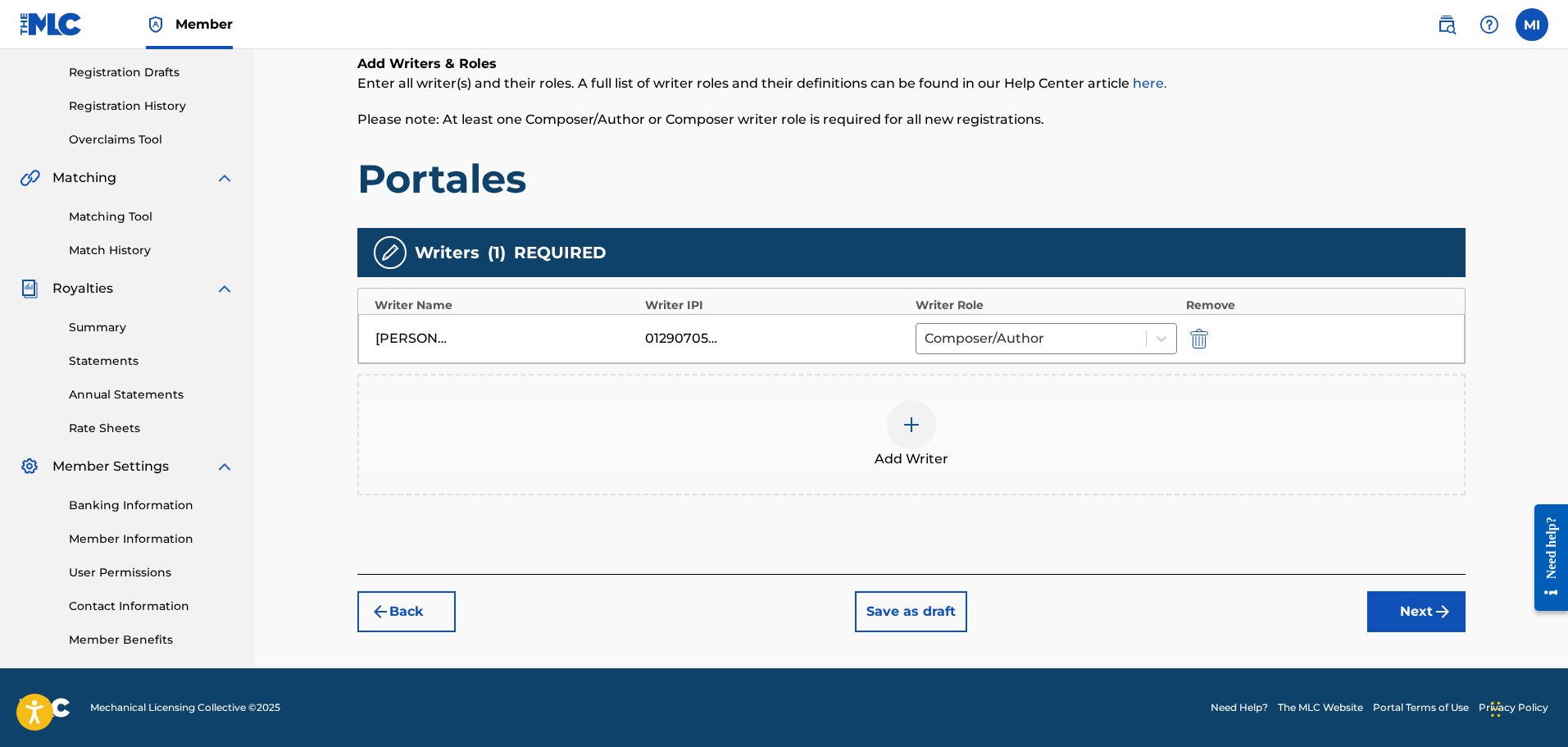
click at [902, 427] on img at bounding box center [911, 425] width 20 height 20
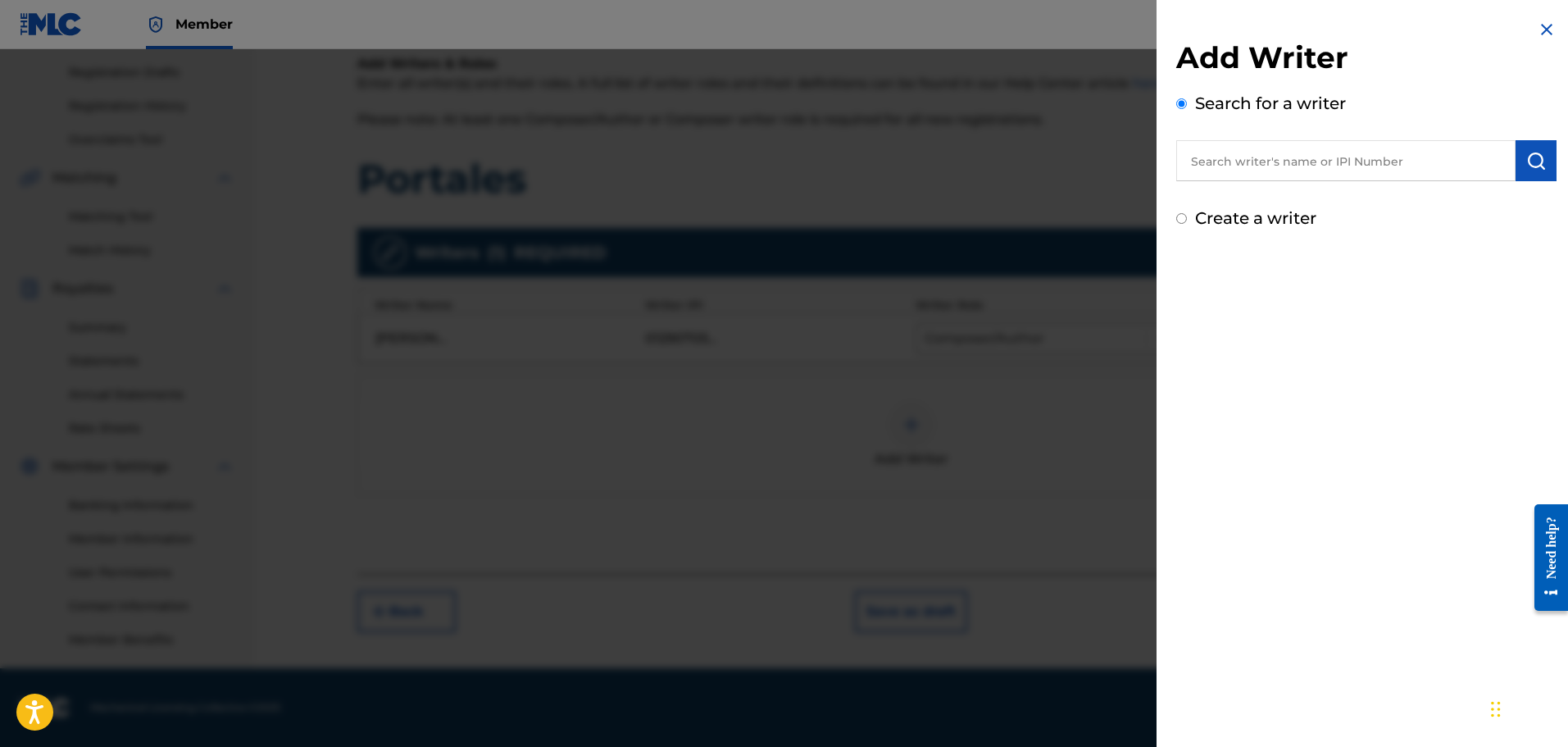
click at [1261, 171] on input "text" at bounding box center [1346, 161] width 339 height 41
paste input "1298700619"
type input "1298700619"
click at [1527, 162] on img "submit" at bounding box center [1537, 161] width 20 height 20
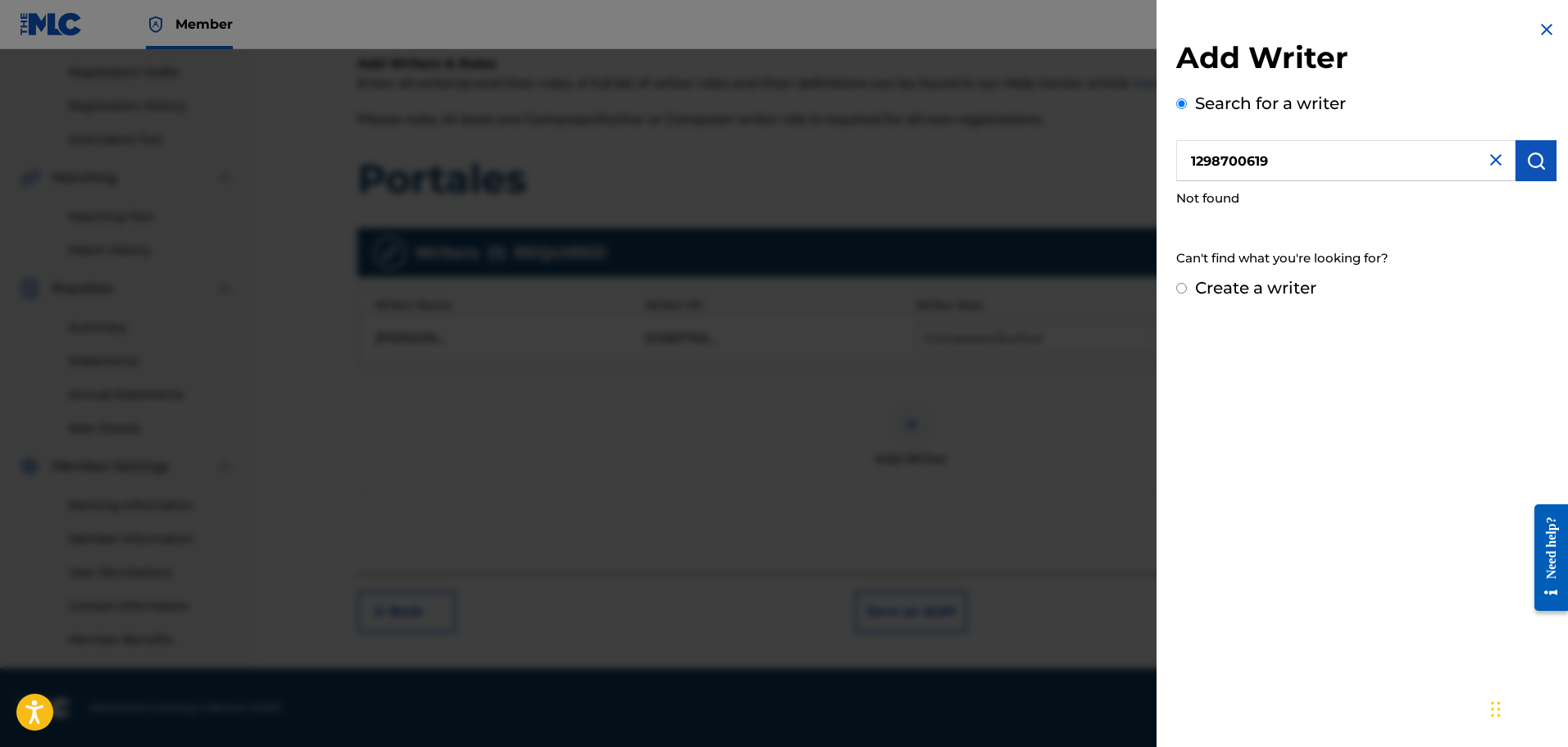
click at [1238, 290] on label "Create a writer" at bounding box center [1257, 288] width 122 height 20
radio input "true"
click at [1188, 290] on input "Create a writer" at bounding box center [1182, 288] width 11 height 11
radio input "false"
radio input "true"
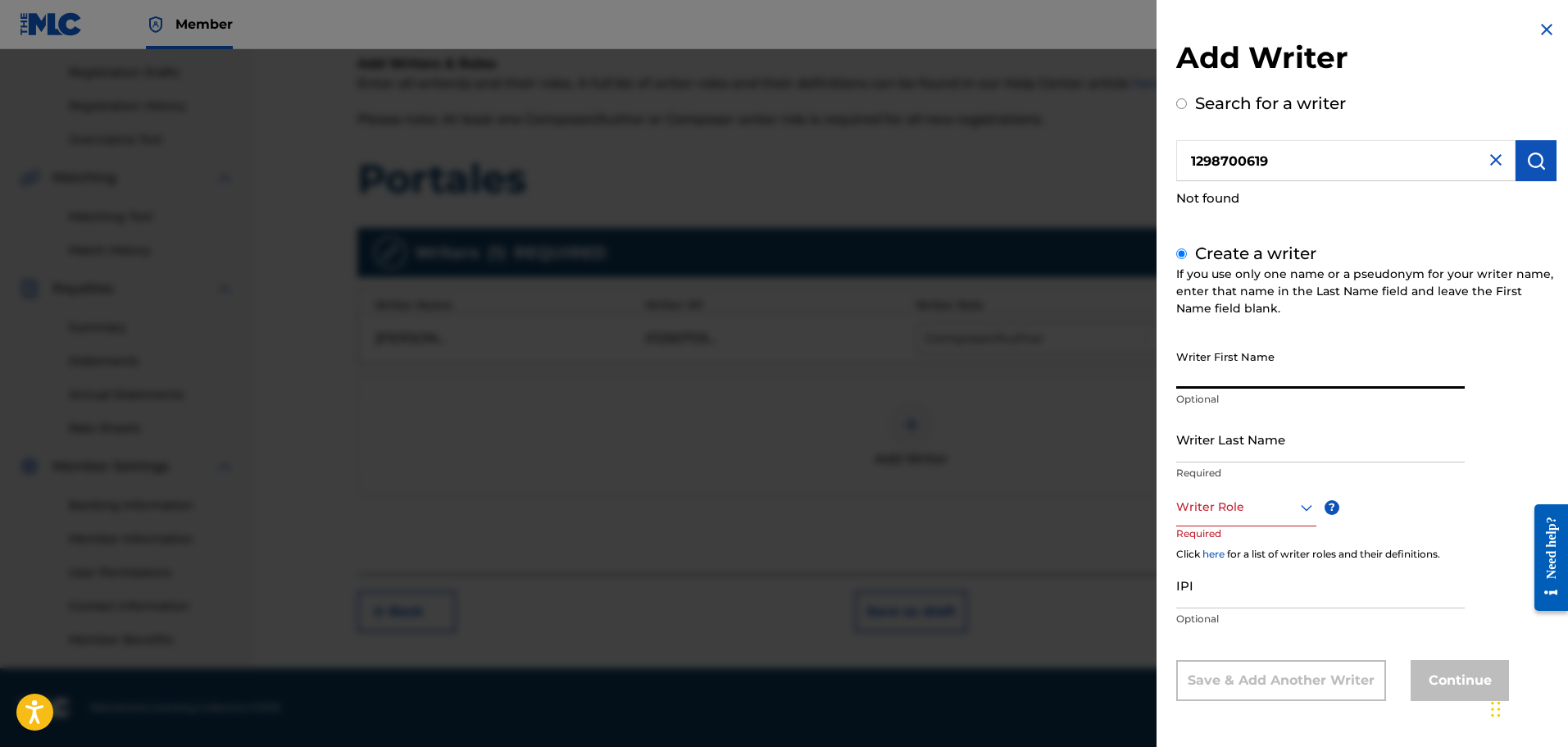
click at [1271, 385] on input "Writer First Name" at bounding box center [1321, 365] width 288 height 47
type input "Juan FElipe"
type input "Rey Aldana"
click at [1271, 383] on input "Juan FElipe" at bounding box center [1321, 365] width 288 height 47
type input "Juan Felipe"
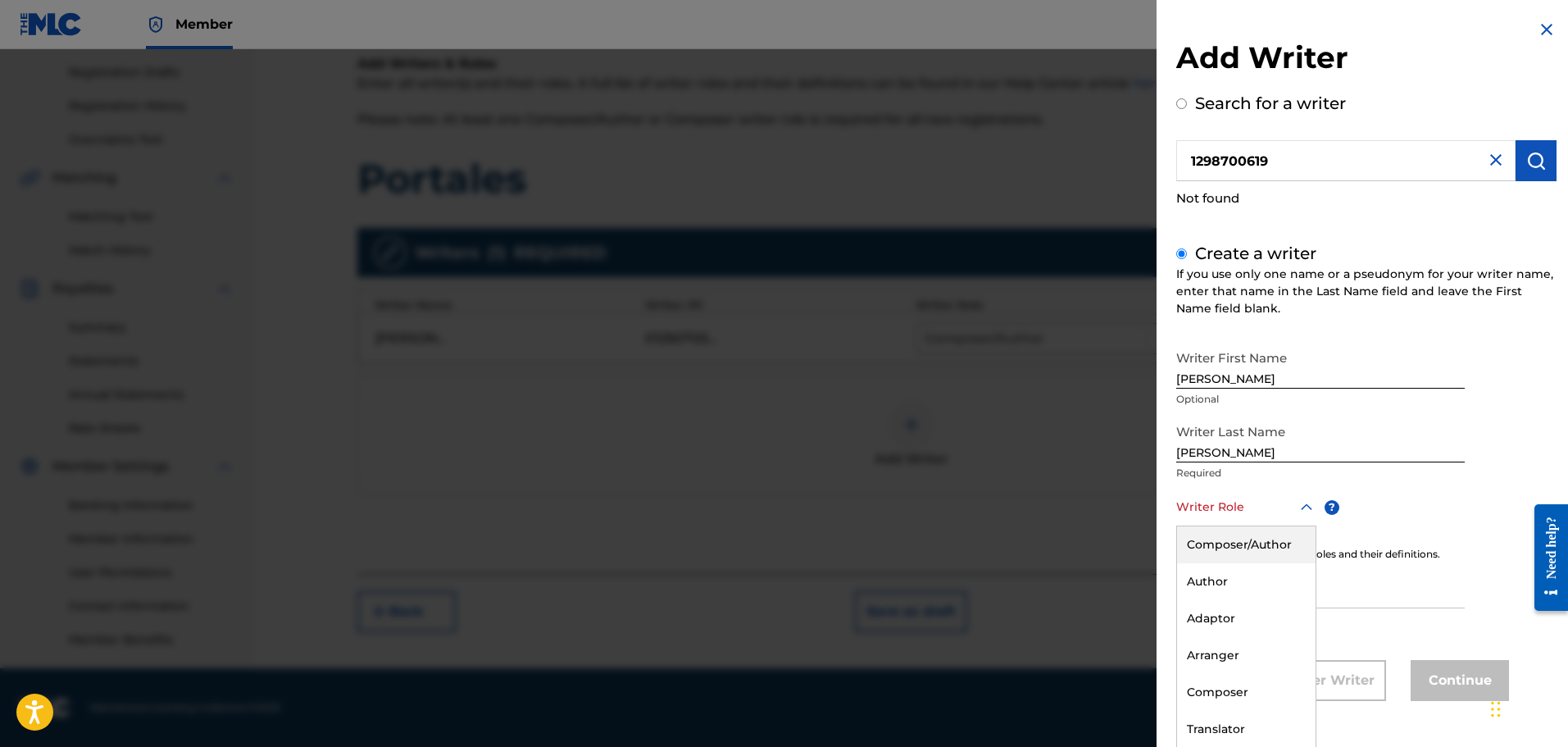
scroll to position [1, 0]
click at [1246, 507] on div at bounding box center [1247, 506] width 141 height 21
click at [1228, 535] on div "Composer/Author" at bounding box center [1247, 543] width 139 height 37
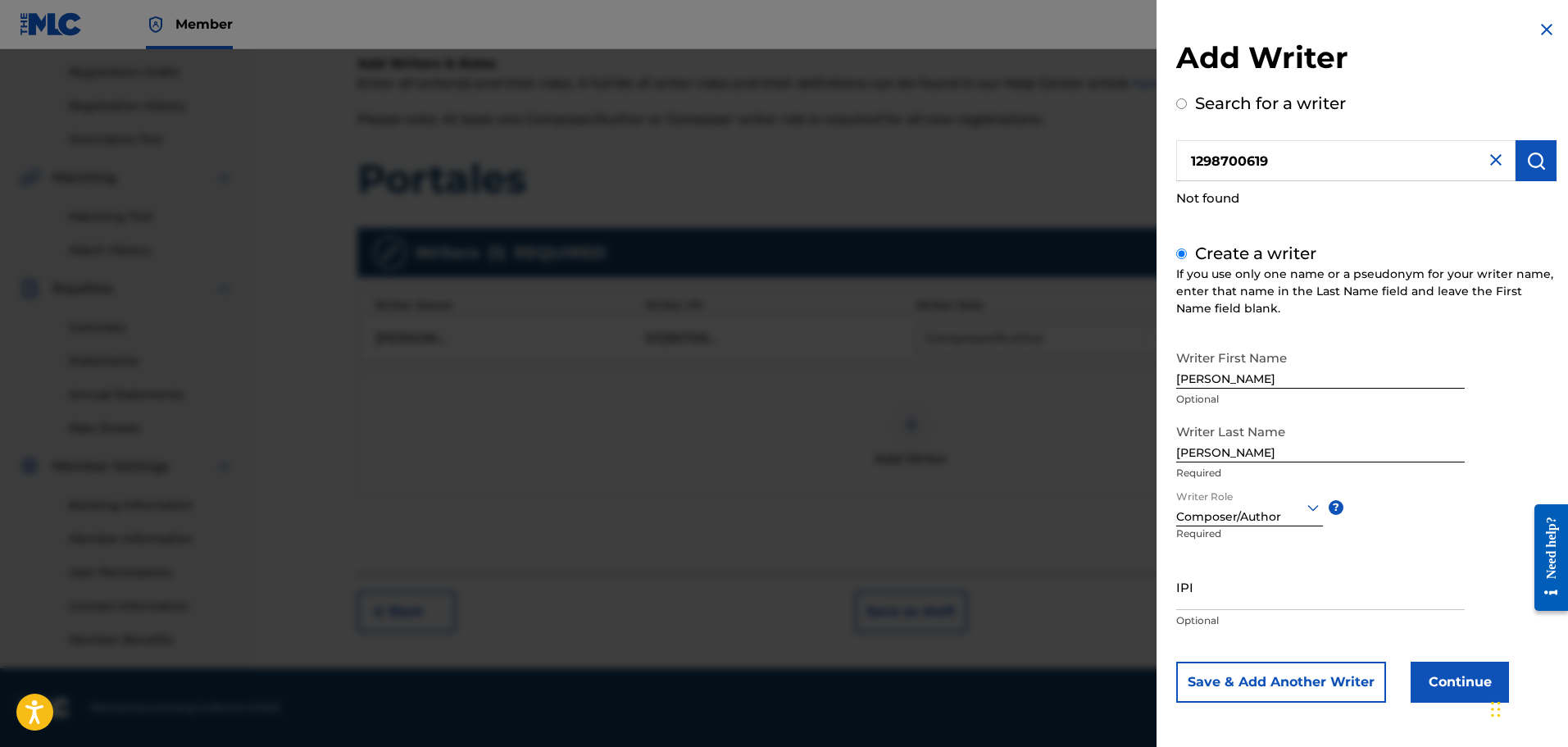
scroll to position [0, 0]
click at [1363, 600] on input "IPI" at bounding box center [1321, 586] width 288 height 47
paste input "1298700619"
type input "1298700619"
click at [1448, 666] on button "Continue" at bounding box center [1460, 682] width 99 height 41
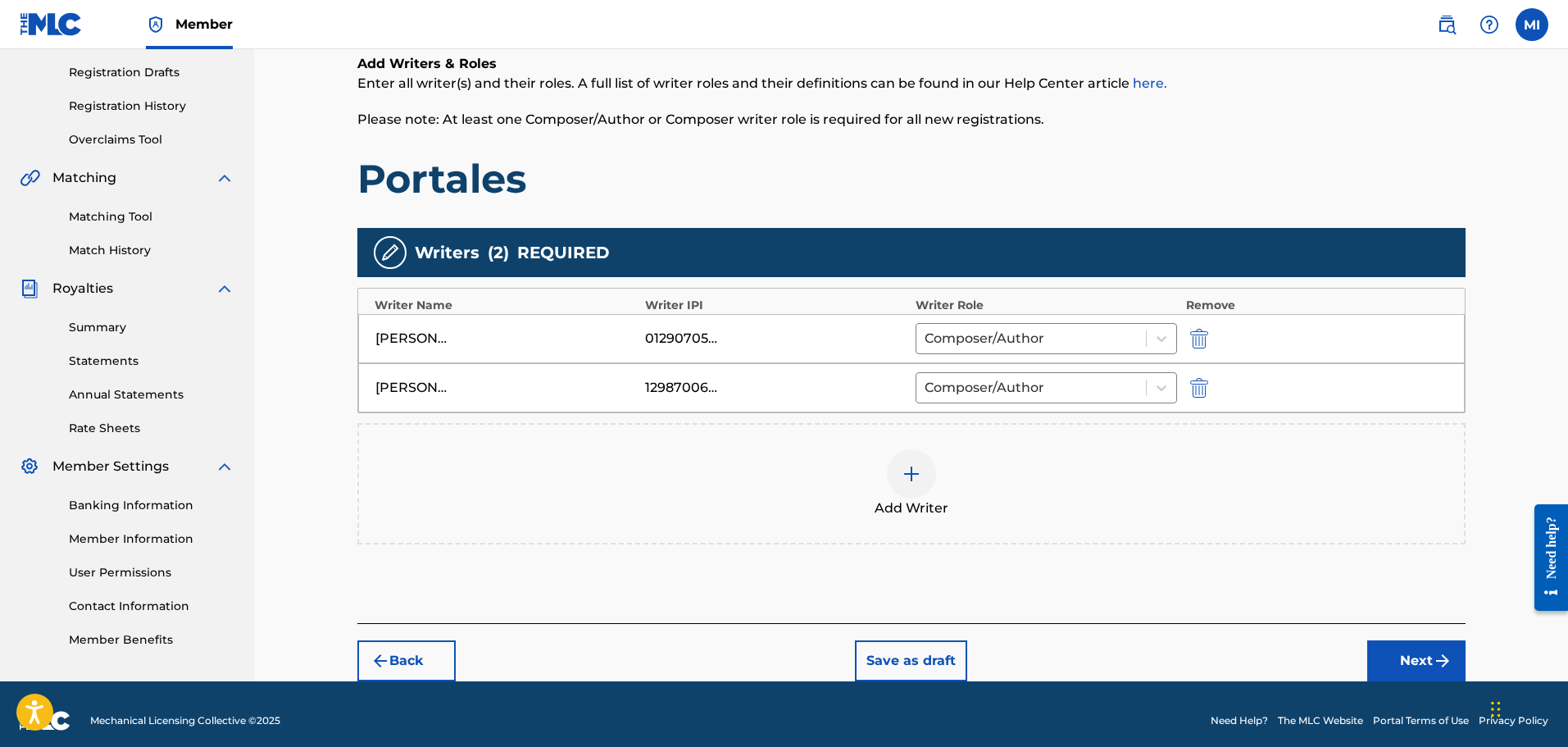
click at [1448, 666] on img "submit" at bounding box center [1443, 661] width 20 height 20
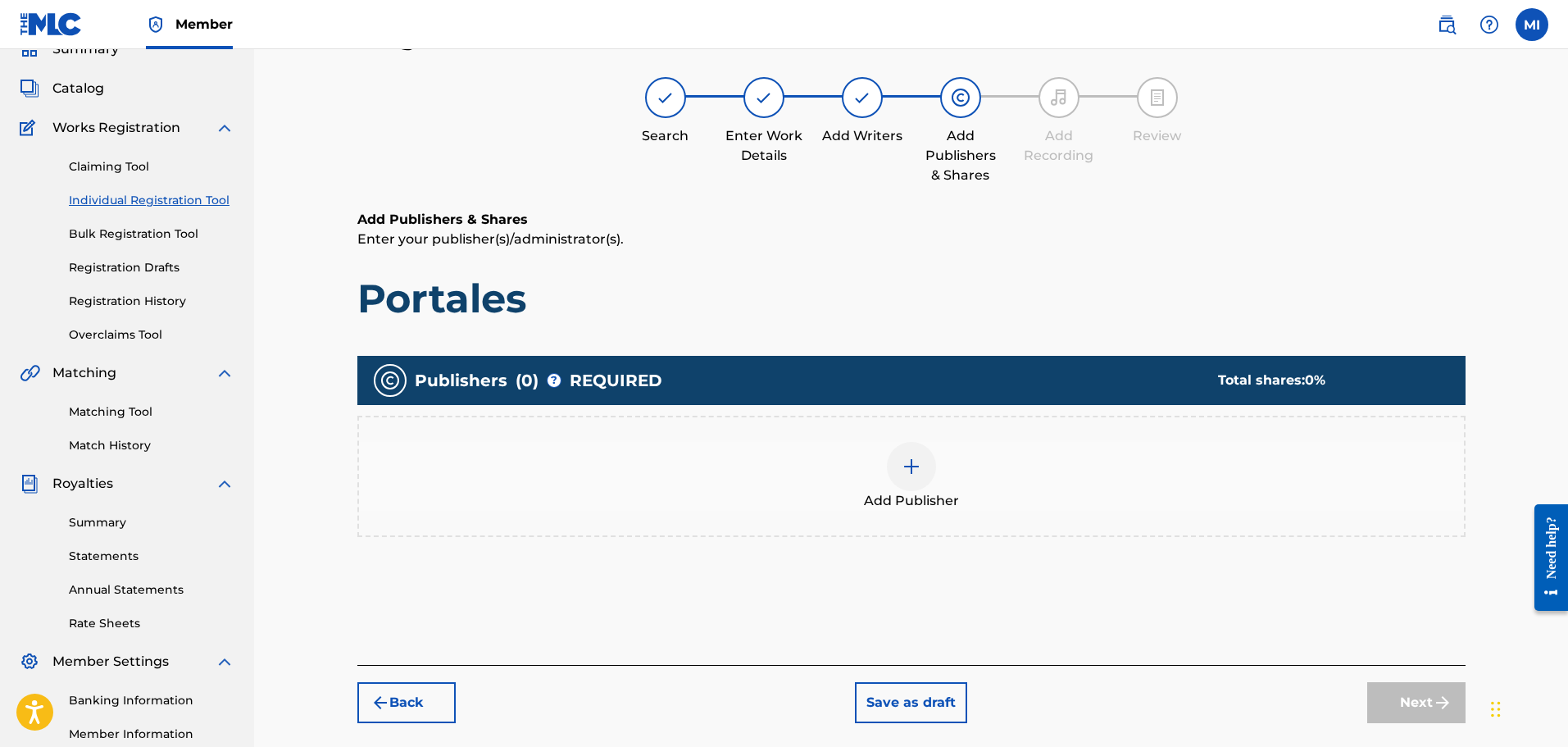
scroll to position [74, 0]
click at [896, 448] on div at bounding box center [911, 468] width 49 height 49
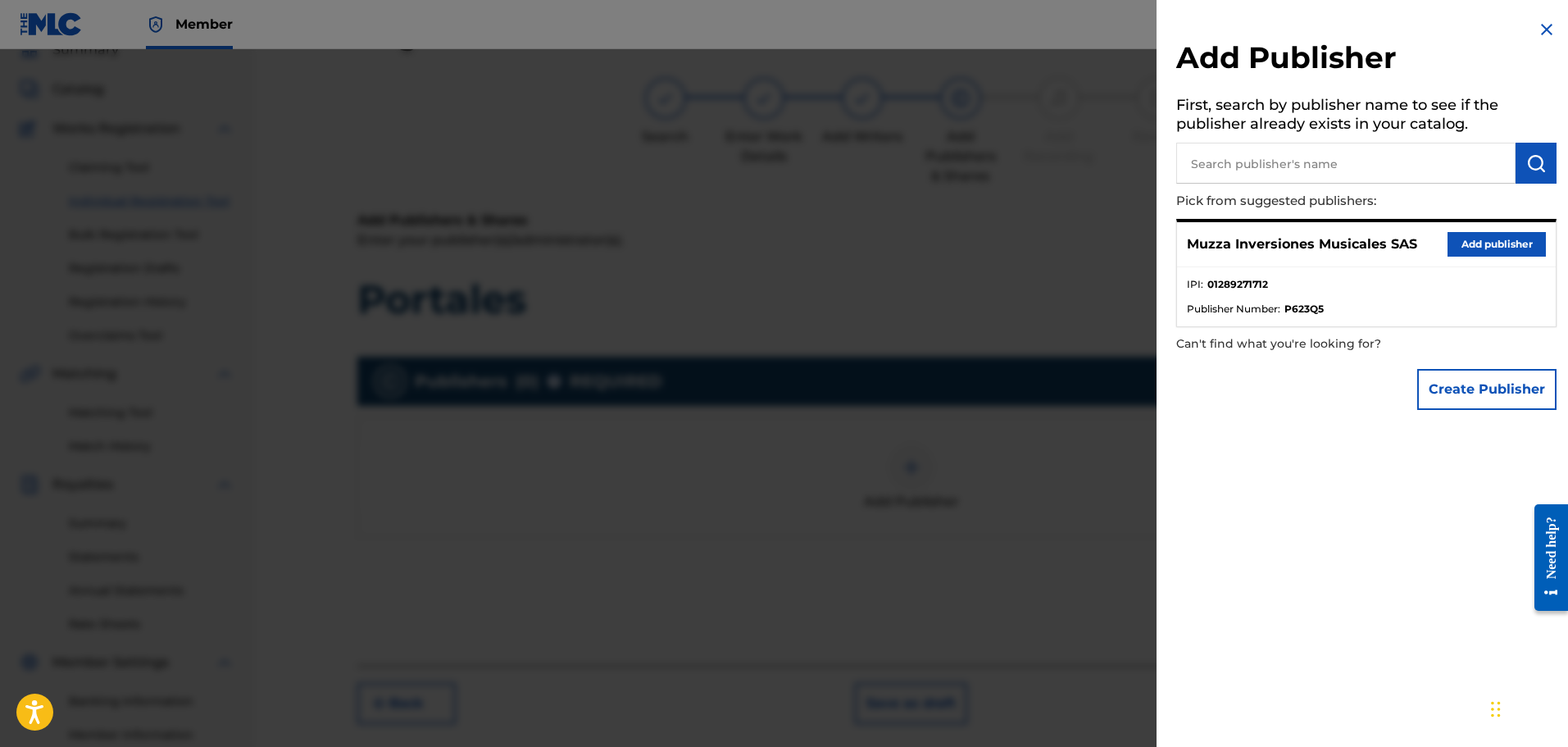
click at [1495, 232] on button "Add publisher" at bounding box center [1497, 244] width 99 height 25
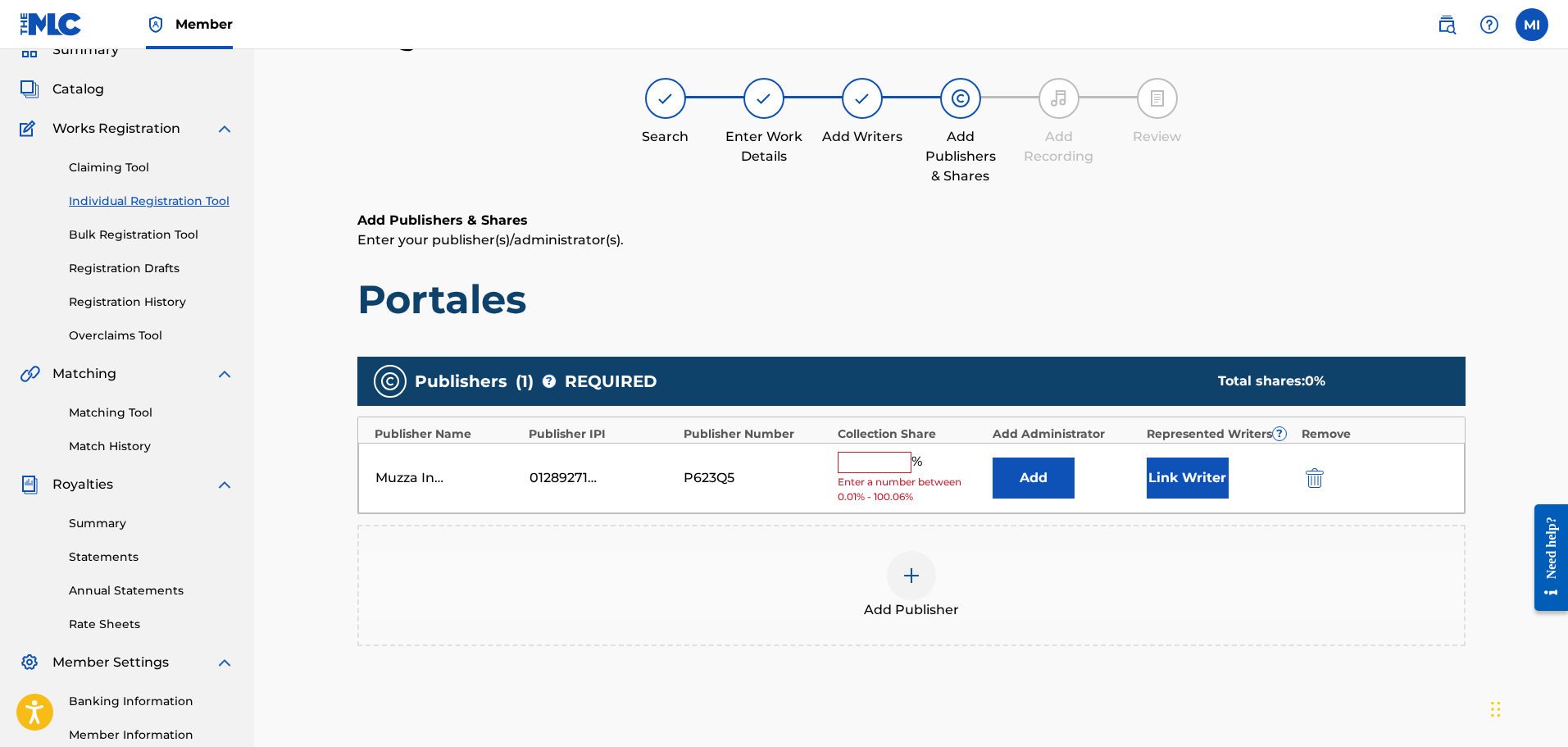
click at [870, 460] on input "text" at bounding box center [875, 463] width 74 height 21
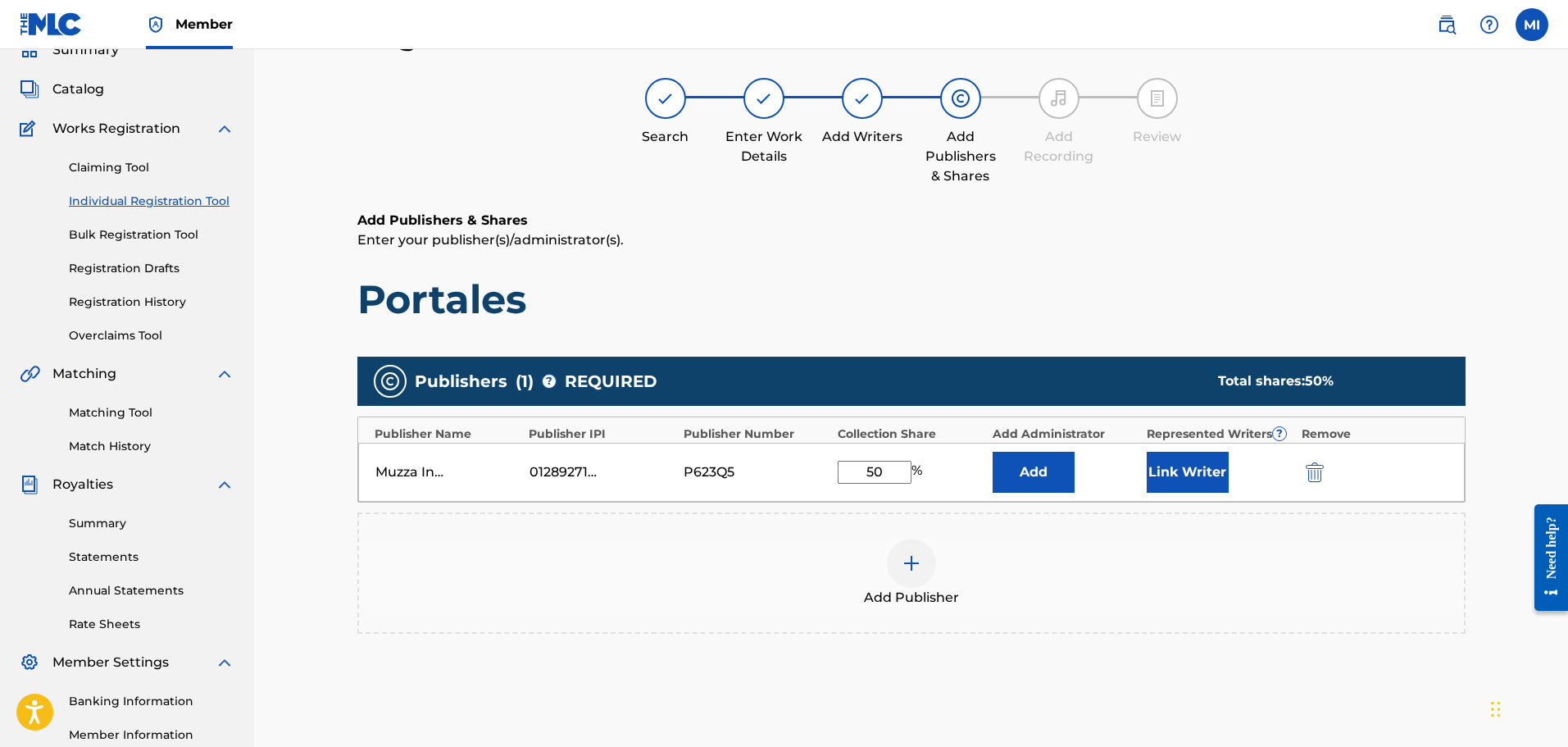
type input "50"
click at [1182, 474] on button "Link Writer" at bounding box center [1188, 473] width 82 height 41
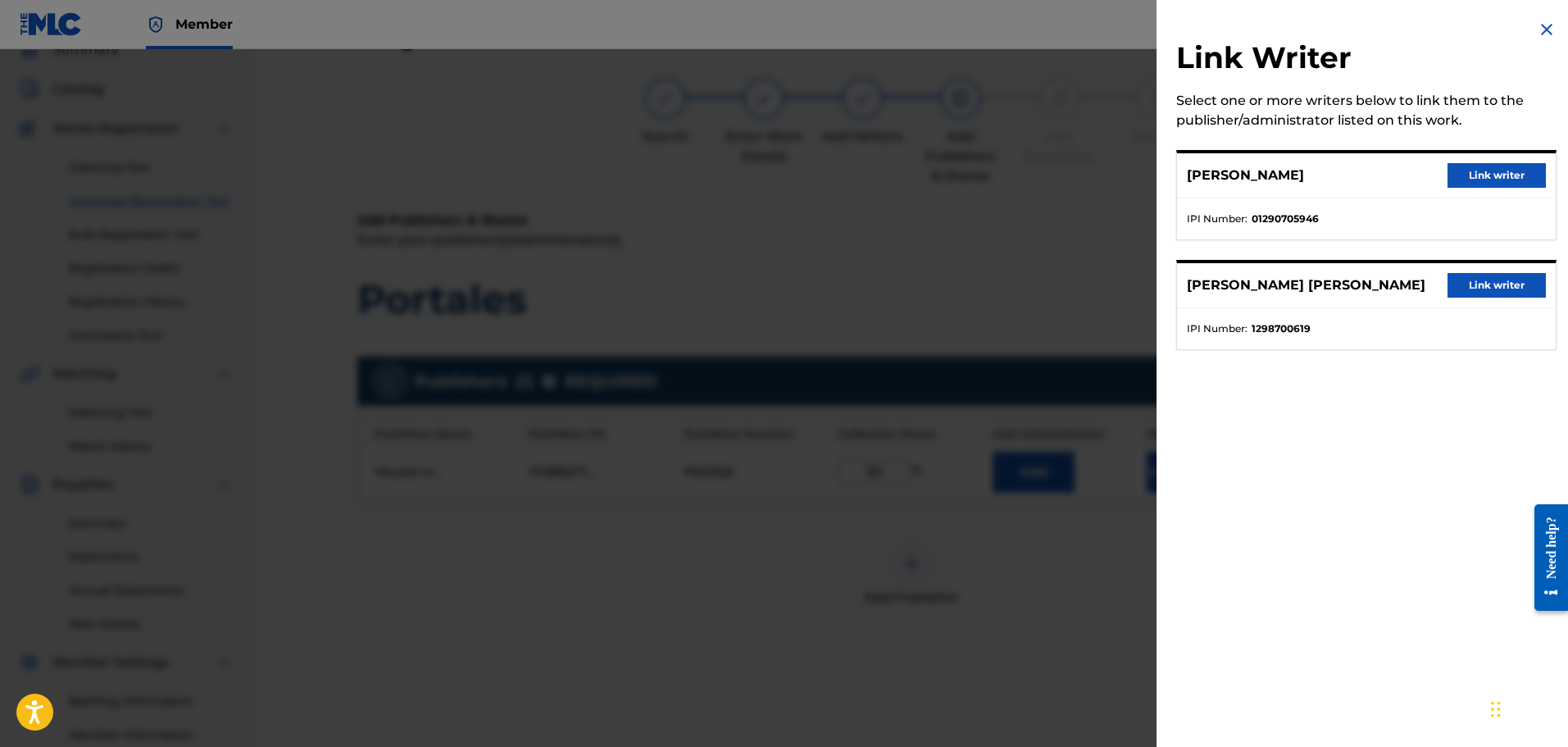
click at [1502, 186] on button "Link writer" at bounding box center [1497, 176] width 99 height 25
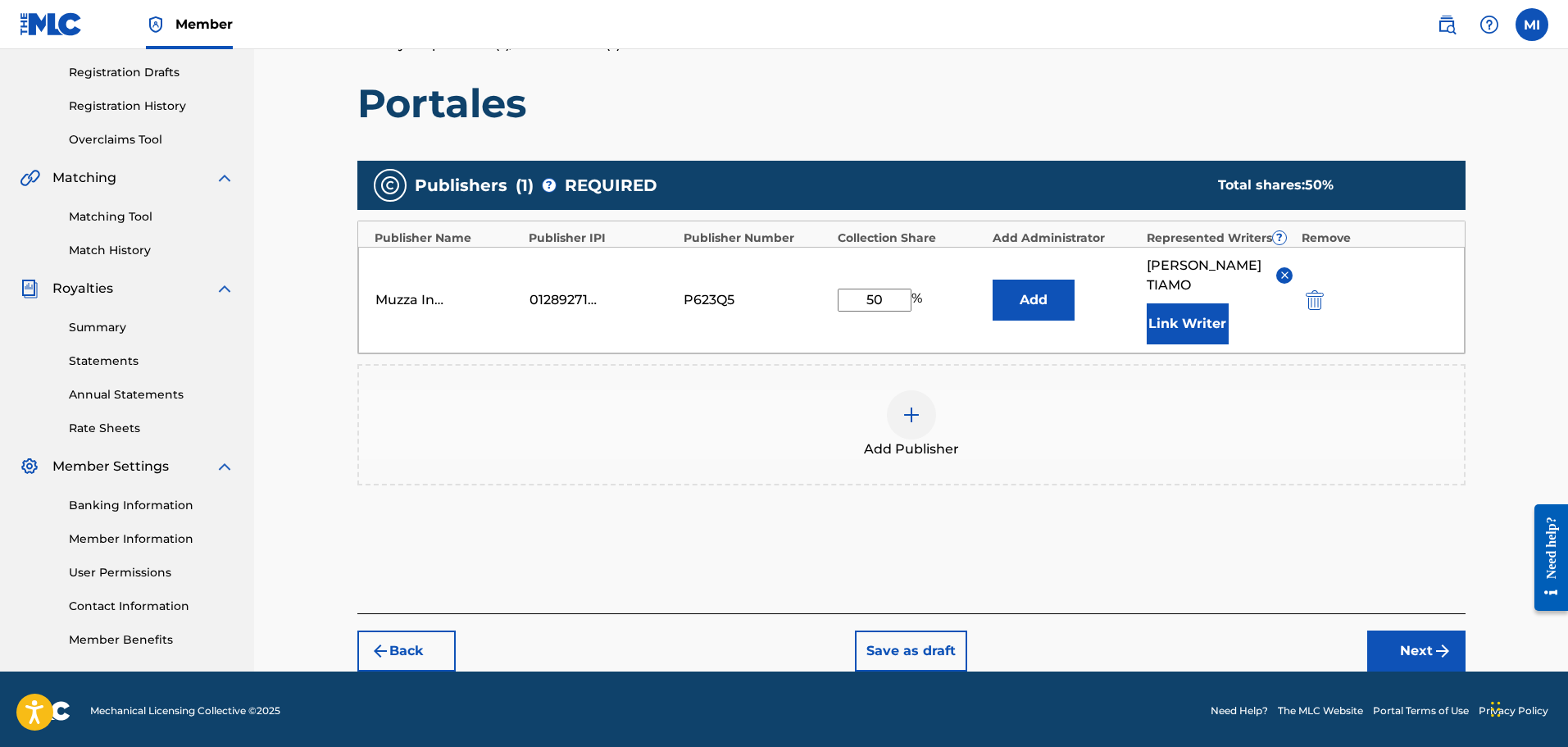
click at [1423, 630] on button "Next" at bounding box center [1417, 651] width 99 height 41
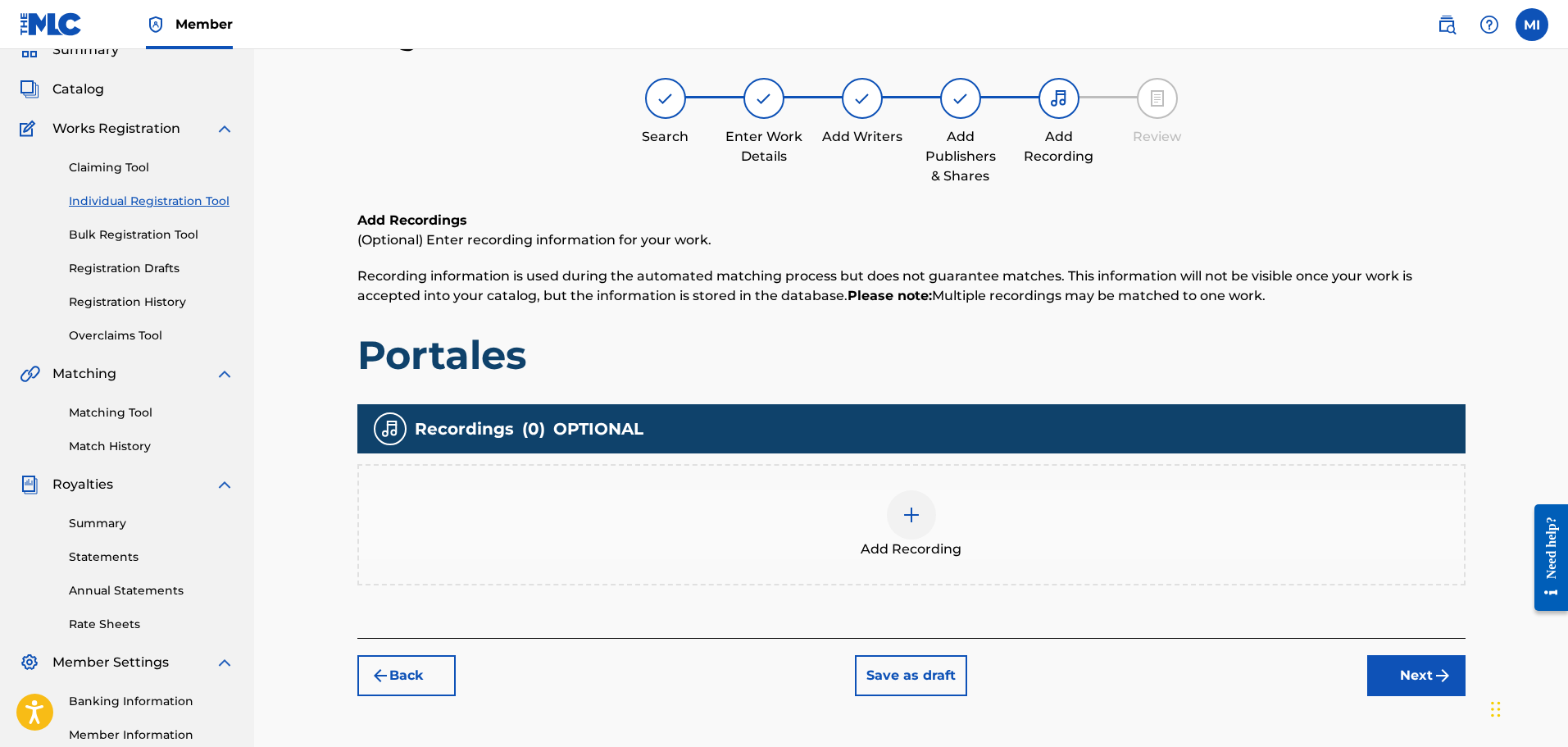
click at [920, 505] on img at bounding box center [911, 515] width 20 height 20
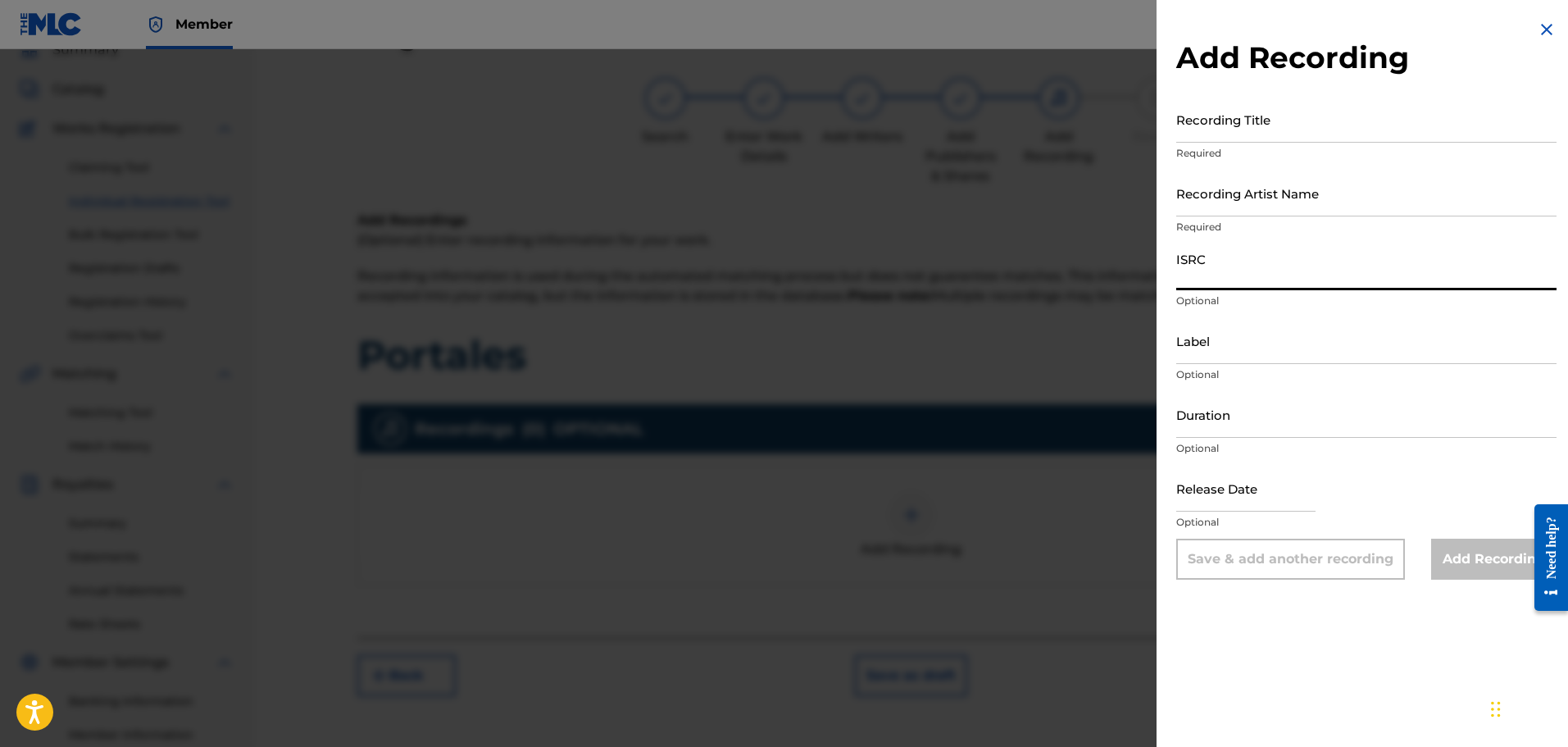
click at [1238, 286] on input "ISRC" at bounding box center [1367, 266] width 380 height 47
paste input "QZGLM2049653"
type input "QZGLM2049653"
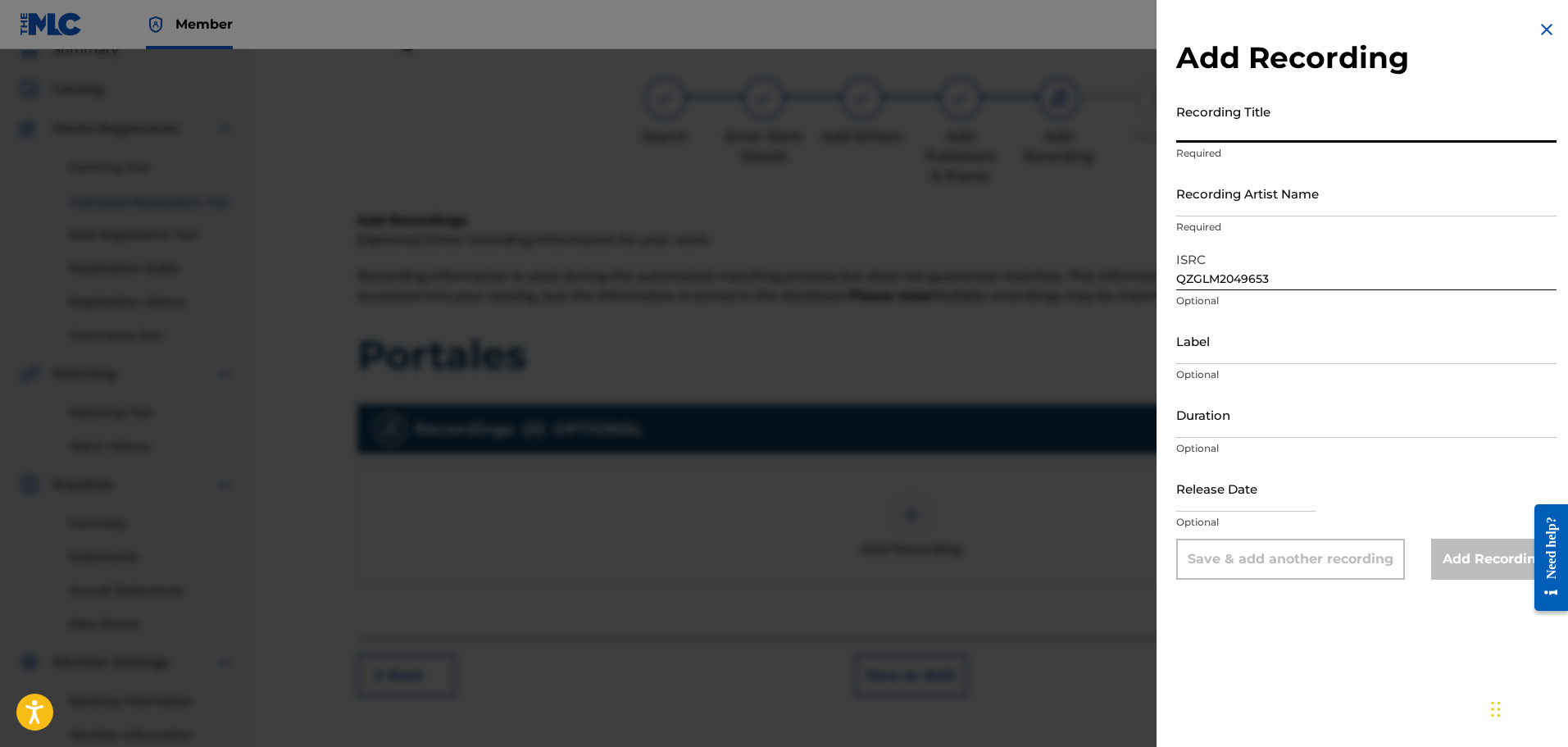
click at [1314, 122] on input "Recording Title" at bounding box center [1367, 119] width 380 height 47
type input "Portales"
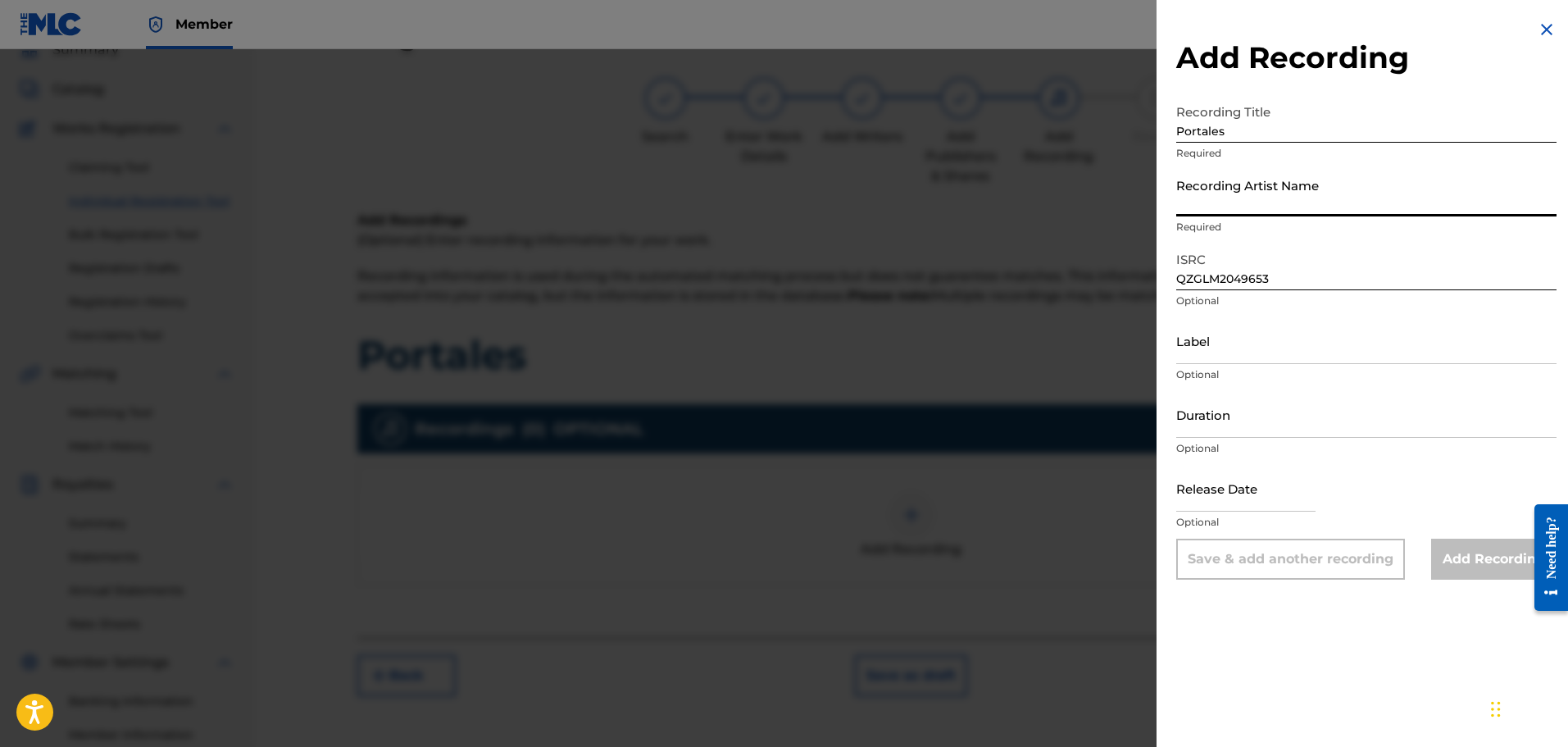
paste input "Robert Tiamo"
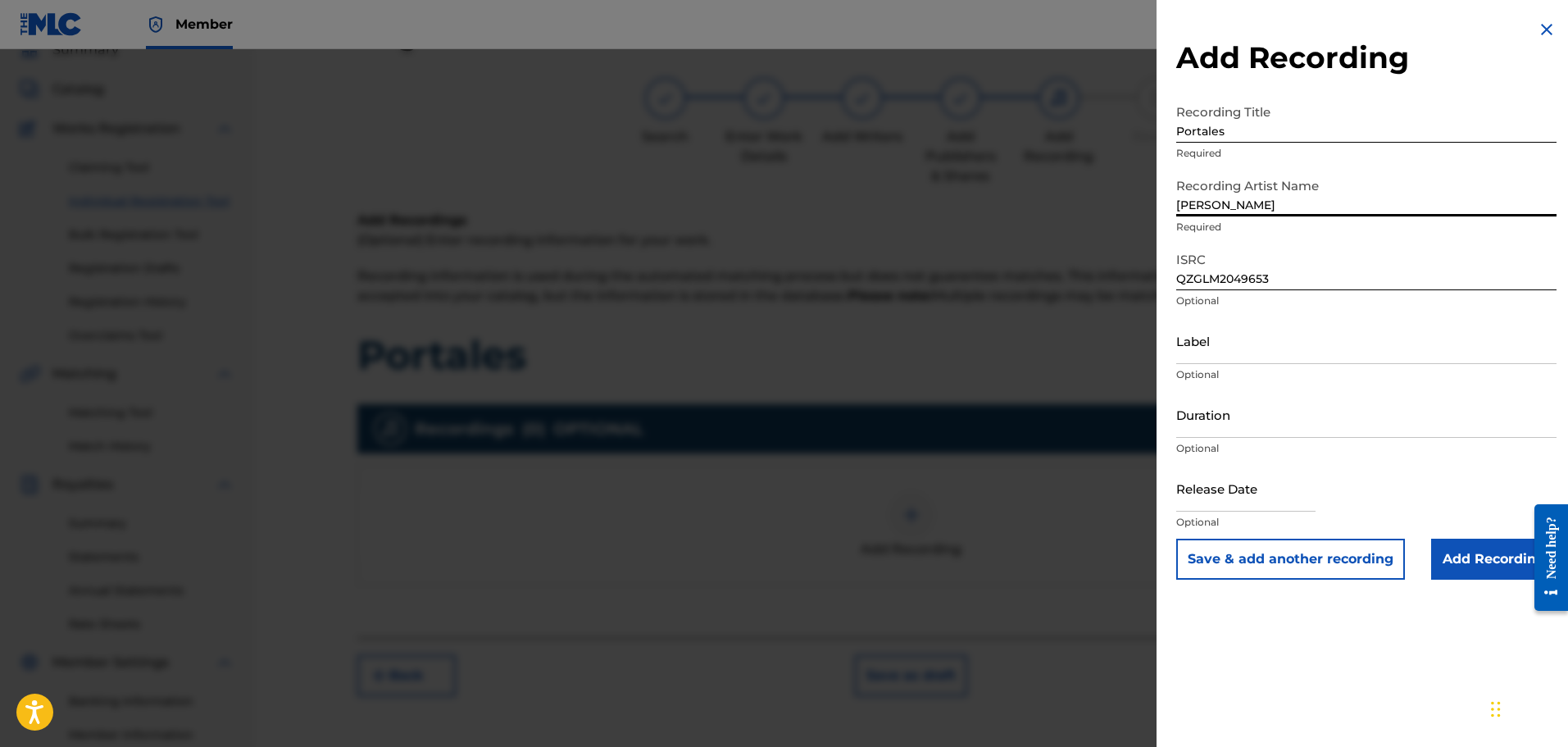
type input "Robert Tiamo"
click at [1489, 556] on input "Add Recording" at bounding box center [1494, 559] width 126 height 41
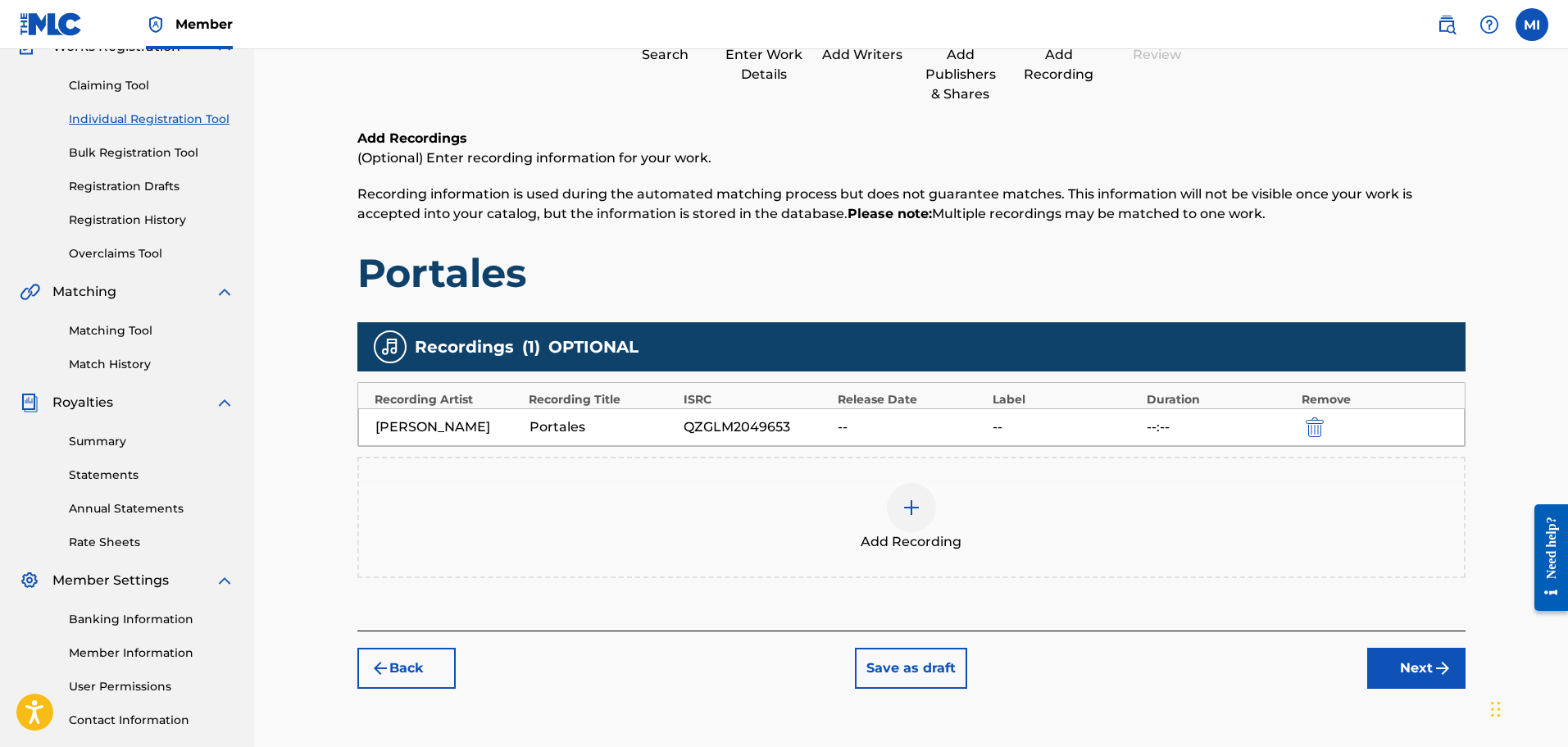
click at [1423, 655] on button "Next" at bounding box center [1417, 668] width 99 height 41
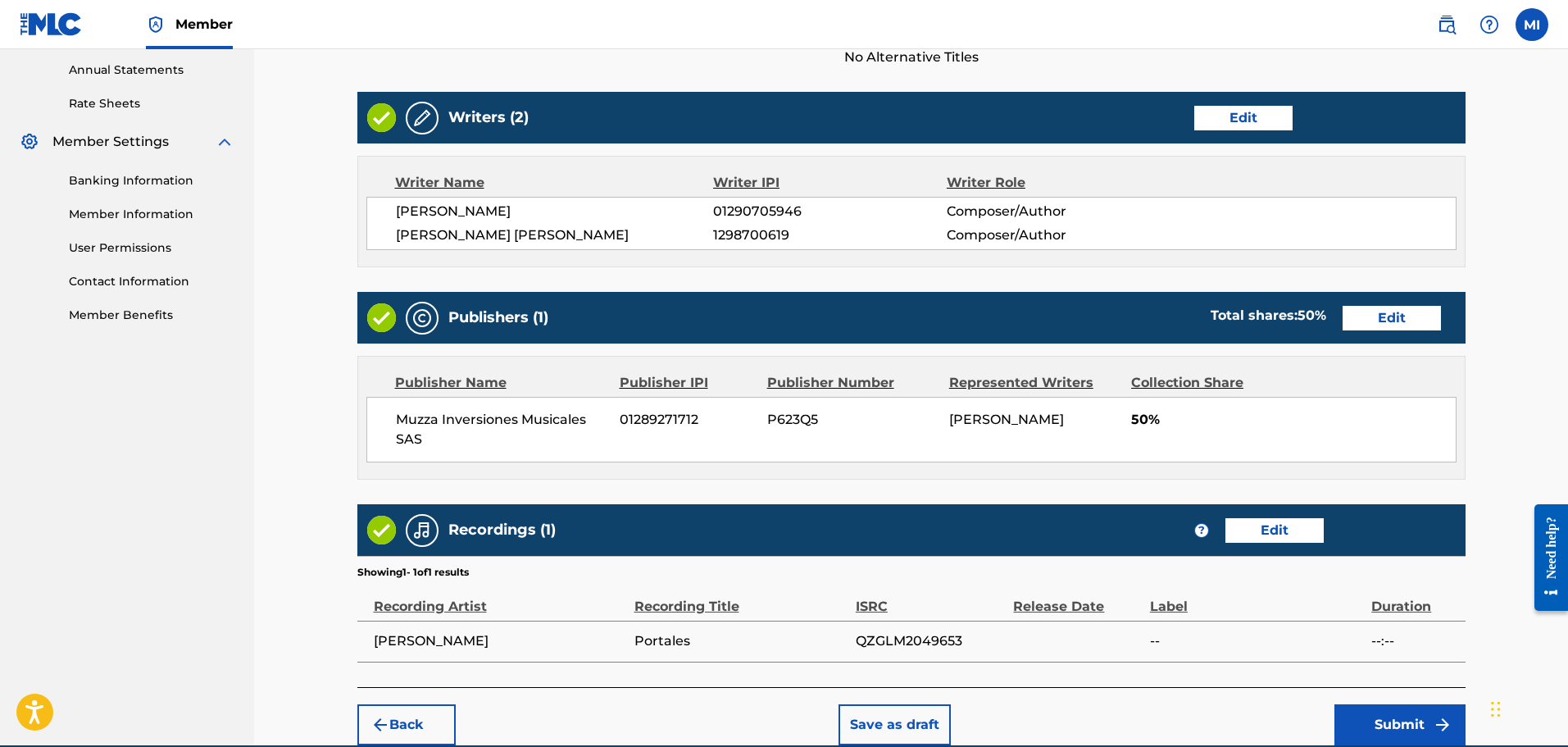
scroll to position [671, 0]
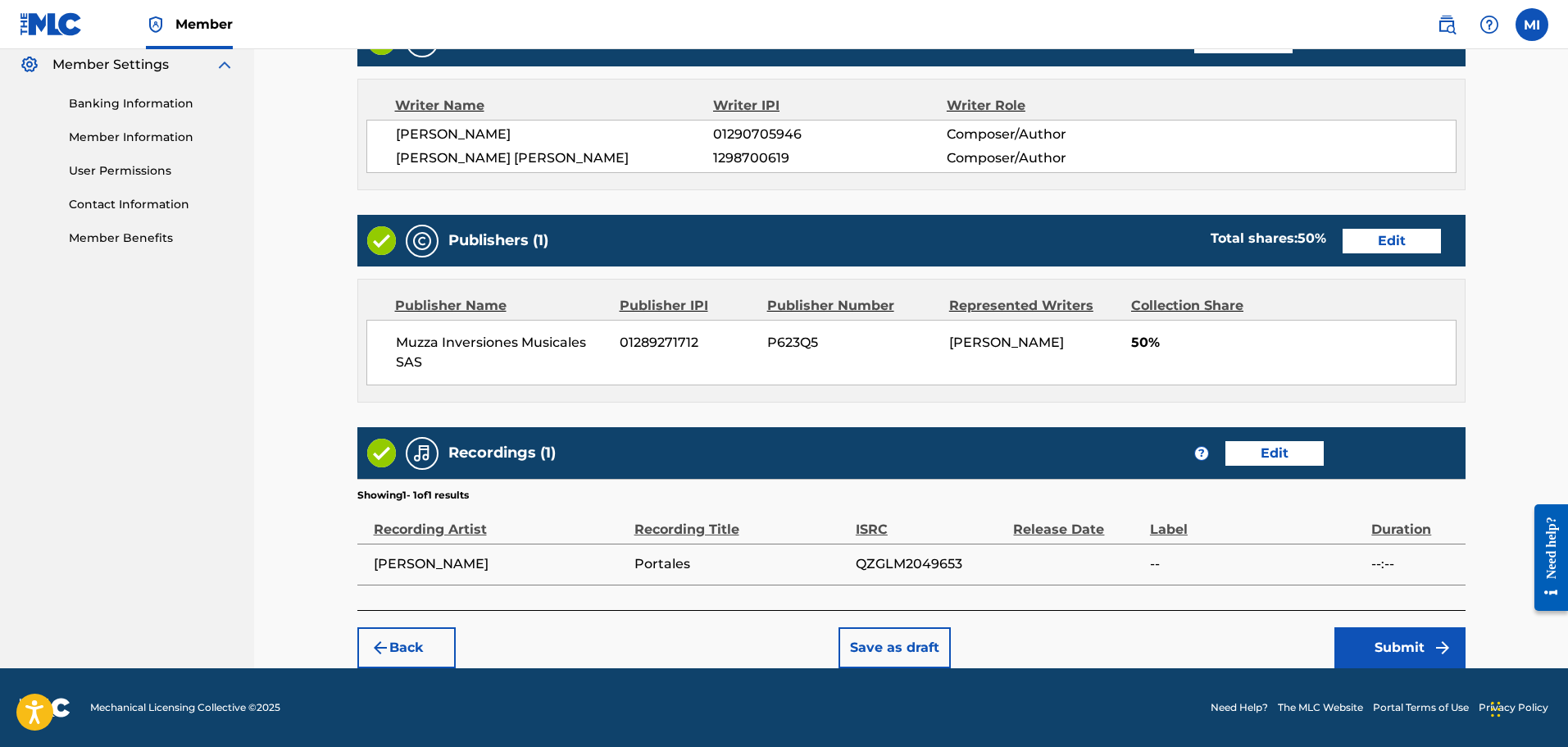
click at [1354, 649] on button "Submit" at bounding box center [1400, 648] width 131 height 41
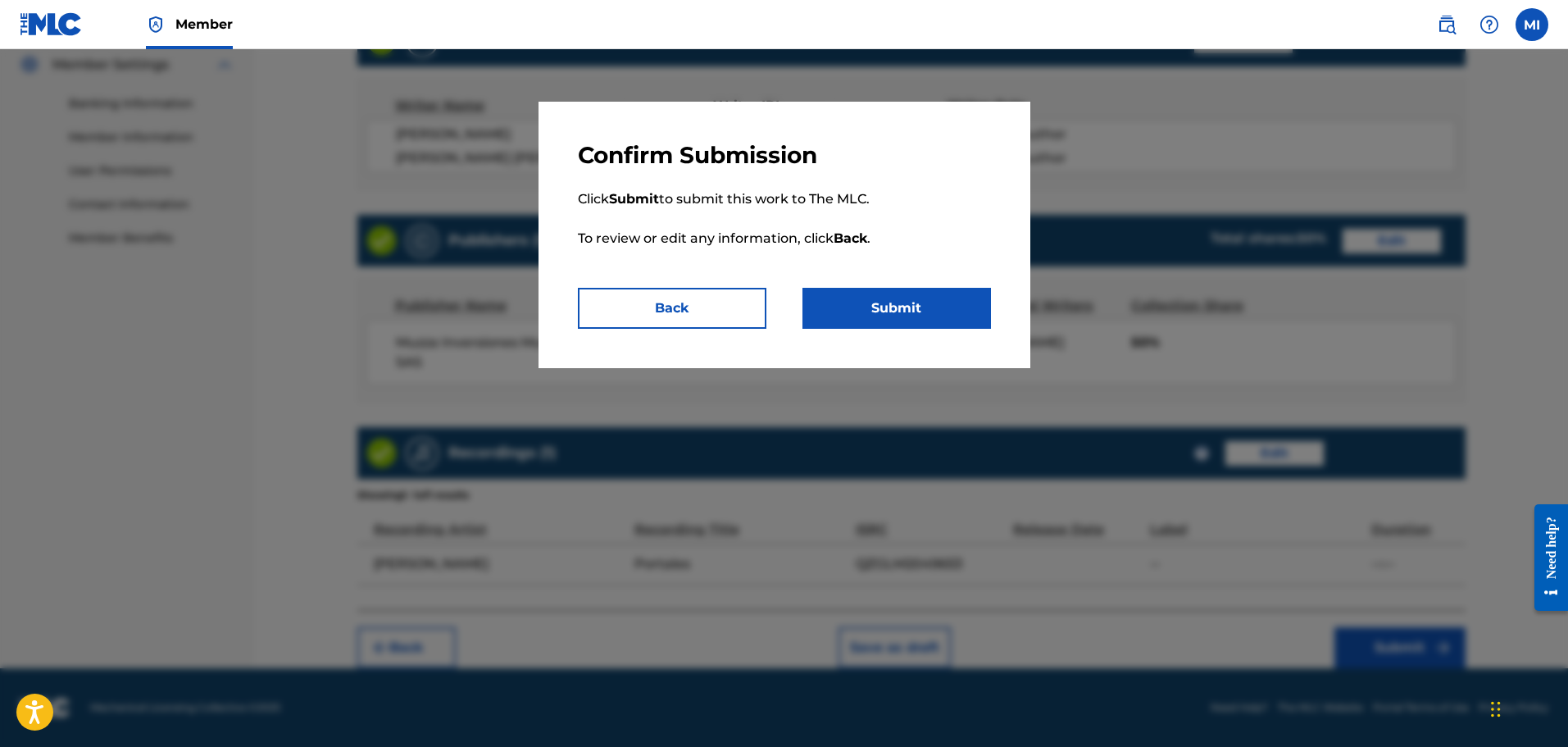
click at [920, 325] on button "Submit" at bounding box center [897, 308] width 188 height 41
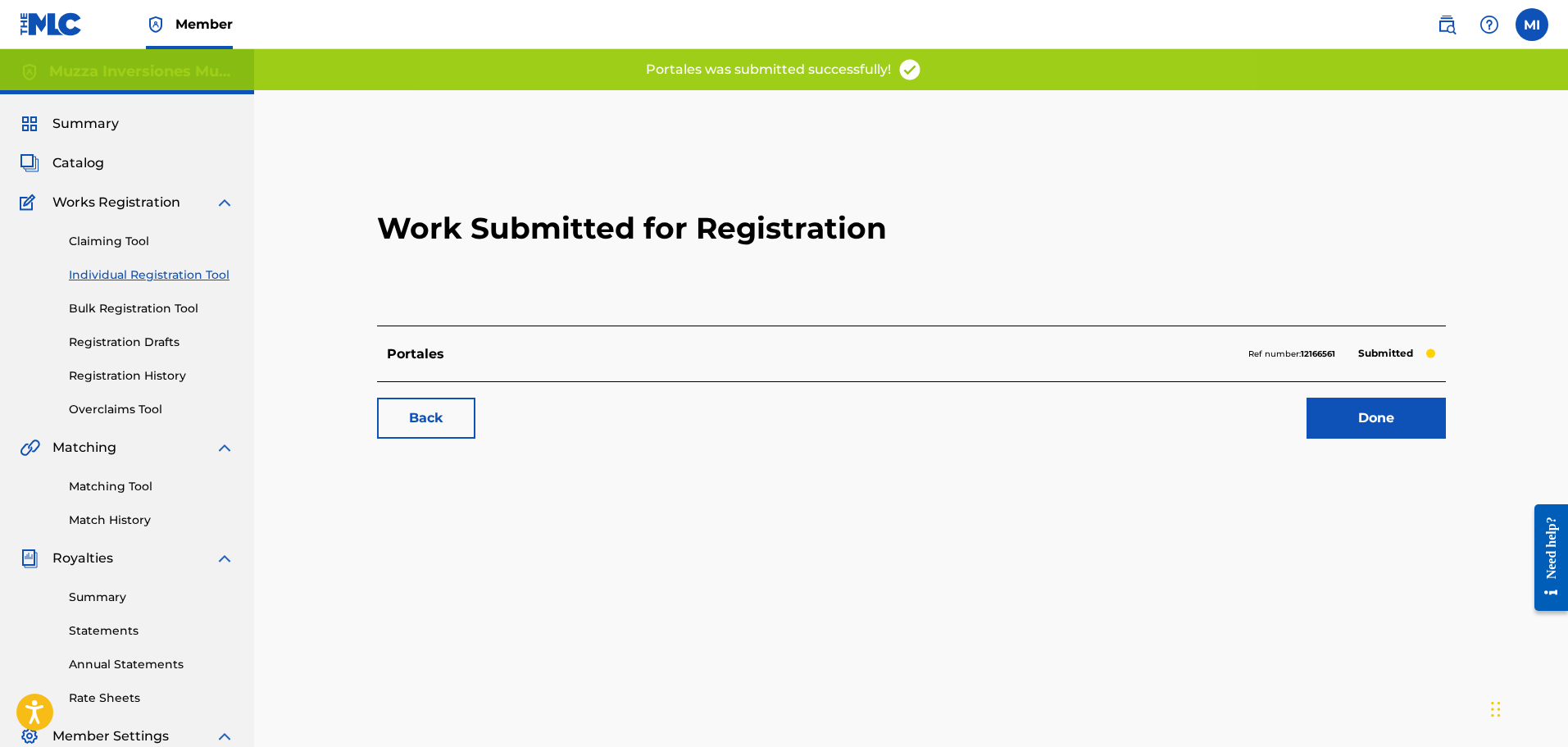
click at [1367, 414] on link "Done" at bounding box center [1377, 418] width 140 height 41
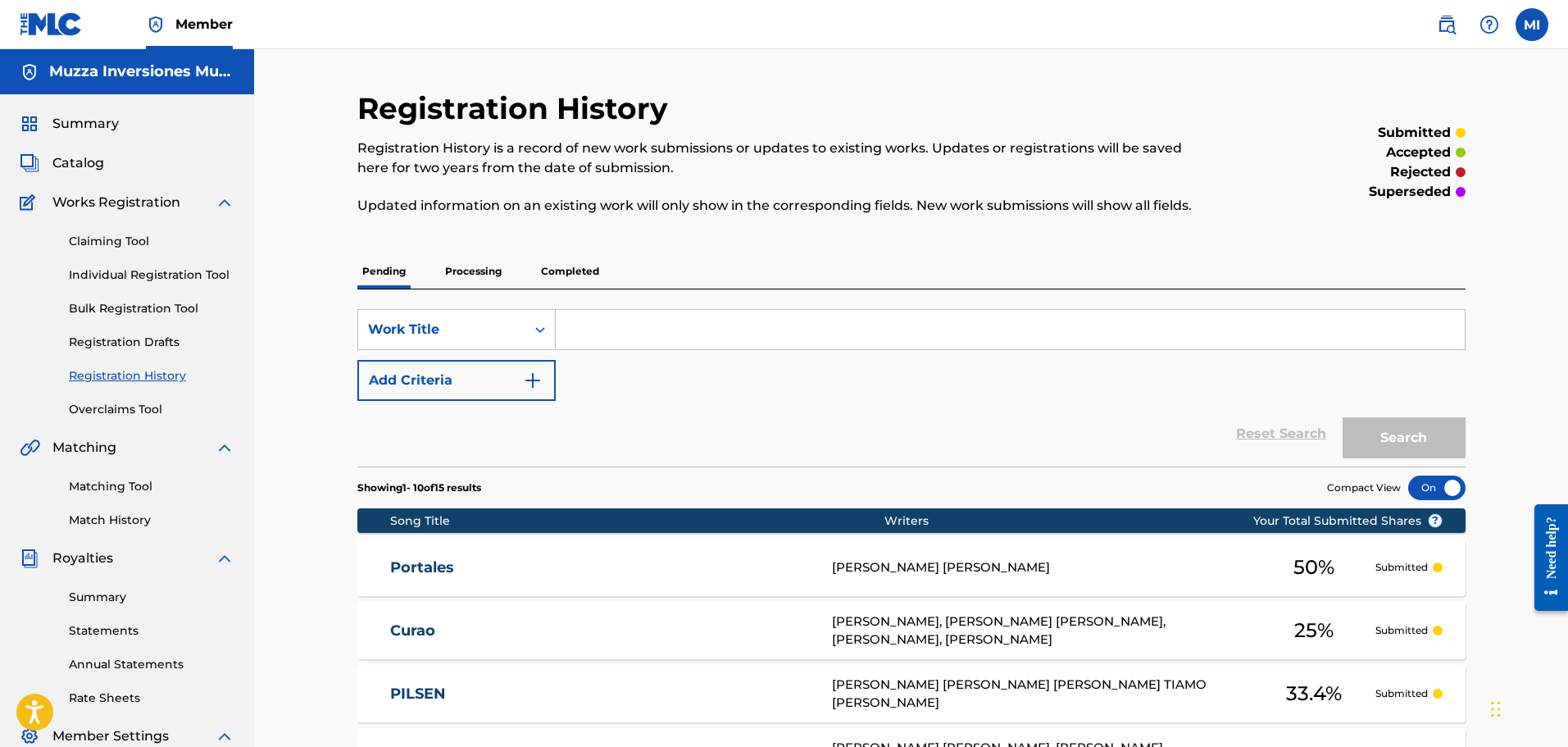
click at [91, 245] on link "Claiming Tool" at bounding box center [152, 241] width 166 height 17
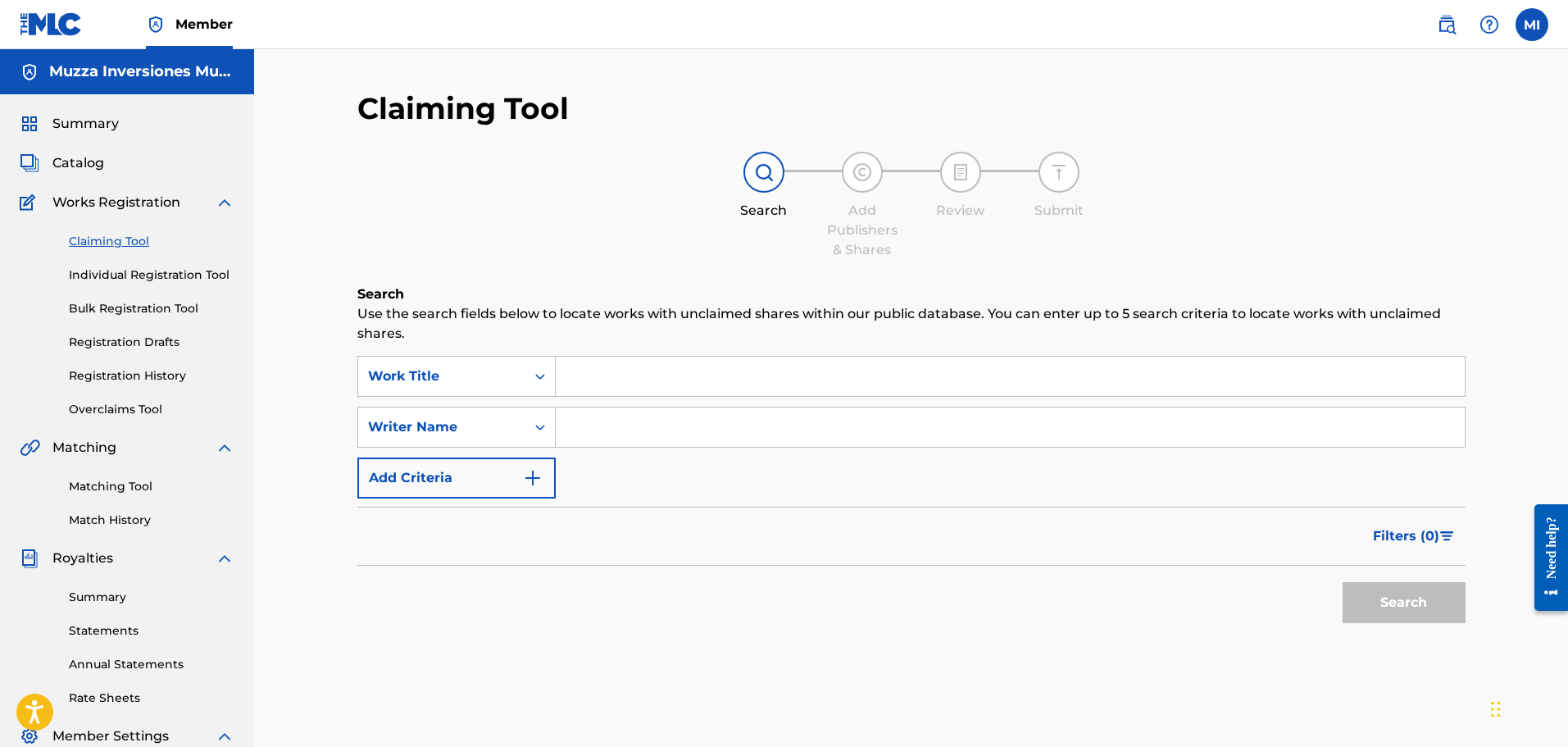
click at [162, 268] on link "Individual Registration Tool" at bounding box center [152, 274] width 166 height 17
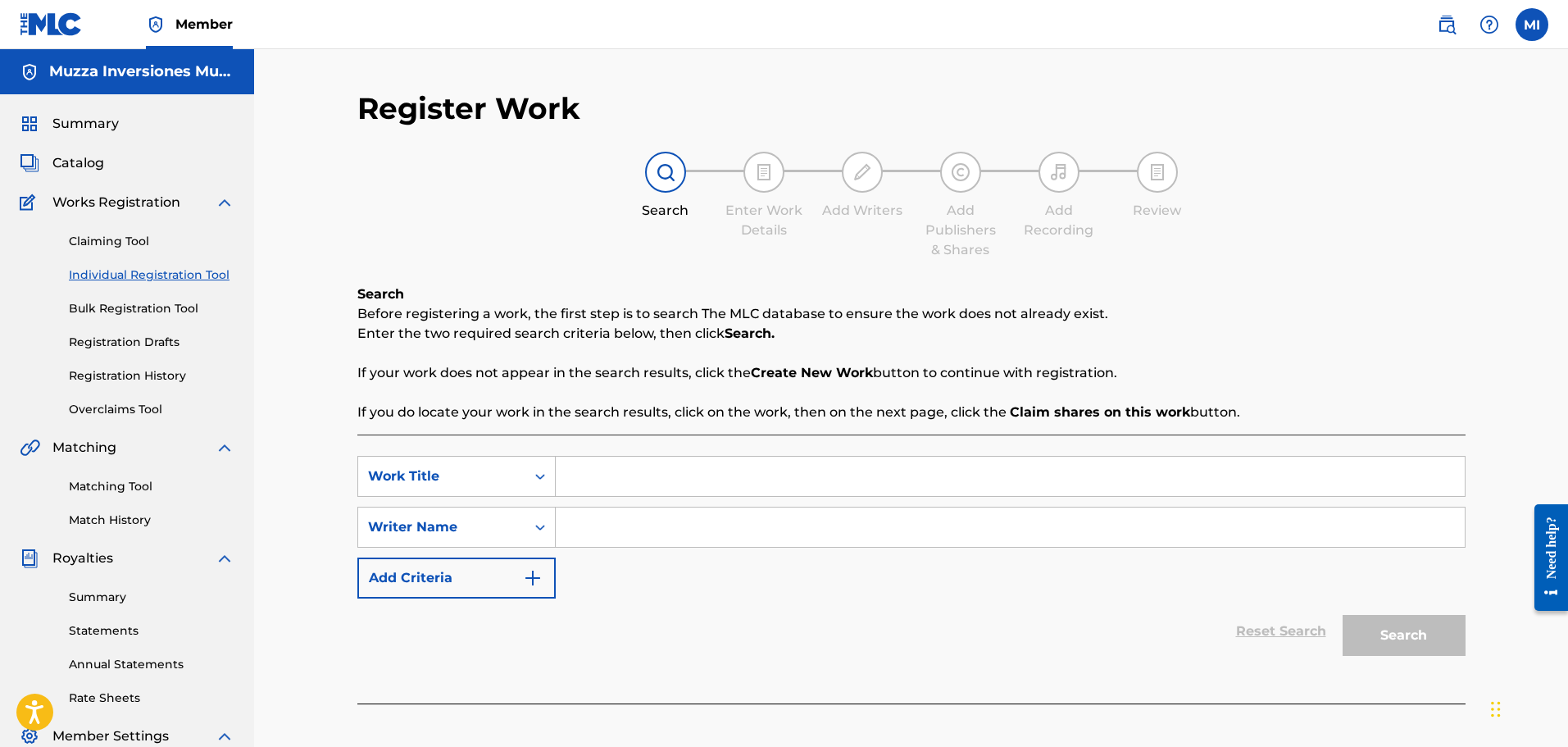
click at [584, 478] on input "Search Form" at bounding box center [1010, 477] width 909 height 39
type input "Bocadillo"
type input "Robert Tiamo"
click at [1343, 615] on button "Search" at bounding box center [1404, 635] width 123 height 41
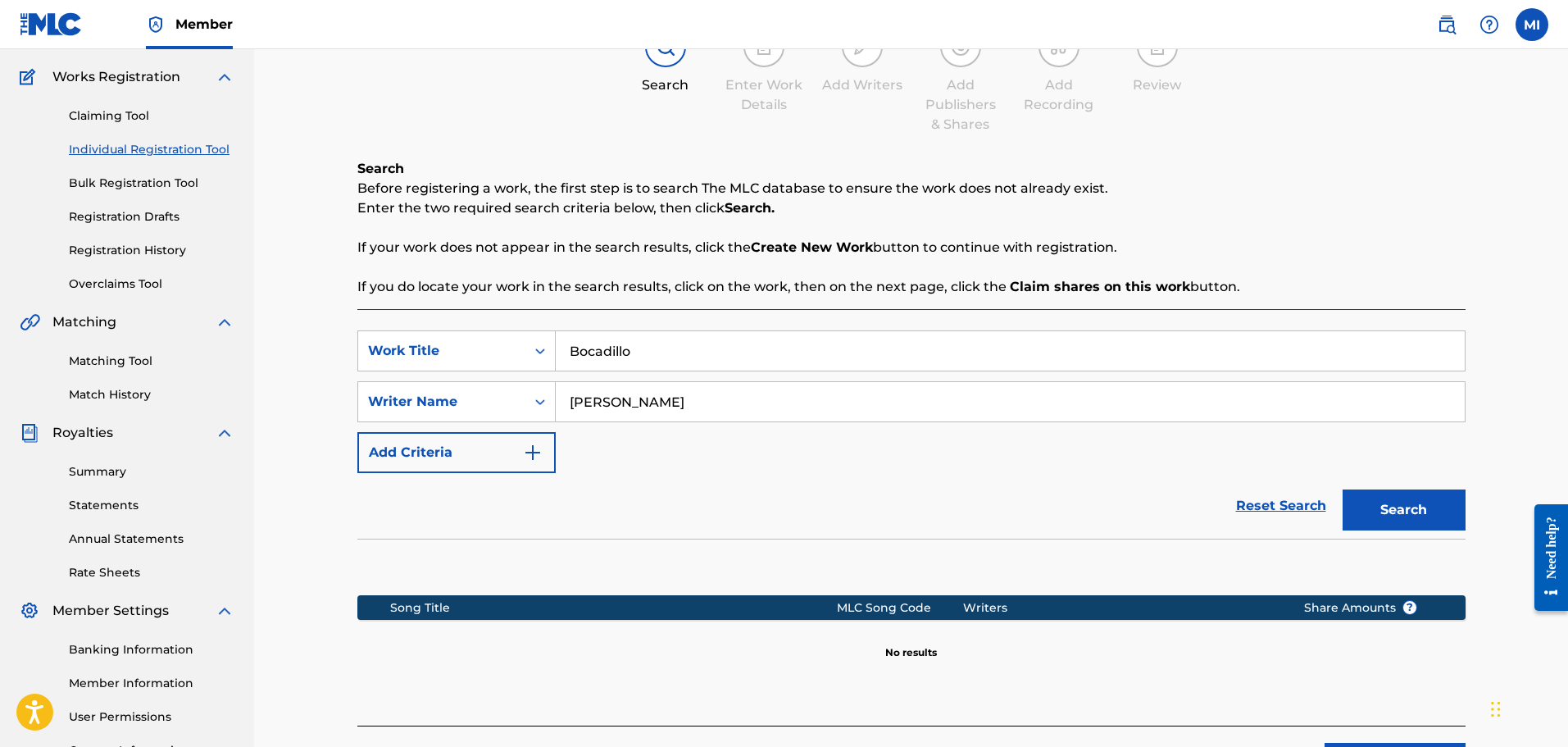
scroll to position [270, 0]
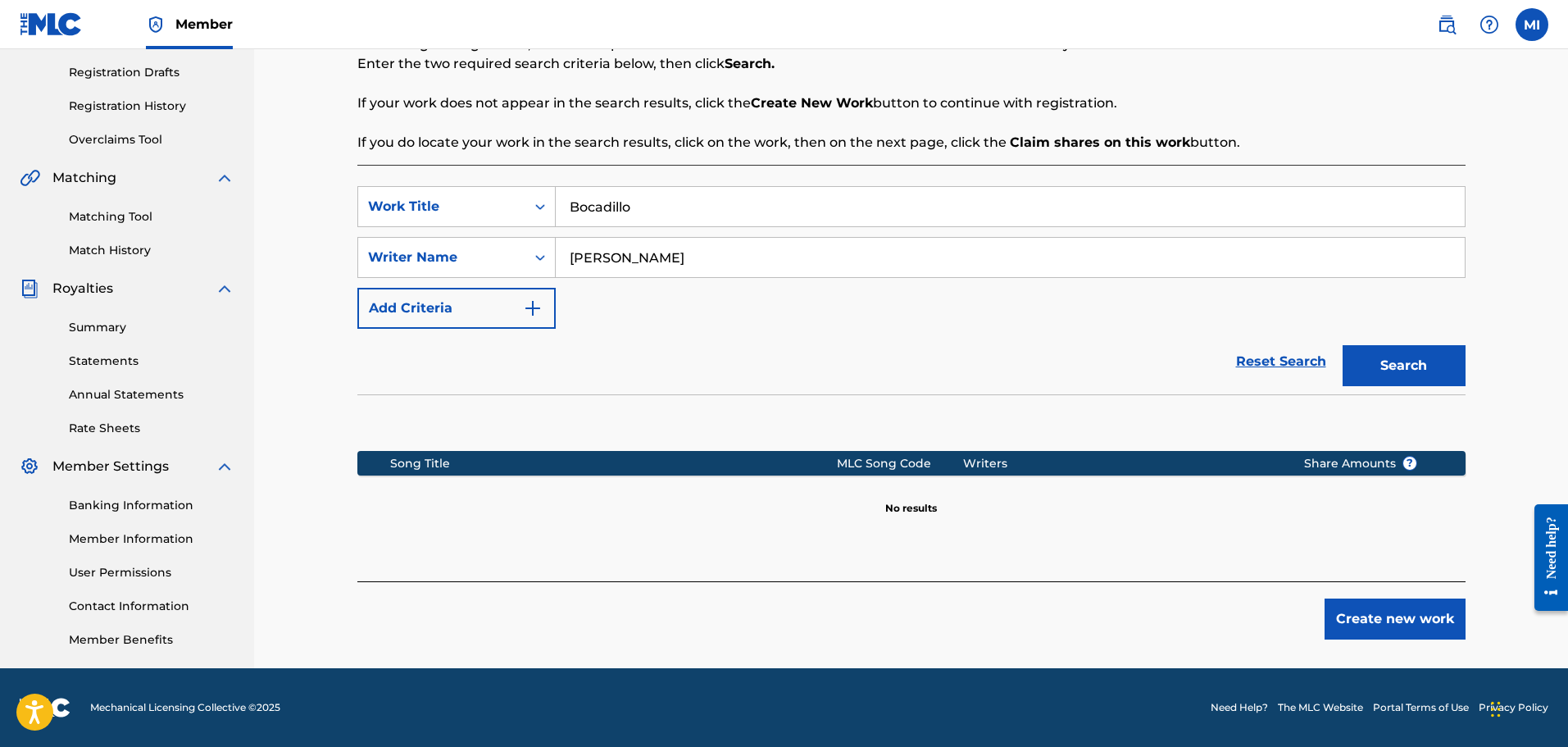
click at [1425, 629] on button "Create new work" at bounding box center [1395, 619] width 141 height 41
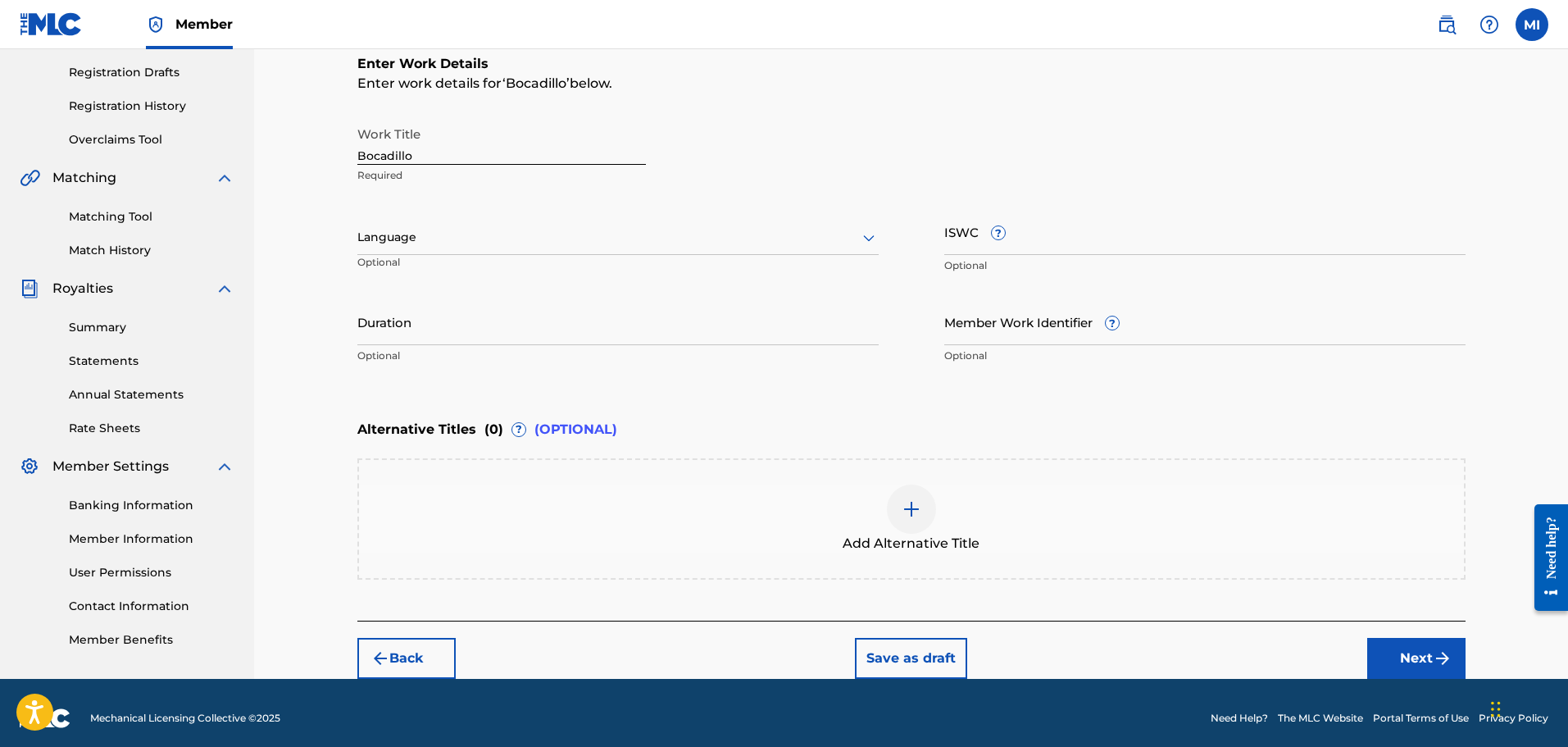
click at [1399, 639] on button "Next" at bounding box center [1417, 658] width 99 height 41
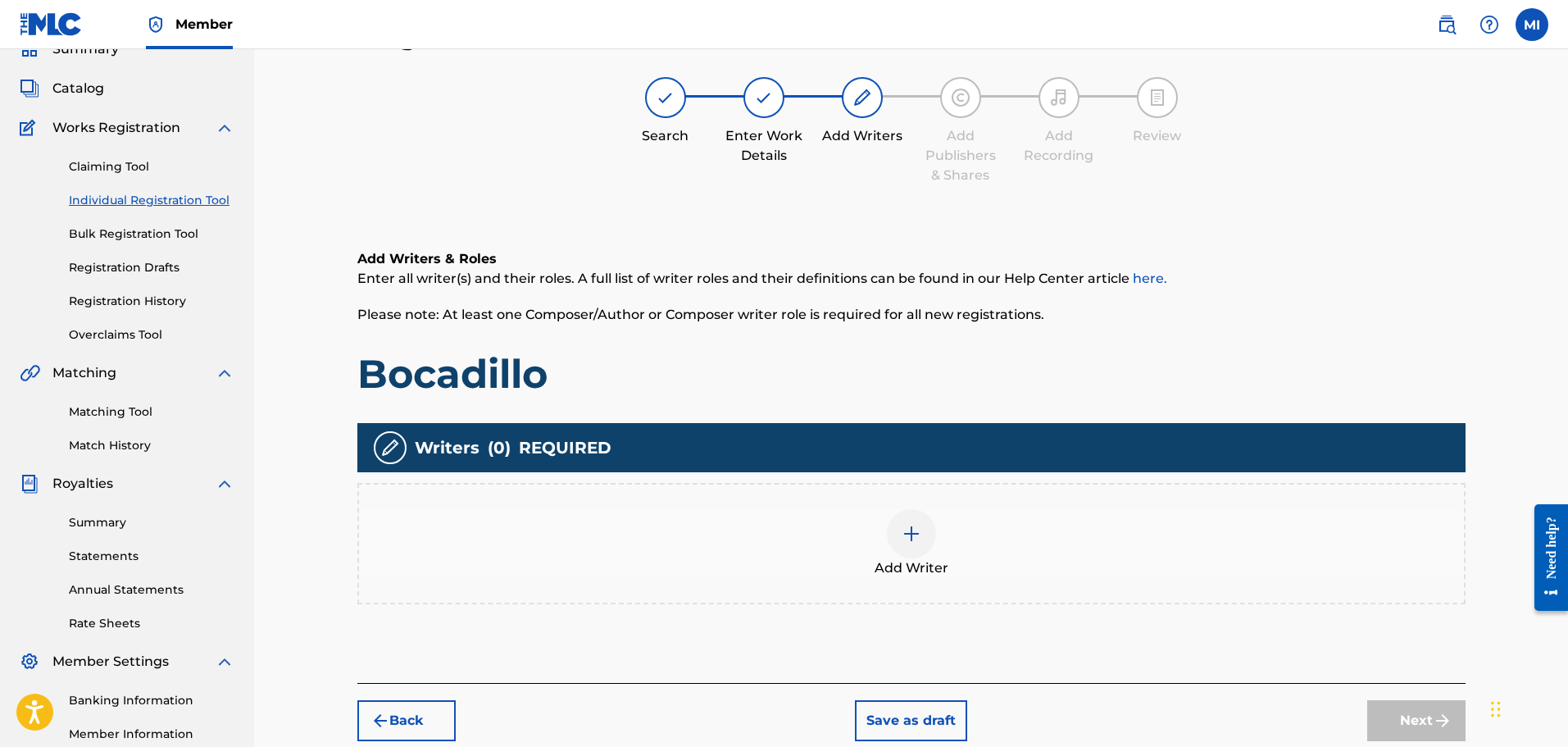
scroll to position [74, 0]
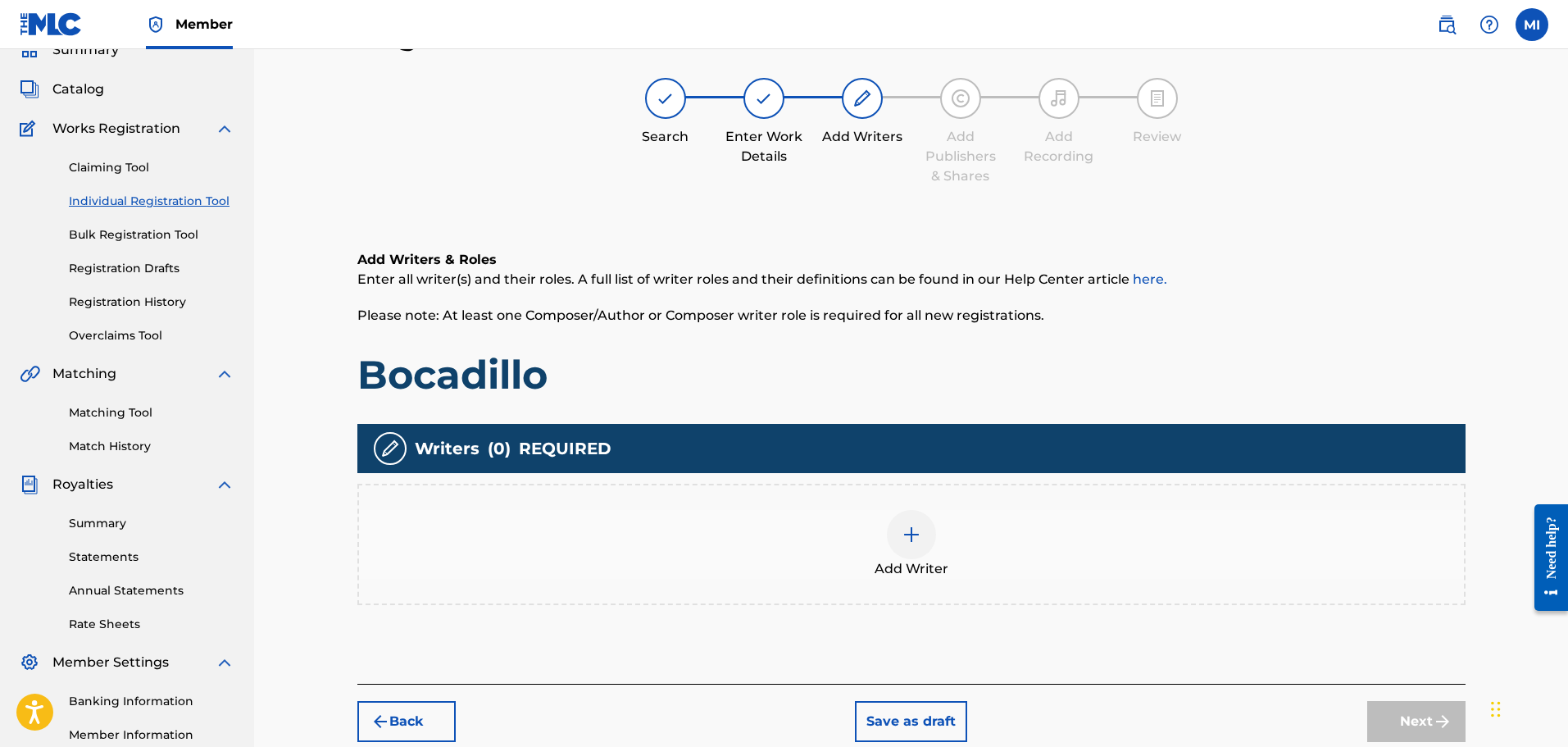
click at [919, 528] on img at bounding box center [911, 534] width 20 height 20
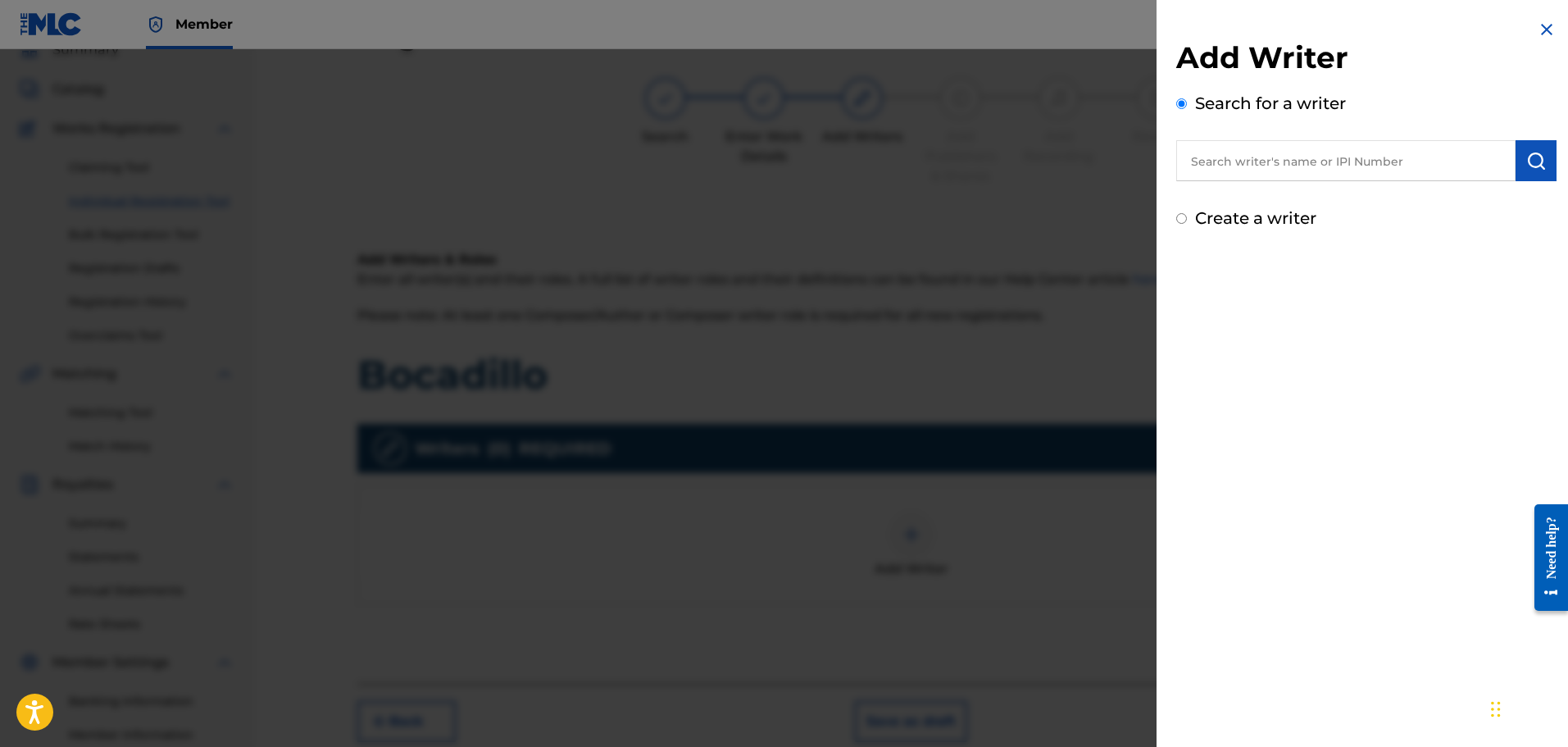
click at [1319, 159] on input "text" at bounding box center [1346, 161] width 339 height 41
click at [1237, 171] on input "text" at bounding box center [1346, 161] width 339 height 41
paste input "1290705946"
click at [1523, 173] on button "submit" at bounding box center [1537, 161] width 41 height 41
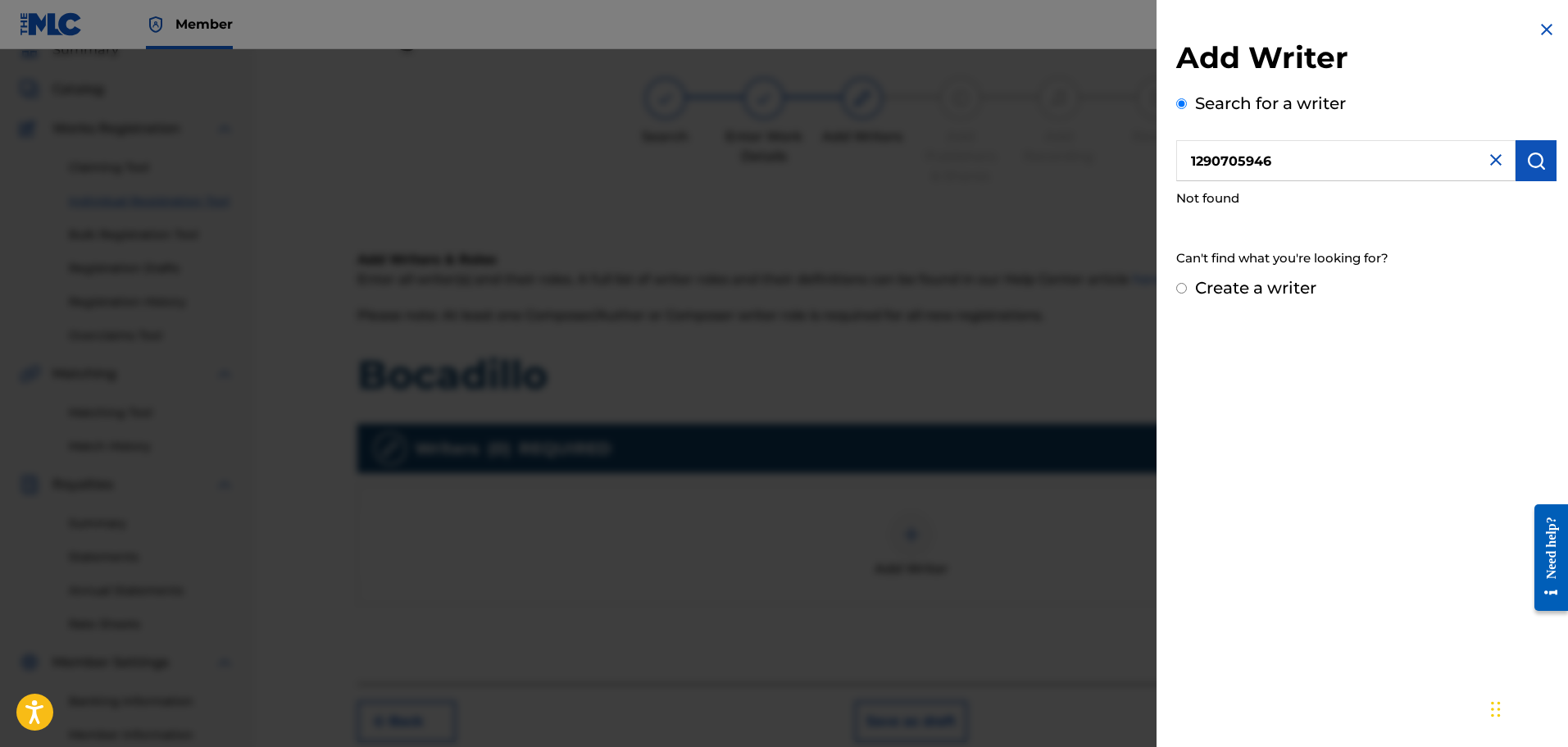
drag, startPoint x: 1374, startPoint y: 153, endPoint x: 996, endPoint y: 151, distance: 378.0
click at [996, 151] on div "Add Writer Search for a writer 1290705946 Not found Can't find what you're look…" at bounding box center [784, 398] width 1568 height 698
type input "robert jesus tiamo salazar"
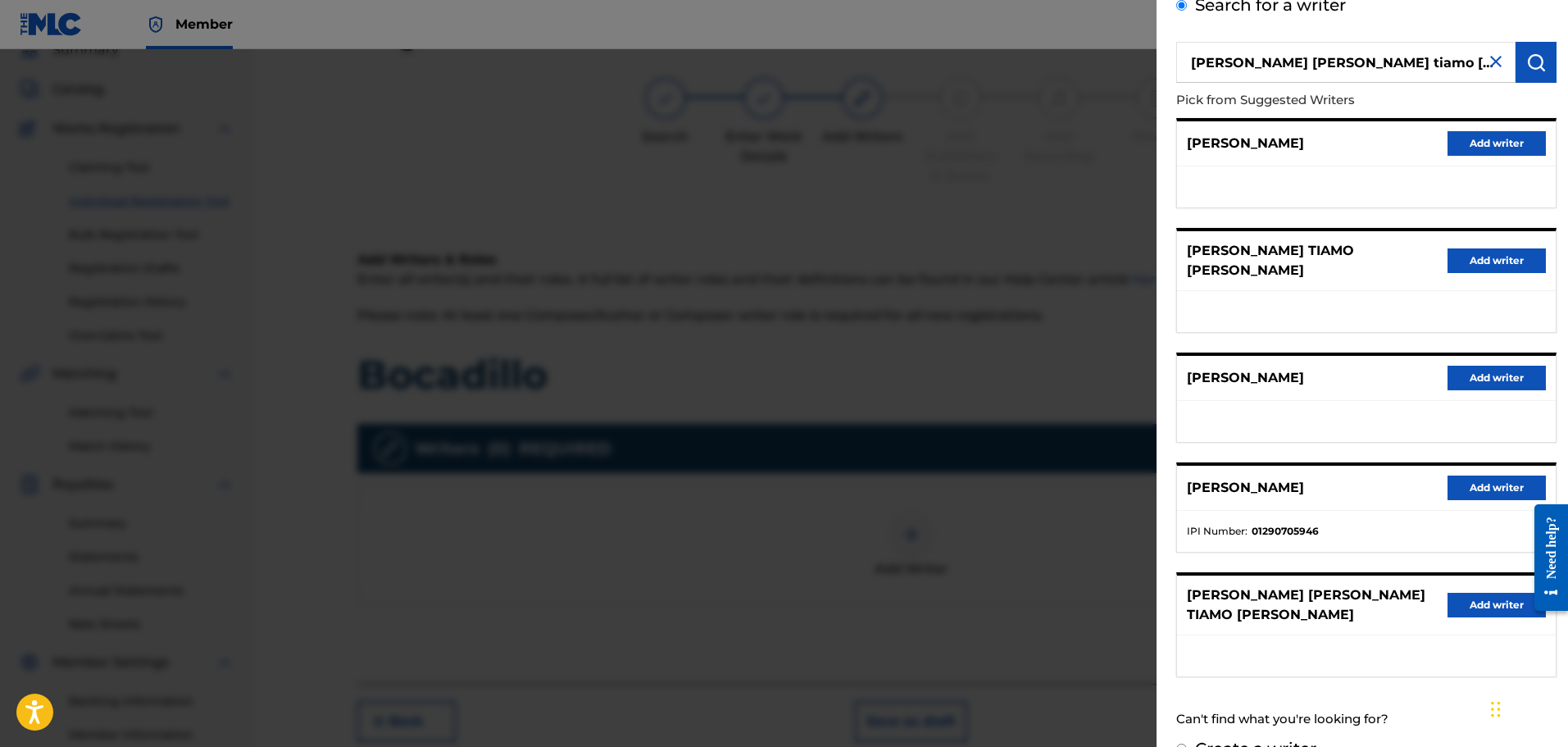
scroll to position [103, 0]
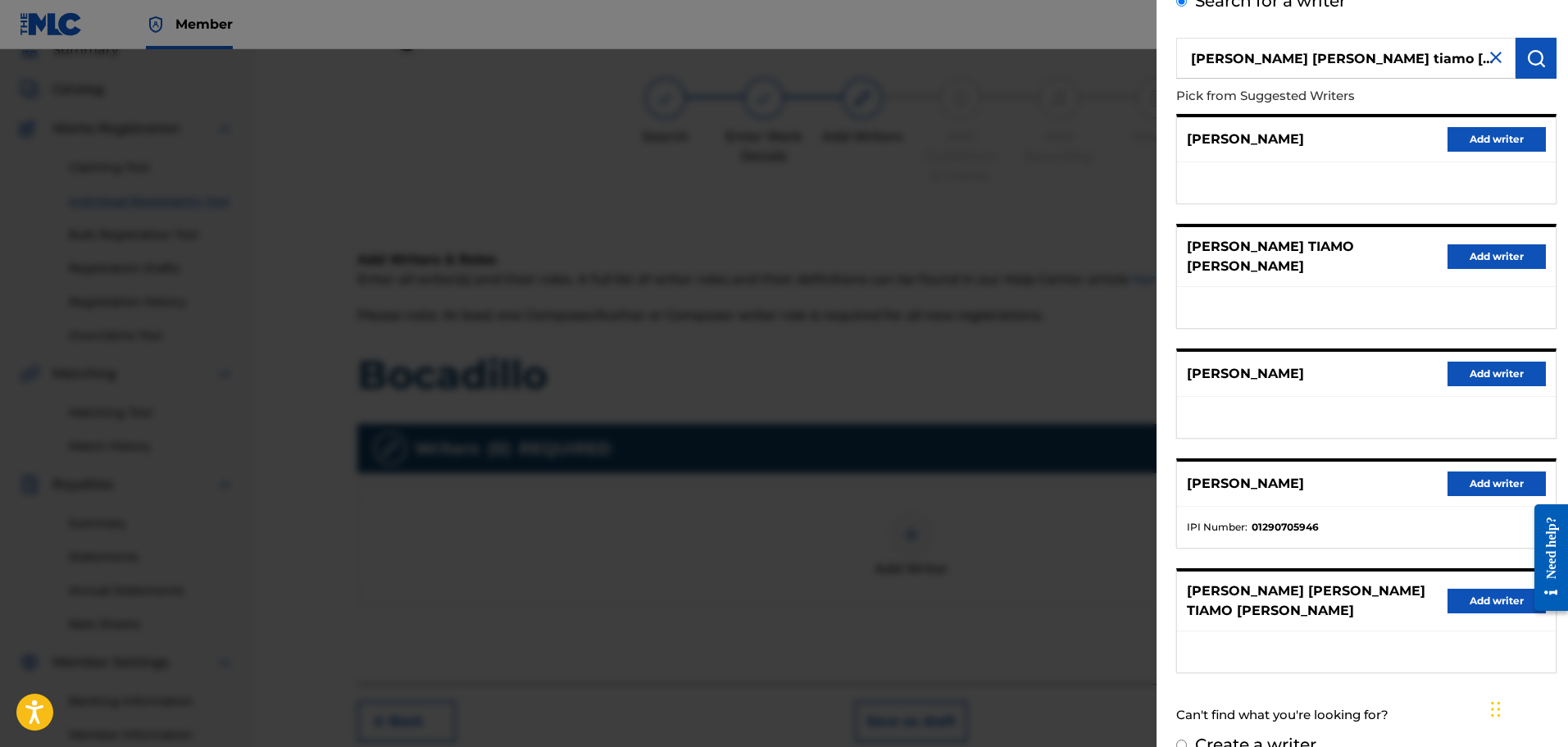
click at [1474, 472] on button "Add writer" at bounding box center [1497, 484] width 99 height 25
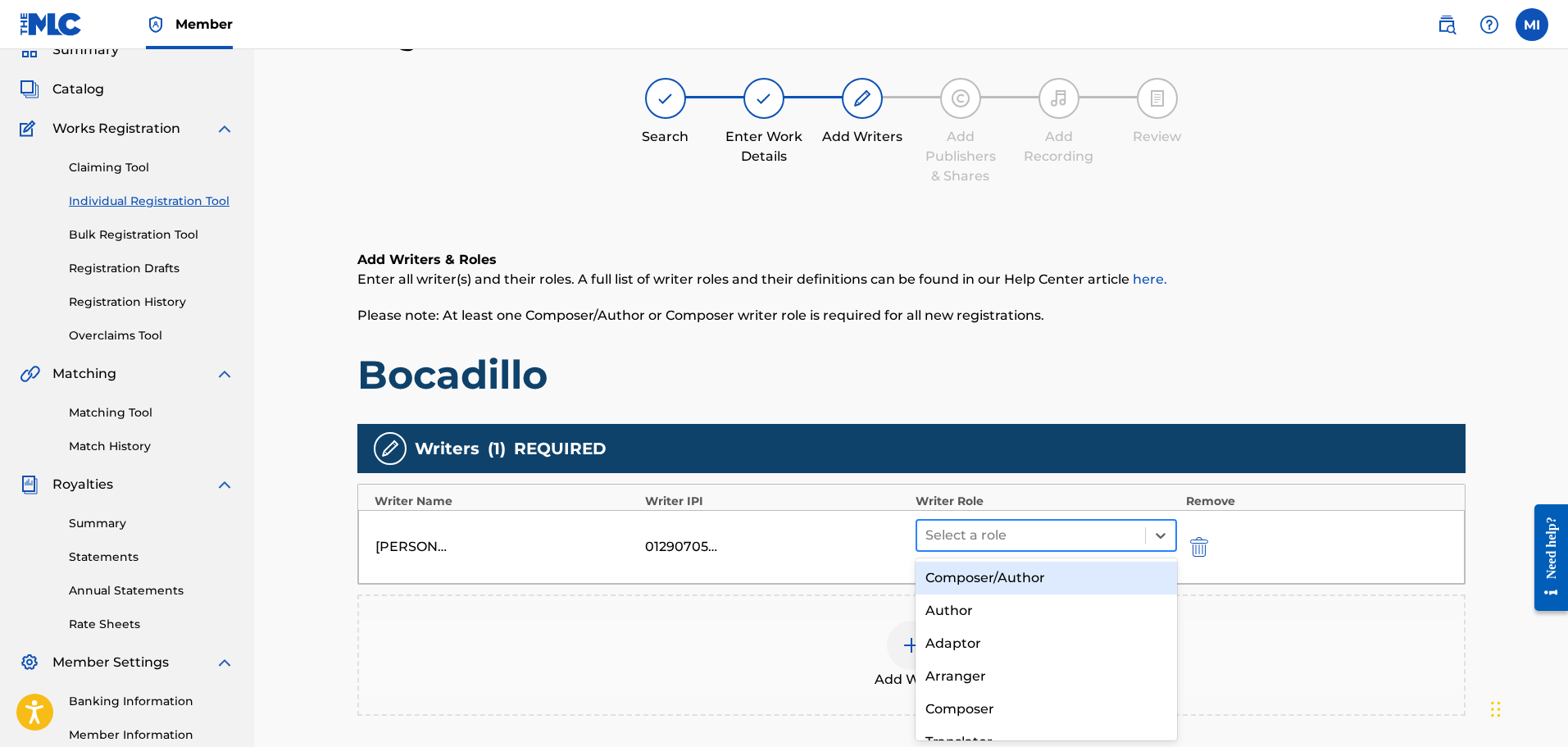
click at [1100, 523] on div at bounding box center [1031, 535] width 212 height 23
click at [1043, 574] on div "Composer/Author" at bounding box center [1046, 578] width 262 height 33
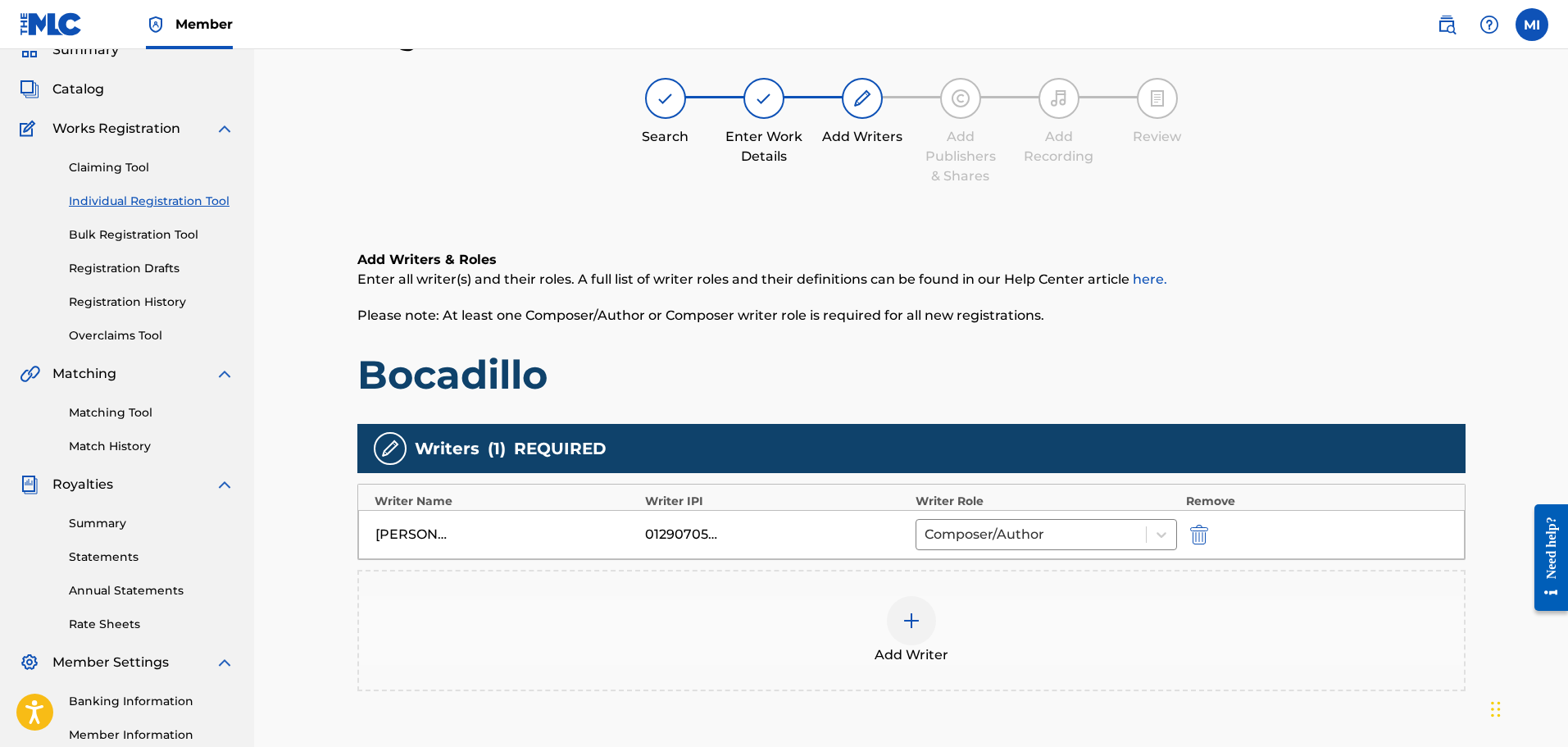
click at [925, 618] on div at bounding box center [911, 620] width 49 height 49
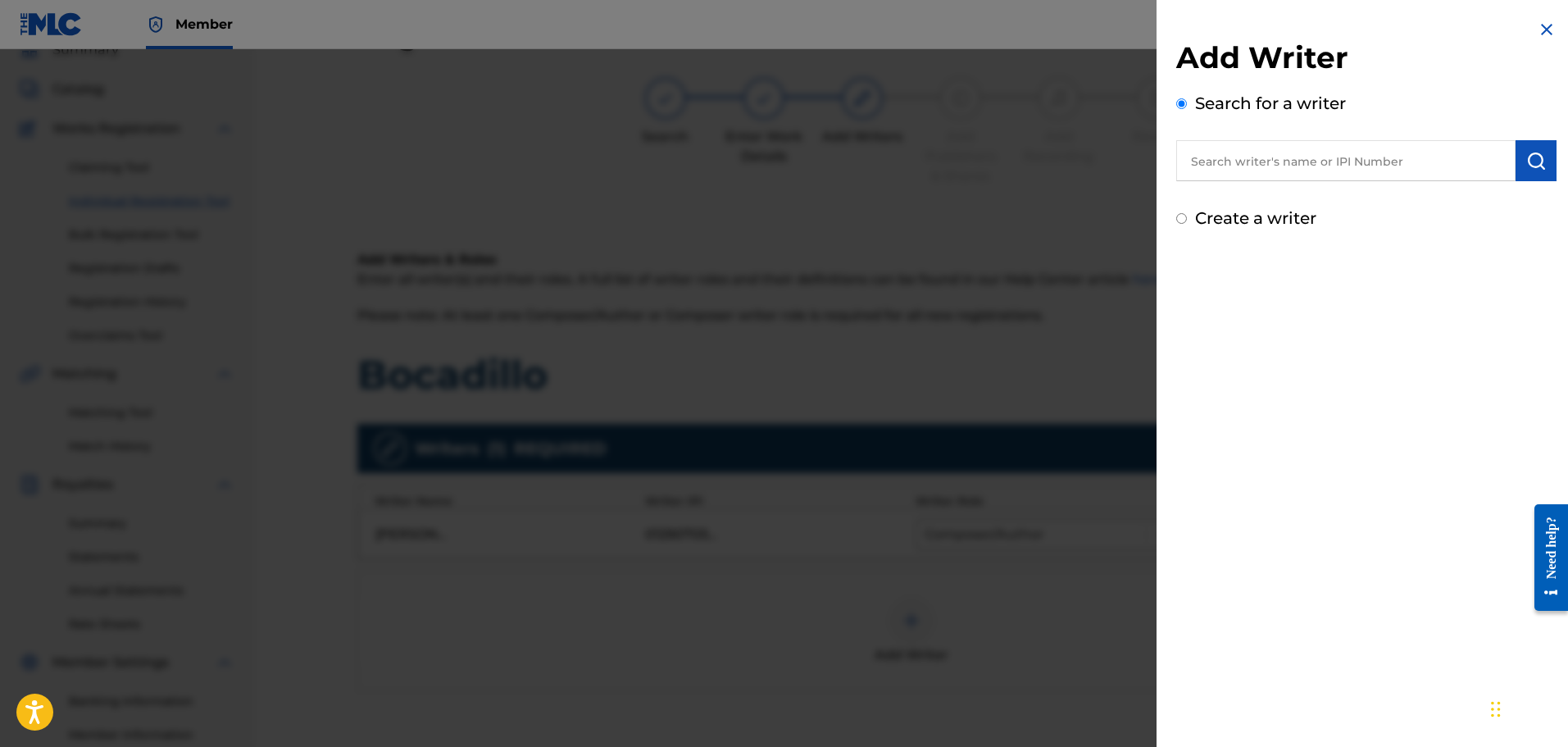
click at [1272, 161] on input "text" at bounding box center [1346, 161] width 339 height 41
paste input "Juan Felipe Rey Aldana"
type input "Juan Felipe Rey Aldana"
click at [1519, 162] on button "submit" at bounding box center [1537, 161] width 41 height 41
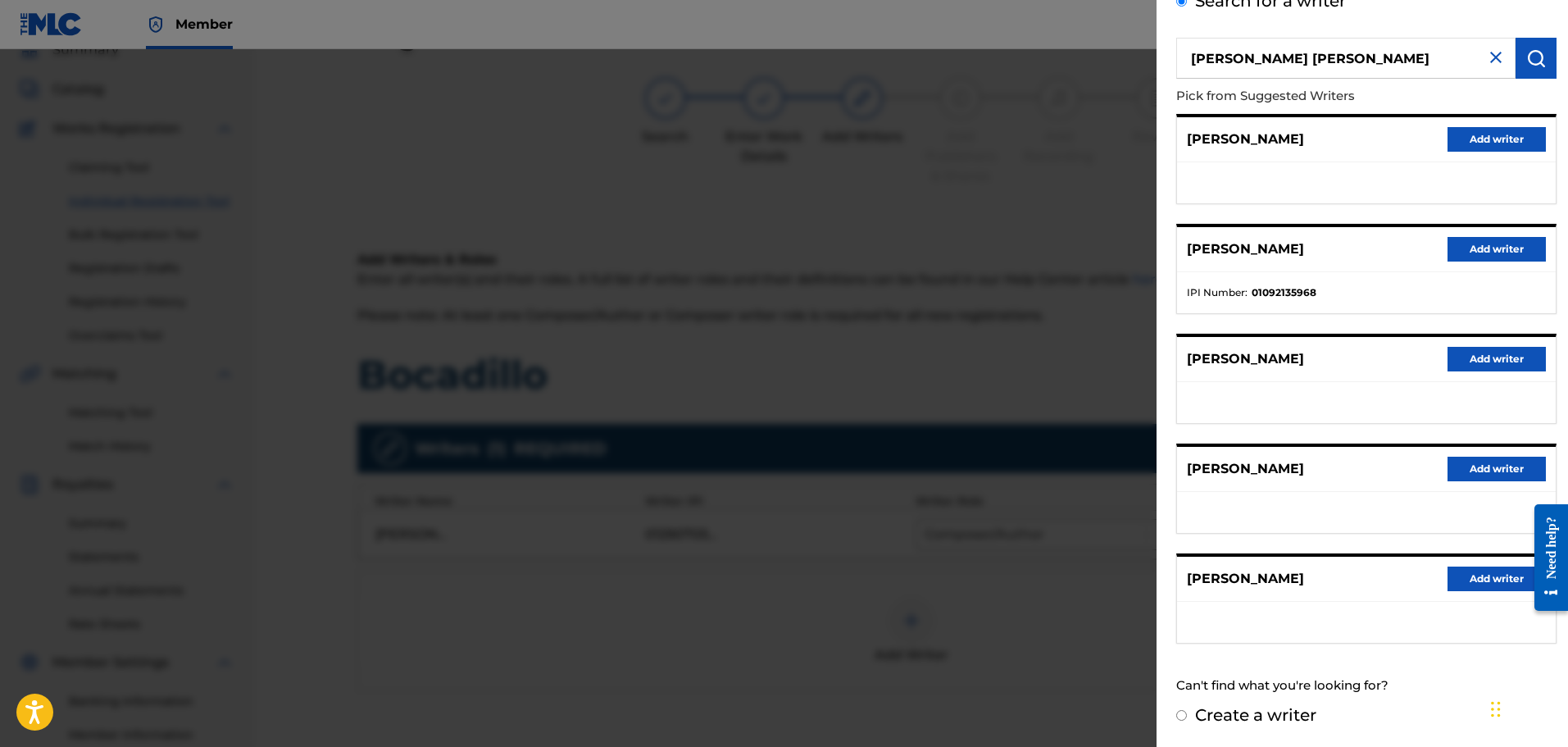
click at [1182, 715] on input "Create a writer" at bounding box center [1182, 715] width 11 height 11
radio input "false"
radio input "true"
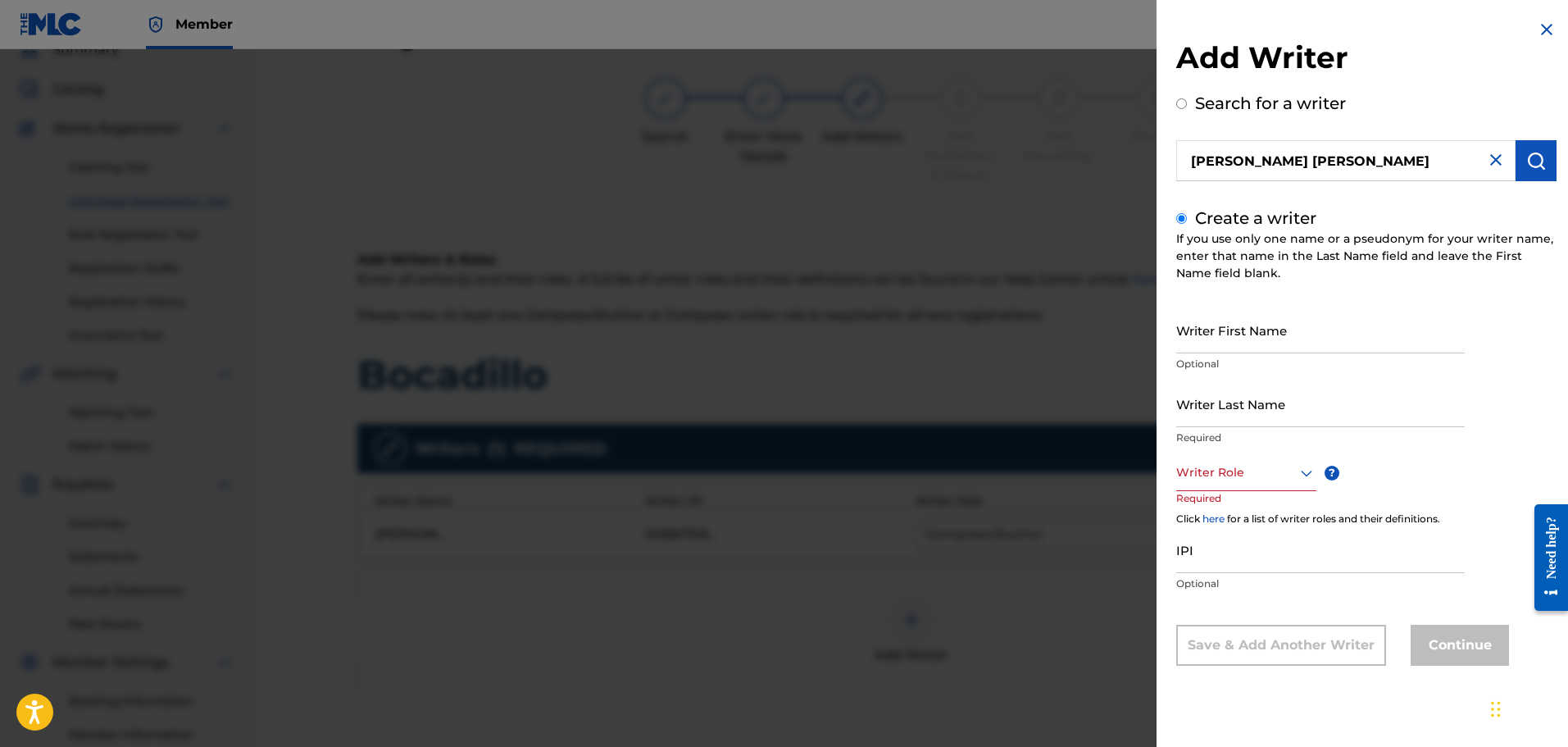
click at [1243, 330] on input "Writer First Name" at bounding box center [1321, 330] width 288 height 47
paste input "Juan Felipe Rey Aldana"
type input "Juan Felipe Rey Aldana"
click at [1211, 412] on input "Writer Last Name" at bounding box center [1321, 403] width 288 height 47
paste input "Juan Felipe Rey Aldana"
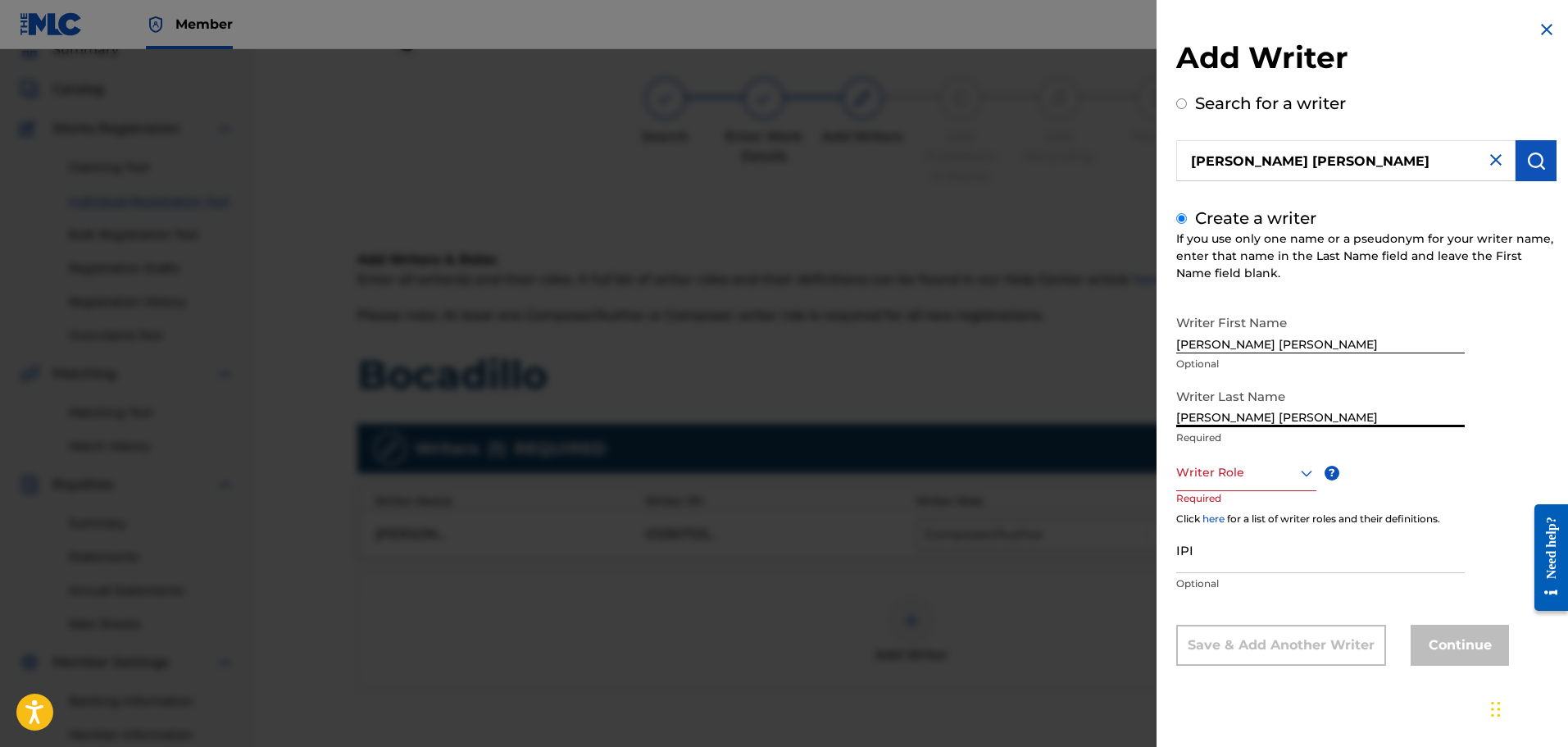
type input "Juan Felipe Rey Aldana"
drag, startPoint x: 1245, startPoint y: 343, endPoint x: 1336, endPoint y: 349, distance: 91.2
click at [1336, 349] on input "Juan Felipe Rey Aldana" at bounding box center [1321, 330] width 288 height 47
type input "Juan Felipe"
drag, startPoint x: 1247, startPoint y: 418, endPoint x: 1050, endPoint y: 399, distance: 197.9
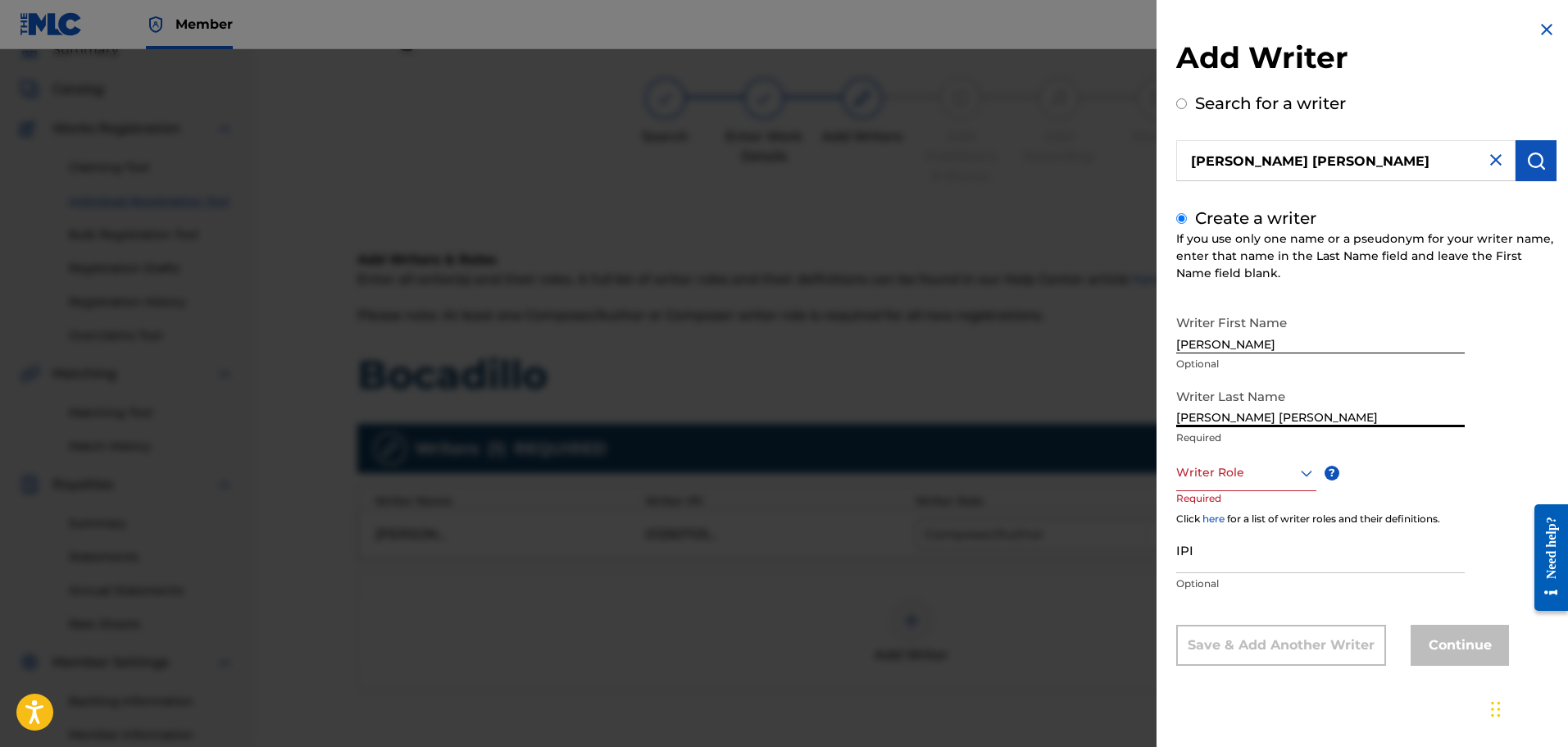
click at [1050, 399] on div "Add Writer Search for a writer Juan Felipe Rey Aldana Create a writer If you us…" at bounding box center [784, 398] width 1568 height 698
type input "Rey Aldana"
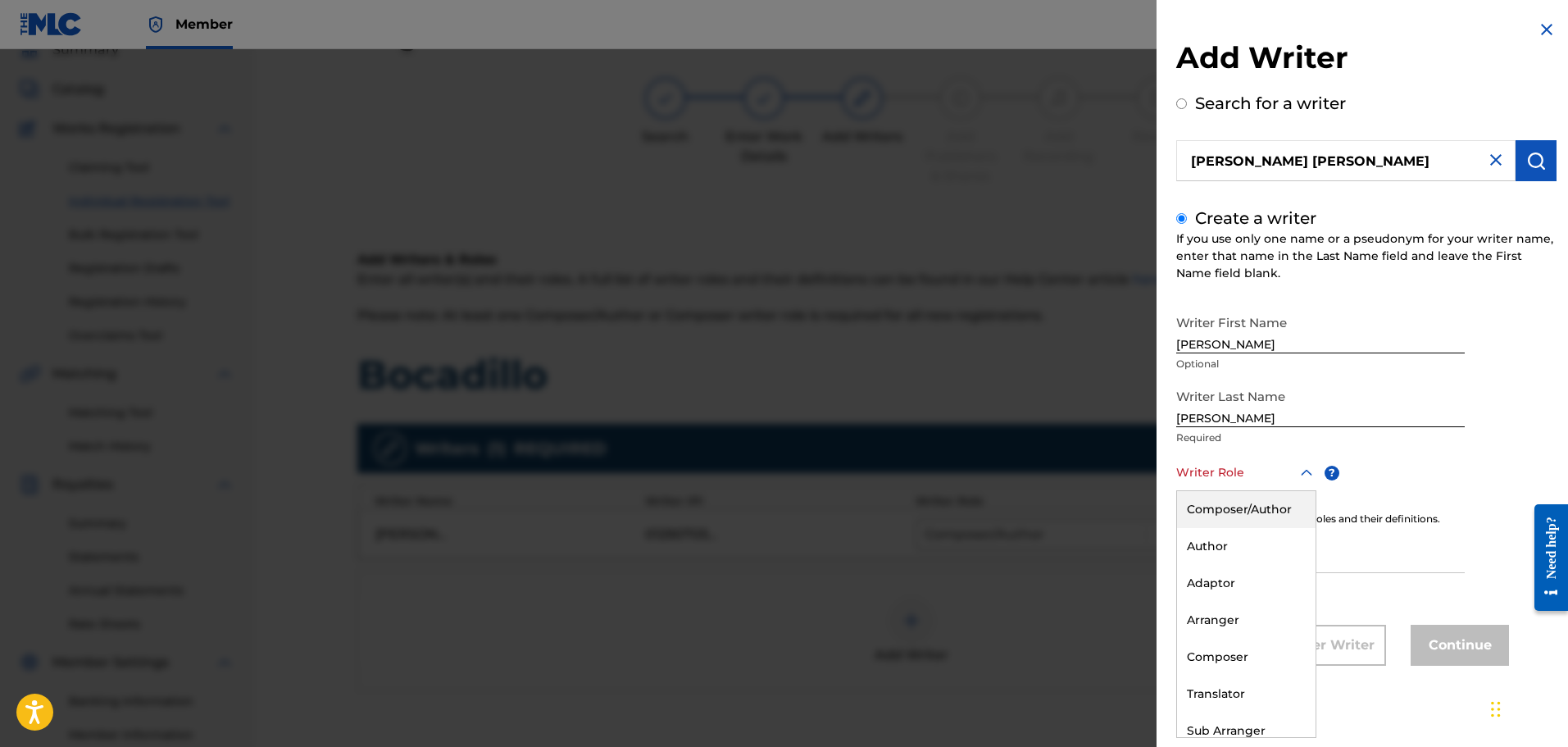
click at [1211, 477] on div at bounding box center [1247, 473] width 141 height 21
click at [1202, 503] on div "Composer/Author" at bounding box center [1247, 510] width 139 height 37
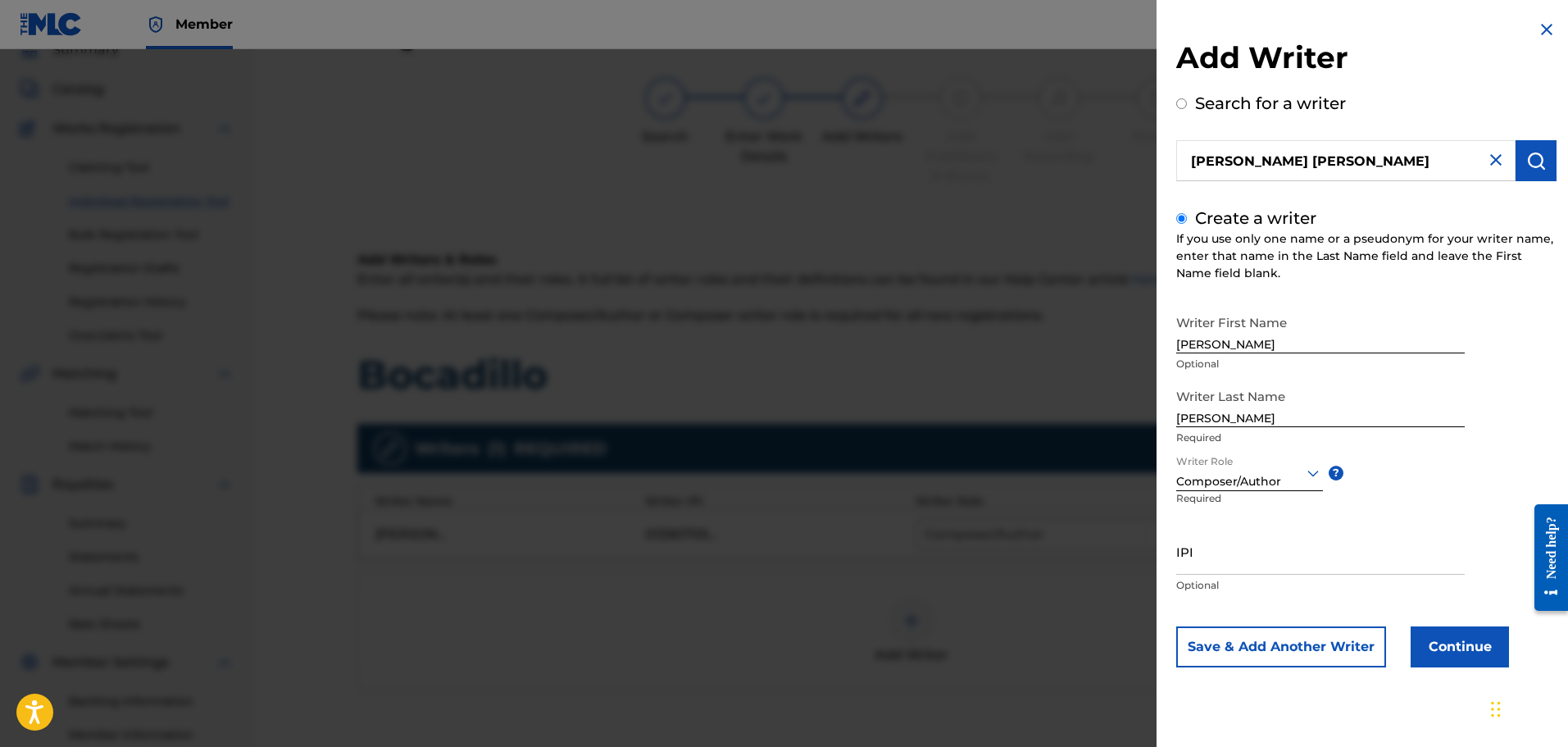
click at [1270, 554] on input "IPI" at bounding box center [1321, 551] width 288 height 47
paste input "1298700619"
type input "1298700619"
click at [1429, 629] on button "Continue" at bounding box center [1460, 647] width 99 height 41
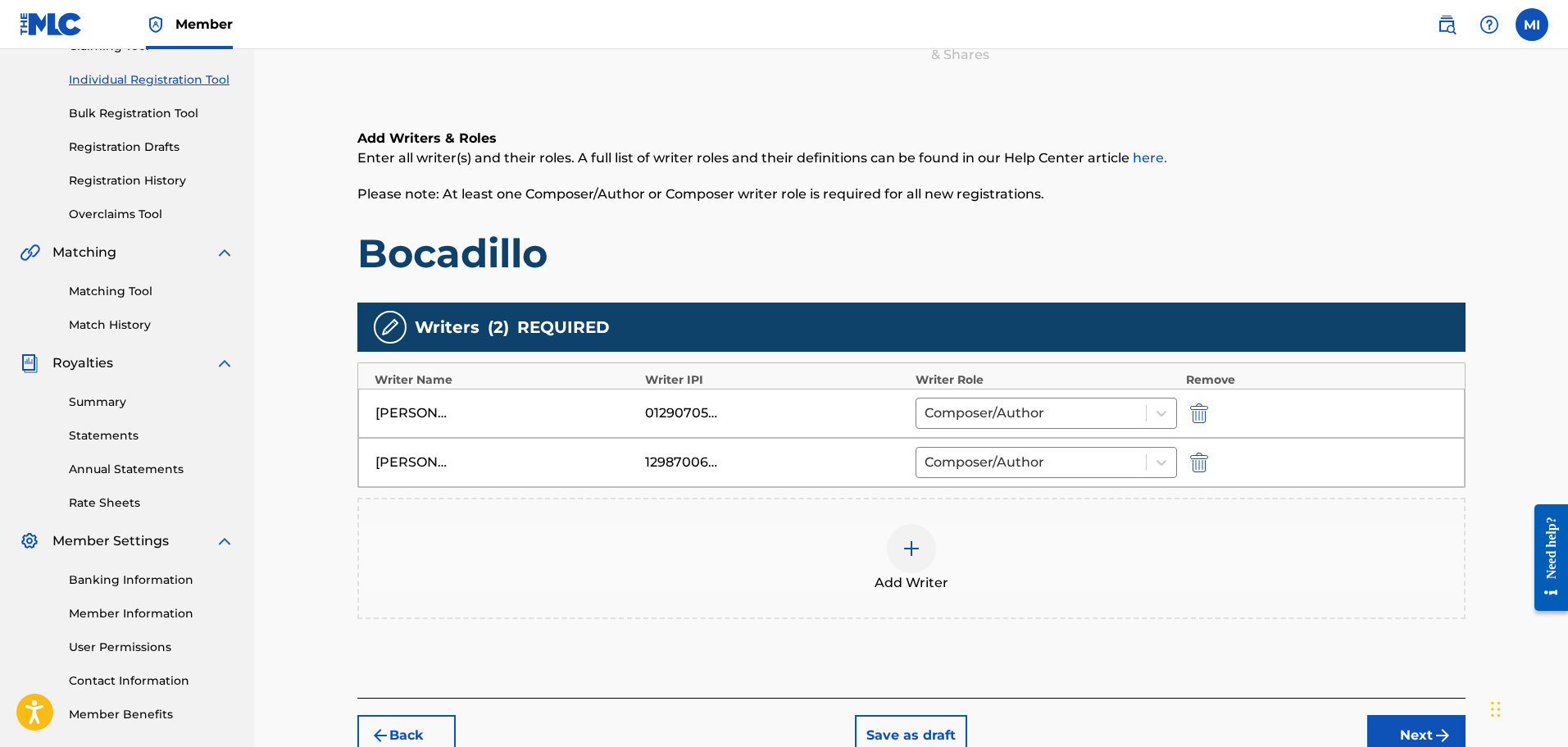
scroll to position [283, 0]
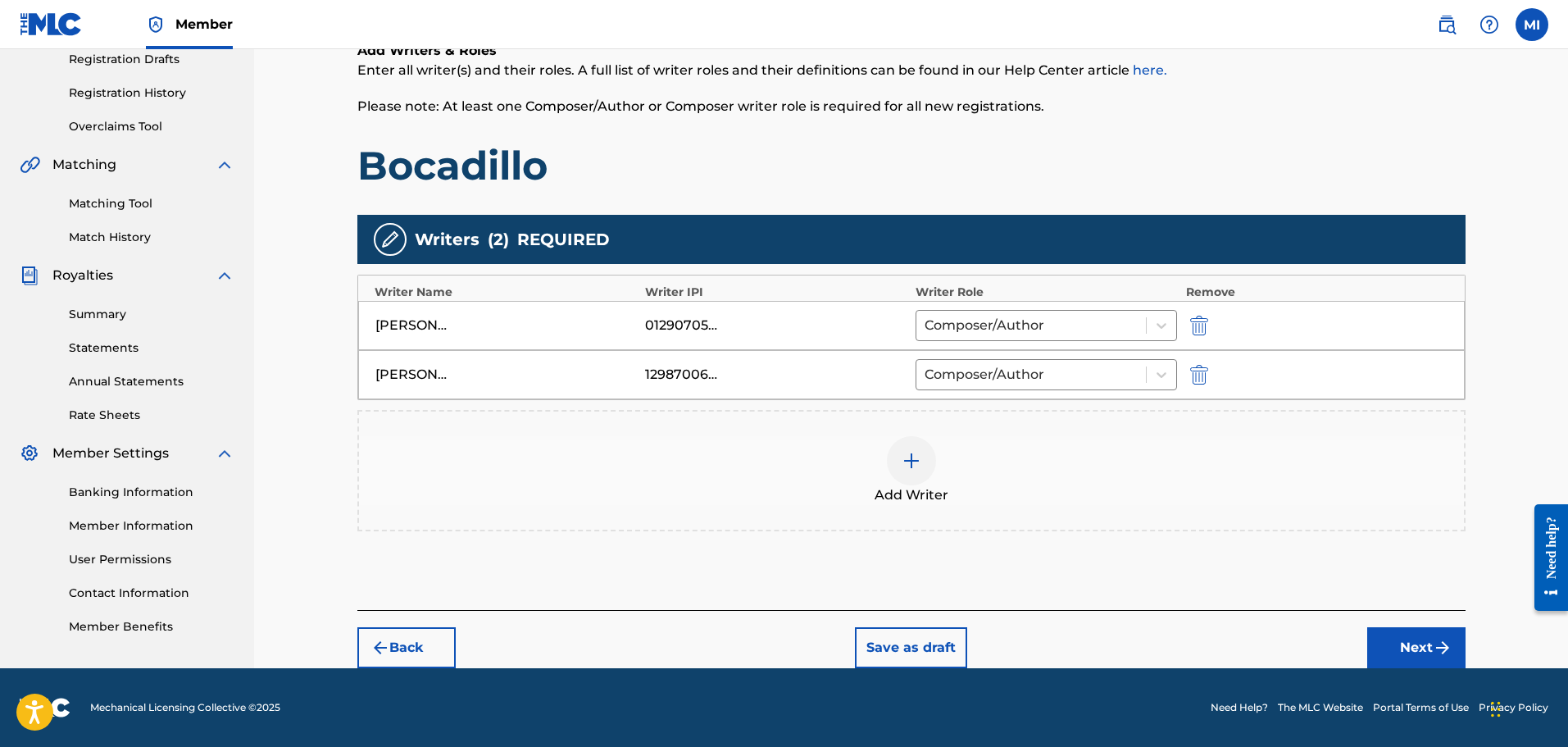
click at [1427, 656] on button "Next" at bounding box center [1417, 648] width 99 height 41
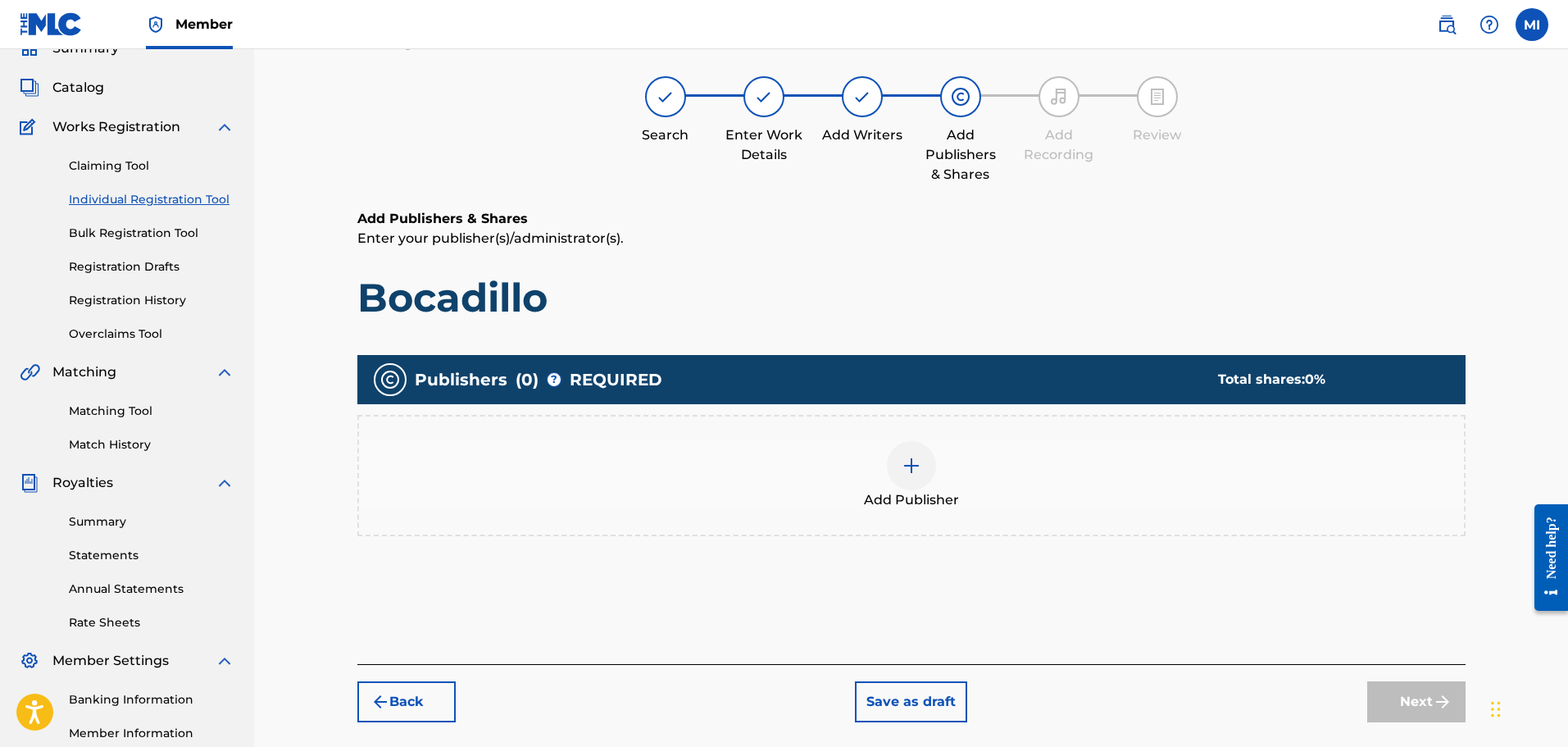
scroll to position [74, 0]
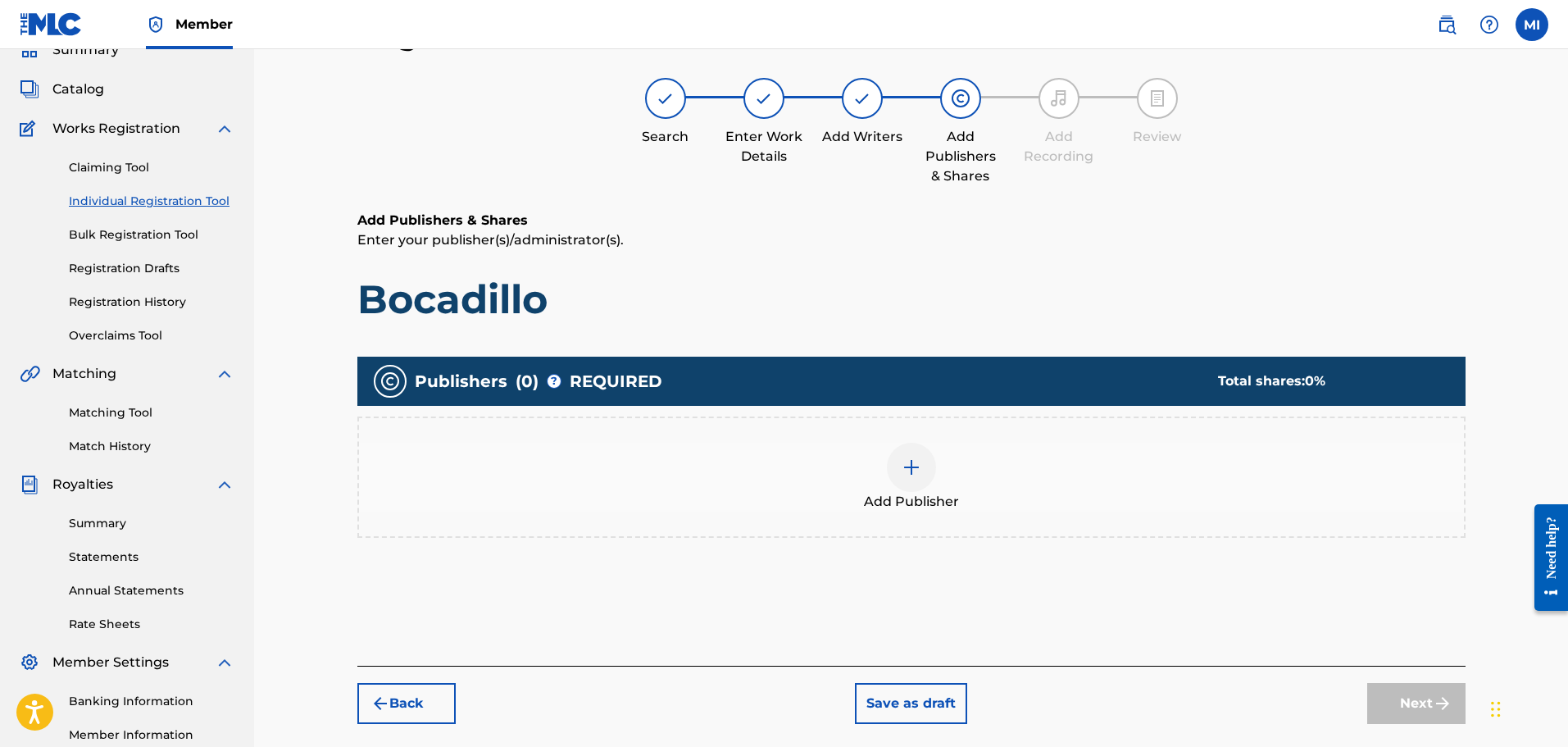
click at [914, 470] on img at bounding box center [911, 468] width 20 height 20
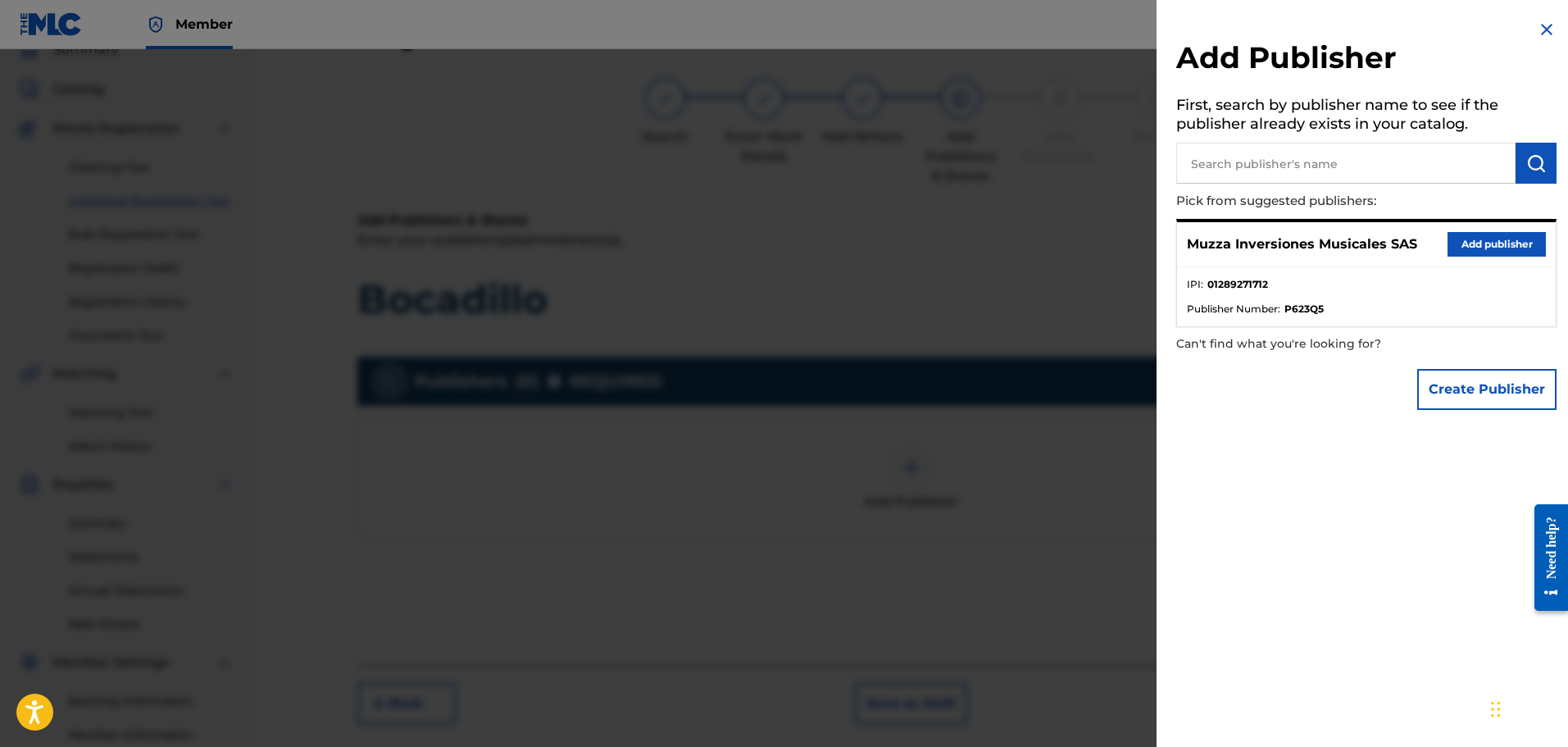
click at [1451, 251] on button "Add publisher" at bounding box center [1497, 244] width 99 height 25
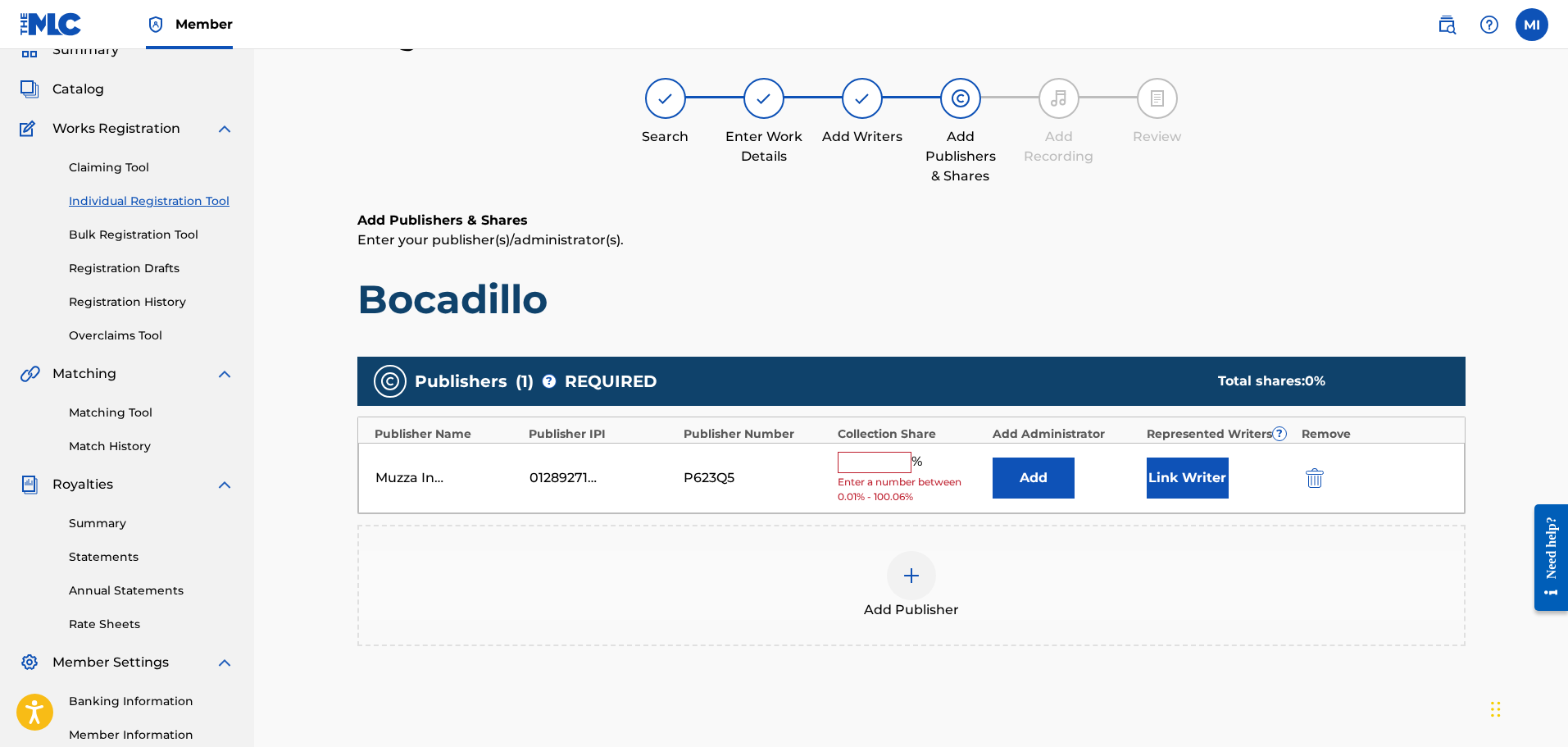
click at [885, 465] on input "text" at bounding box center [875, 463] width 74 height 21
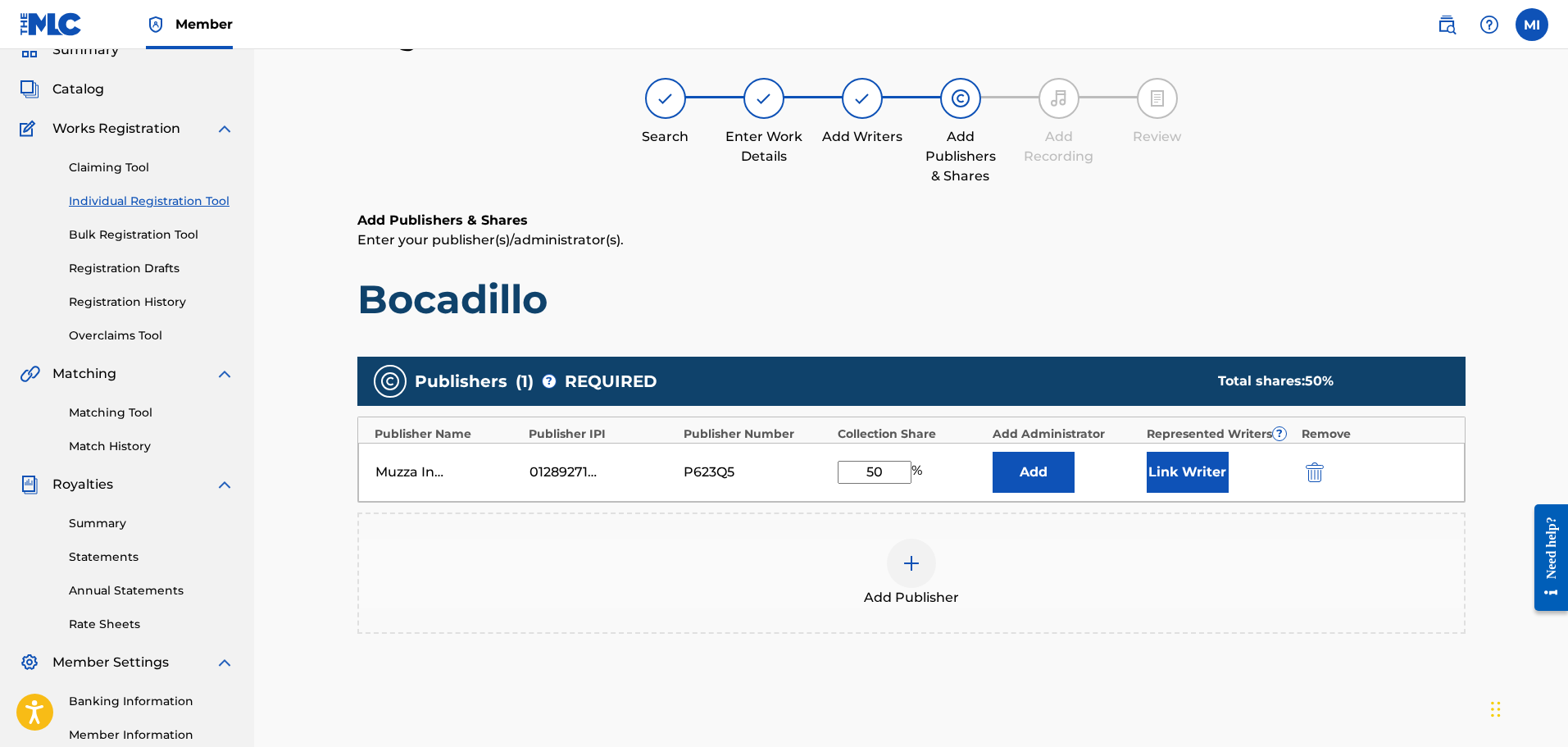
type input "50"
click at [1169, 474] on button "Link Writer" at bounding box center [1188, 473] width 82 height 41
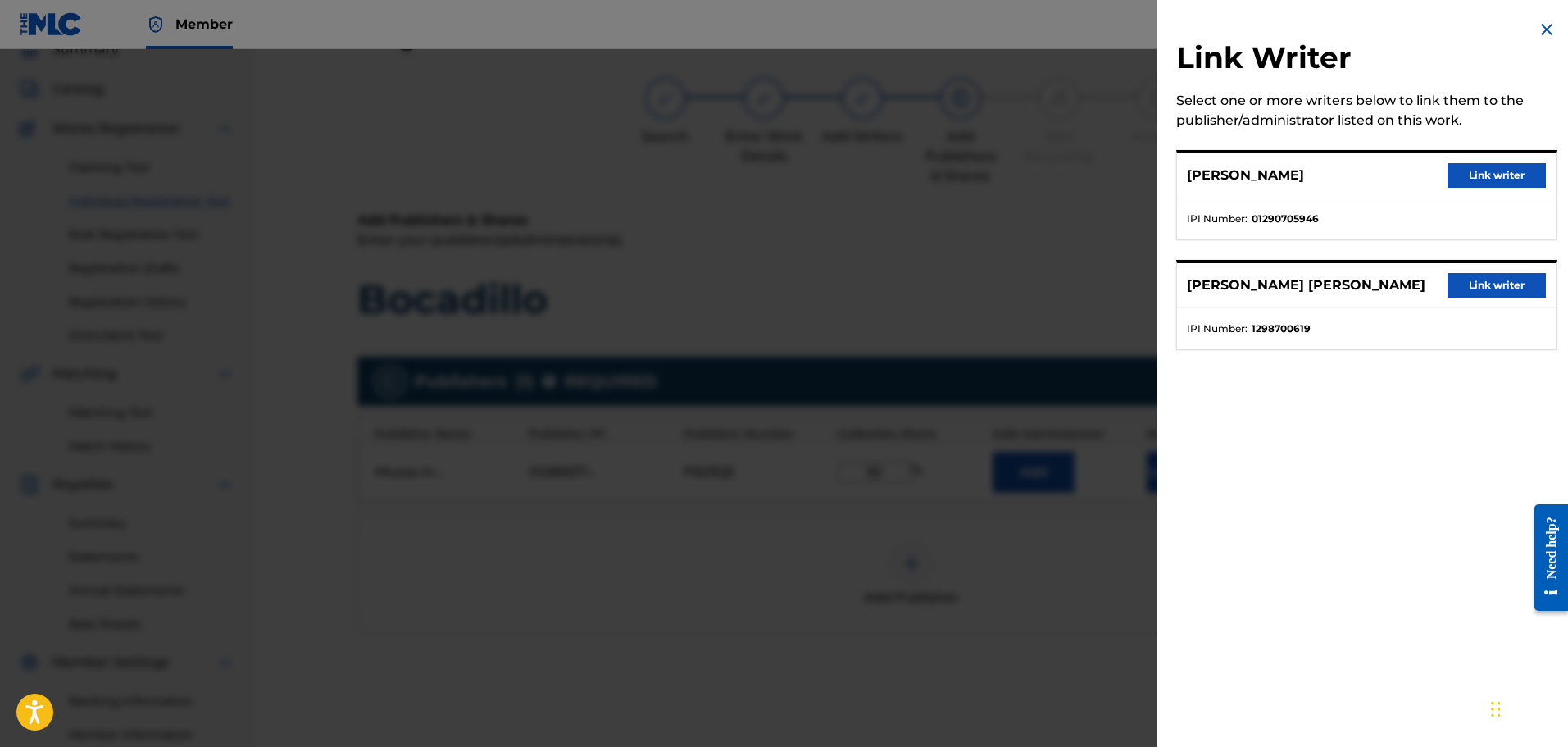
click at [1506, 164] on button "Link writer" at bounding box center [1497, 176] width 99 height 25
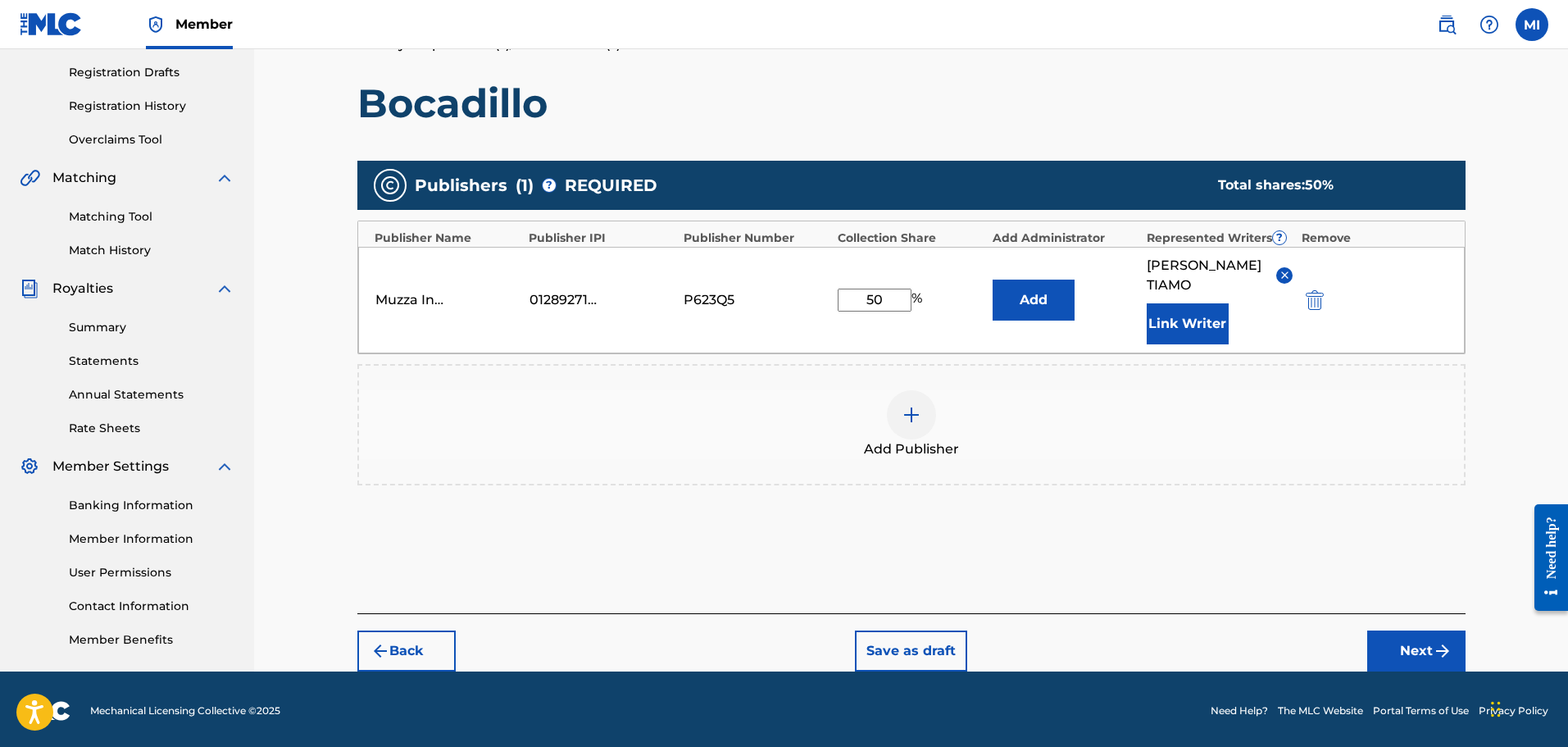
click at [1385, 630] on button "Next" at bounding box center [1417, 651] width 99 height 41
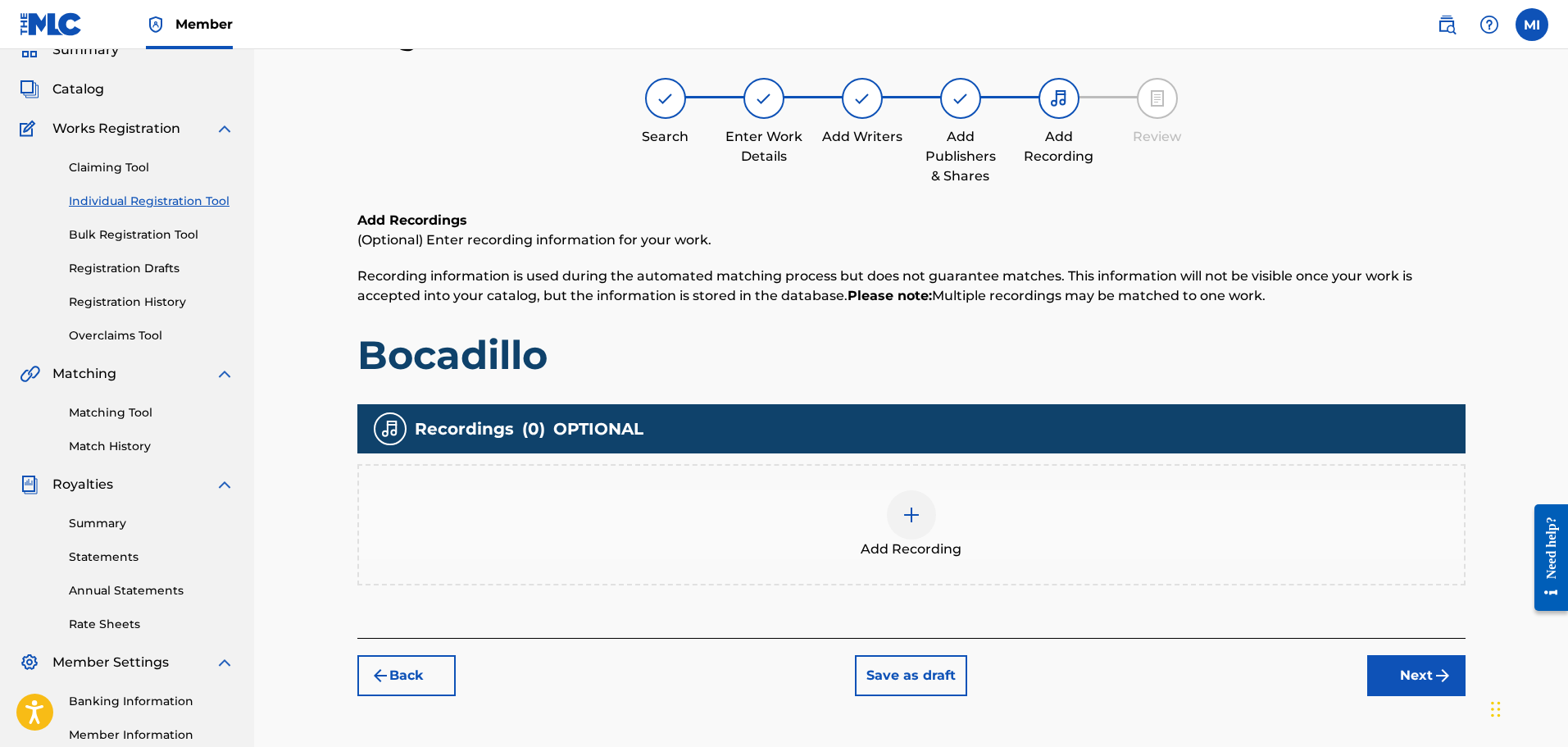
click at [903, 500] on div at bounding box center [911, 515] width 49 height 49
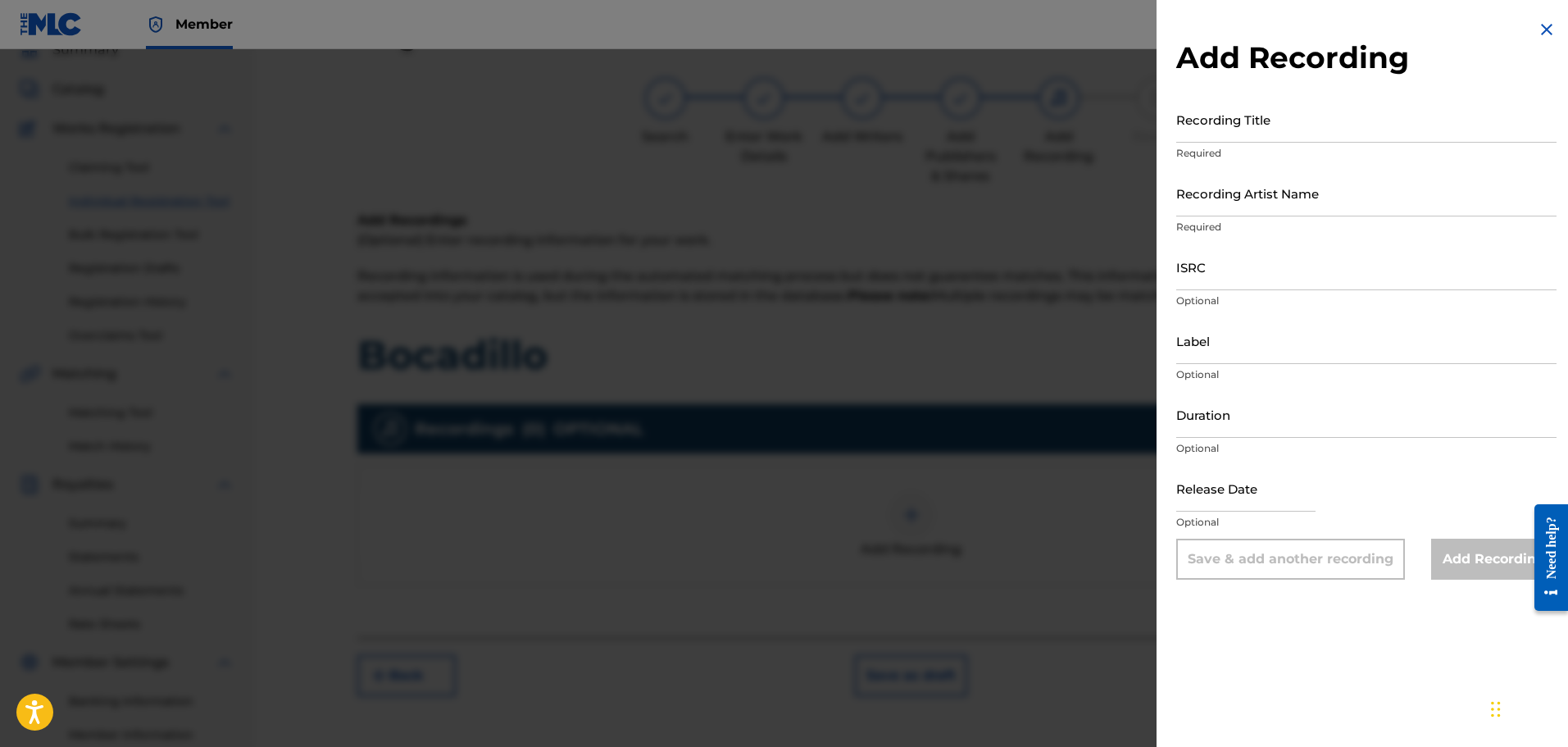
click at [1241, 280] on input "ISRC" at bounding box center [1367, 266] width 380 height 47
paste input "AEA0Q1720205"
type input "AEA0Q1720205"
click at [1214, 339] on input "Label" at bounding box center [1367, 340] width 380 height 47
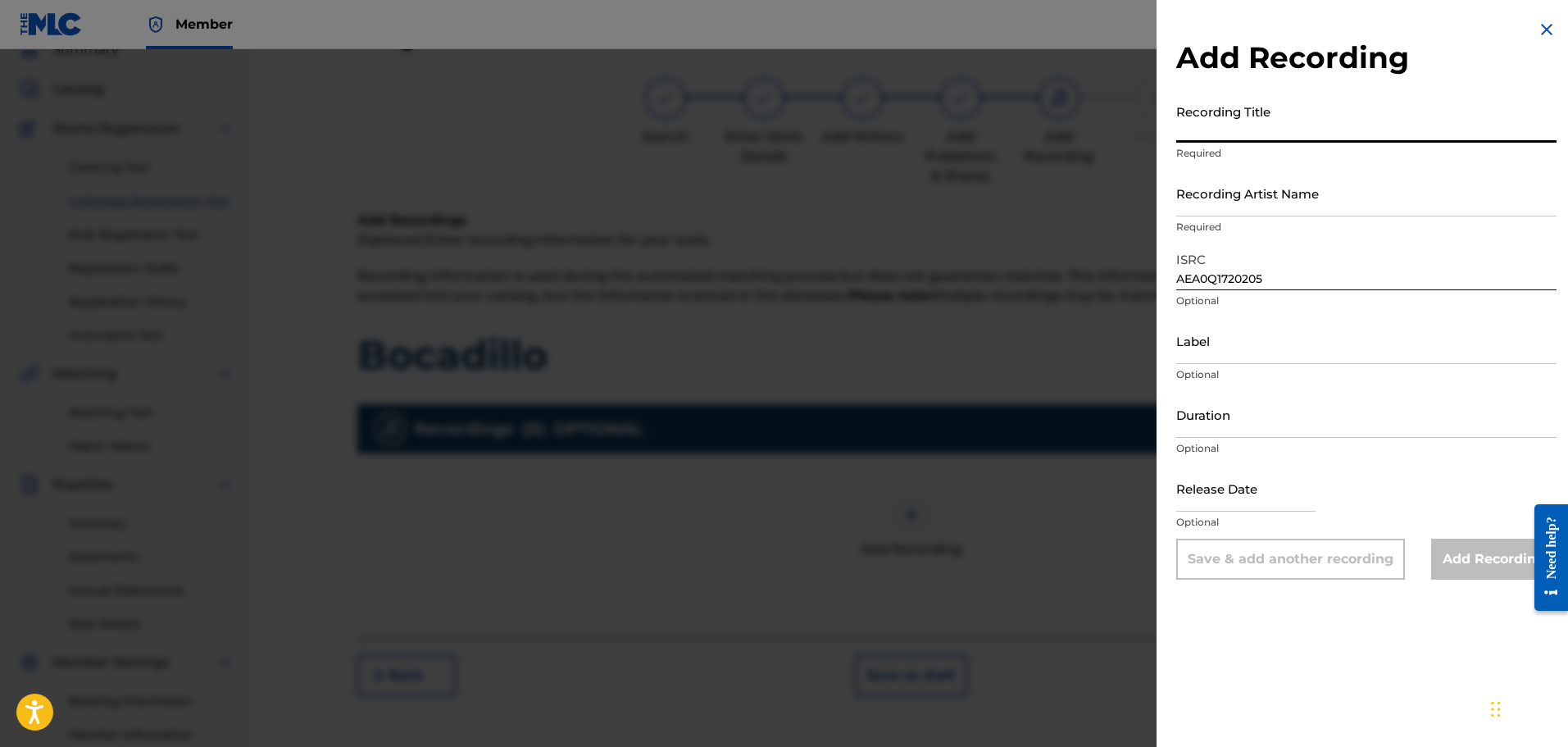
click at [1251, 136] on input "Recording Title" at bounding box center [1367, 119] width 380 height 47
type input "Bocadillo"
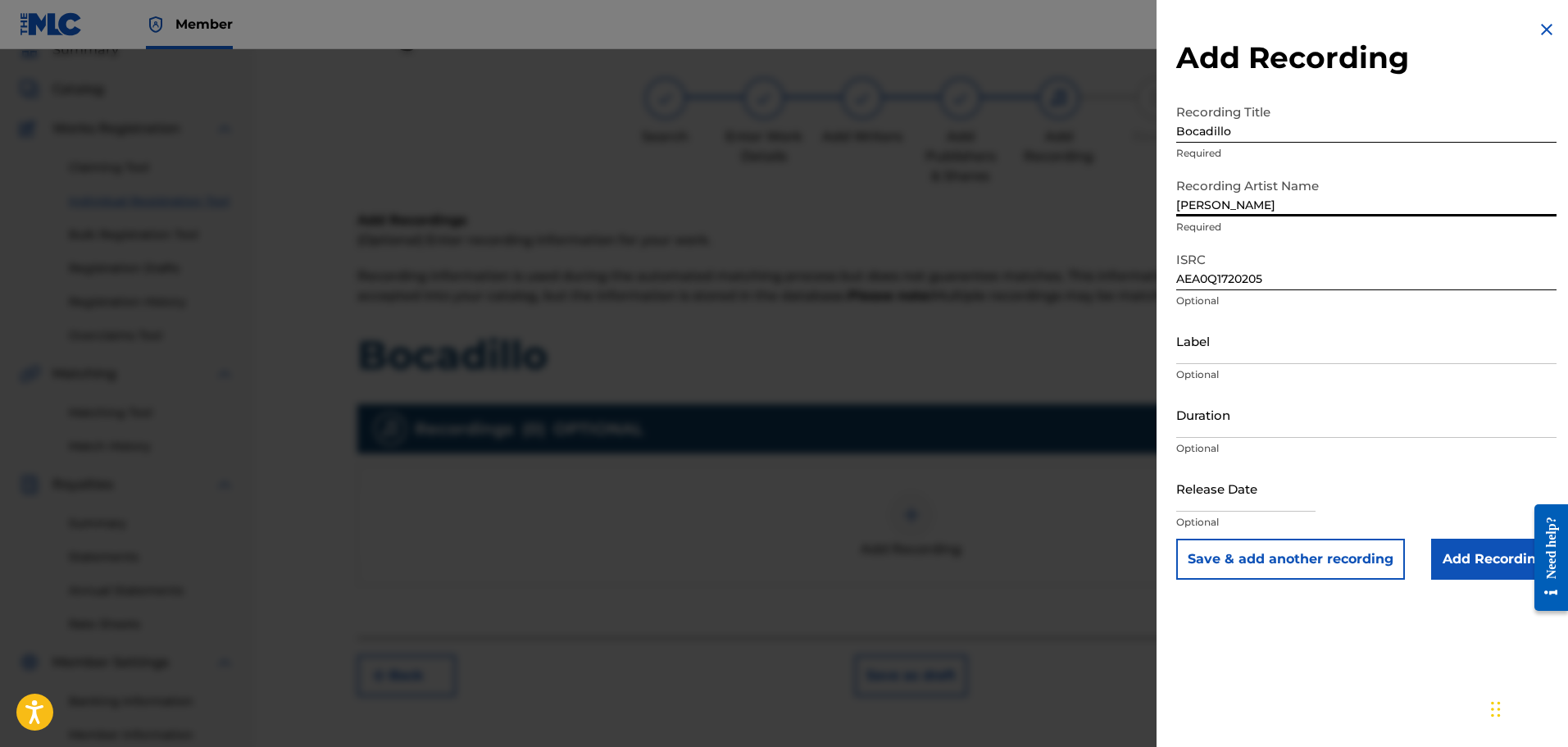
type input "Robert Tiamo"
click at [1229, 343] on input "Label" at bounding box center [1367, 340] width 380 height 47
click at [1500, 574] on input "Add Recording" at bounding box center [1494, 559] width 126 height 41
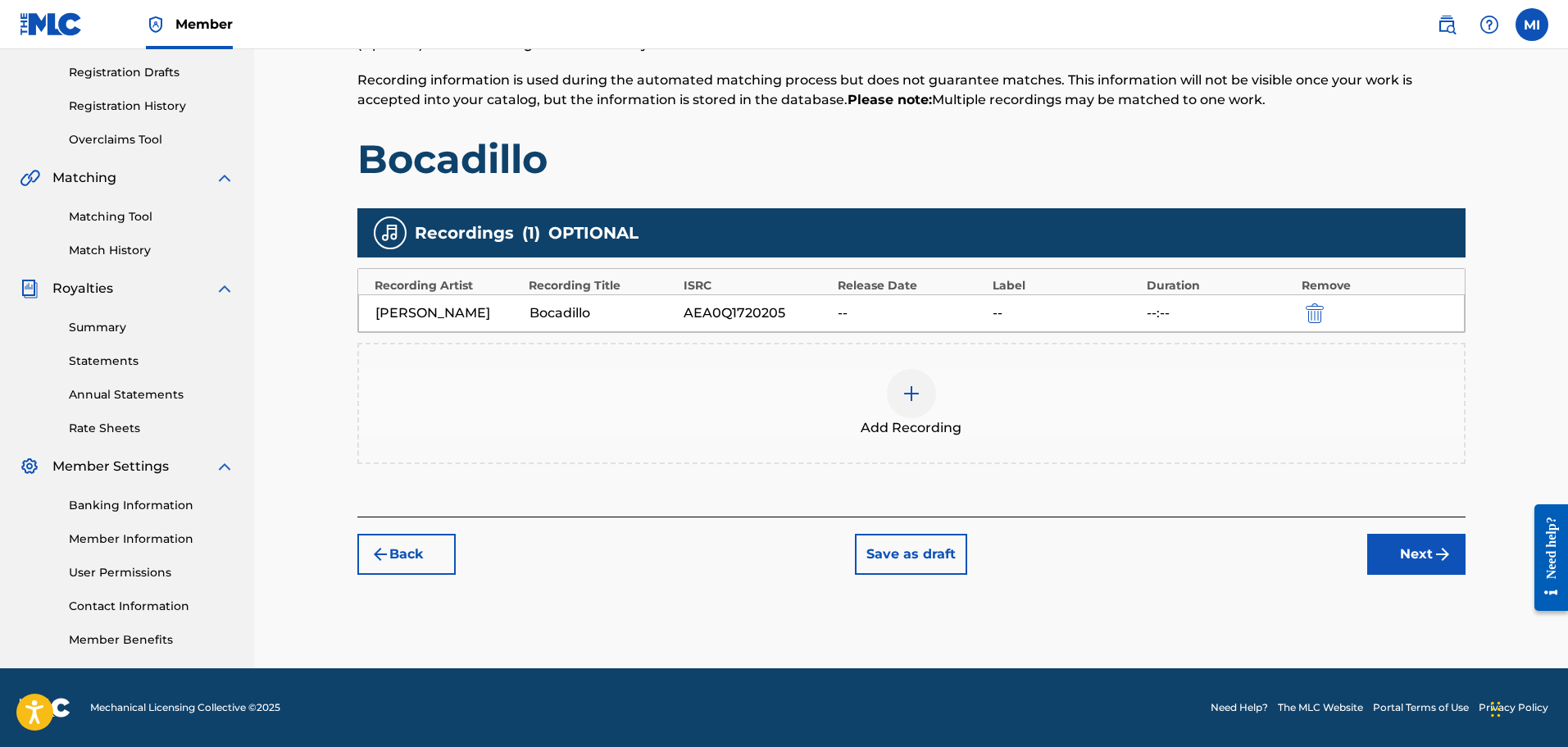
click at [1407, 548] on button "Next" at bounding box center [1417, 554] width 99 height 41
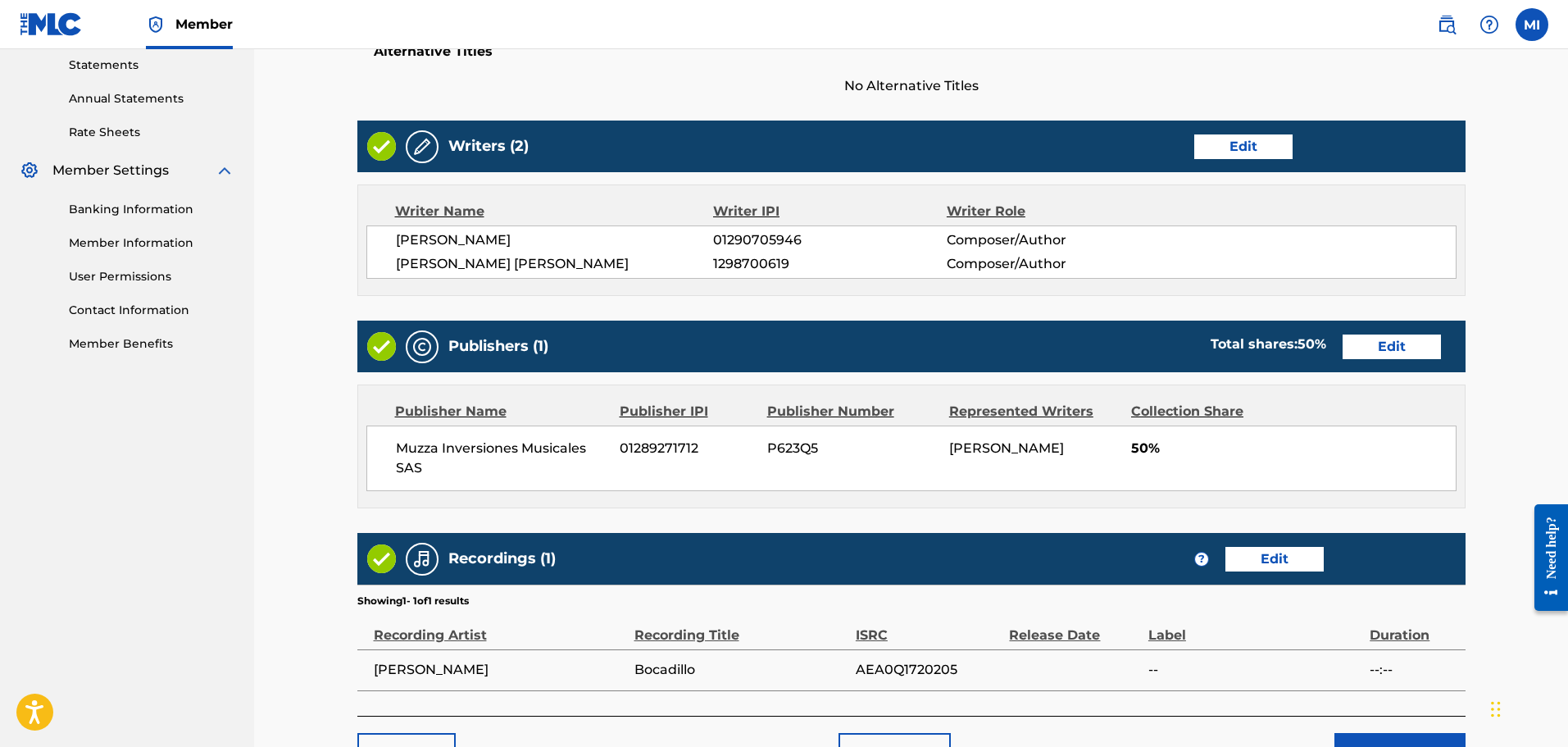
scroll to position [671, 0]
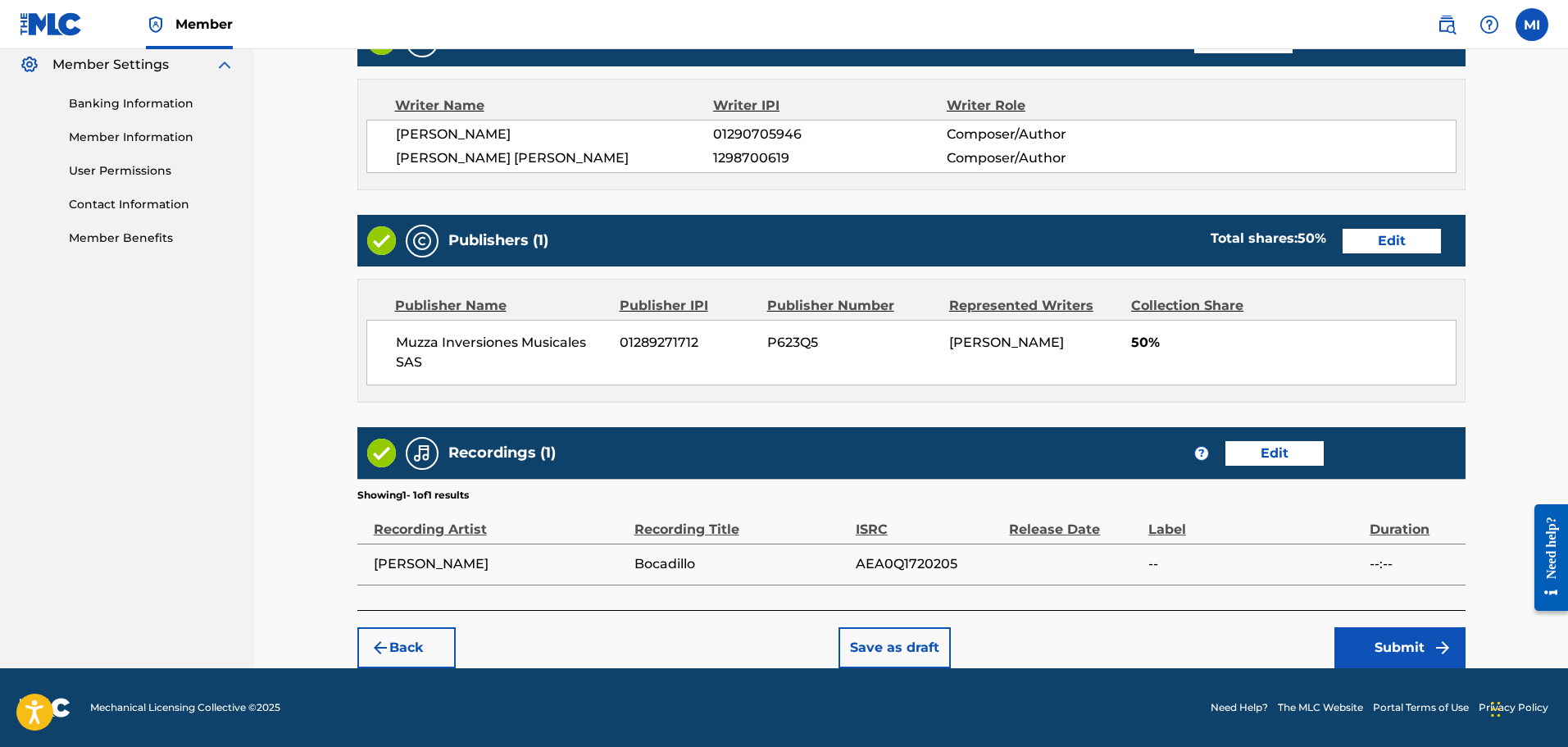
click at [1419, 652] on button "Submit" at bounding box center [1400, 648] width 131 height 41
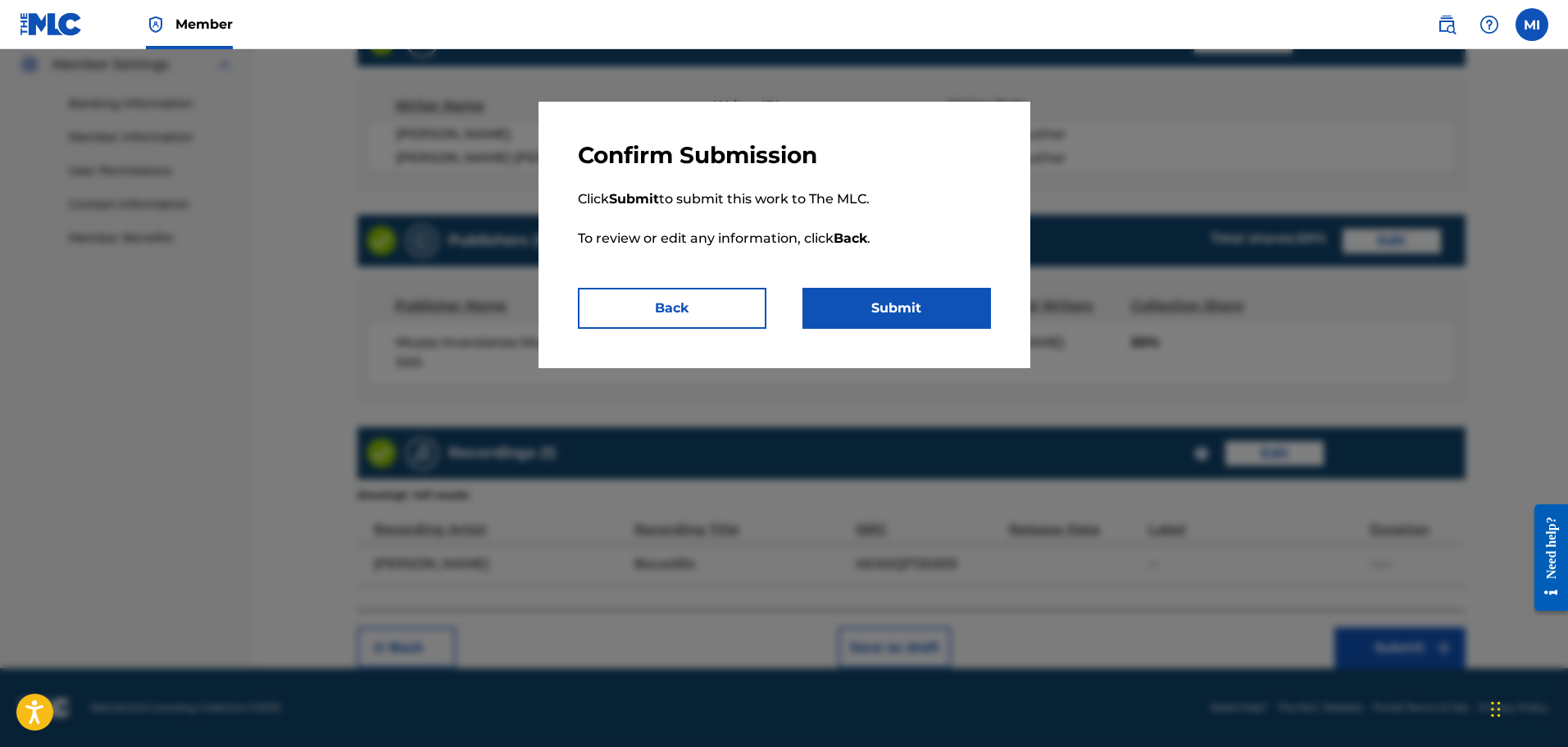
click at [958, 309] on button "Submit" at bounding box center [897, 308] width 188 height 41
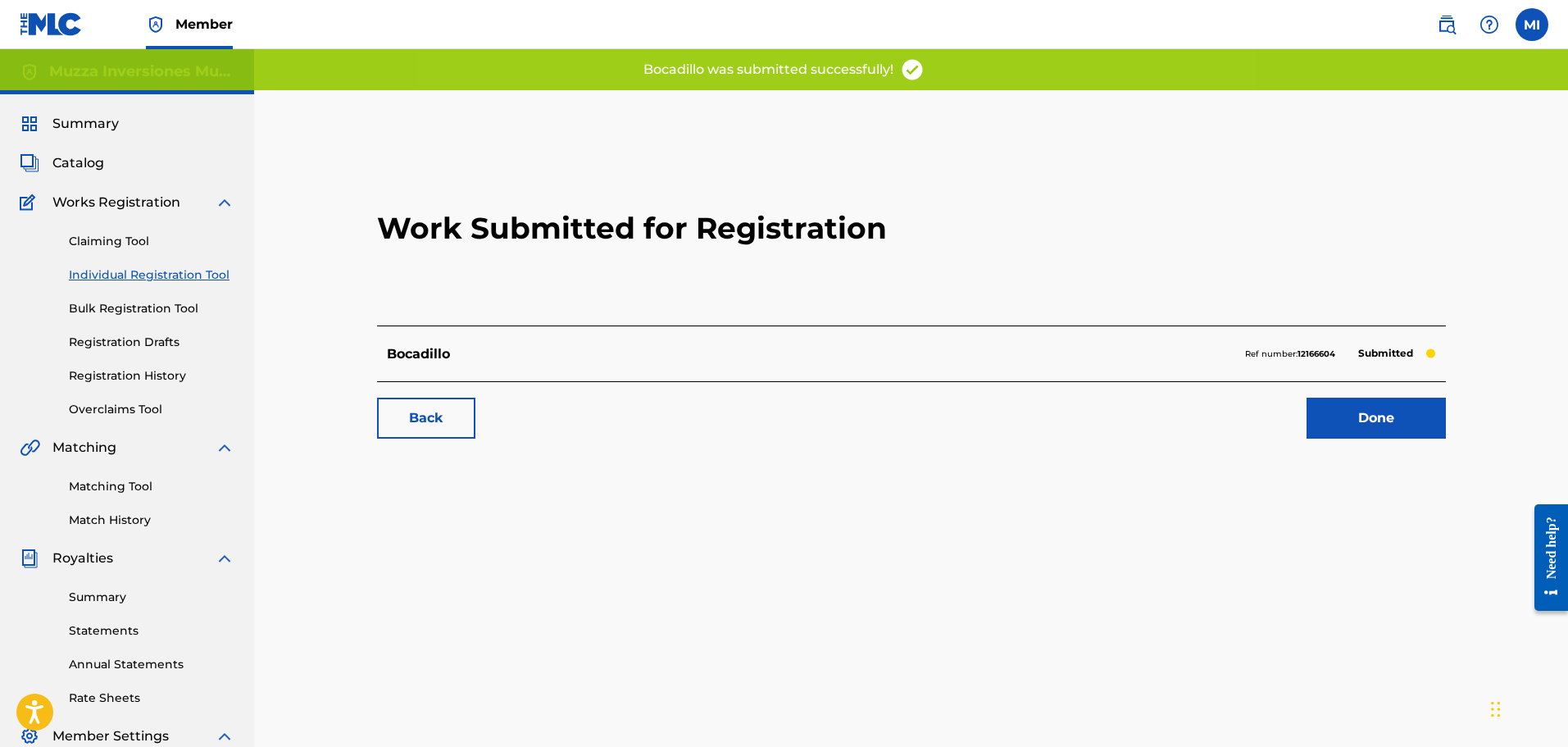
click at [1386, 409] on link "Done" at bounding box center [1377, 418] width 140 height 41
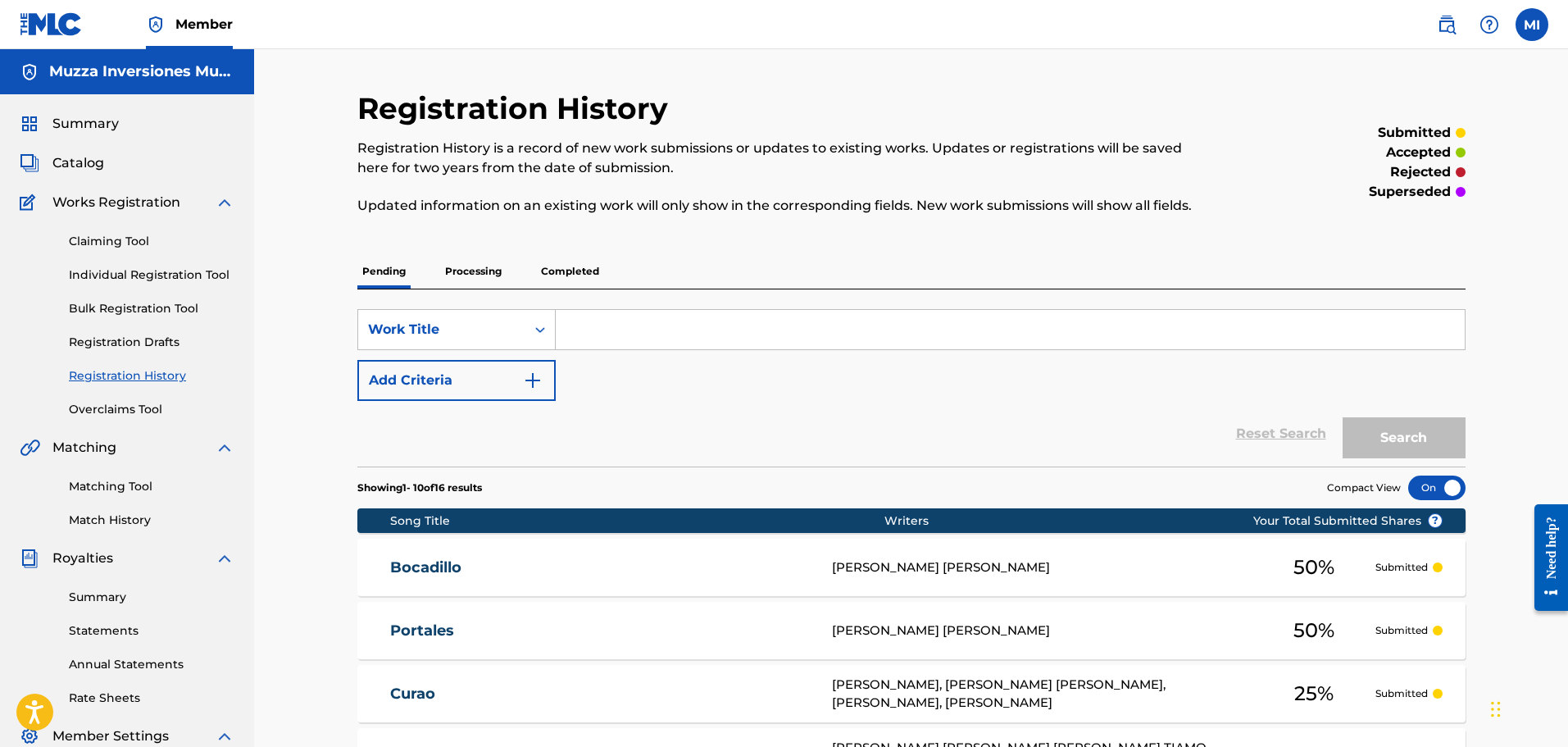
click at [127, 244] on link "Claiming Tool" at bounding box center [152, 241] width 166 height 17
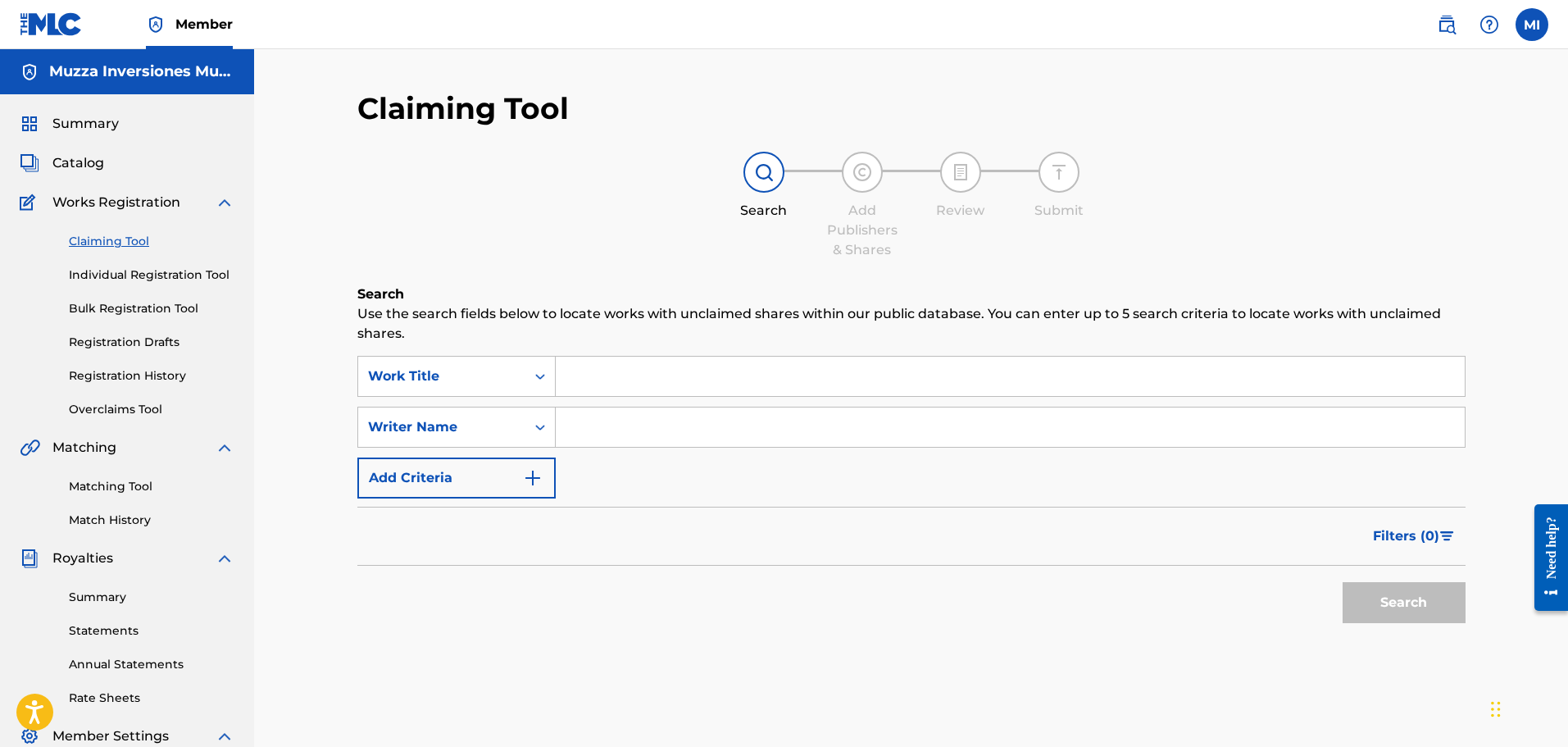
click at [647, 354] on div "Search Use the search fields below to locate works with unclaimed shares within…" at bounding box center [911, 499] width 1109 height 429
click at [646, 371] on input "Search Form" at bounding box center [1010, 376] width 909 height 39
click at [520, 479] on button "Add Criteria" at bounding box center [456, 478] width 198 height 41
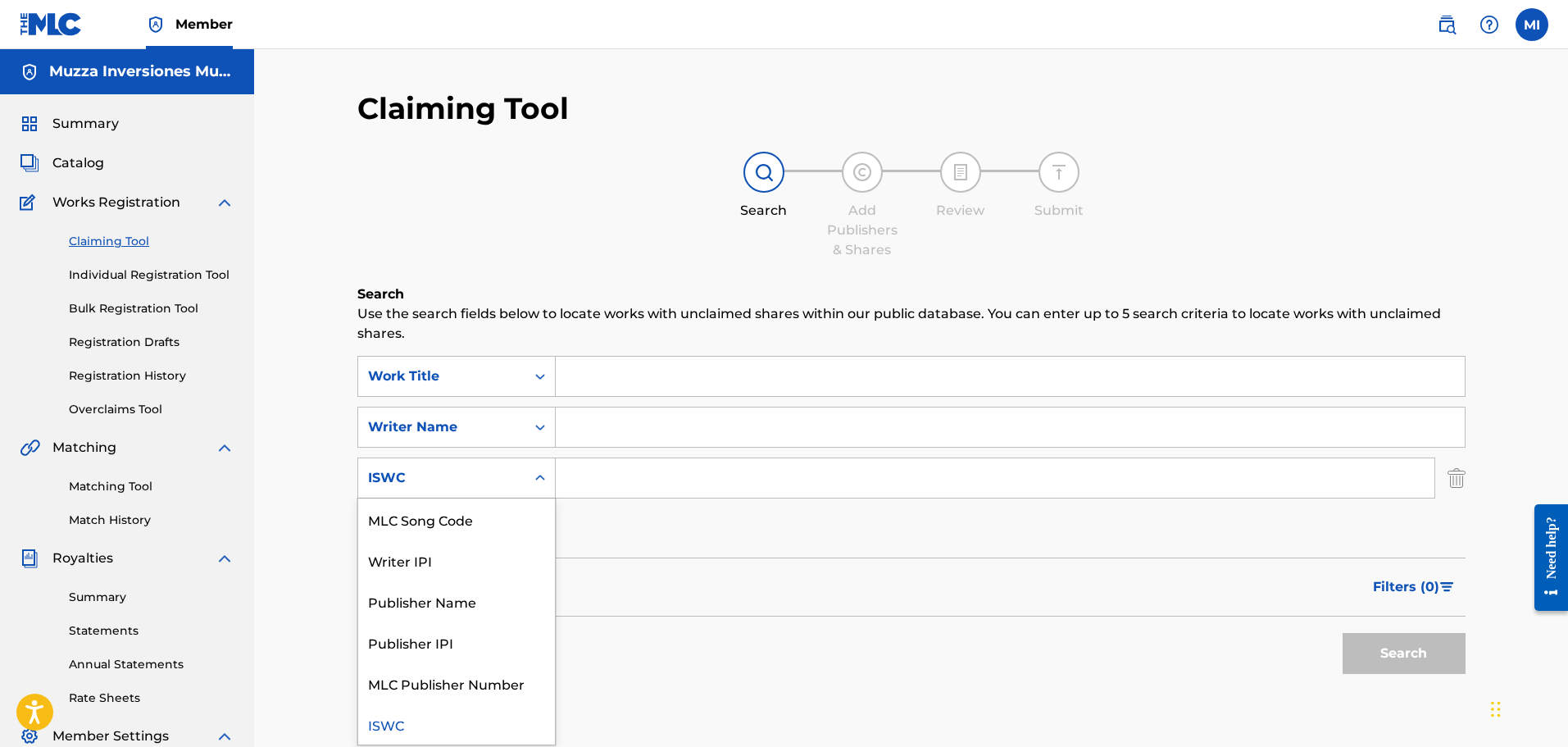
click at [491, 492] on div "ISWC" at bounding box center [442, 478] width 168 height 31
click at [483, 518] on div "MLC Song Code" at bounding box center [456, 519] width 196 height 41
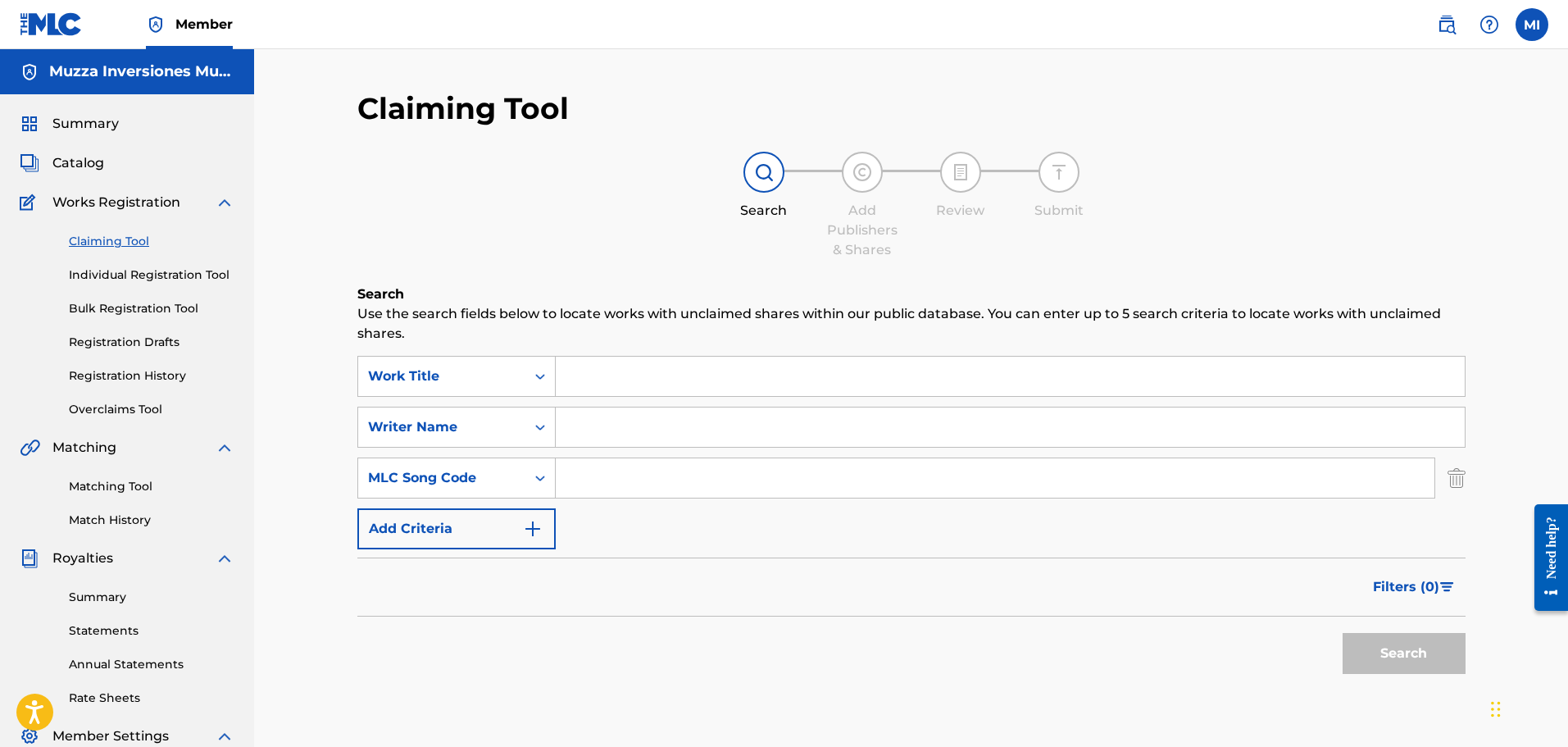
click at [581, 483] on input "Search Form" at bounding box center [994, 478] width 879 height 39
paste input "FI8MFQ"
type input "FI8MFQ"
click at [1417, 657] on button "Search" at bounding box center [1404, 653] width 123 height 41
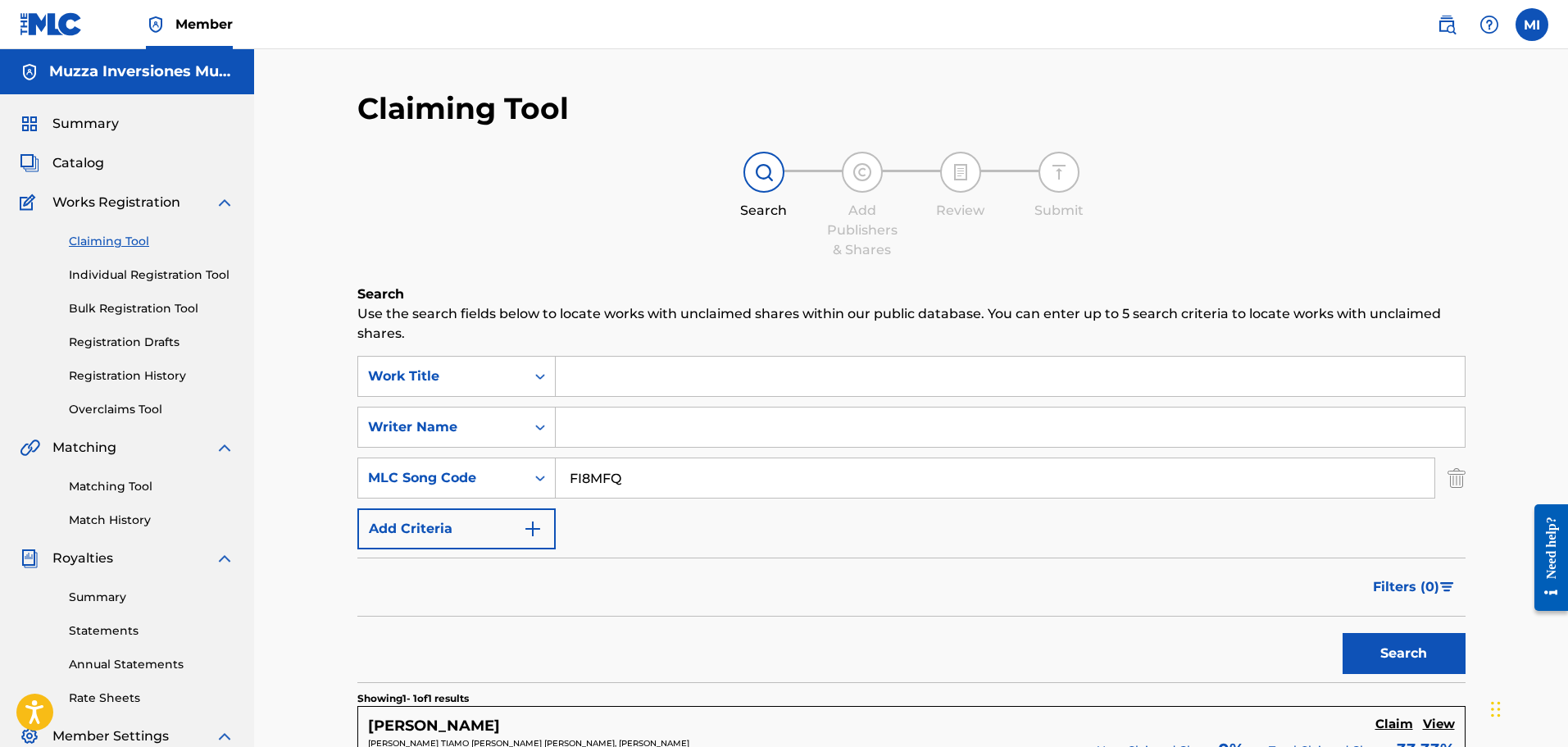
scroll to position [324, 0]
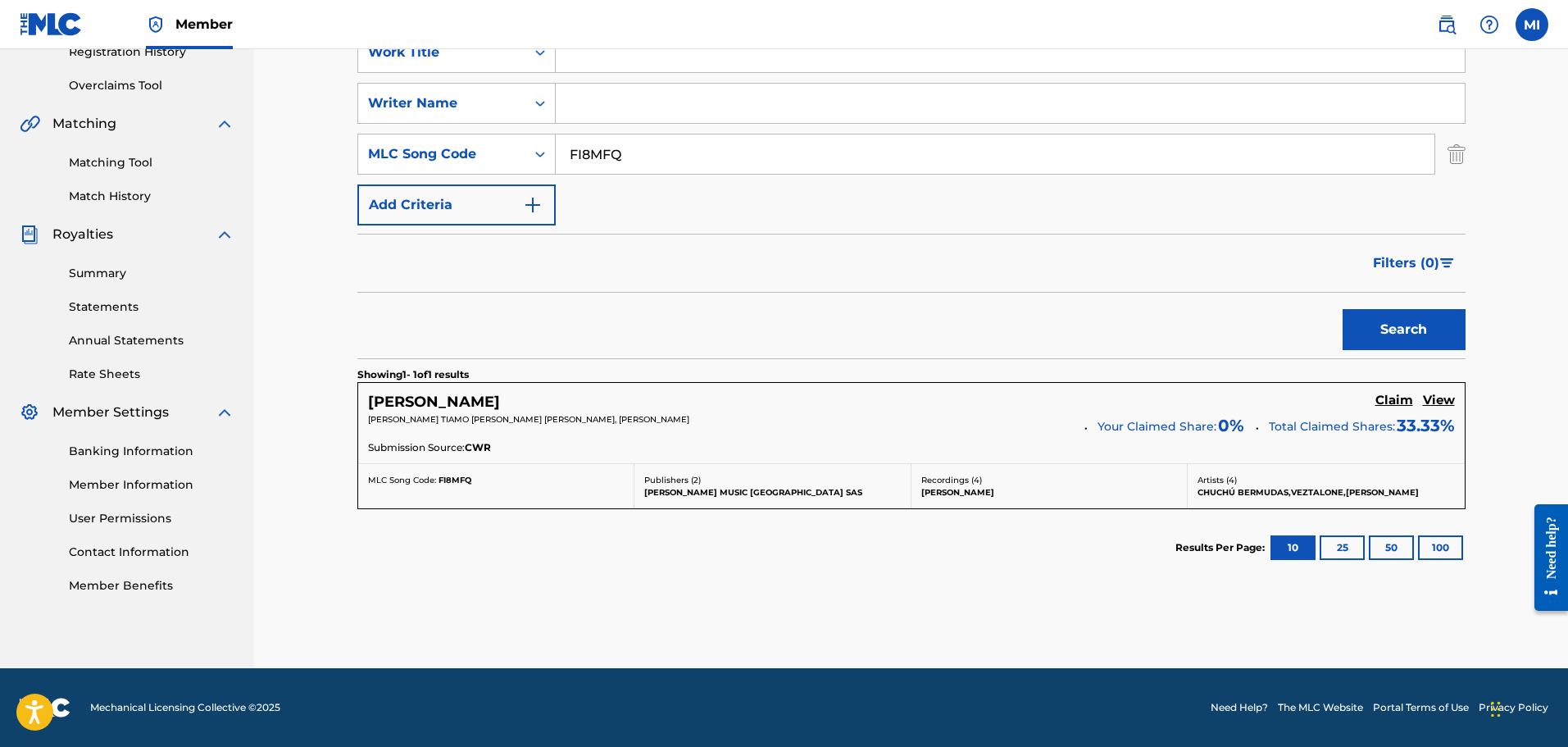
click at [393, 395] on h5 "FLORES" at bounding box center [434, 402] width 132 height 19
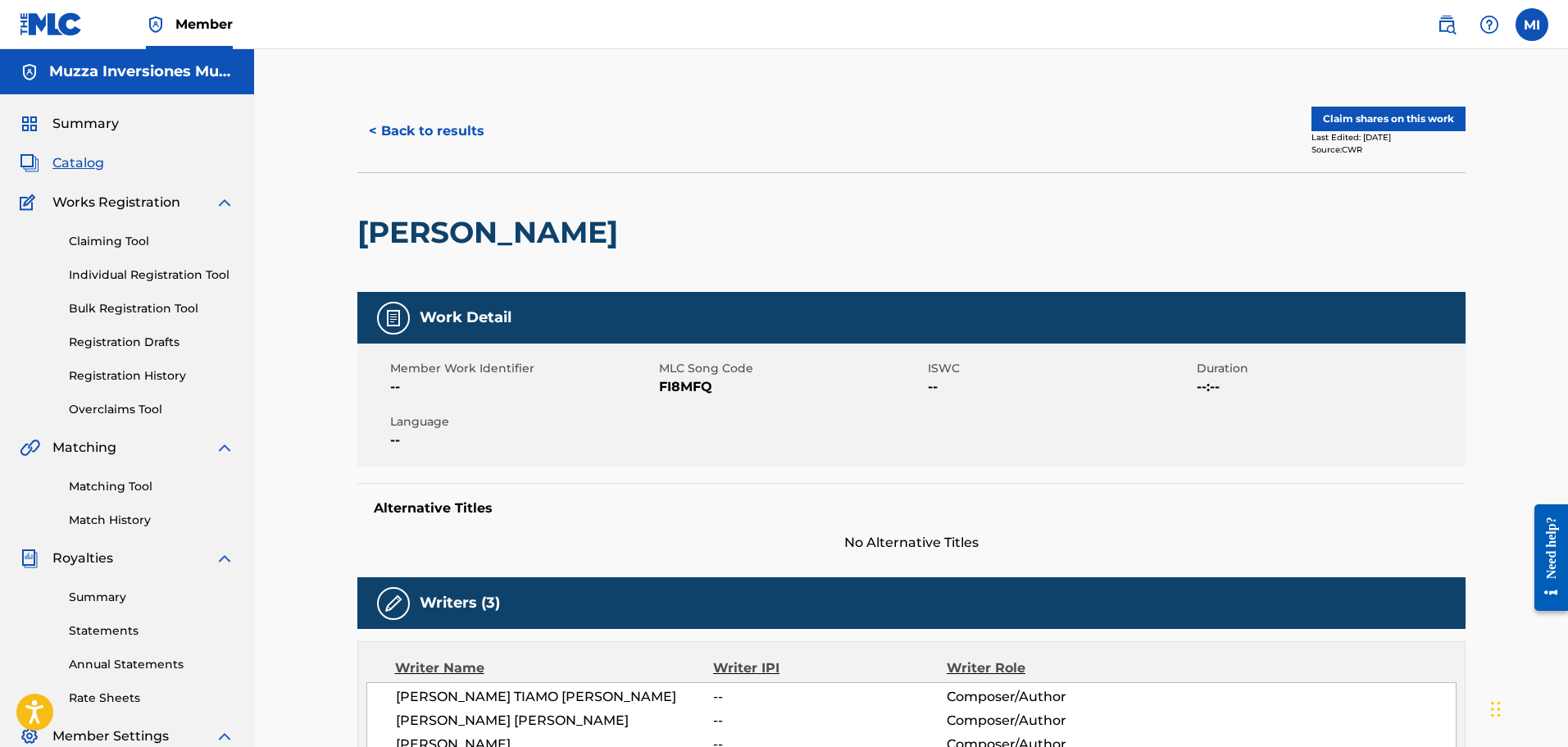
click at [1403, 102] on div "< Back to results Claim shares on this work Last Edited: July 19, 2023 Source: …" at bounding box center [911, 131] width 1109 height 82
click at [1398, 114] on button "Claim shares on this work" at bounding box center [1389, 119] width 154 height 25
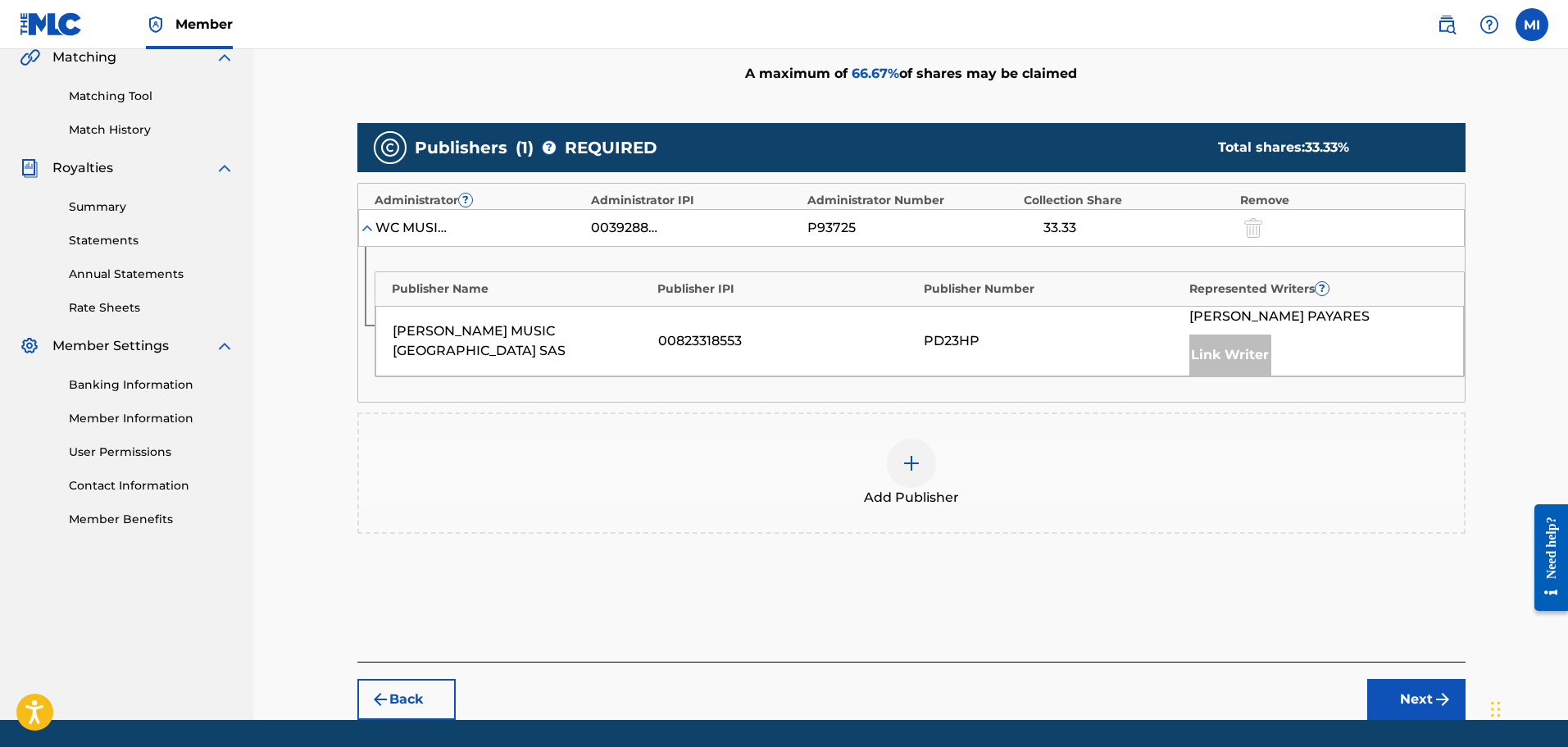
scroll to position [410, 0]
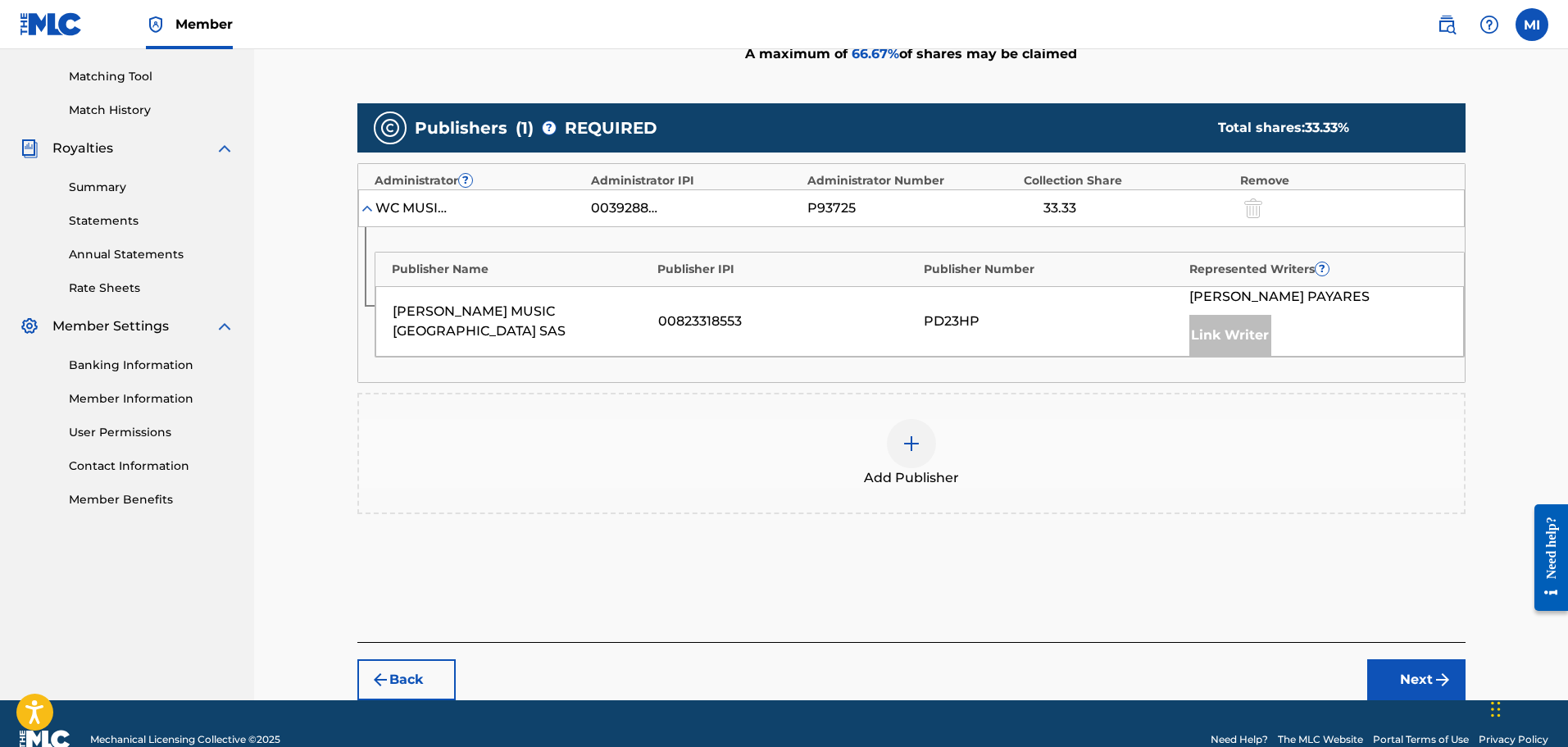
click at [906, 463] on div at bounding box center [911, 444] width 49 height 49
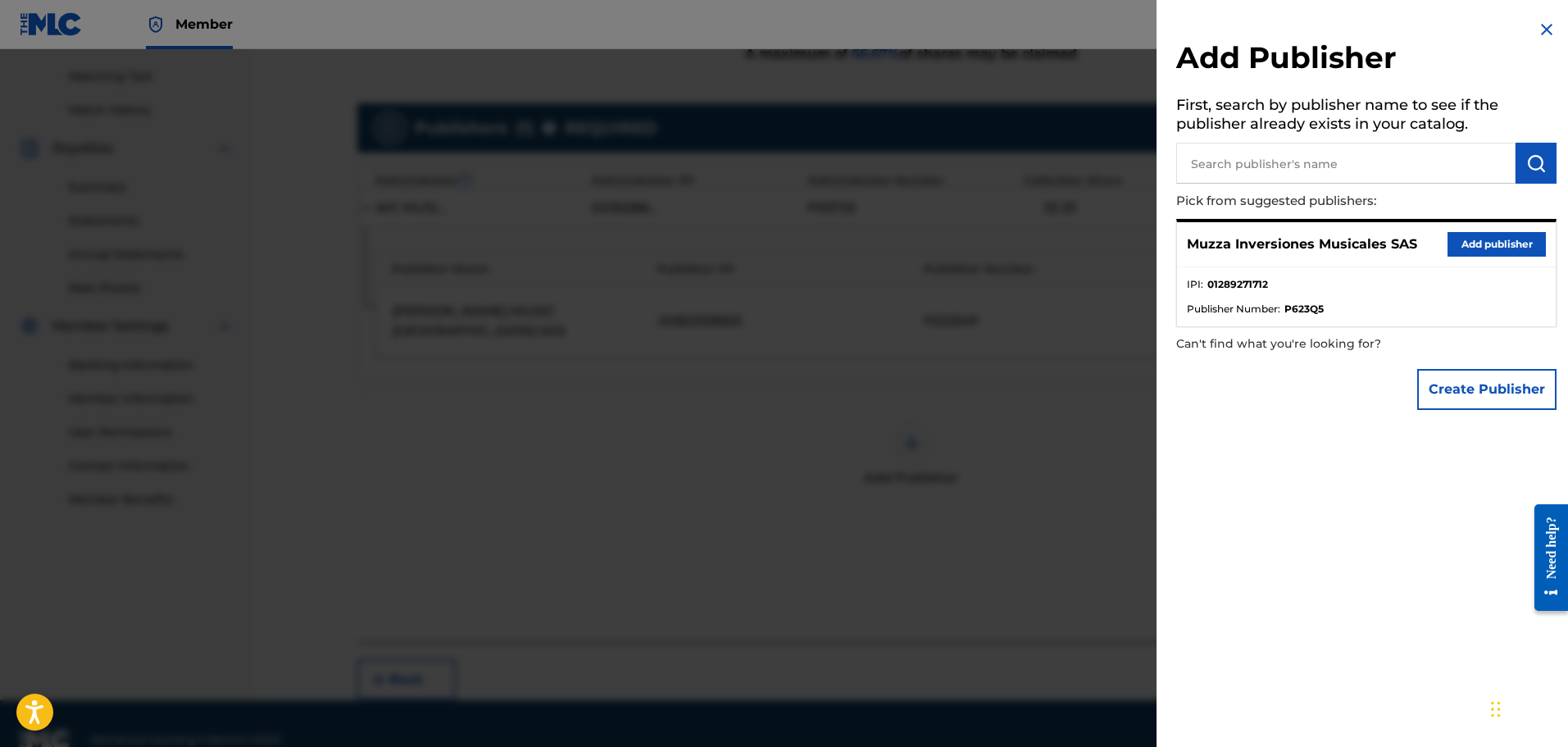
click at [1273, 165] on input "text" at bounding box center [1346, 164] width 339 height 41
click at [1460, 235] on button "Add publisher" at bounding box center [1497, 244] width 99 height 25
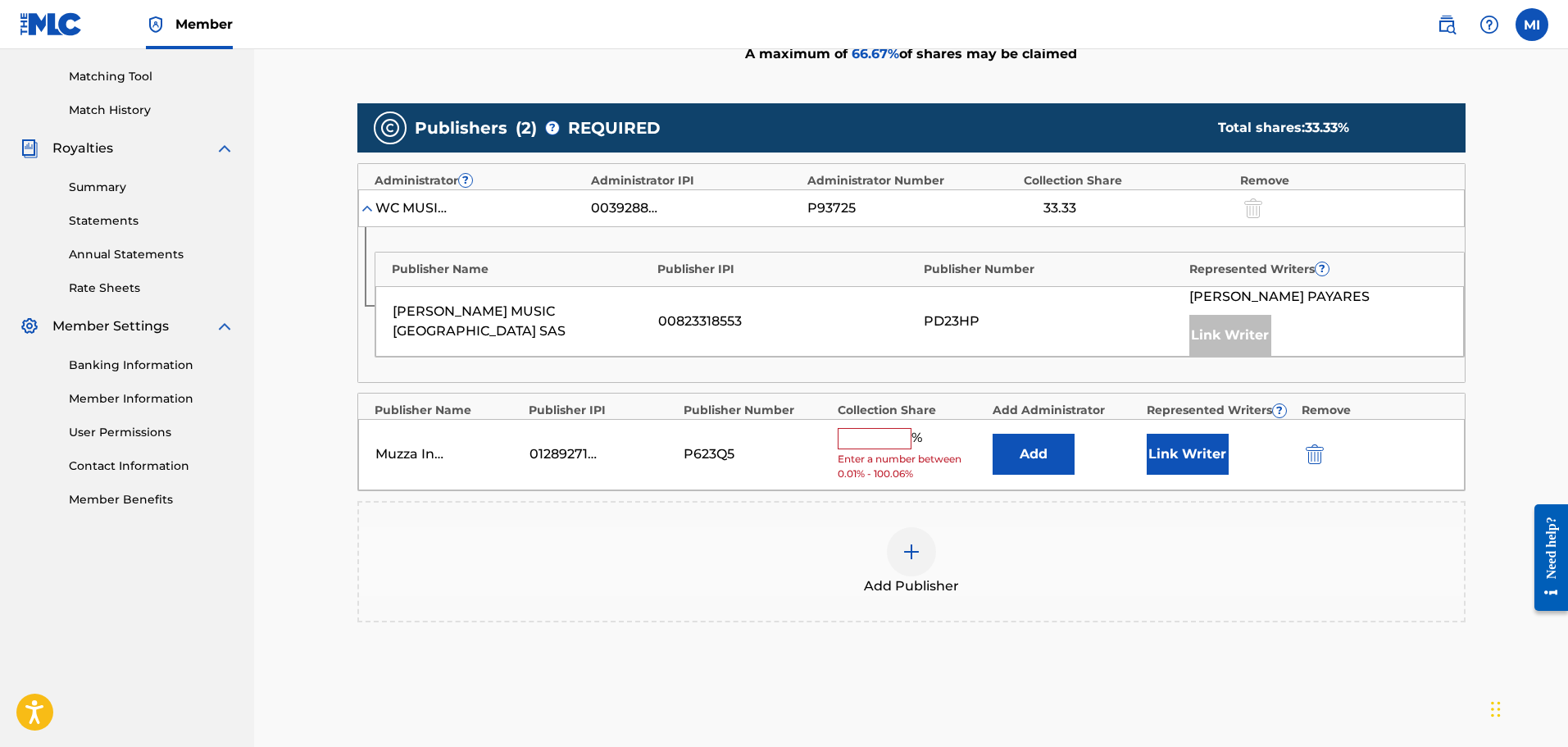
click at [881, 447] on input "text" at bounding box center [875, 439] width 74 height 21
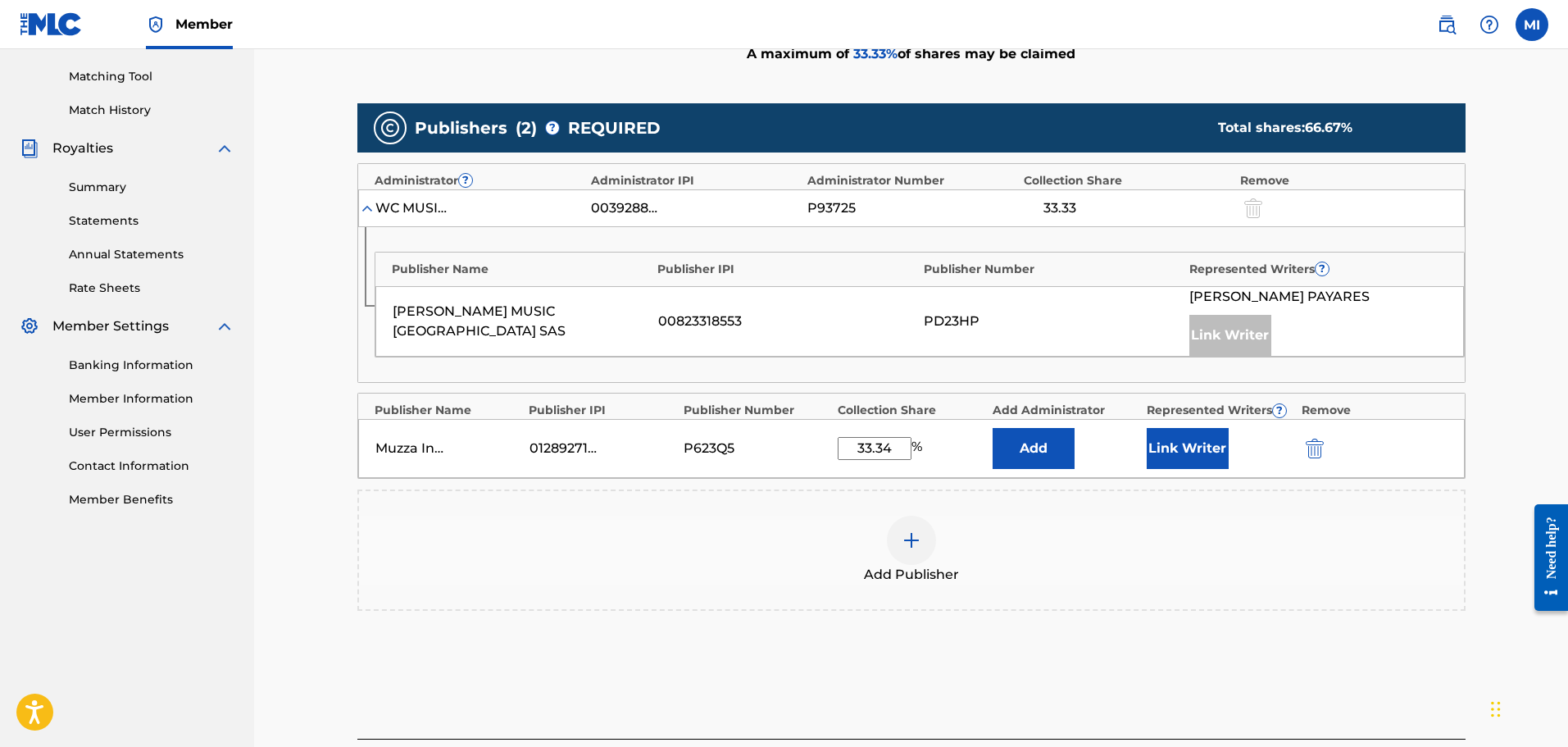
type input "33.34"
click at [1178, 439] on button "Link Writer" at bounding box center [1188, 449] width 82 height 41
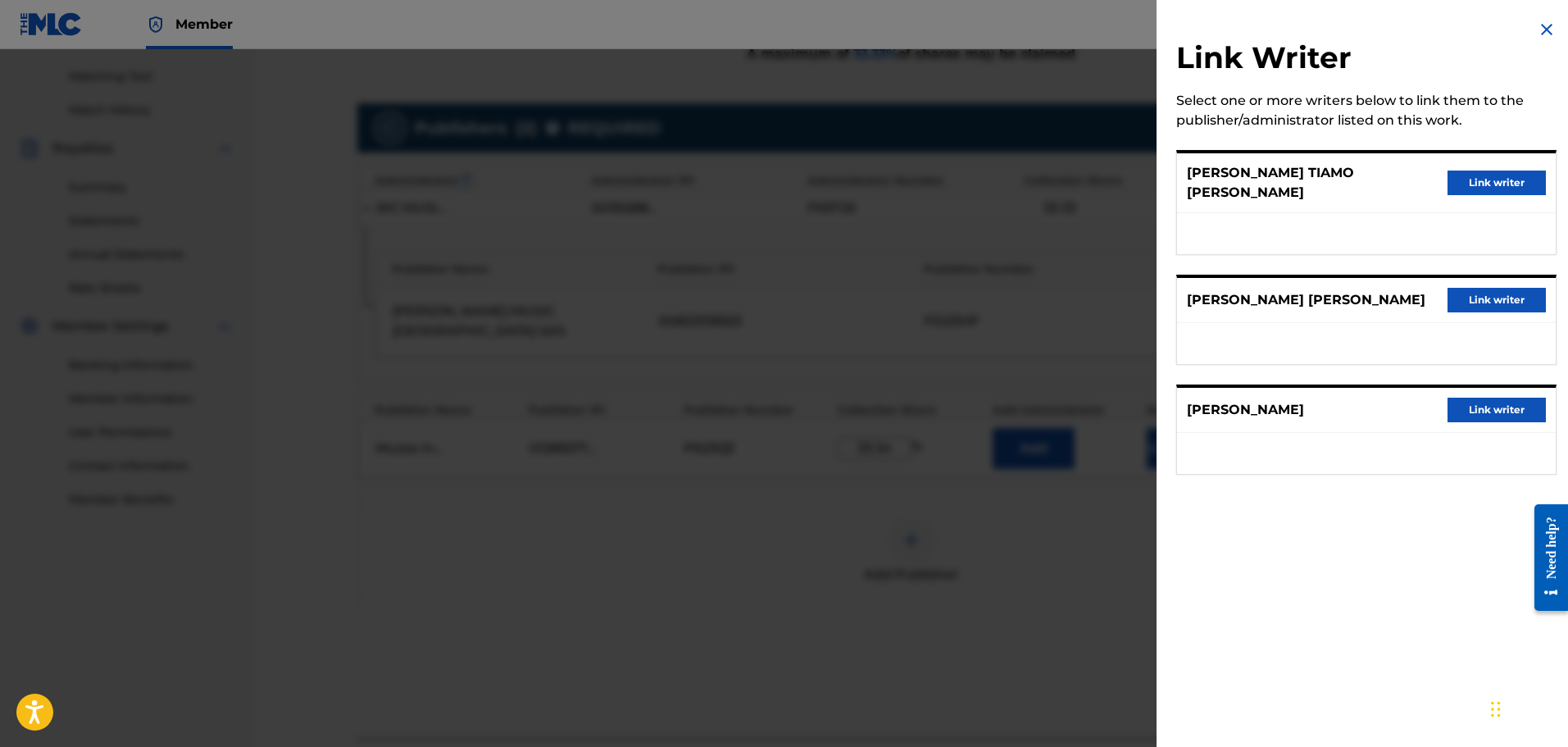
click at [1503, 182] on button "Link writer" at bounding box center [1497, 183] width 99 height 25
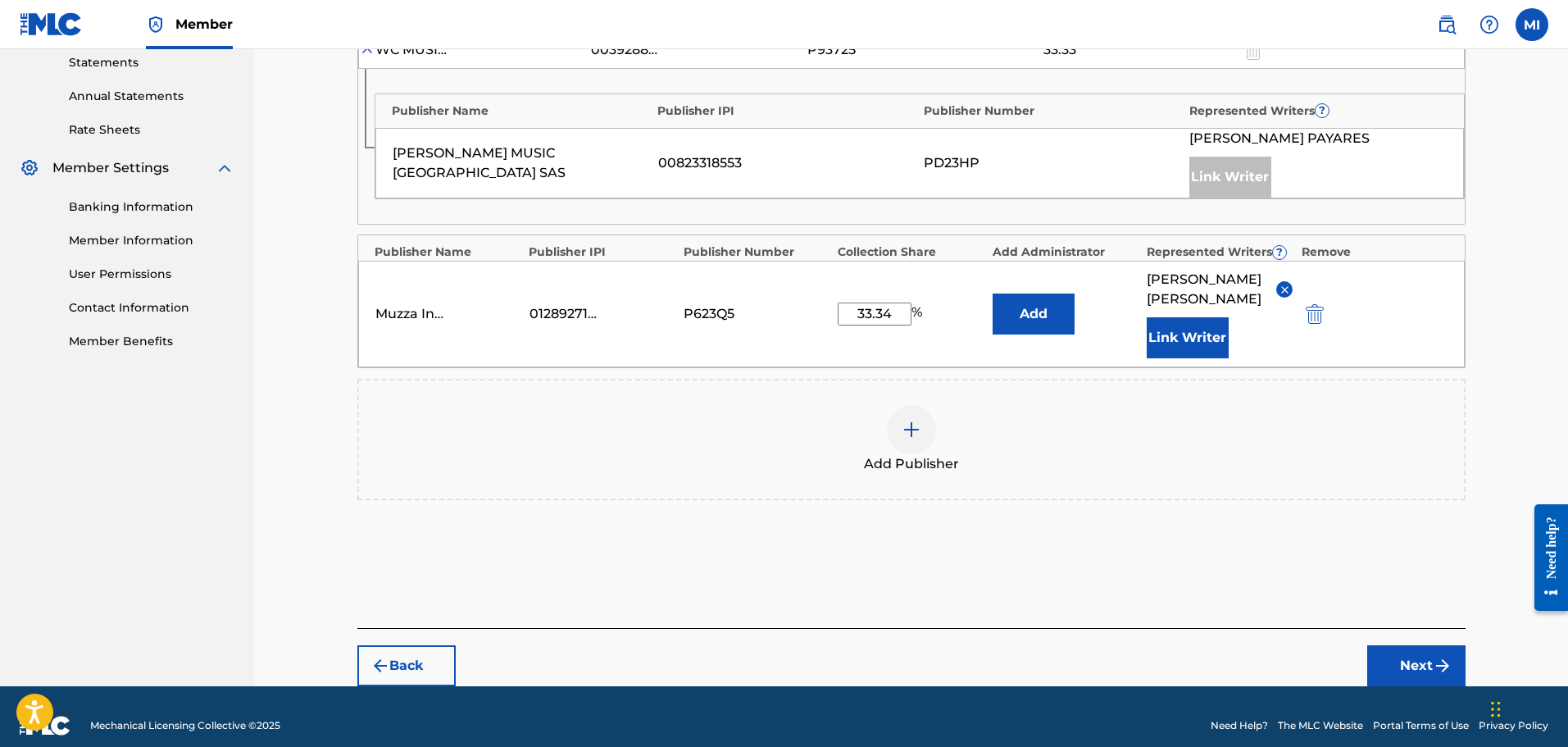
scroll to position [586, 0]
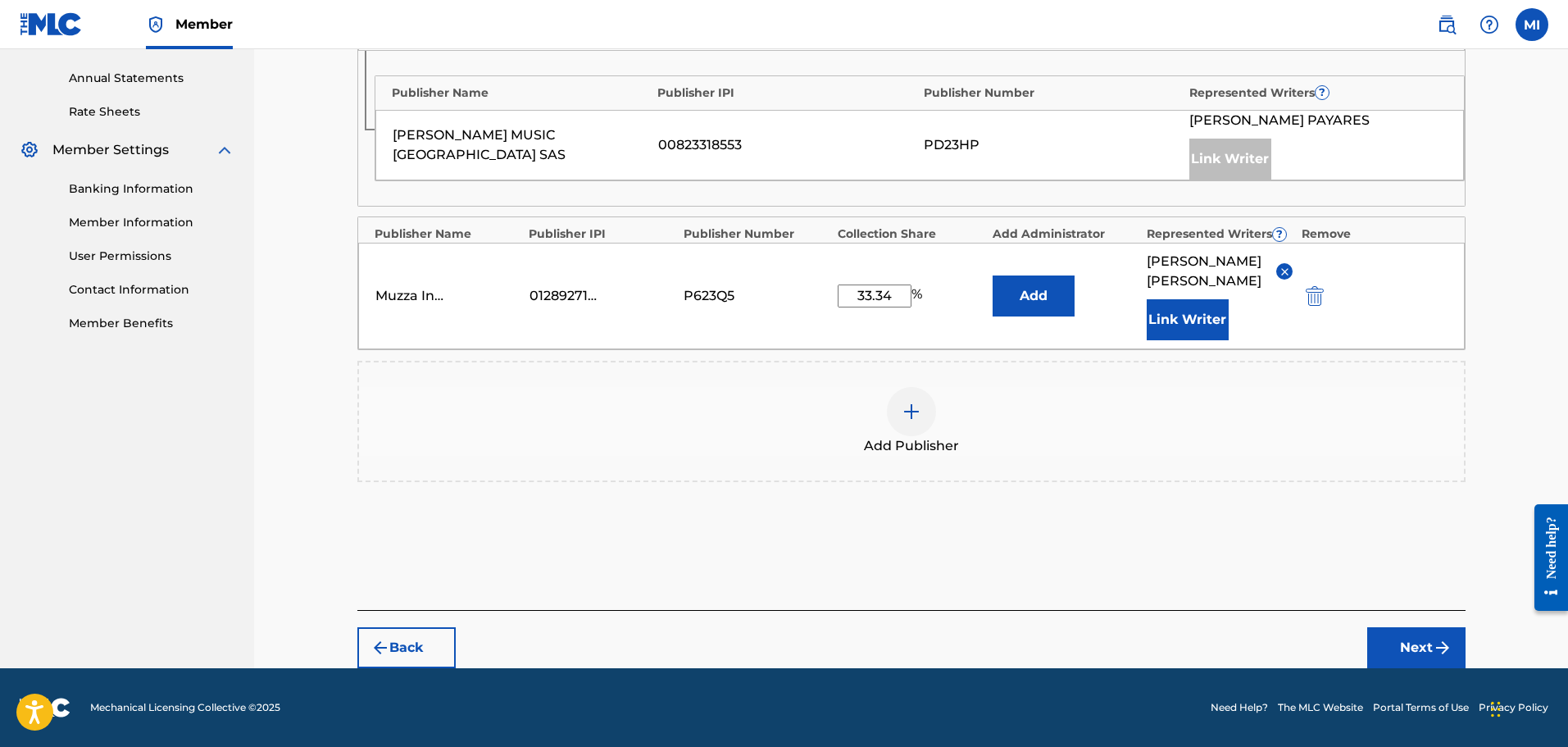
click at [1386, 652] on button "Next" at bounding box center [1417, 648] width 99 height 41
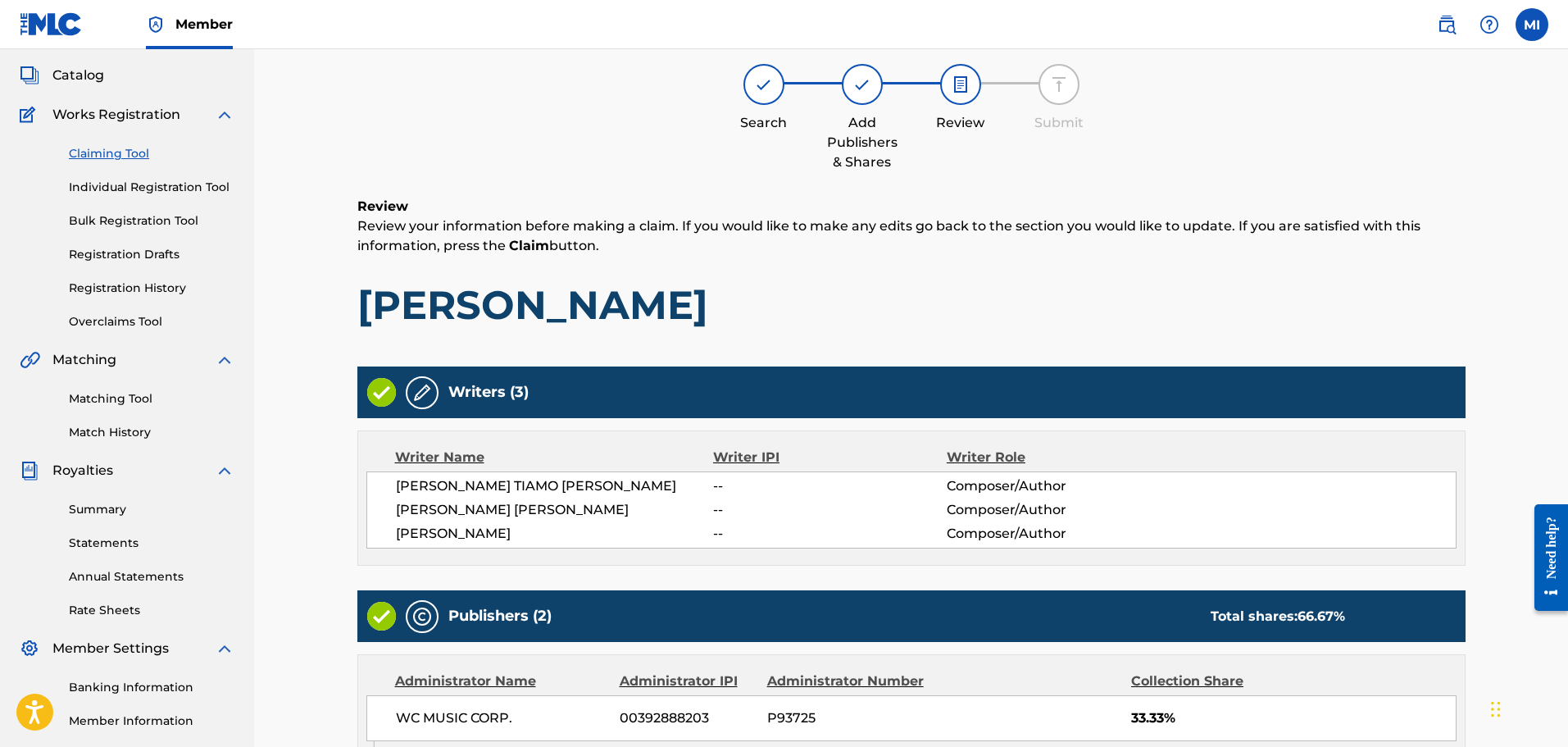
scroll to position [486, 0]
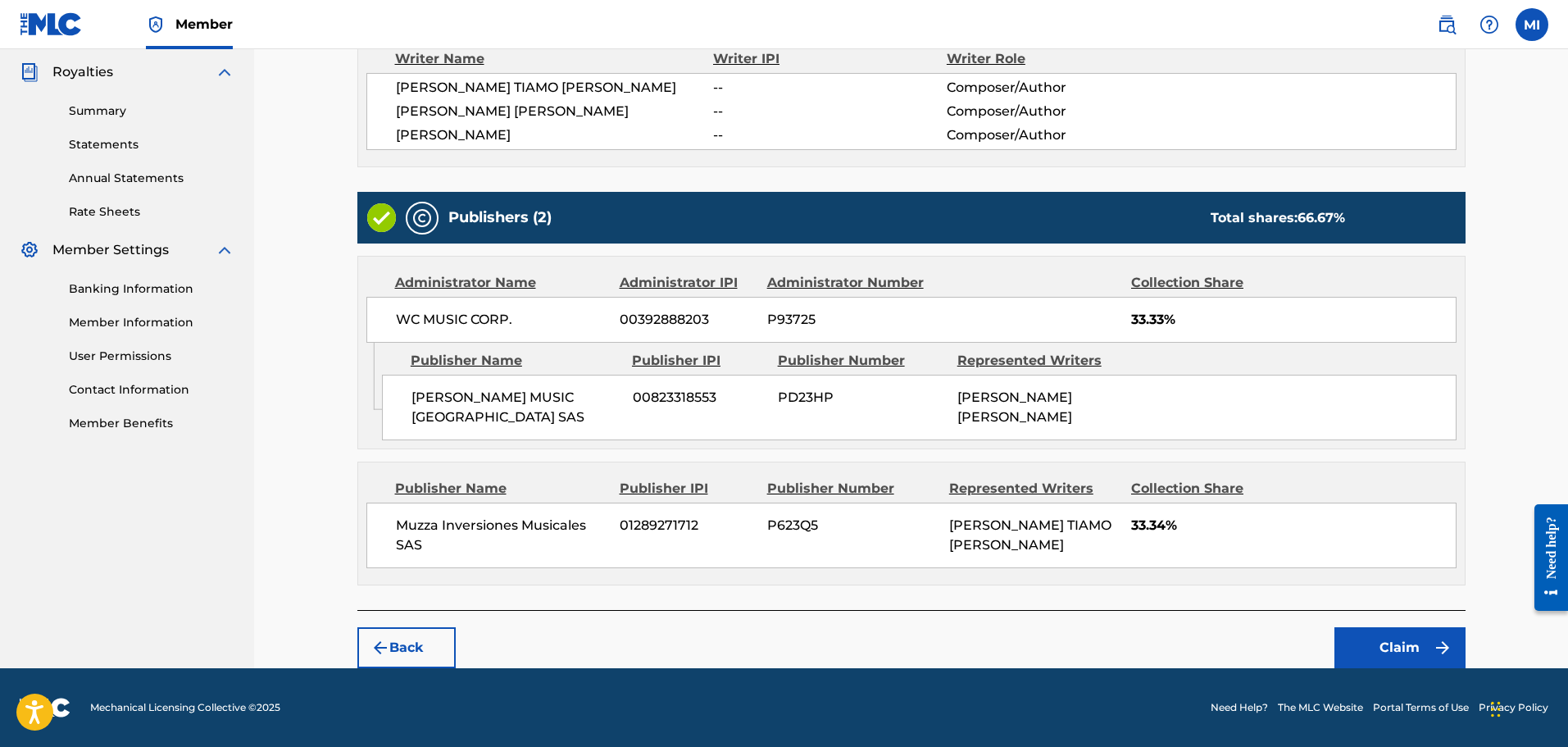
click at [1377, 640] on button "Claim" at bounding box center [1400, 648] width 131 height 41
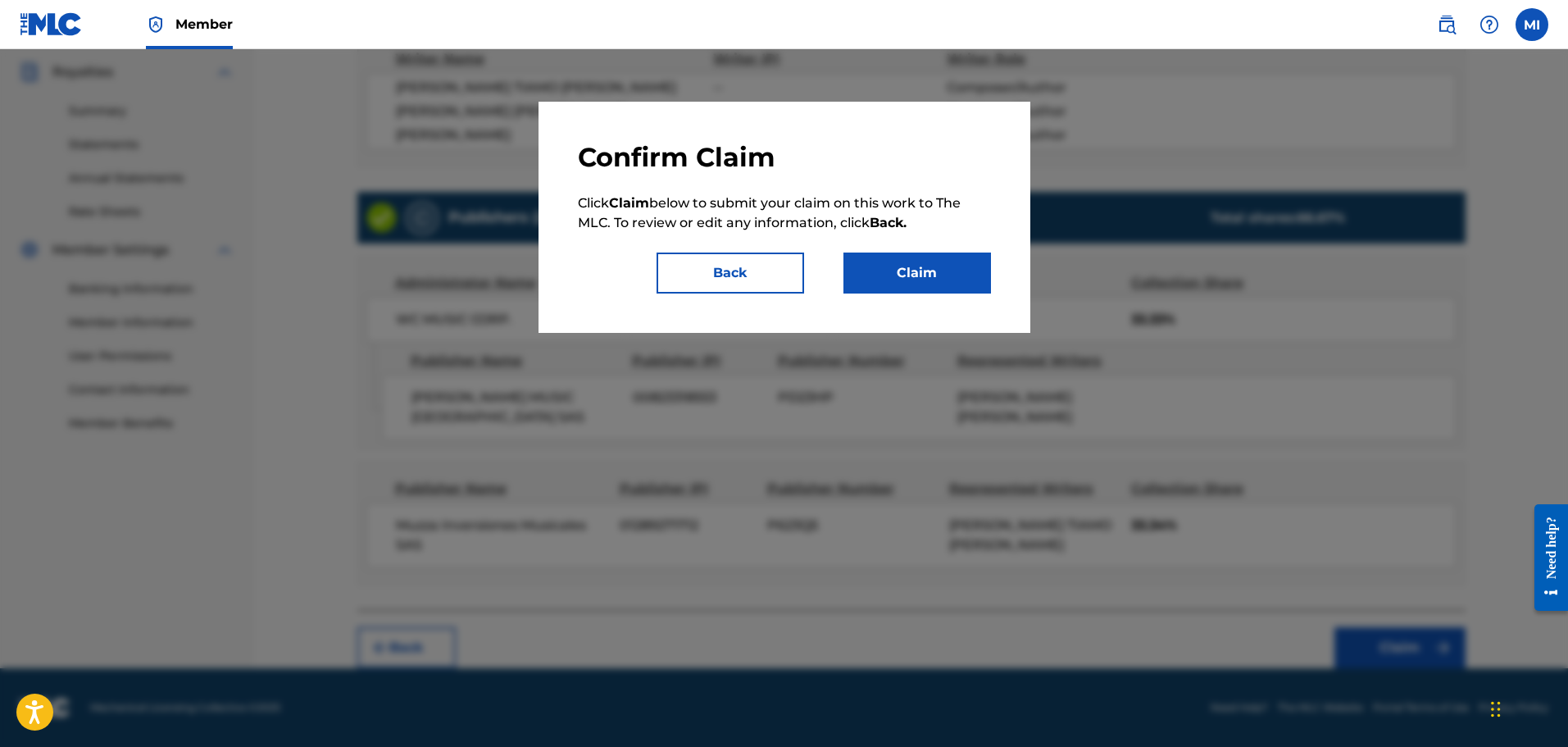
click at [975, 284] on button "Claim" at bounding box center [918, 273] width 148 height 41
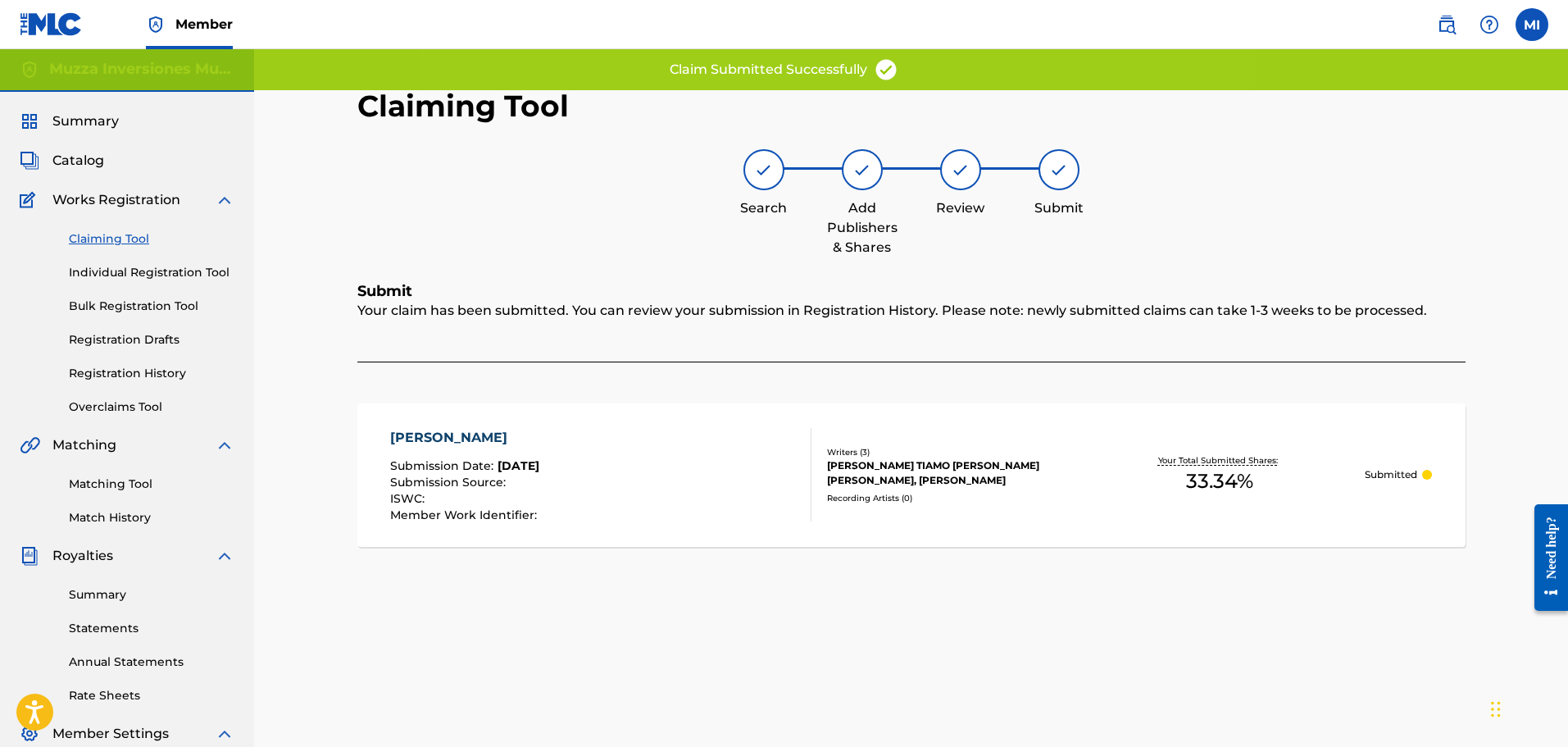
scroll to position [0, 0]
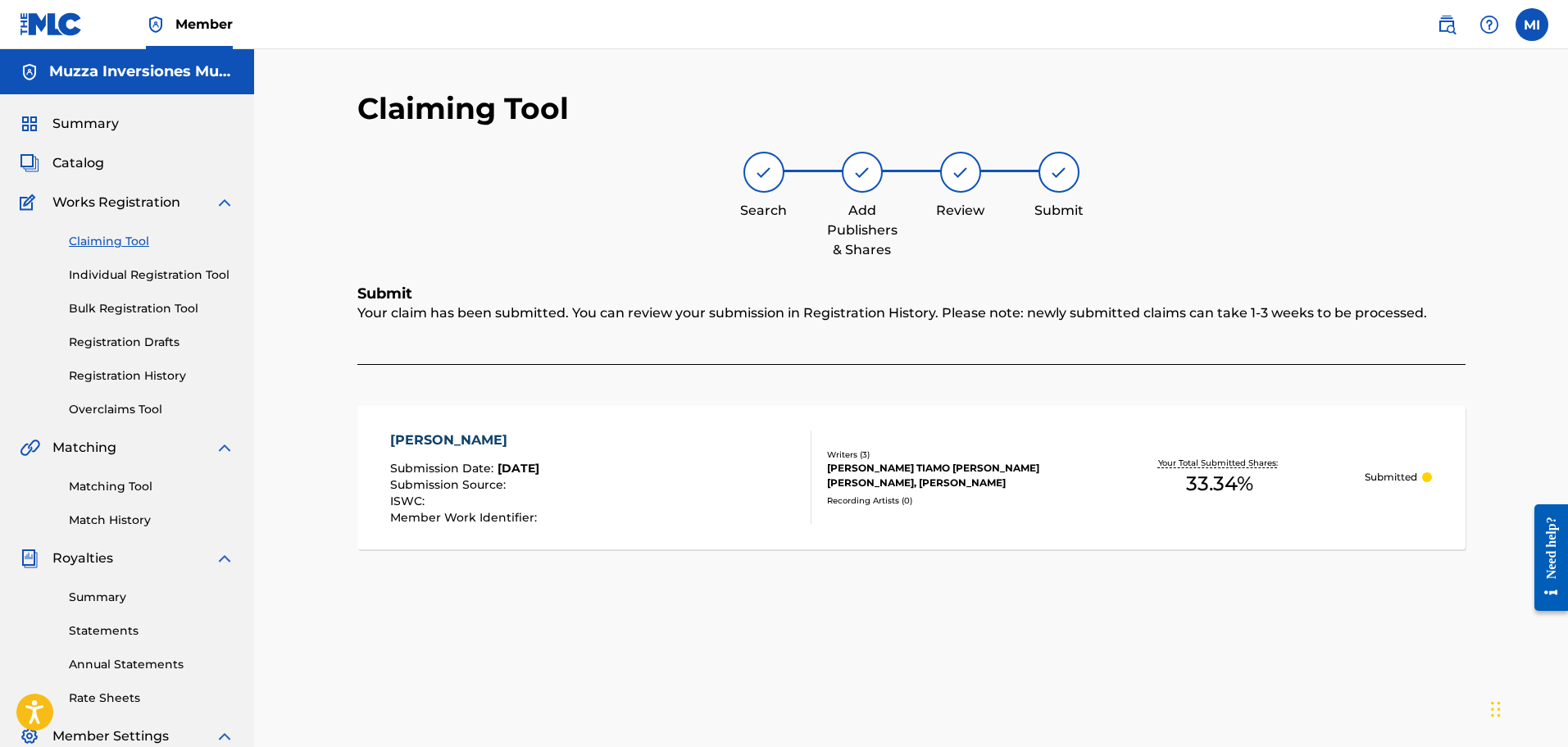
click at [106, 163] on div "Catalog" at bounding box center [127, 164] width 214 height 20
click at [81, 159] on span "Catalog" at bounding box center [78, 164] width 52 height 20
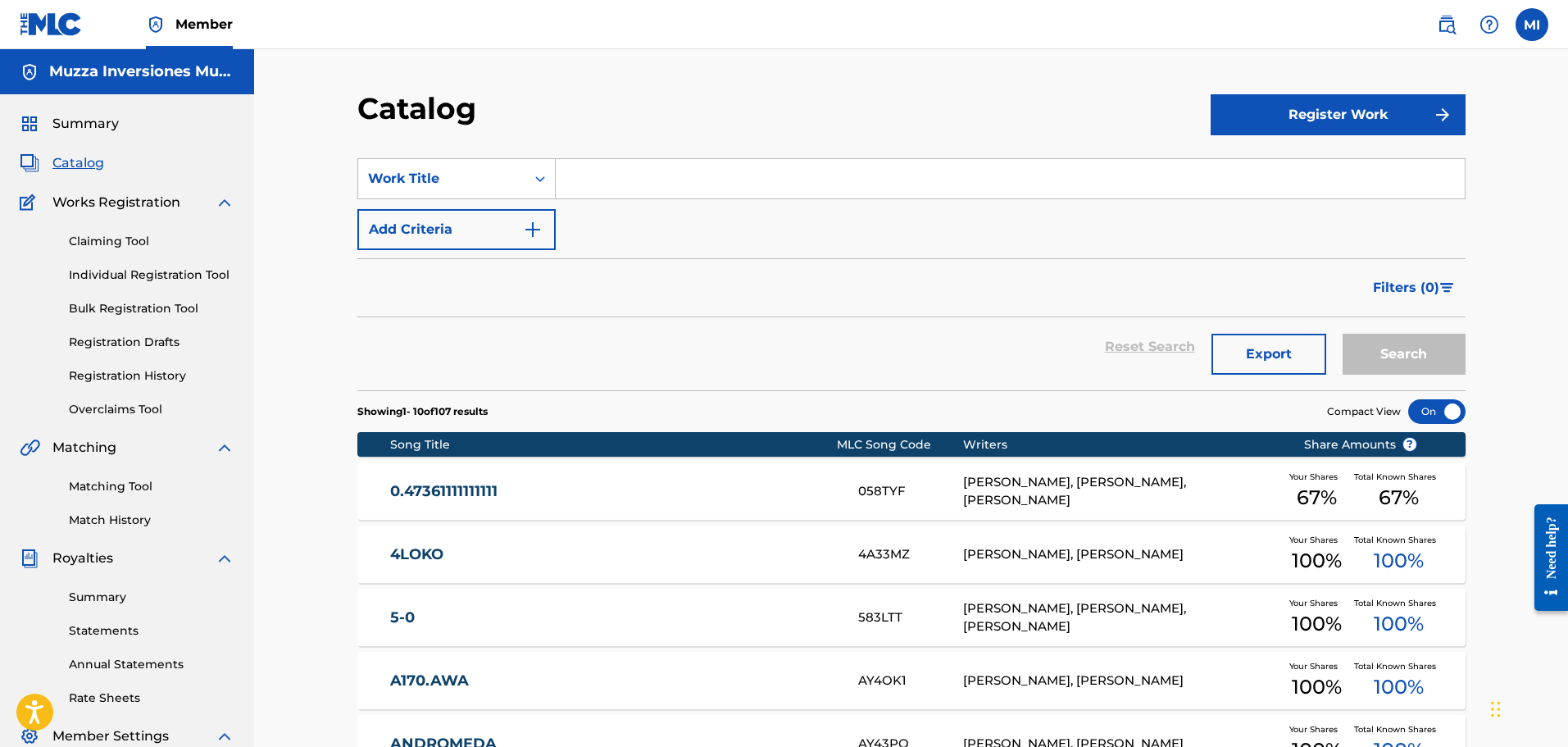
click at [133, 238] on link "Claiming Tool" at bounding box center [152, 241] width 166 height 17
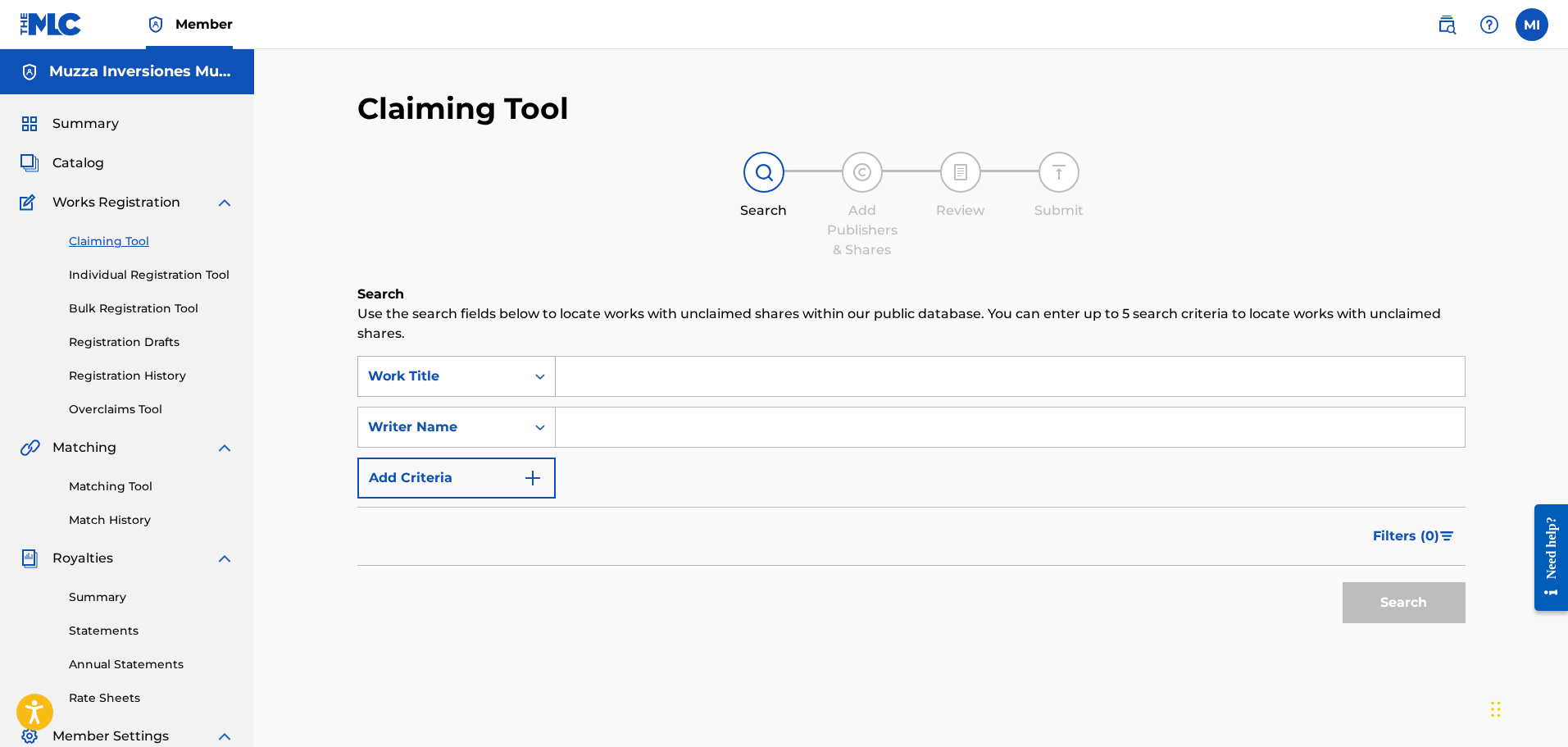
click at [522, 366] on div "Work Title" at bounding box center [442, 376] width 168 height 31
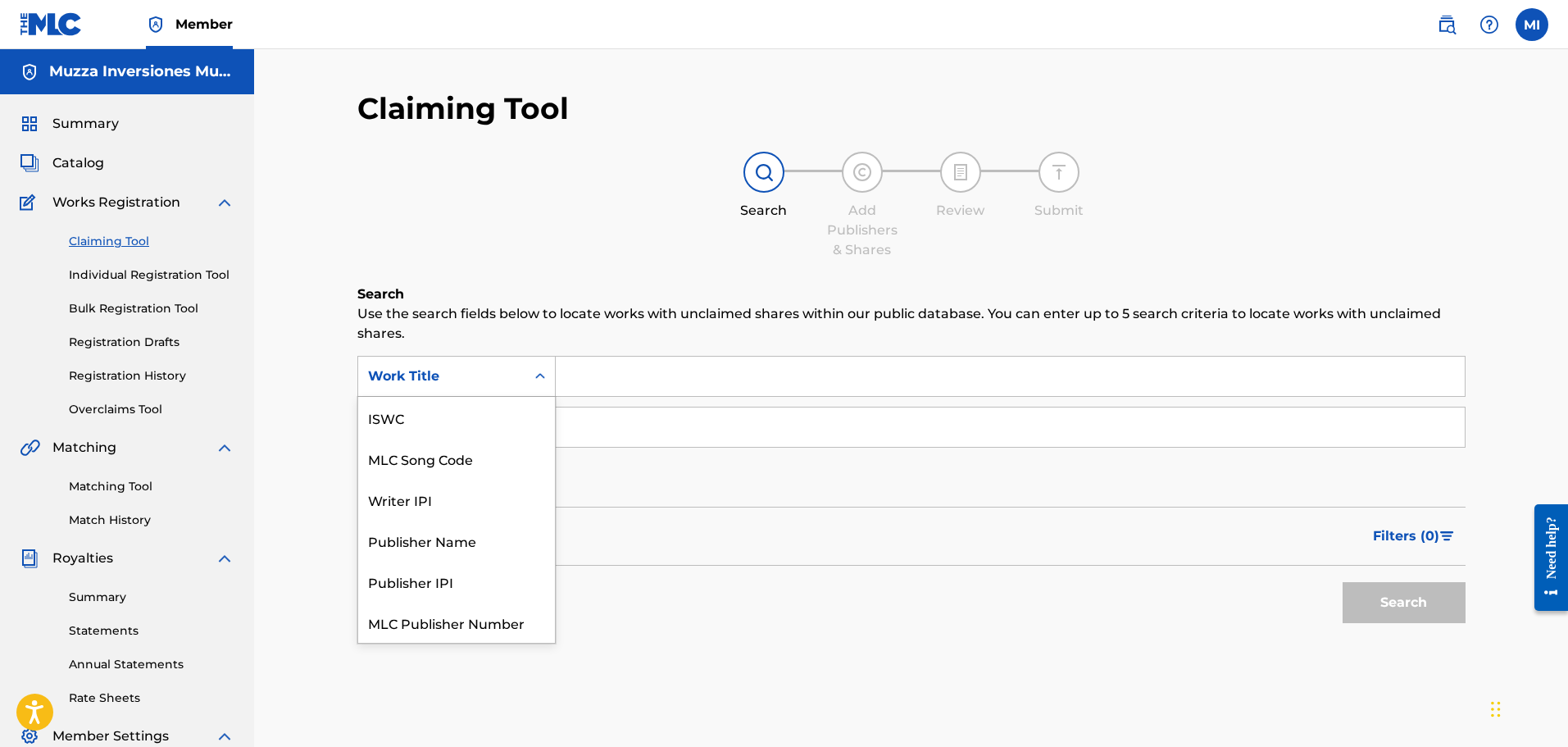
scroll to position [41, 0]
click at [460, 434] on div "MLC Song Code" at bounding box center [456, 417] width 196 height 41
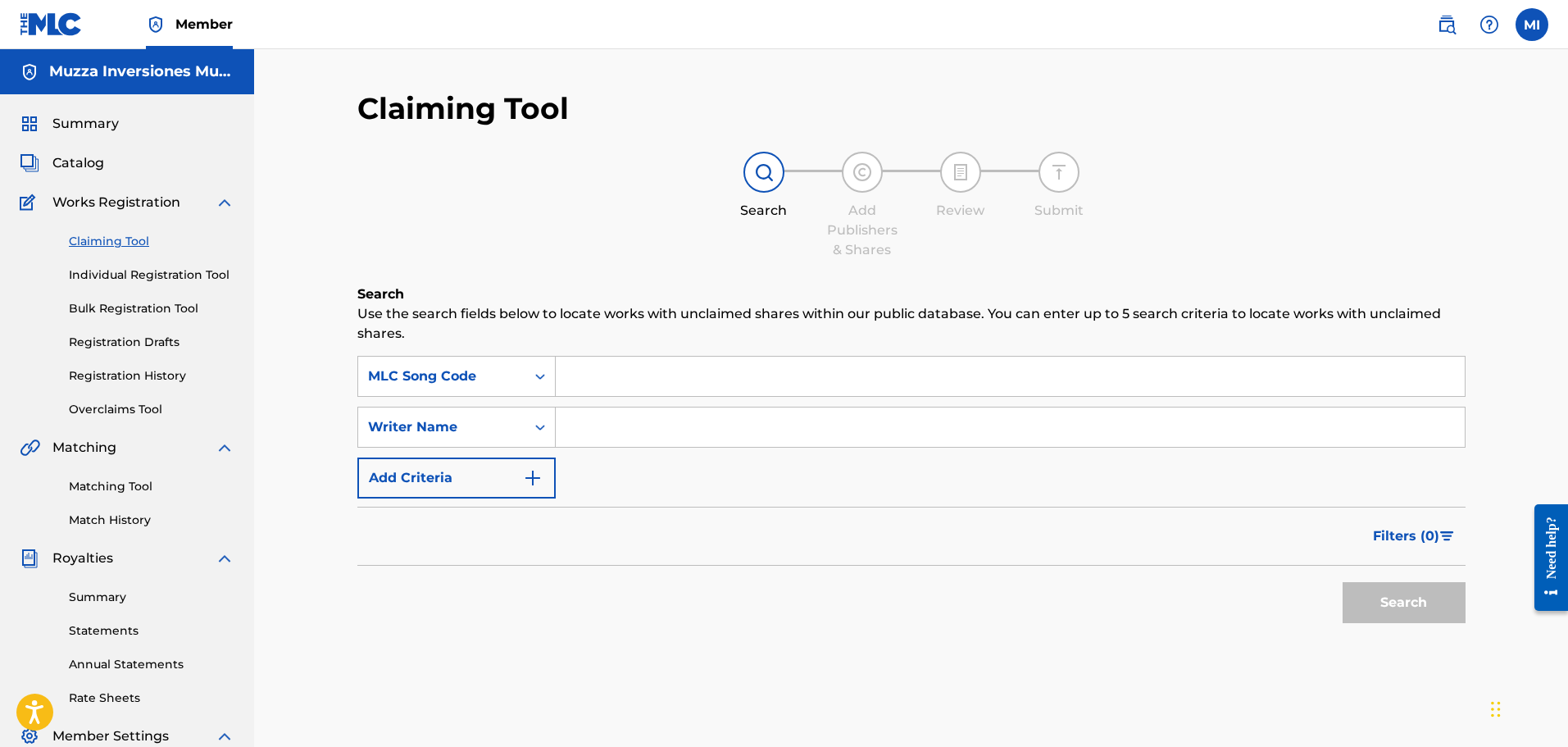
drag, startPoint x: 624, startPoint y: 398, endPoint x: 674, endPoint y: 386, distance: 51.4
click at [674, 386] on input "Search Form" at bounding box center [1010, 376] width 909 height 39
paste input "LE91HK"
type input "LE91HK"
click at [1478, 626] on div "Claiming Tool Search Add Publishers & Shares Review Submit Search Use the searc…" at bounding box center [911, 514] width 1148 height 848
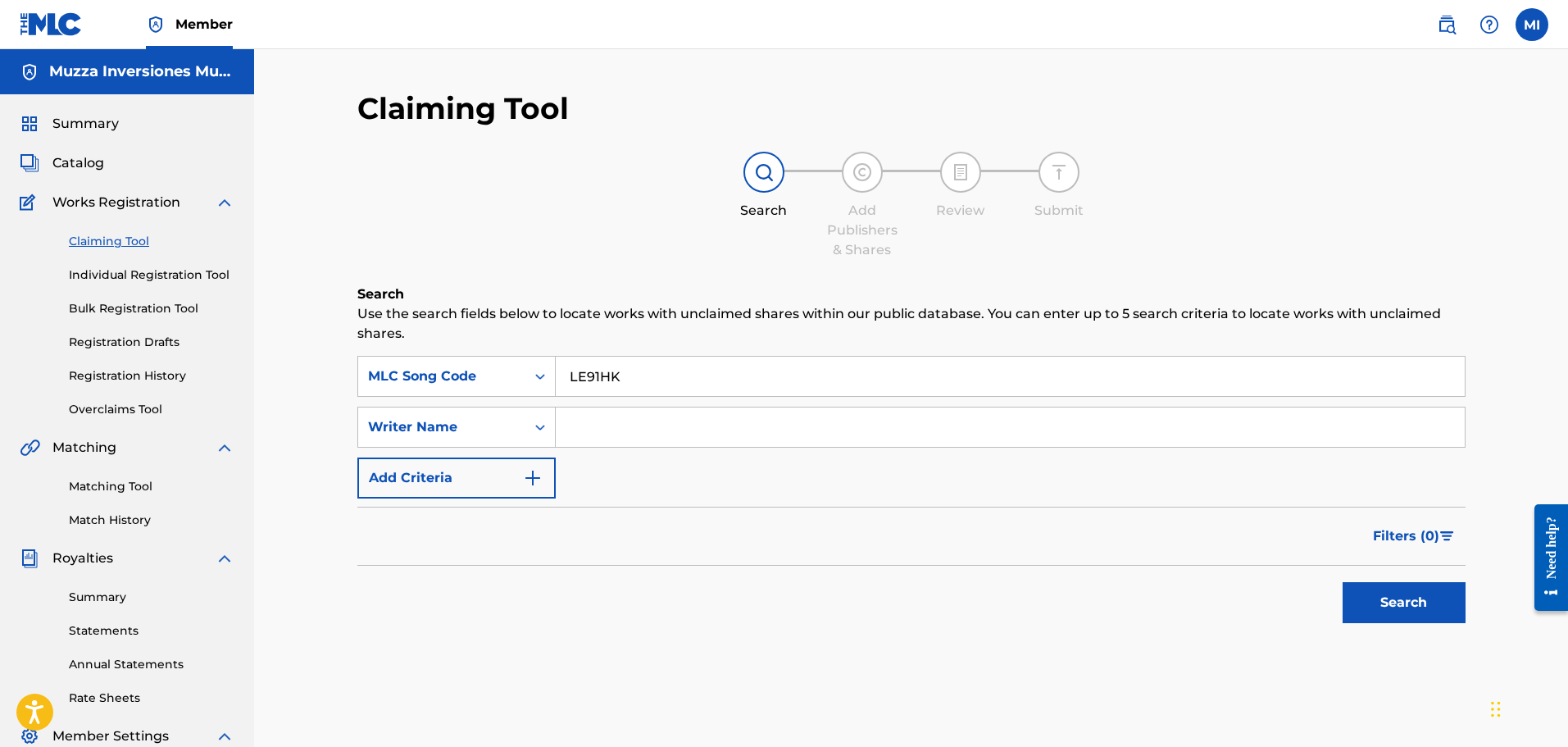
click at [1420, 611] on button "Search" at bounding box center [1404, 602] width 123 height 41
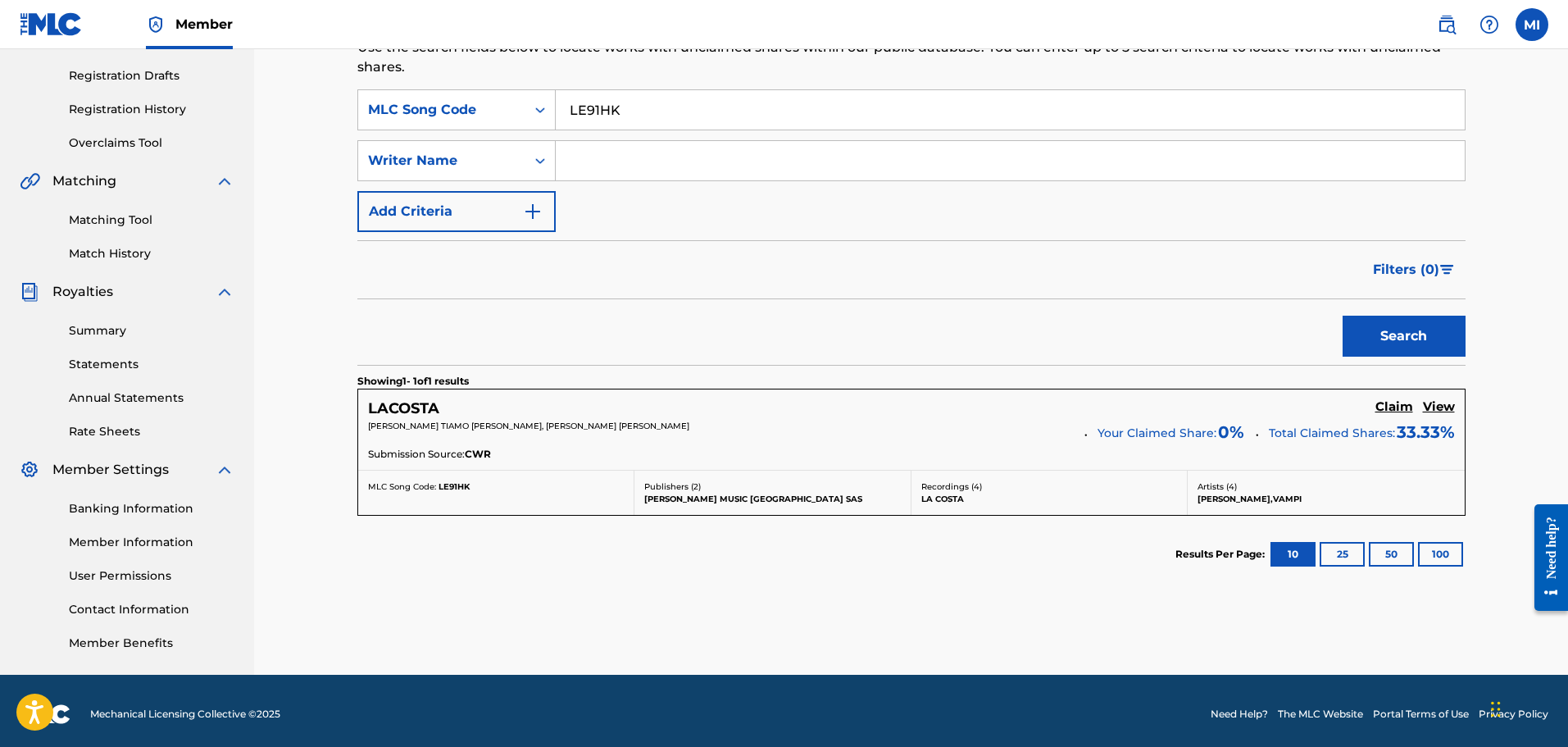
scroll to position [273, 0]
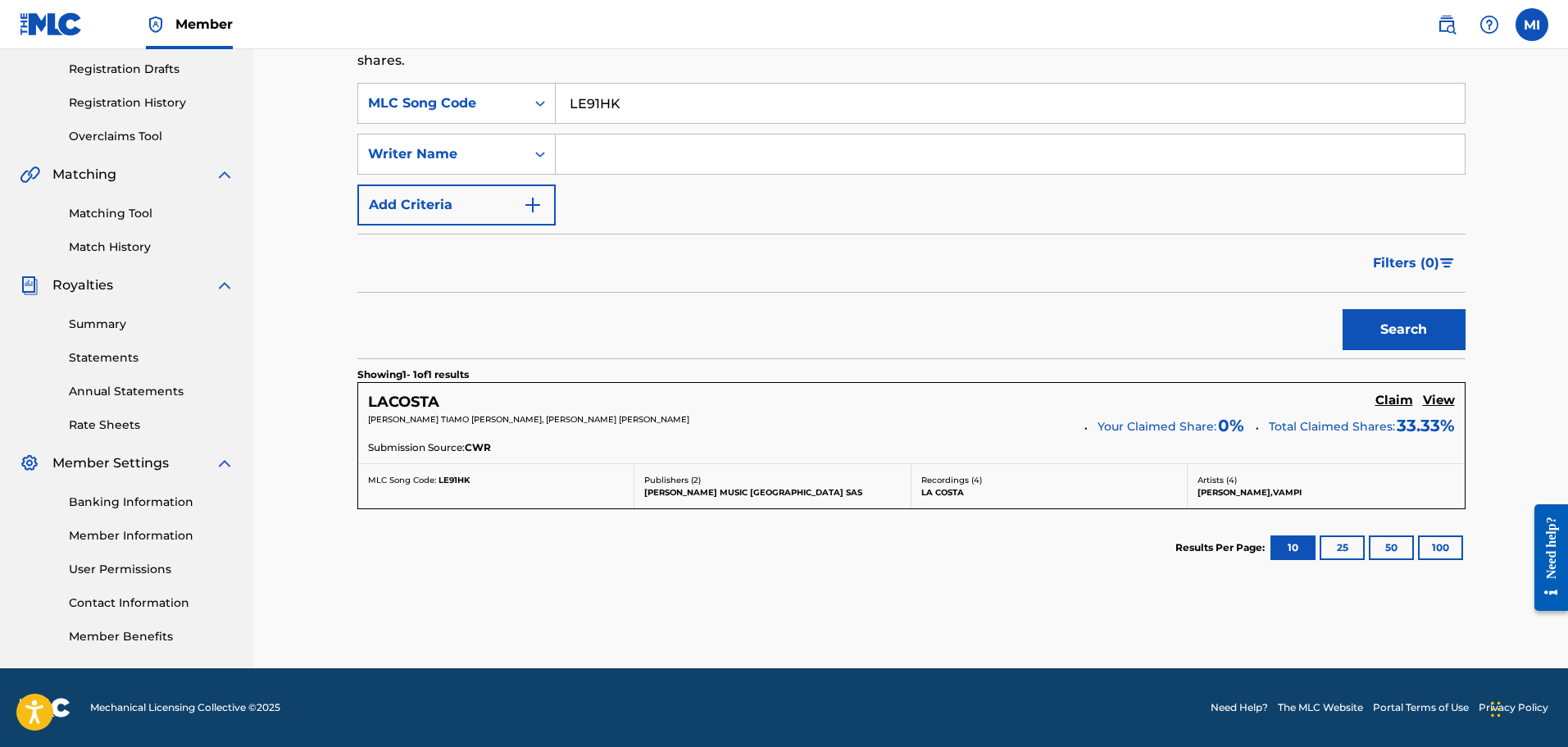
click at [374, 408] on h5 "LACOSTA" at bounding box center [404, 402] width 71 height 19
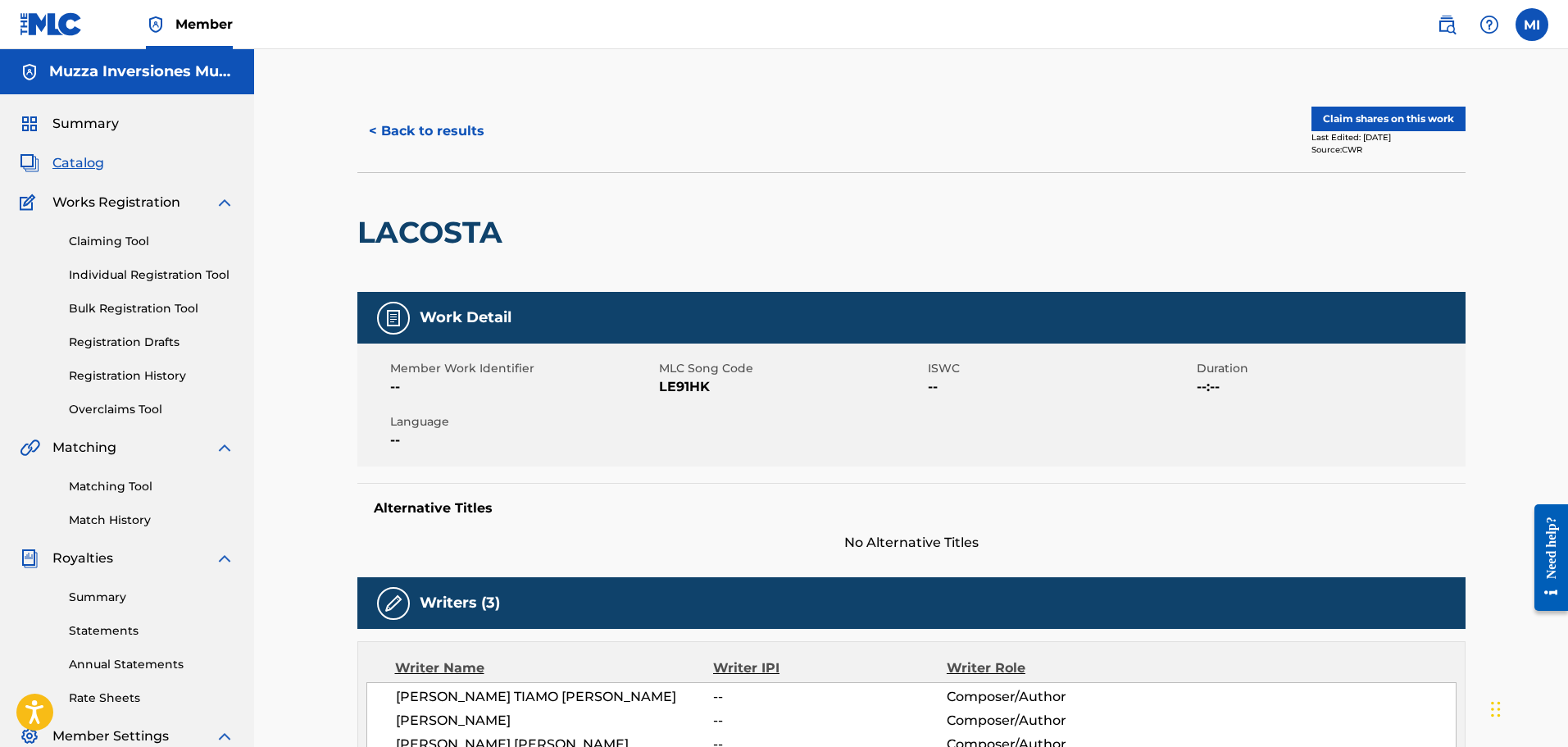
click at [1379, 113] on button "Claim shares on this work" at bounding box center [1389, 119] width 154 height 25
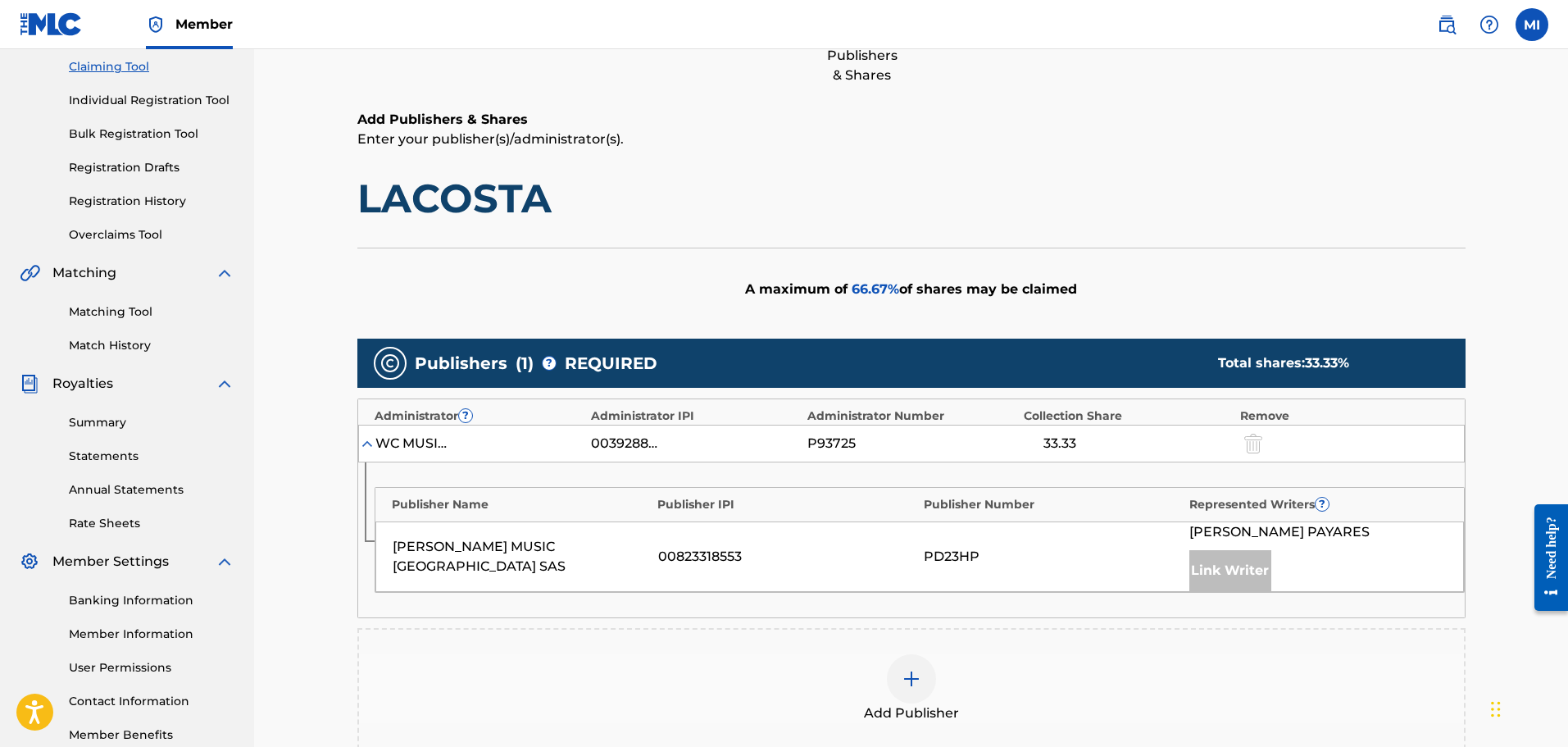
scroll to position [410, 0]
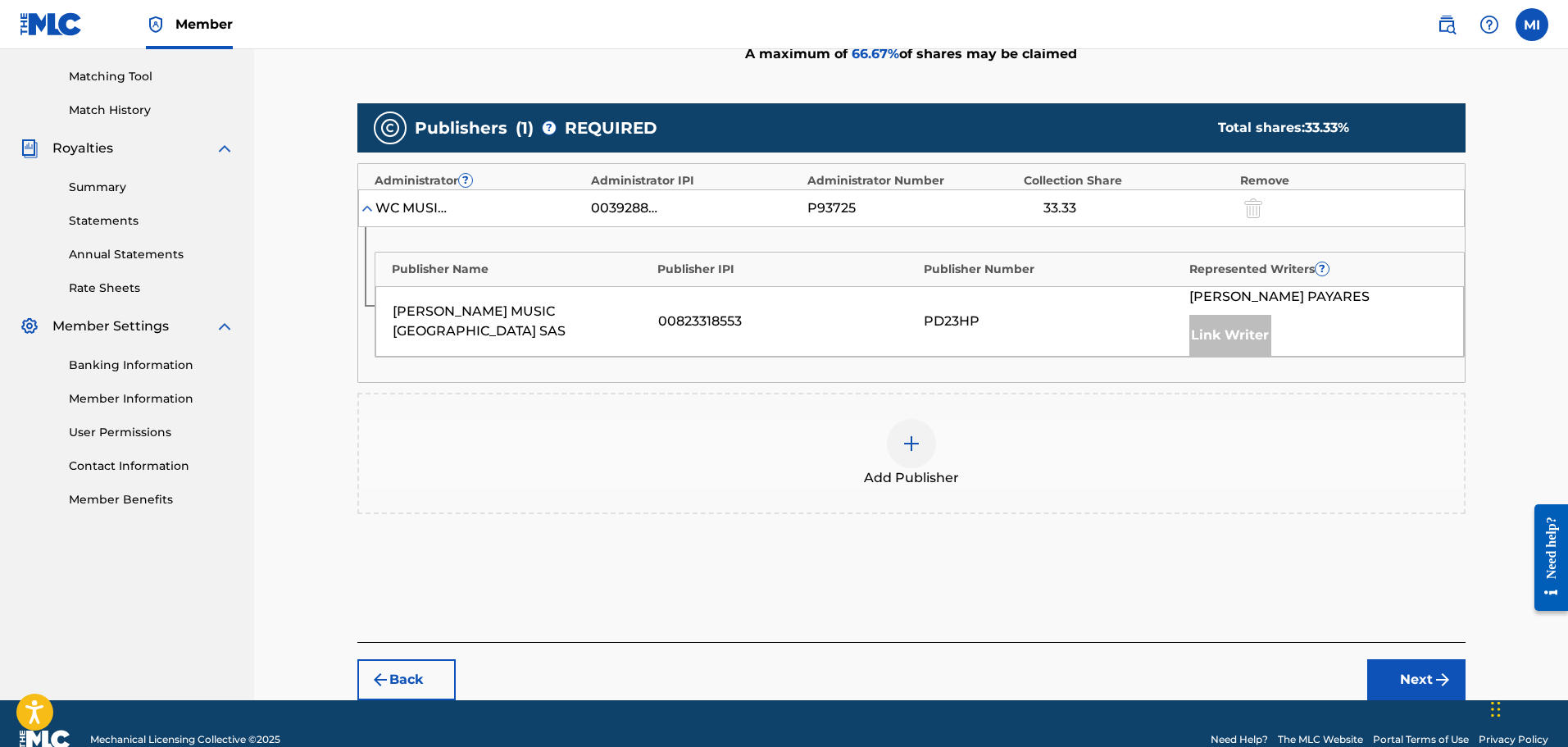
click at [911, 447] on img at bounding box center [911, 444] width 20 height 20
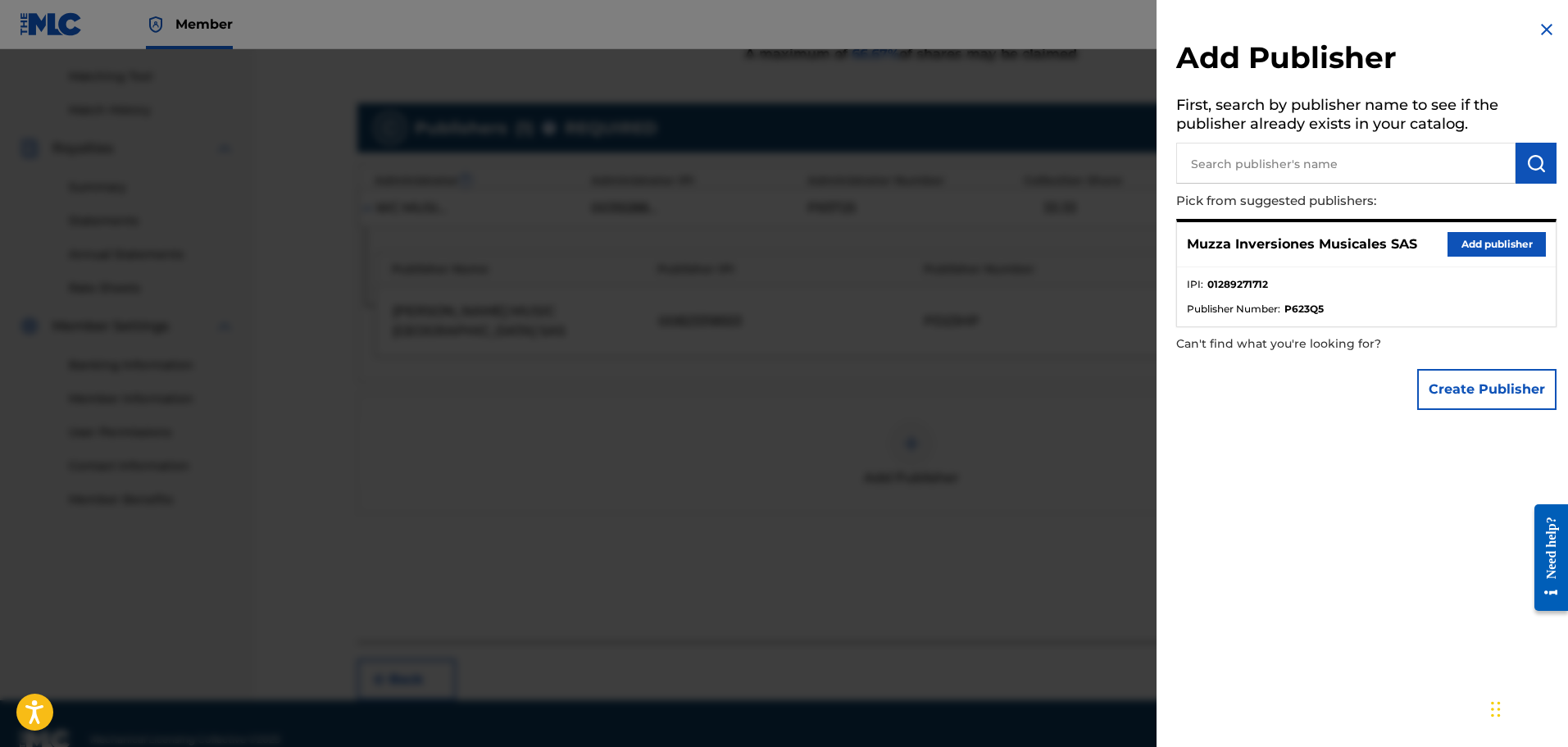
click at [1453, 237] on button "Add publisher" at bounding box center [1497, 244] width 99 height 25
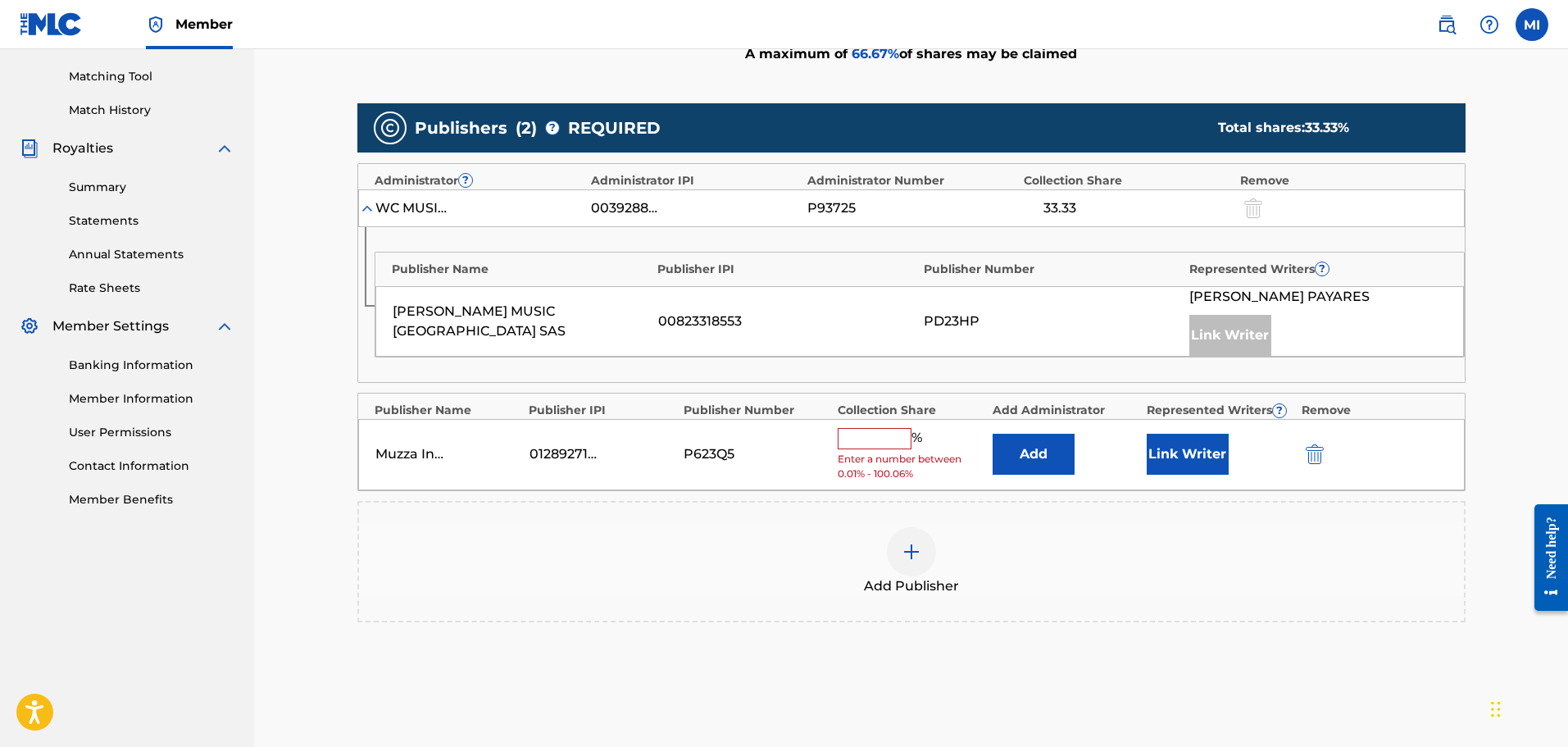
click at [876, 427] on div "Muzza Inversiones Musicales SAS 01289271712 P623Q5 % Enter a number between 0.0…" at bounding box center [911, 454] width 1107 height 71
click at [876, 435] on input "text" at bounding box center [875, 439] width 74 height 21
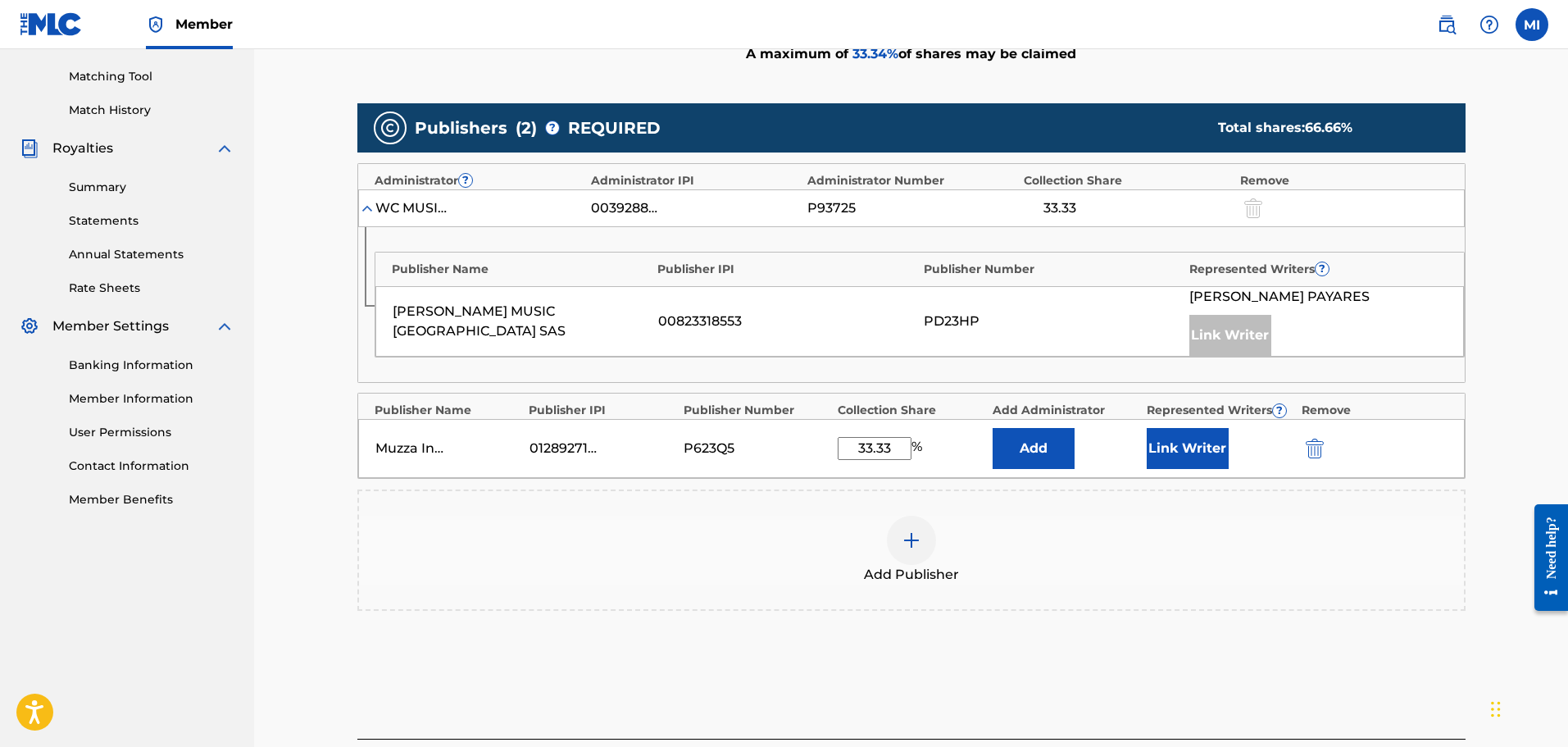
type input "33.33"
click at [1215, 453] on button "Link Writer" at bounding box center [1188, 449] width 82 height 41
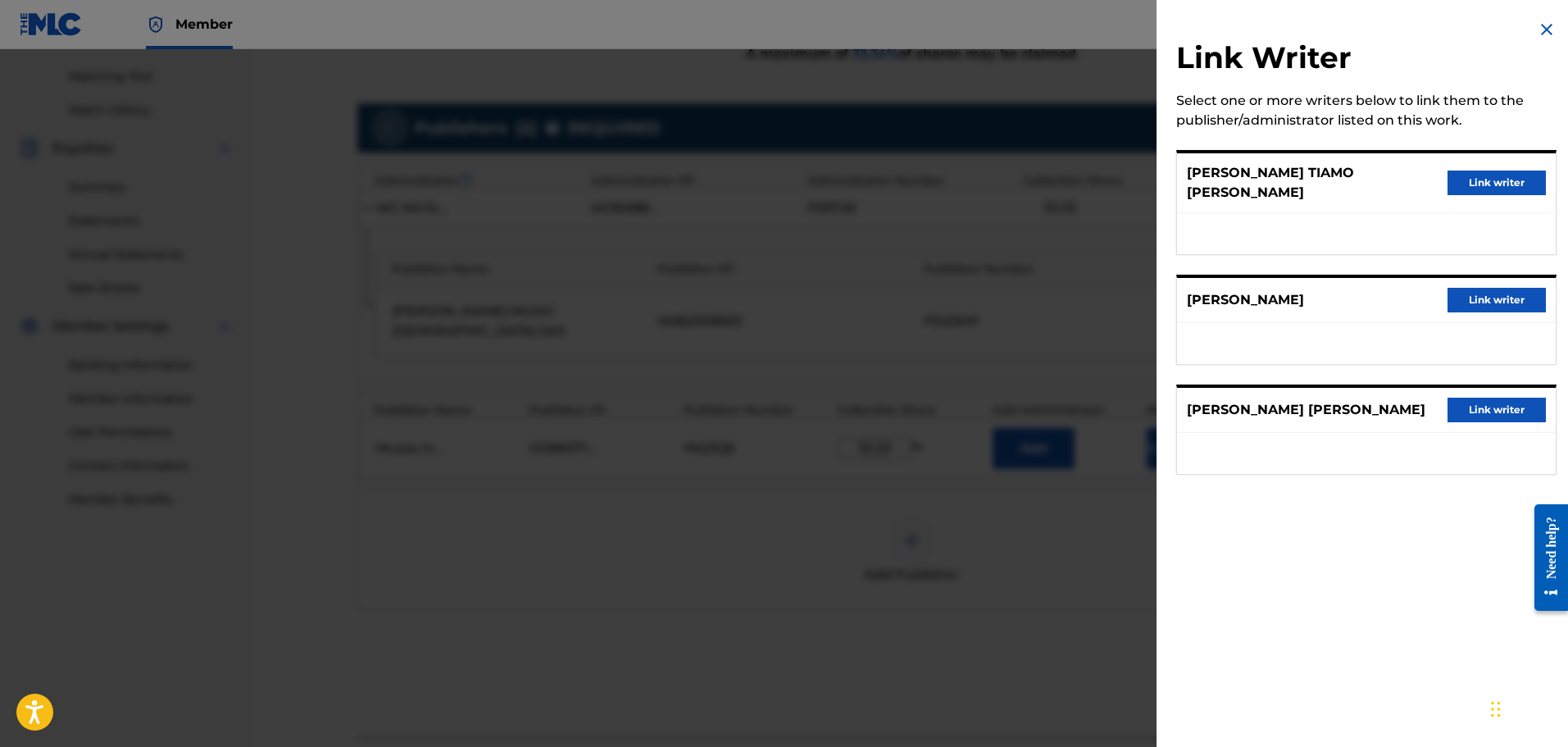
click at [1471, 171] on button "Link writer" at bounding box center [1497, 183] width 99 height 25
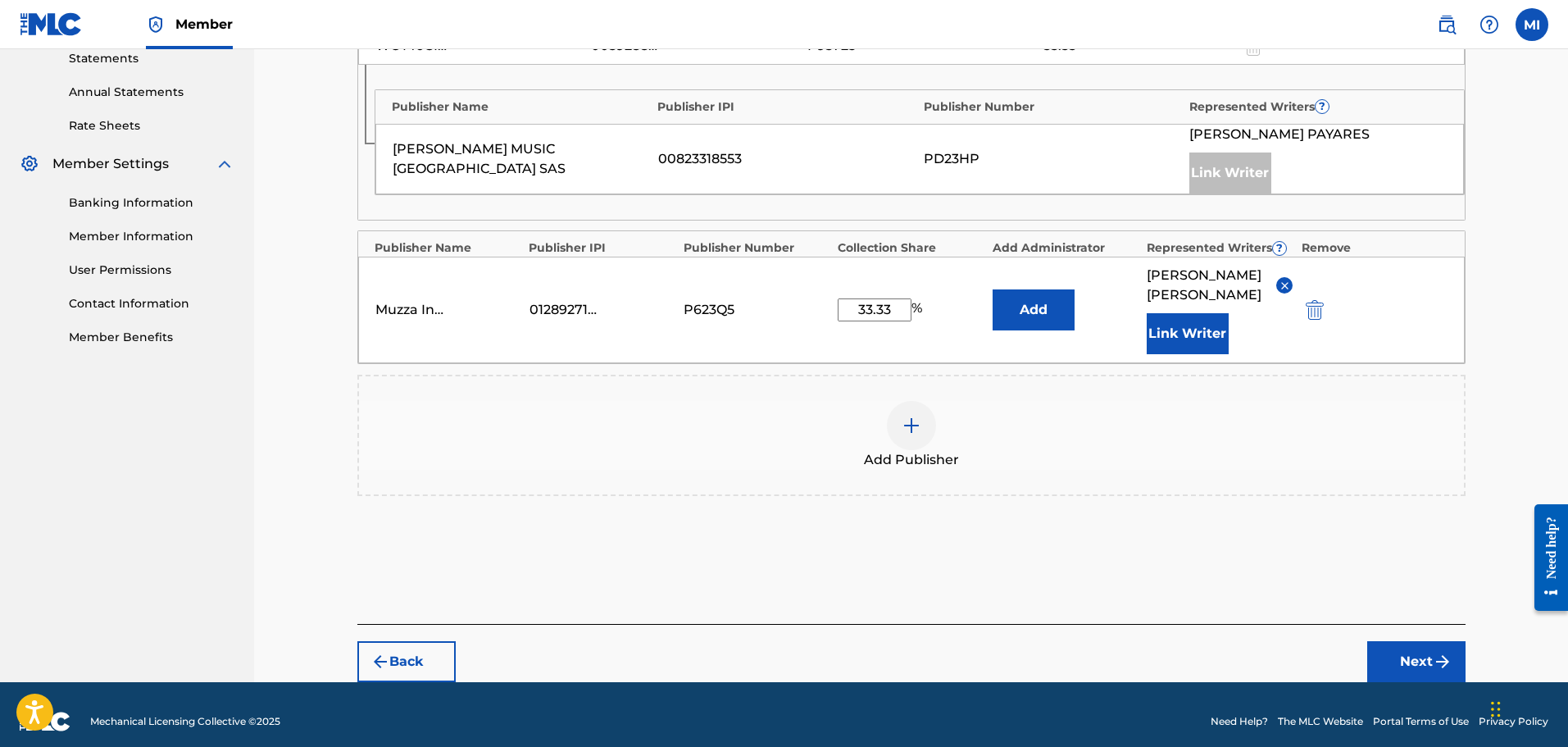
scroll to position [586, 0]
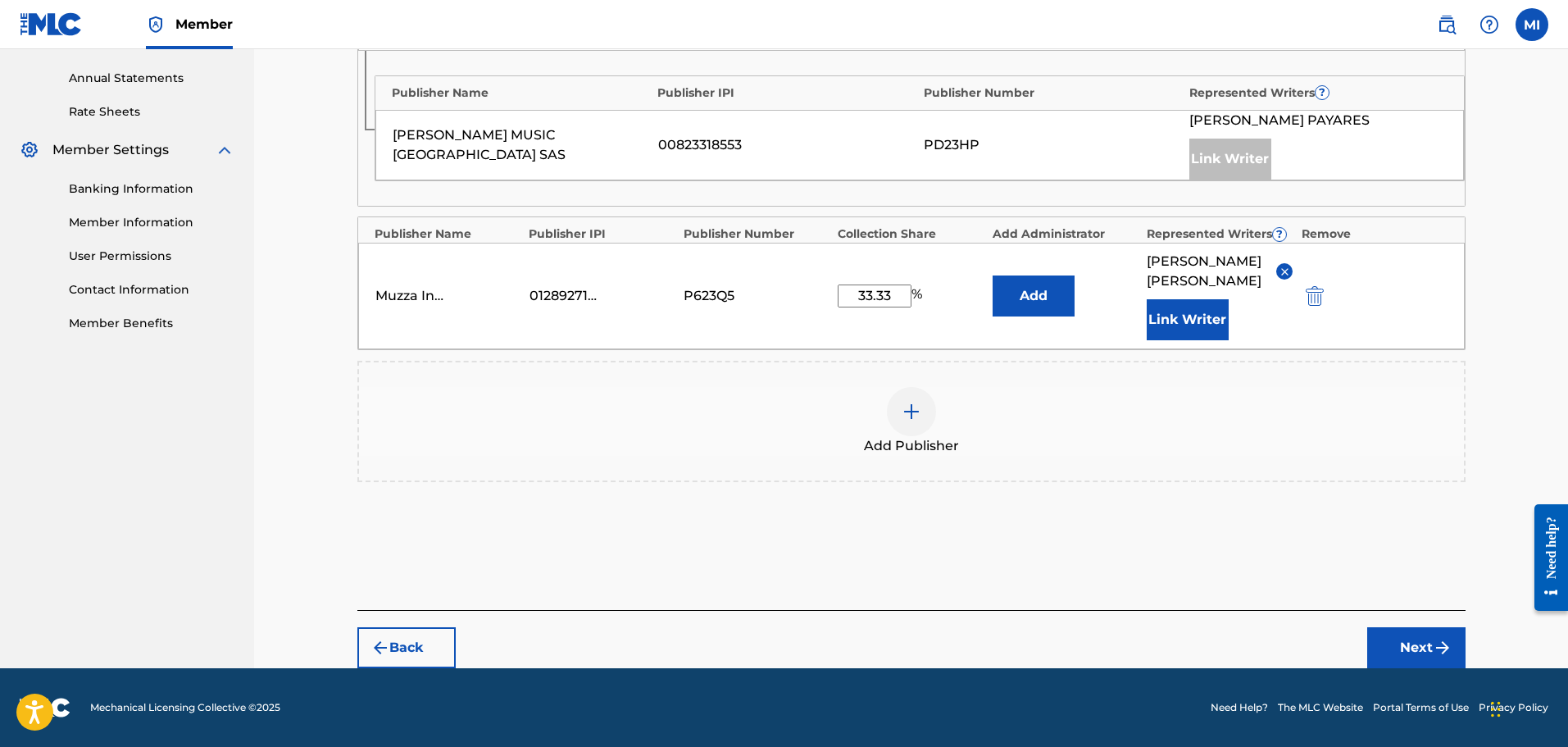
click at [1405, 646] on button "Next" at bounding box center [1417, 648] width 99 height 41
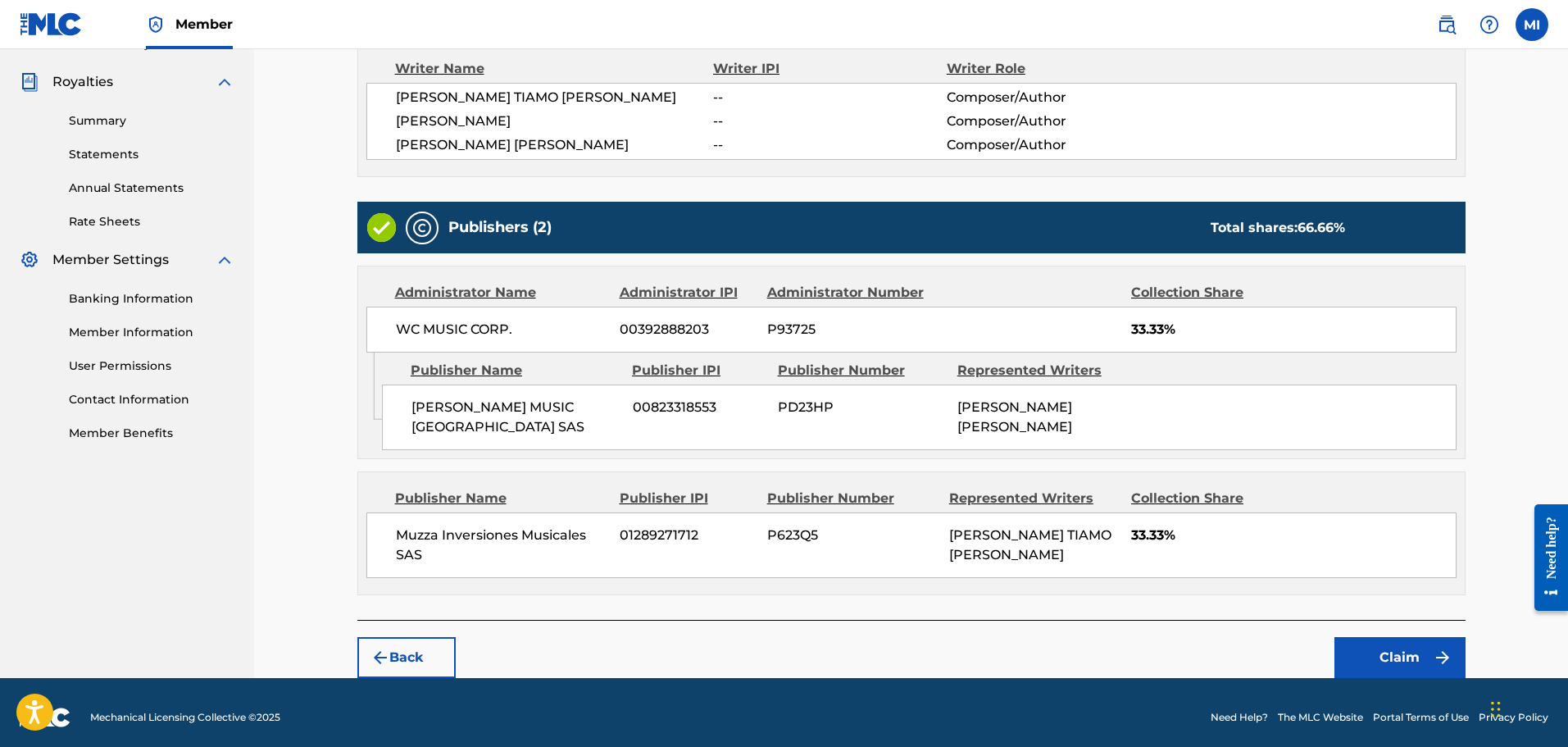
scroll to position [486, 0]
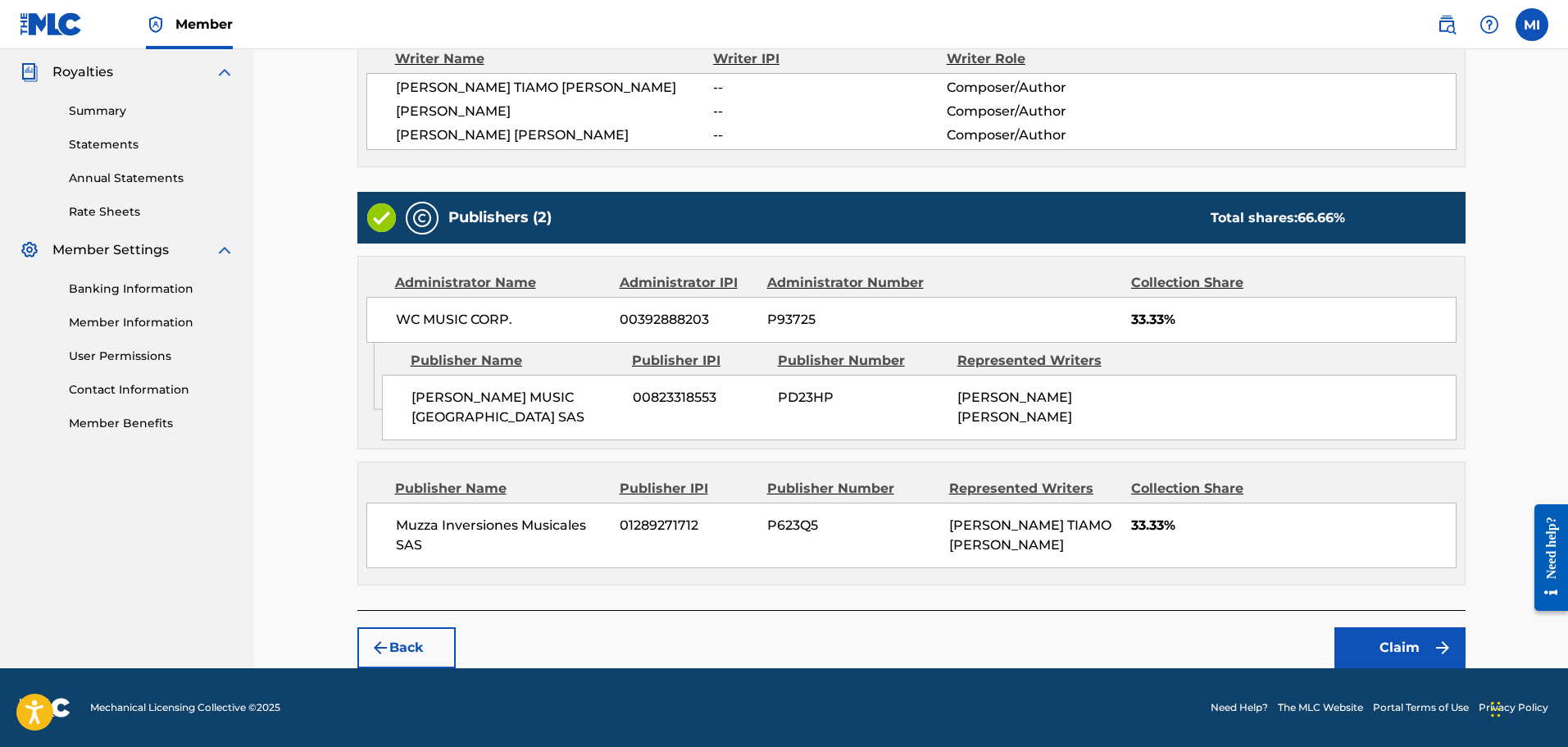
click at [1380, 643] on button "Claim" at bounding box center [1400, 648] width 131 height 41
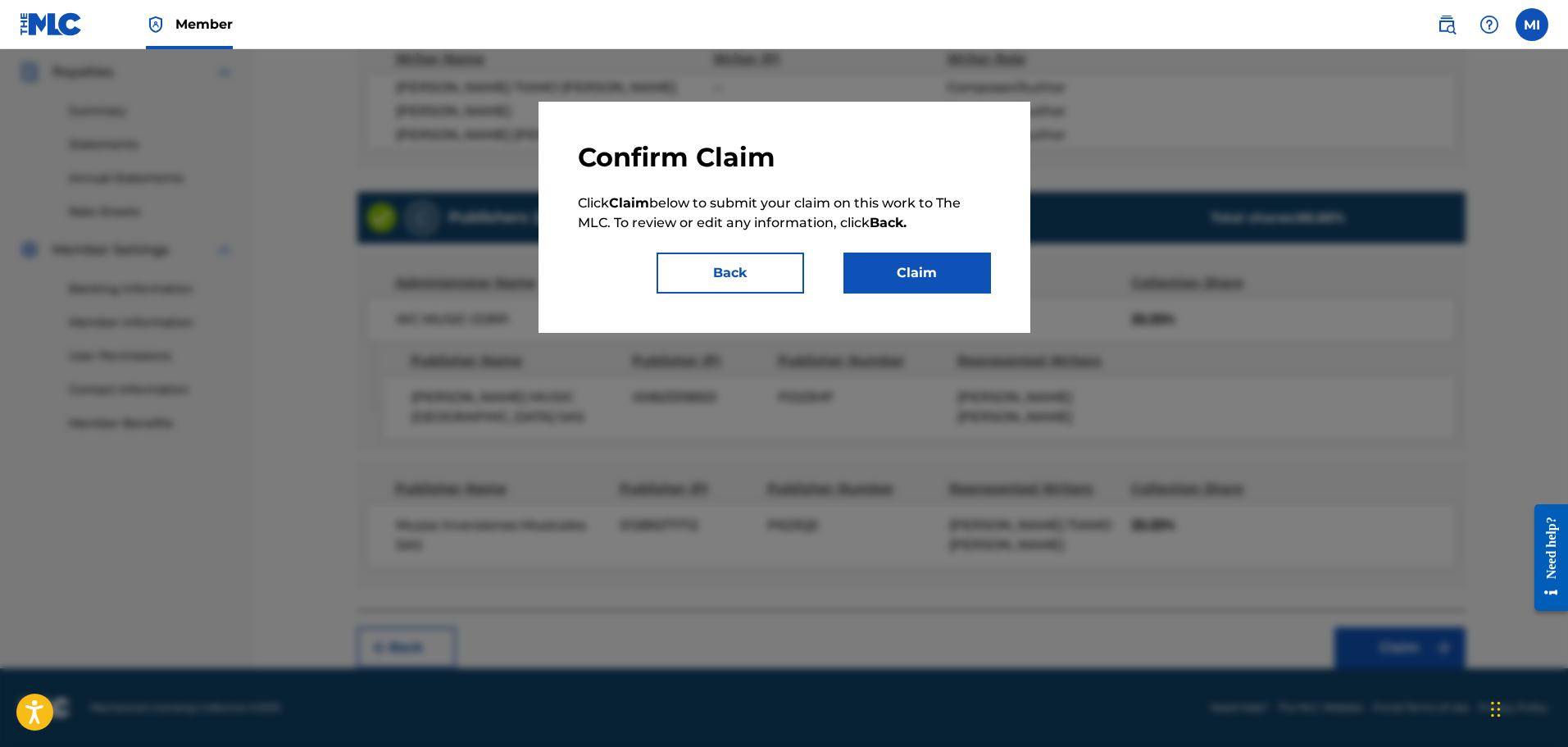
click at [962, 276] on button "Claim" at bounding box center [918, 273] width 148 height 41
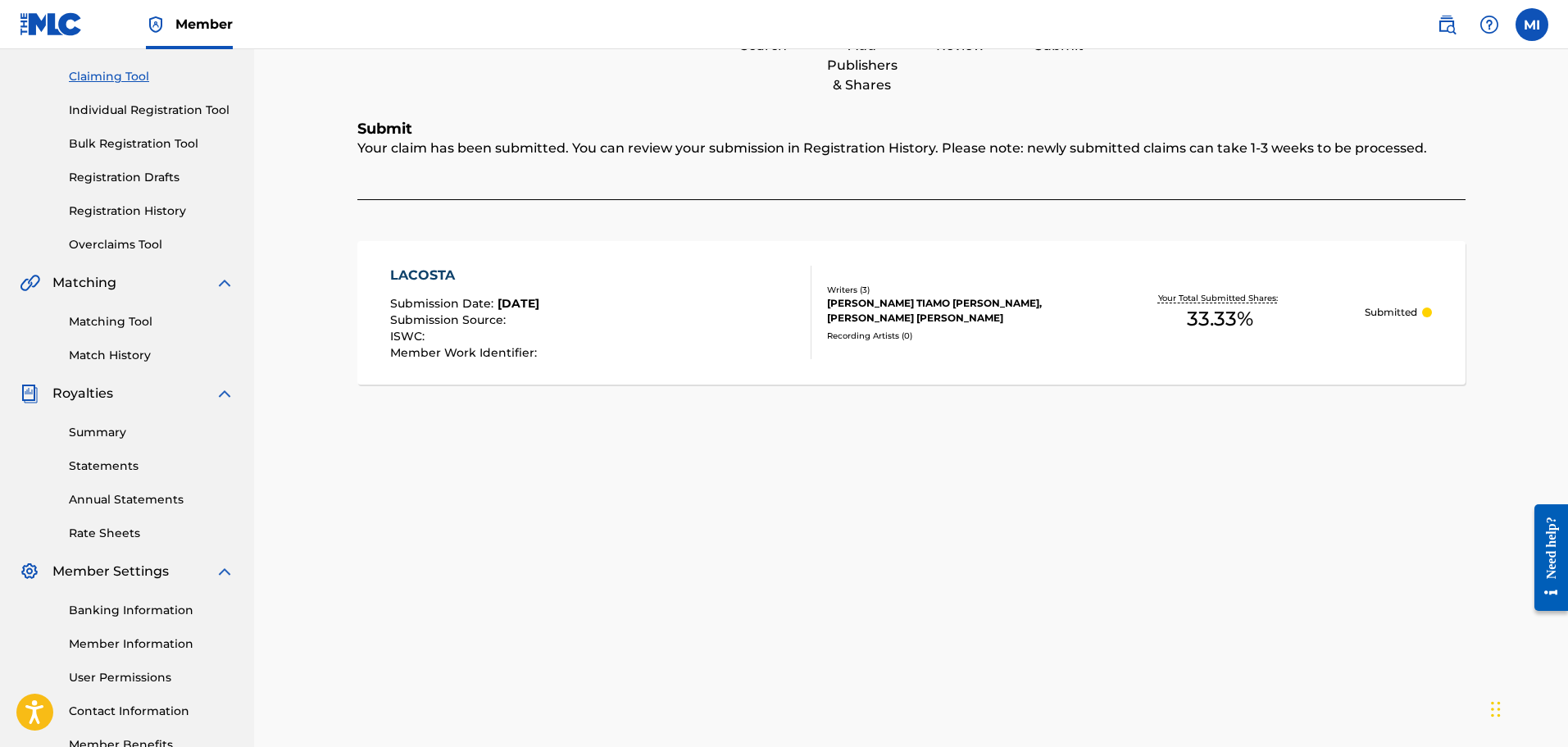
scroll to position [24, 0]
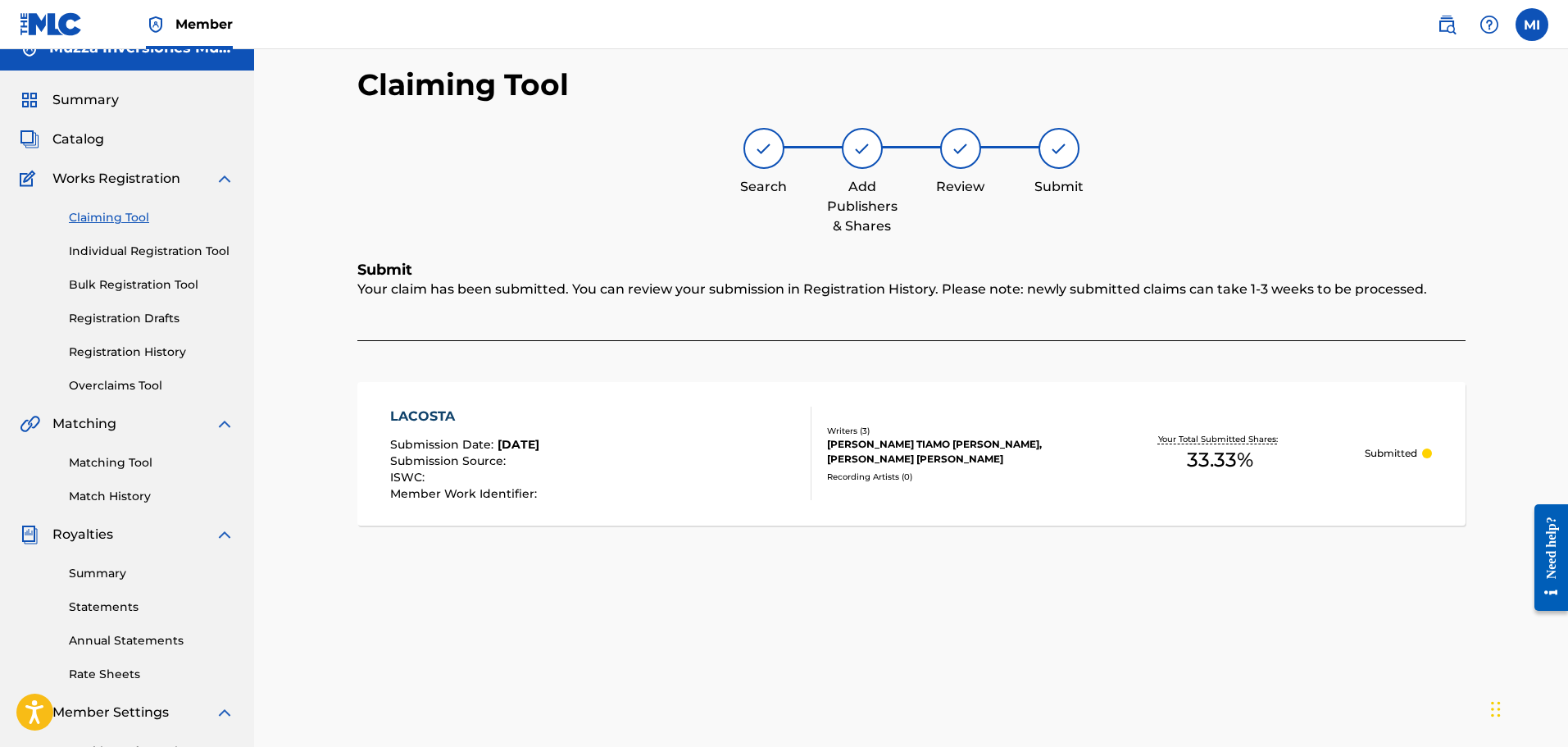
click at [59, 91] on span "Summary" at bounding box center [85, 100] width 67 height 20
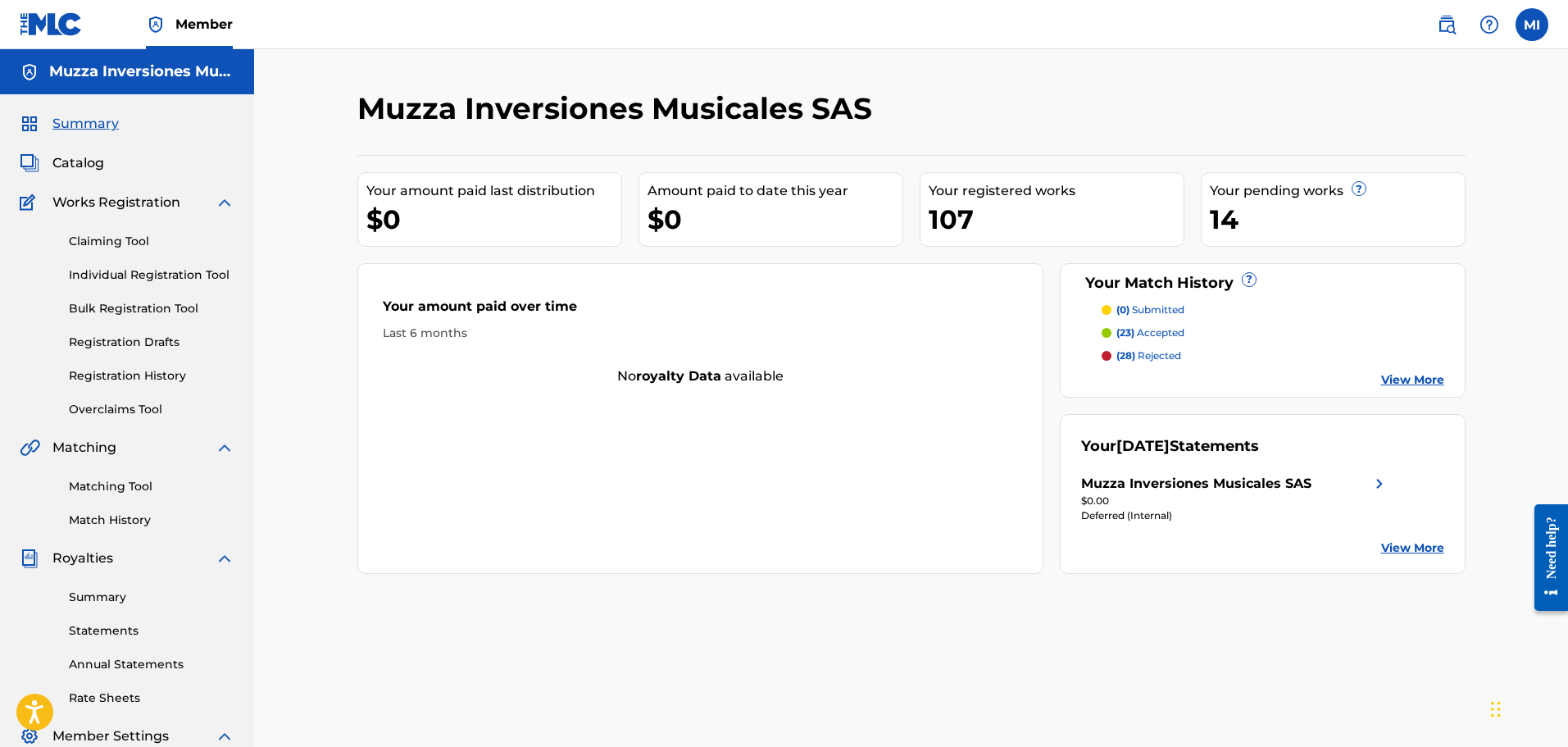
click at [73, 156] on span "Catalog" at bounding box center [78, 164] width 52 height 20
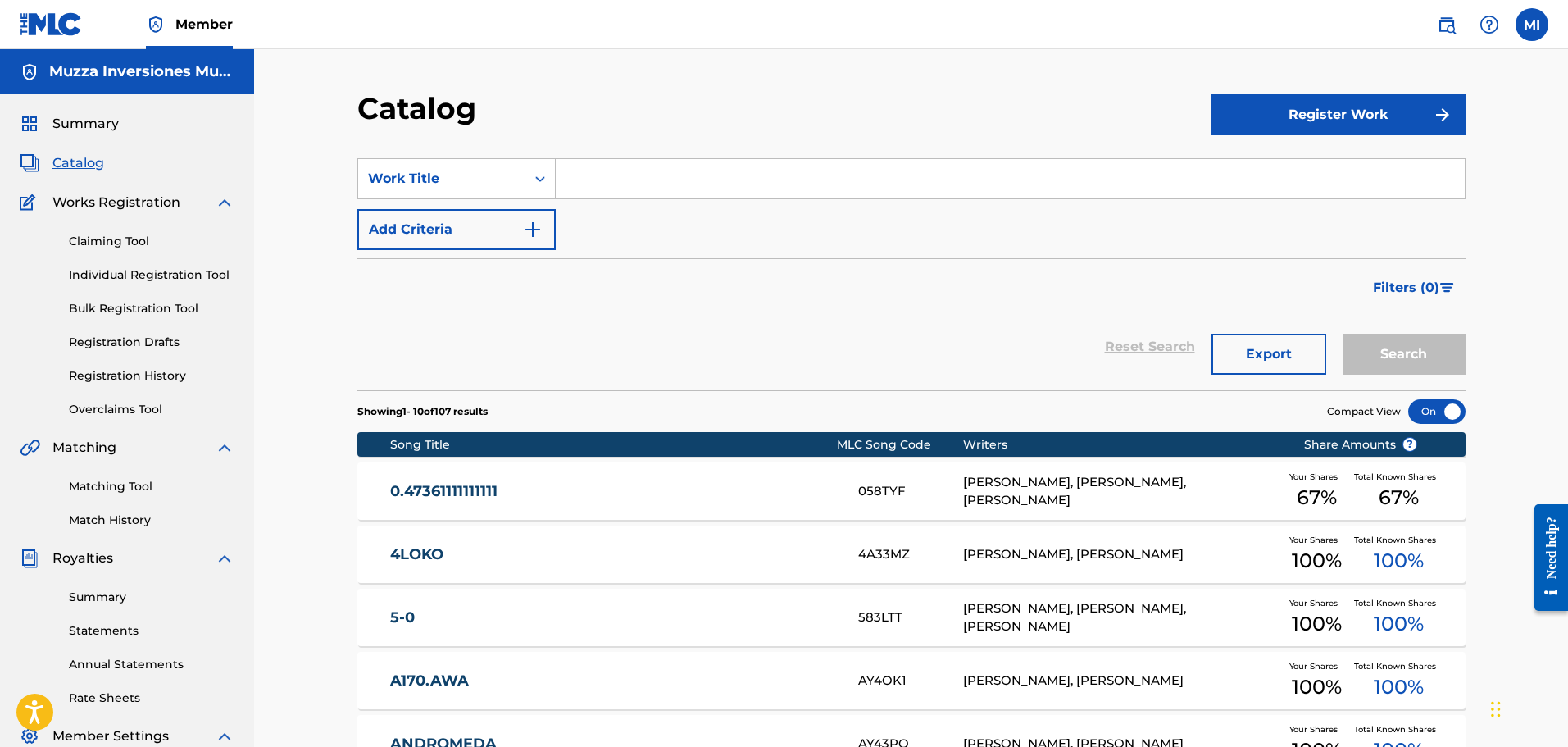
click at [90, 127] on span "Summary" at bounding box center [85, 124] width 67 height 20
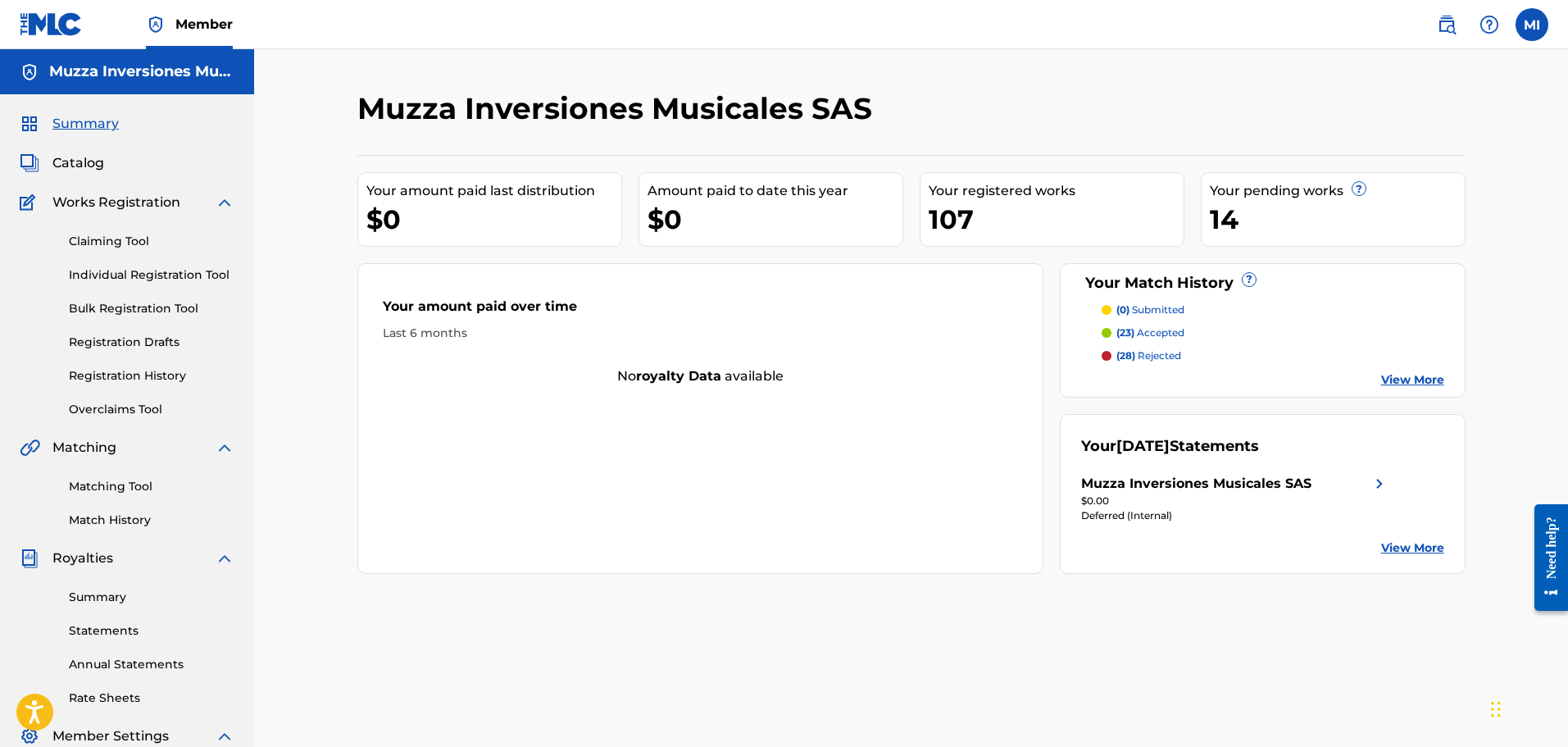
click at [1382, 482] on img at bounding box center [1380, 484] width 20 height 20
